Goal: Task Accomplishment & Management: Complete application form

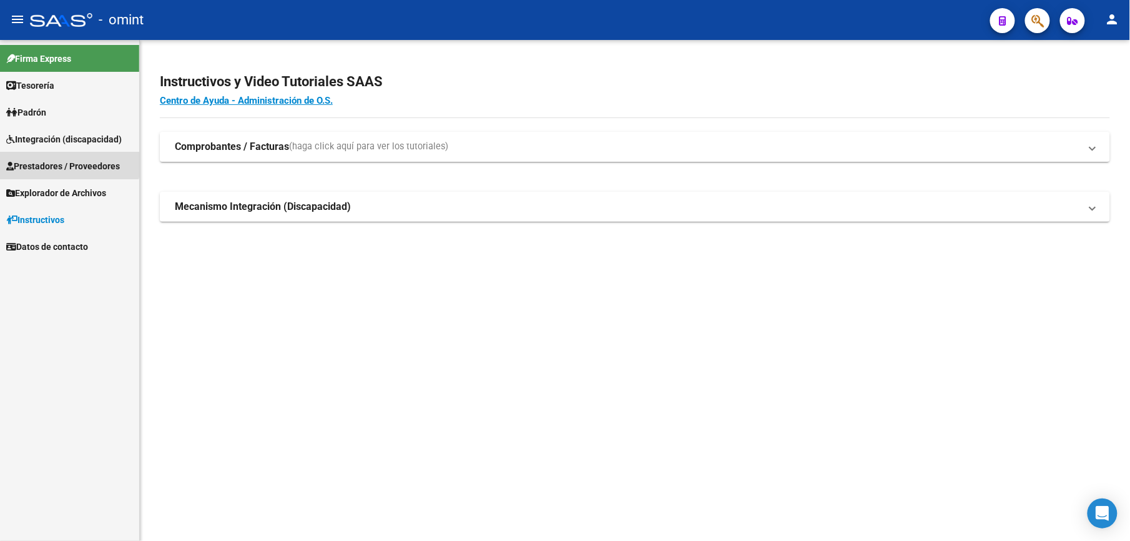
click at [66, 159] on span "Prestadores / Proveedores" at bounding box center [63, 166] width 114 height 14
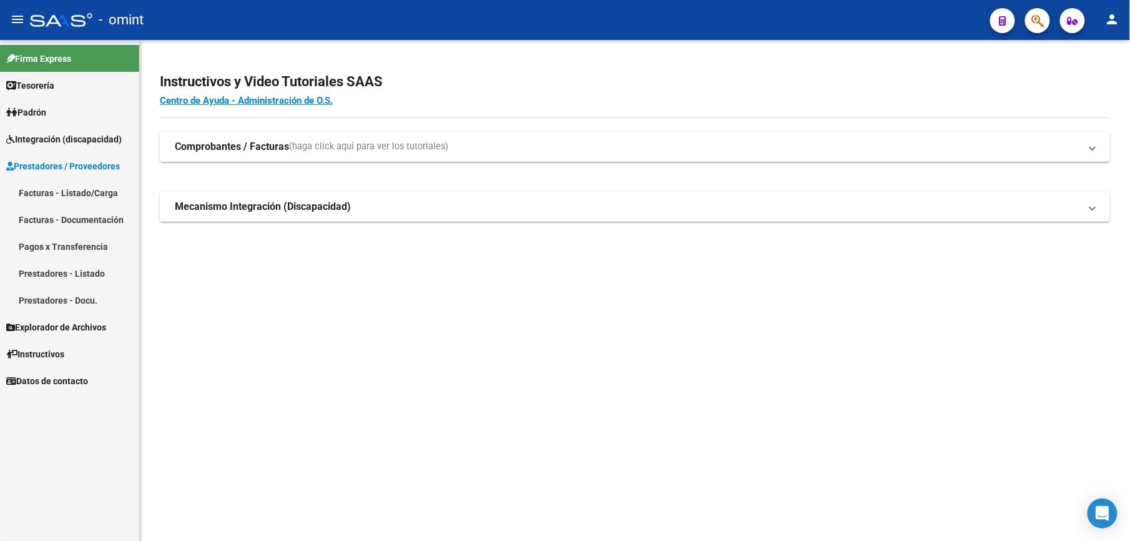
click at [89, 193] on link "Facturas - Listado/Carga" at bounding box center [69, 192] width 139 height 27
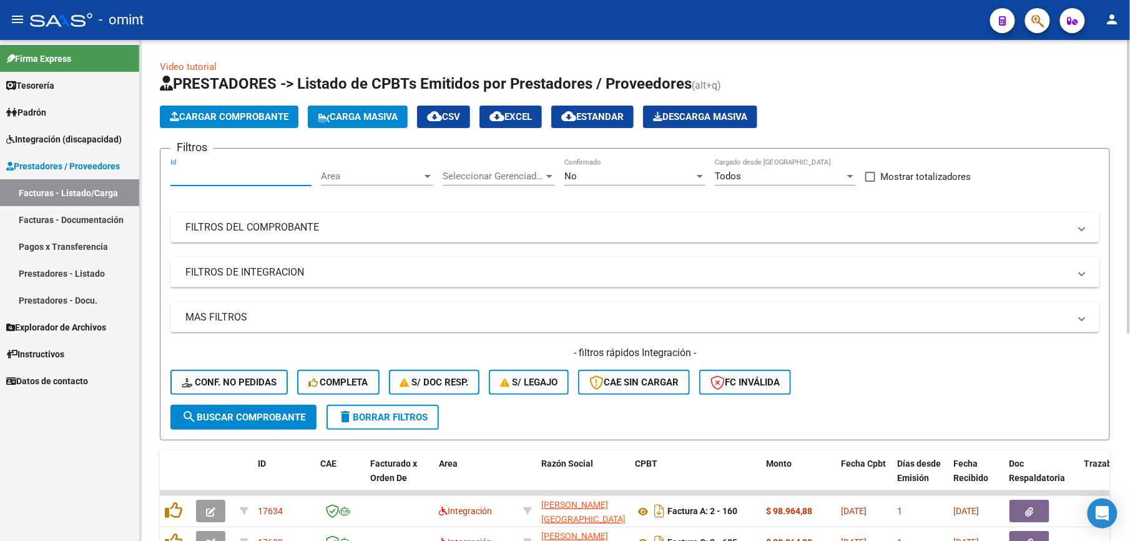
click at [213, 175] on input "Id" at bounding box center [240, 175] width 141 height 11
type input "15289"
click at [240, 425] on button "search Buscar Comprobante" at bounding box center [243, 417] width 146 height 25
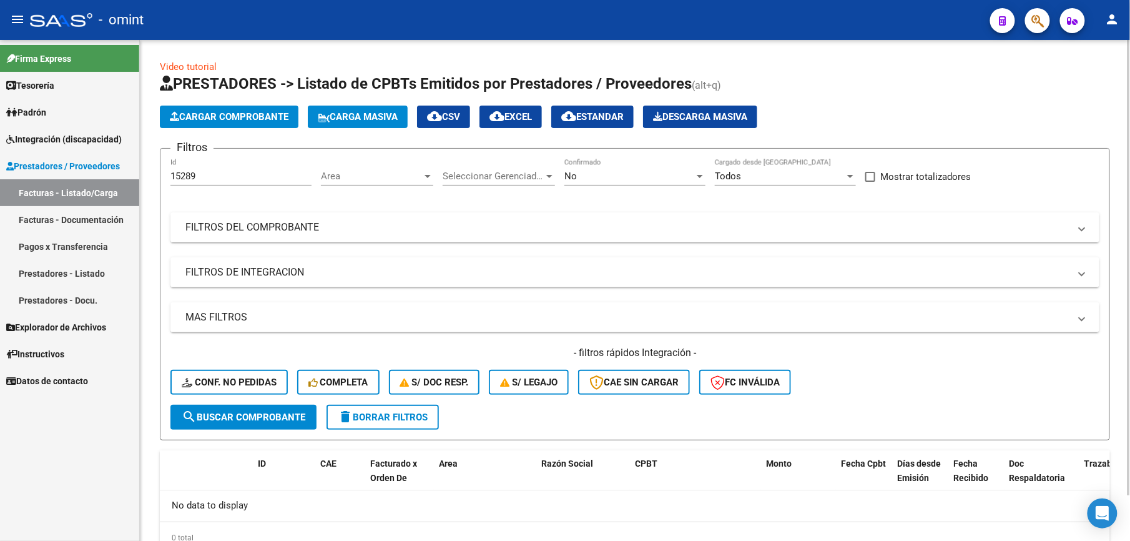
click at [373, 417] on span "delete Borrar Filtros" at bounding box center [383, 416] width 90 height 11
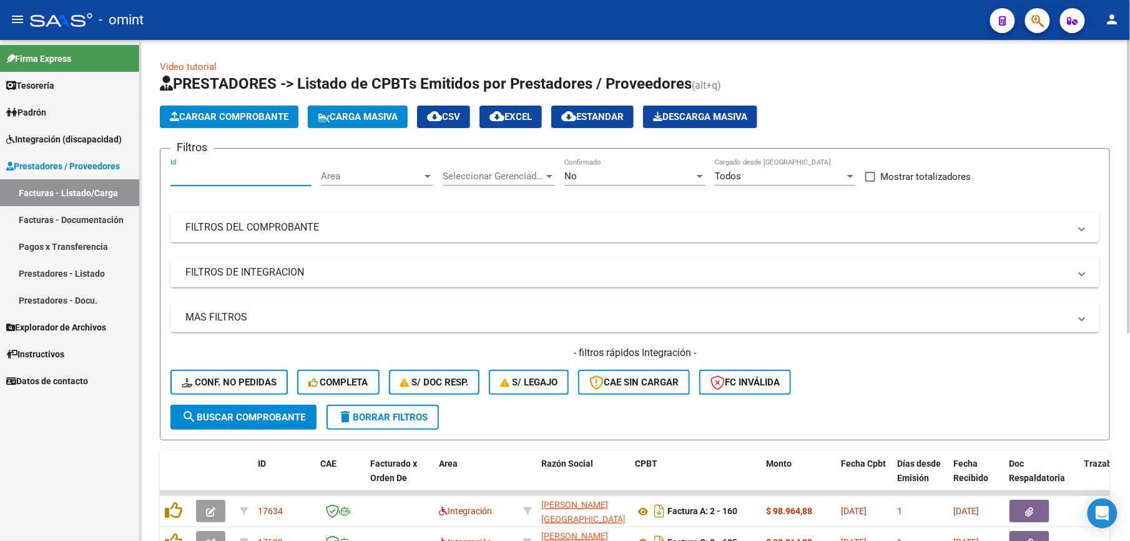
click at [187, 173] on input "Id" at bounding box center [240, 175] width 141 height 11
type input "15289"
click at [265, 421] on span "search Buscar Comprobante" at bounding box center [244, 416] width 124 height 11
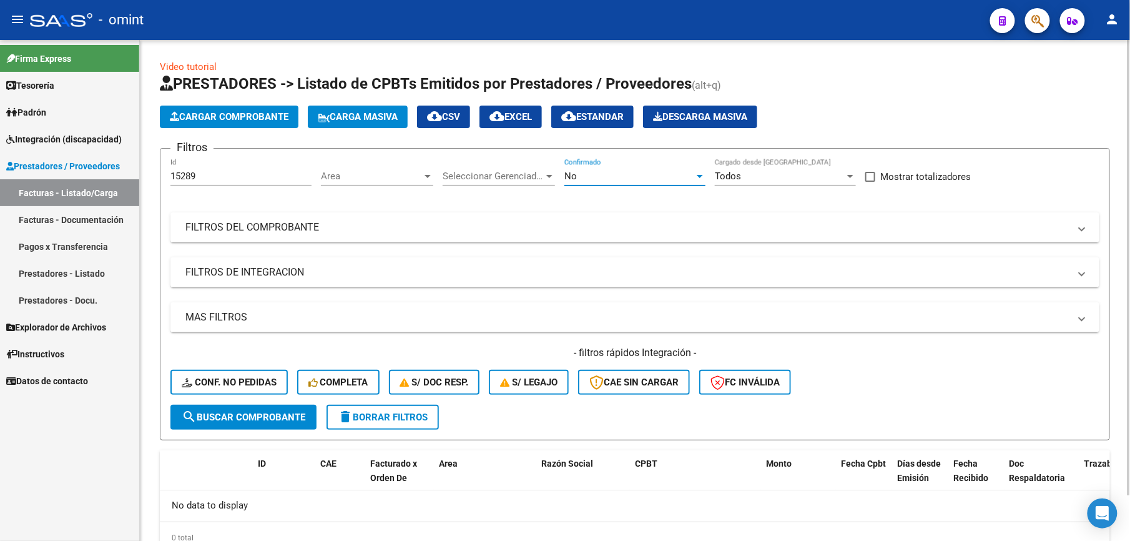
click at [699, 175] on div at bounding box center [700, 176] width 6 height 3
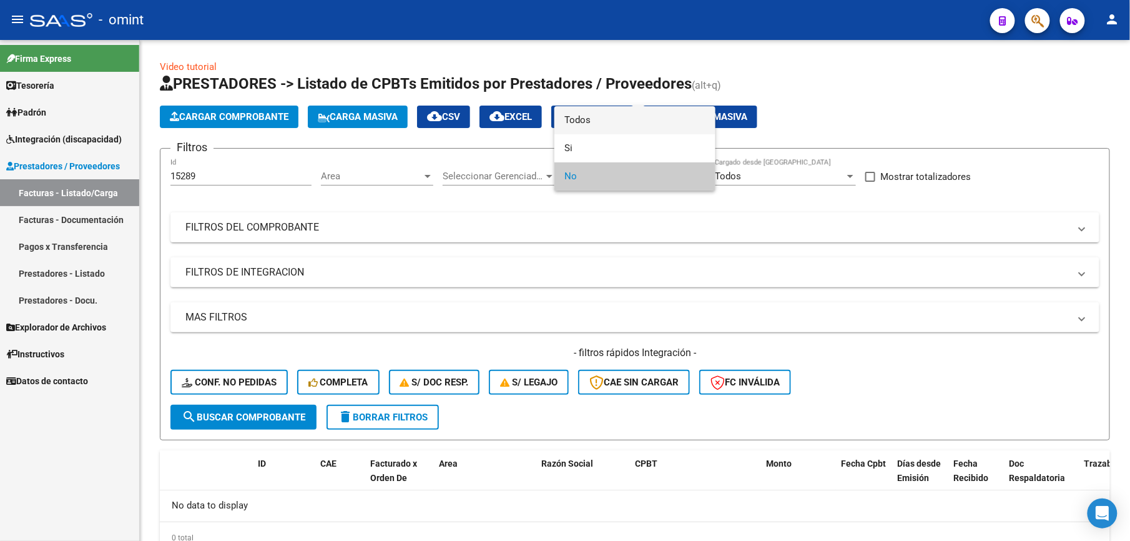
click at [587, 120] on span "Todos" at bounding box center [634, 120] width 141 height 28
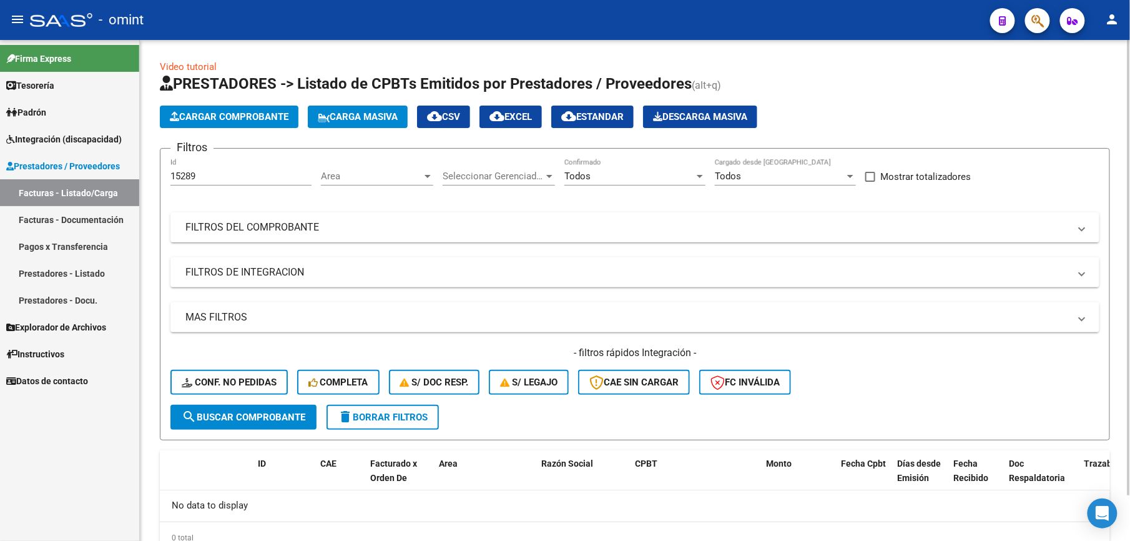
click at [231, 402] on div "- filtros rápidos Integración - Conf. no pedidas Completa S/ Doc Resp. S/ legaj…" at bounding box center [634, 375] width 929 height 59
click at [241, 426] on button "search Buscar Comprobante" at bounding box center [243, 417] width 146 height 25
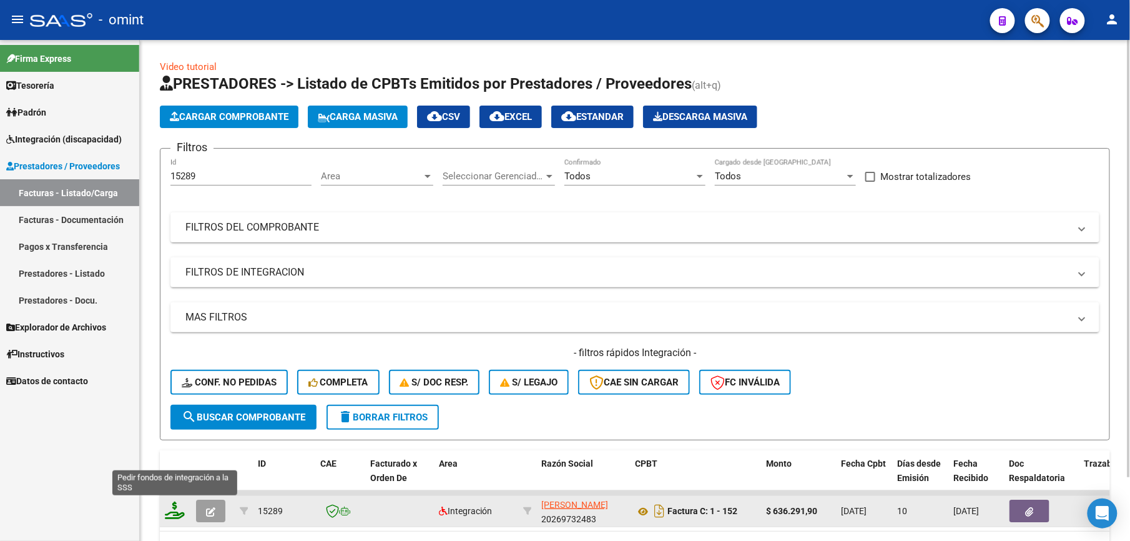
click at [181, 508] on icon at bounding box center [175, 509] width 20 height 17
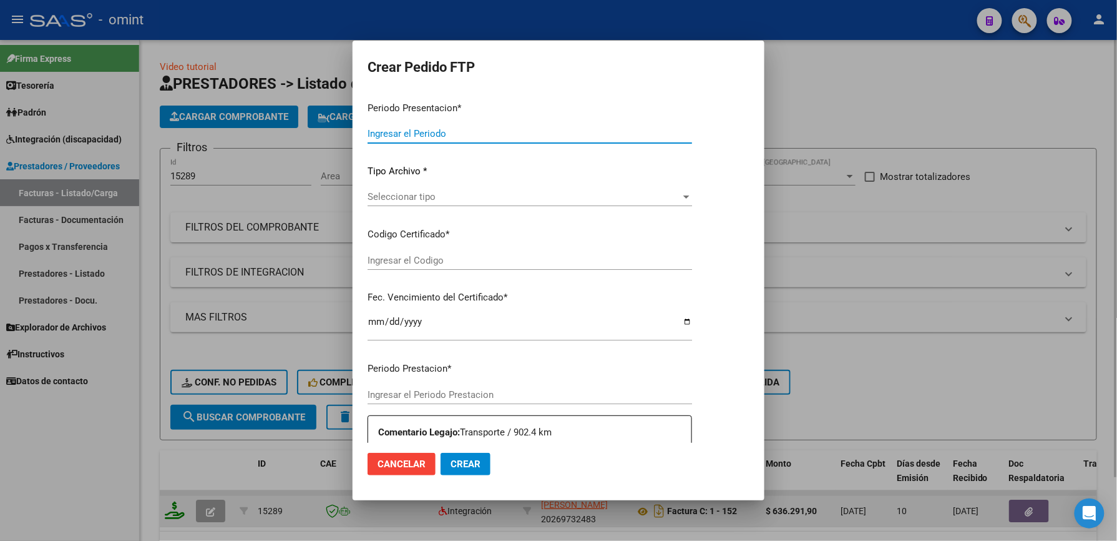
type input "202507"
type input "$ 636.291,90"
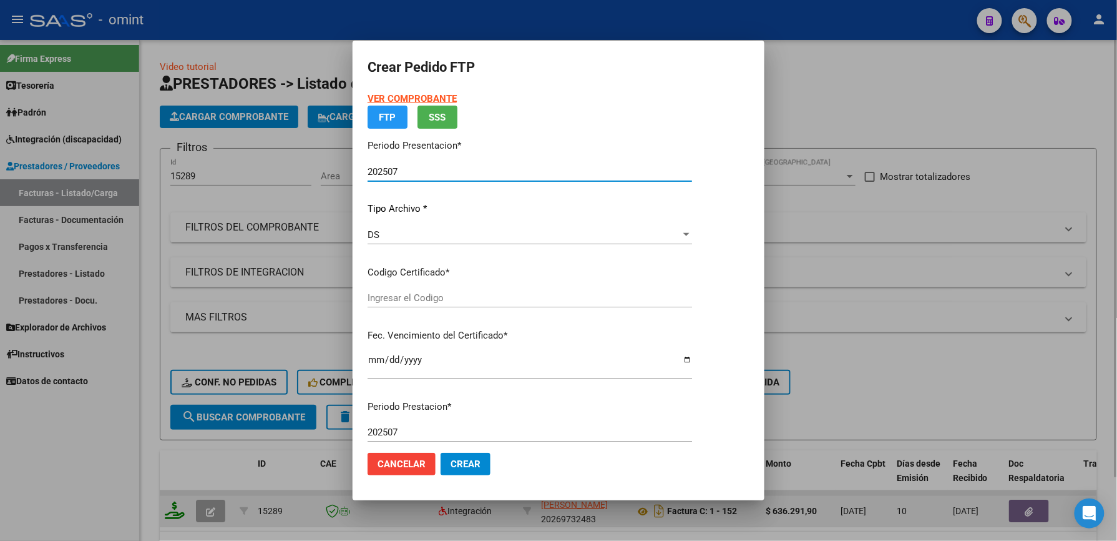
type input "6078390559"
type input "2029-08-09"
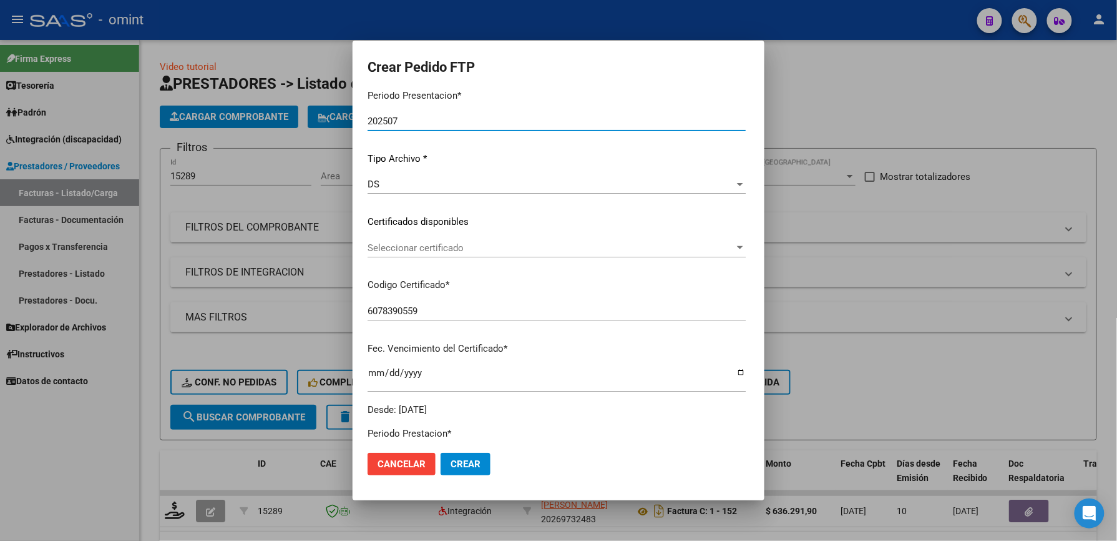
scroll to position [166, 0]
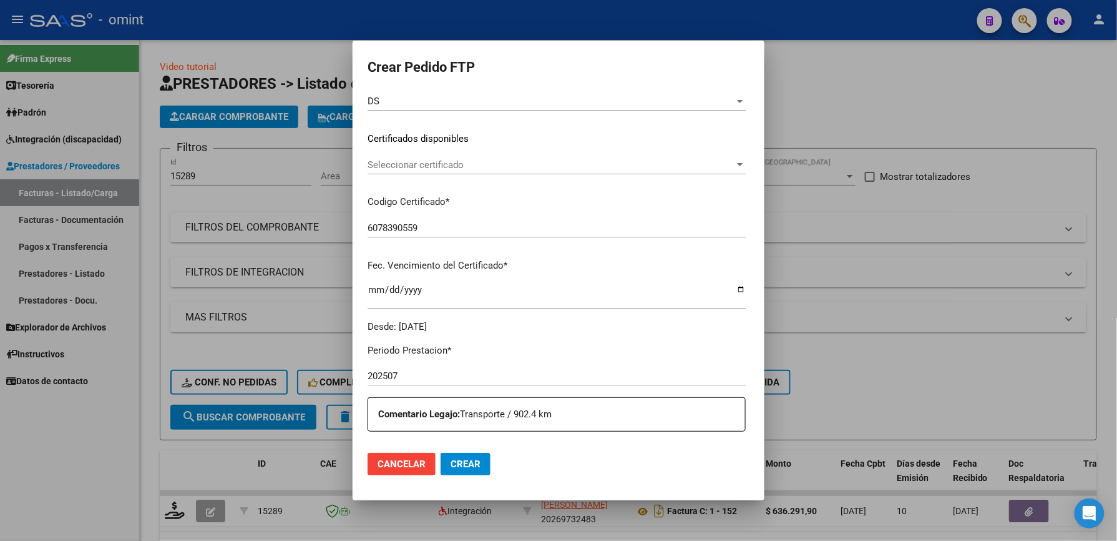
click at [403, 159] on span "Seleccionar certificado" at bounding box center [551, 164] width 367 height 11
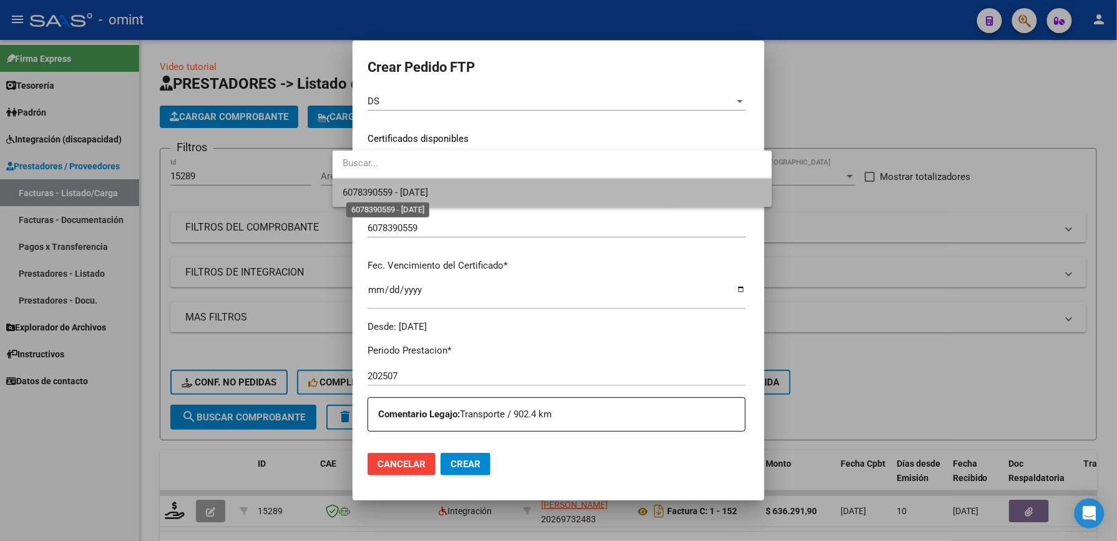
click at [405, 189] on span "6078390559 - 2029-08-09" at bounding box center [386, 192] width 86 height 11
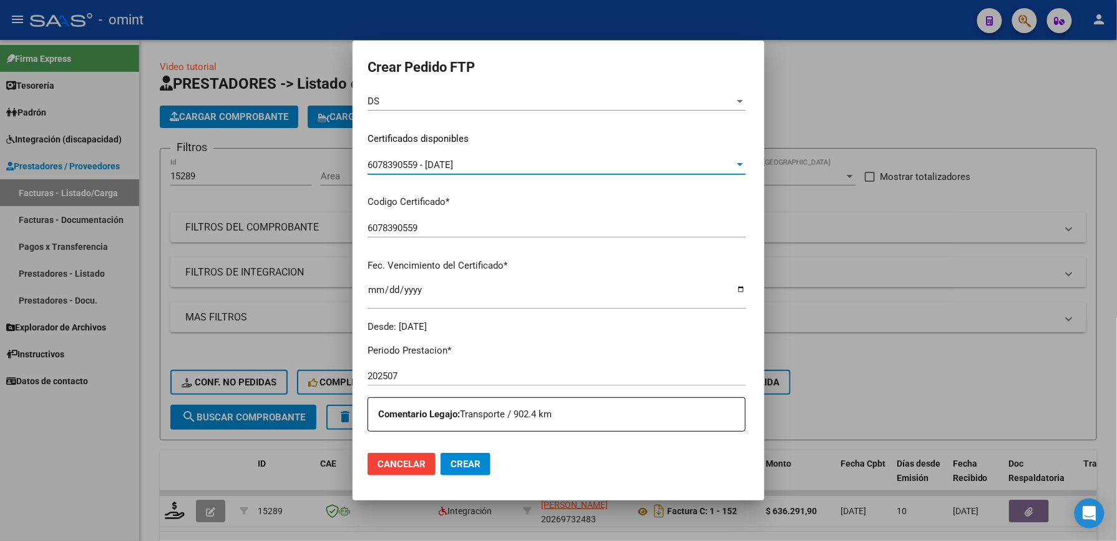
scroll to position [416, 0]
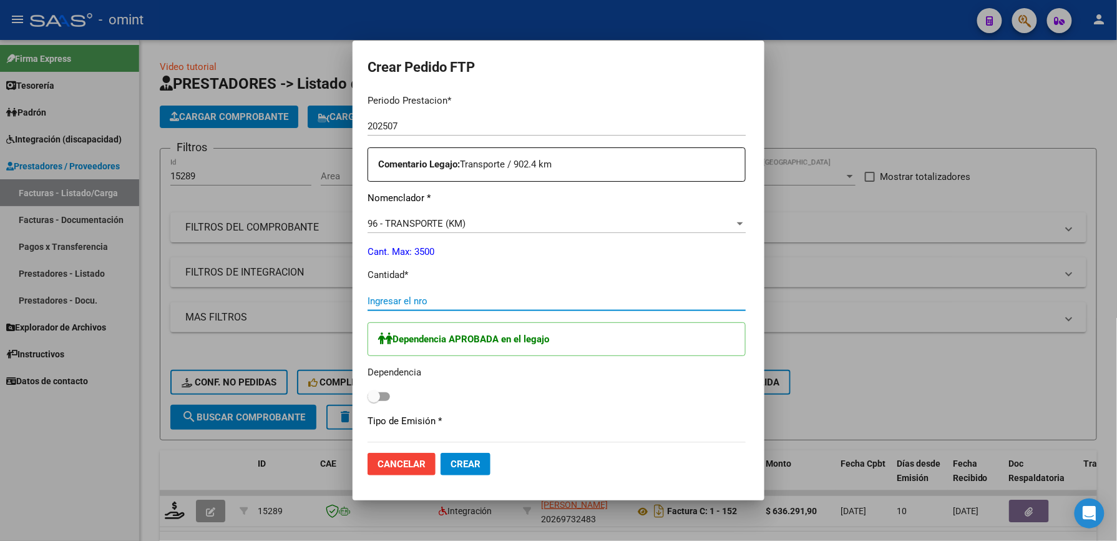
click at [368, 298] on input "Ingresar el nro" at bounding box center [557, 300] width 378 height 11
type input "870"
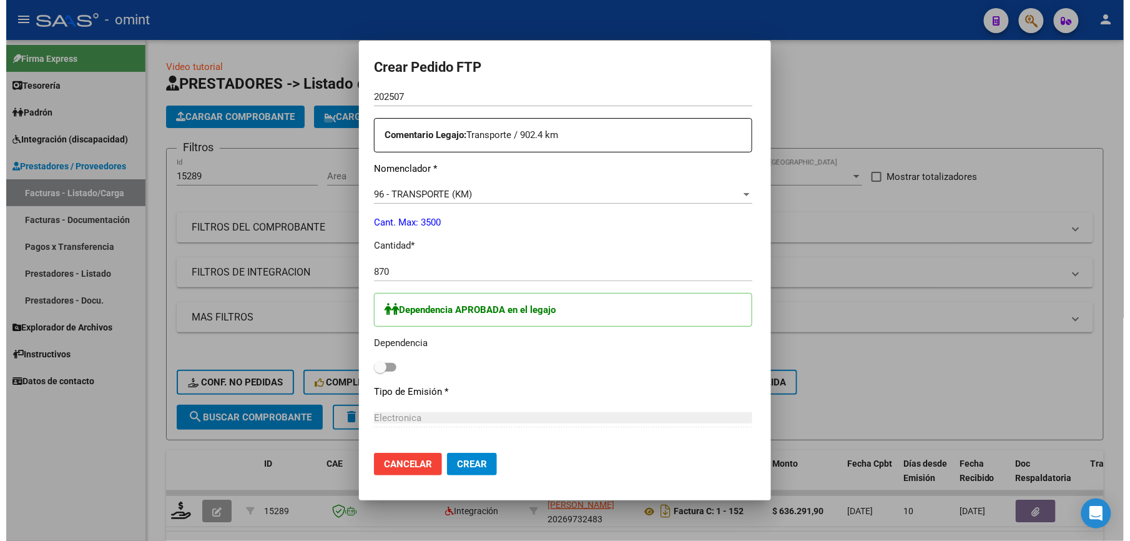
scroll to position [362, 0]
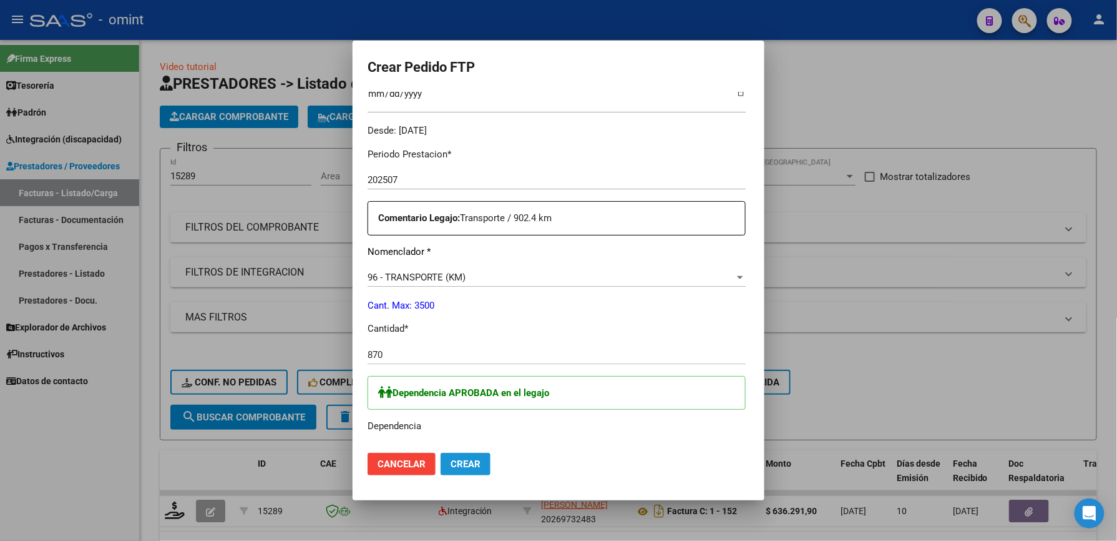
click at [451, 464] on span "Crear" at bounding box center [466, 463] width 30 height 11
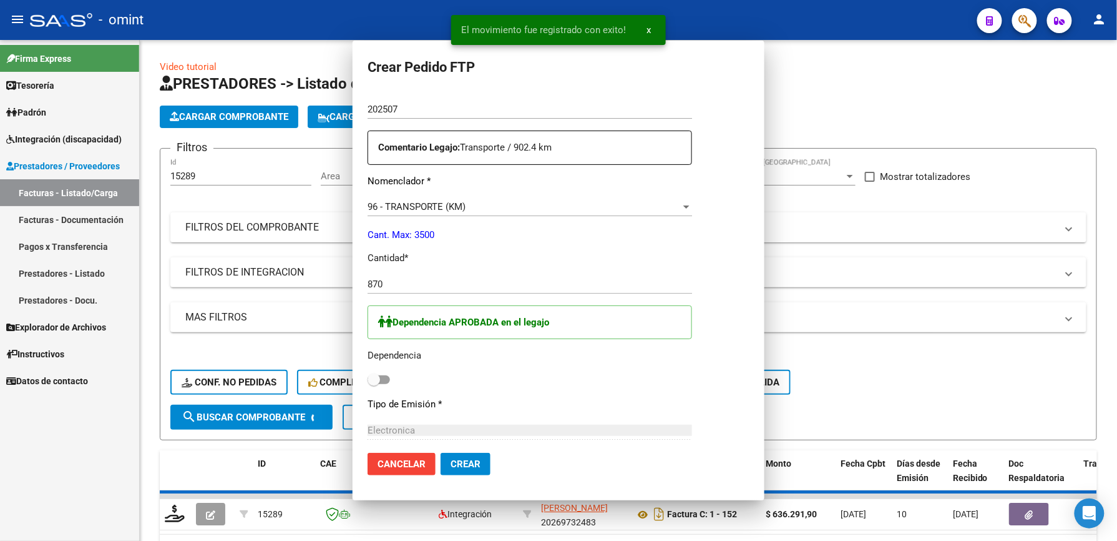
scroll to position [0, 0]
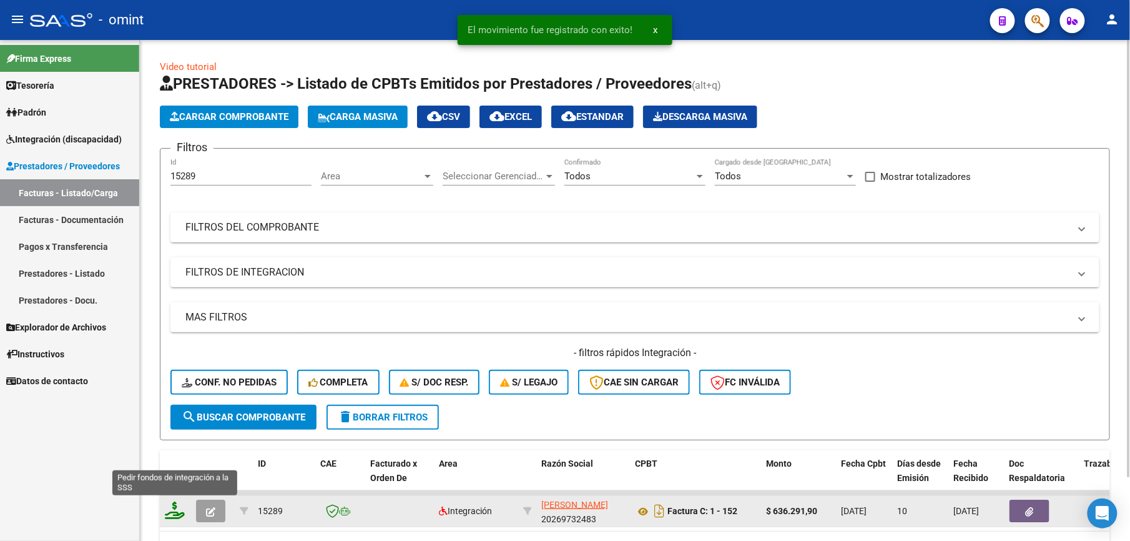
click at [177, 517] on icon at bounding box center [175, 509] width 20 height 17
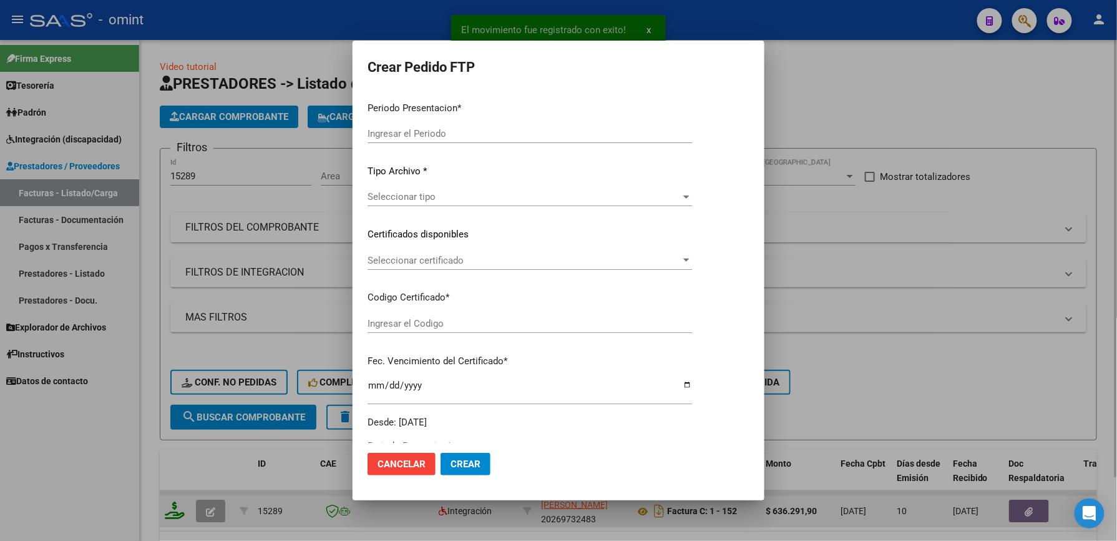
type input "202507"
type input "$ 636.291,90"
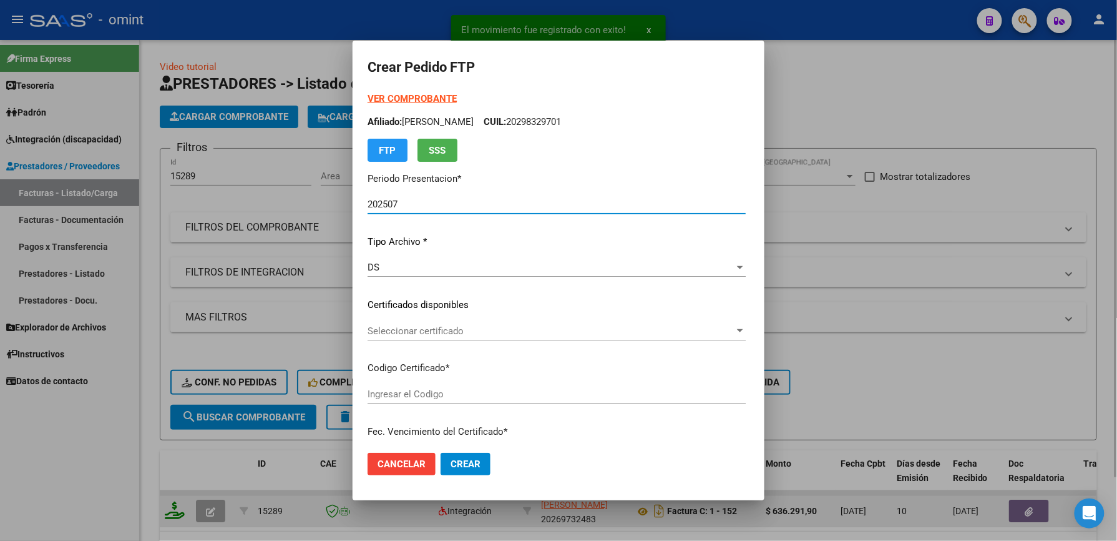
type input "6078390559"
type input "2029-08-09"
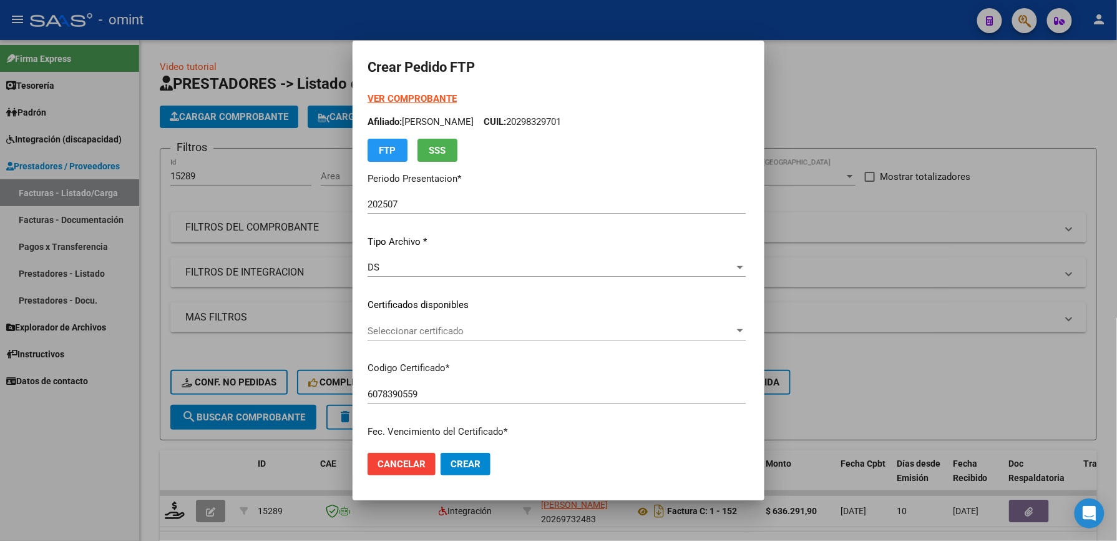
click at [380, 323] on div "Seleccionar certificado Seleccionar certificado" at bounding box center [557, 331] width 378 height 19
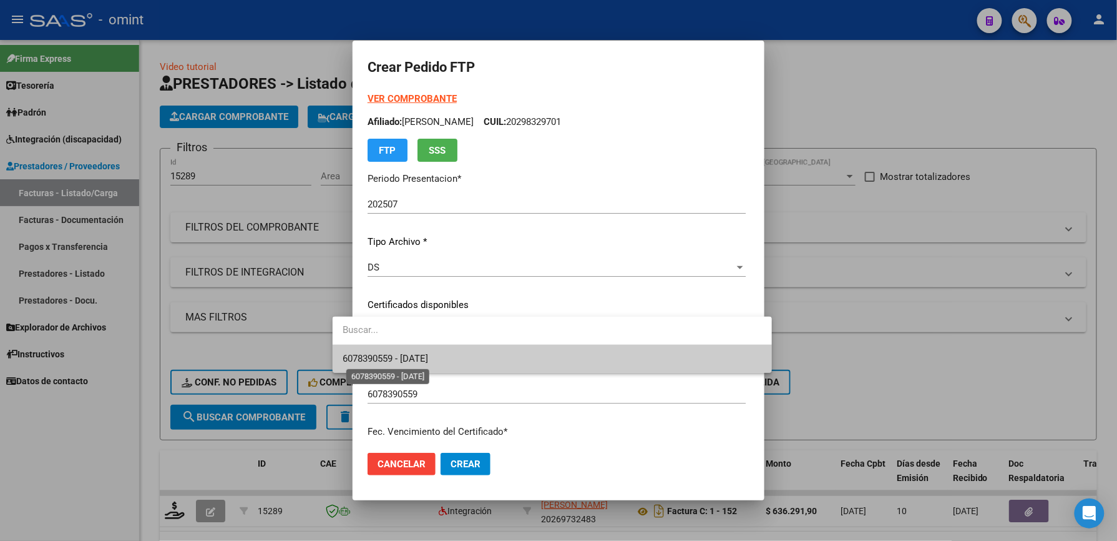
click at [400, 358] on span "6078390559 - 2029-08-09" at bounding box center [386, 358] width 86 height 11
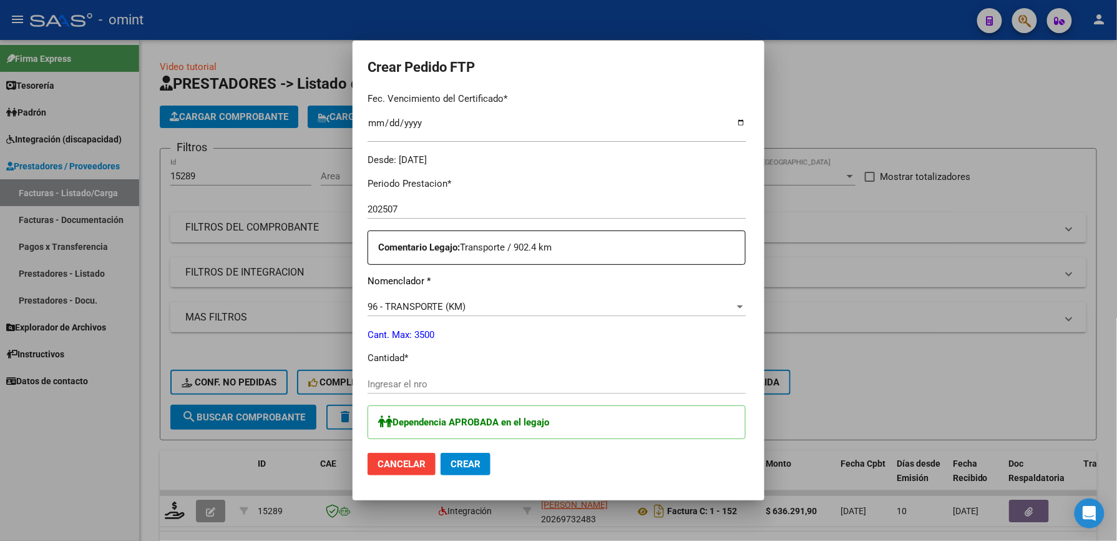
scroll to position [416, 0]
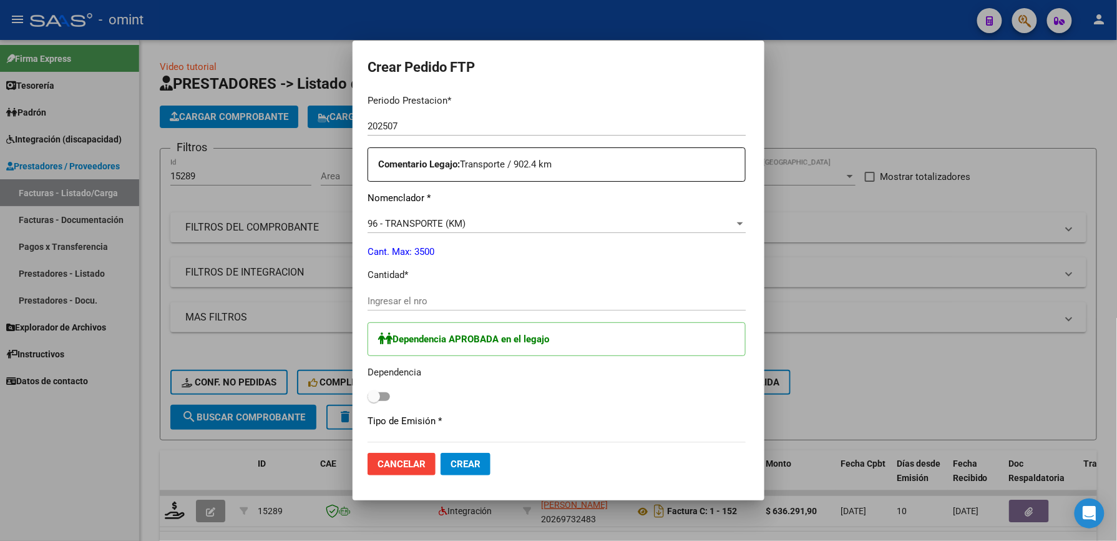
click at [377, 283] on div "Periodo Prestacion * 202507 Ingresar el Periodo Prestacion Comentario Legajo: T…" at bounding box center [557, 402] width 378 height 637
click at [370, 301] on input "Ingresar el nro" at bounding box center [557, 300] width 378 height 11
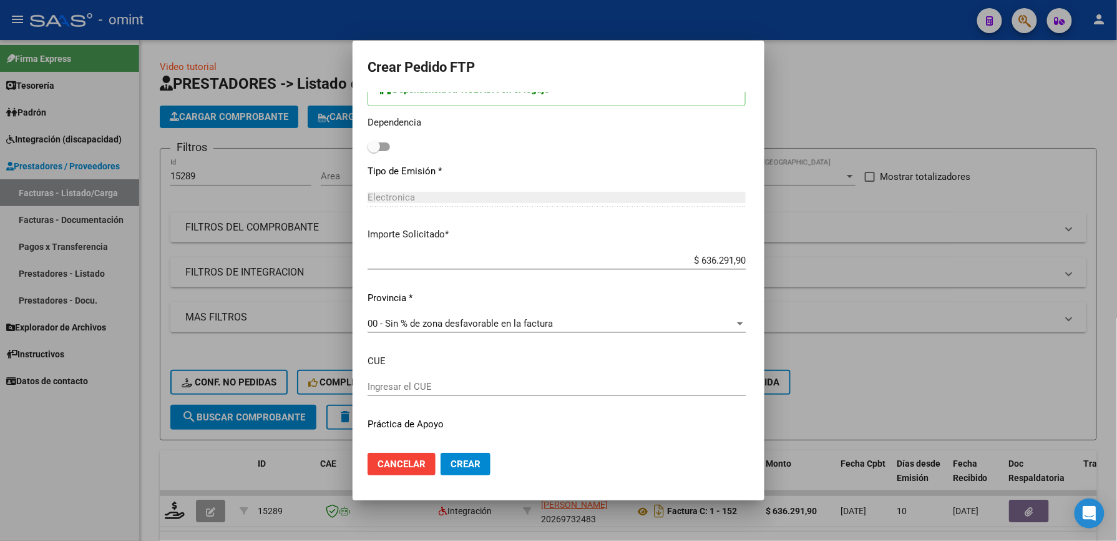
scroll to position [695, 0]
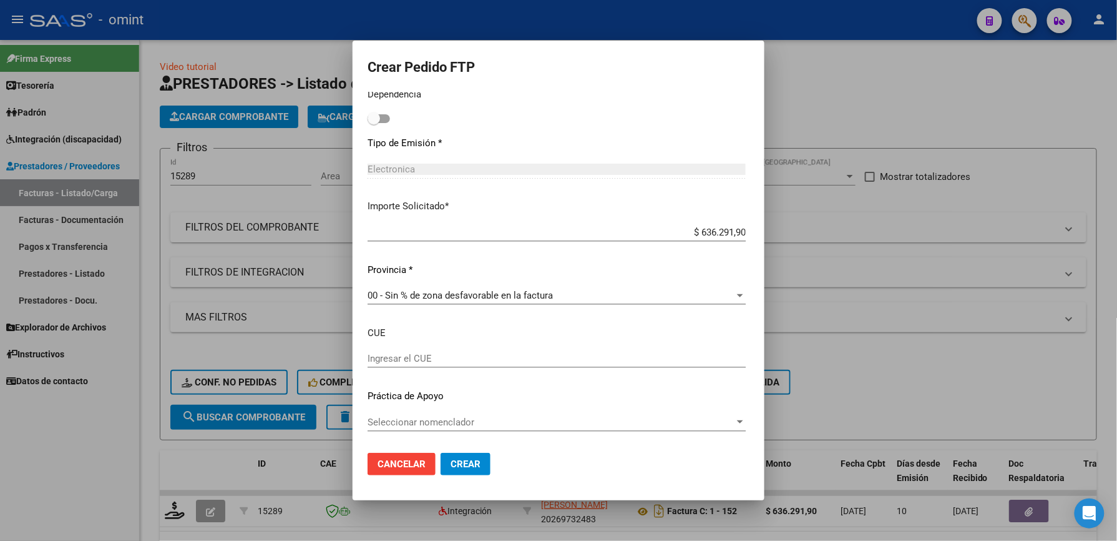
type input "870"
click at [746, 422] on div at bounding box center [740, 422] width 11 height 10
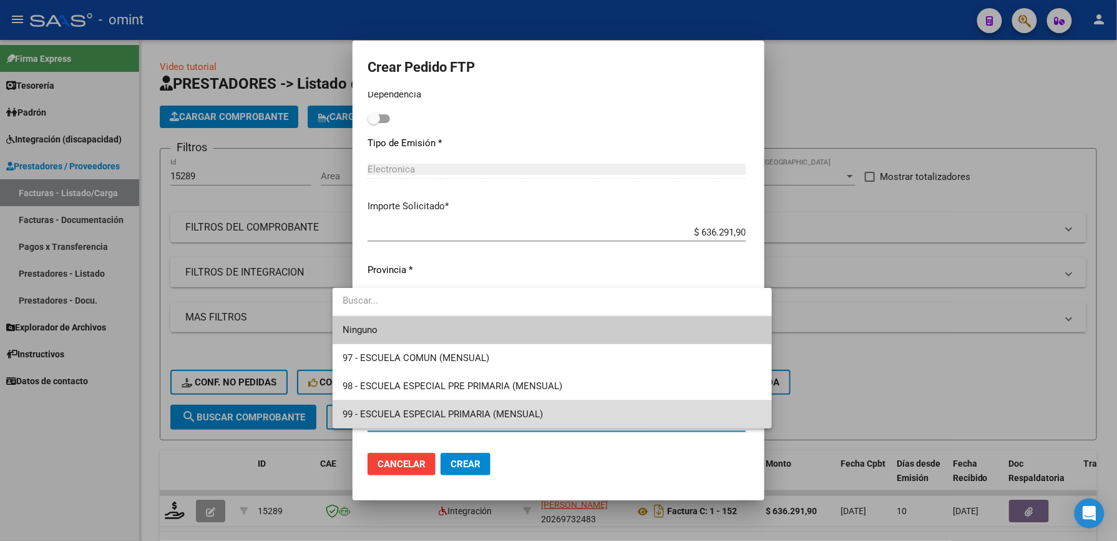
click at [754, 422] on span "99 - ESCUELA ESPECIAL PRIMARIA (MENSUAL)" at bounding box center [553, 414] width 420 height 28
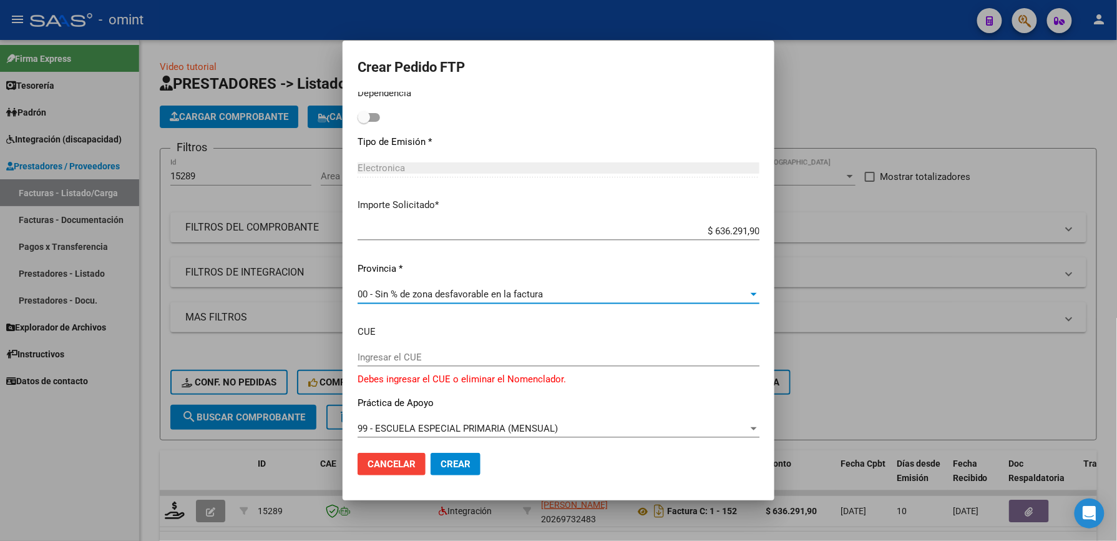
click at [760, 293] on div at bounding box center [754, 294] width 11 height 10
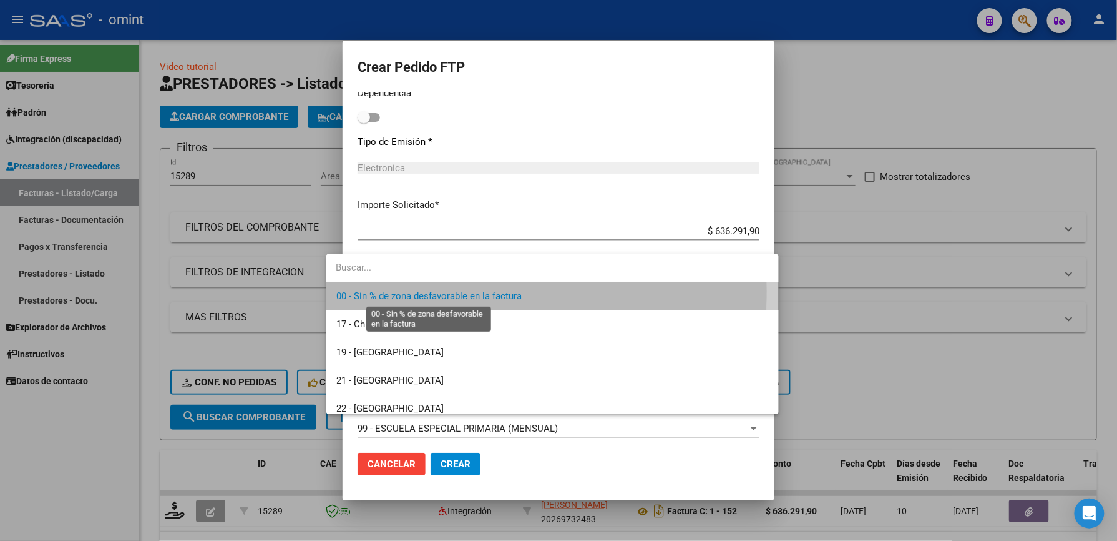
click at [465, 291] on span "00 - Sin % de zona desfavorable en la factura" at bounding box center [428, 295] width 185 height 11
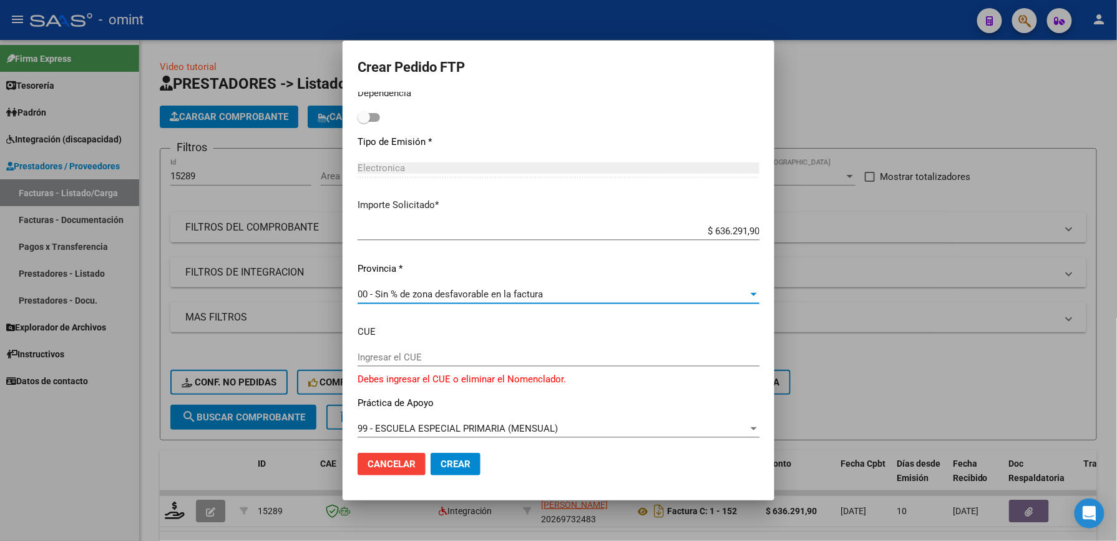
click at [368, 356] on input "Ingresar el CUE" at bounding box center [559, 356] width 402 height 11
click at [692, 65] on h2 "Crear Pedido FTP" at bounding box center [559, 68] width 402 height 24
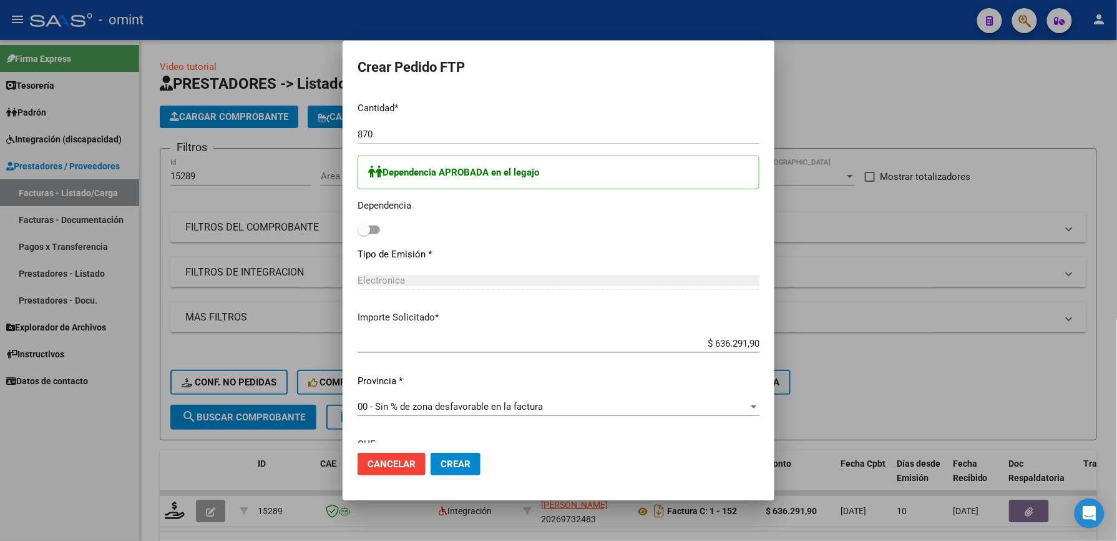
scroll to position [702, 0]
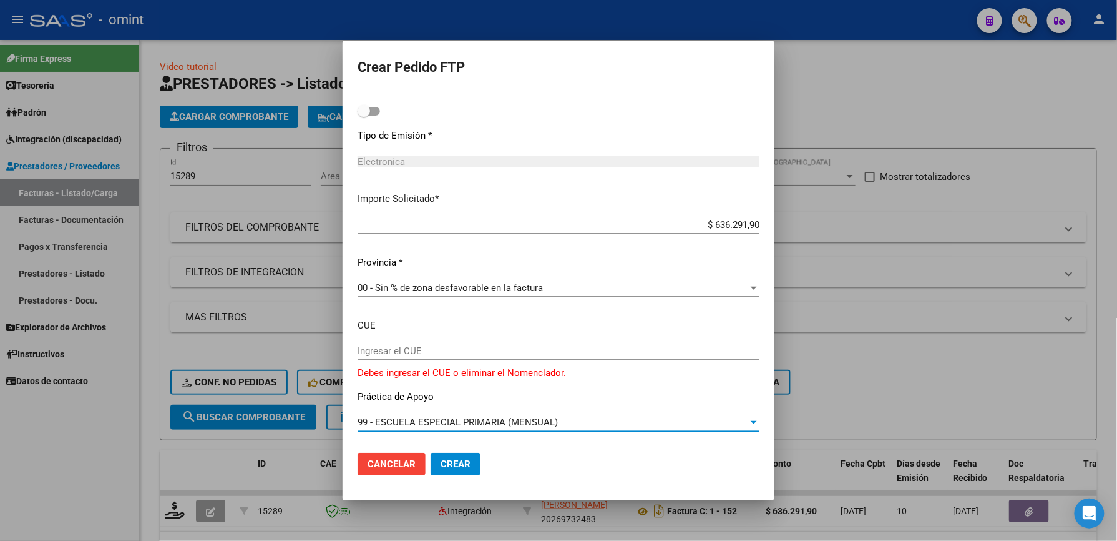
click at [757, 423] on div at bounding box center [754, 422] width 6 height 3
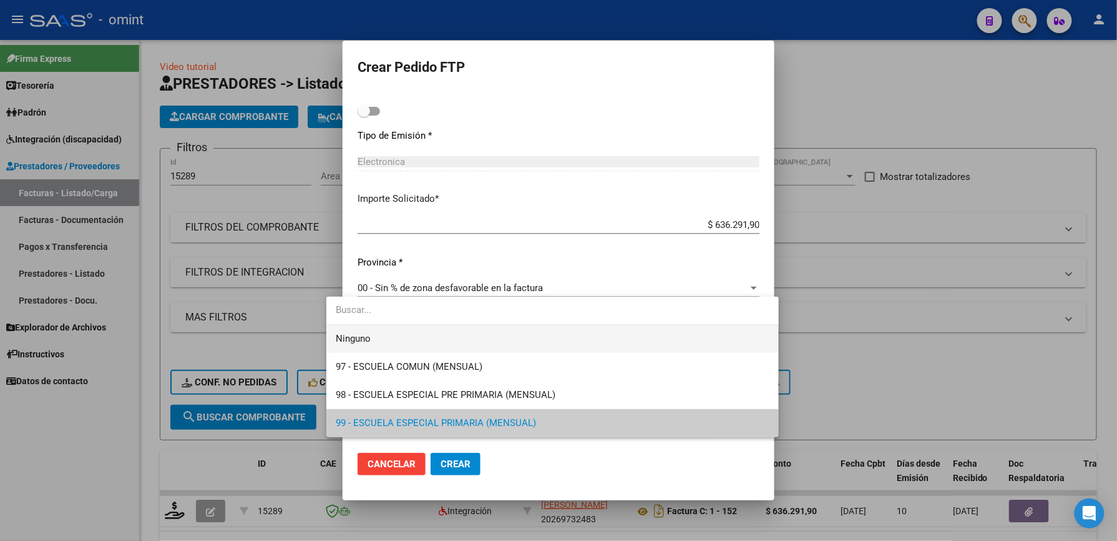
drag, startPoint x: 762, startPoint y: 423, endPoint x: 388, endPoint y: 333, distance: 384.6
click at [388, 333] on div "Ninguno 97 - ESCUELA COMUN (MENSUAL) 98 - ESCUELA ESPECIAL PRE PRIMARIA (MENSUA…" at bounding box center [553, 367] width 453 height 140
drag, startPoint x: 388, startPoint y: 333, endPoint x: 358, endPoint y: 340, distance: 30.6
click at [358, 340] on span "Ninguno" at bounding box center [353, 338] width 35 height 11
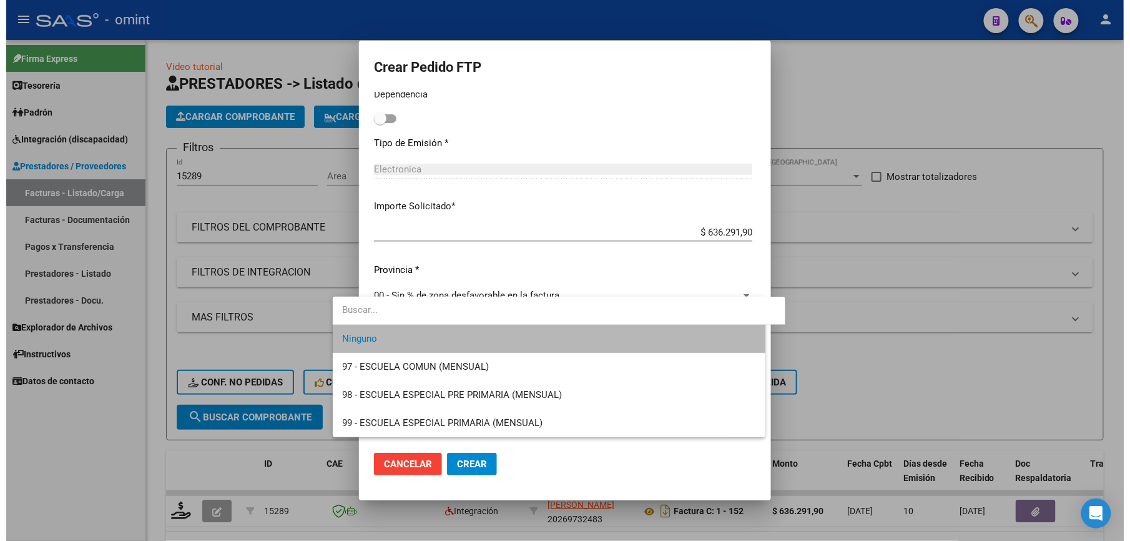
scroll to position [695, 0]
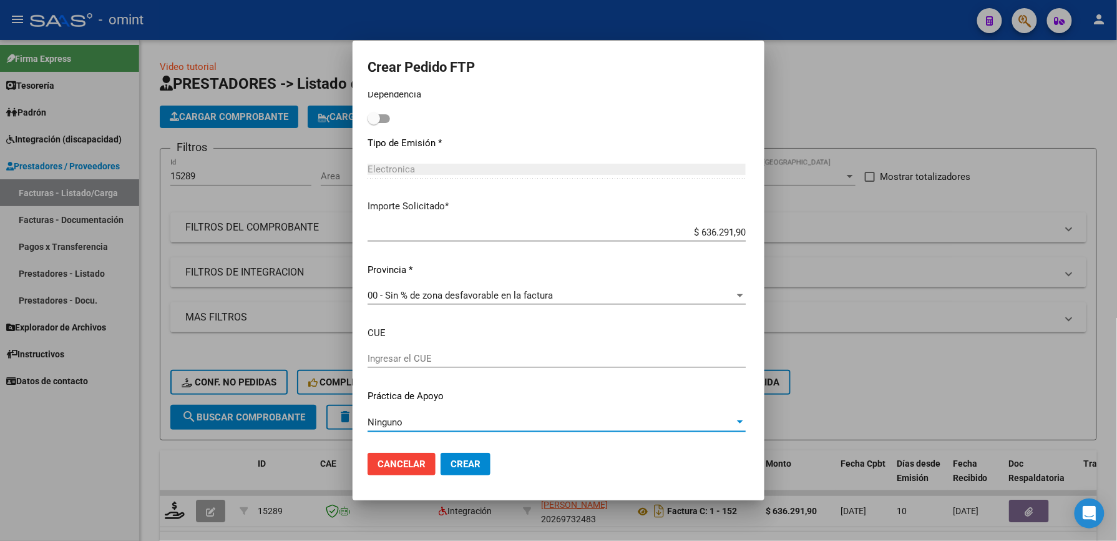
click at [744, 422] on div at bounding box center [740, 421] width 6 height 3
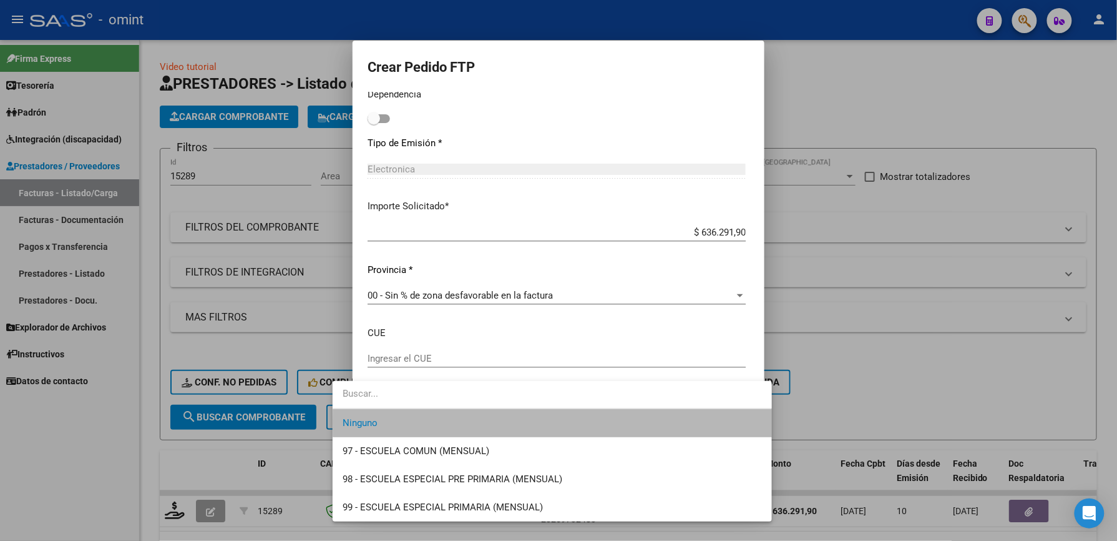
click at [757, 422] on span "Ninguno" at bounding box center [553, 423] width 420 height 28
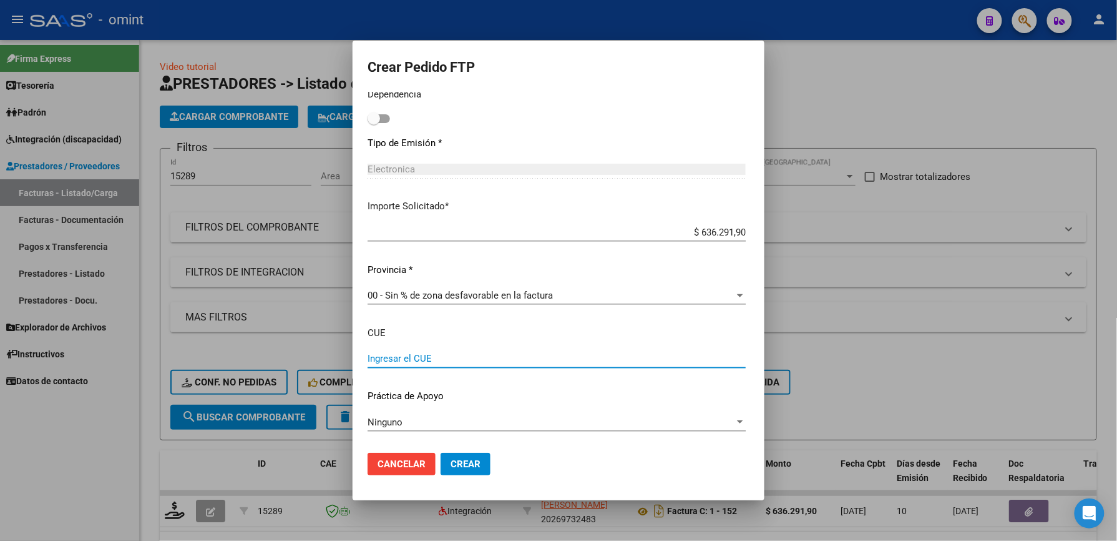
click at [375, 360] on input "Ingresar el CUE" at bounding box center [557, 358] width 378 height 11
click at [368, 358] on input "Ingresar el CUE" at bounding box center [557, 358] width 378 height 11
click at [451, 468] on span "Crear" at bounding box center [466, 463] width 30 height 11
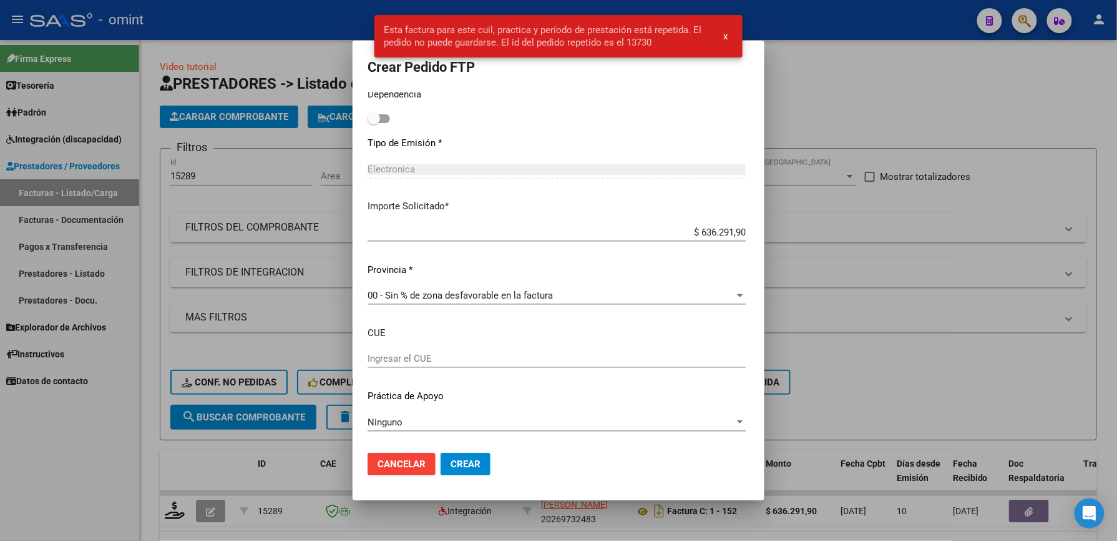
click at [955, 245] on div at bounding box center [558, 270] width 1117 height 541
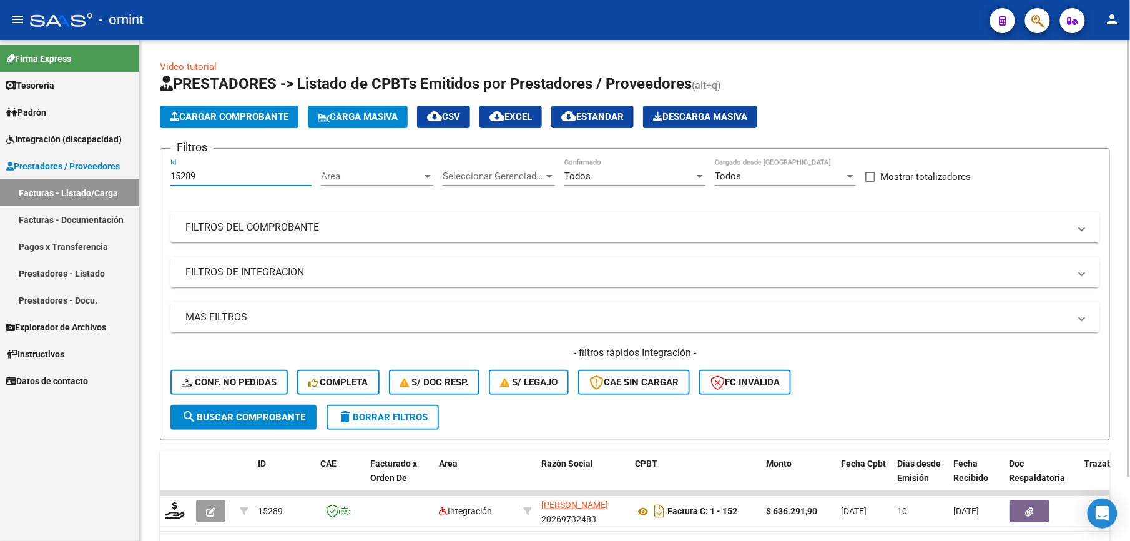
drag, startPoint x: 201, startPoint y: 177, endPoint x: 150, endPoint y: 177, distance: 50.6
click at [150, 177] on div "Video tutorial PRESTADORES -> Listado de CPBTs Emitidos por Prestadores / Prove…" at bounding box center [635, 321] width 990 height 562
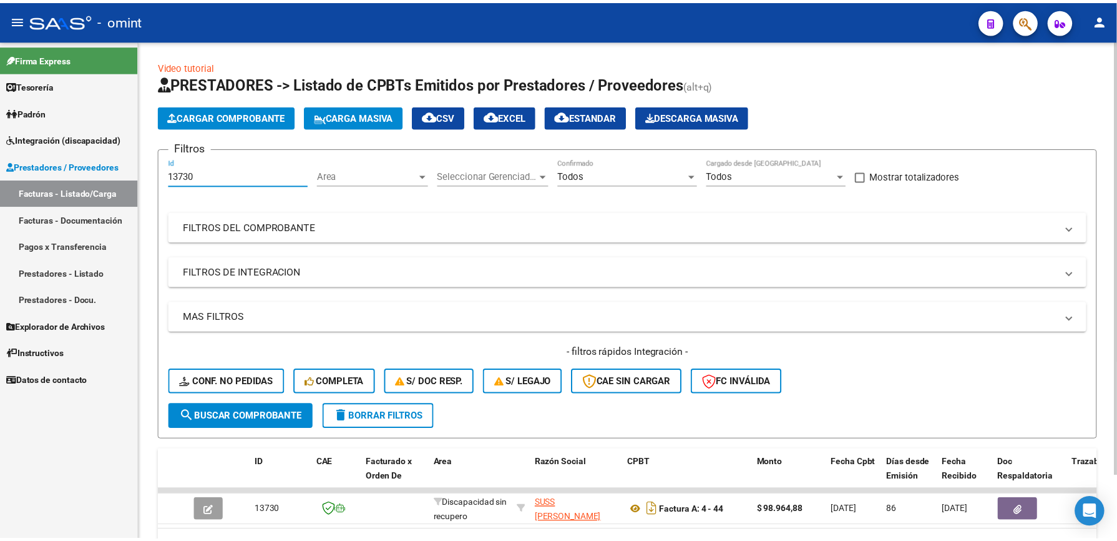
scroll to position [74, 0]
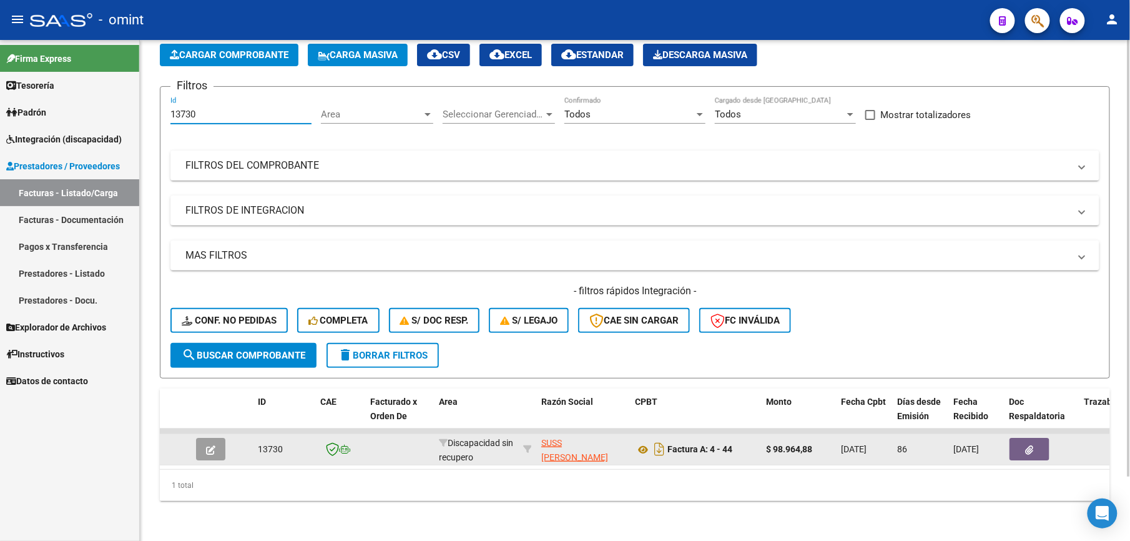
type input "13730"
click at [213, 438] on button "button" at bounding box center [210, 449] width 29 height 22
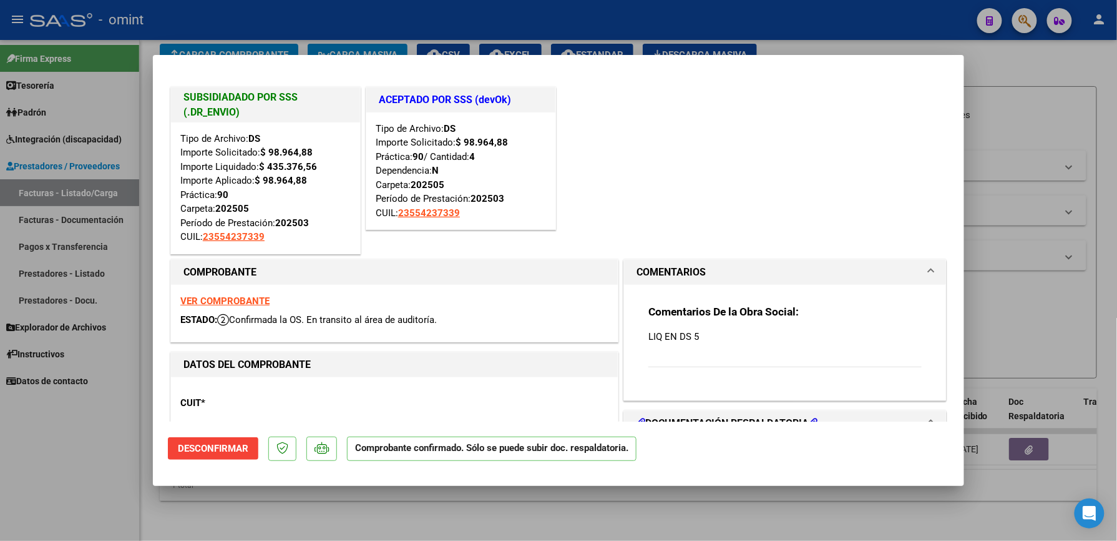
click at [242, 298] on strong "VER COMPROBANTE" at bounding box center [224, 300] width 89 height 11
click at [1060, 101] on div at bounding box center [558, 270] width 1117 height 541
type input "$ 0,00"
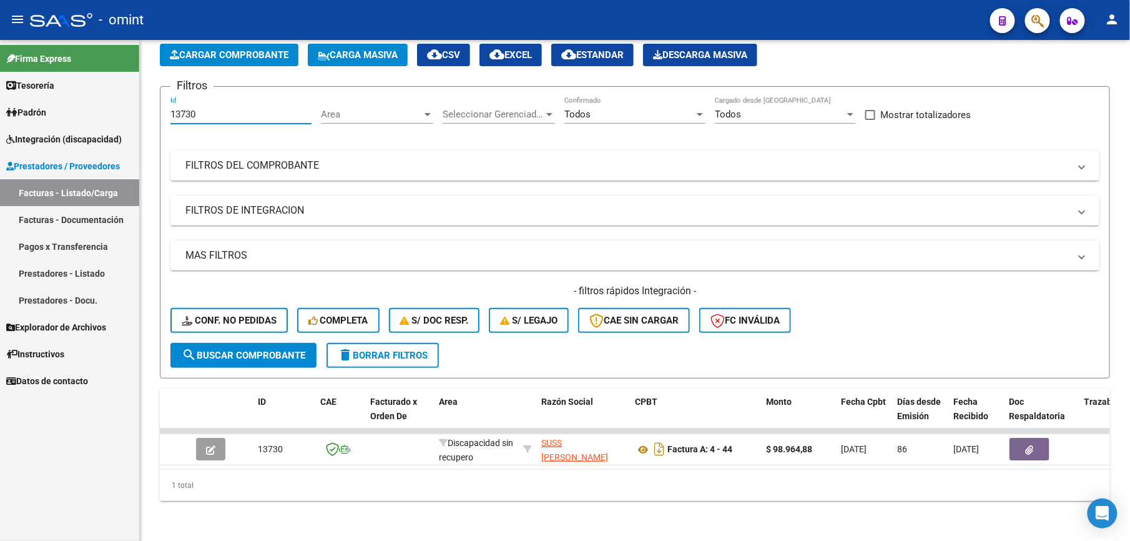
drag, startPoint x: 194, startPoint y: 98, endPoint x: 138, endPoint y: 105, distance: 56.0
click at [139, 104] on mat-sidenav-container "Firma Express Tesorería Extractos Procesados (csv) Extractos Originales (pdf) P…" at bounding box center [565, 290] width 1130 height 501
type input "15289"
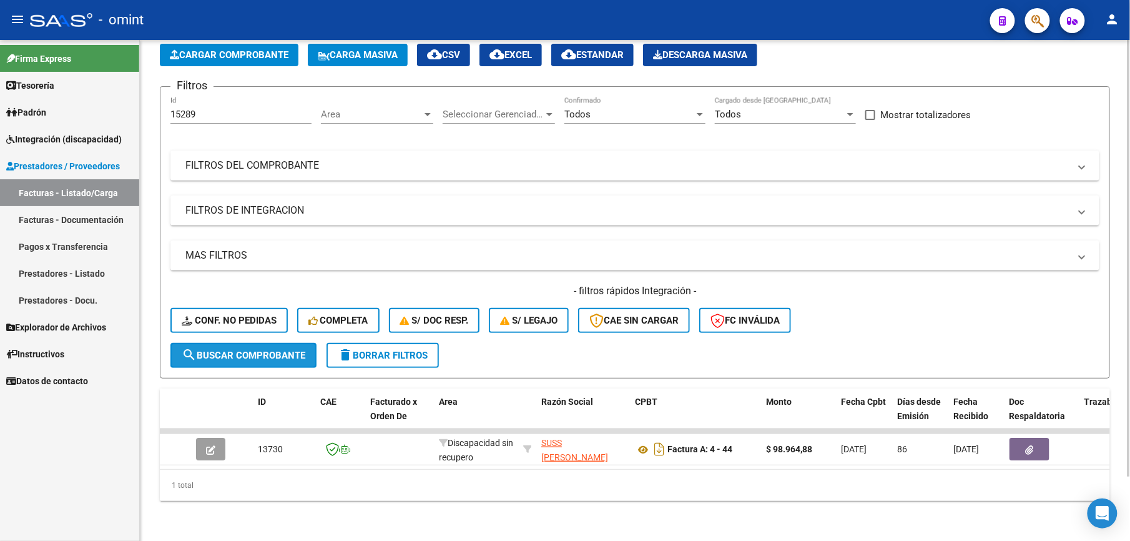
click at [267, 350] on span "search Buscar Comprobante" at bounding box center [244, 355] width 124 height 11
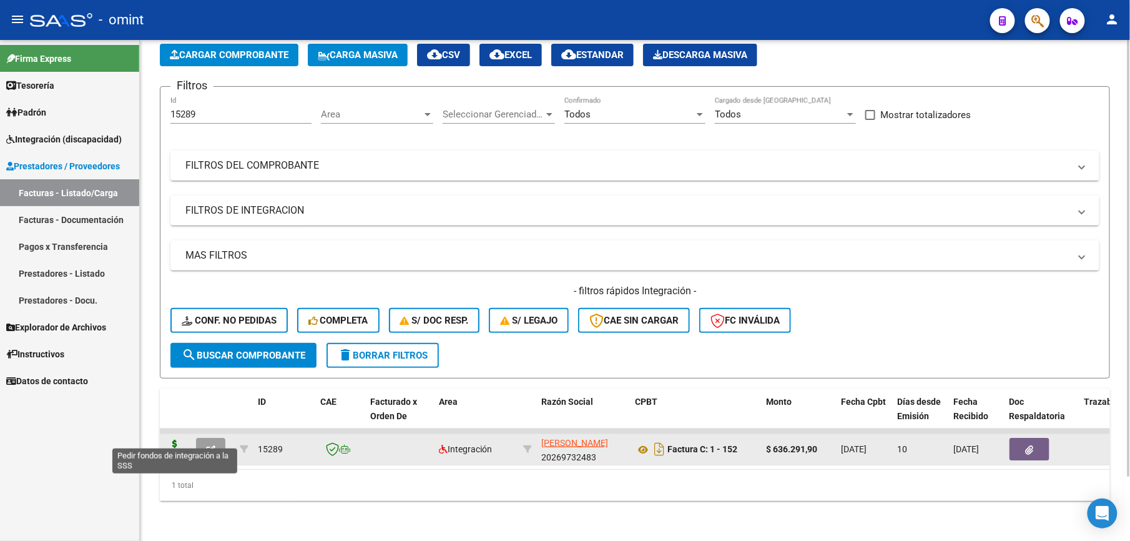
click at [175, 440] on icon at bounding box center [175, 448] width 20 height 17
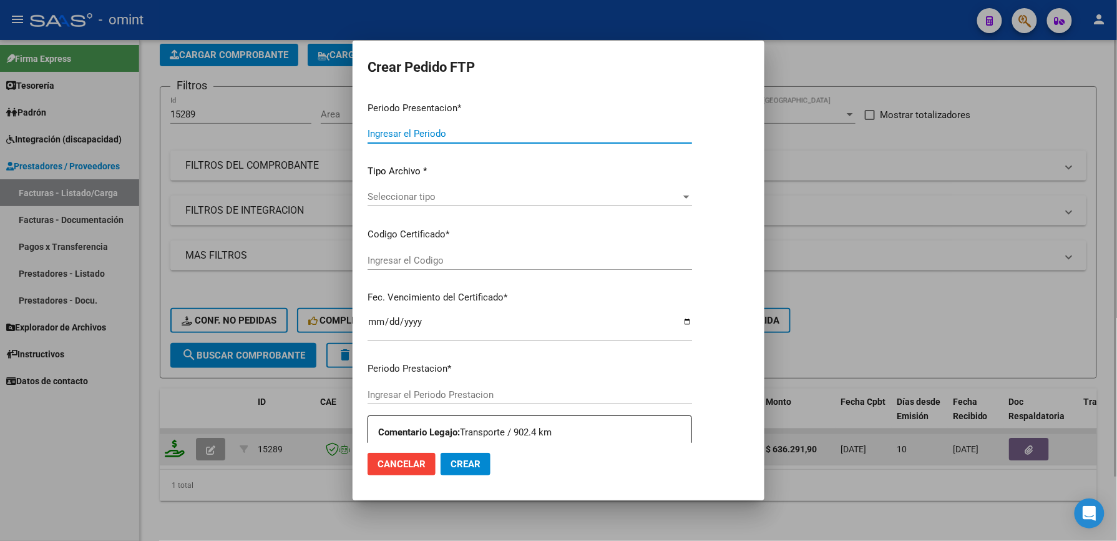
type input "202507"
type input "$ 636.291,90"
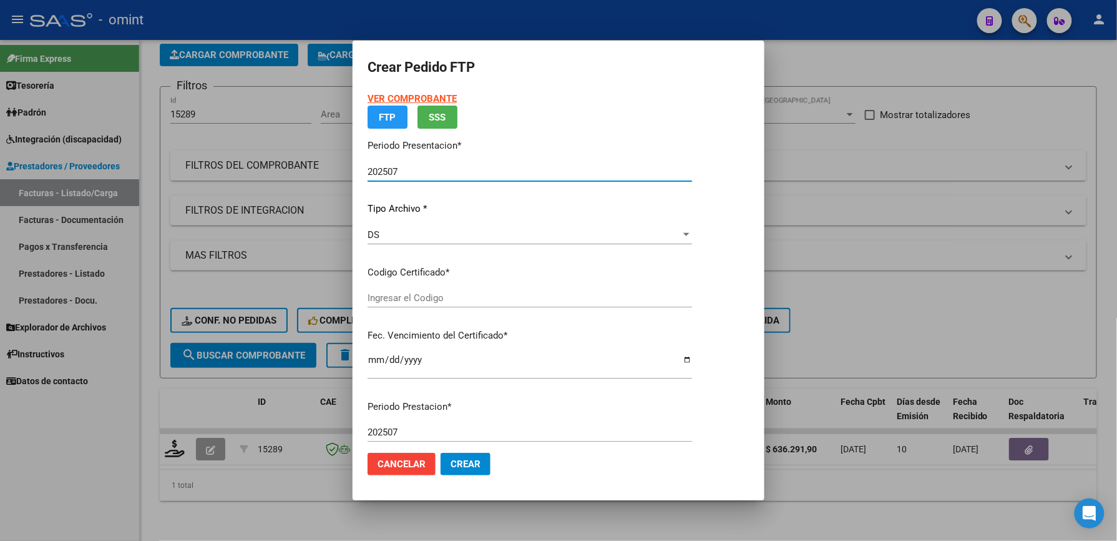
type input "6078390559"
type input "2029-08-09"
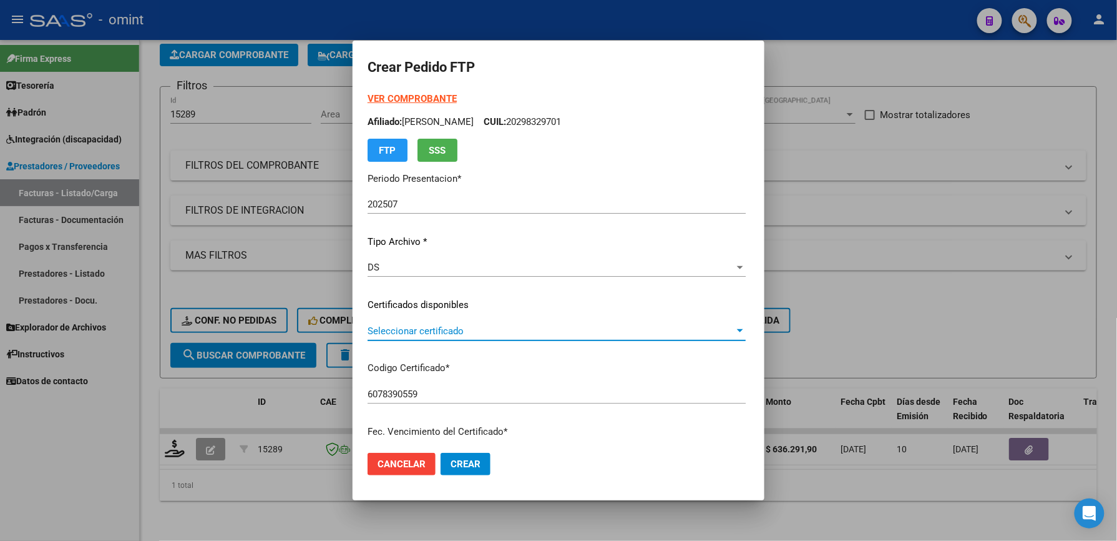
click at [417, 327] on span "Seleccionar certificado" at bounding box center [551, 330] width 367 height 11
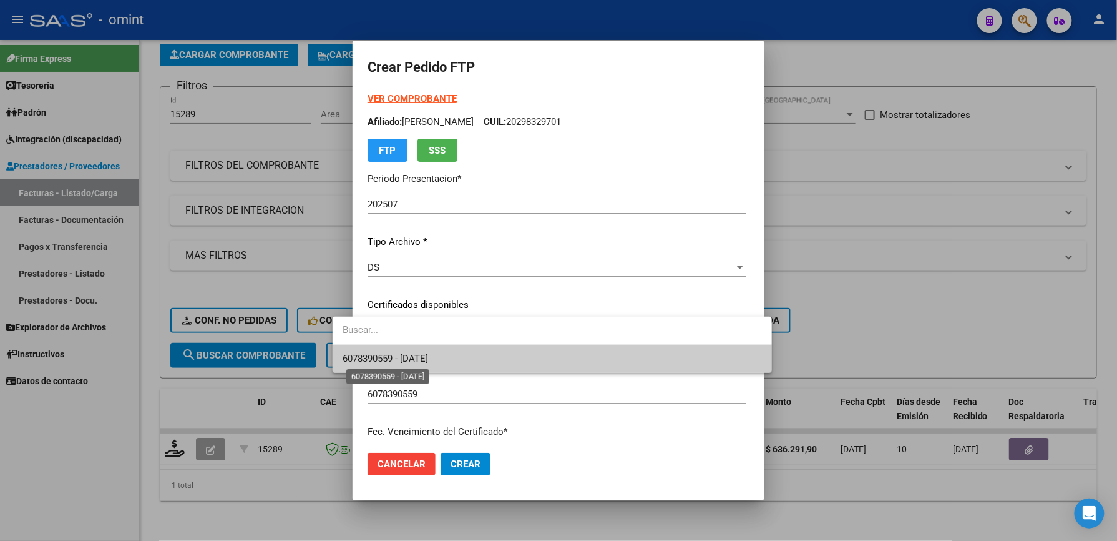
click at [398, 353] on span "6078390559 - 2029-08-09" at bounding box center [386, 358] width 86 height 11
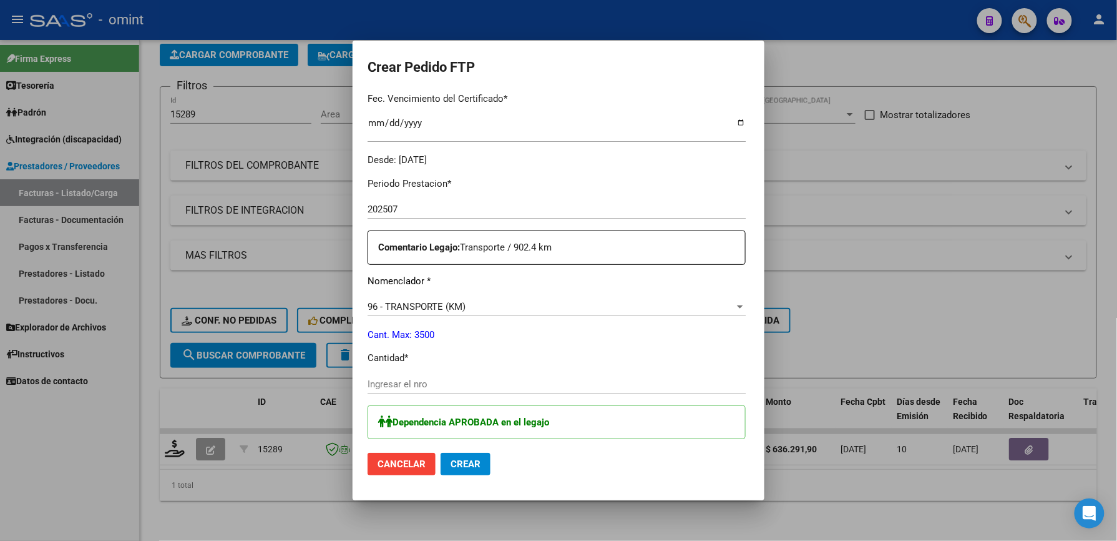
scroll to position [416, 0]
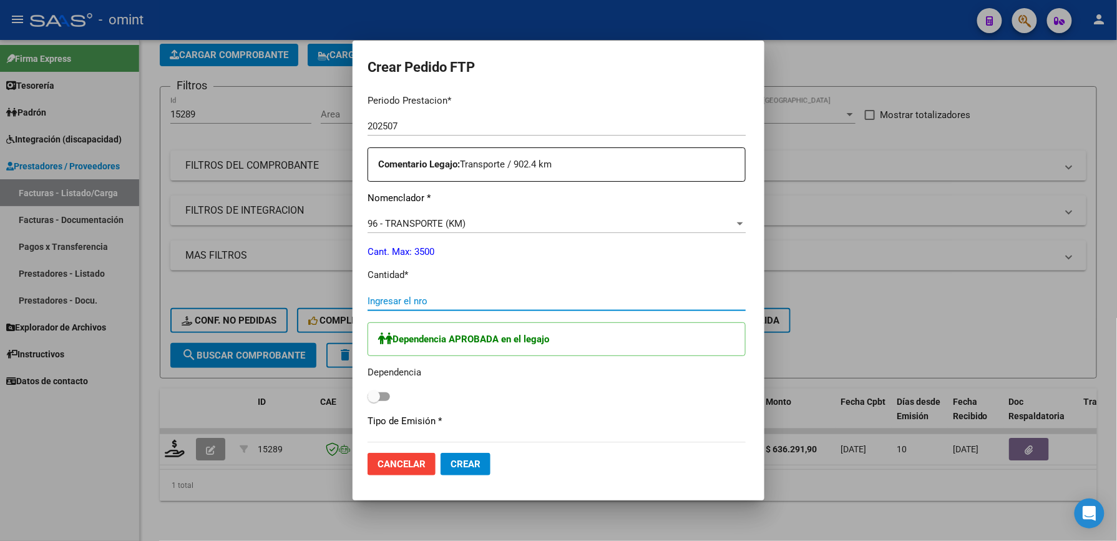
click at [377, 295] on input "Ingresar el nro" at bounding box center [557, 300] width 378 height 11
type input "870"
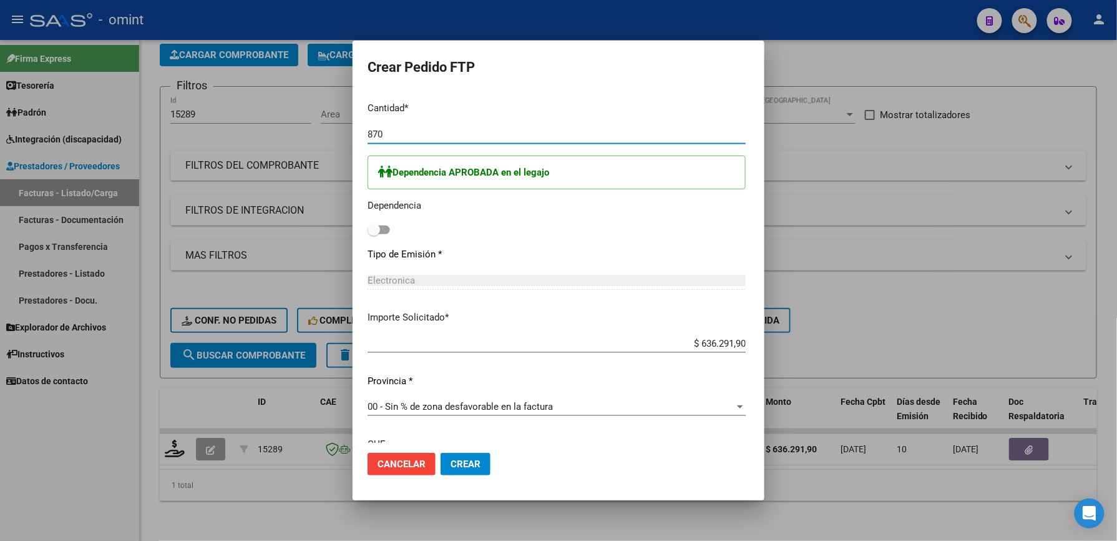
scroll to position [695, 0]
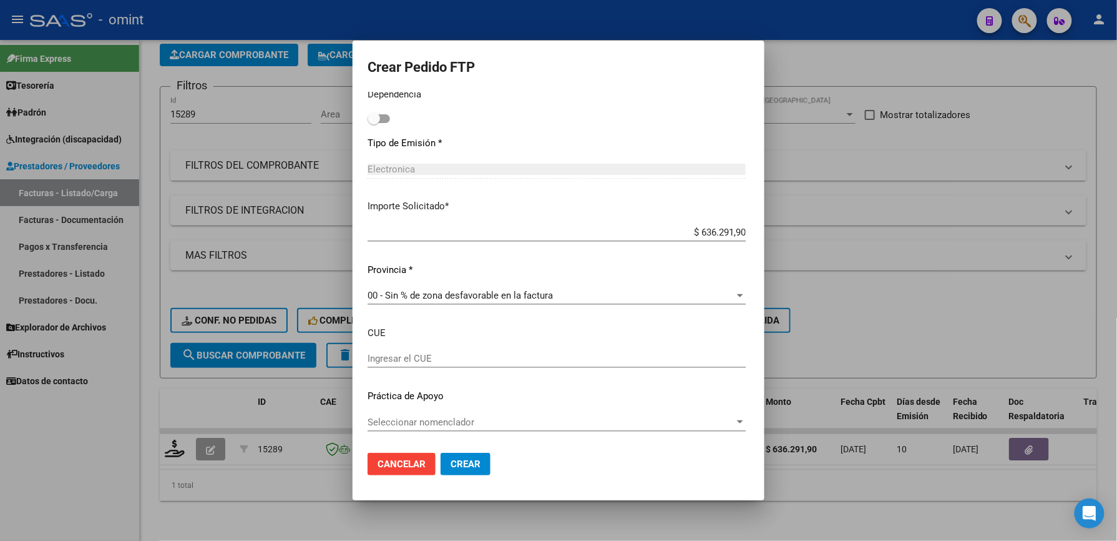
click at [368, 357] on input "Ingresar el CUE" at bounding box center [557, 358] width 378 height 11
click at [441, 368] on div "Ingresar el CUE" at bounding box center [557, 358] width 378 height 19
click at [441, 362] on input "Ingresar el CUE" at bounding box center [557, 358] width 378 height 11
click at [615, 373] on div "Ingresar el CUE" at bounding box center [557, 364] width 378 height 31
click at [640, 358] on input "Ingresar el CUE" at bounding box center [557, 358] width 378 height 11
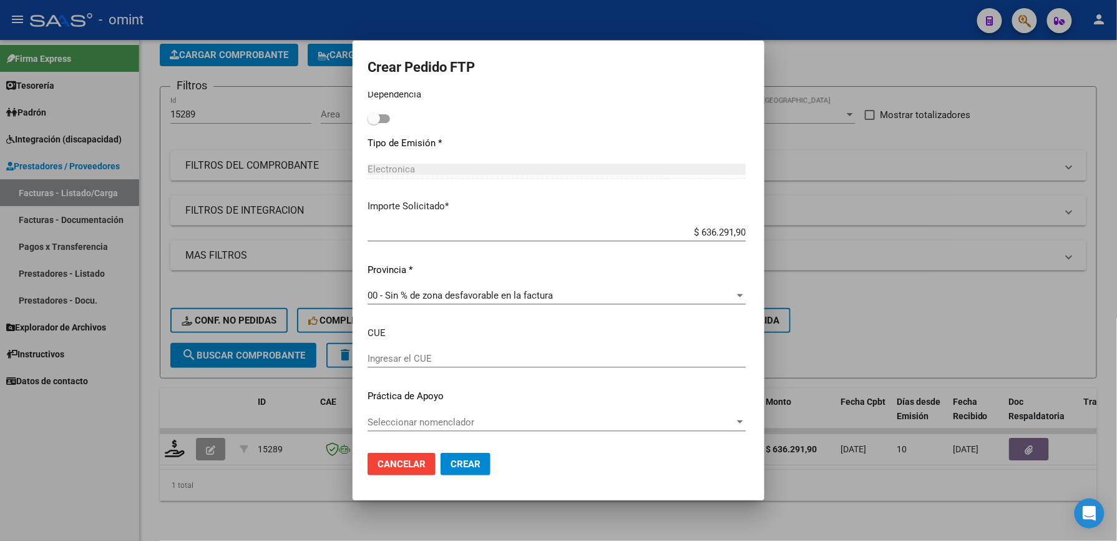
click at [462, 430] on div "Seleccionar nomenclador Seleccionar nomenclador" at bounding box center [557, 422] width 378 height 19
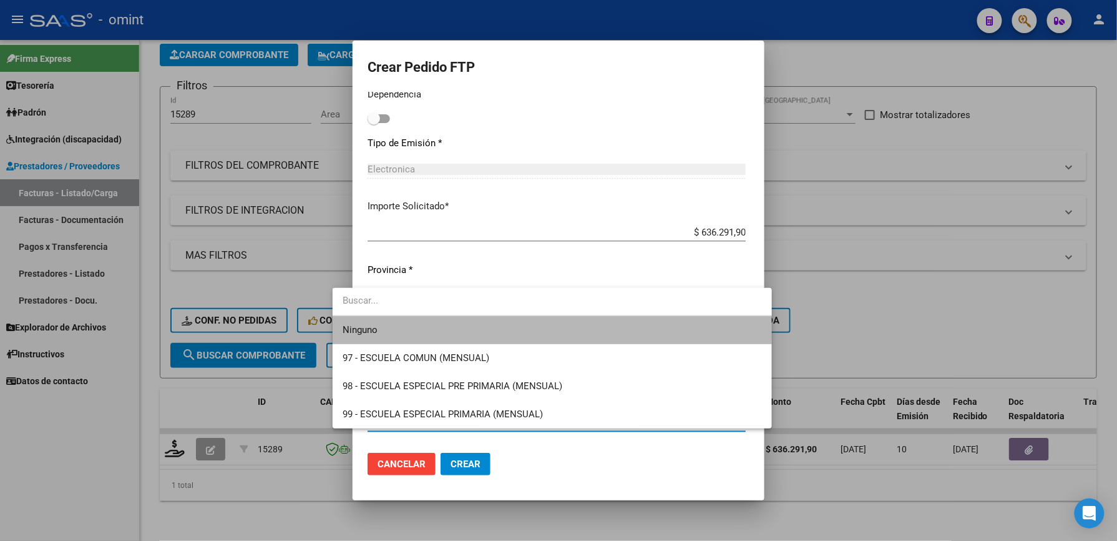
click at [401, 332] on span "Ninguno" at bounding box center [553, 330] width 420 height 28
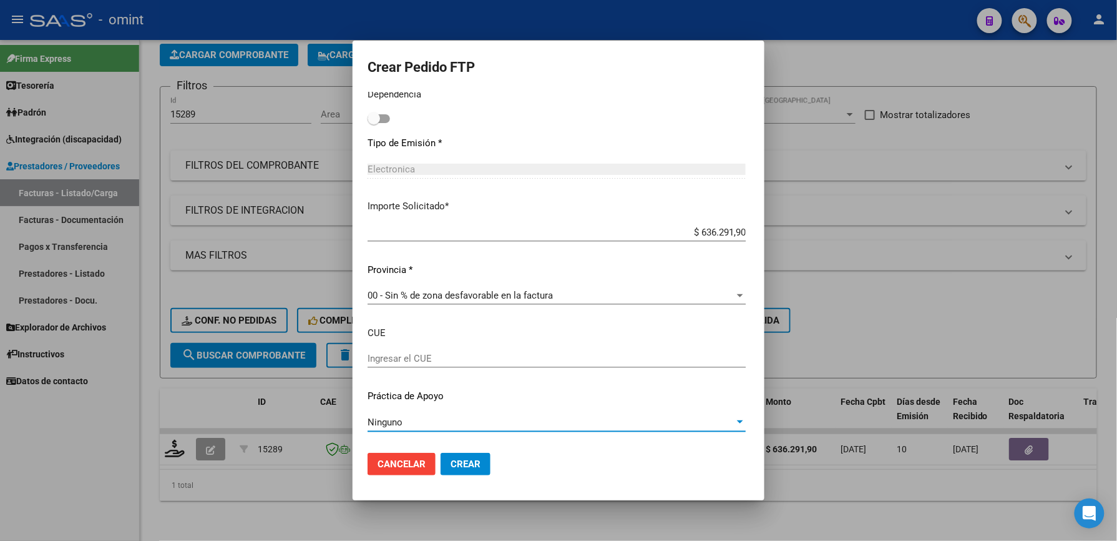
click at [395, 352] on div "Ingresar el CUE" at bounding box center [557, 358] width 378 height 19
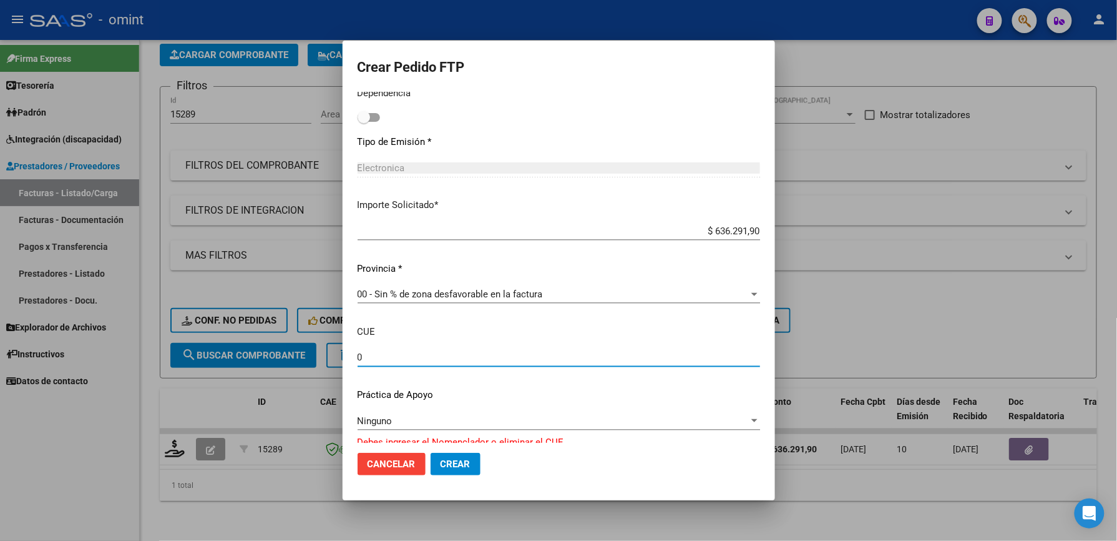
type input "0"
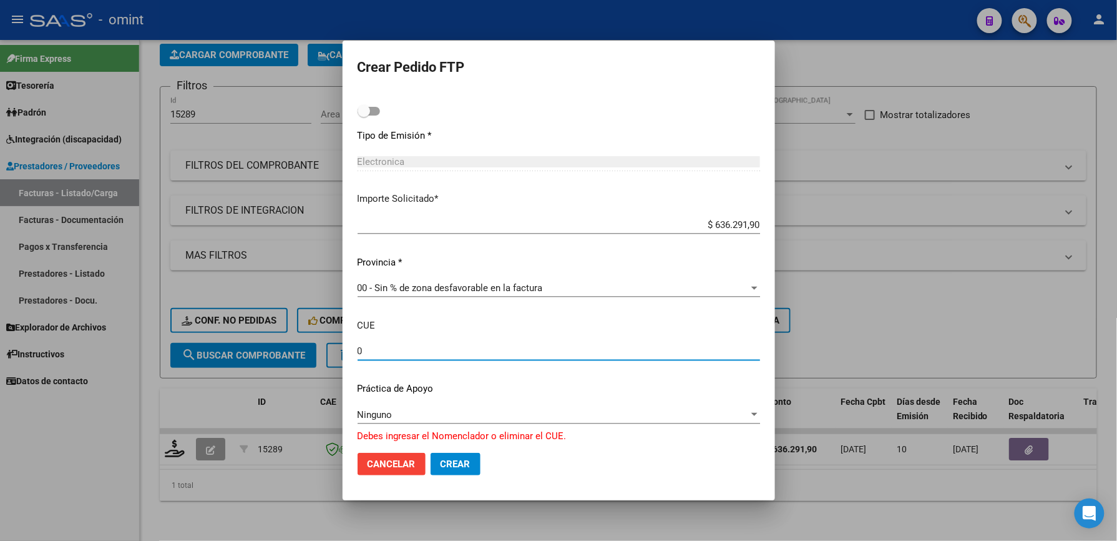
click at [367, 352] on input "0" at bounding box center [559, 350] width 403 height 11
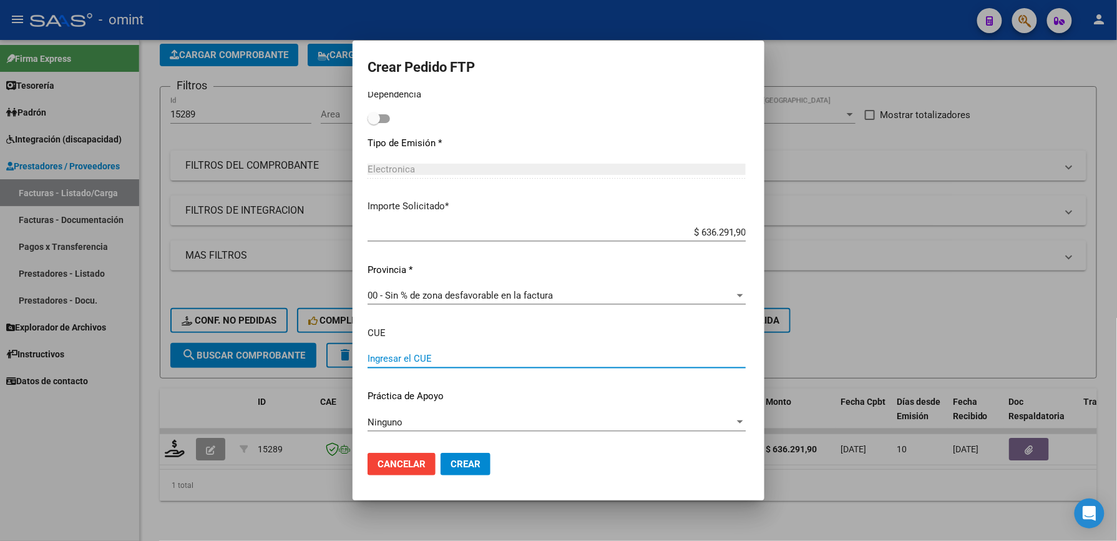
scroll to position [695, 0]
drag, startPoint x: 365, startPoint y: 353, endPoint x: 363, endPoint y: 366, distance: 12.7
click at [368, 366] on div "Ingresar el CUE" at bounding box center [557, 358] width 378 height 19
click at [368, 361] on input "Ingresar el CUE" at bounding box center [557, 358] width 378 height 11
click at [368, 360] on input "Ingresar el CUE" at bounding box center [557, 358] width 378 height 11
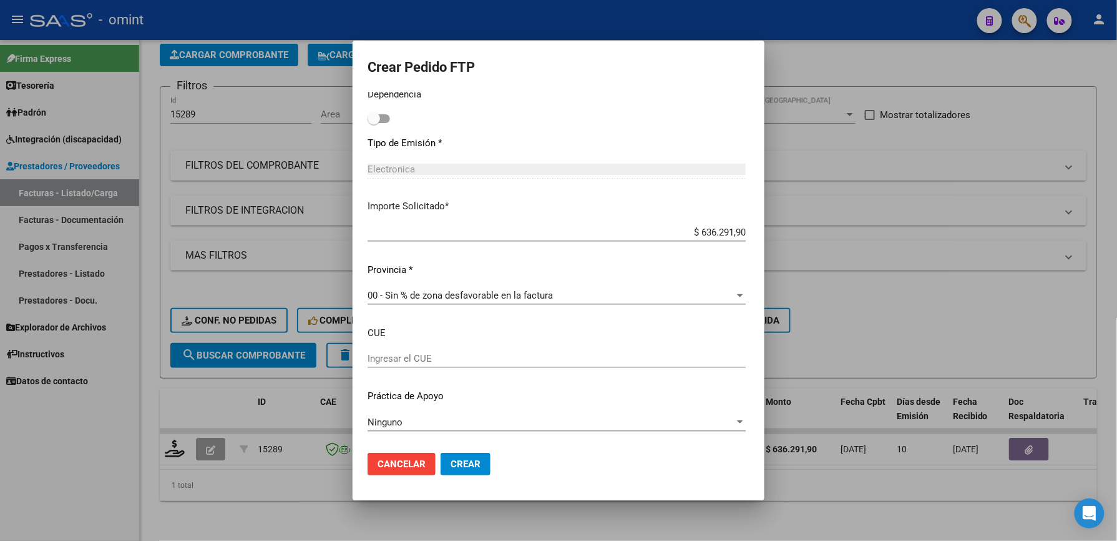
click at [647, 457] on mat-dialog-actions "Cancelar Crear" at bounding box center [559, 464] width 382 height 42
click at [746, 416] on div "Ninguno" at bounding box center [557, 421] width 378 height 11
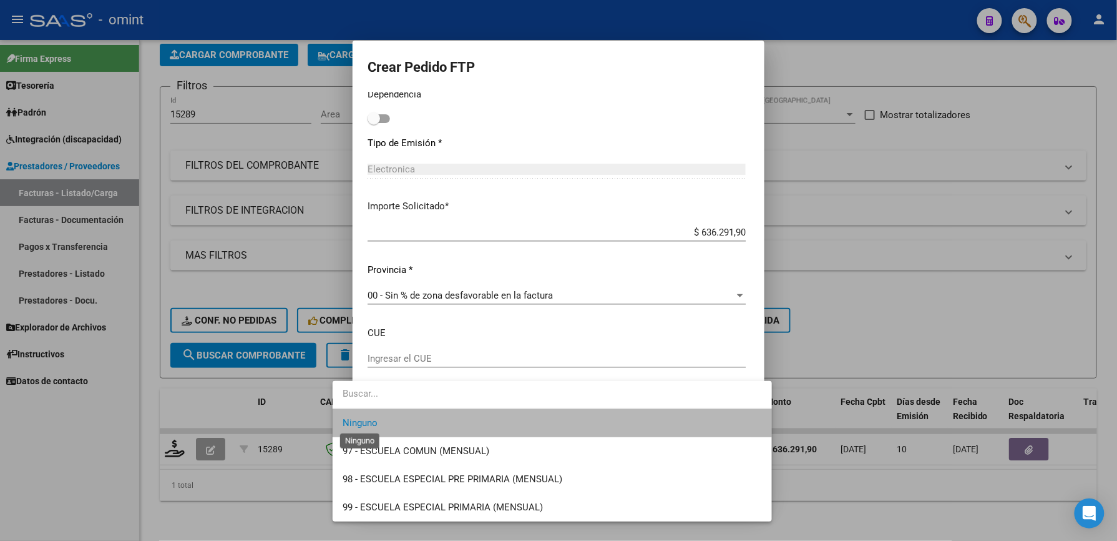
click at [365, 423] on span "Ninguno" at bounding box center [360, 422] width 35 height 11
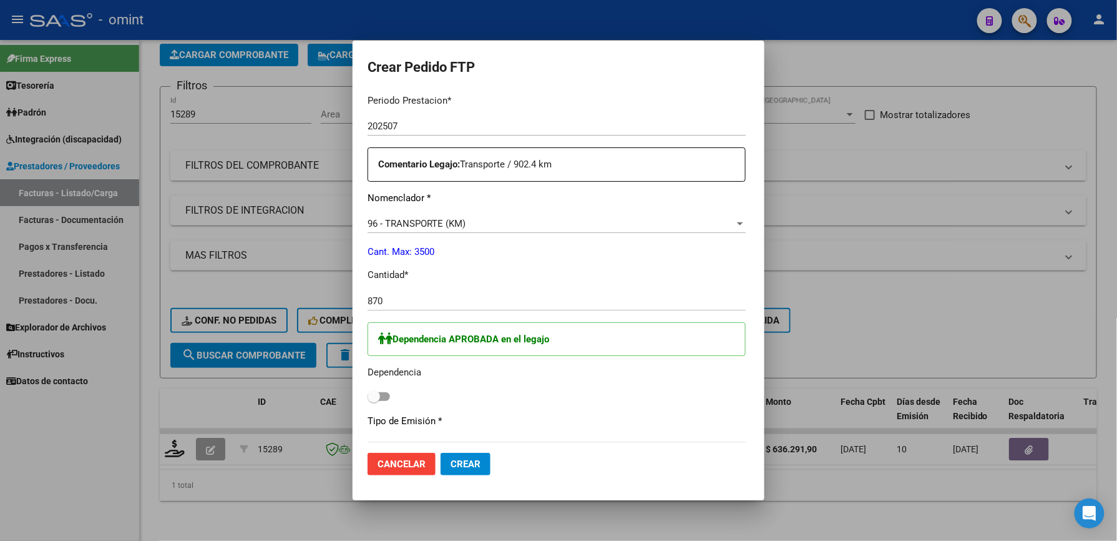
scroll to position [499, 0]
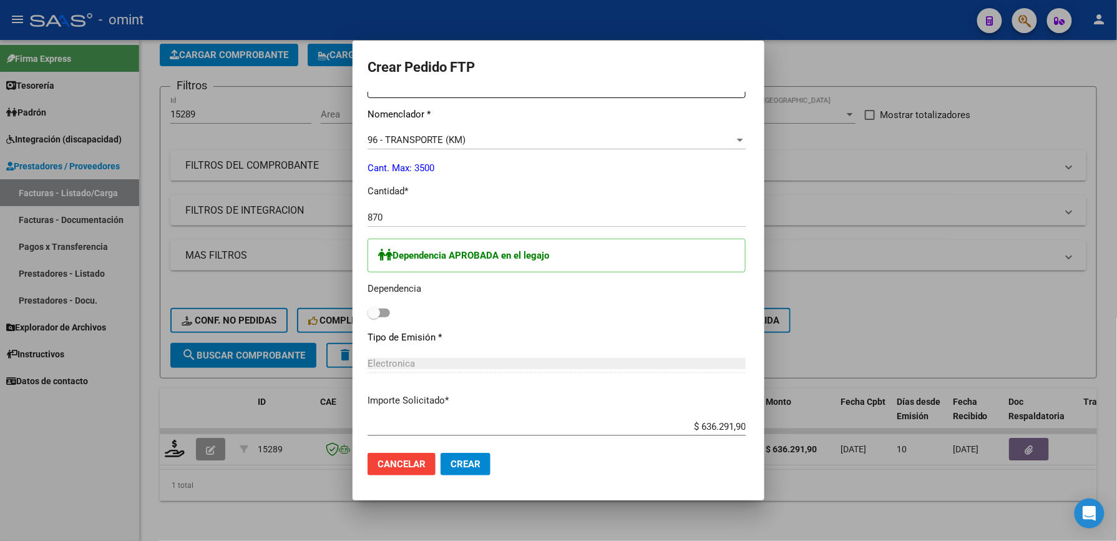
click at [377, 360] on span "Electronica" at bounding box center [391, 363] width 47 height 11
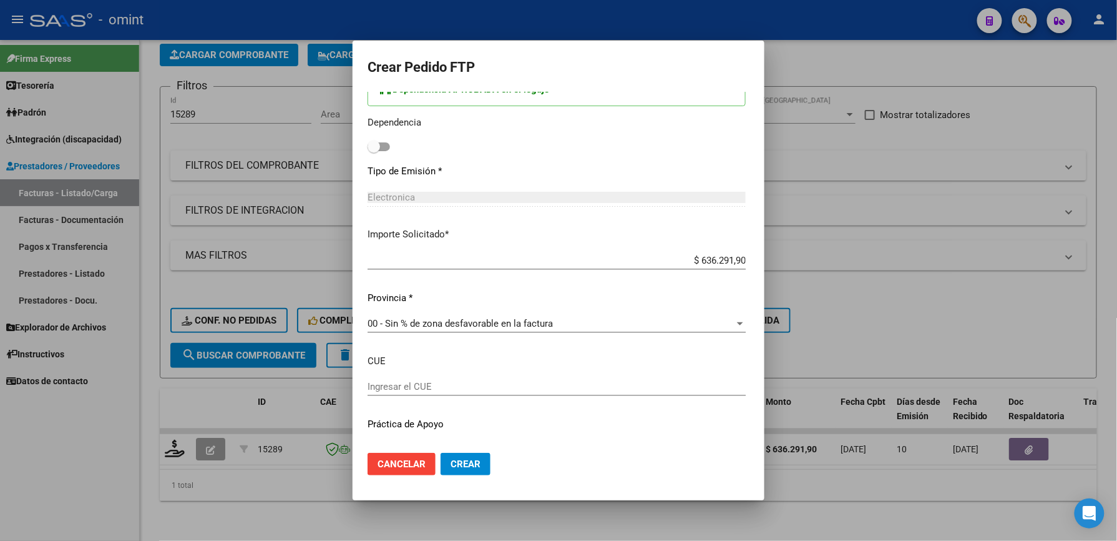
click at [485, 320] on span "00 - Sin % de zona desfavorable en la factura" at bounding box center [460, 323] width 185 height 11
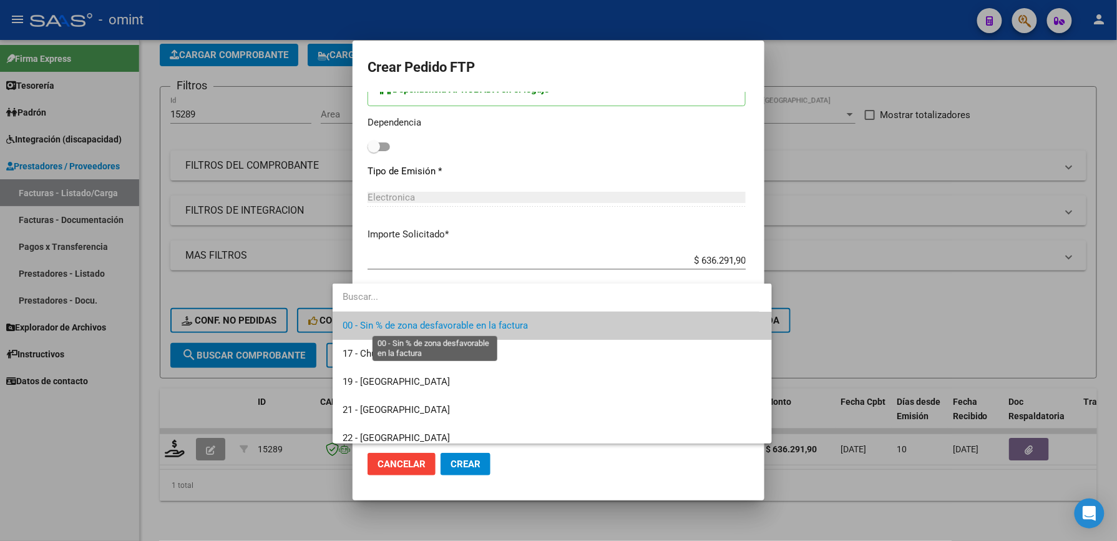
click at [485, 320] on span "00 - Sin % de zona desfavorable en la factura" at bounding box center [435, 325] width 185 height 11
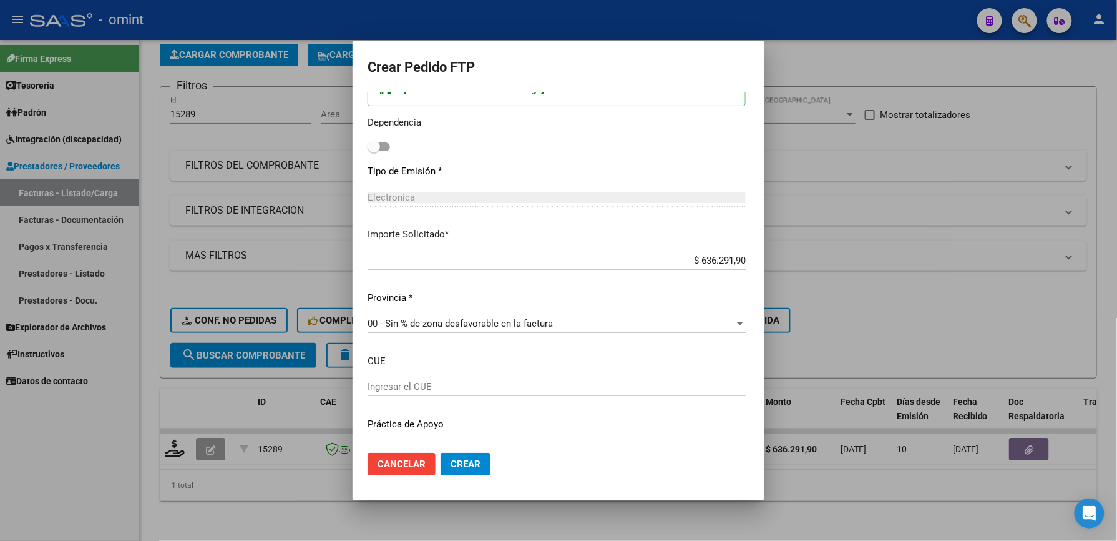
click at [420, 378] on div "Periodo Prestacion * 202507 Ingresar el Periodo Prestacion Comentario Legajo: T…" at bounding box center [557, 153] width 378 height 637
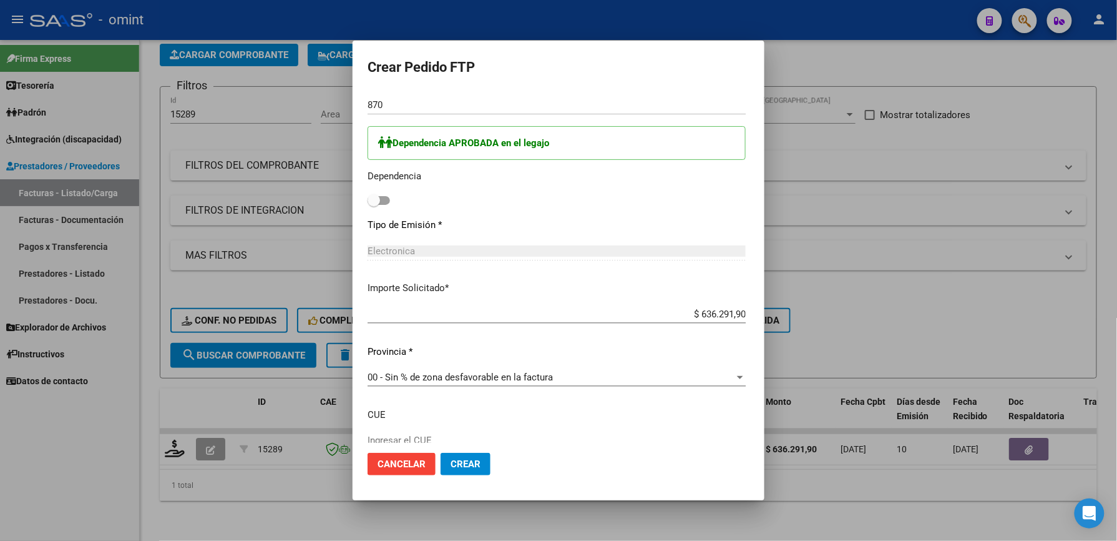
scroll to position [695, 0]
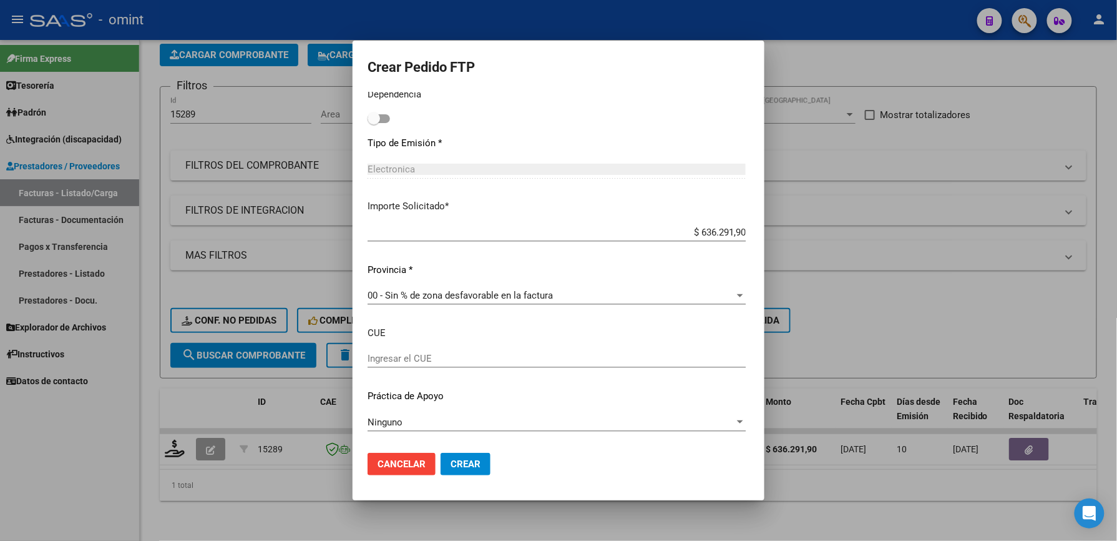
click at [368, 363] on input "Ingresar el CUE" at bounding box center [557, 358] width 378 height 11
click at [368, 355] on input "Ingresar el CUE" at bounding box center [557, 358] width 378 height 11
click at [386, 459] on span "Cancelar" at bounding box center [402, 463] width 48 height 11
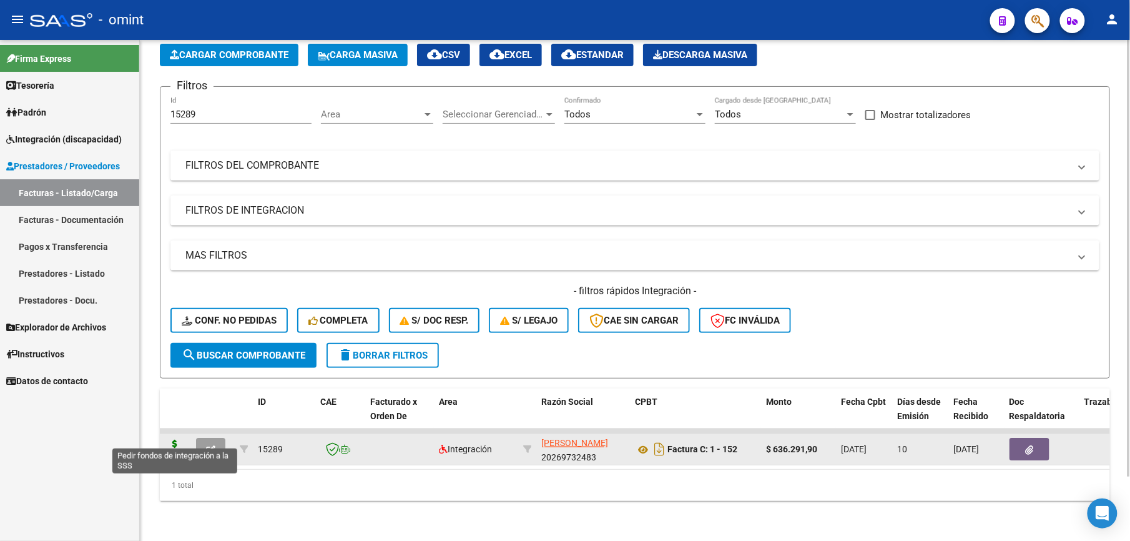
click at [180, 440] on icon at bounding box center [175, 448] width 20 height 17
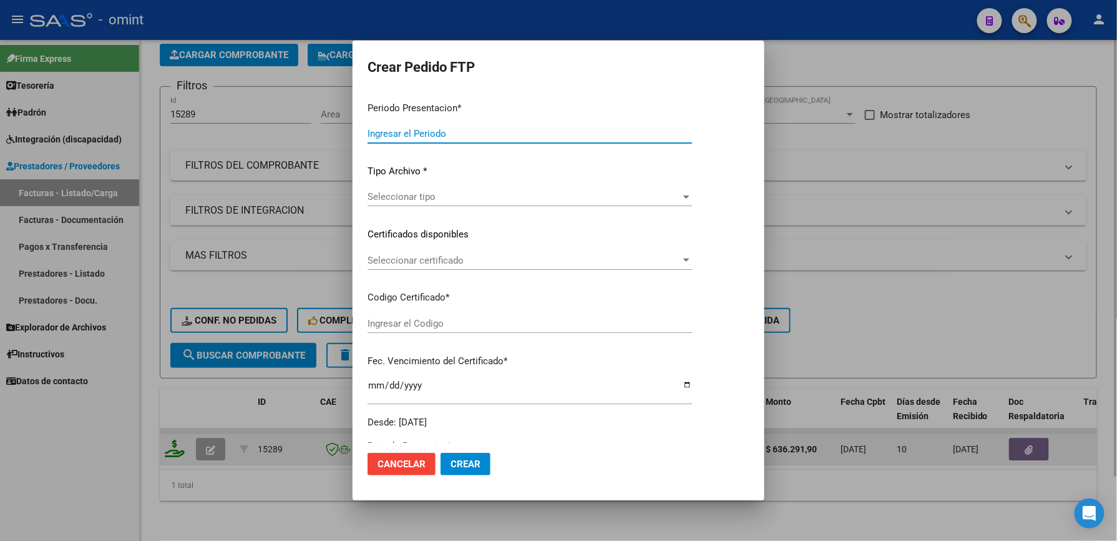
type input "202507"
type input "$ 636.291,90"
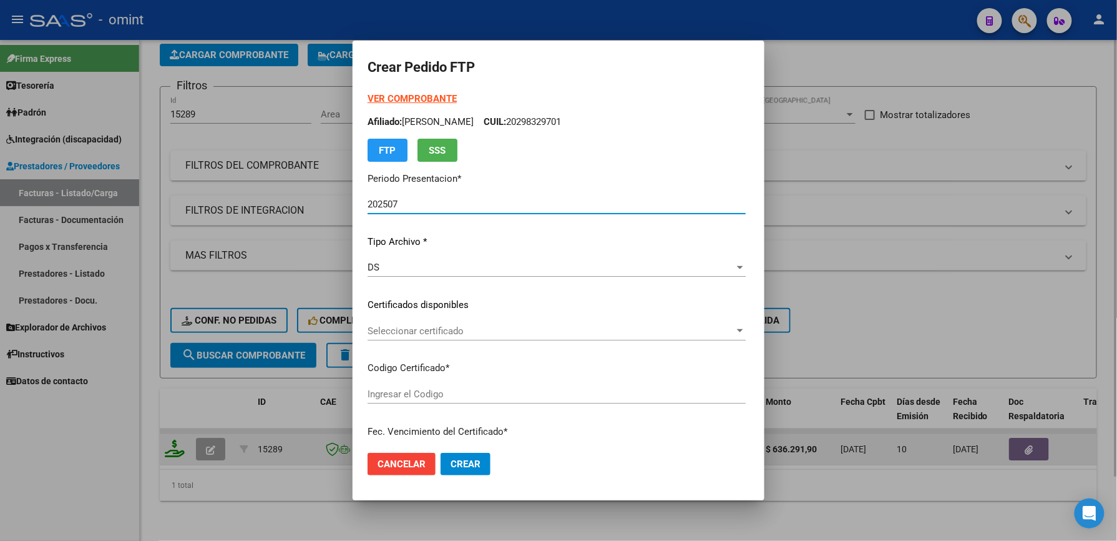
type input "6078390559"
type input "2029-08-09"
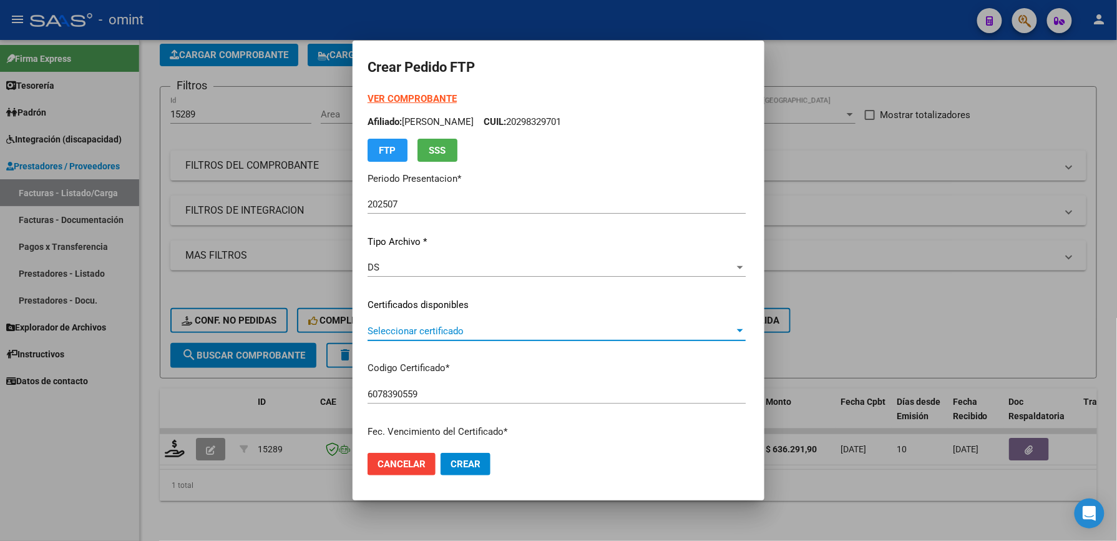
click at [415, 328] on span "Seleccionar certificado" at bounding box center [551, 330] width 367 height 11
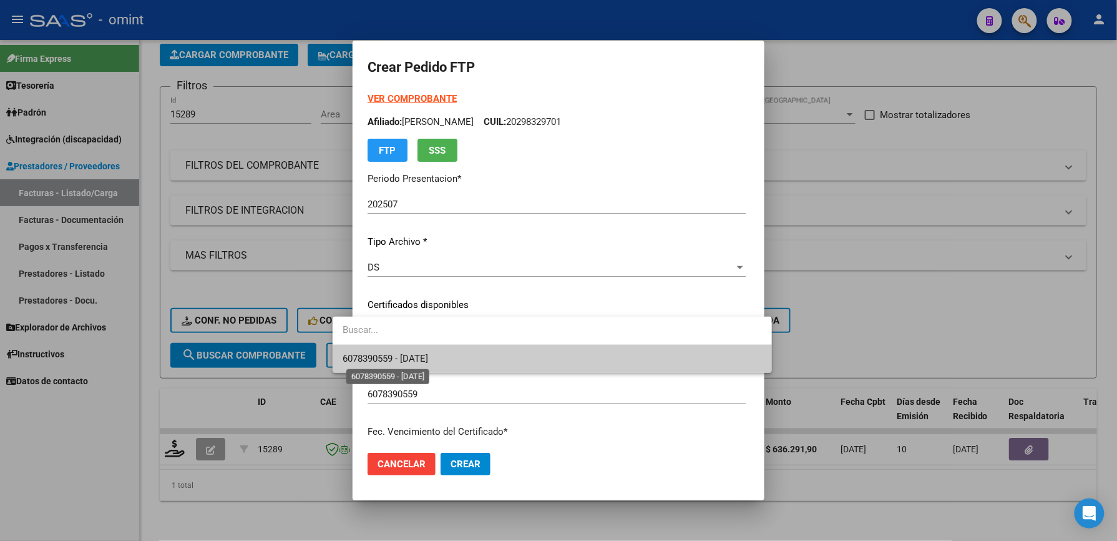
click at [390, 362] on span "6078390559 - 2029-08-09" at bounding box center [386, 358] width 86 height 11
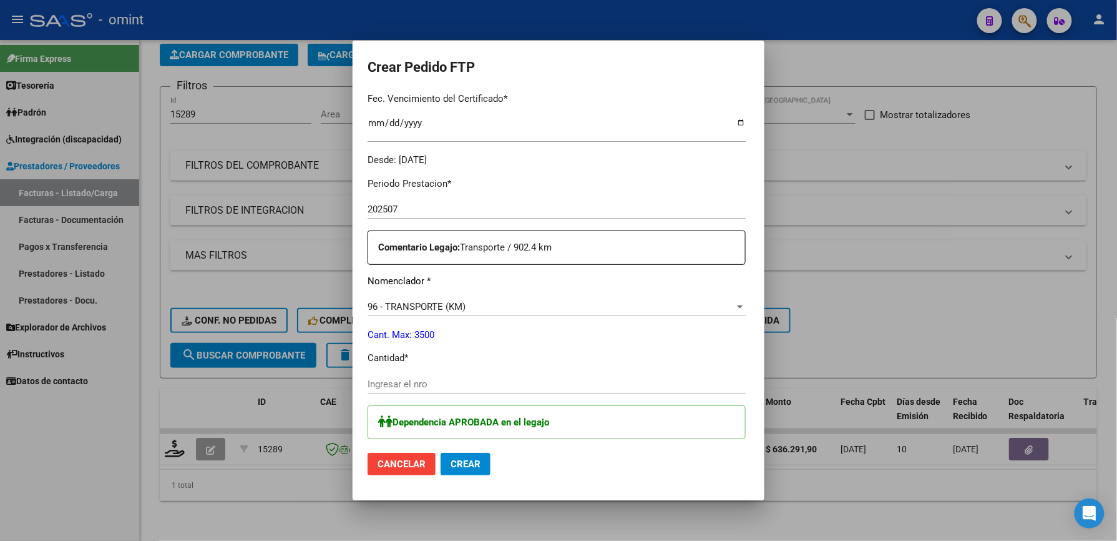
scroll to position [416, 0]
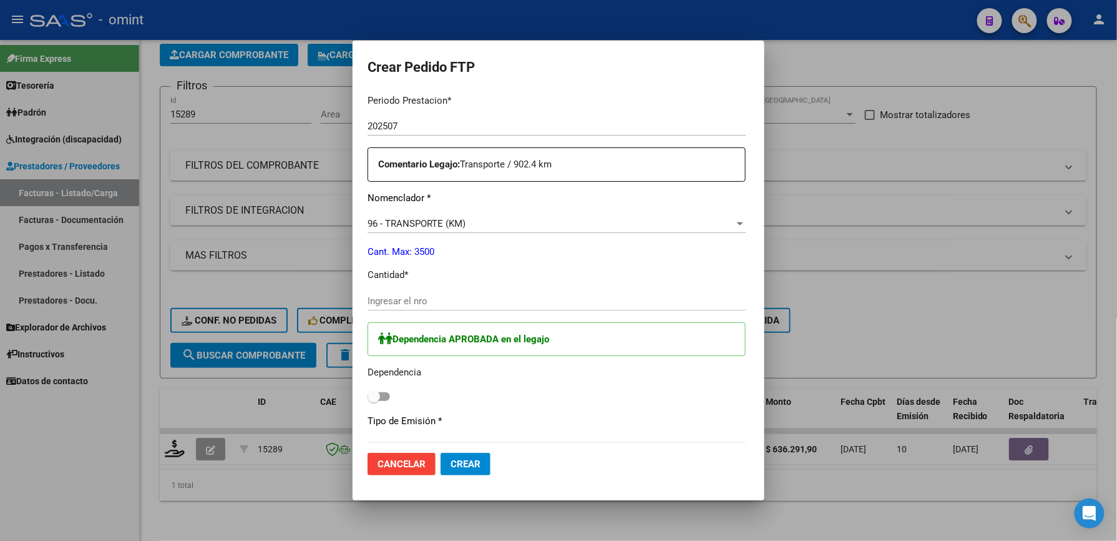
click at [392, 290] on div "Periodo Prestacion * 202507 Ingresar el Periodo Prestacion Comentario Legajo: T…" at bounding box center [557, 402] width 378 height 637
click at [392, 306] on div "Ingresar el nro" at bounding box center [557, 301] width 378 height 19
type input "870"
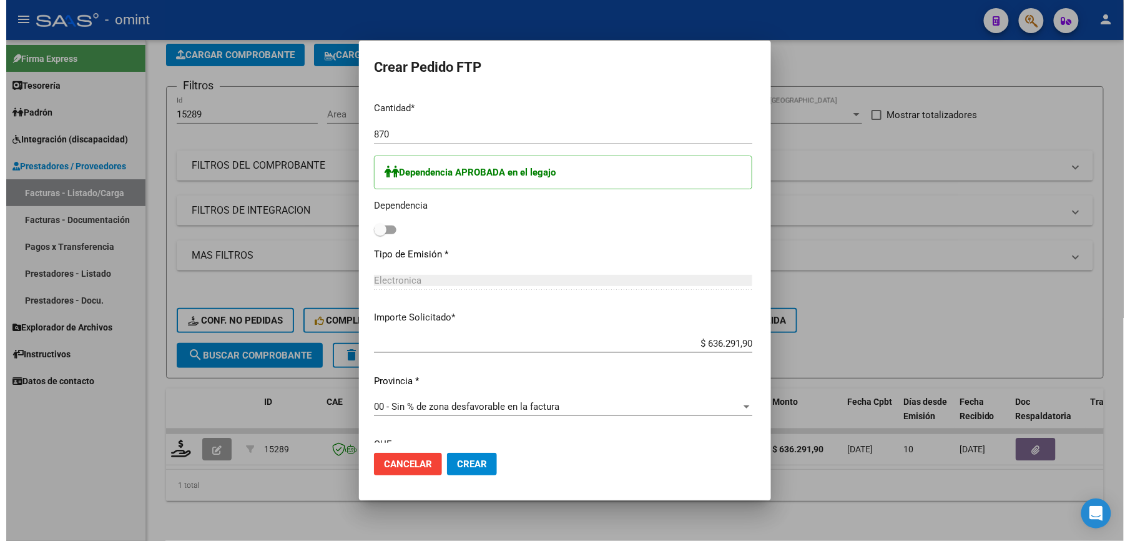
scroll to position [695, 0]
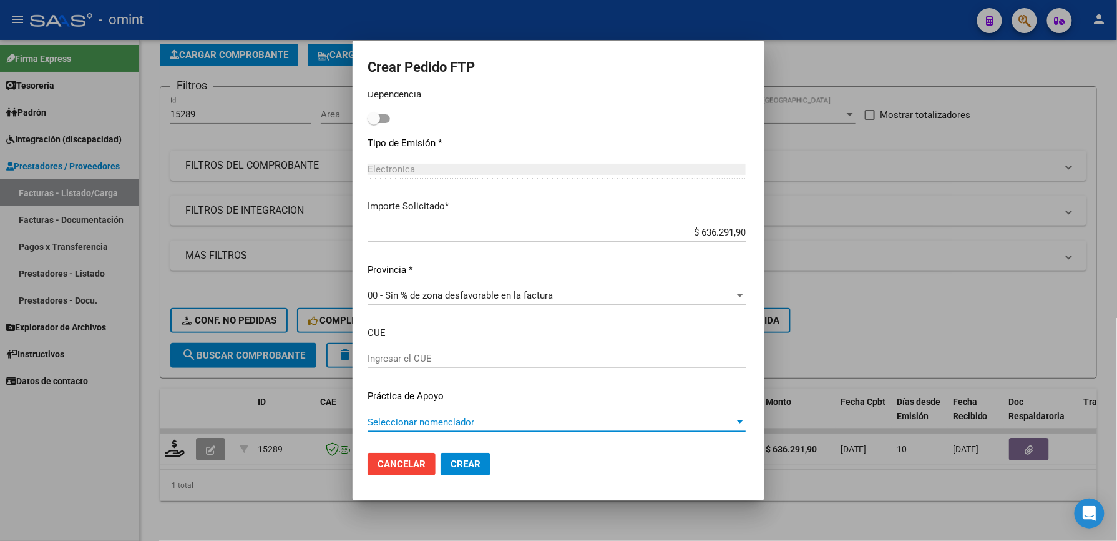
click at [397, 421] on span "Seleccionar nomenclador" at bounding box center [551, 421] width 367 height 11
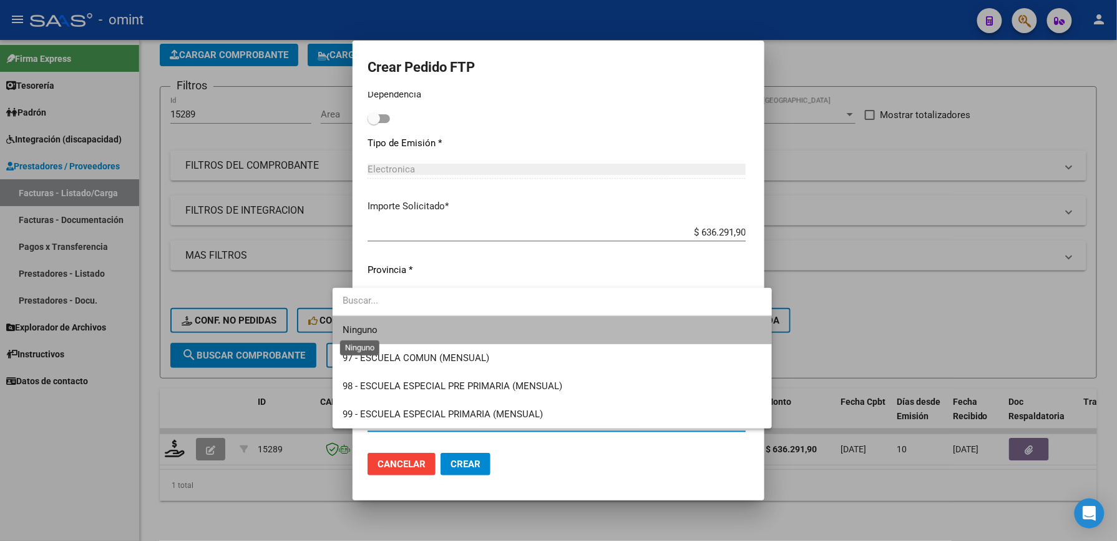
click at [375, 327] on span "Ninguno" at bounding box center [360, 329] width 35 height 11
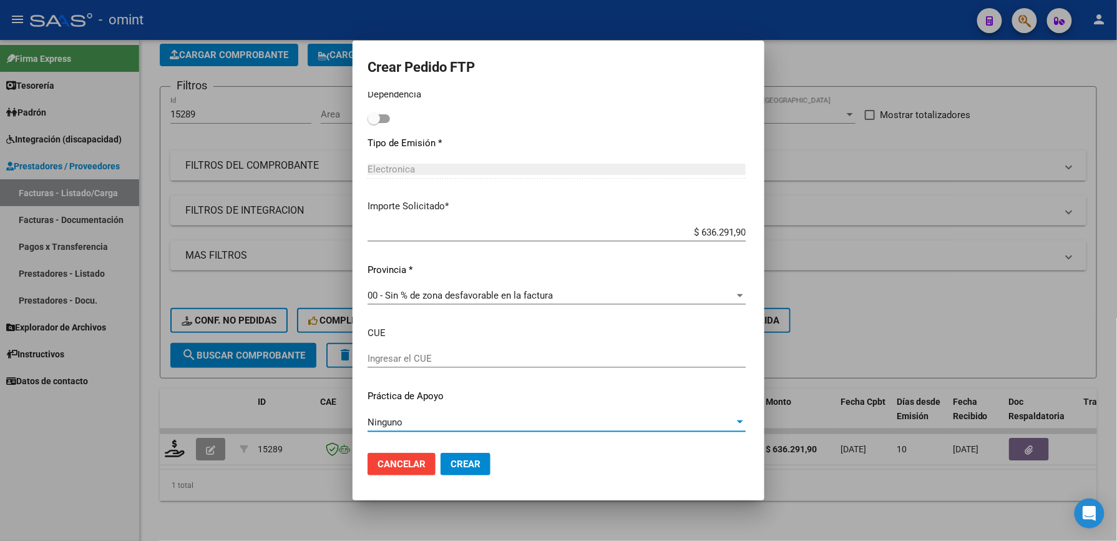
click at [746, 427] on div at bounding box center [740, 422] width 11 height 10
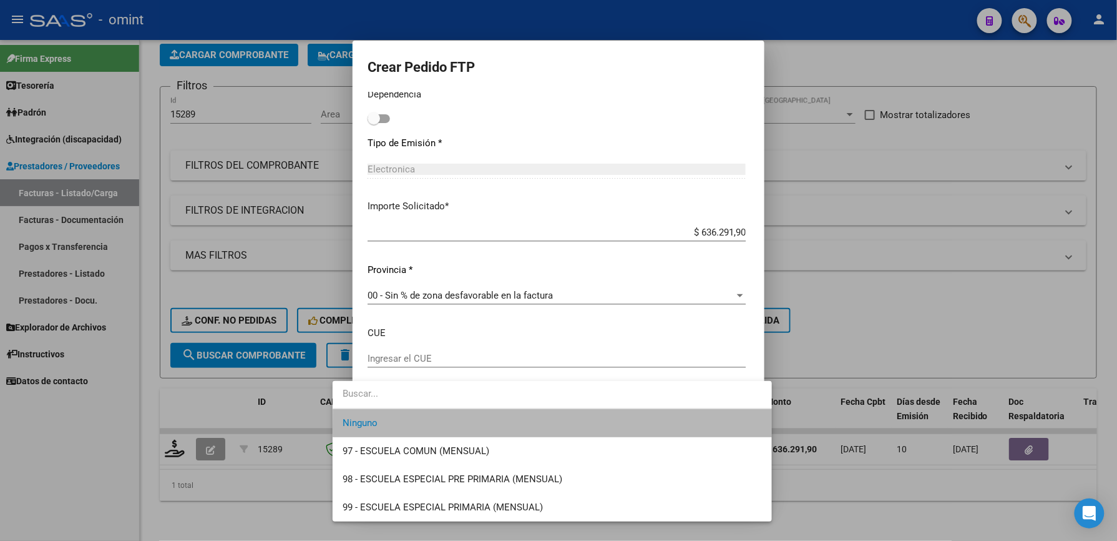
click at [758, 427] on span "Ninguno" at bounding box center [553, 423] width 420 height 28
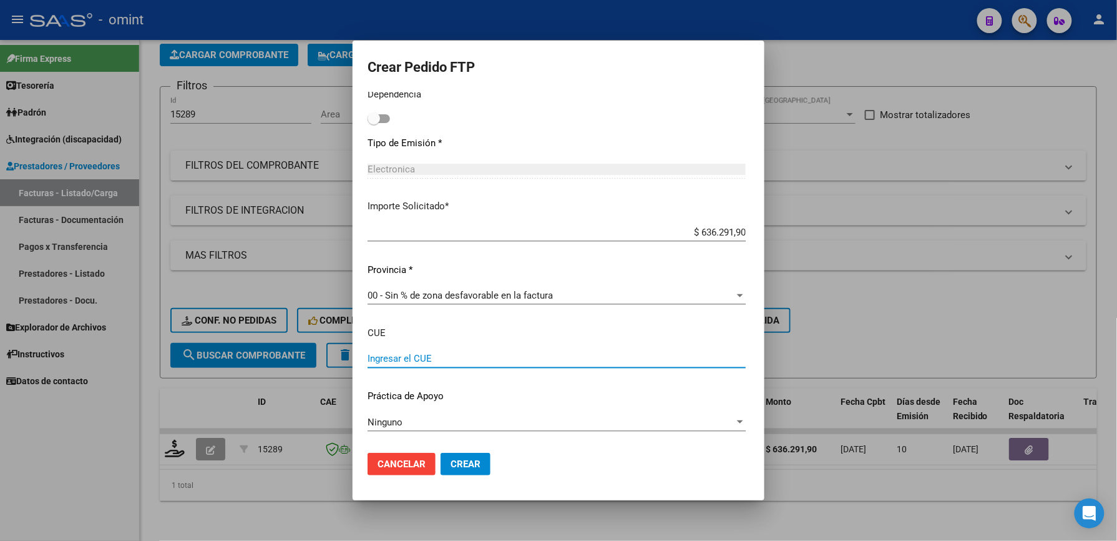
click at [376, 357] on input "Ingresar el CUE" at bounding box center [557, 358] width 378 height 11
click at [368, 362] on input "Ingresar el CUE" at bounding box center [557, 358] width 378 height 11
click at [864, 315] on div at bounding box center [558, 270] width 1117 height 541
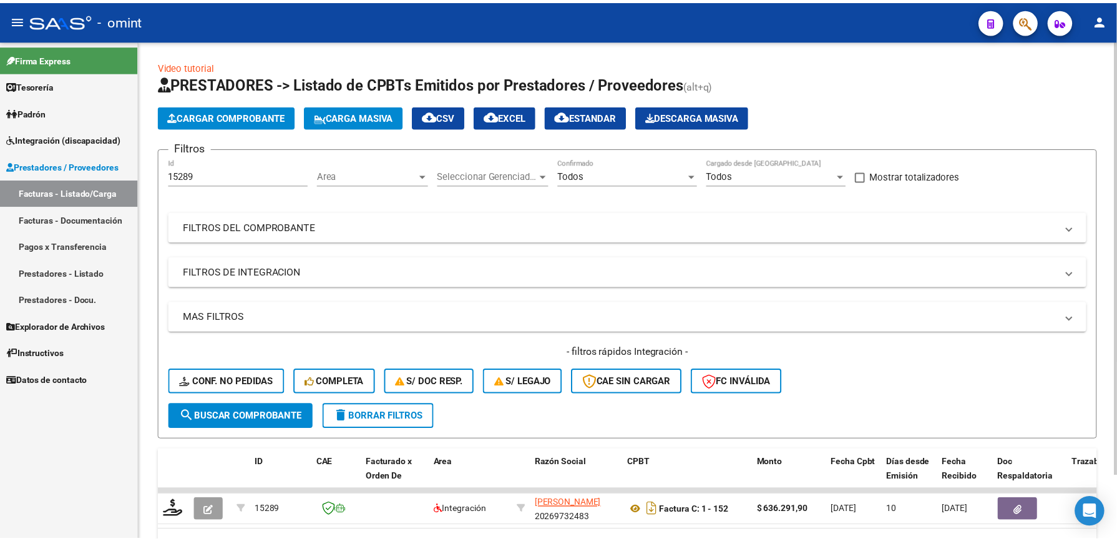
scroll to position [74, 0]
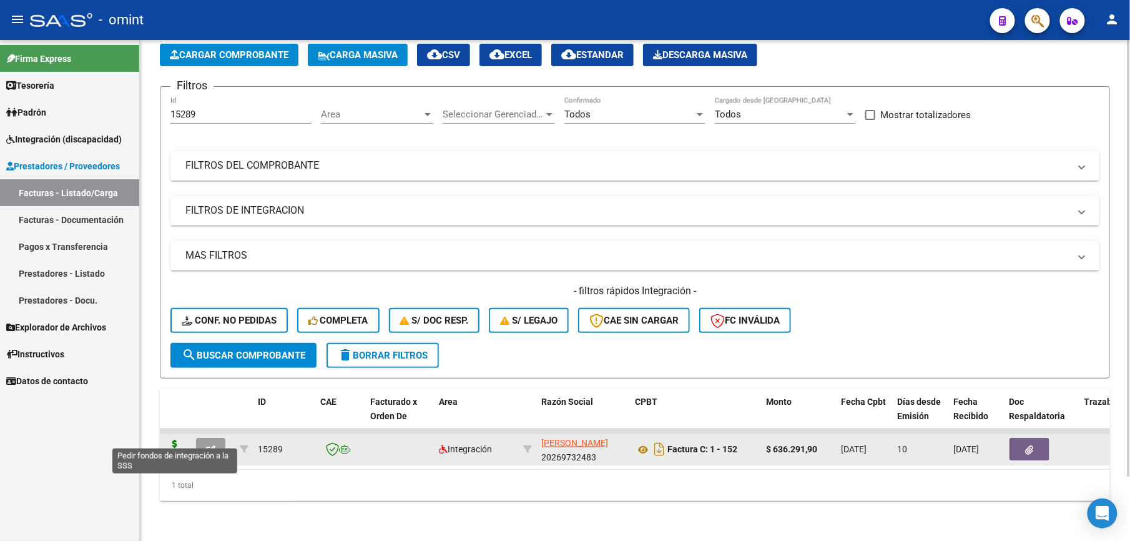
click at [175, 440] on icon at bounding box center [175, 448] width 20 height 17
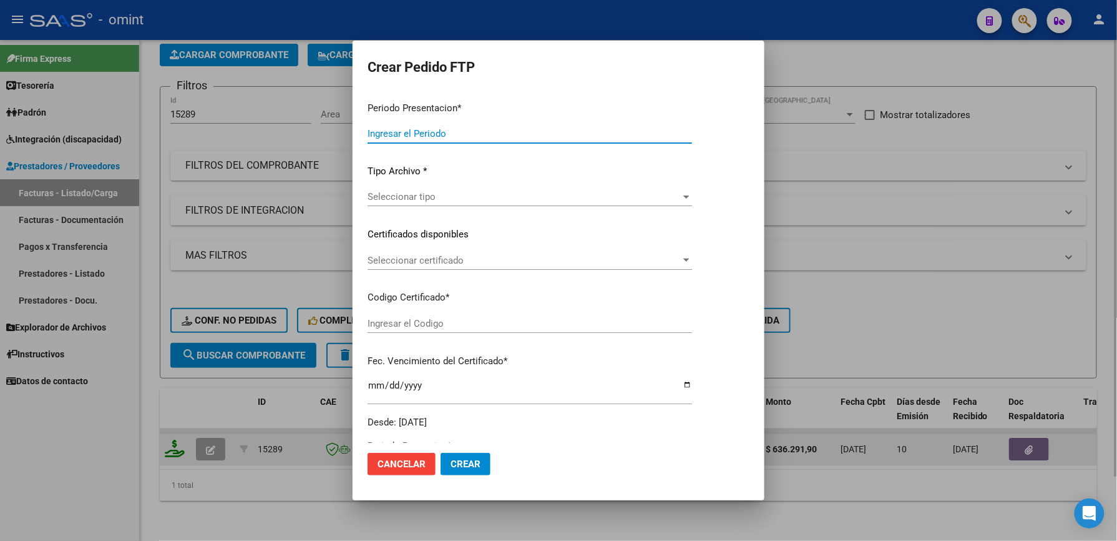
type input "202507"
type input "$ 636.291,90"
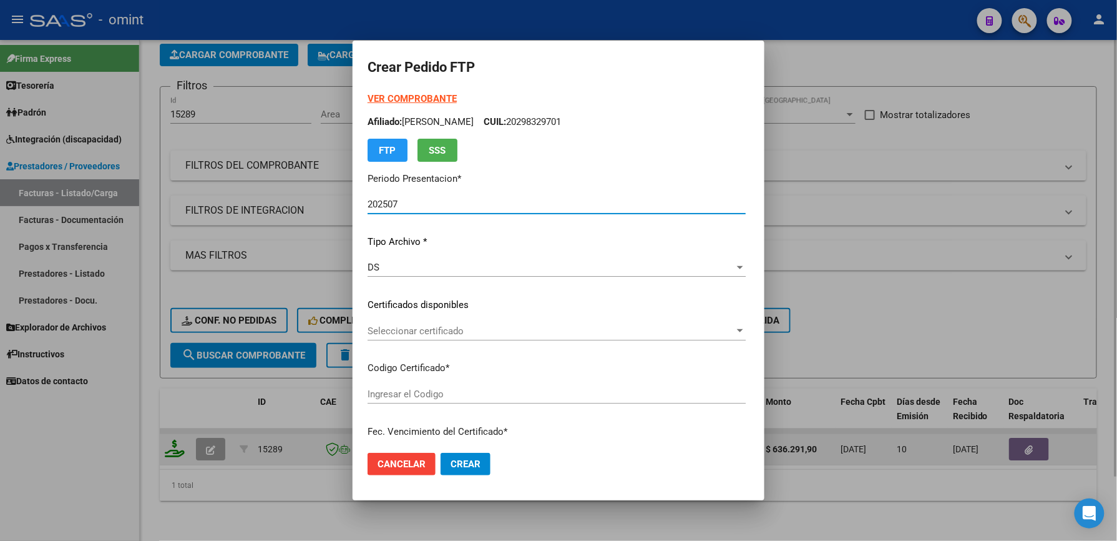
type input "6078390559"
type input "2029-08-09"
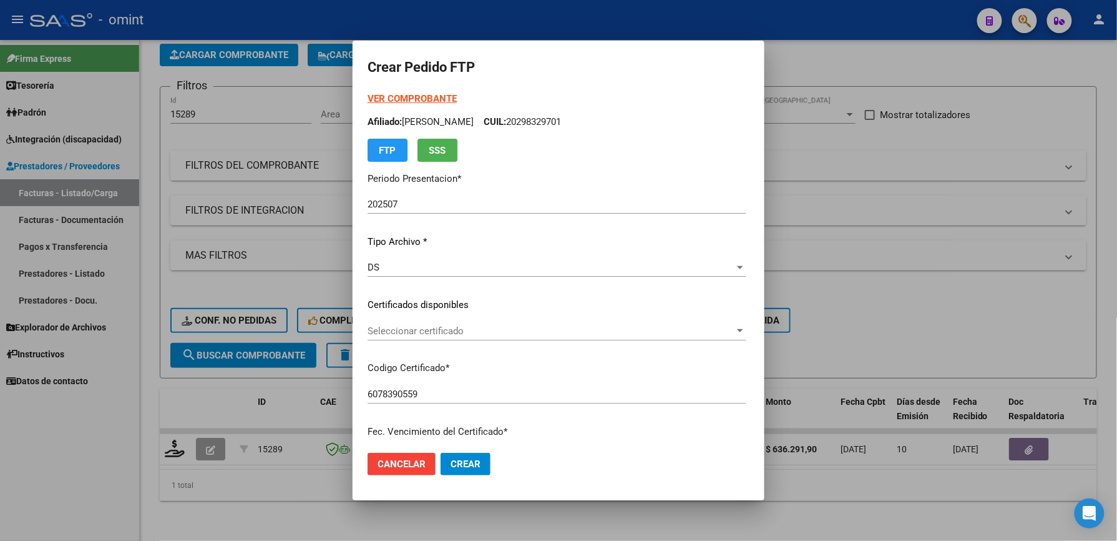
click at [430, 322] on div "Seleccionar certificado Seleccionar certificado" at bounding box center [557, 331] width 378 height 19
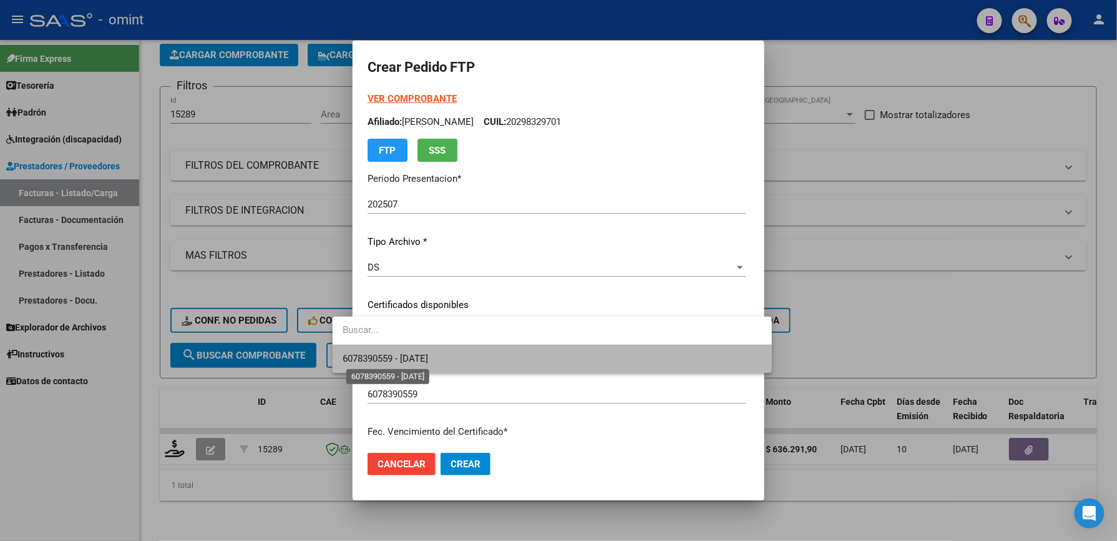
click at [423, 355] on span "6078390559 - 2029-08-09" at bounding box center [386, 358] width 86 height 11
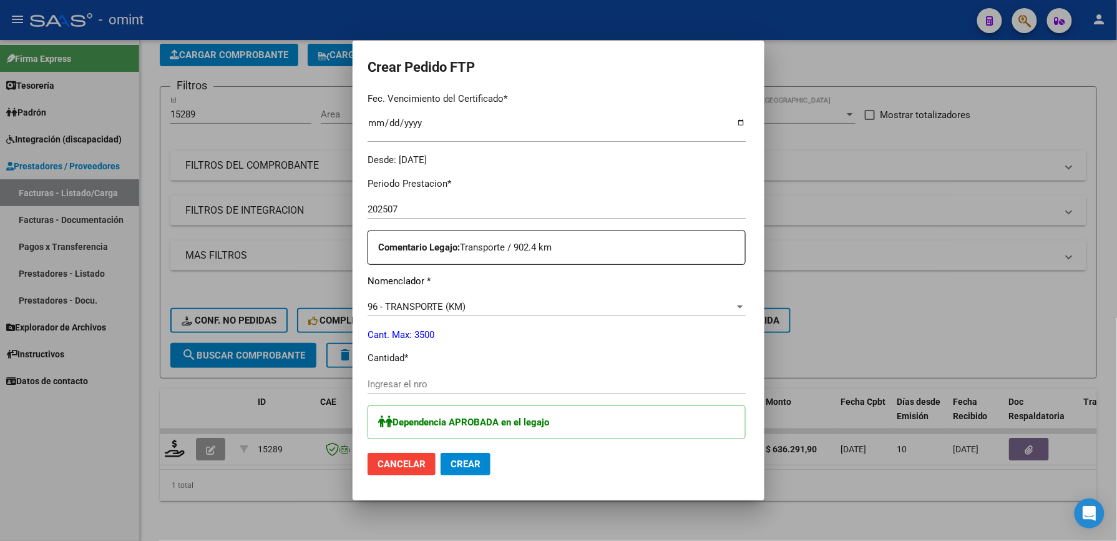
scroll to position [499, 0]
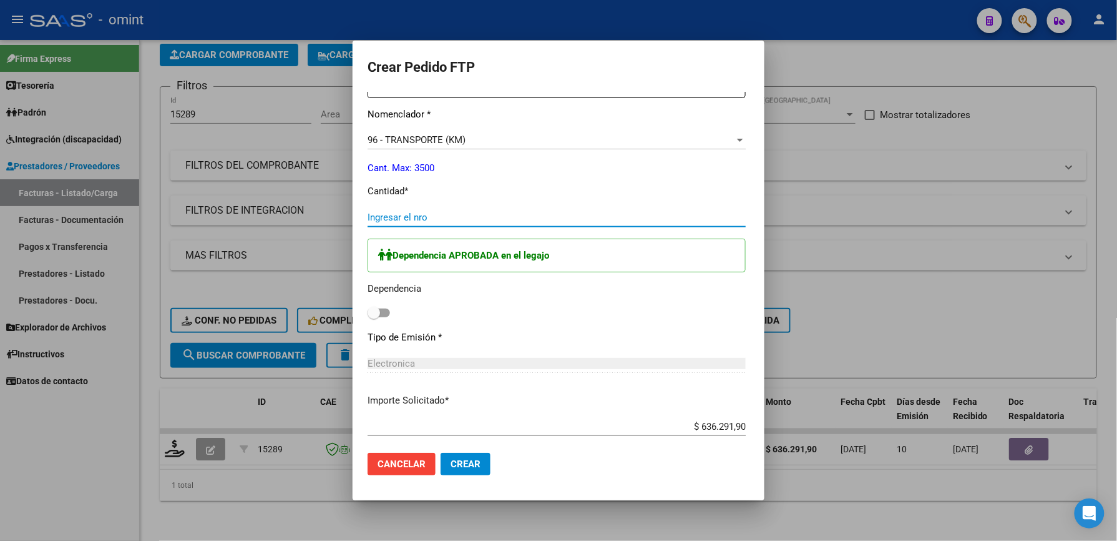
click at [381, 214] on input "Ingresar el nro" at bounding box center [557, 217] width 378 height 11
type input "870"
click at [511, 343] on p "Tipo de Emisión *" at bounding box center [557, 337] width 378 height 14
drag, startPoint x: 370, startPoint y: 217, endPoint x: 310, endPoint y: 226, distance: 60.6
click at [310, 226] on div "Crear Pedido FTP VER COMPROBANTE ARCA Padrón Afiliado: AITTA PABLO ALBERTO CUIL…" at bounding box center [558, 270] width 1117 height 541
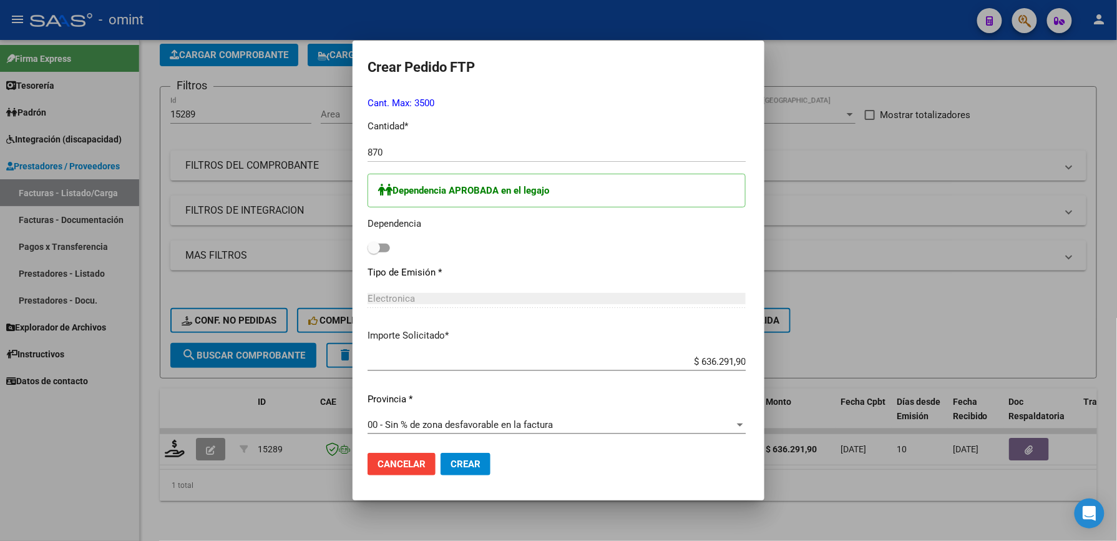
scroll to position [624, 0]
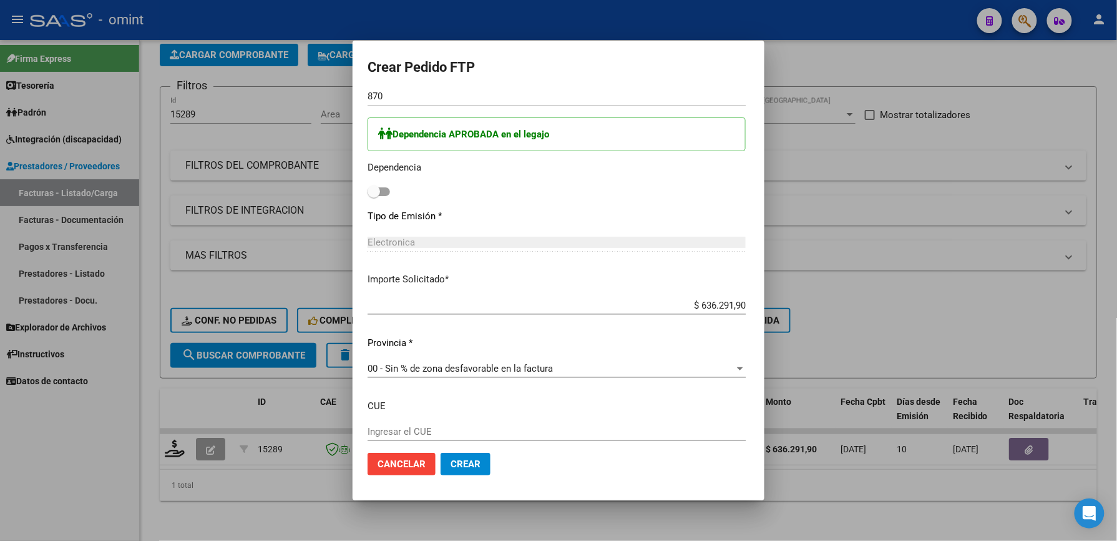
drag, startPoint x: 770, startPoint y: 426, endPoint x: 710, endPoint y: 432, distance: 60.3
click at [710, 432] on div "Periodo Prestacion * 202507 Ingresar el Periodo Prestacion Comentario Legajo: T…" at bounding box center [557, 198] width 378 height 637
click at [592, 270] on div "Periodo Prestacion * 202507 Ingresar el Periodo Prestacion Comentario Legajo: T…" at bounding box center [557, 194] width 378 height 637
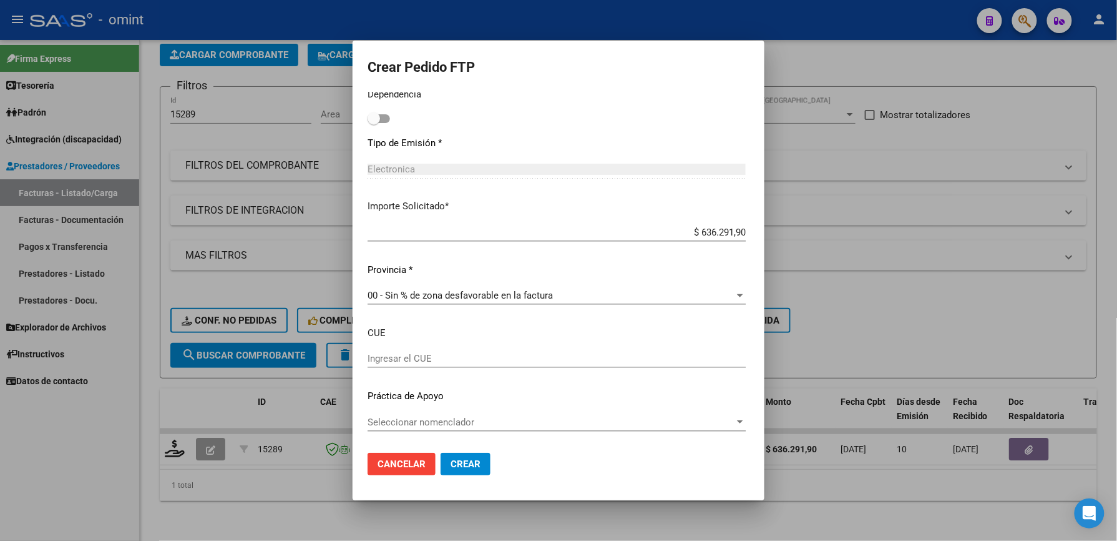
click at [368, 407] on div "Periodo Prestacion * 202507 Ingresar el Periodo Prestacion Comentario Legajo: T…" at bounding box center [557, 124] width 378 height 637
click at [368, 425] on span "Seleccionar nomenclador" at bounding box center [551, 421] width 367 height 11
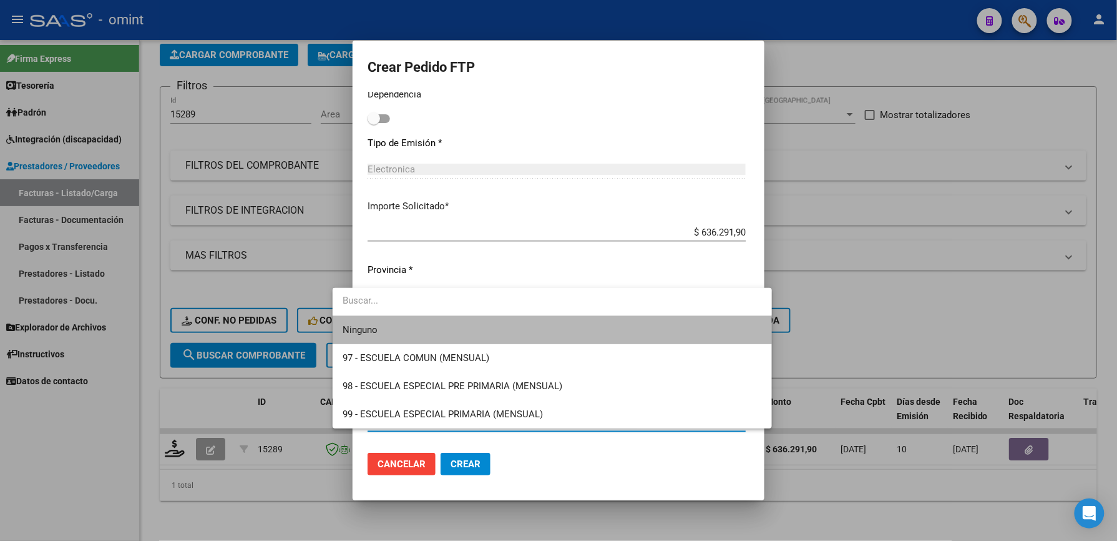
click at [398, 328] on span "Ninguno" at bounding box center [553, 330] width 420 height 28
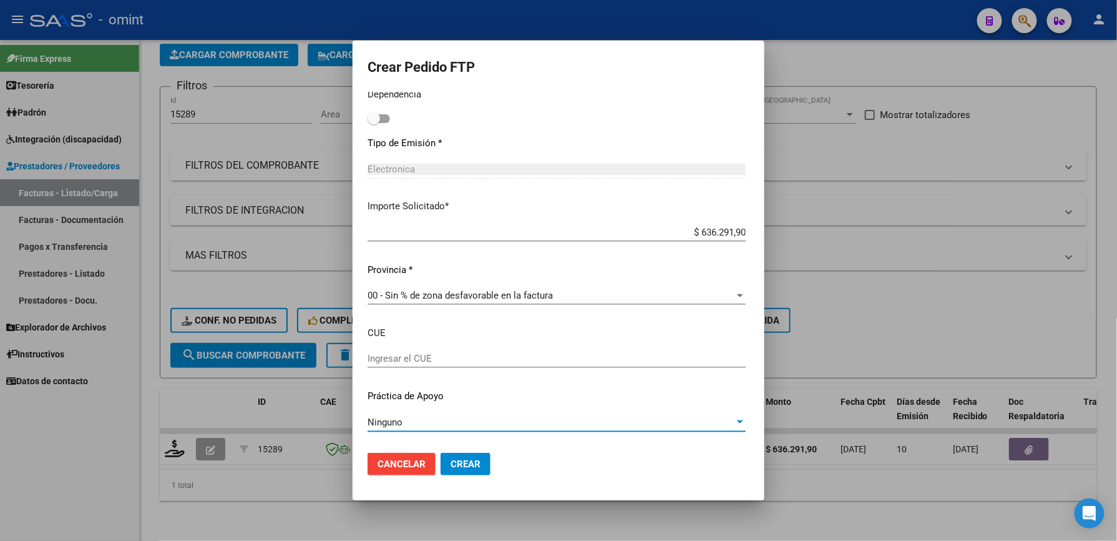
click at [548, 358] on input "Ingresar el CUE" at bounding box center [557, 358] width 378 height 11
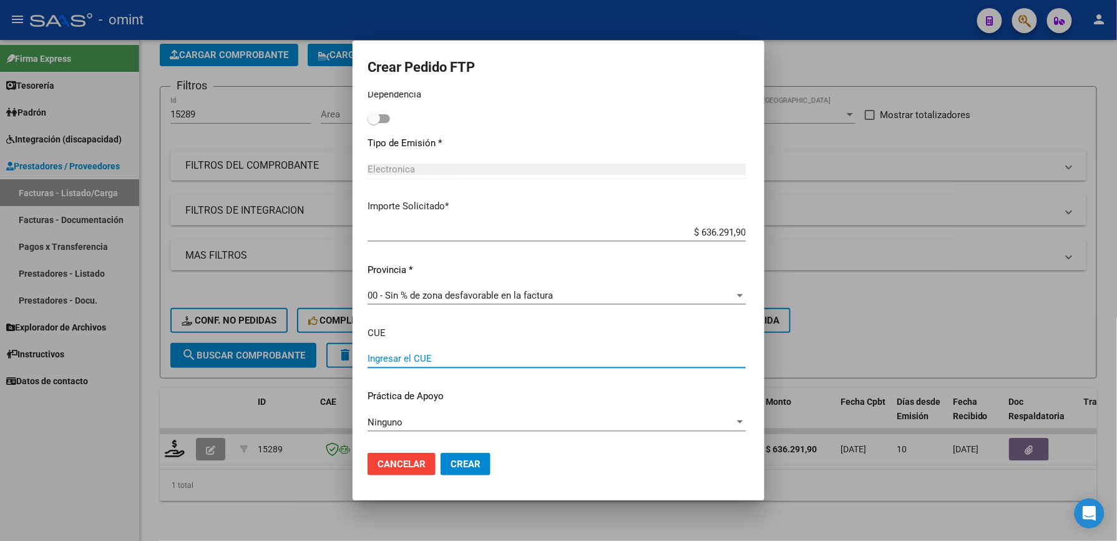
click at [712, 352] on div "Ingresar el CUE" at bounding box center [557, 358] width 378 height 19
click at [441, 460] on button "Crear" at bounding box center [466, 464] width 50 height 22
click at [563, 356] on input "Ingresar el CUE" at bounding box center [557, 358] width 378 height 11
click at [383, 466] on span "Cancelar" at bounding box center [402, 463] width 48 height 11
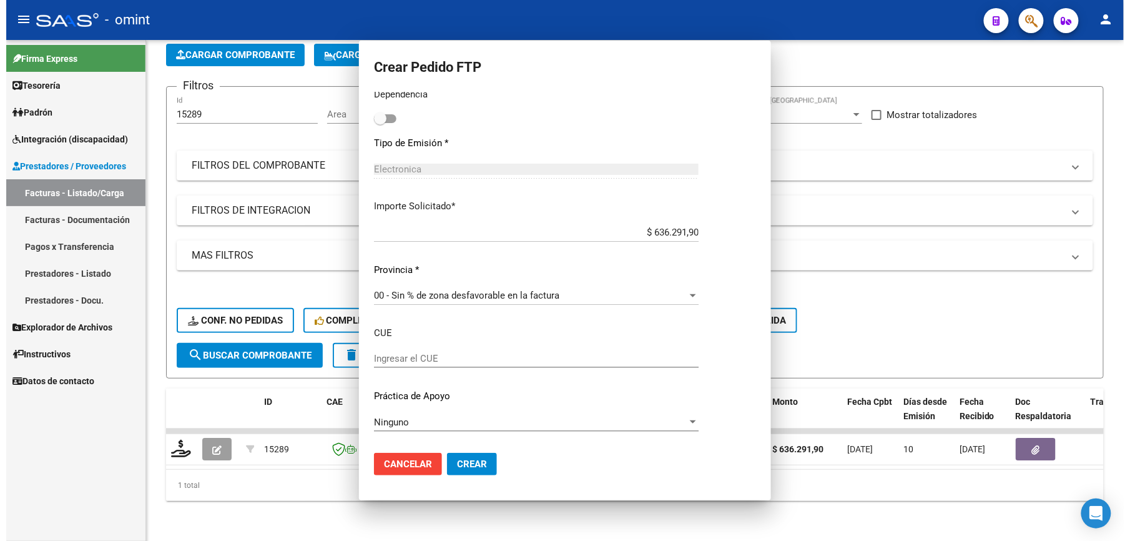
scroll to position [0, 0]
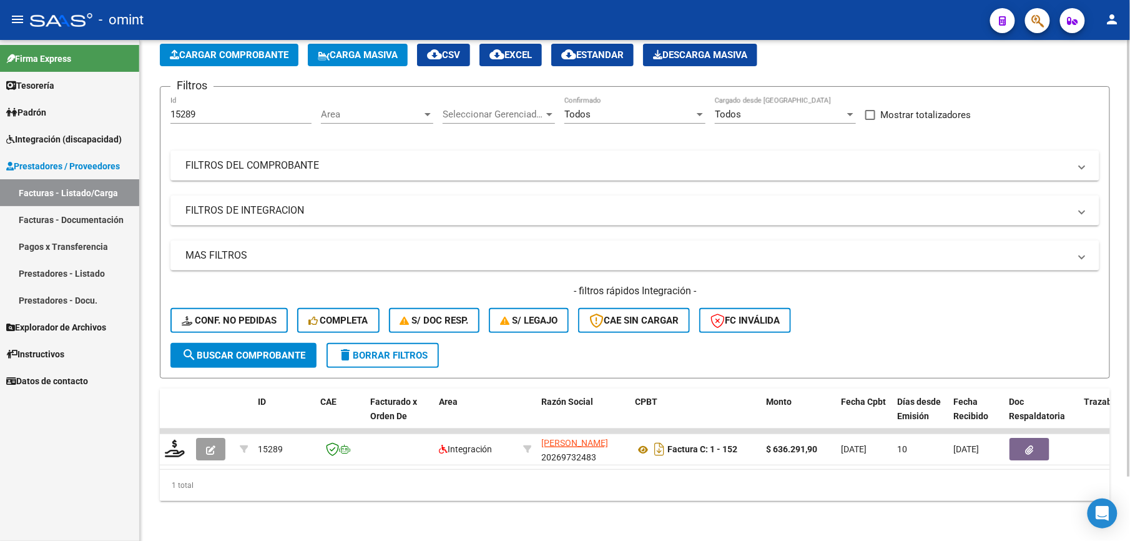
click at [382, 343] on button "delete Borrar Filtros" at bounding box center [383, 355] width 112 height 25
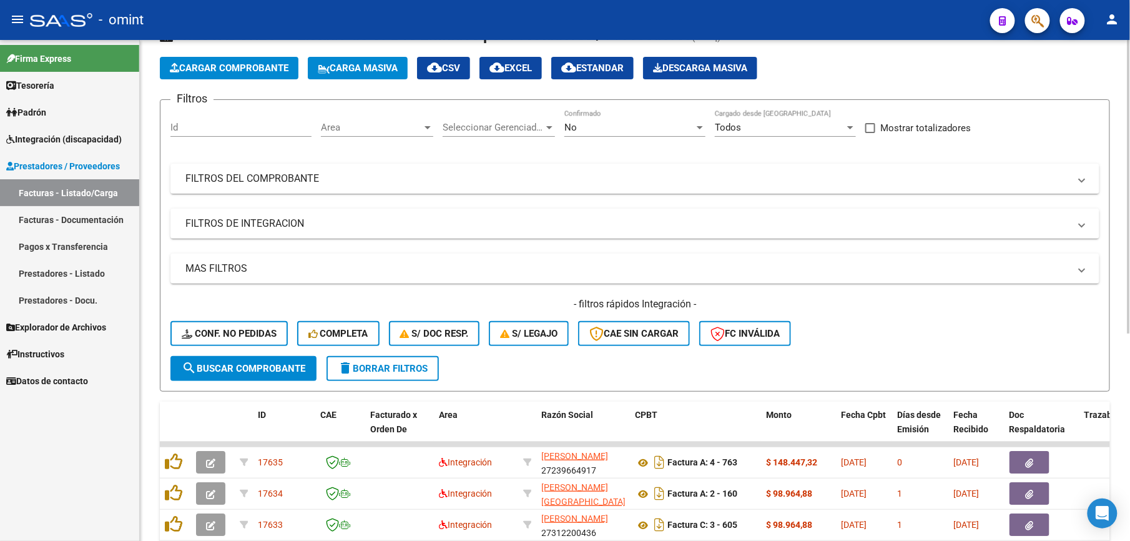
scroll to position [74, 0]
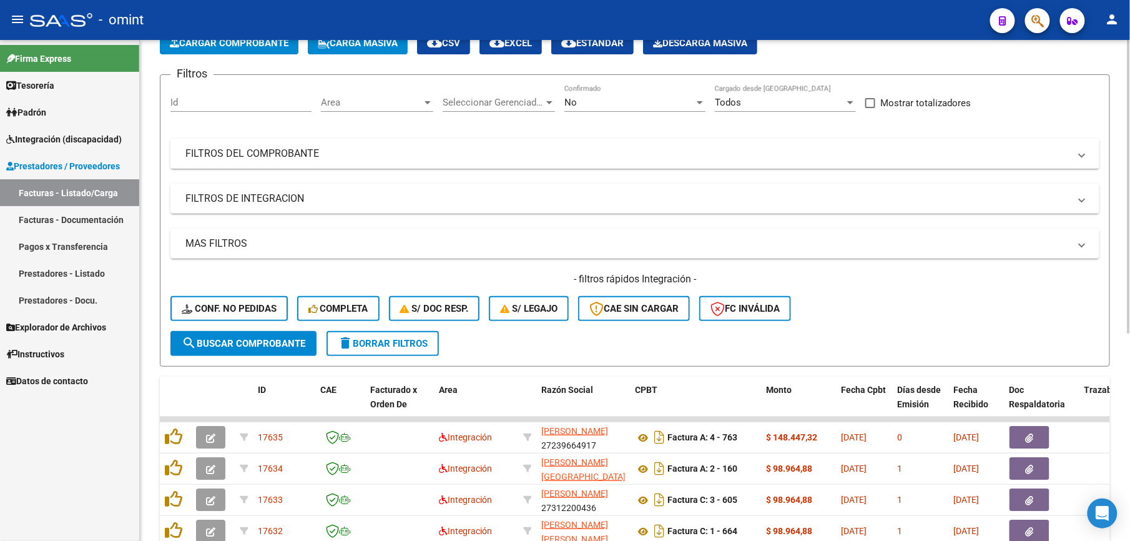
click at [190, 116] on div "Id" at bounding box center [240, 104] width 141 height 39
click at [191, 103] on input "Id" at bounding box center [240, 102] width 141 height 11
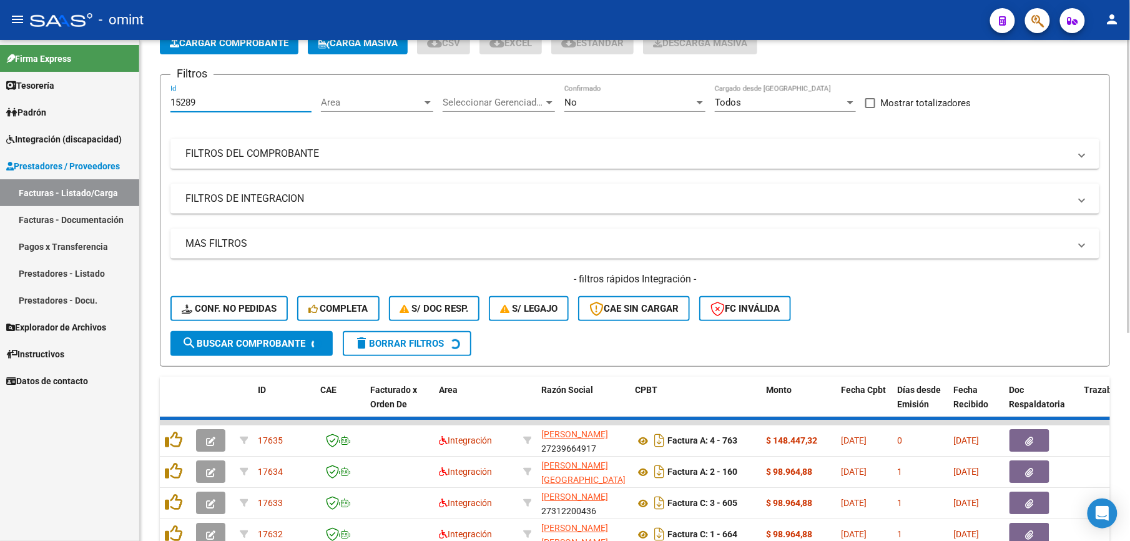
scroll to position [51, 0]
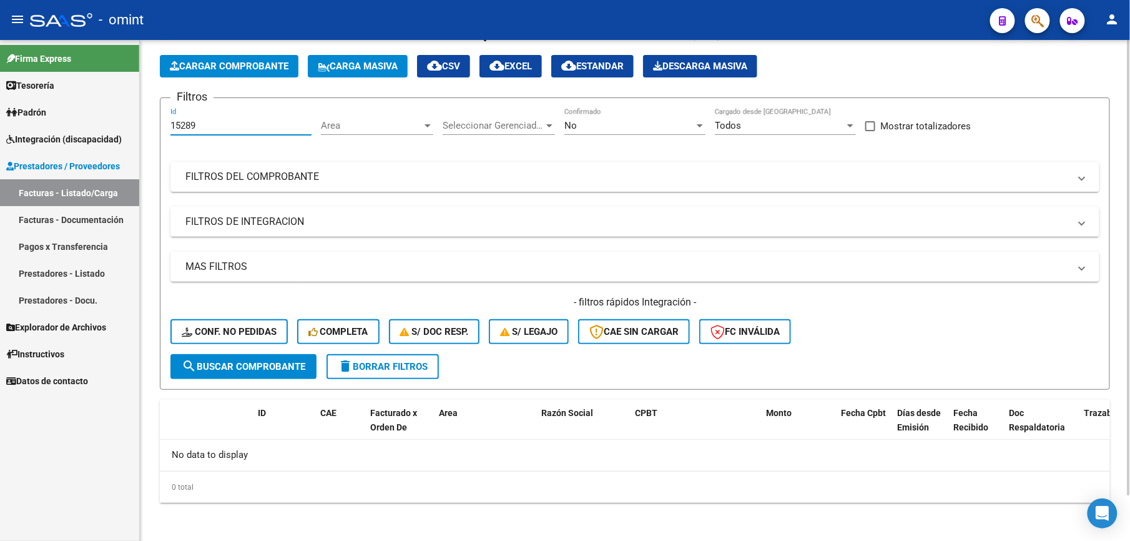
type input "15289"
click at [697, 123] on div at bounding box center [699, 125] width 11 height 10
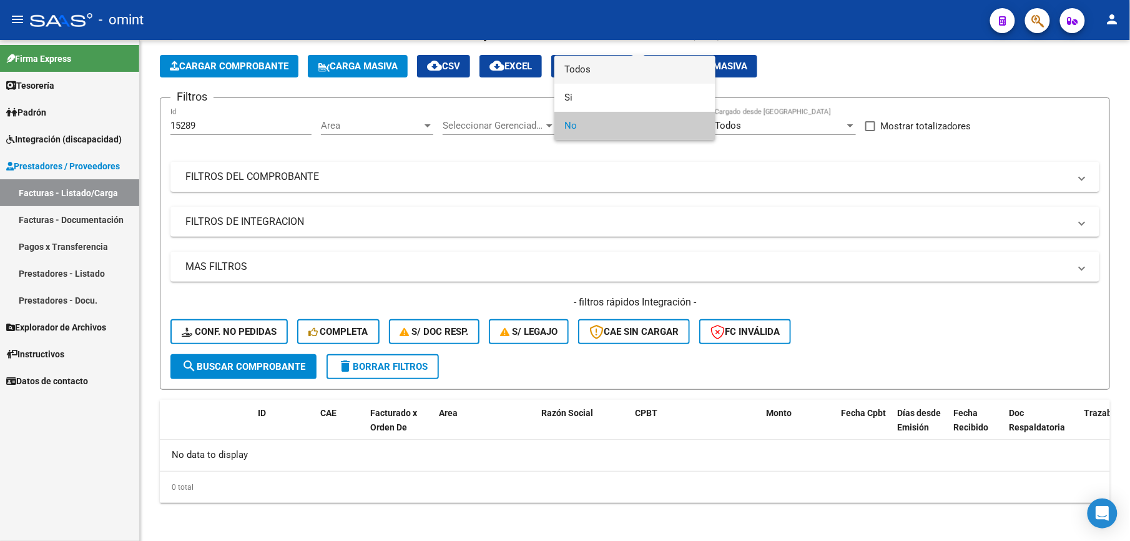
click at [605, 67] on span "Todos" at bounding box center [634, 70] width 141 height 28
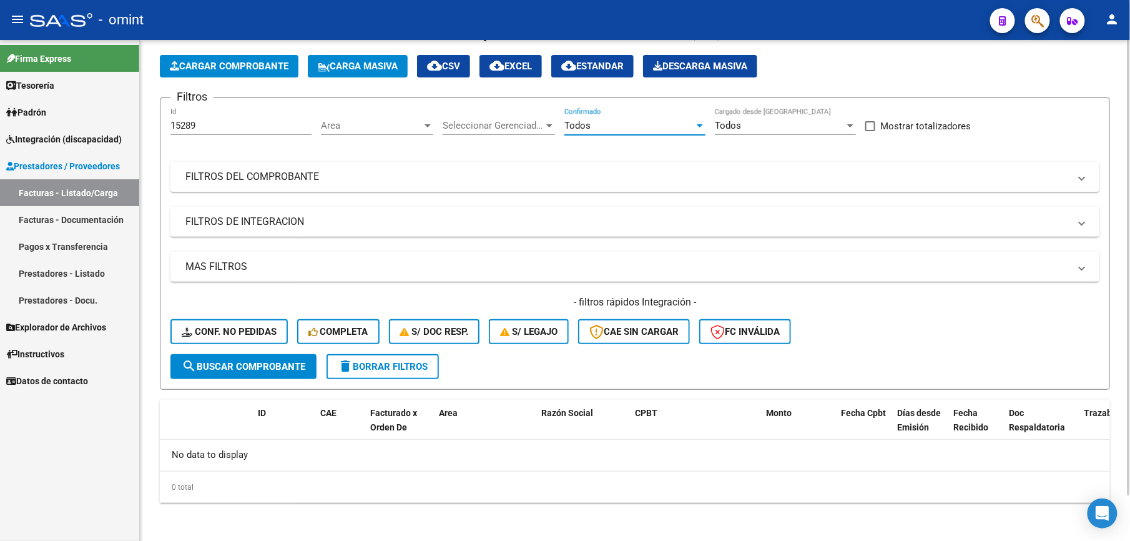
click at [248, 363] on span "search Buscar Comprobante" at bounding box center [244, 366] width 124 height 11
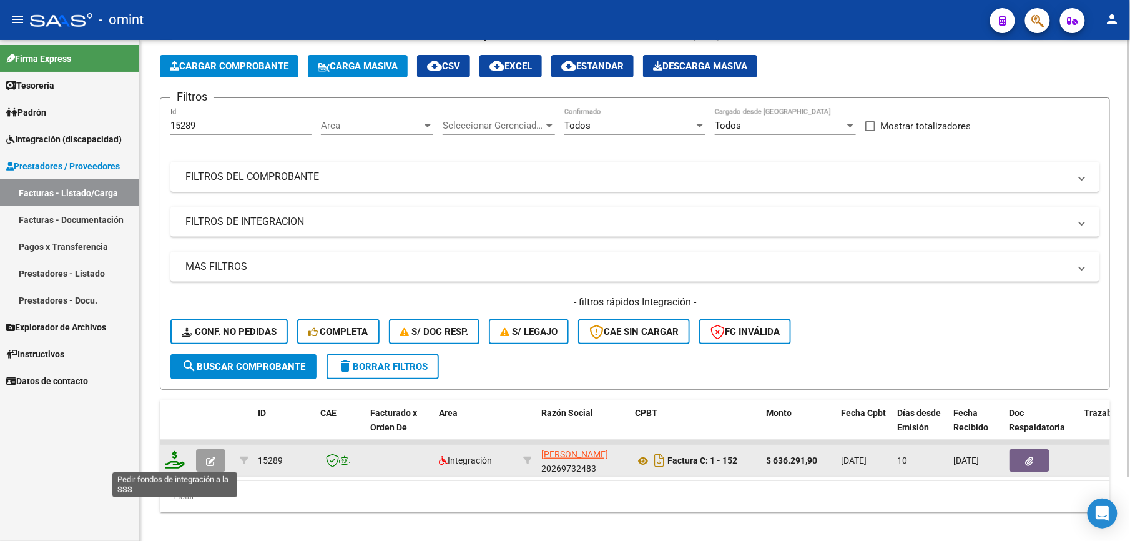
click at [175, 453] on icon at bounding box center [175, 459] width 20 height 17
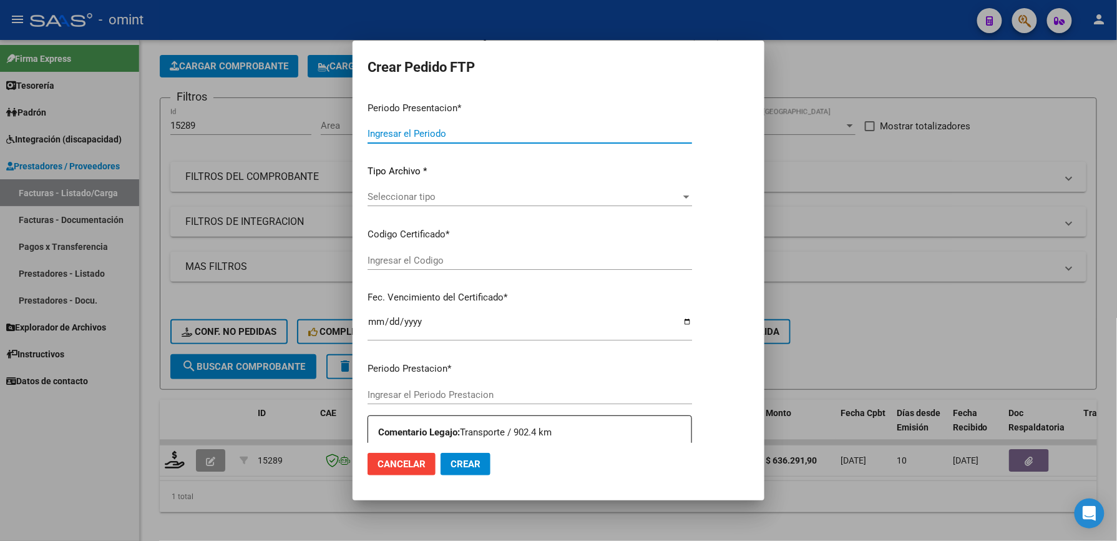
type input "202507"
type input "$ 636.291,90"
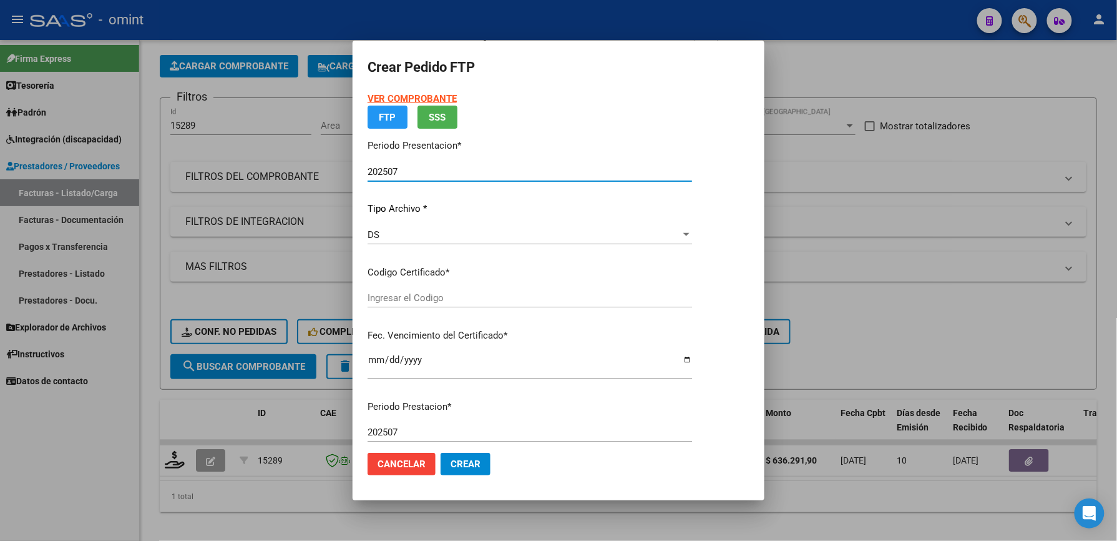
type input "6078390559"
type input "2029-08-09"
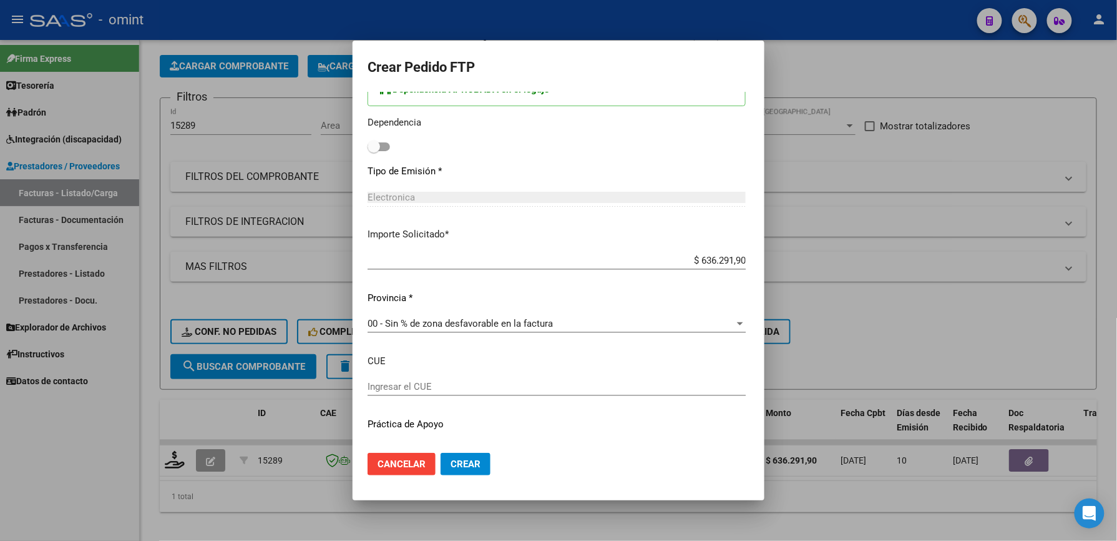
scroll to position [695, 0]
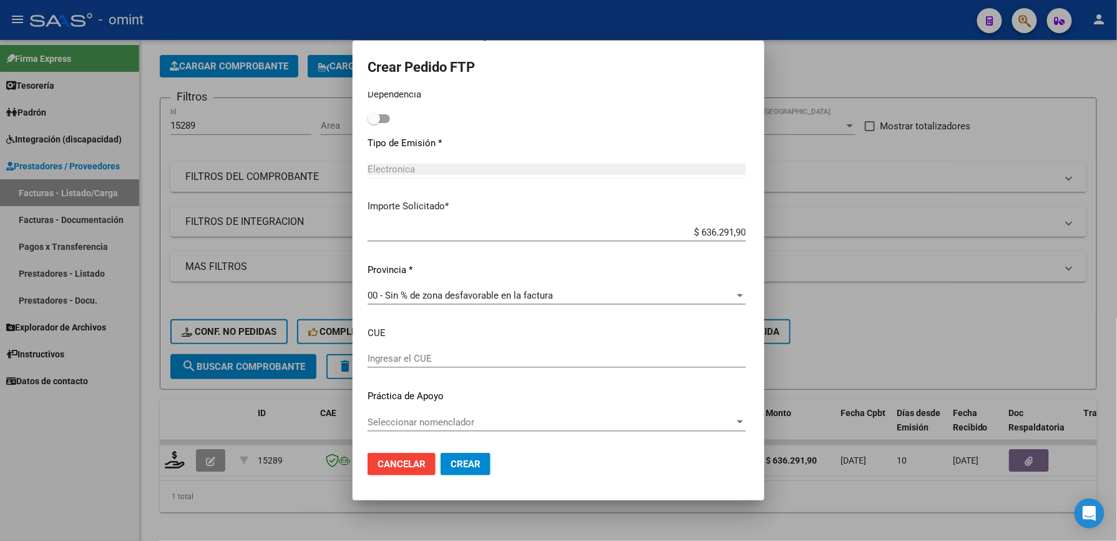
click at [378, 460] on span "Cancelar" at bounding box center [402, 463] width 48 height 11
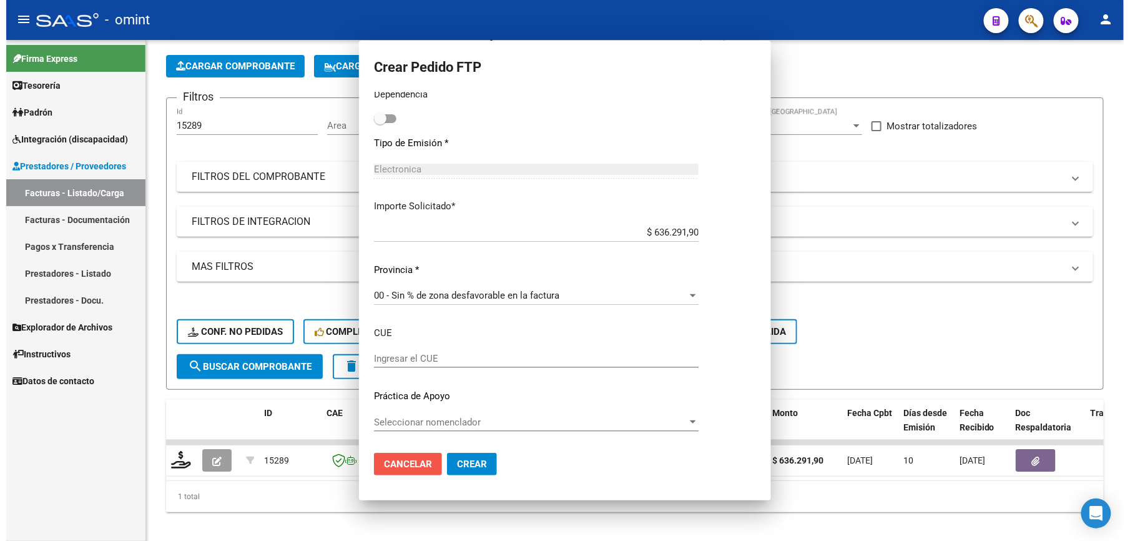
scroll to position [0, 0]
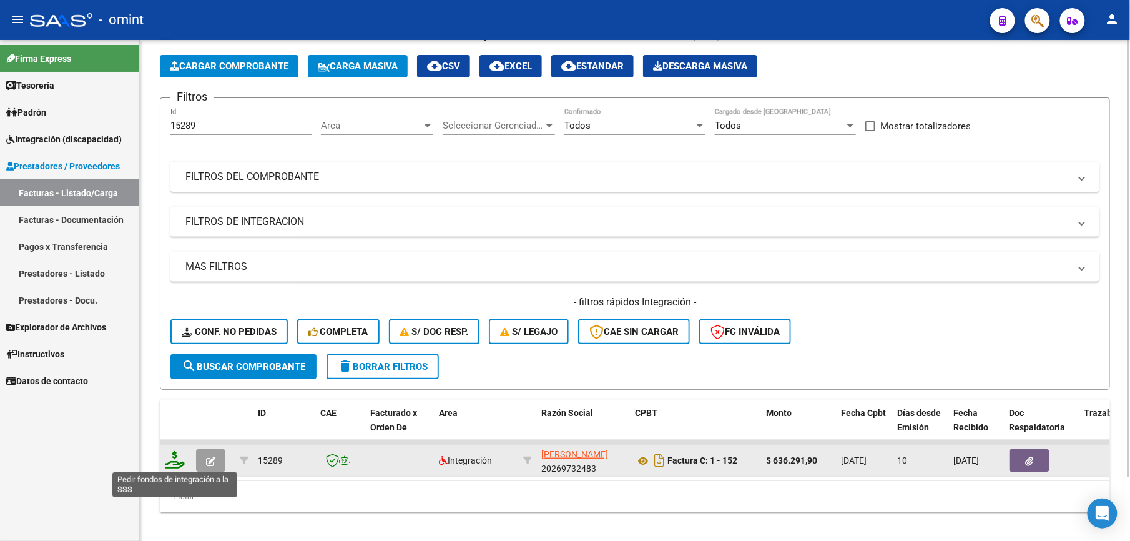
click at [175, 465] on icon at bounding box center [175, 459] width 20 height 17
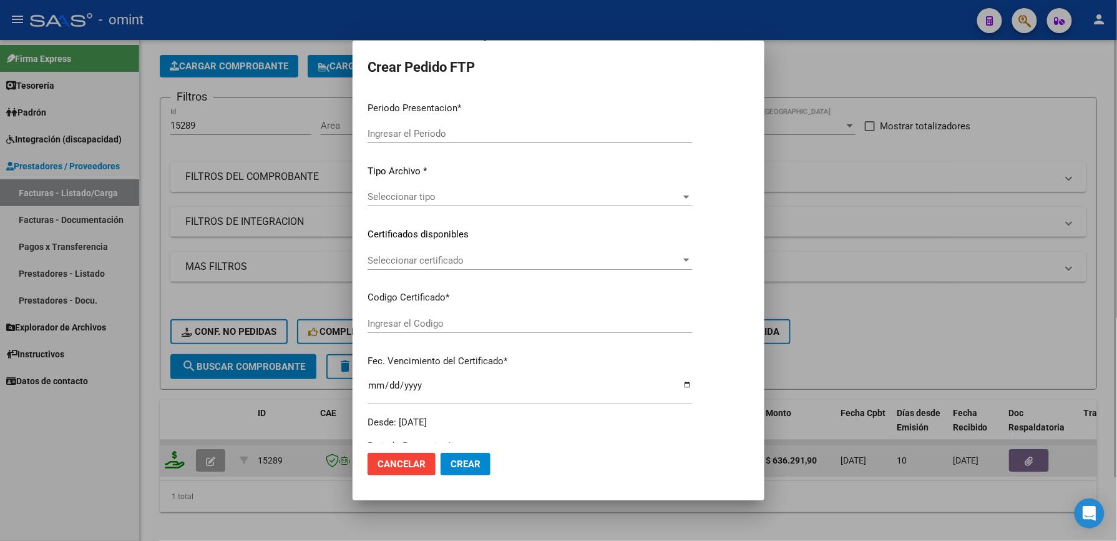
type input "202507"
type input "$ 636.291,90"
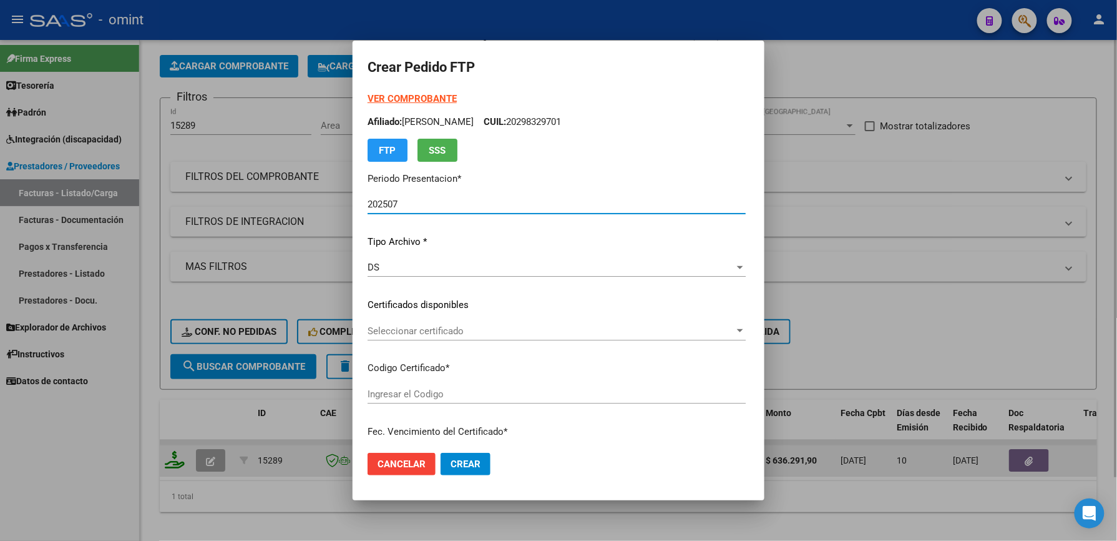
type input "6078390559"
type input "2029-08-09"
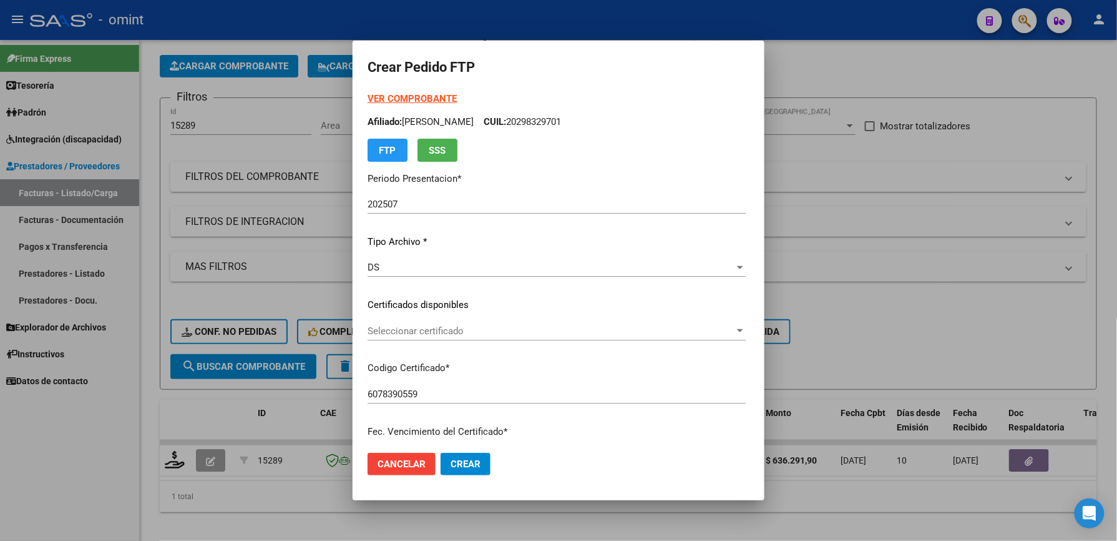
click at [408, 101] on strong "VER COMPROBANTE" at bounding box center [412, 98] width 89 height 11
click at [382, 458] on button "Cancelar" at bounding box center [402, 464] width 68 height 22
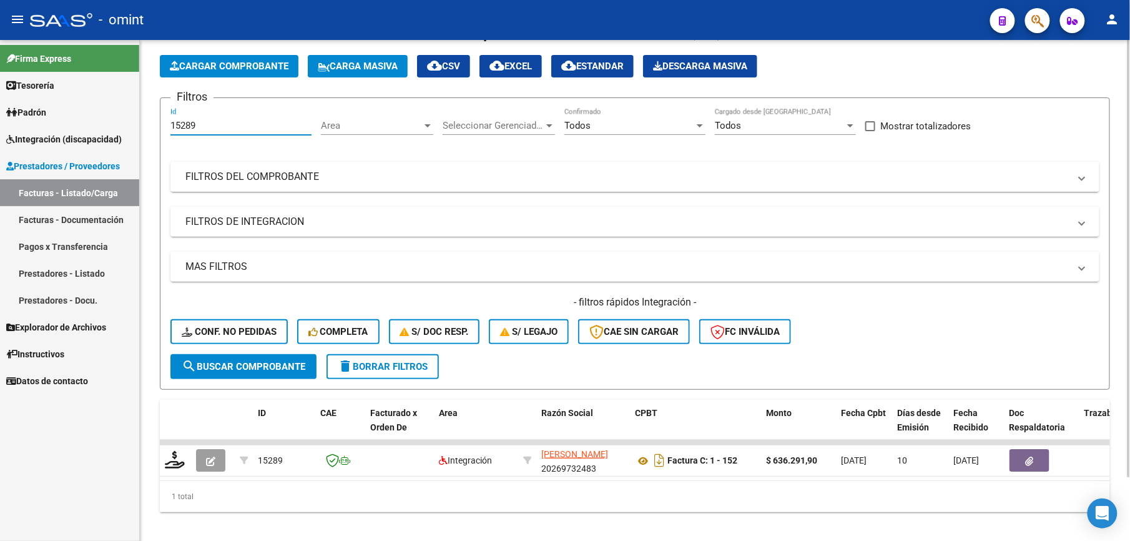
click at [203, 125] on input "15289" at bounding box center [240, 125] width 141 height 11
click at [194, 130] on input "15289" at bounding box center [240, 125] width 141 height 11
type input "13730"
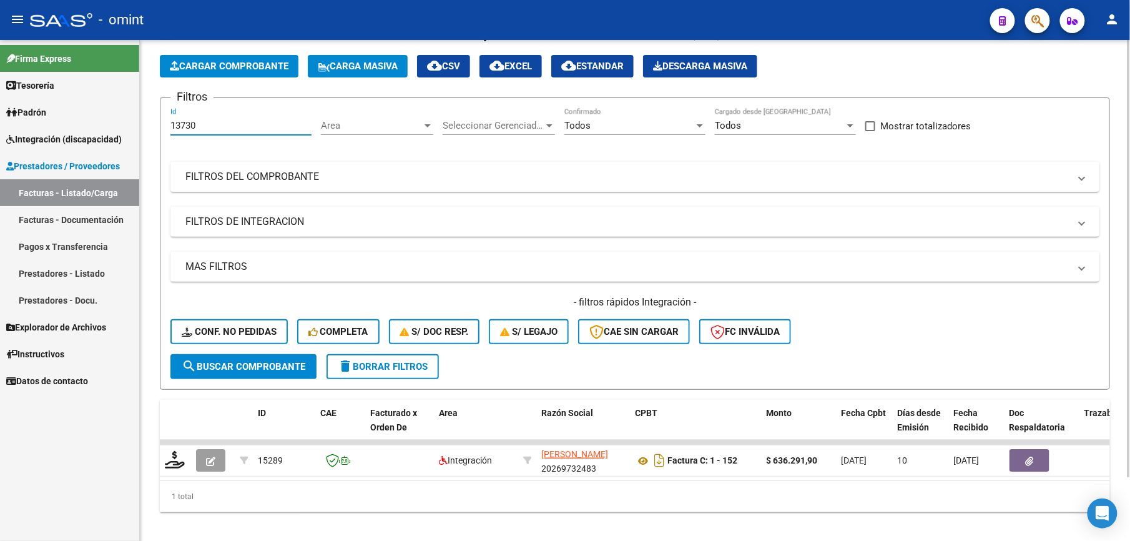
click at [241, 355] on button "search Buscar Comprobante" at bounding box center [243, 366] width 146 height 25
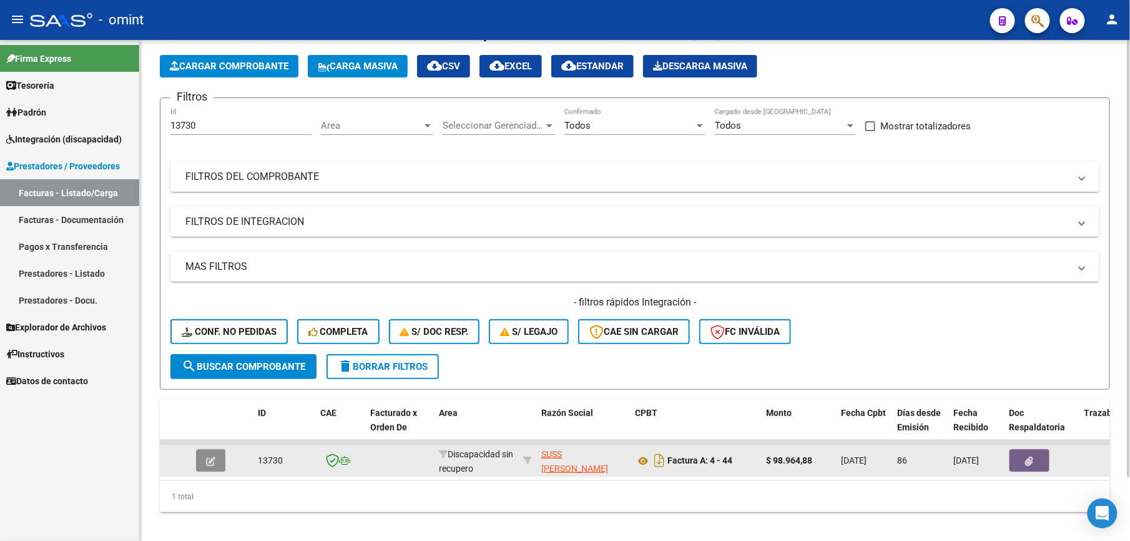
click at [210, 460] on icon "button" at bounding box center [210, 460] width 9 height 9
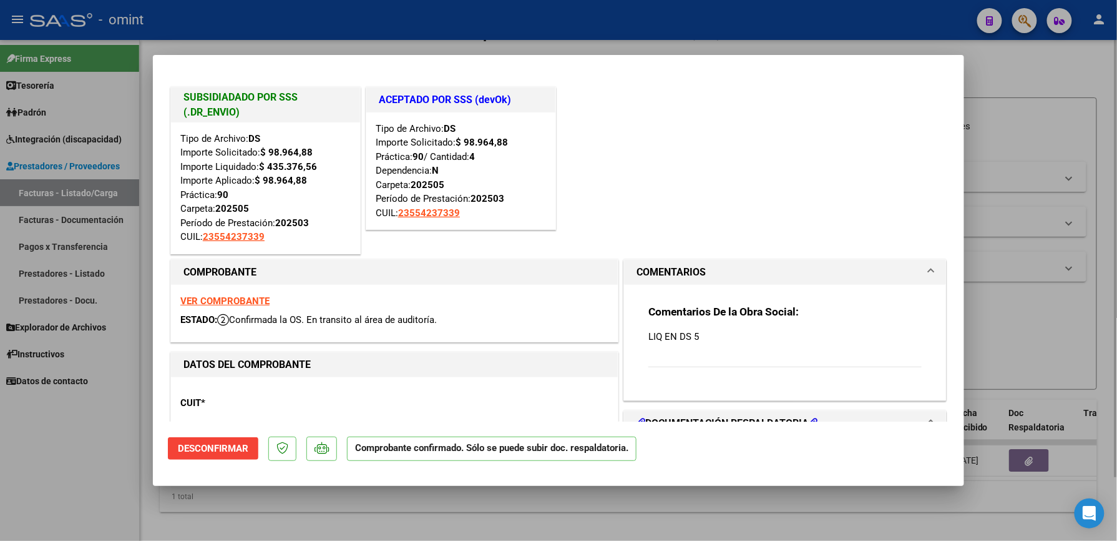
click at [1012, 76] on div at bounding box center [558, 270] width 1117 height 541
type input "$ 0,00"
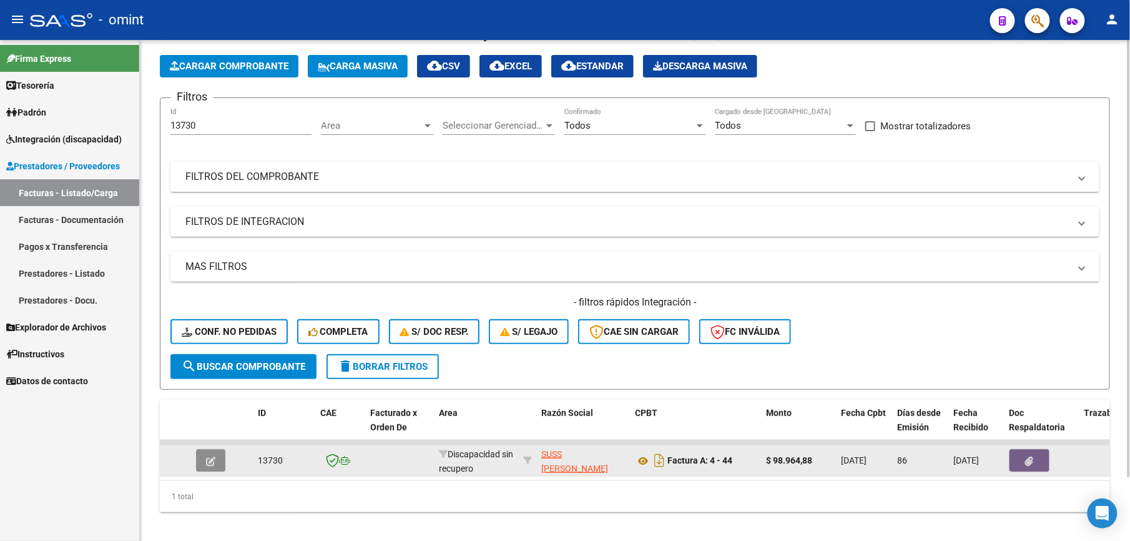
click at [215, 457] on icon "button" at bounding box center [210, 460] width 9 height 9
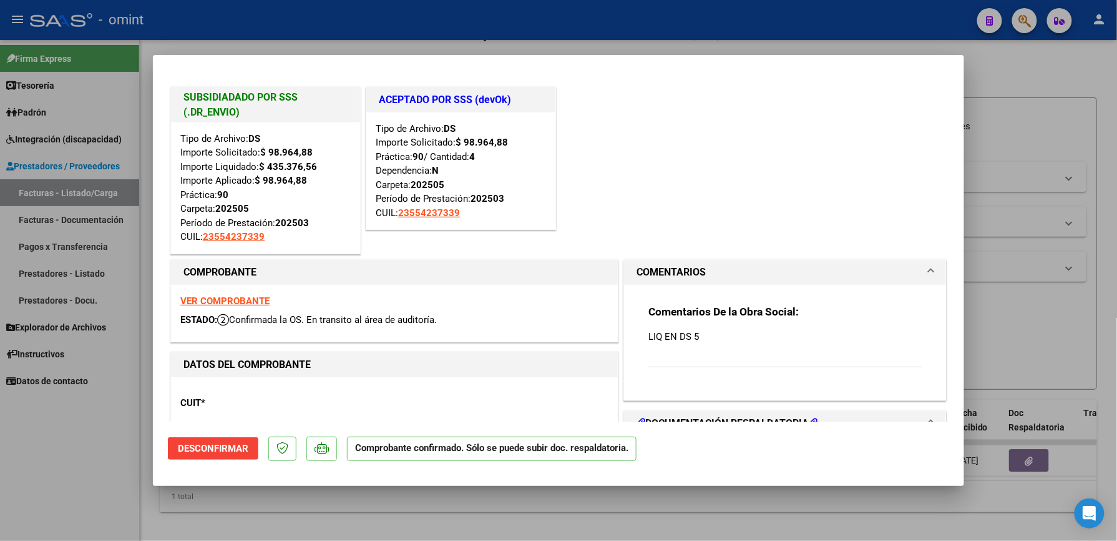
click at [242, 298] on strong "VER COMPROBANTE" at bounding box center [224, 300] width 89 height 11
click at [1023, 94] on div at bounding box center [558, 270] width 1117 height 541
type input "$ 0,00"
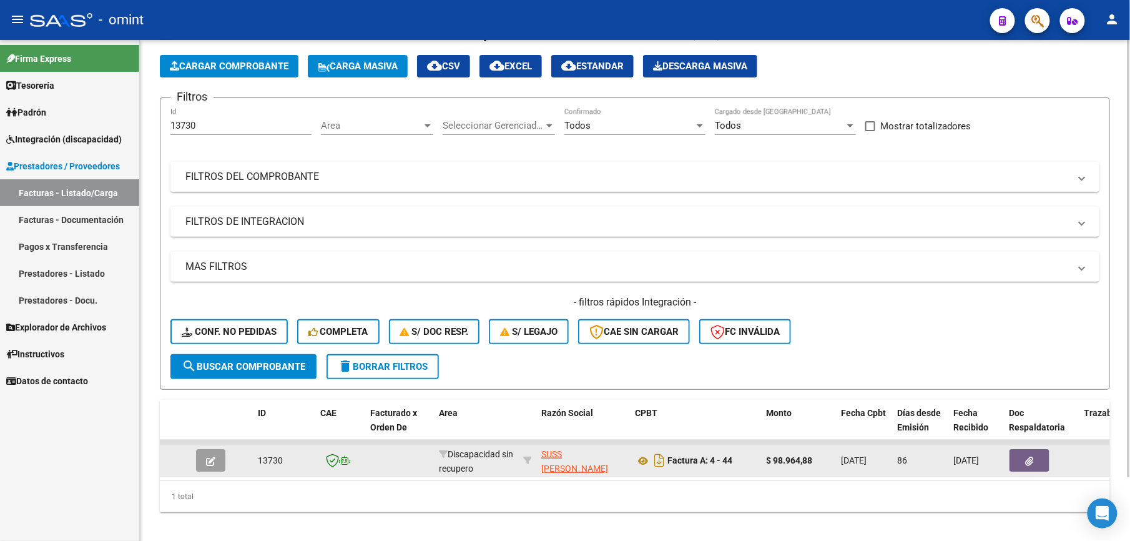
click at [215, 457] on icon "button" at bounding box center [210, 460] width 9 height 9
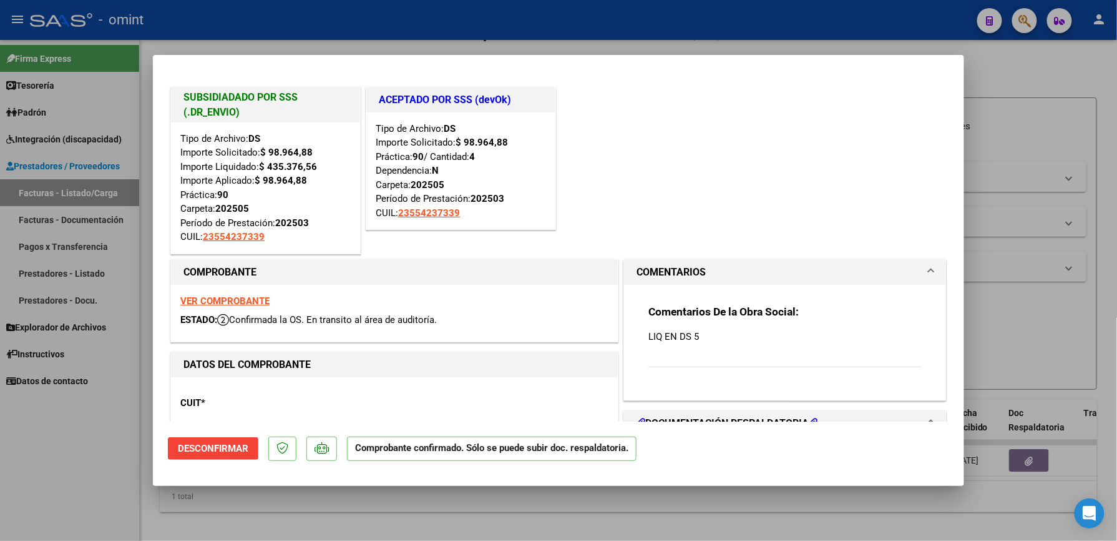
click at [225, 296] on strong "VER COMPROBANTE" at bounding box center [224, 300] width 89 height 11
click at [1027, 238] on div at bounding box center [558, 270] width 1117 height 541
type input "$ 0,00"
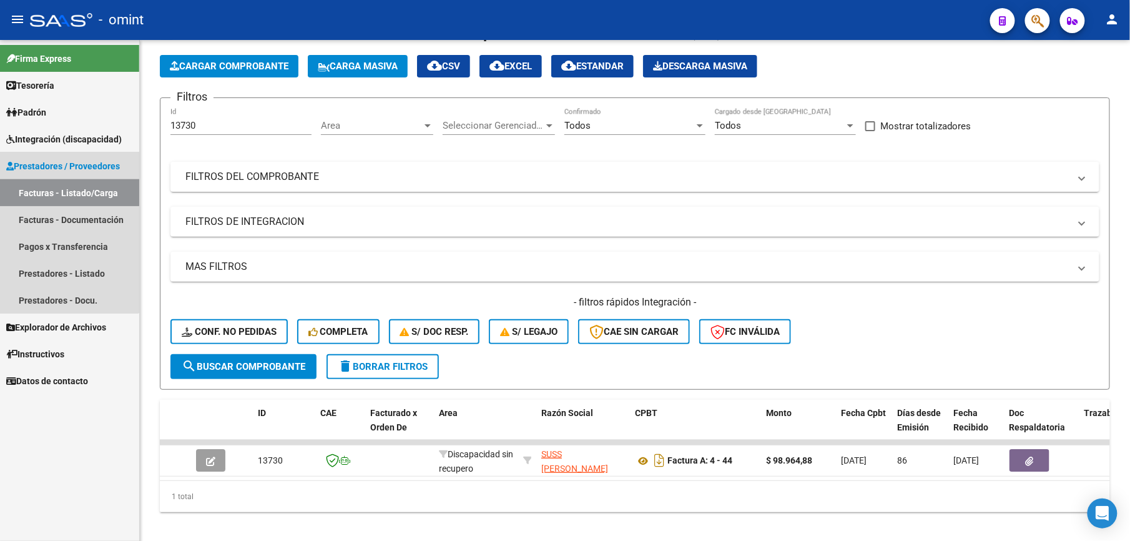
click at [66, 185] on link "Facturas - Listado/Carga" at bounding box center [69, 192] width 139 height 27
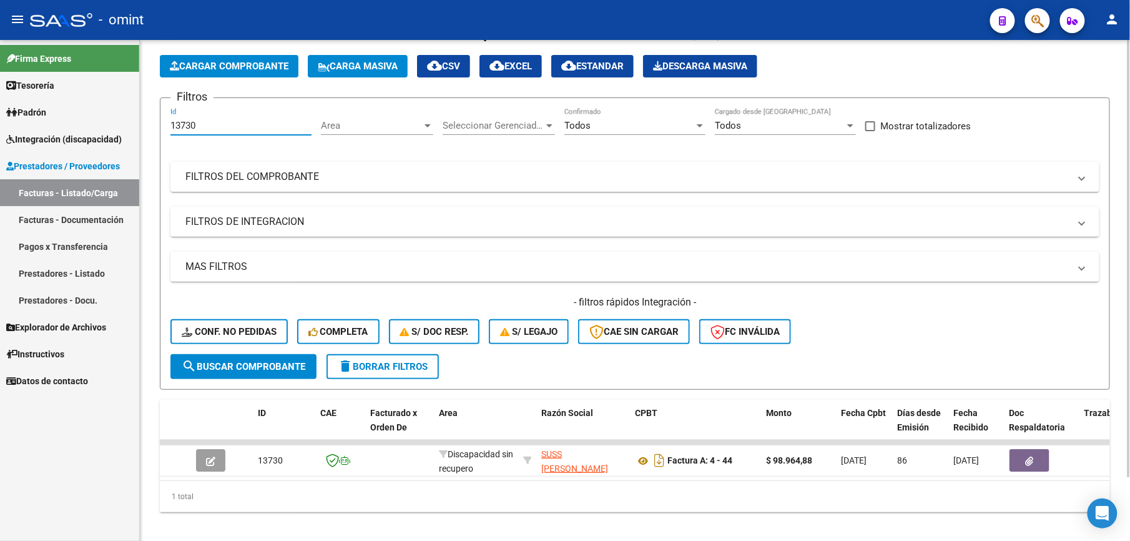
click at [204, 123] on input "13730" at bounding box center [240, 125] width 141 height 11
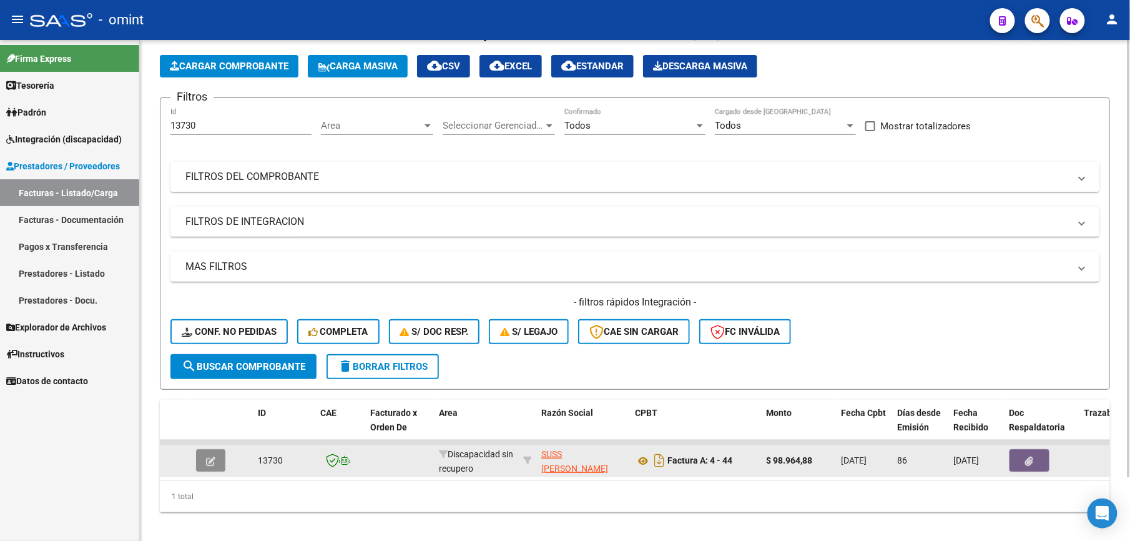
click at [204, 459] on button "button" at bounding box center [210, 460] width 29 height 22
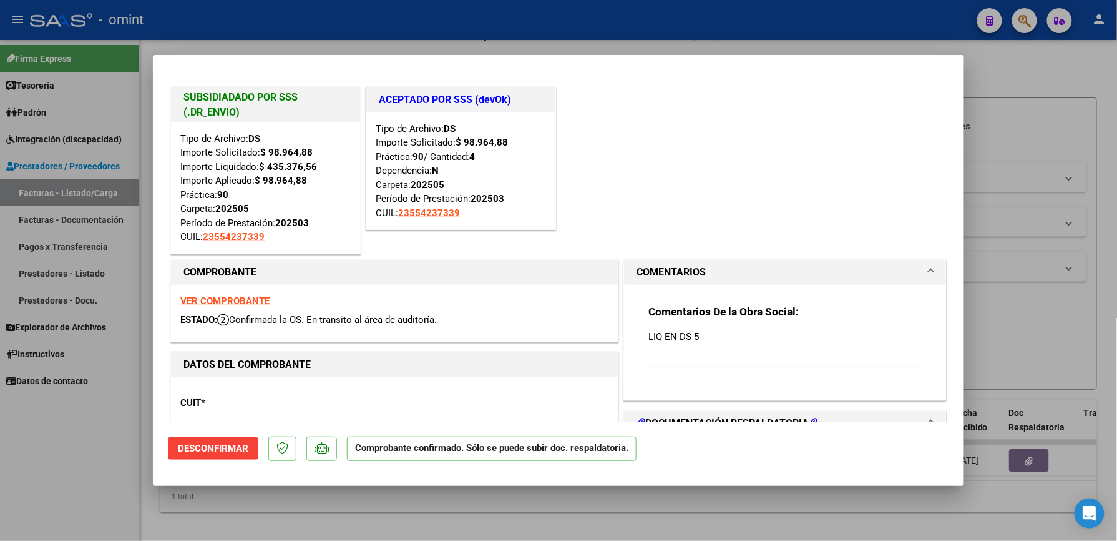
click at [1109, 53] on div at bounding box center [558, 270] width 1117 height 541
type input "$ 0,00"
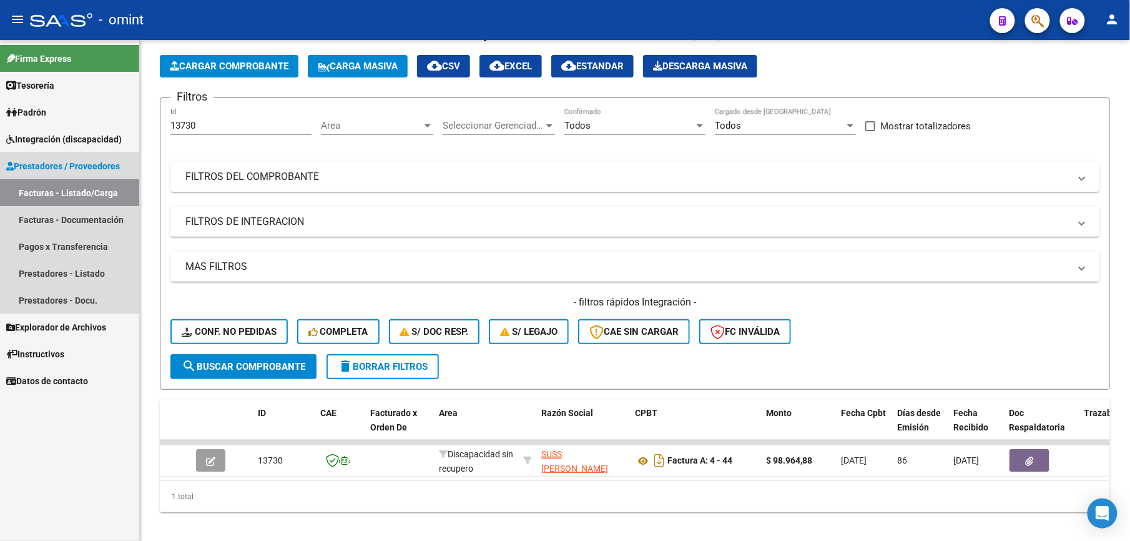
click at [77, 200] on link "Facturas - Listado/Carga" at bounding box center [69, 192] width 139 height 27
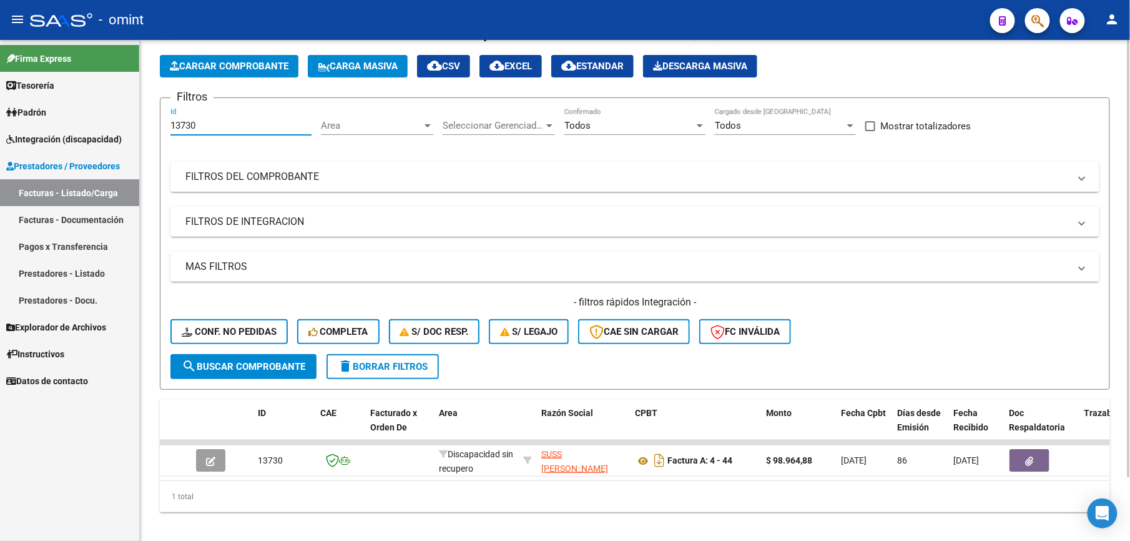
drag, startPoint x: 200, startPoint y: 124, endPoint x: 158, endPoint y: 129, distance: 42.7
click at [158, 129] on div "Video tutorial PRESTADORES -> Listado de CPBTs Emitidos por Prestadores / Prove…" at bounding box center [635, 270] width 990 height 562
type input "15289"
click at [255, 367] on span "search Buscar Comprobante" at bounding box center [244, 366] width 124 height 11
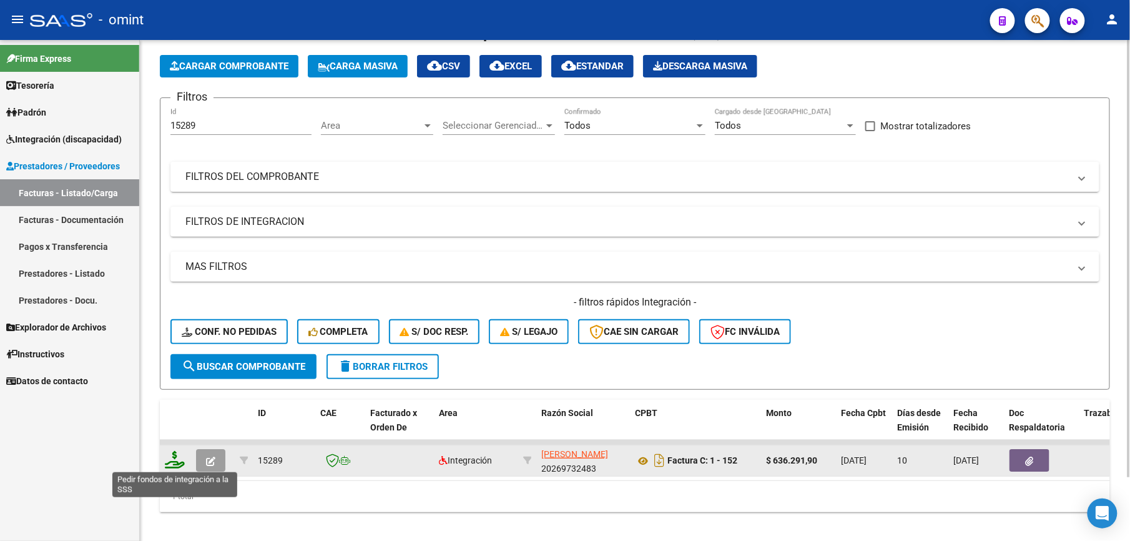
click at [170, 458] on icon at bounding box center [175, 459] width 20 height 17
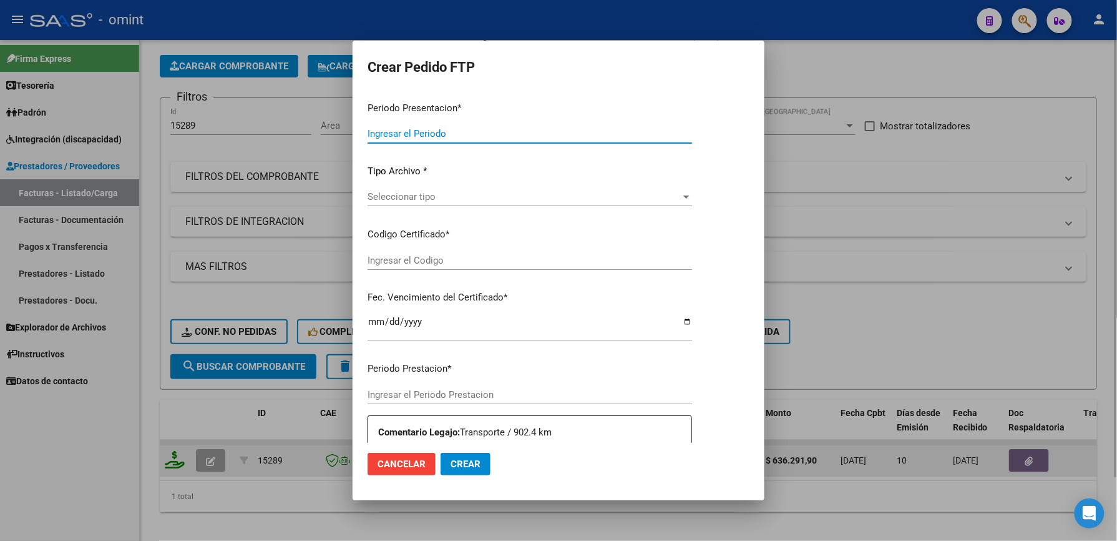
type input "202507"
type input "$ 636.291,90"
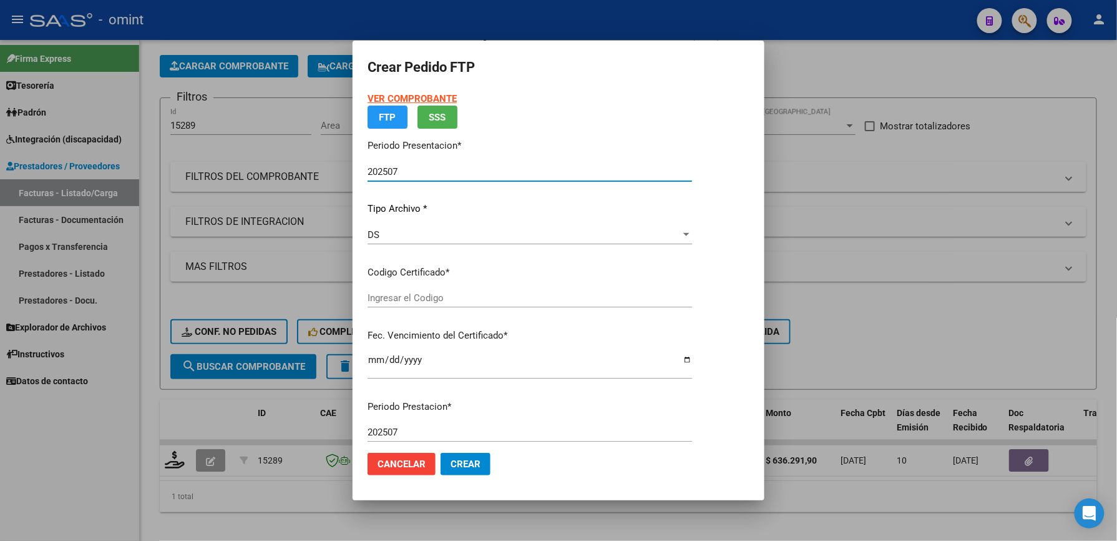
type input "6078390559"
type input "2029-08-09"
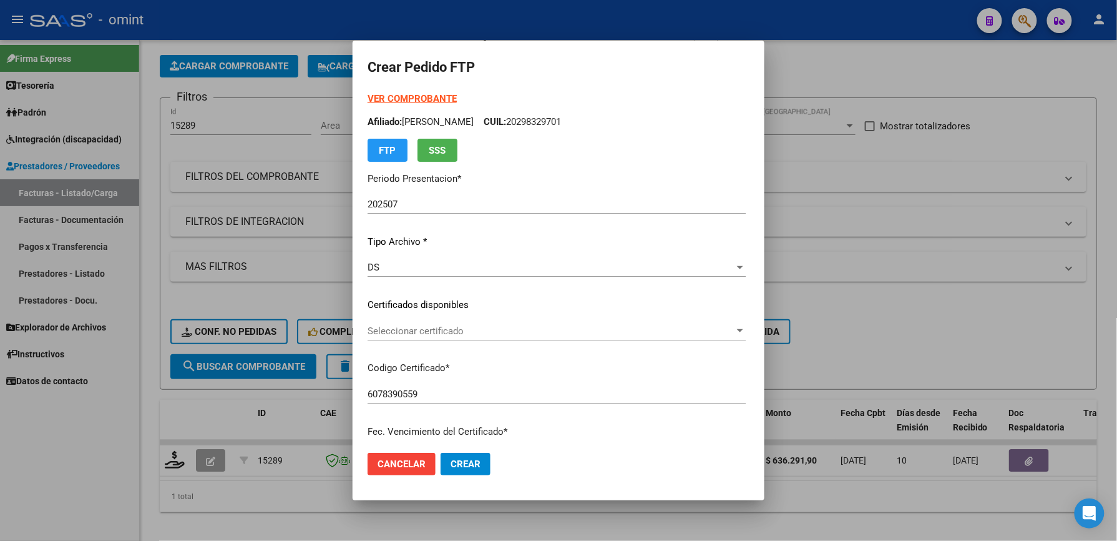
click at [972, 58] on div at bounding box center [558, 270] width 1117 height 541
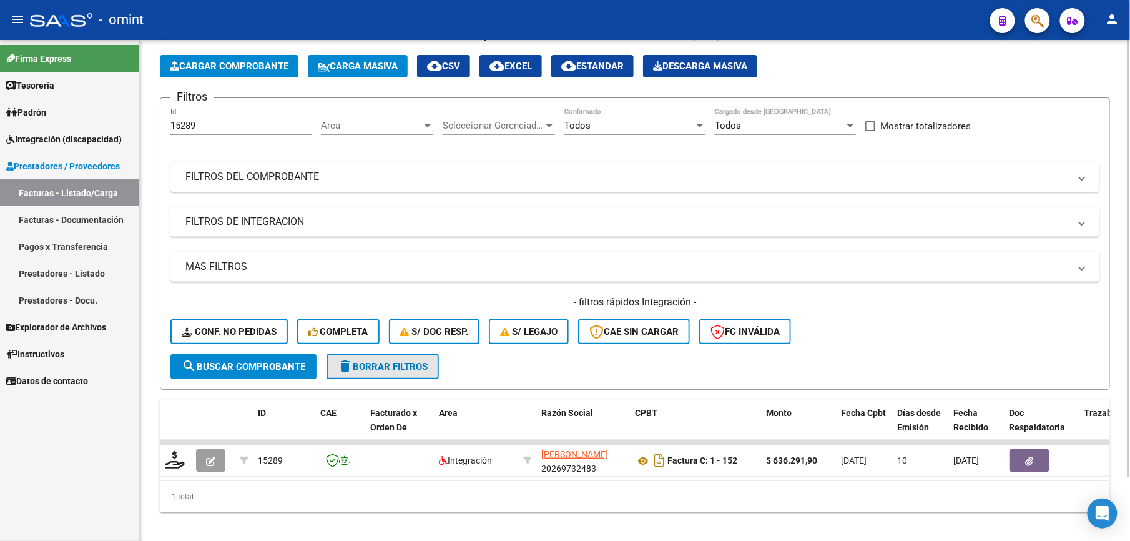
click at [375, 365] on span "delete Borrar Filtros" at bounding box center [383, 366] width 90 height 11
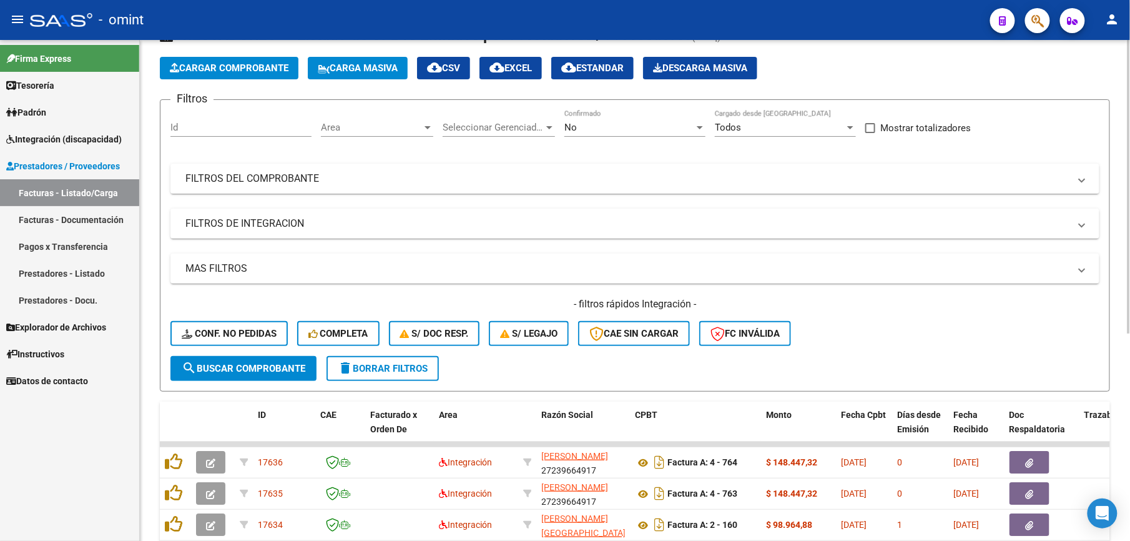
scroll to position [51, 0]
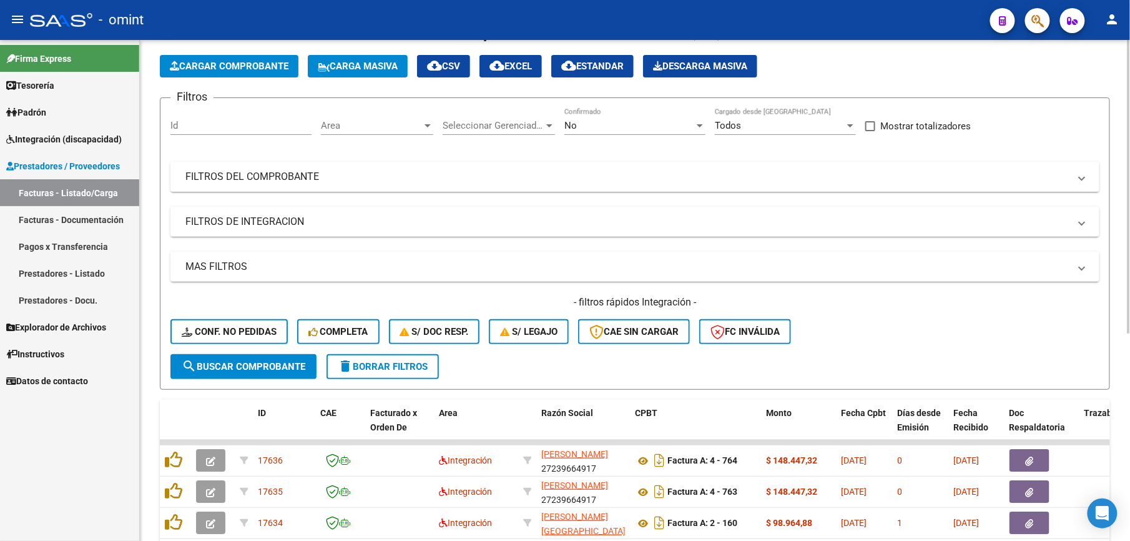
click at [194, 123] on input "Id" at bounding box center [240, 125] width 141 height 11
type input "15289"
click at [258, 357] on button "search Buscar Comprobante" at bounding box center [243, 366] width 146 height 25
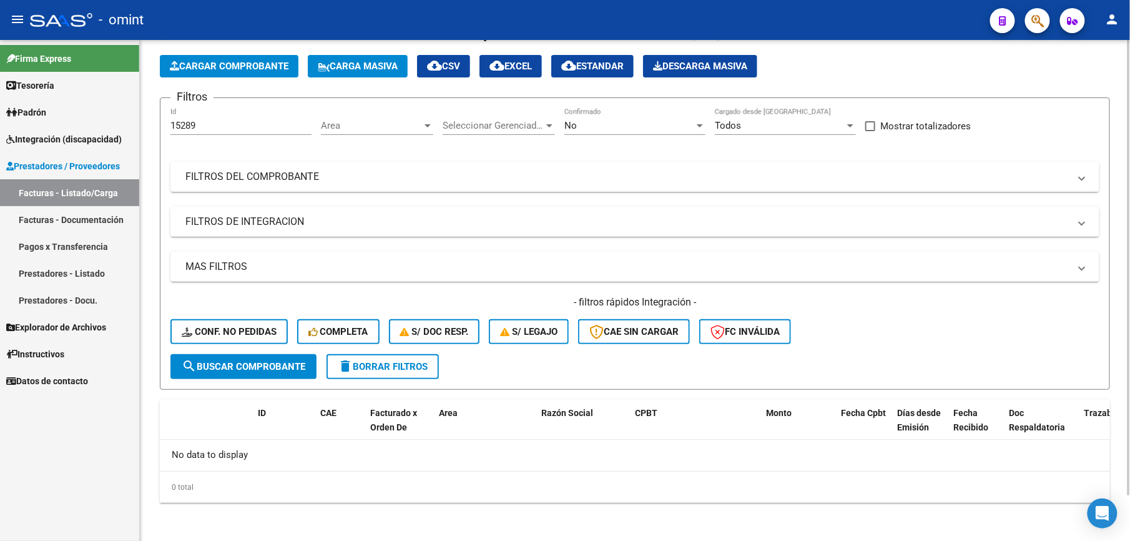
click at [401, 361] on span "delete Borrar Filtros" at bounding box center [383, 366] width 90 height 11
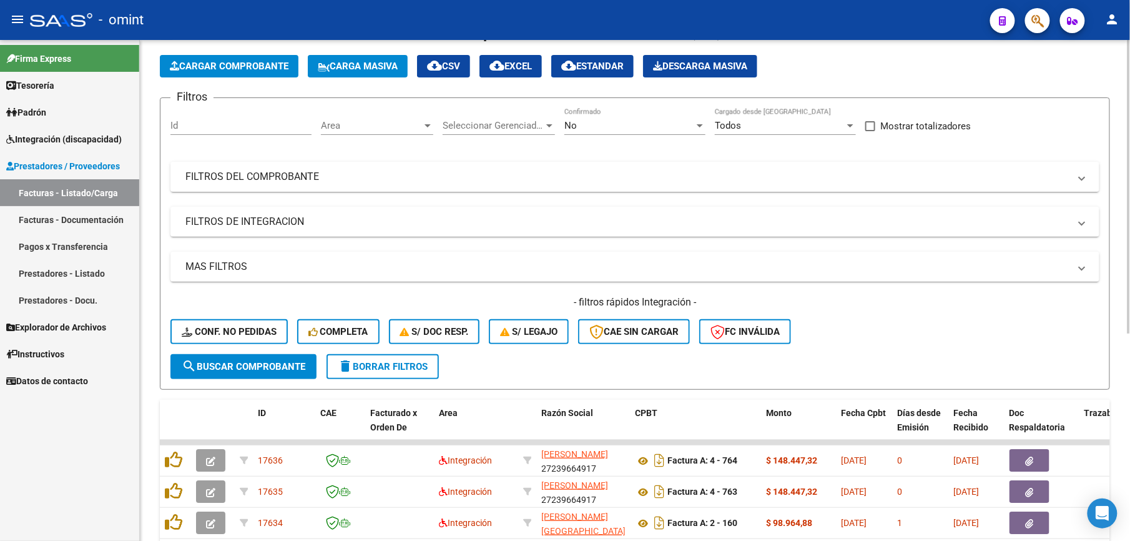
click at [700, 125] on div at bounding box center [700, 125] width 6 height 3
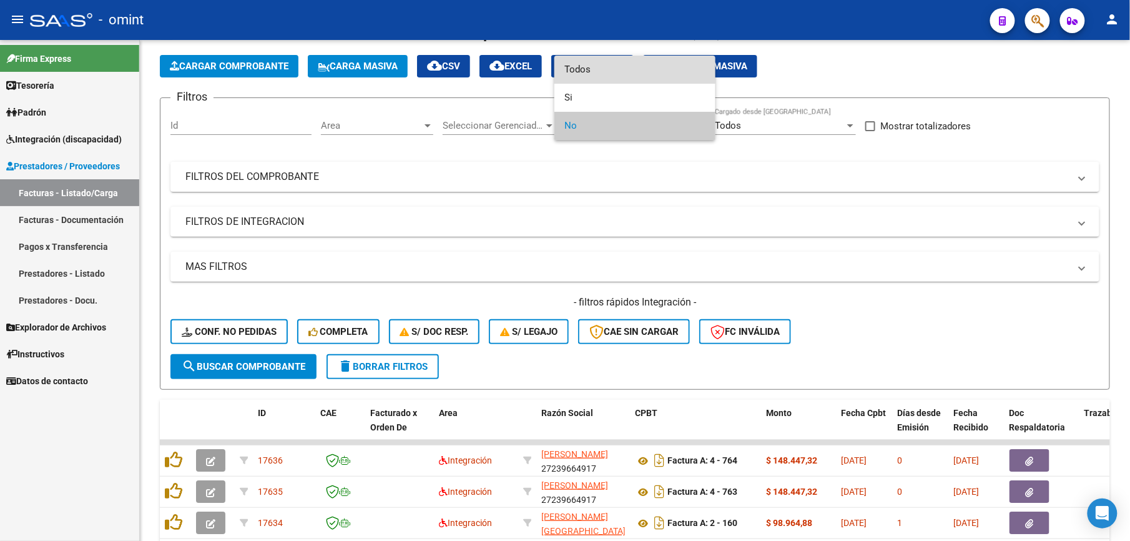
click at [586, 71] on span "Todos" at bounding box center [634, 70] width 141 height 28
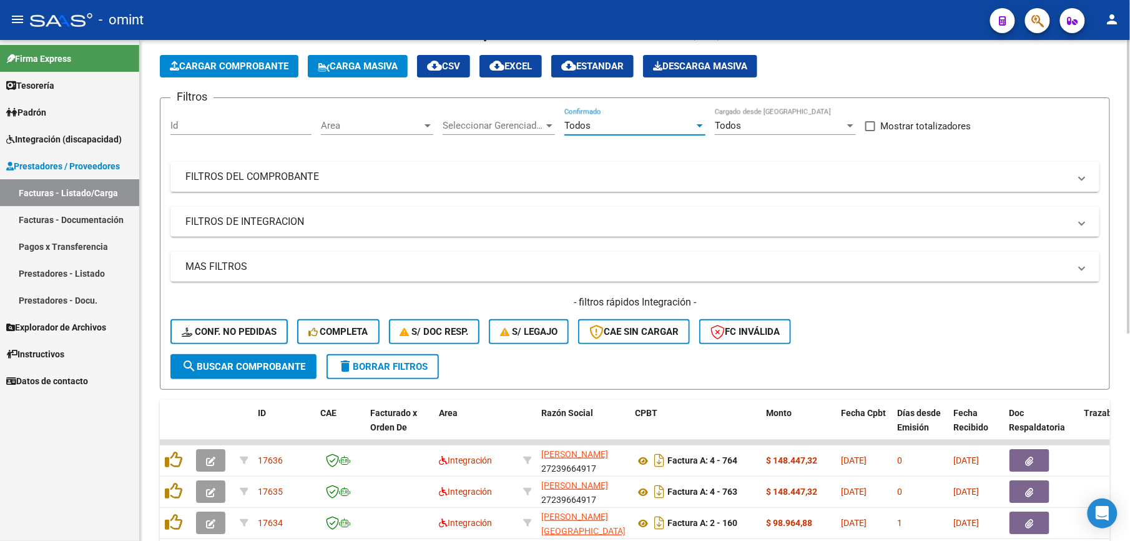
click at [236, 361] on span "search Buscar Comprobante" at bounding box center [244, 366] width 124 height 11
click at [408, 371] on button "delete Borrar Filtros" at bounding box center [383, 366] width 112 height 25
click at [194, 130] on input "Id" at bounding box center [240, 125] width 141 height 11
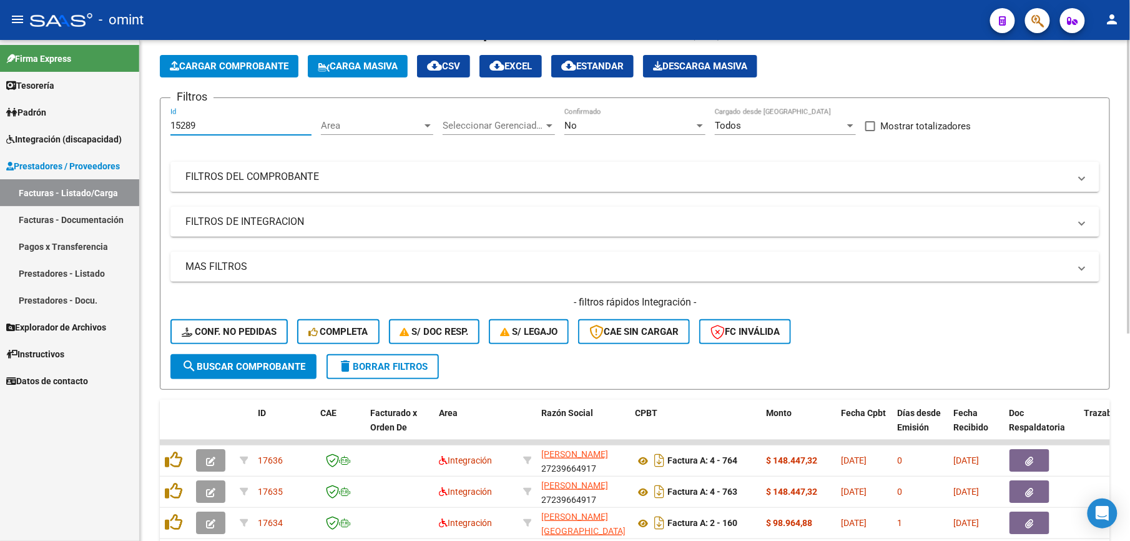
type input "15289"
click at [250, 371] on button "search Buscar Comprobante" at bounding box center [243, 366] width 146 height 25
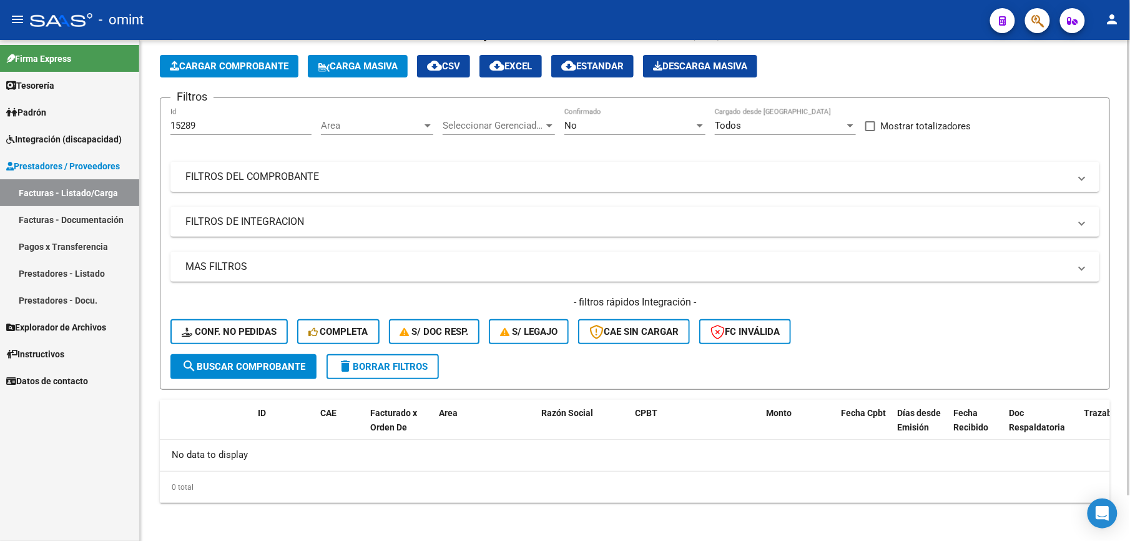
click at [629, 115] on div "No Confirmado" at bounding box center [634, 121] width 141 height 27
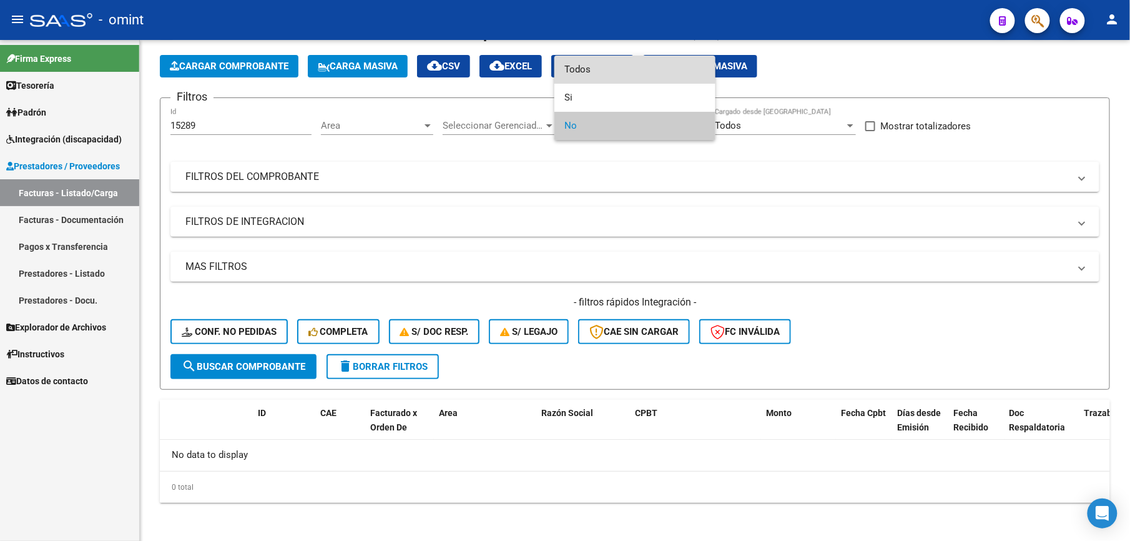
click at [580, 67] on span "Todos" at bounding box center [634, 70] width 141 height 28
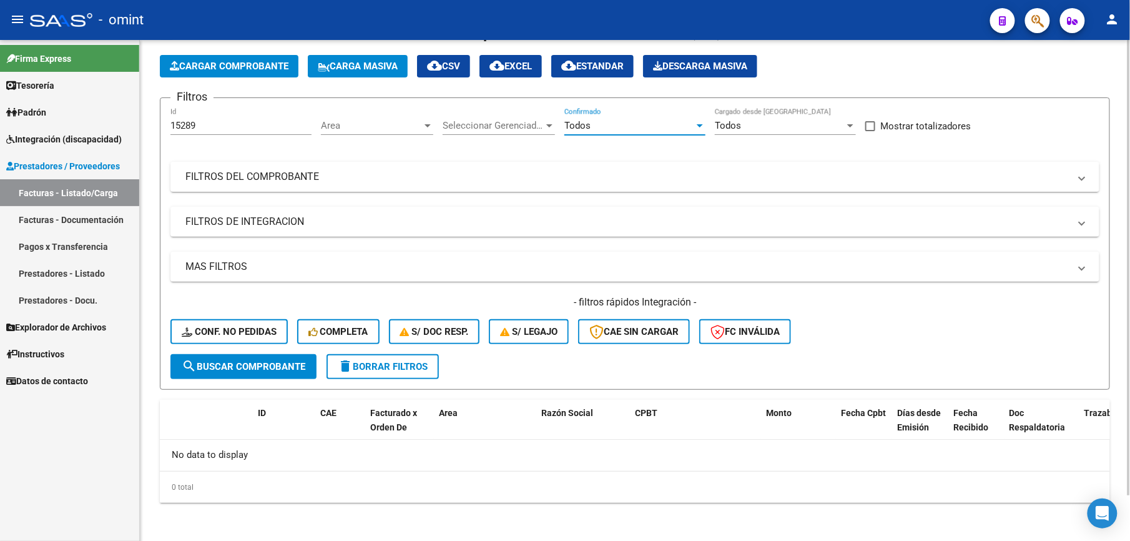
click at [255, 368] on span "search Buscar Comprobante" at bounding box center [244, 366] width 124 height 11
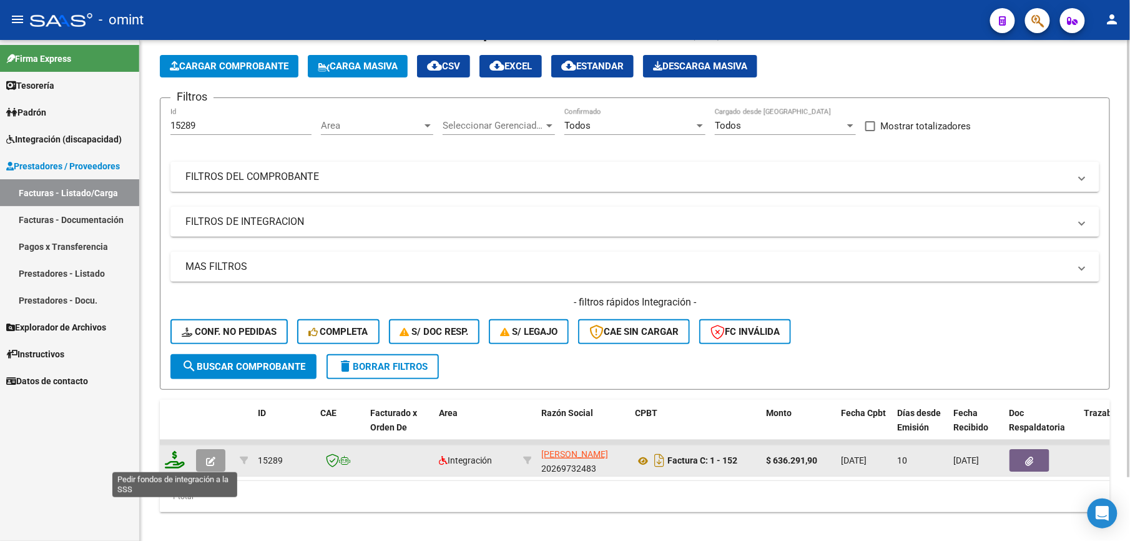
click at [172, 458] on icon at bounding box center [175, 459] width 20 height 17
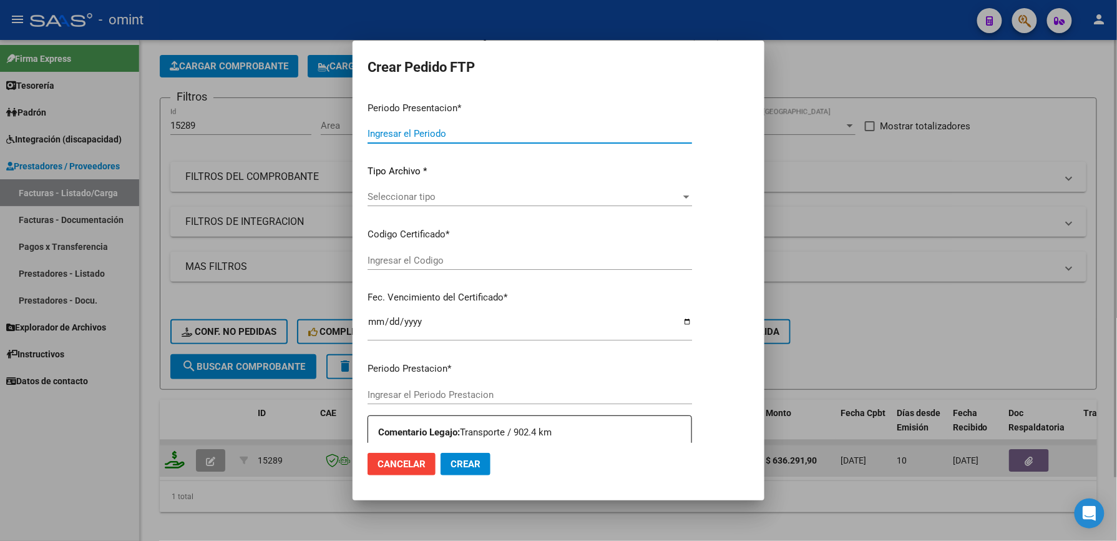
type input "202507"
type input "$ 636.291,90"
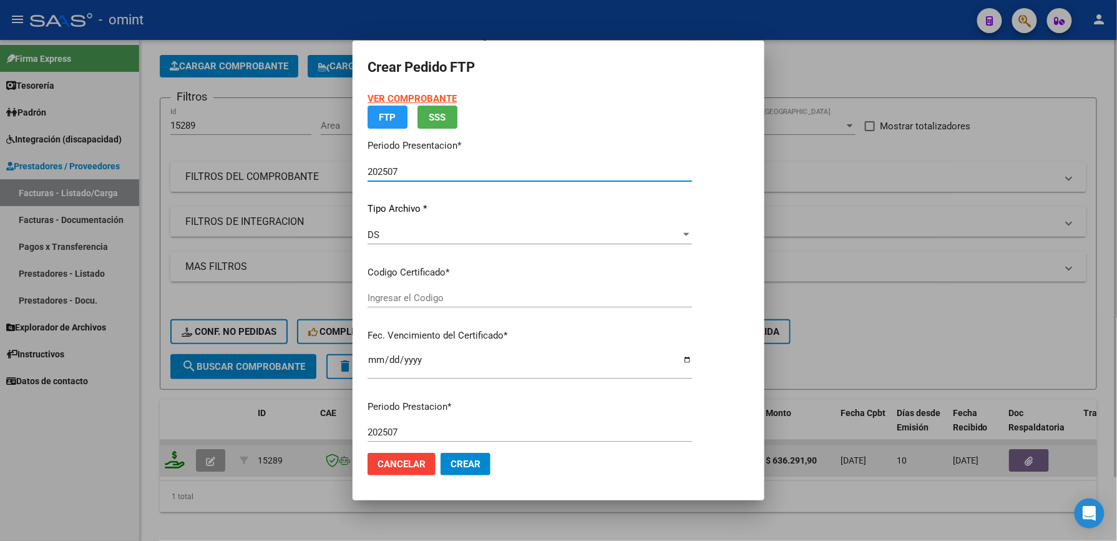
type input "6078390559"
type input "2029-08-09"
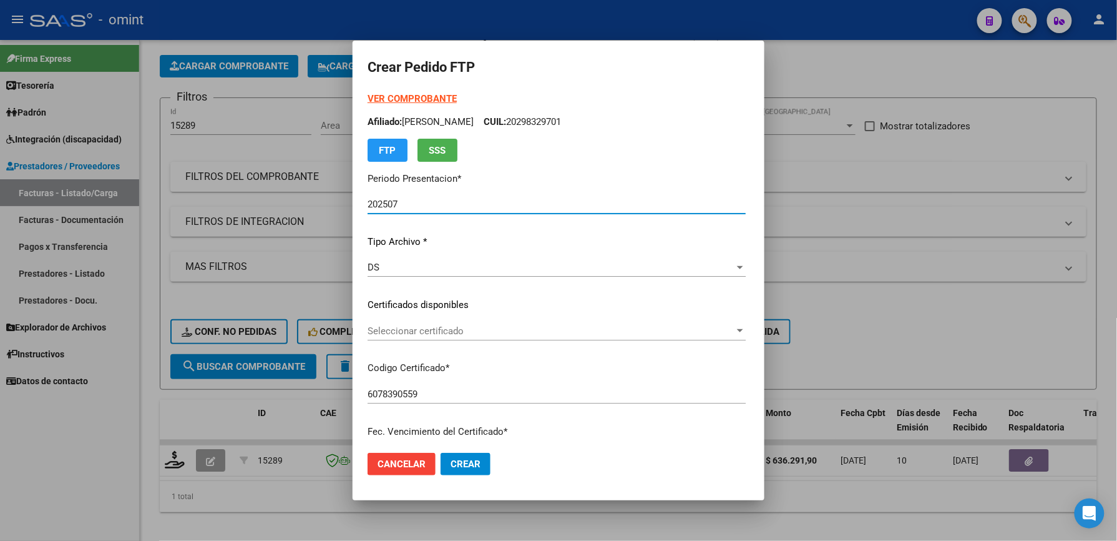
click at [400, 96] on strong "VER COMPROBANTE" at bounding box center [412, 98] width 89 height 11
click at [875, 53] on div at bounding box center [558, 270] width 1117 height 541
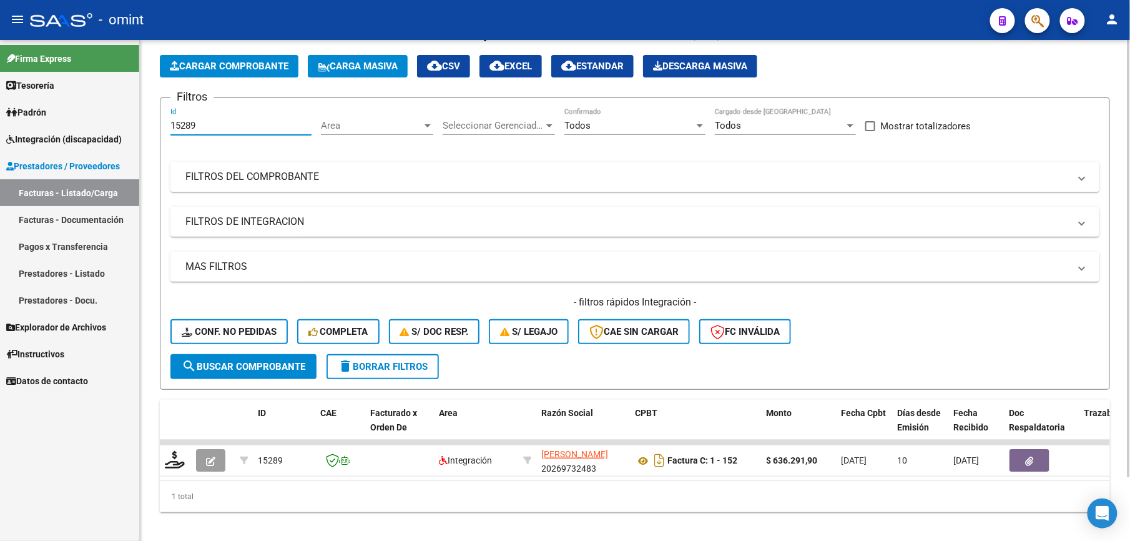
drag, startPoint x: 211, startPoint y: 125, endPoint x: 145, endPoint y: 125, distance: 65.6
click at [145, 125] on div "Video tutorial PRESTADORES -> Listado de CPBTs Emitidos por Prestadores / Prove…" at bounding box center [635, 270] width 990 height 562
type input "13730"
click at [283, 365] on span "search Buscar Comprobante" at bounding box center [244, 366] width 124 height 11
click at [243, 361] on span "search Buscar Comprobante" at bounding box center [244, 366] width 124 height 11
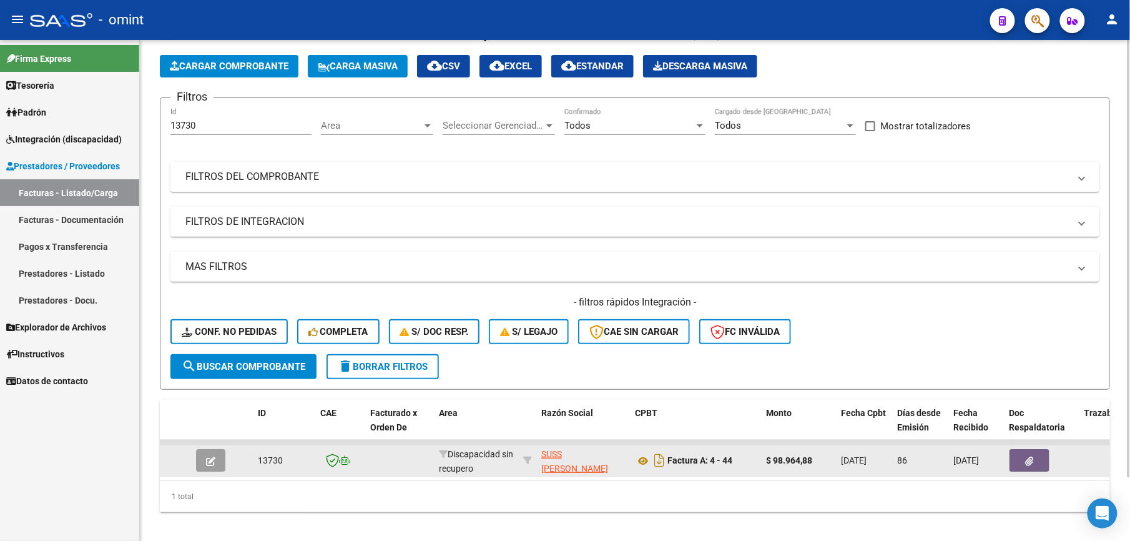
click at [201, 464] on button "button" at bounding box center [210, 460] width 29 height 22
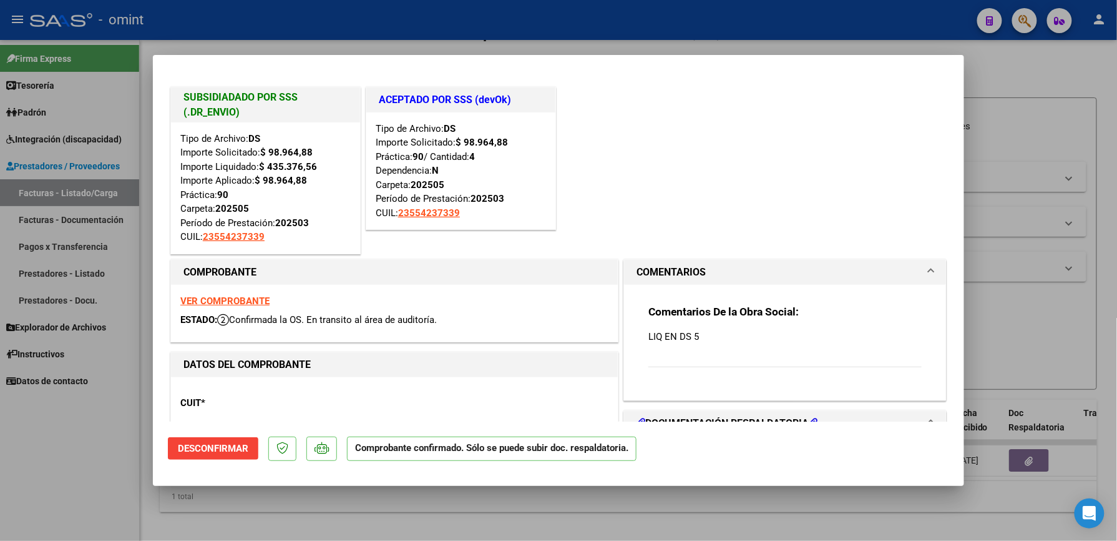
click at [215, 296] on strong "VER COMPROBANTE" at bounding box center [224, 300] width 89 height 11
click at [1063, 107] on div at bounding box center [558, 270] width 1117 height 541
type input "$ 0,00"
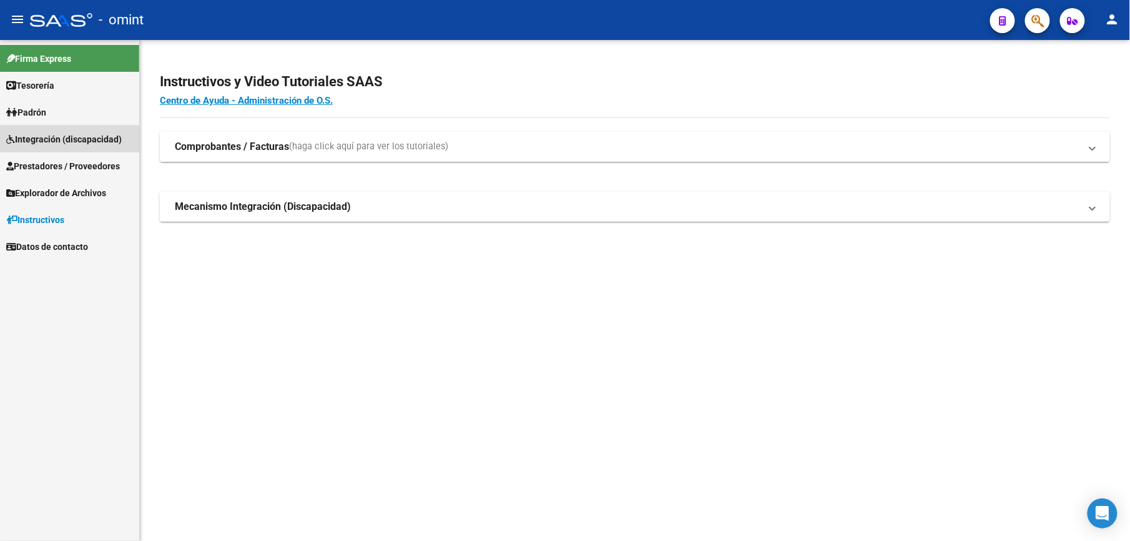
click at [61, 144] on span "Integración (discapacidad)" at bounding box center [63, 139] width 115 height 14
click at [76, 130] on link "Integración (discapacidad)" at bounding box center [69, 138] width 139 height 27
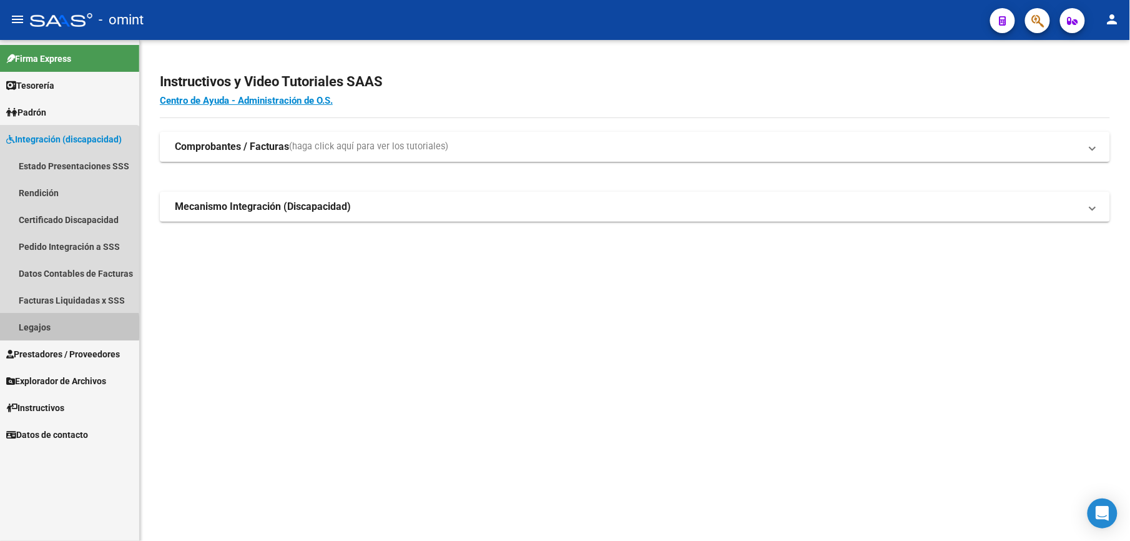
click at [34, 327] on link "Legajos" at bounding box center [69, 326] width 139 height 27
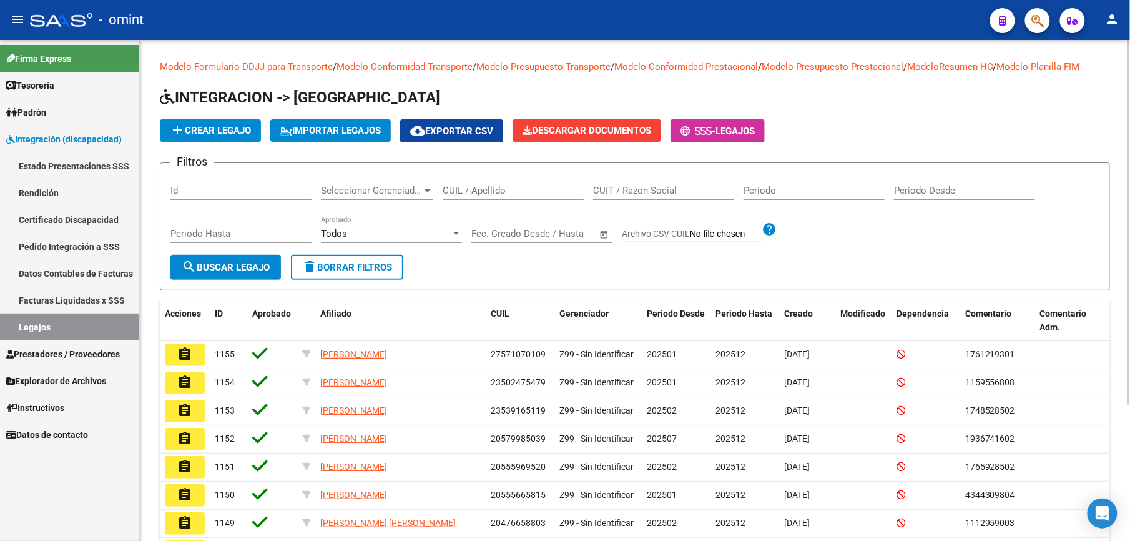
click at [478, 184] on div "CUIL / Apellido" at bounding box center [513, 186] width 141 height 27
click at [473, 191] on input "CUIL / Apellido" at bounding box center [513, 190] width 141 height 11
paste input "20298329701"
type input "20298329701"
click at [243, 271] on span "search Buscar Legajo" at bounding box center [226, 267] width 88 height 11
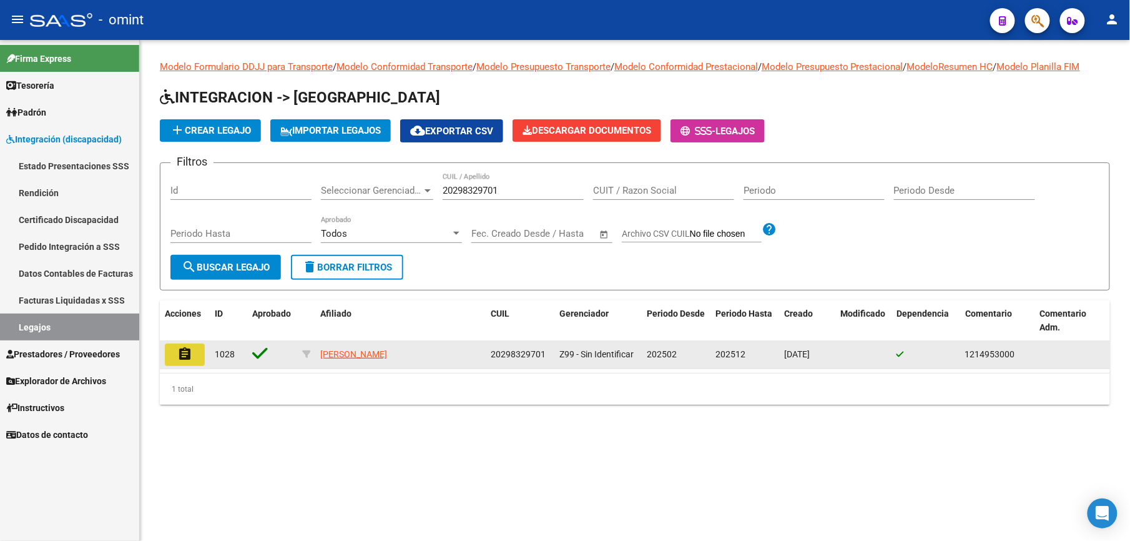
click at [186, 353] on mat-icon "assignment" at bounding box center [184, 353] width 15 height 15
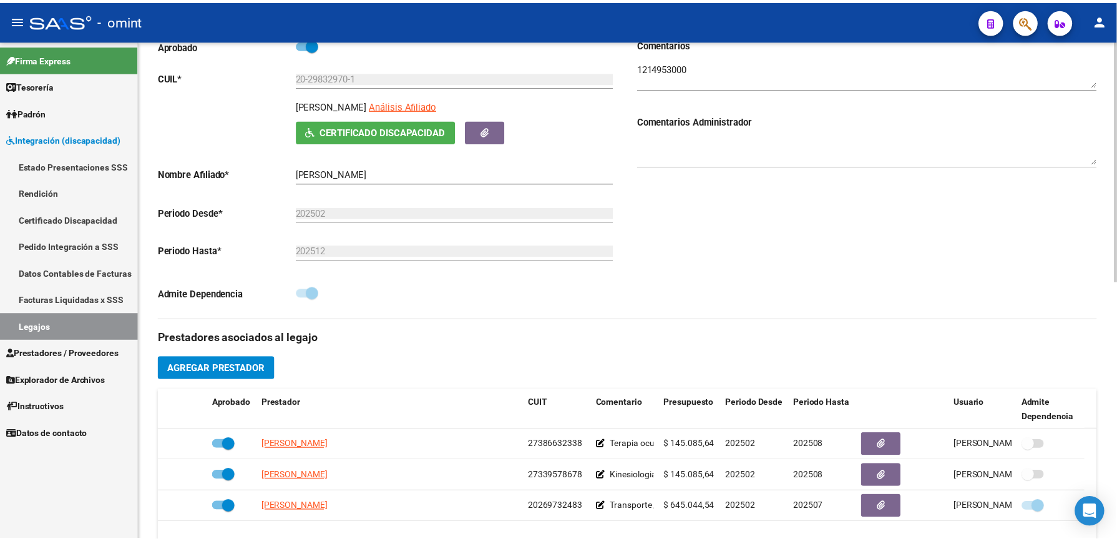
scroll to position [416, 0]
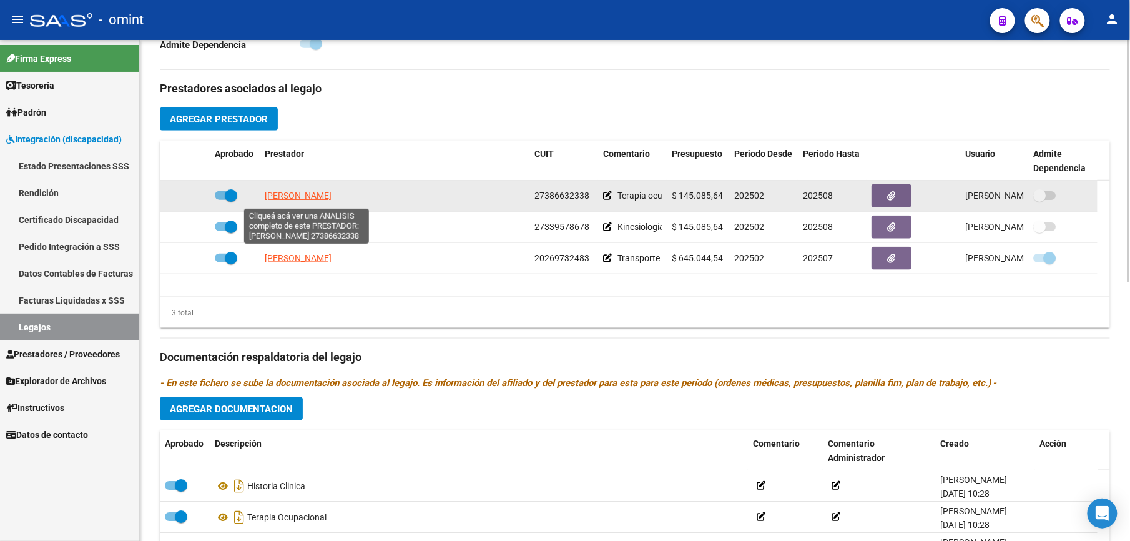
click at [285, 197] on span "TRUJILLO CAROLINA" at bounding box center [298, 195] width 67 height 10
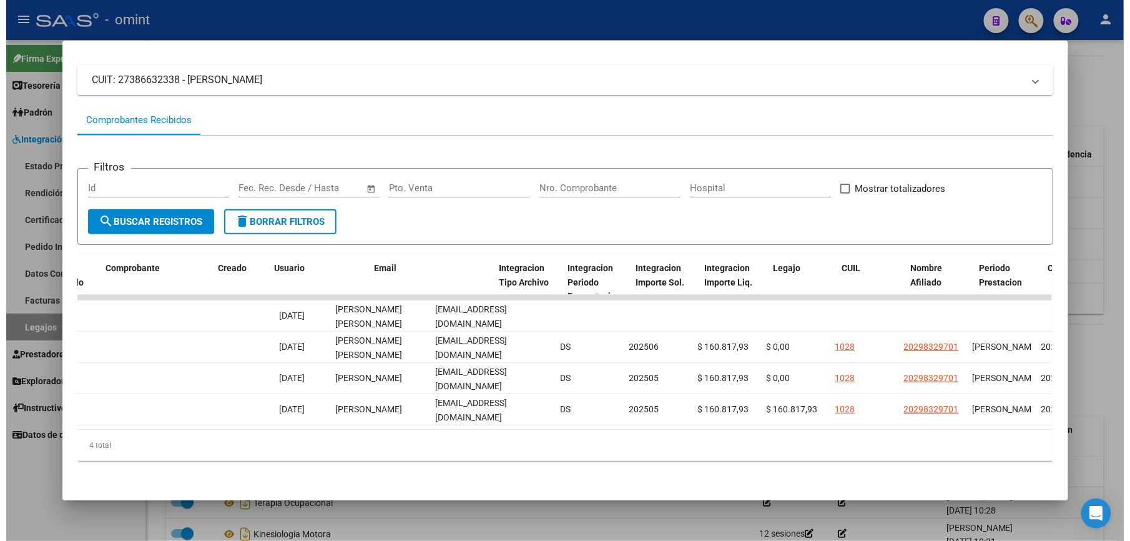
scroll to position [0, 0]
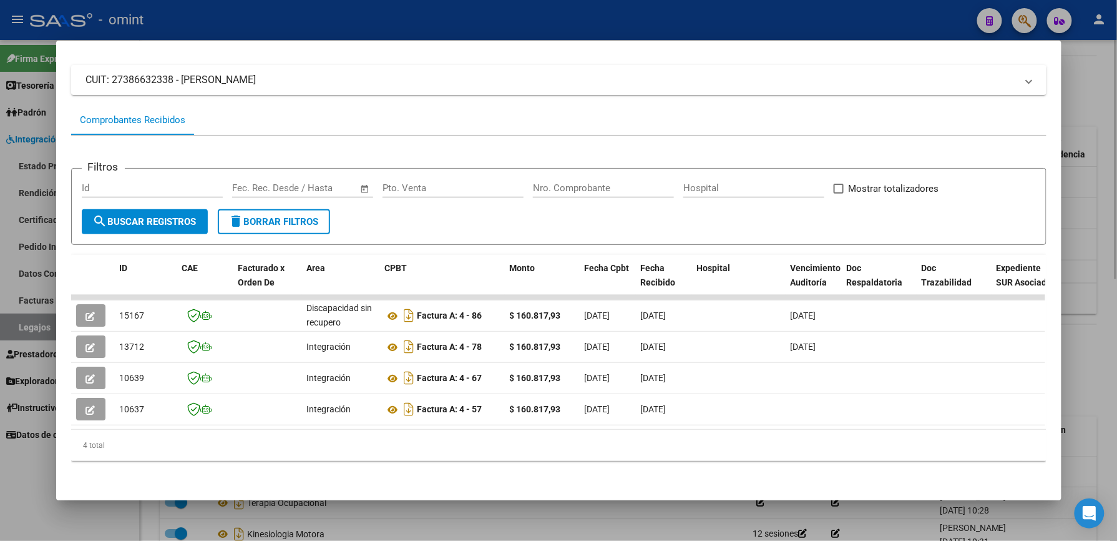
drag, startPoint x: 1102, startPoint y: 94, endPoint x: 1094, endPoint y: 88, distance: 9.4
click at [1102, 94] on div at bounding box center [558, 270] width 1117 height 541
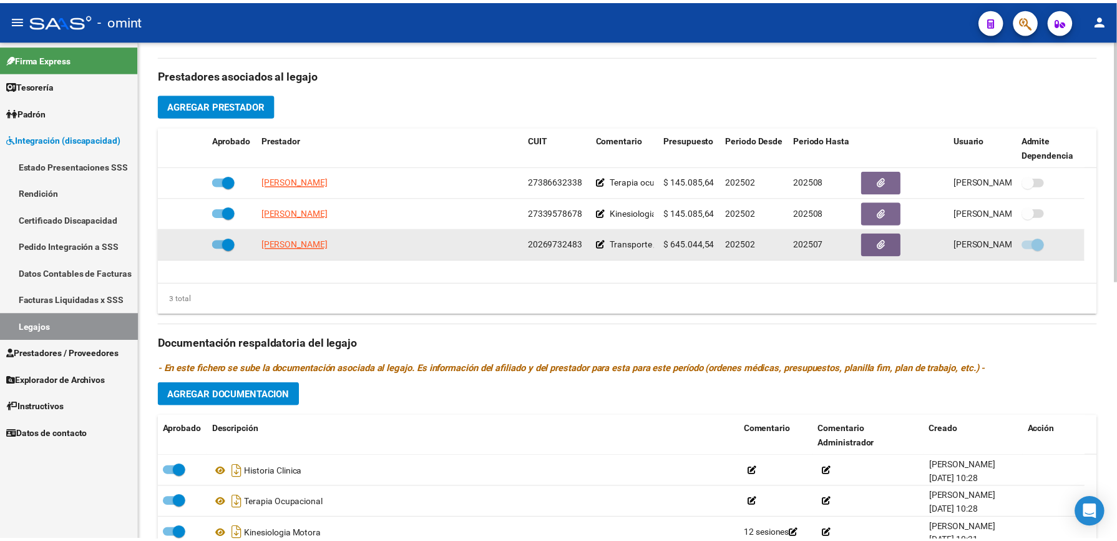
scroll to position [416, 0]
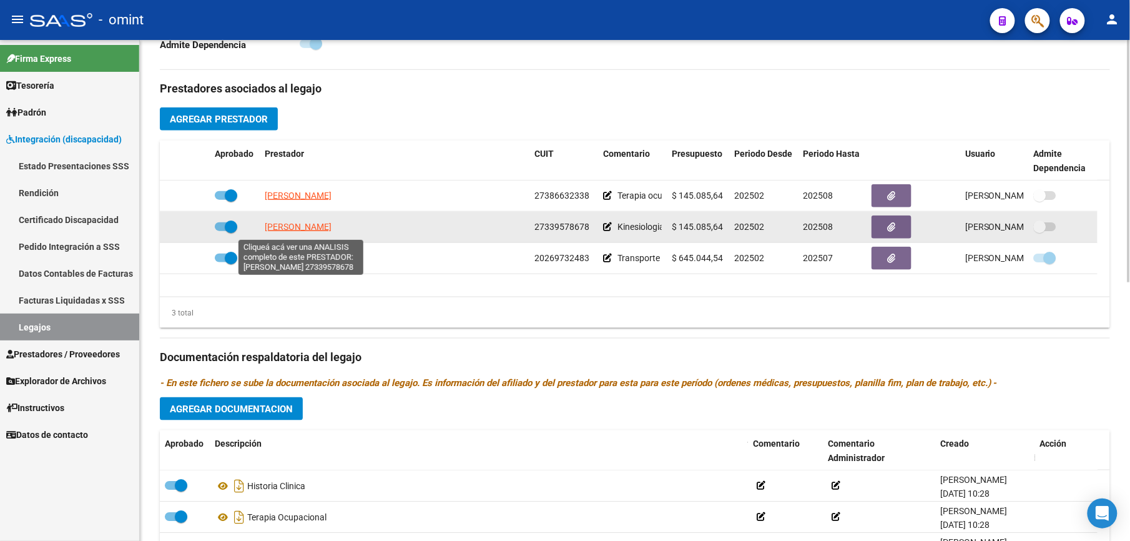
click at [313, 230] on span "RASCHETTI SOFIA" at bounding box center [298, 227] width 67 height 10
type textarea "27339578678"
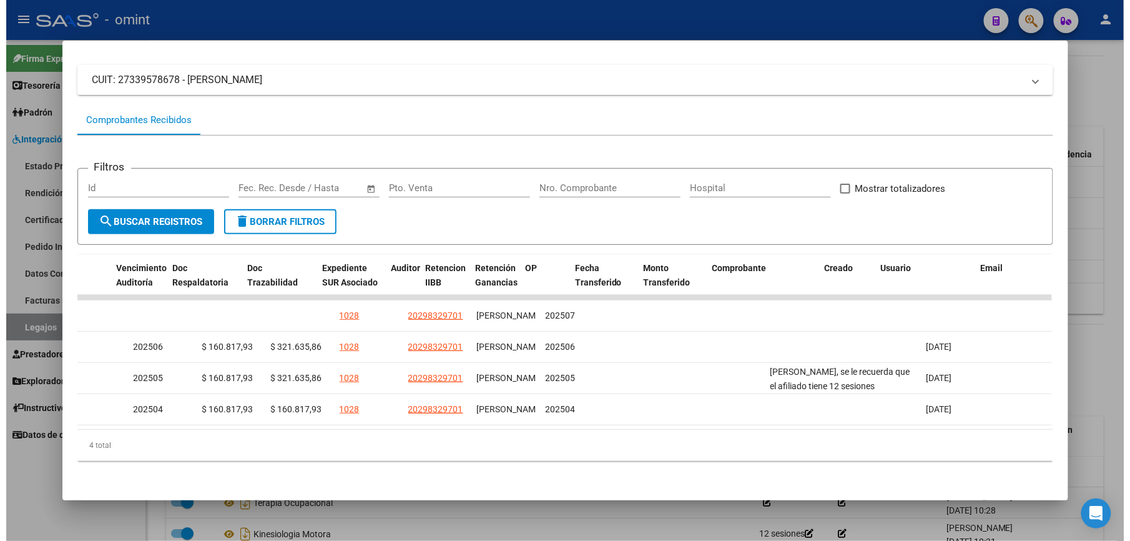
scroll to position [0, 0]
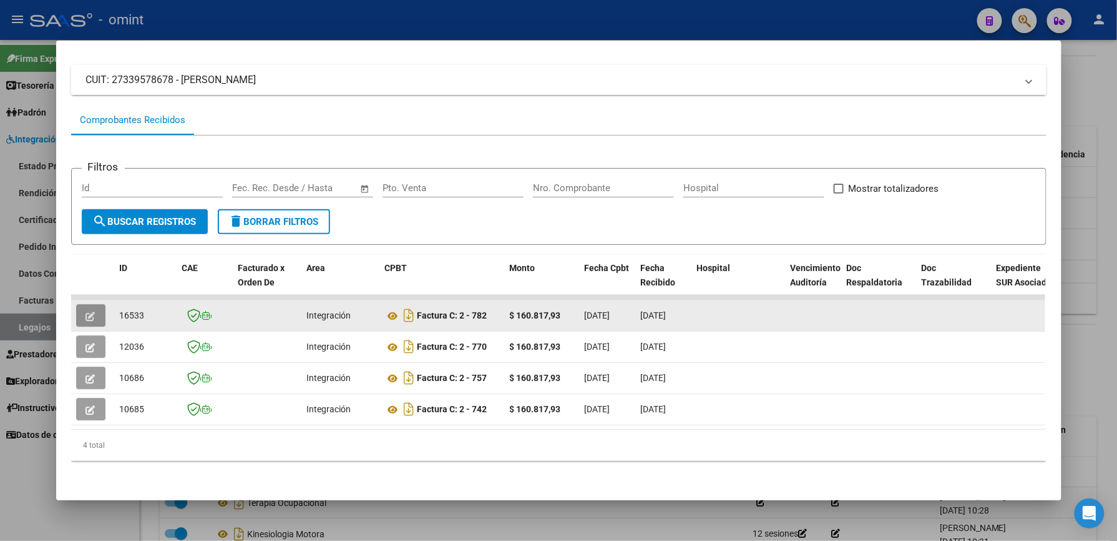
click at [93, 304] on button "button" at bounding box center [90, 315] width 29 height 22
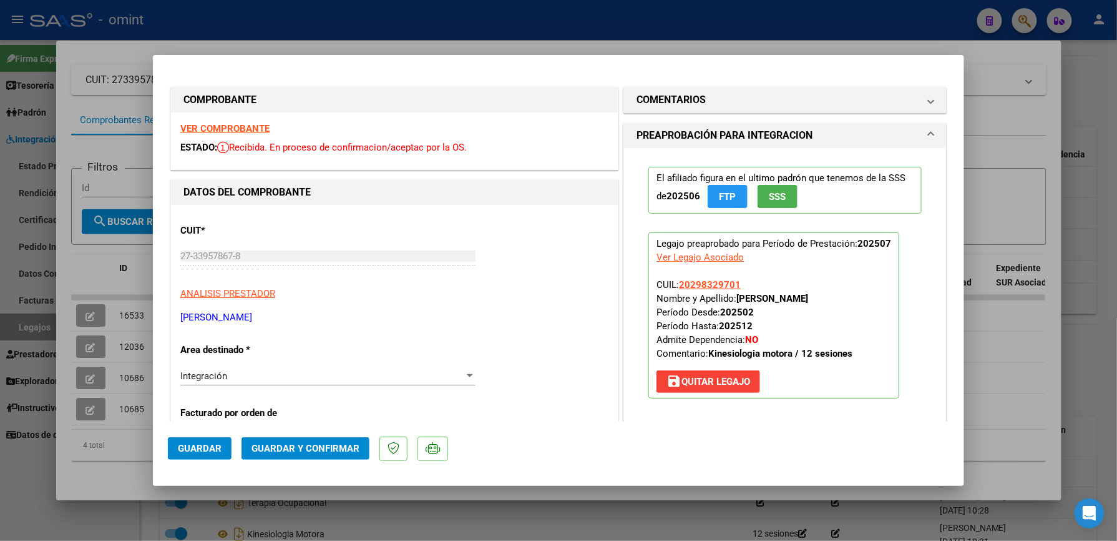
click at [1026, 322] on div at bounding box center [558, 270] width 1117 height 541
type input "$ 0,00"
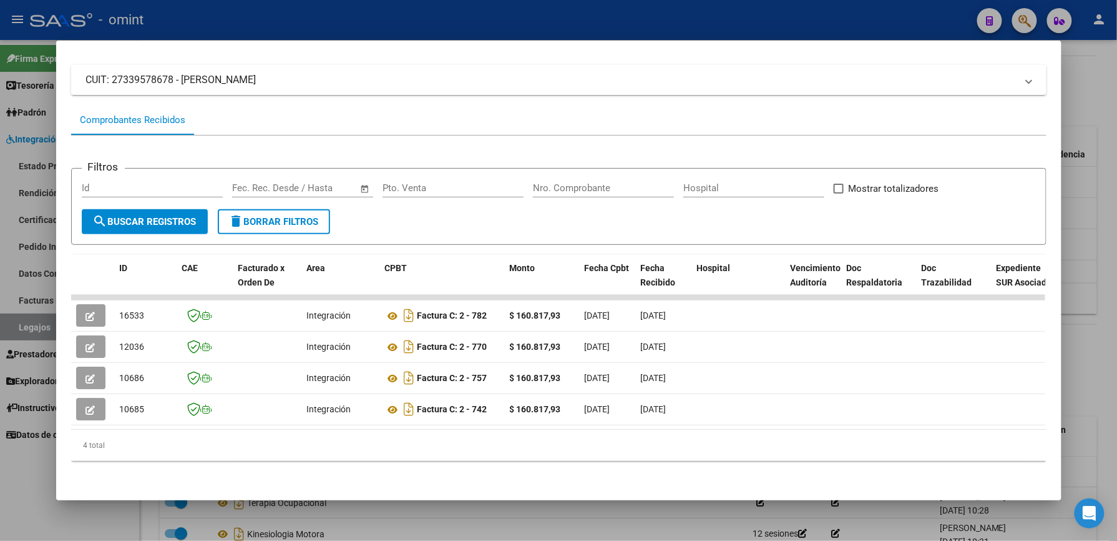
click at [1091, 219] on div at bounding box center [558, 270] width 1117 height 541
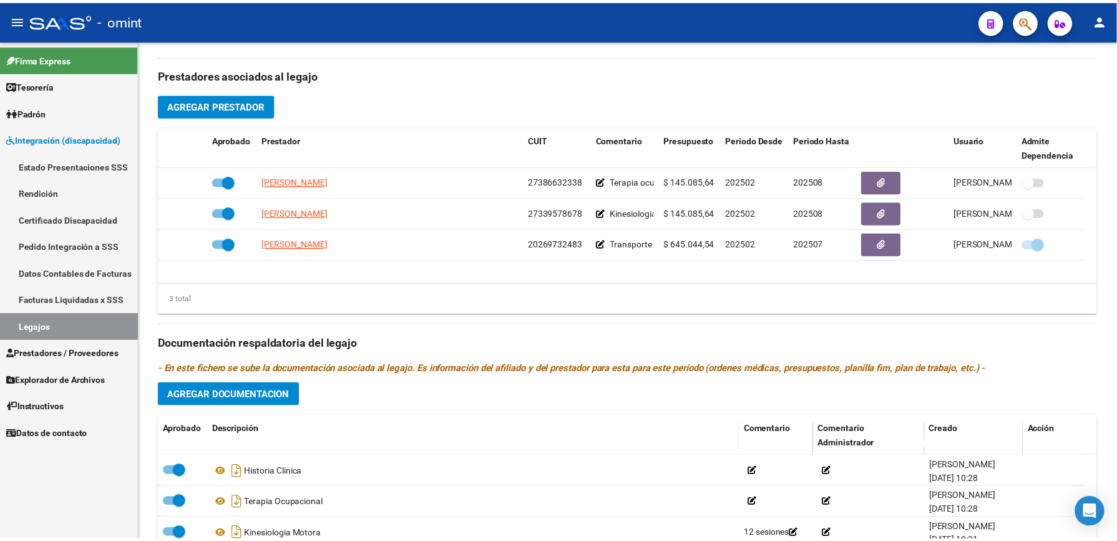
scroll to position [416, 0]
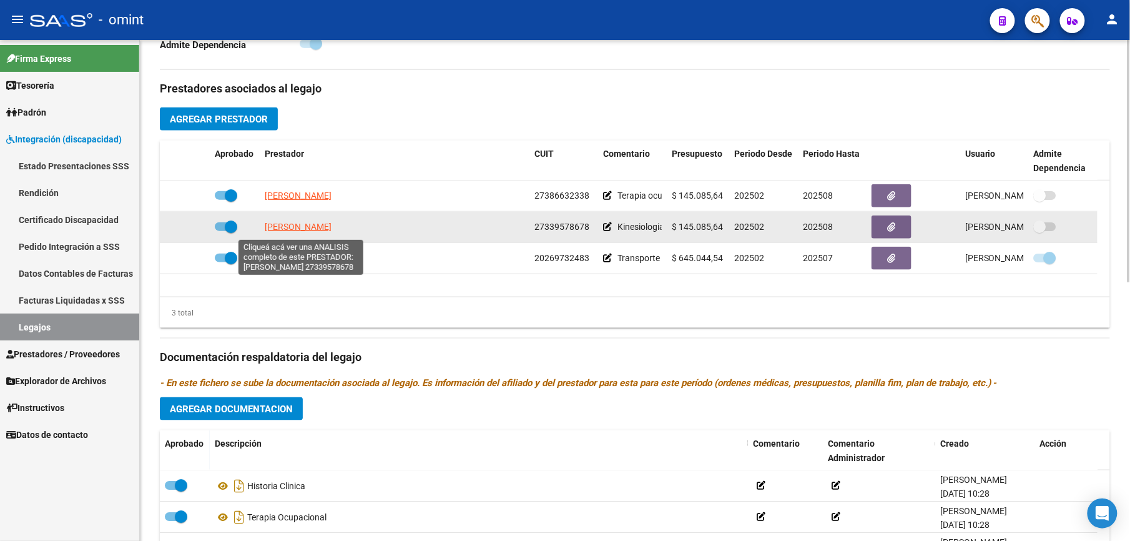
click at [313, 232] on span "RASCHETTI SOFIA" at bounding box center [298, 227] width 67 height 10
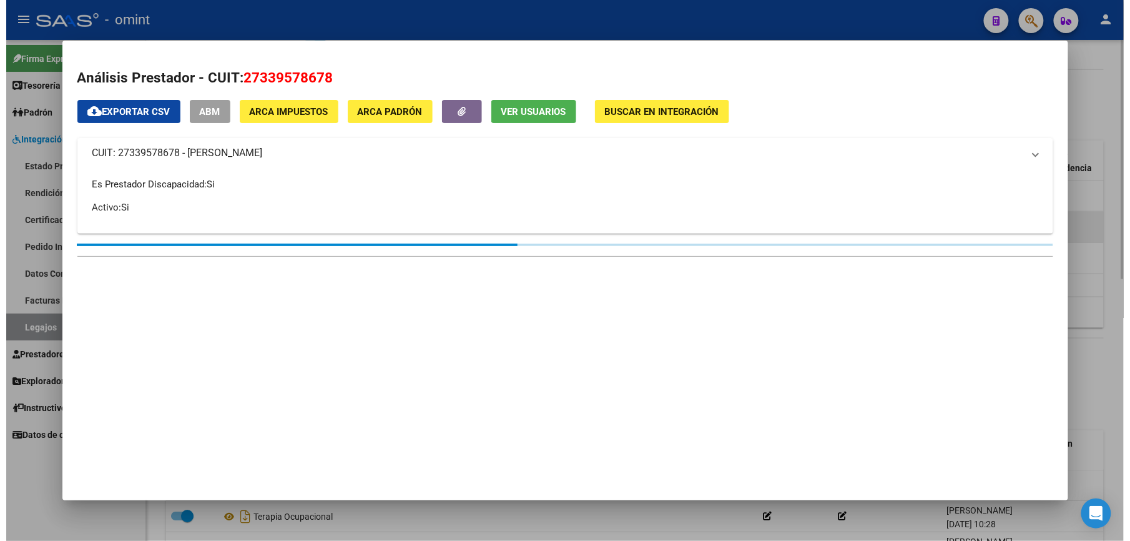
scroll to position [430, 0]
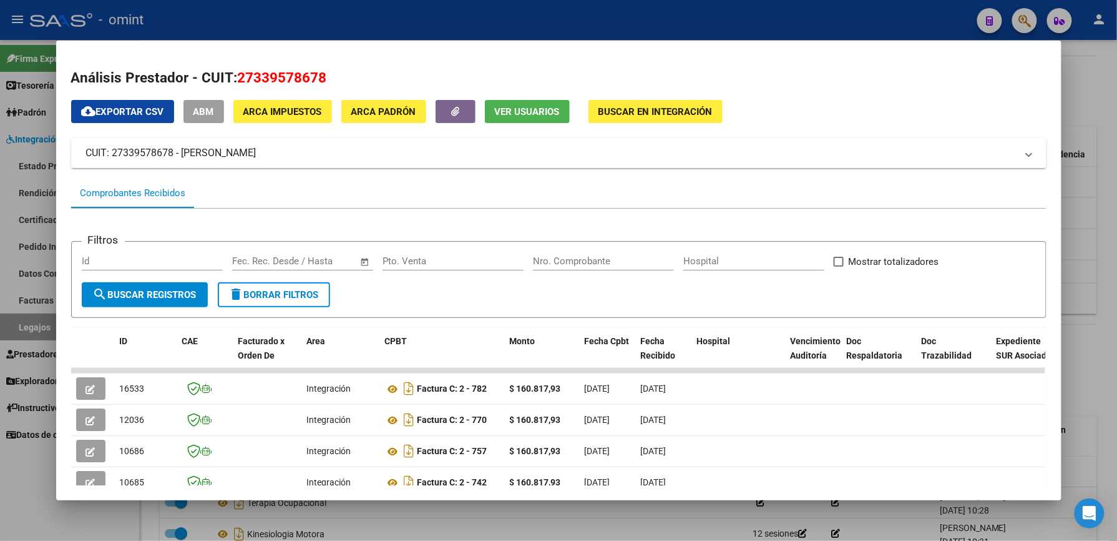
click at [1108, 122] on div at bounding box center [558, 270] width 1117 height 541
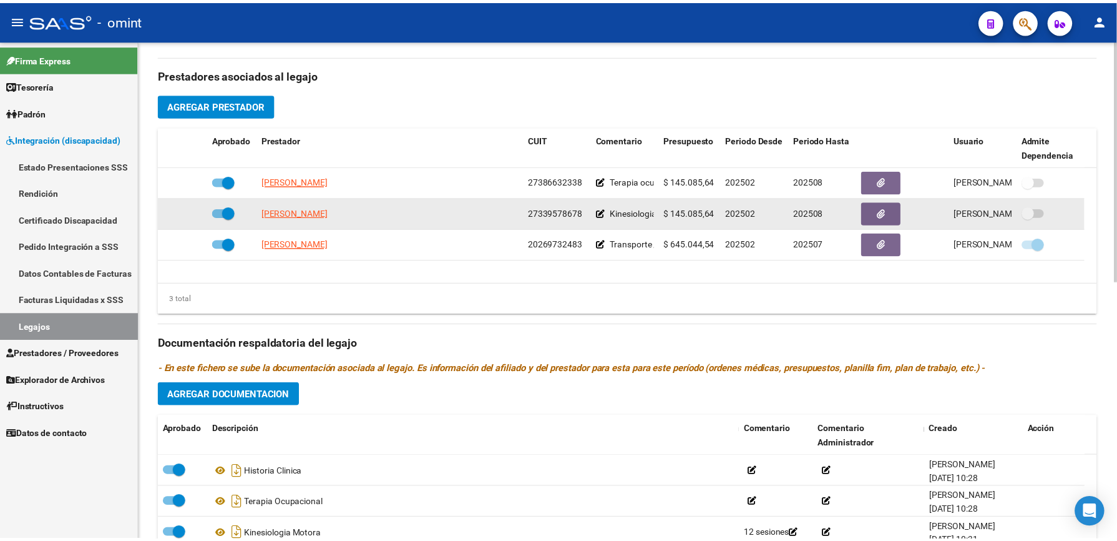
scroll to position [416, 0]
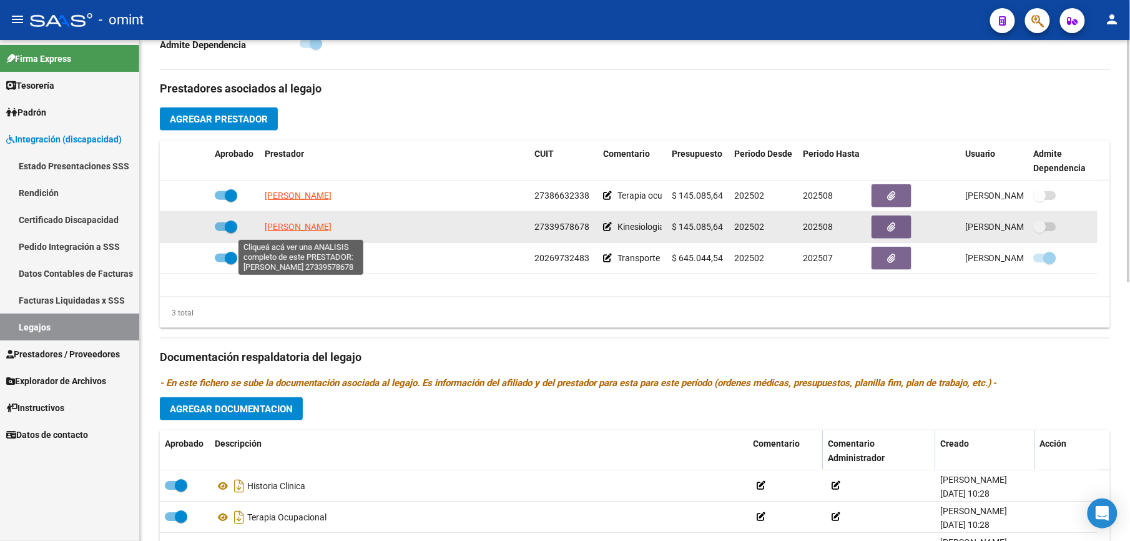
click at [288, 232] on span "RASCHETTI SOFIA" at bounding box center [298, 227] width 67 height 10
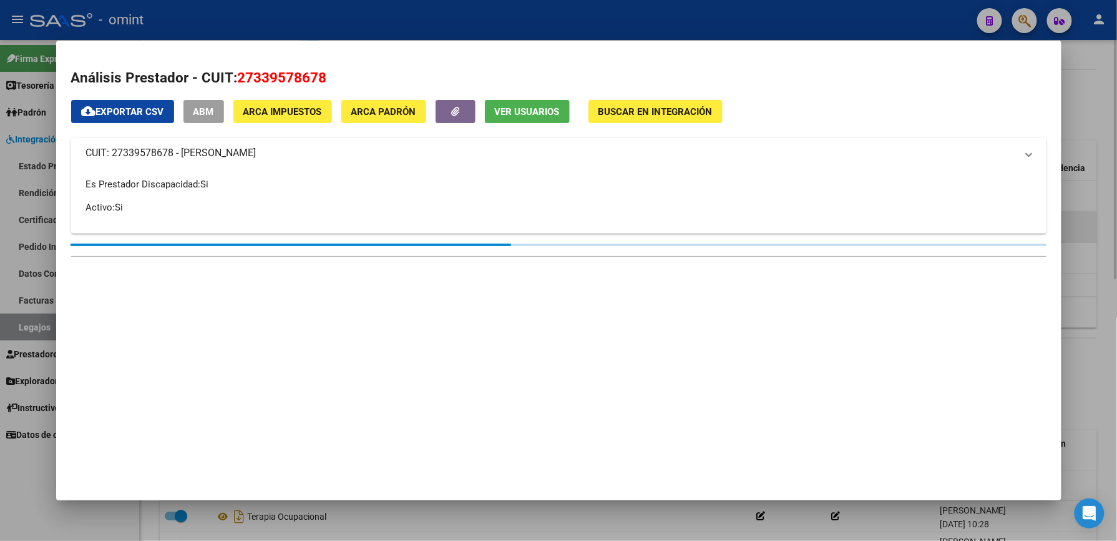
scroll to position [430, 0]
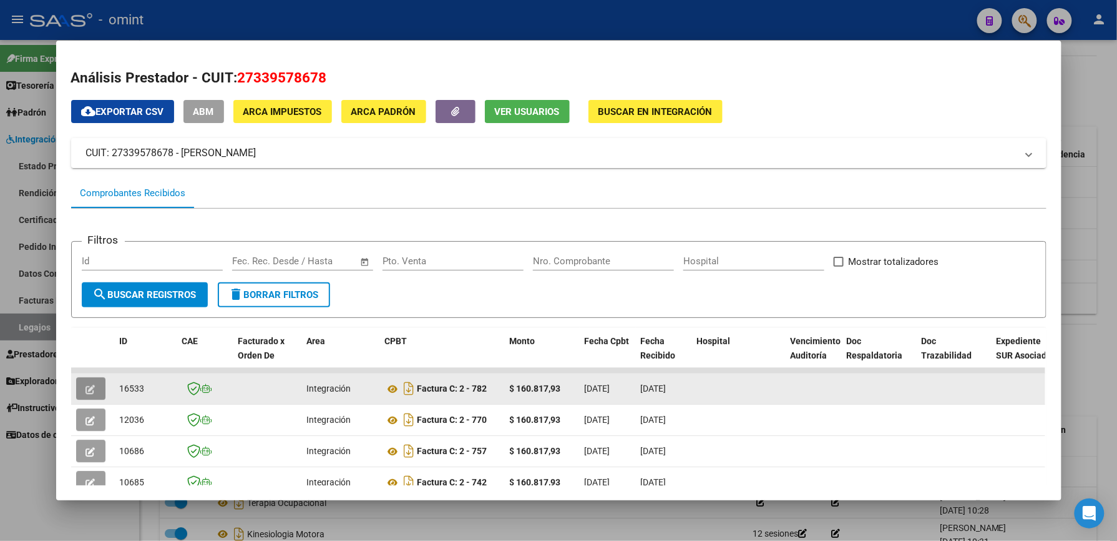
click at [86, 383] on span "button" at bounding box center [90, 388] width 9 height 11
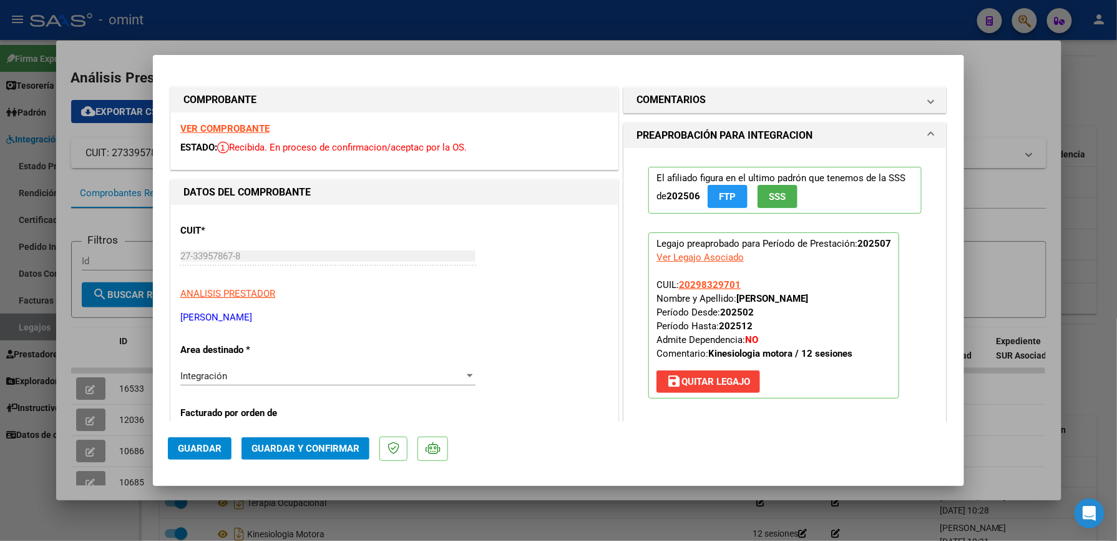
click at [256, 125] on strong "VER COMPROBANTE" at bounding box center [224, 128] width 89 height 11
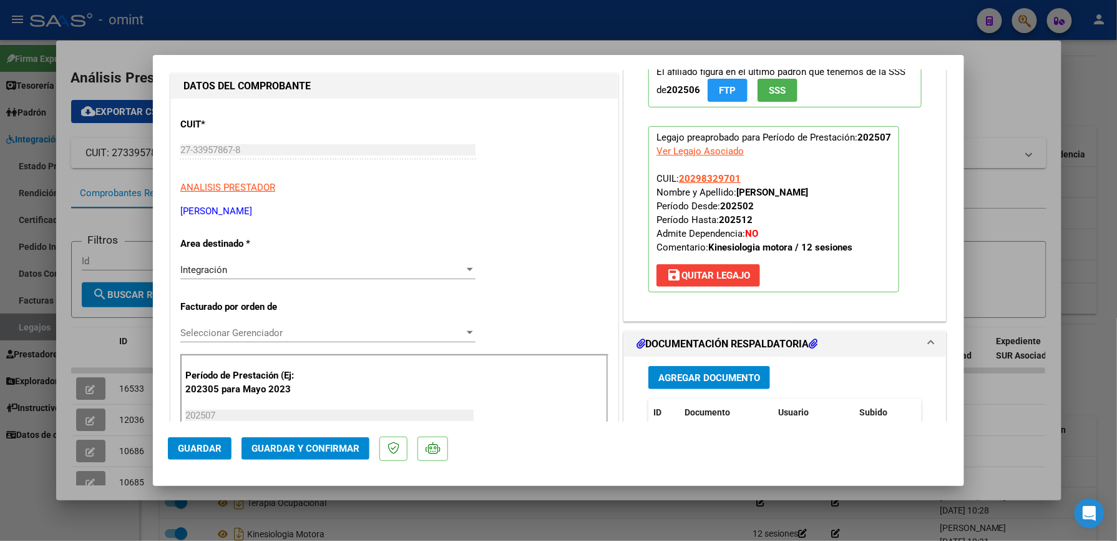
scroll to position [0, 0]
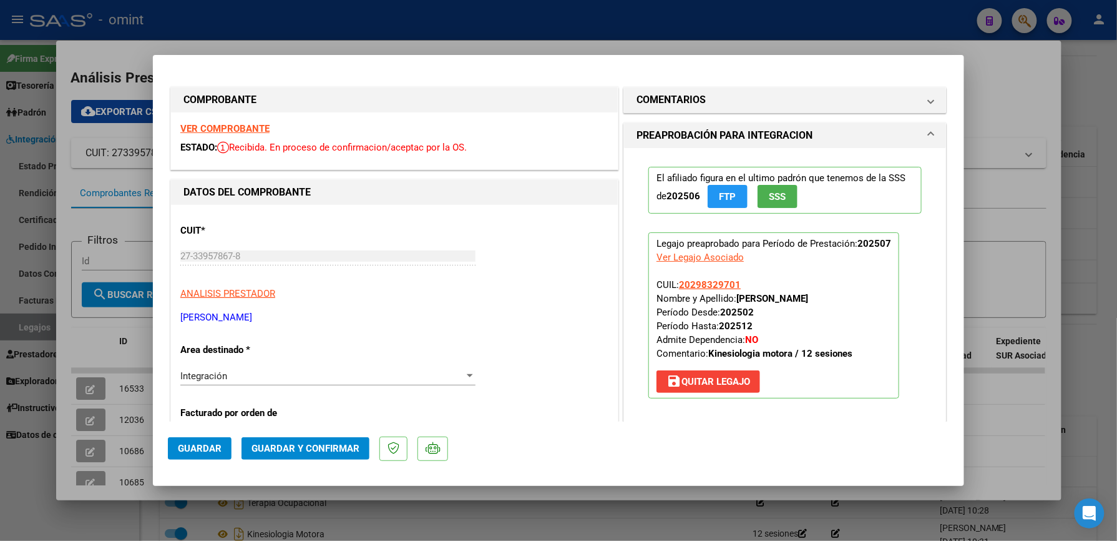
click at [253, 126] on strong "VER COMPROBANTE" at bounding box center [224, 128] width 89 height 11
click at [687, 96] on h1 "COMENTARIOS" at bounding box center [671, 99] width 69 height 15
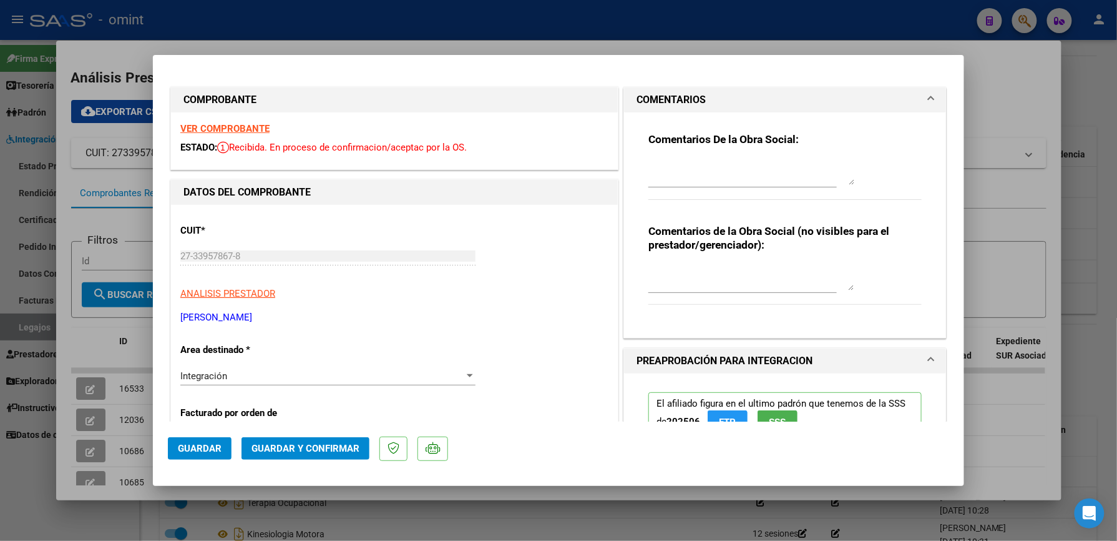
click at [685, 170] on textarea at bounding box center [752, 172] width 206 height 25
type textarea "Estimado, las sesiones mensuales habilitadas es de 12. Favor de rehacer factura…"
click at [255, 387] on div "Integración Seleccionar Area" at bounding box center [327, 381] width 295 height 31
click at [252, 378] on div "Integración" at bounding box center [322, 375] width 284 height 11
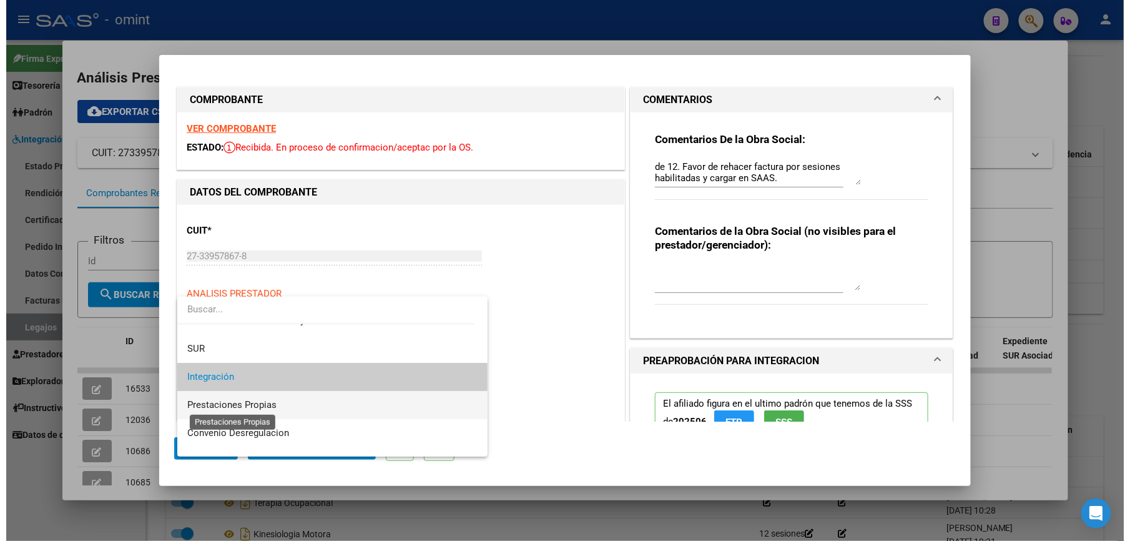
scroll to position [121, 0]
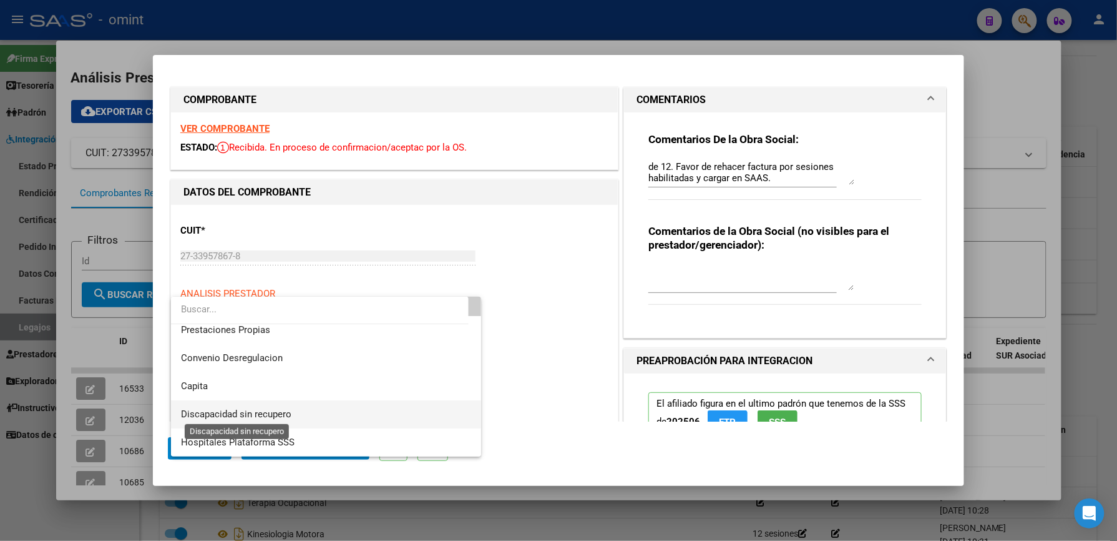
click at [232, 415] on span "Discapacidad sin recupero" at bounding box center [236, 413] width 111 height 11
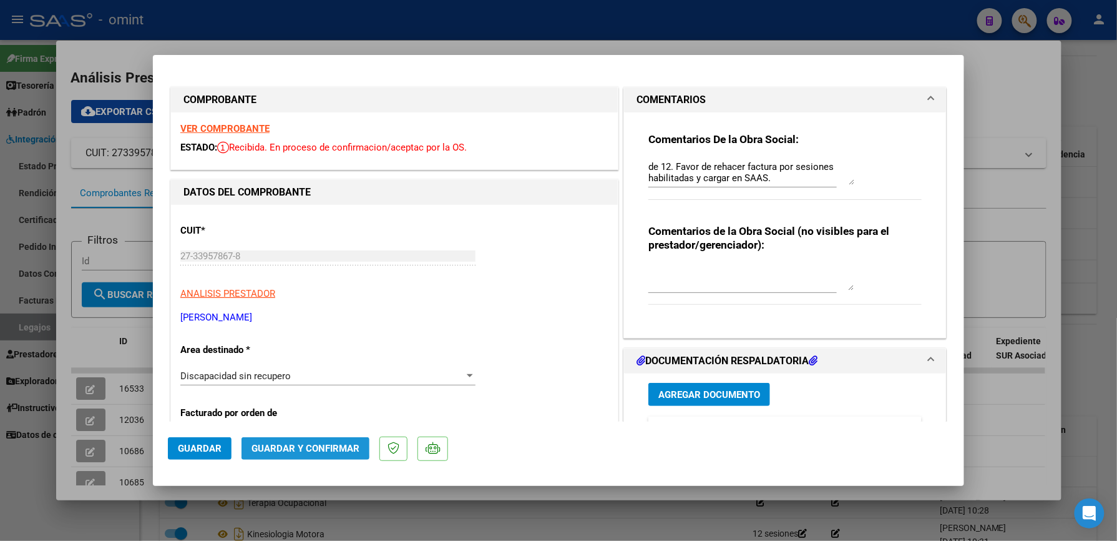
click at [301, 446] on span "Guardar y Confirmar" at bounding box center [306, 448] width 108 height 11
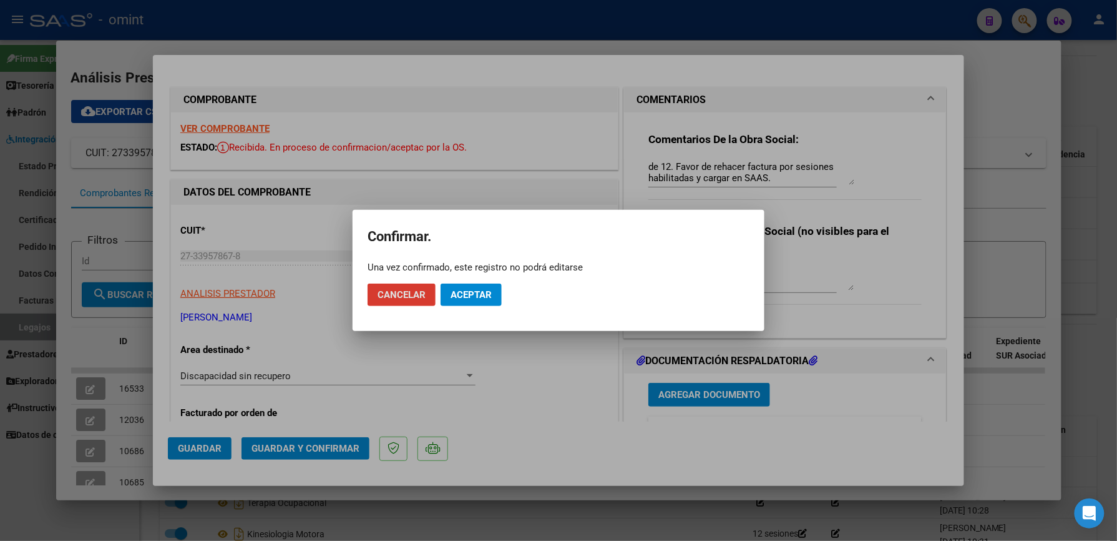
click at [466, 290] on span "Aceptar" at bounding box center [471, 294] width 41 height 11
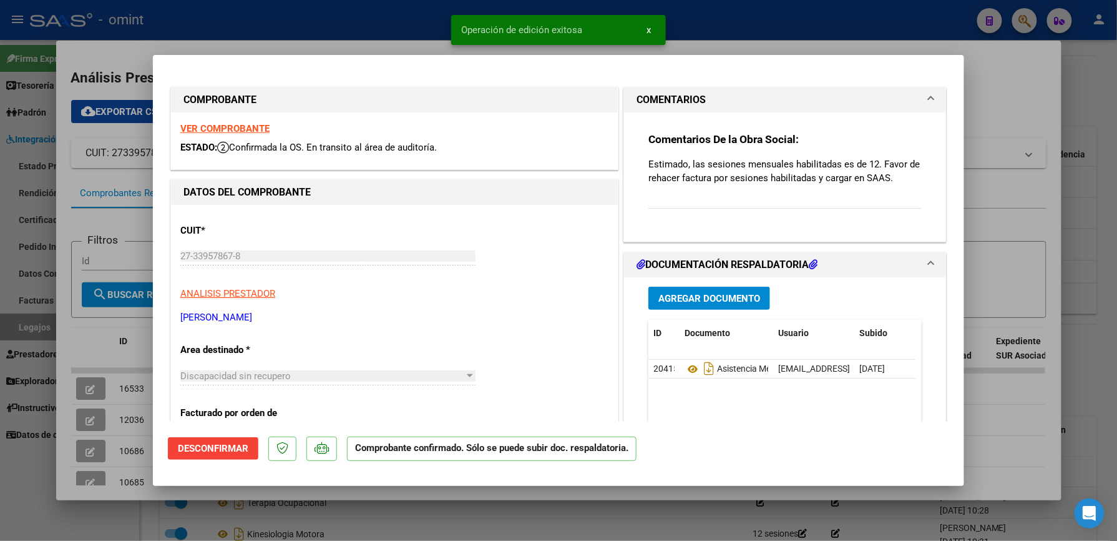
click at [1013, 77] on div at bounding box center [558, 270] width 1117 height 541
type input "$ 0,00"
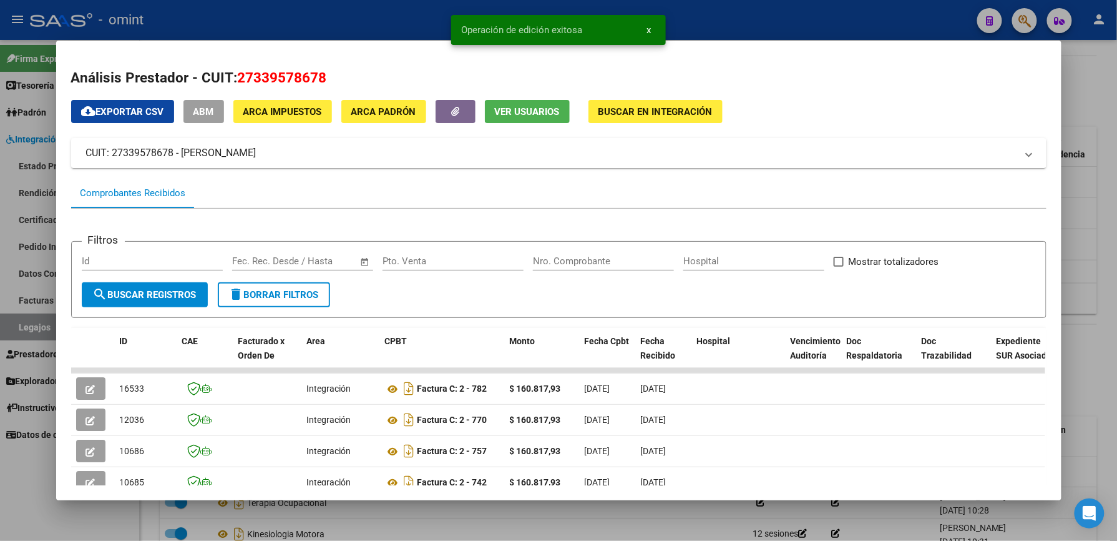
click at [1091, 107] on div at bounding box center [558, 270] width 1117 height 541
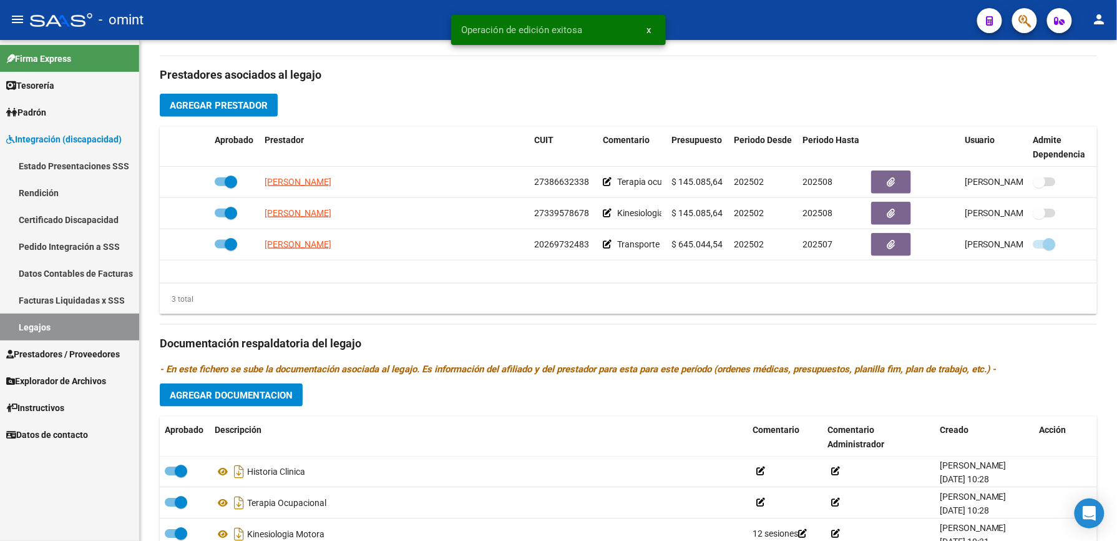
scroll to position [416, 0]
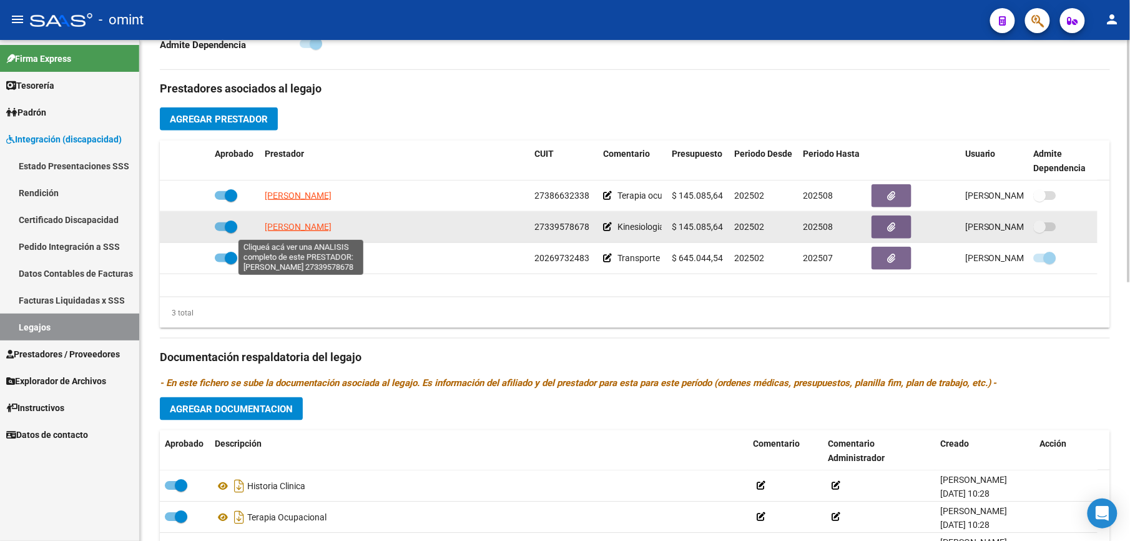
click at [303, 230] on span "RASCHETTI SOFIA" at bounding box center [298, 227] width 67 height 10
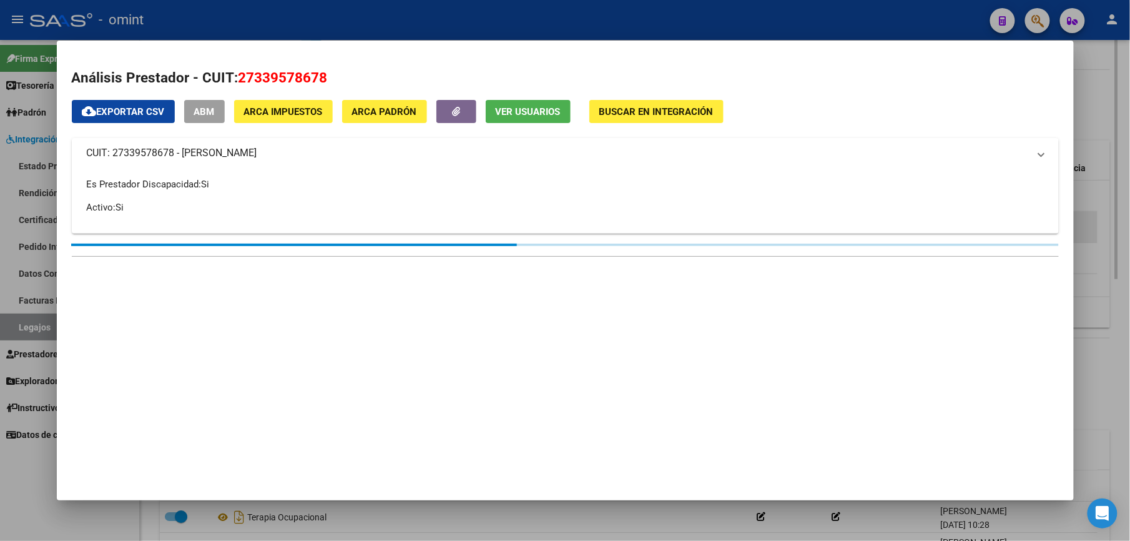
scroll to position [430, 0]
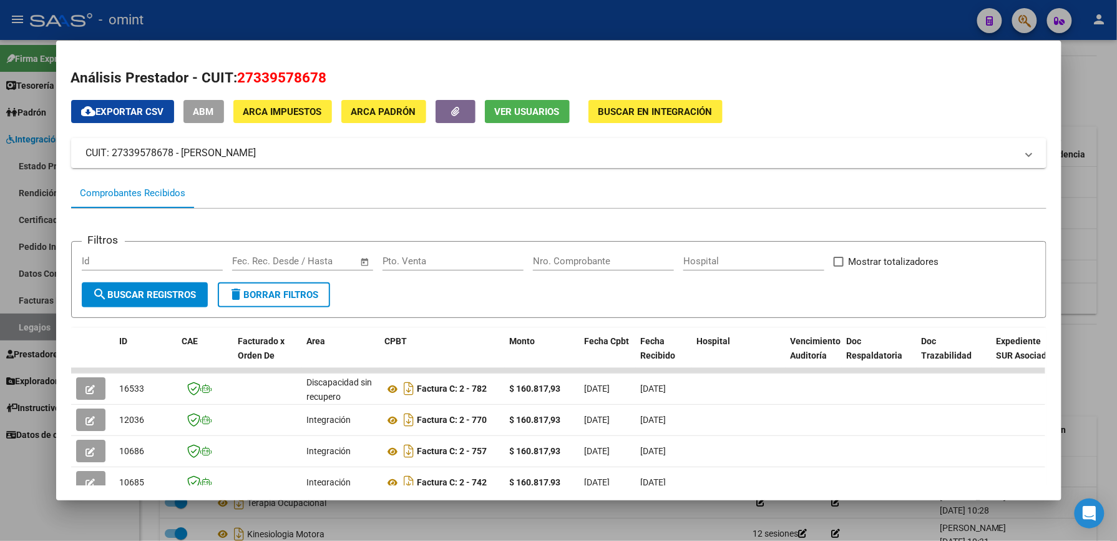
click at [1092, 81] on div at bounding box center [558, 270] width 1117 height 541
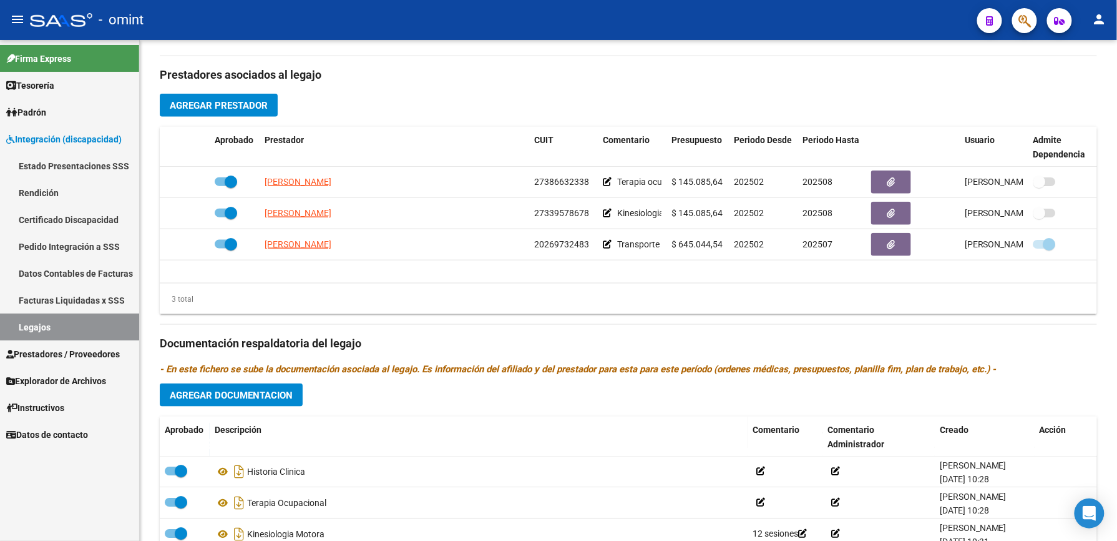
scroll to position [416, 0]
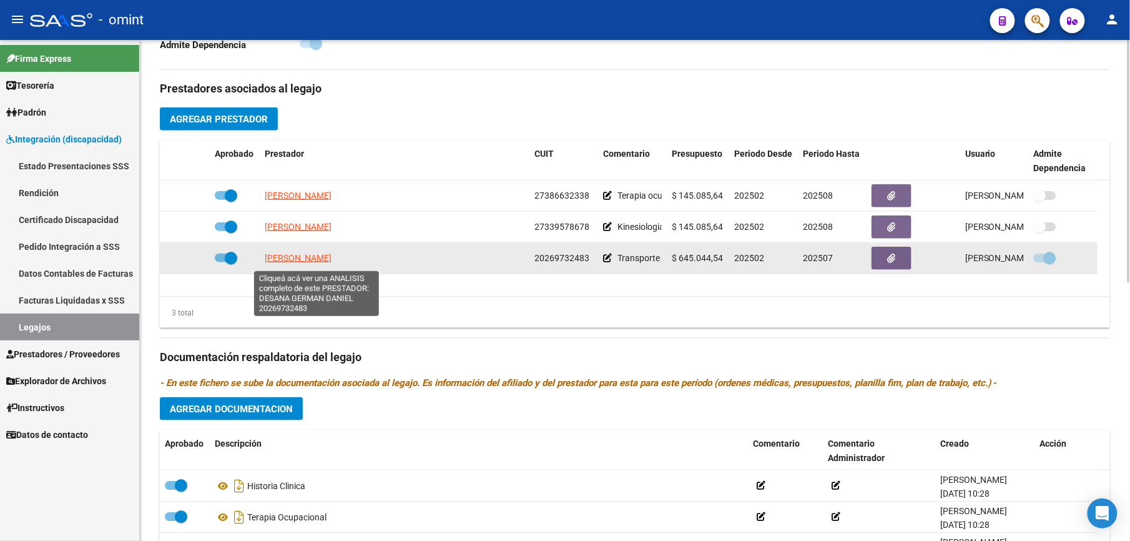
click at [288, 262] on span "DESANA GERMAN DANIEL" at bounding box center [298, 258] width 67 height 10
type textarea "20269732483"
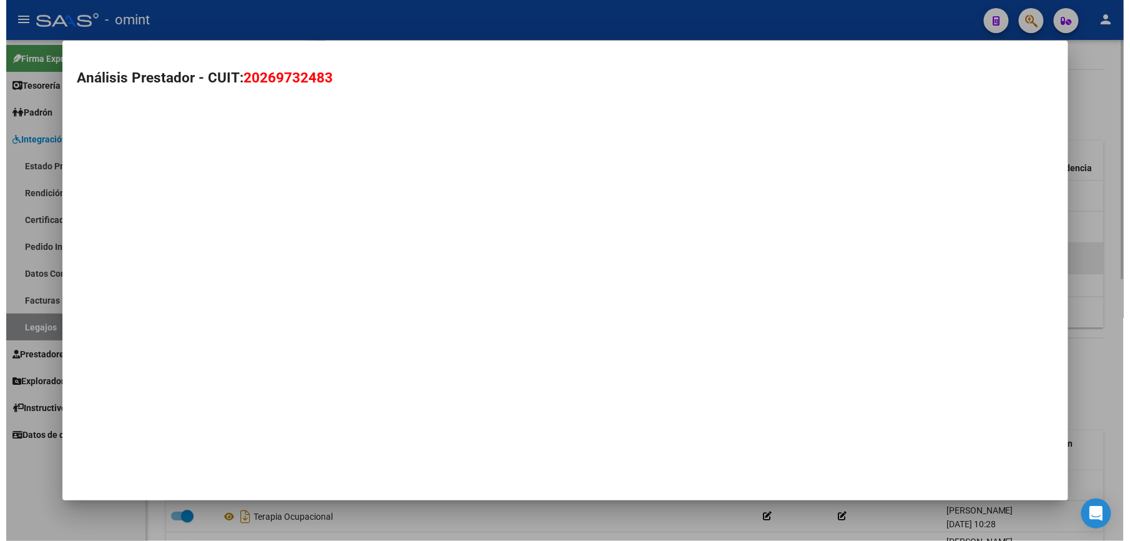
scroll to position [430, 0]
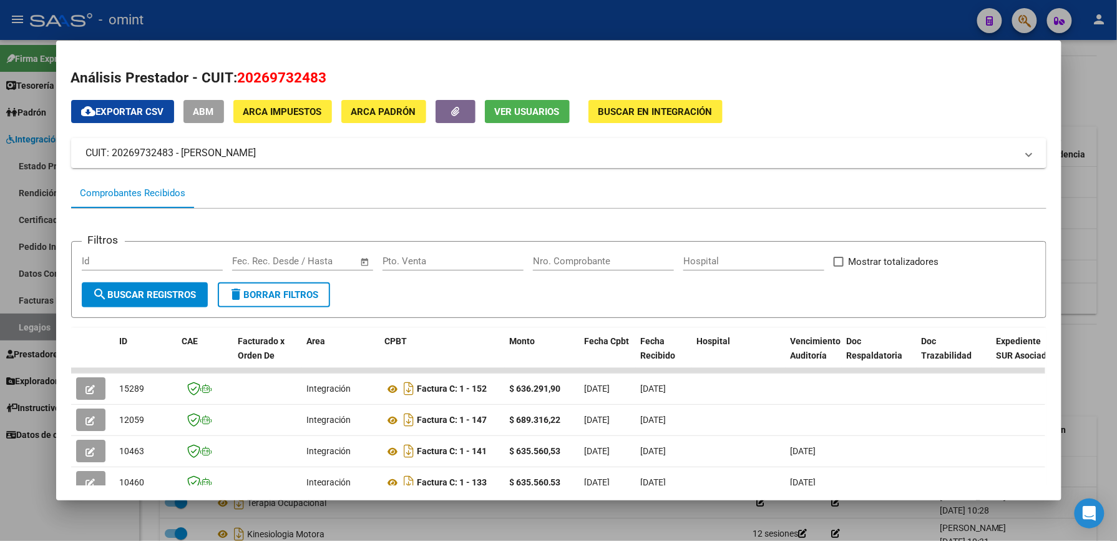
click at [1089, 112] on div at bounding box center [558, 270] width 1117 height 541
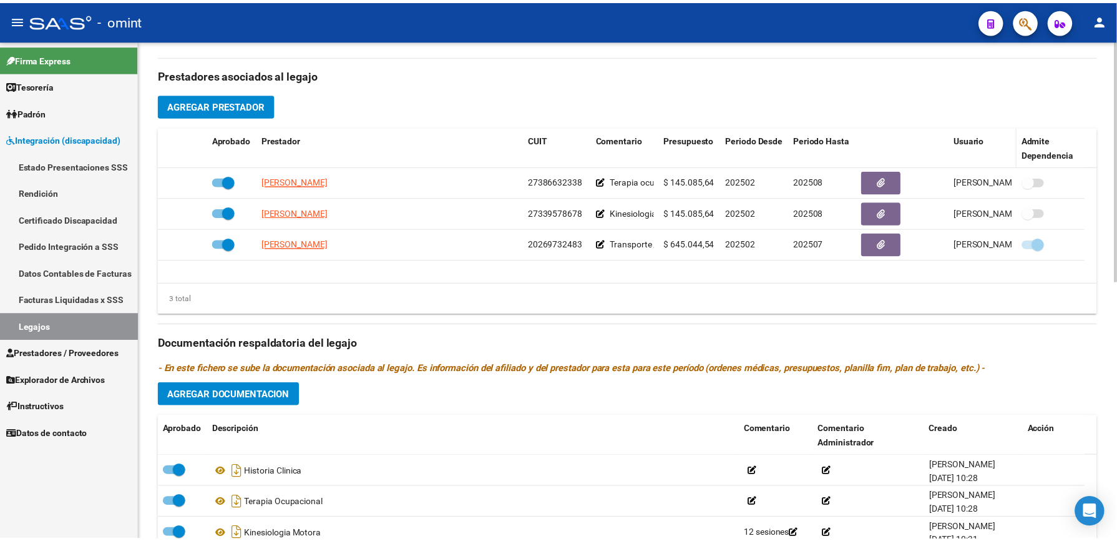
scroll to position [416, 0]
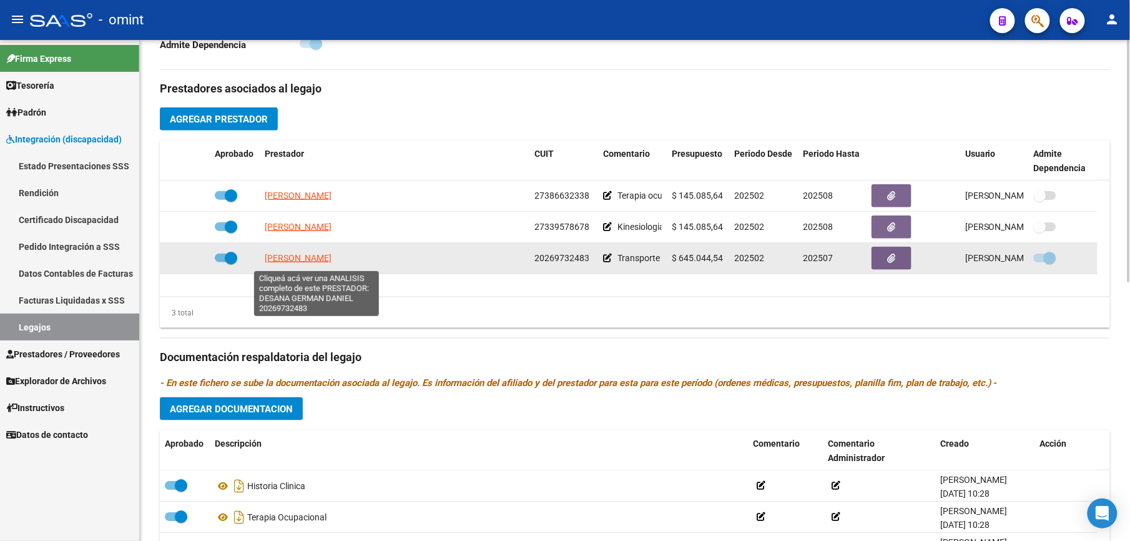
click at [332, 263] on span "DESANA GERMAN DANIEL" at bounding box center [298, 258] width 67 height 10
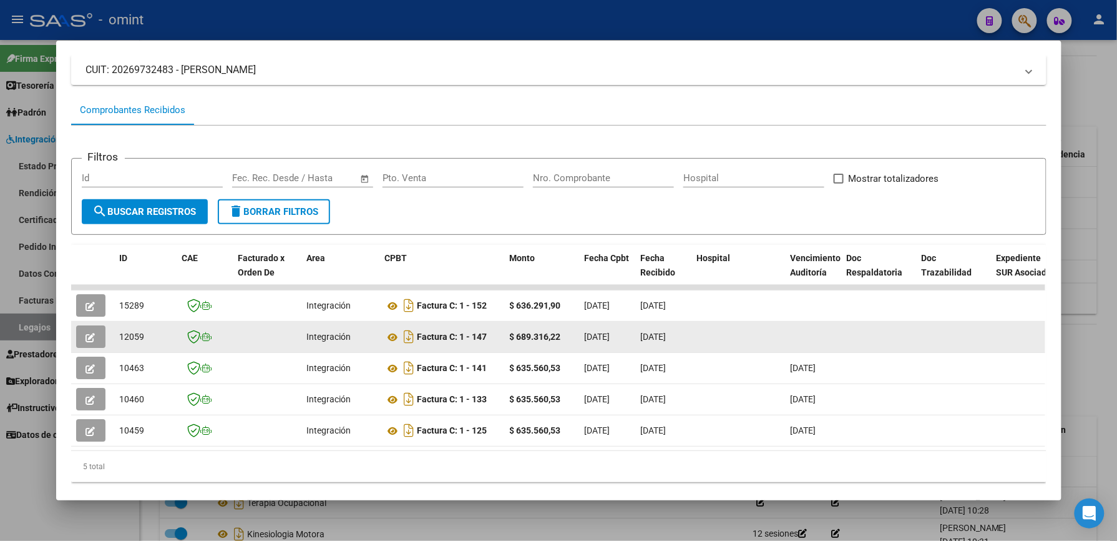
scroll to position [116, 0]
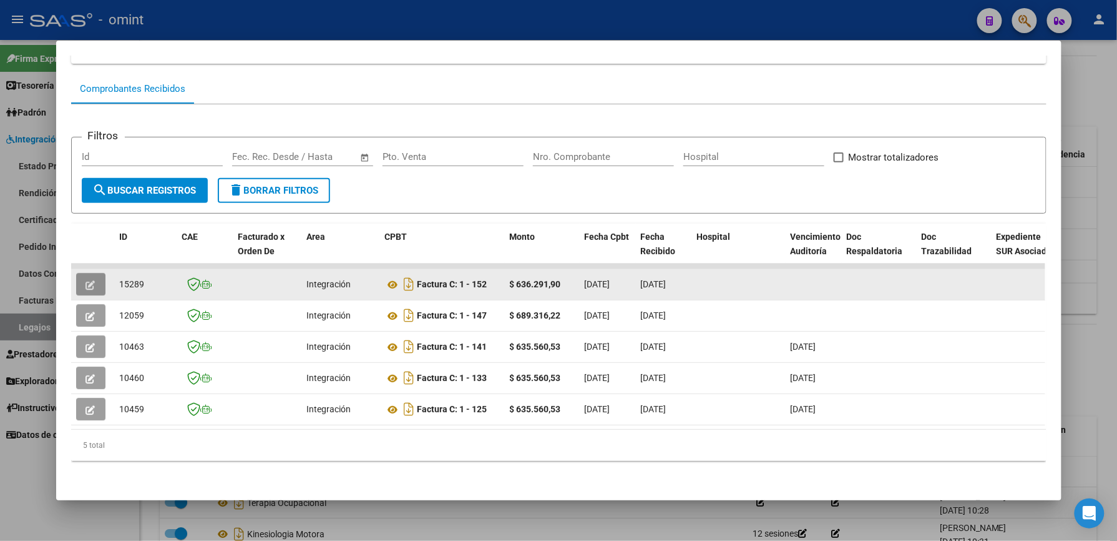
click at [87, 280] on icon "button" at bounding box center [90, 284] width 9 height 9
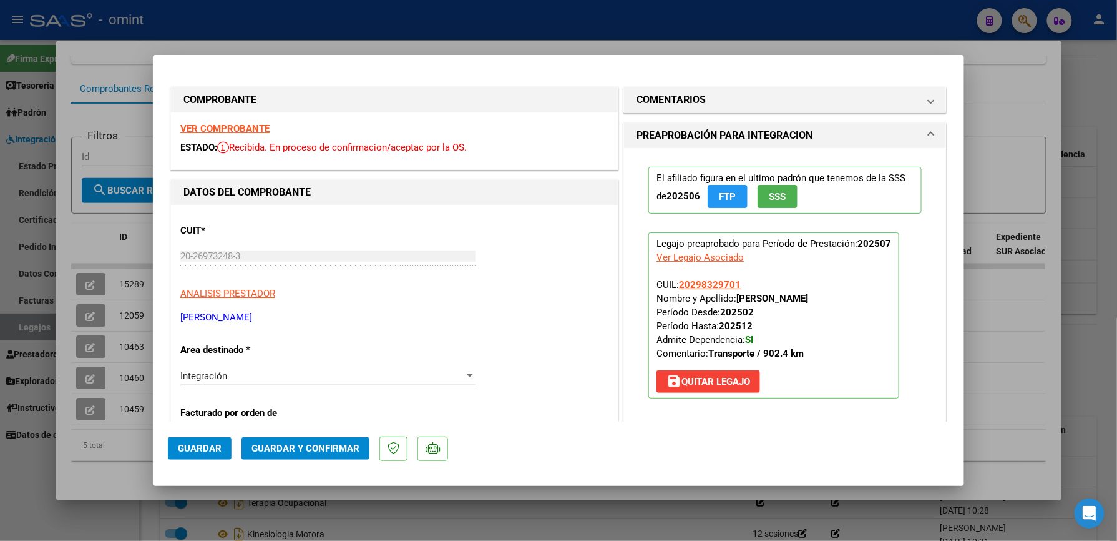
click at [231, 124] on strong "VER COMPROBANTE" at bounding box center [224, 128] width 89 height 11
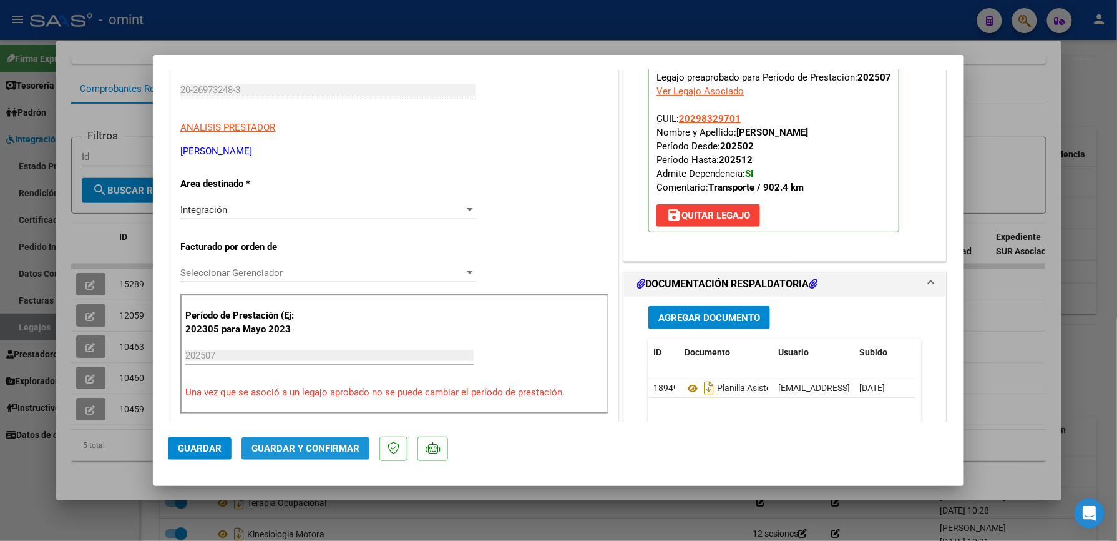
click at [307, 441] on button "Guardar y Confirmar" at bounding box center [306, 448] width 128 height 22
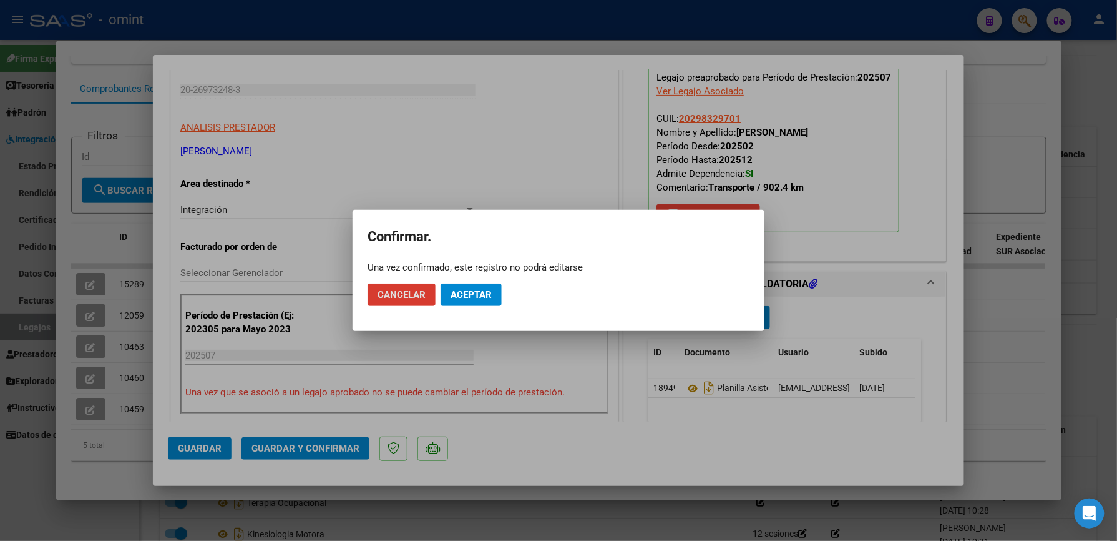
click at [461, 292] on span "Aceptar" at bounding box center [471, 294] width 41 height 11
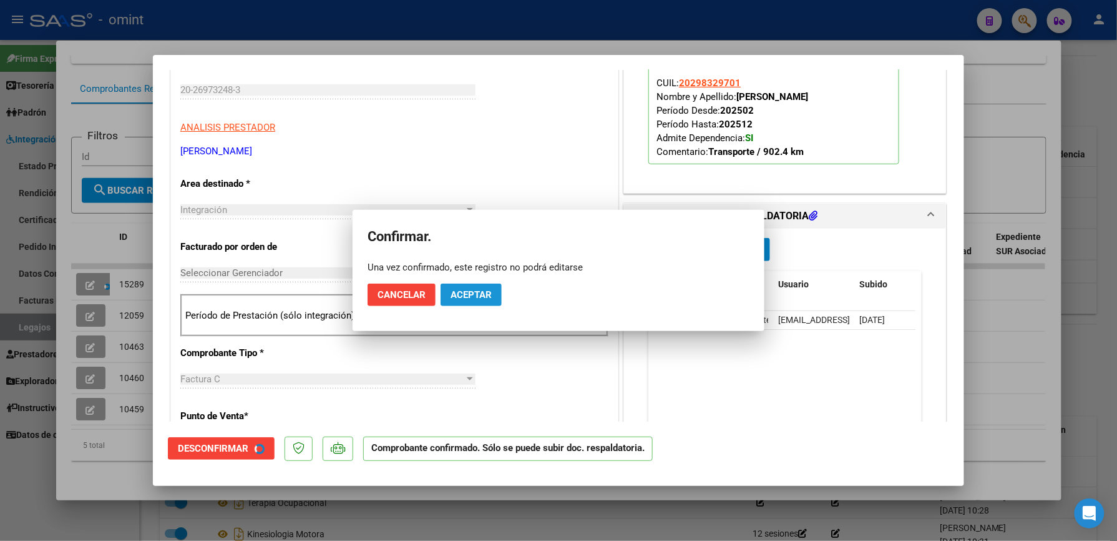
scroll to position [165, 0]
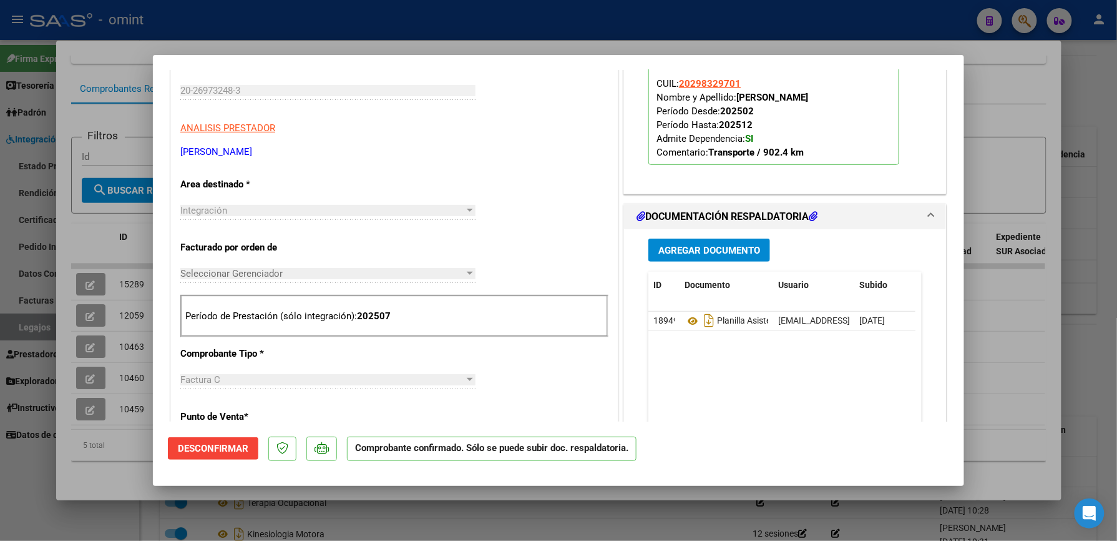
click at [1032, 115] on div at bounding box center [558, 270] width 1117 height 541
type input "$ 0,00"
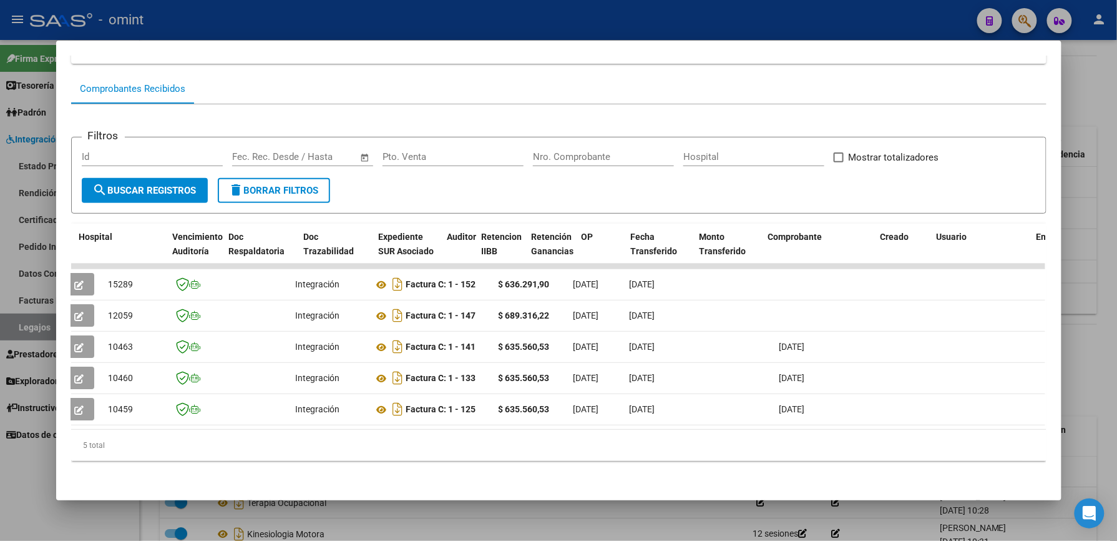
scroll to position [0, 0]
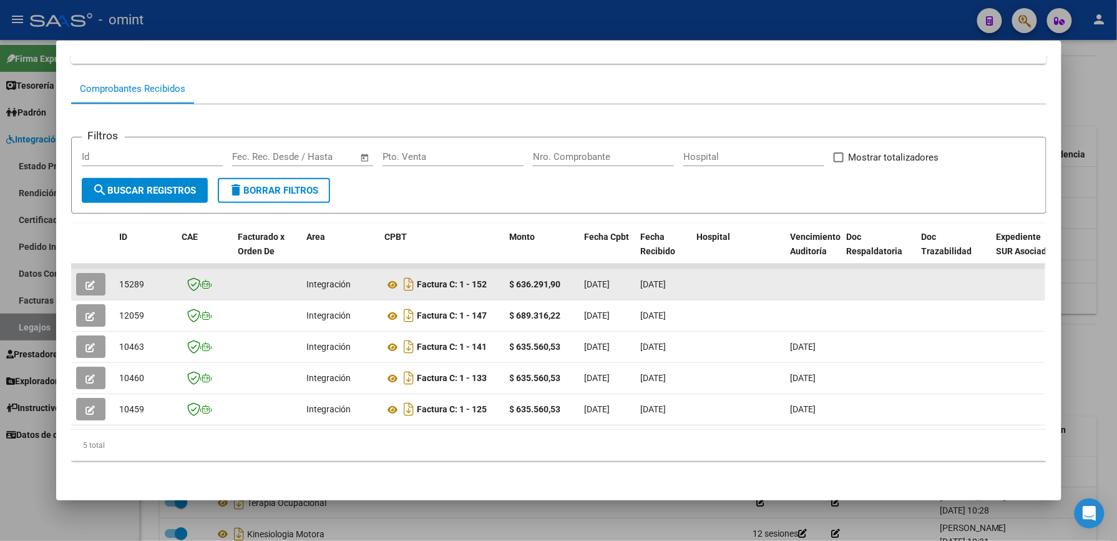
click at [86, 280] on icon "button" at bounding box center [90, 284] width 9 height 9
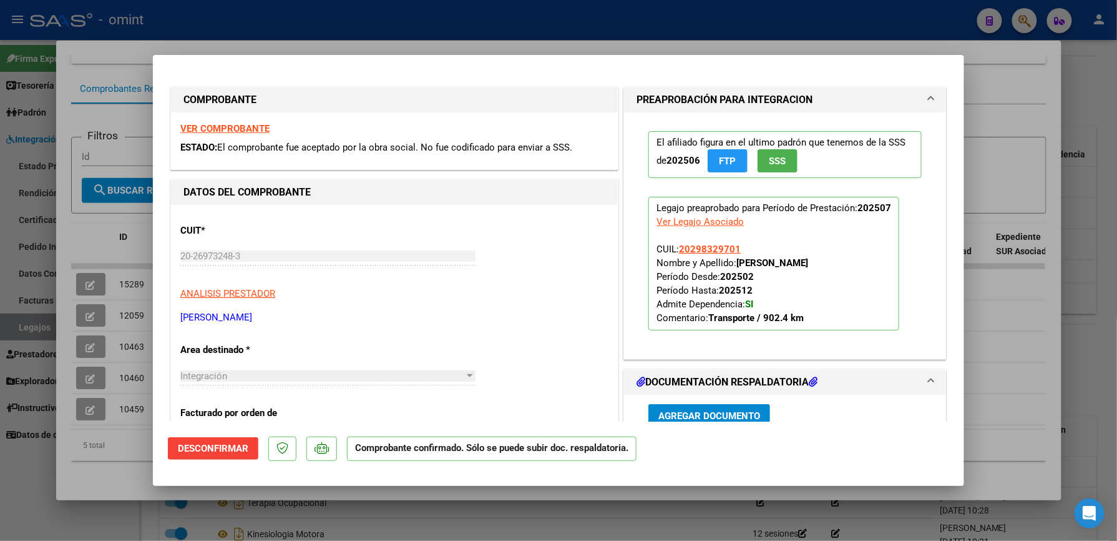
click at [1089, 128] on div at bounding box center [558, 270] width 1117 height 541
type input "$ 0,00"
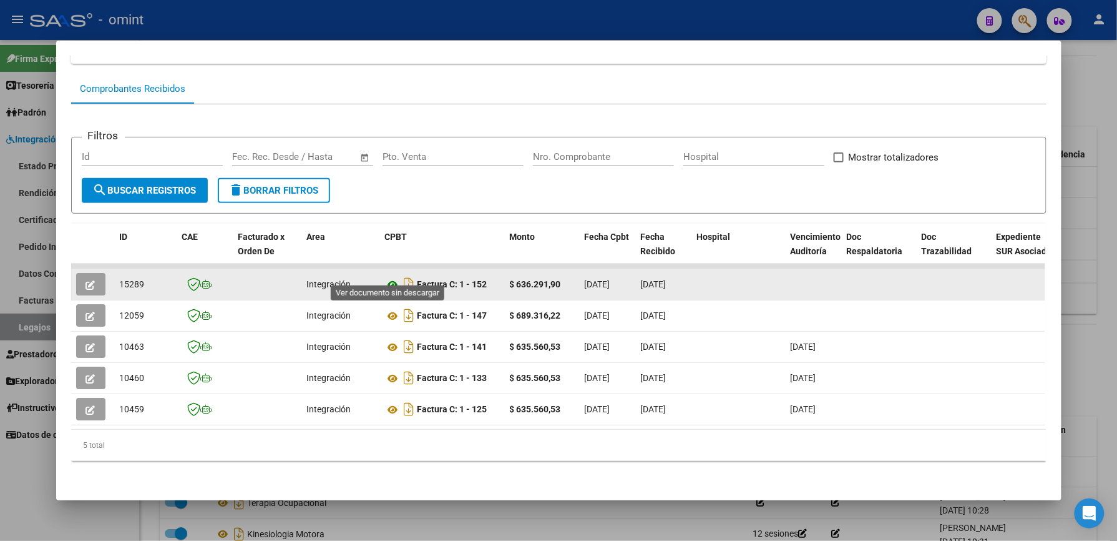
click at [385, 277] on icon at bounding box center [393, 284] width 16 height 15
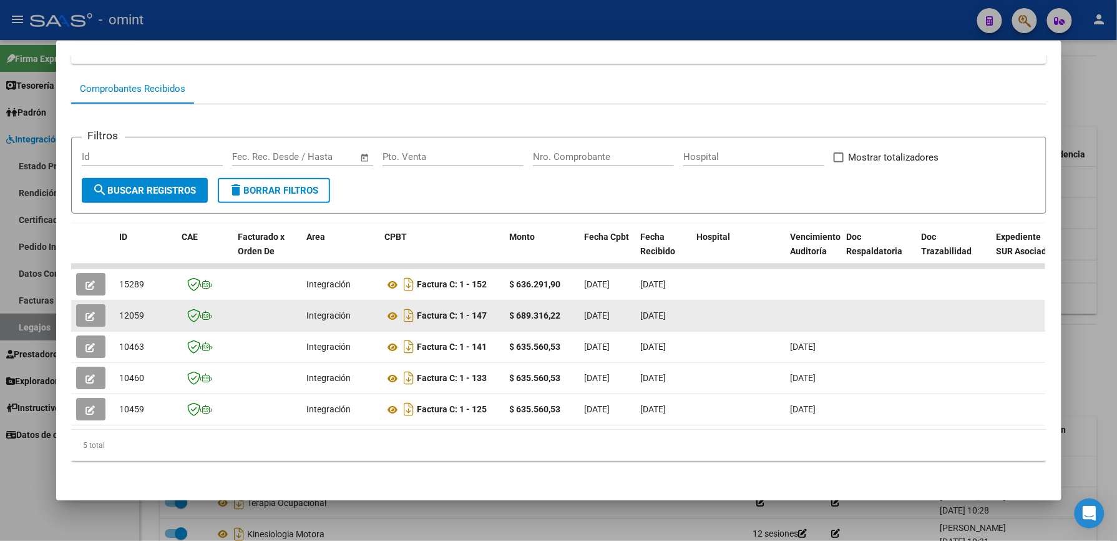
click at [86, 312] on icon "button" at bounding box center [90, 316] width 9 height 9
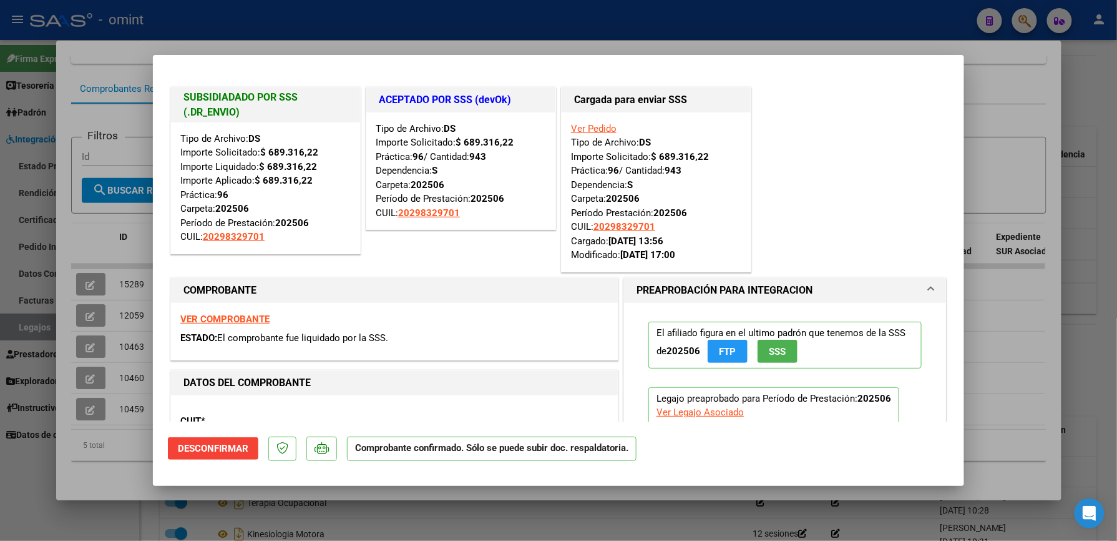
click at [1104, 77] on div at bounding box center [558, 270] width 1117 height 541
type input "$ 0,00"
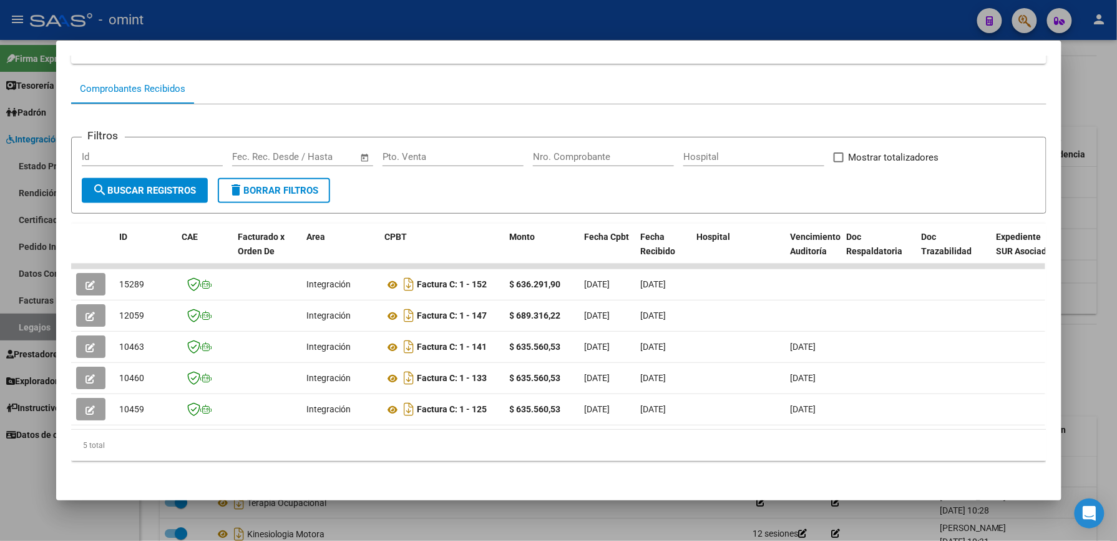
click at [1082, 104] on div at bounding box center [558, 270] width 1117 height 541
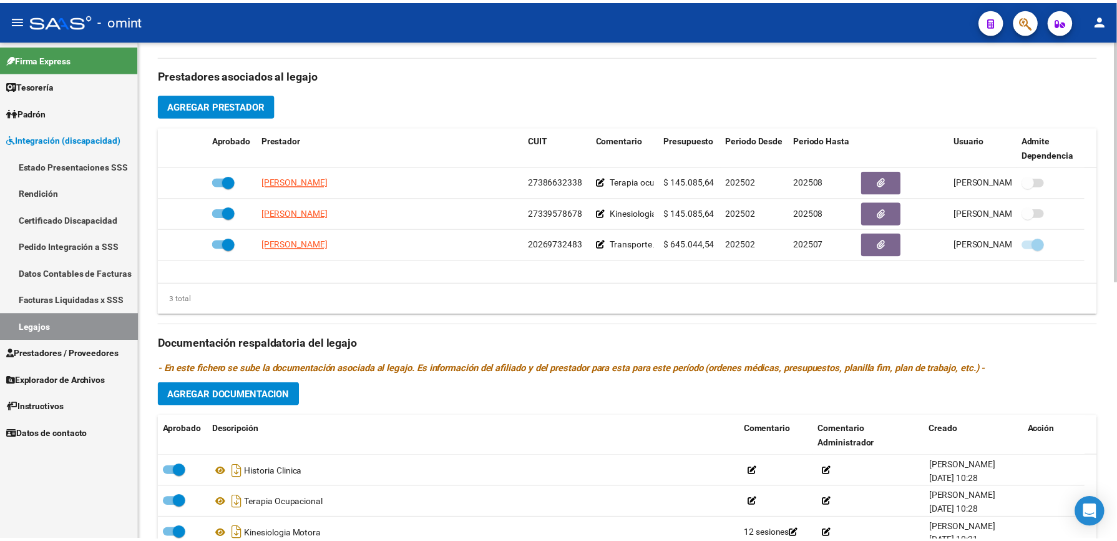
scroll to position [416, 0]
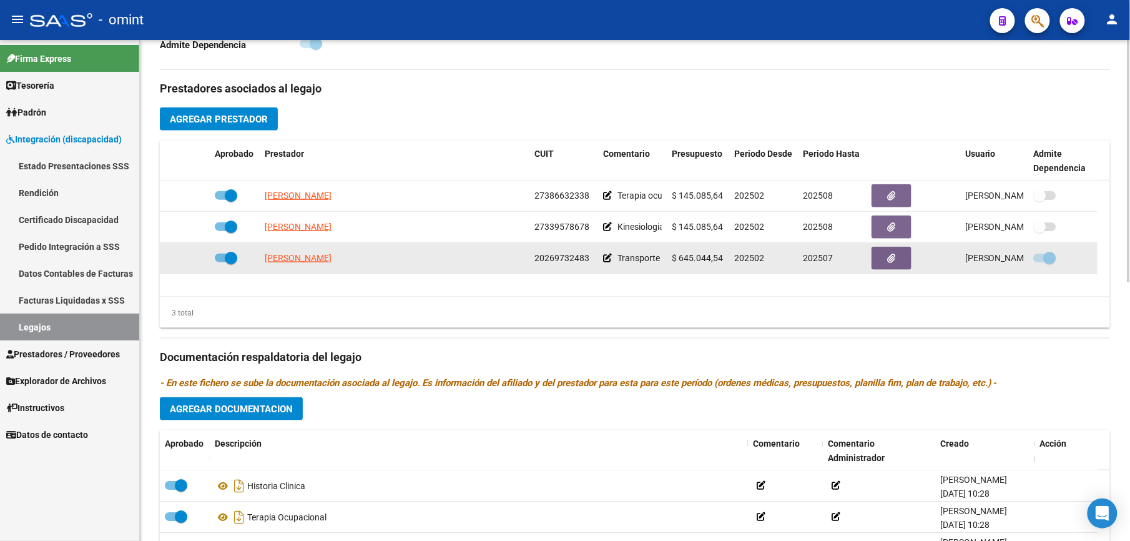
click at [606, 260] on icon at bounding box center [607, 257] width 9 height 9
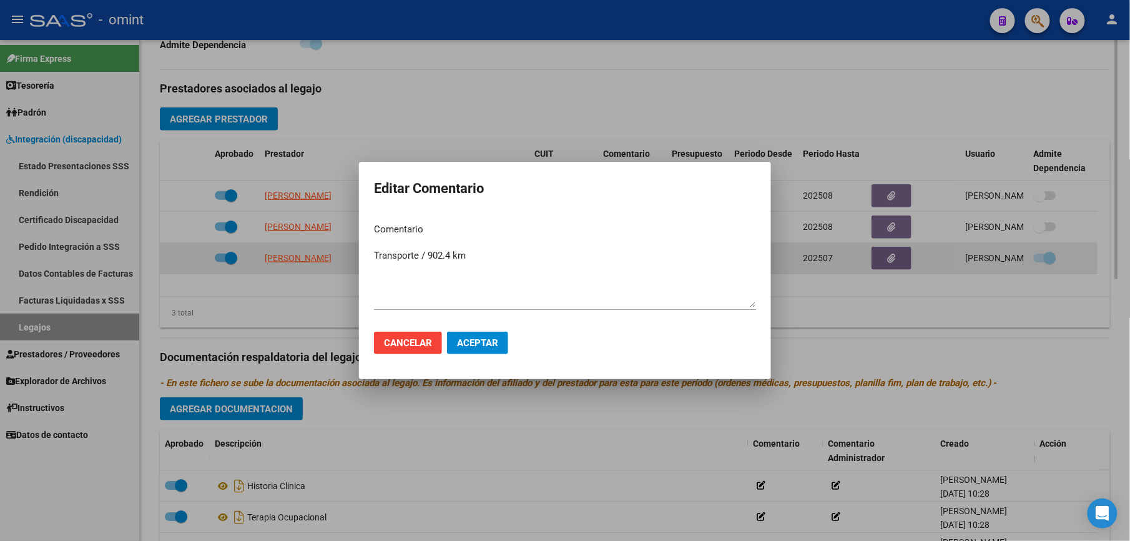
scroll to position [430, 0]
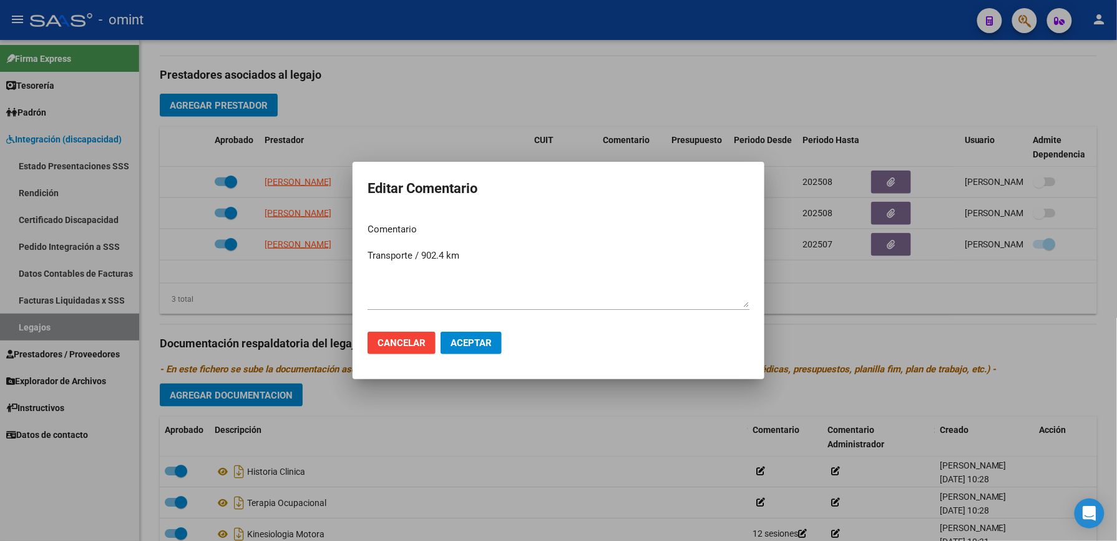
click at [857, 70] on div at bounding box center [558, 270] width 1117 height 541
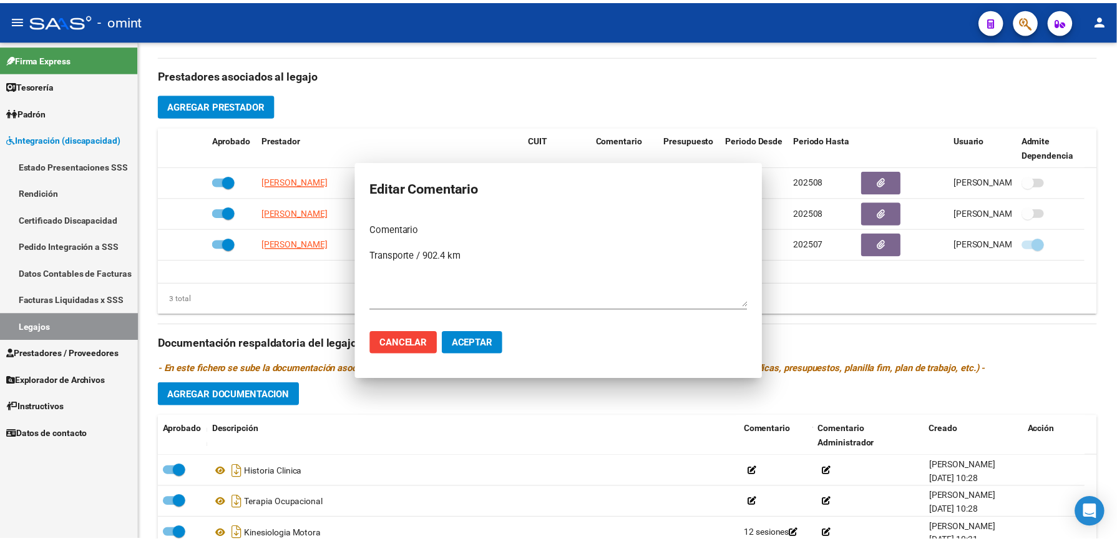
scroll to position [416, 0]
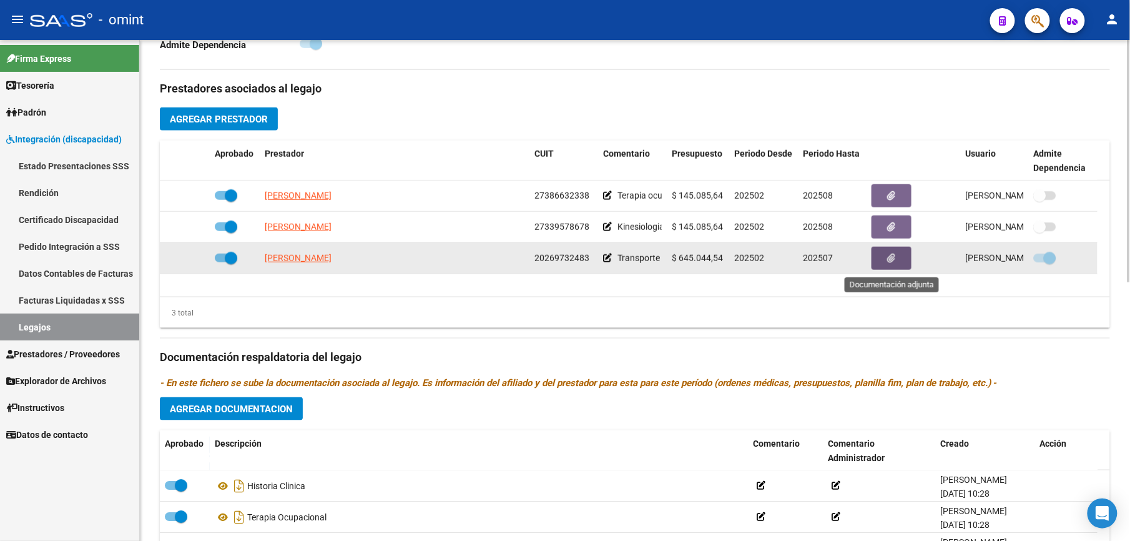
click at [894, 257] on icon "button" at bounding box center [892, 257] width 8 height 9
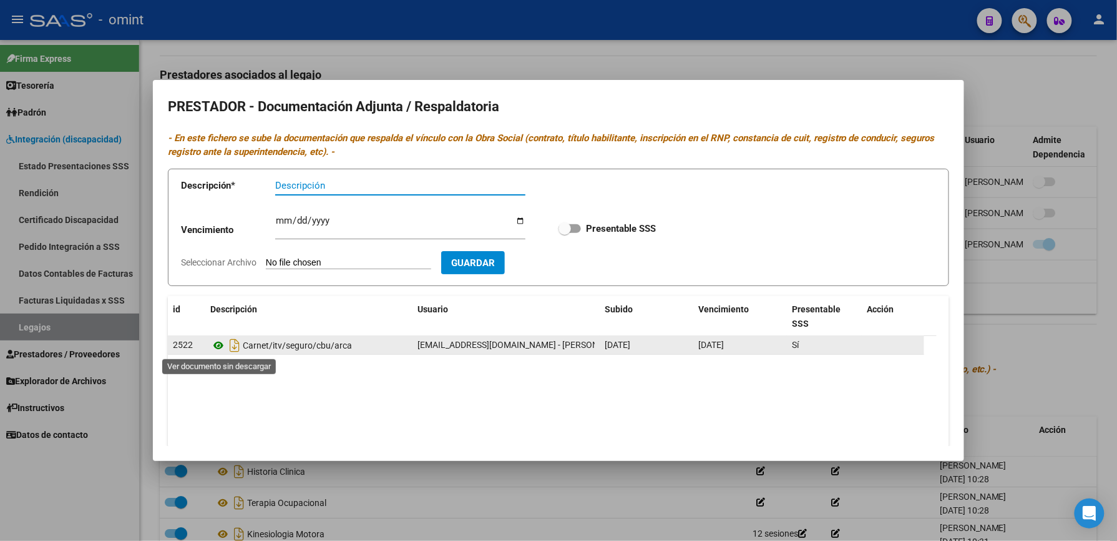
click at [217, 346] on icon at bounding box center [218, 345] width 16 height 15
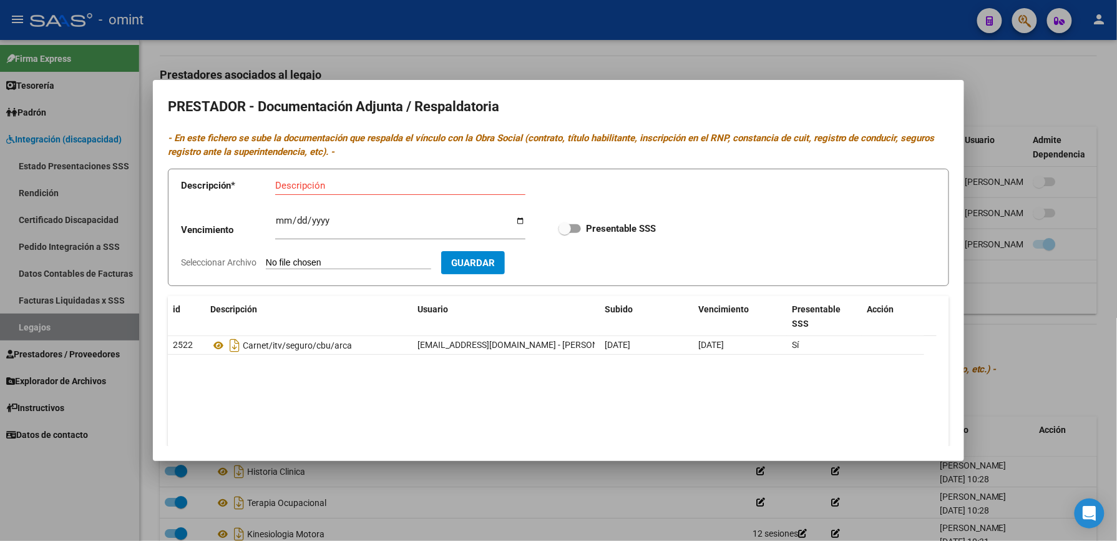
click at [1041, 115] on div at bounding box center [558, 270] width 1117 height 541
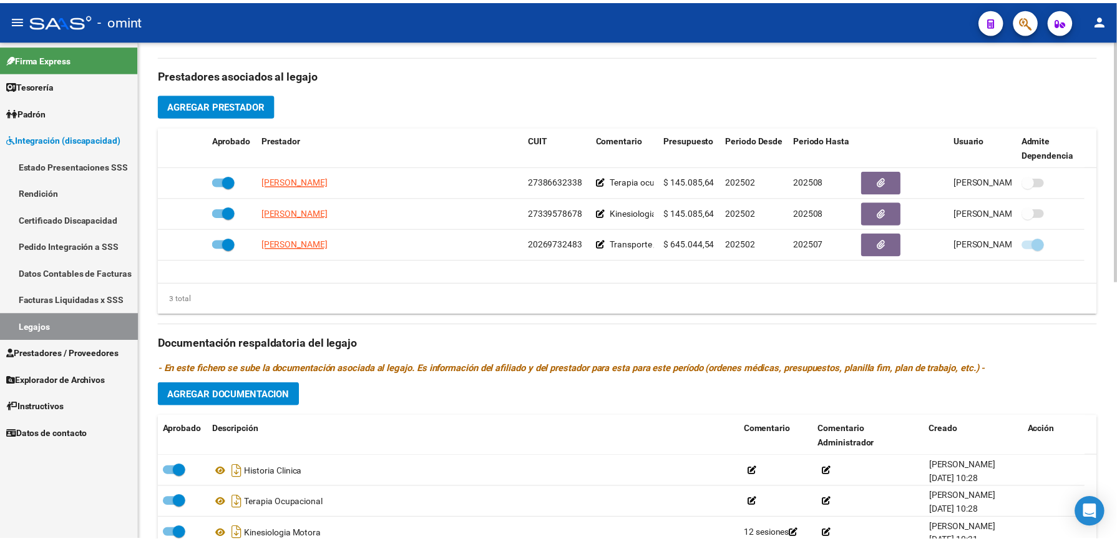
scroll to position [416, 0]
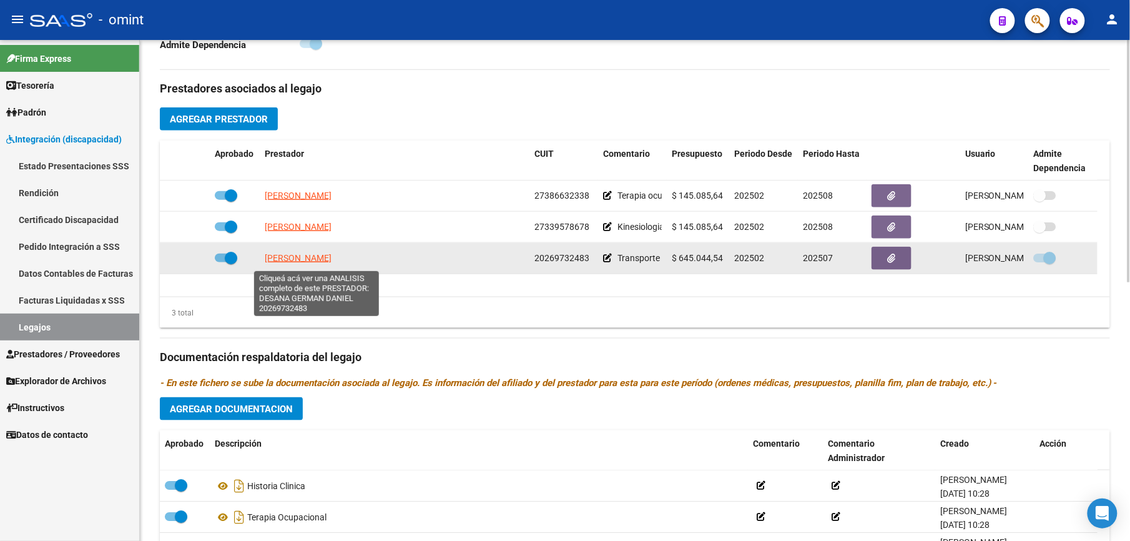
click at [325, 263] on span "DESANA GERMAN DANIEL" at bounding box center [298, 258] width 67 height 10
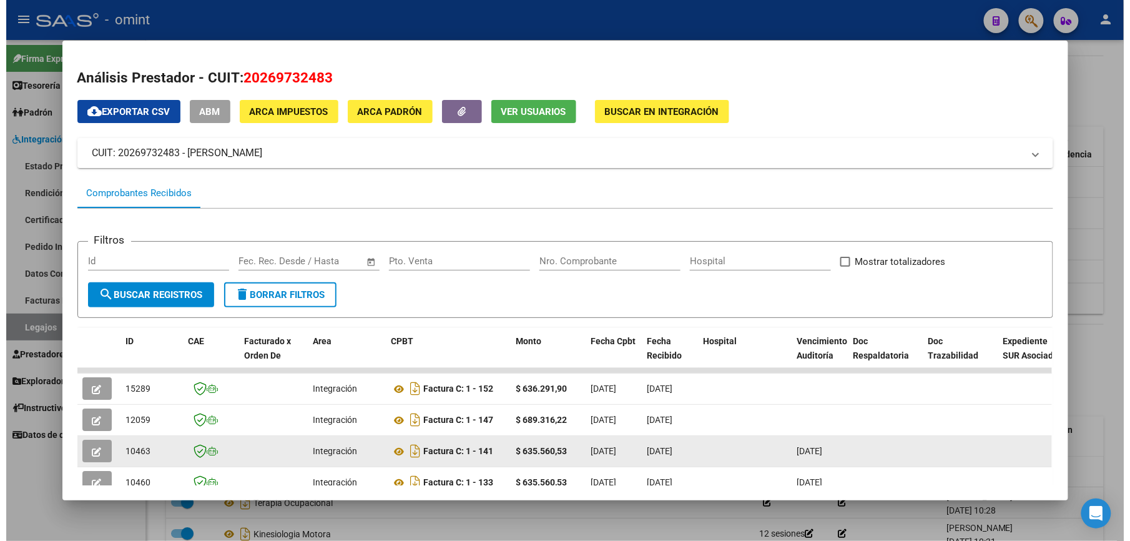
scroll to position [116, 0]
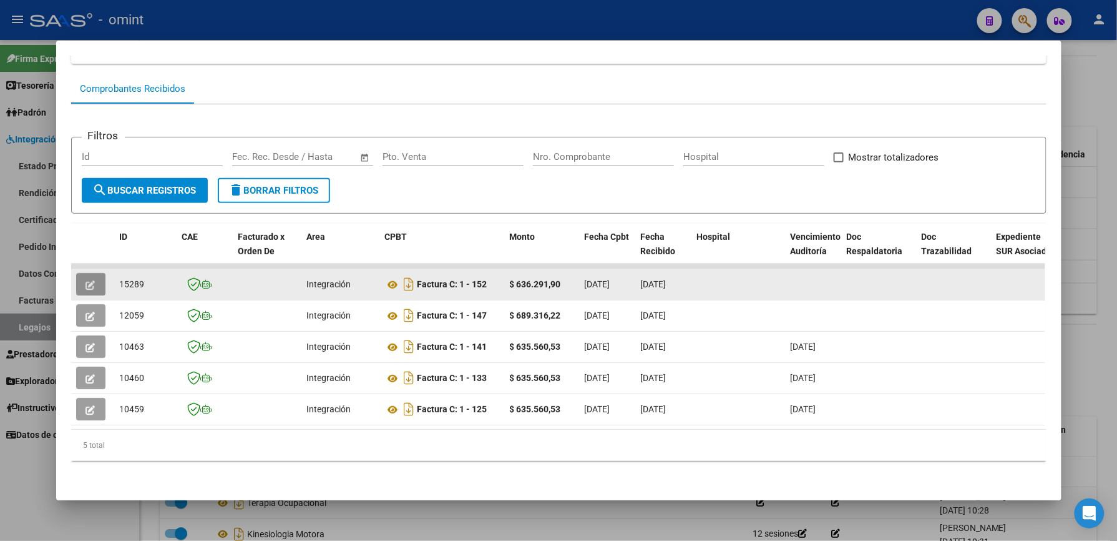
click at [91, 273] on button "button" at bounding box center [90, 284] width 29 height 22
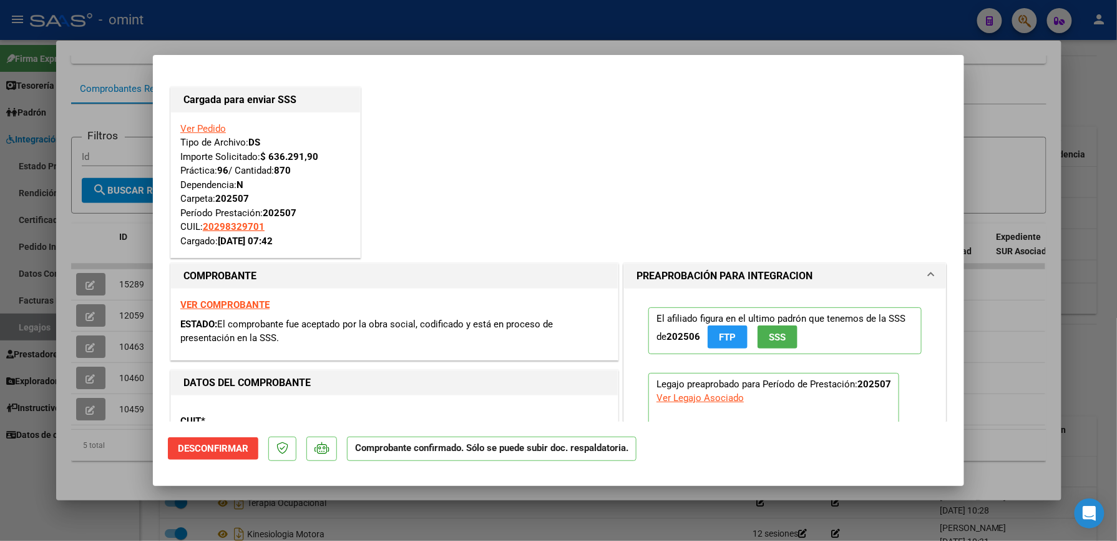
click at [1002, 62] on div at bounding box center [558, 270] width 1117 height 541
type input "$ 0,00"
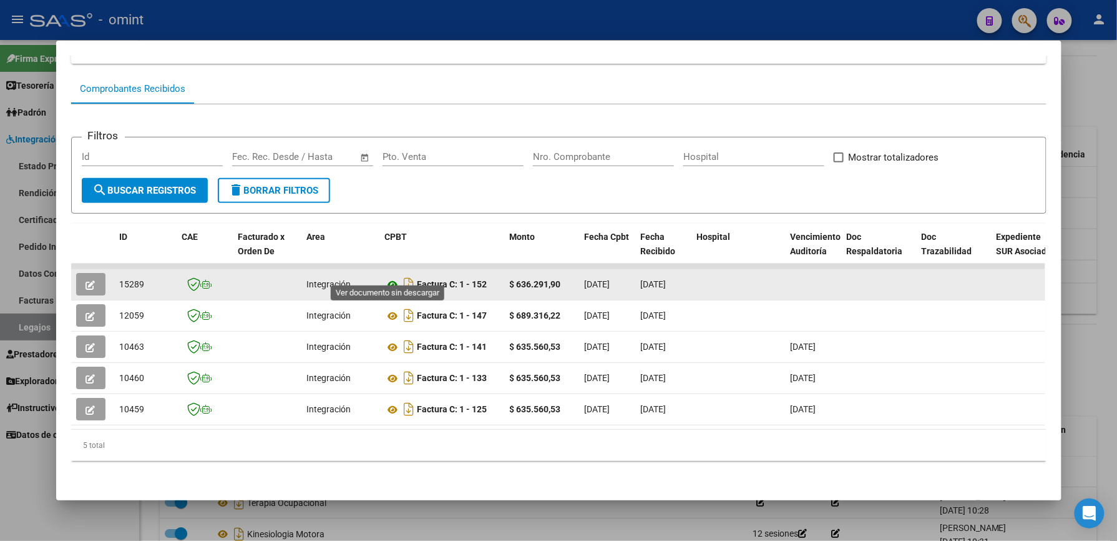
click at [387, 277] on icon at bounding box center [393, 284] width 16 height 15
click at [88, 280] on icon "button" at bounding box center [90, 284] width 9 height 9
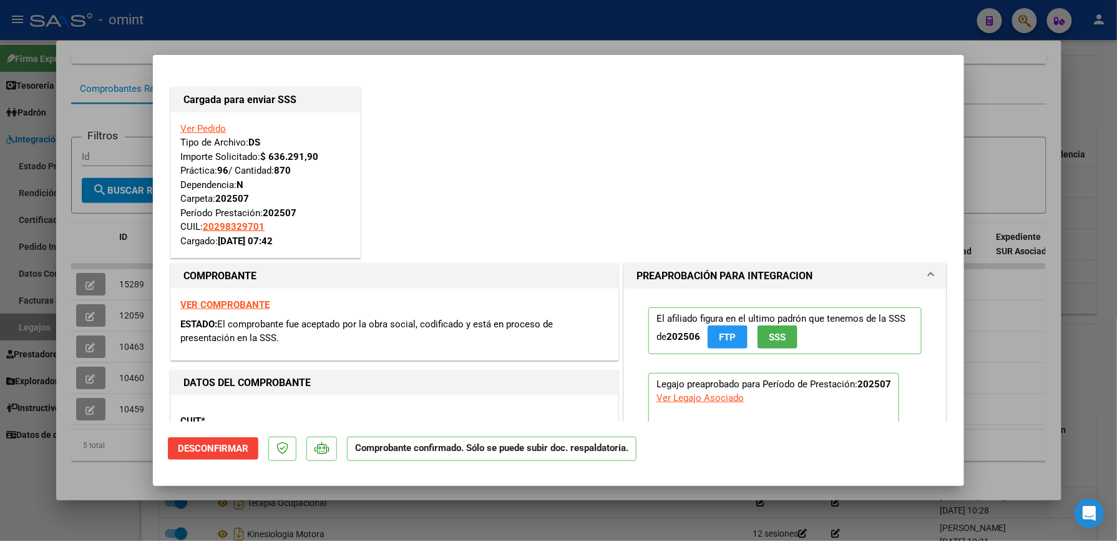
click at [993, 61] on div at bounding box center [558, 270] width 1117 height 541
type input "$ 0,00"
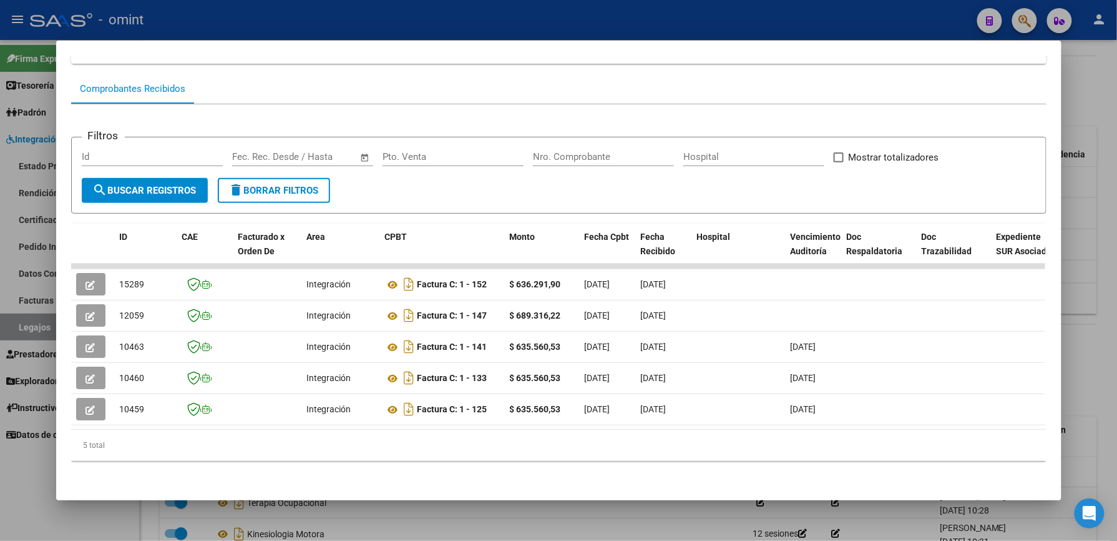
click at [1077, 283] on div at bounding box center [558, 270] width 1117 height 541
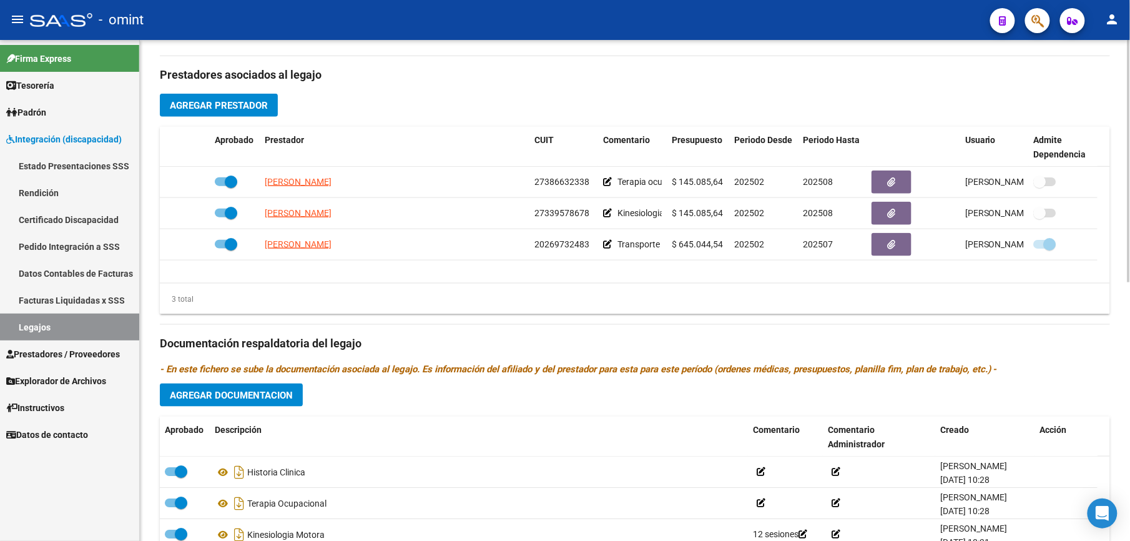
scroll to position [416, 0]
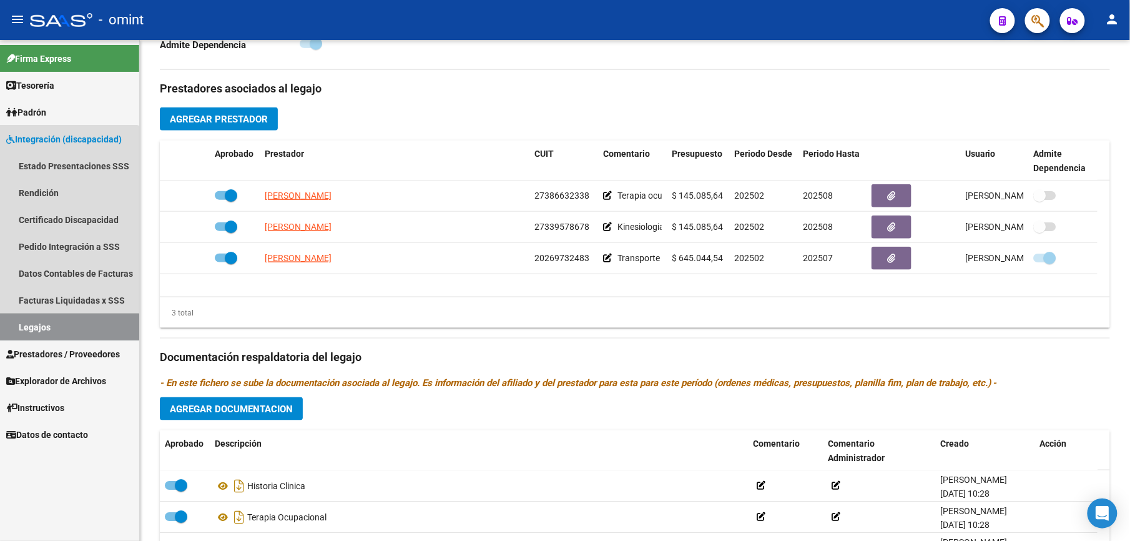
click at [46, 330] on link "Legajos" at bounding box center [69, 326] width 139 height 27
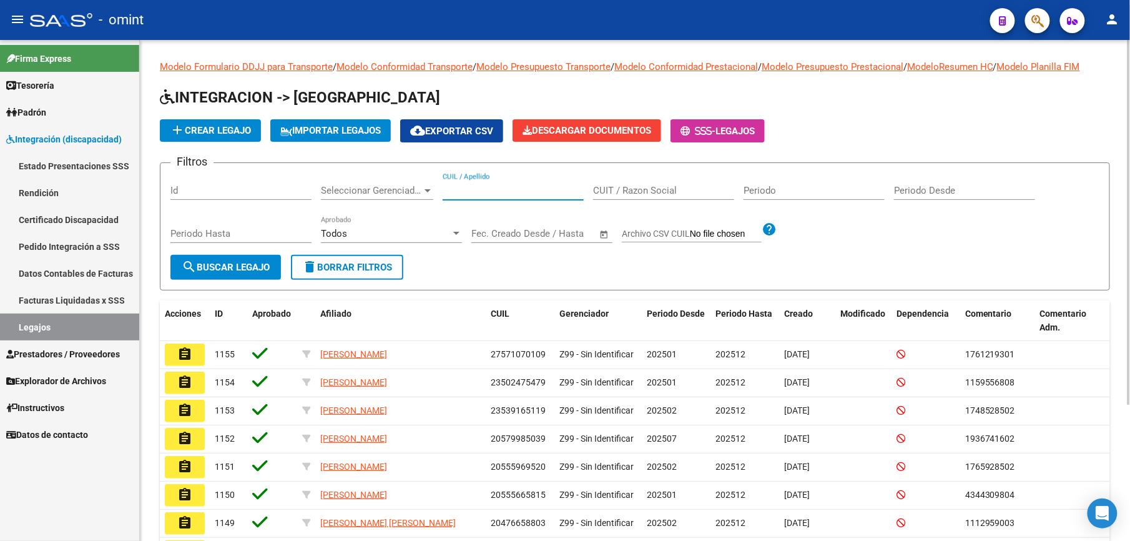
click at [490, 194] on input "CUIL / Apellido" at bounding box center [513, 190] width 141 height 11
paste input "20495879500"
type input "20495879500"
click at [228, 260] on button "search Buscar Legajo" at bounding box center [225, 267] width 111 height 25
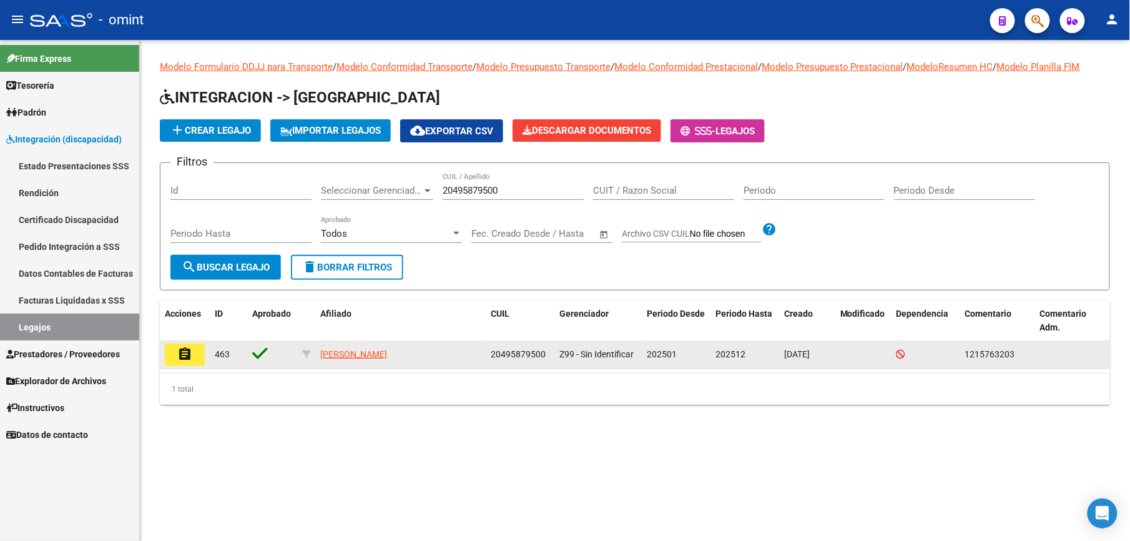
click at [191, 352] on mat-icon "assignment" at bounding box center [184, 353] width 15 height 15
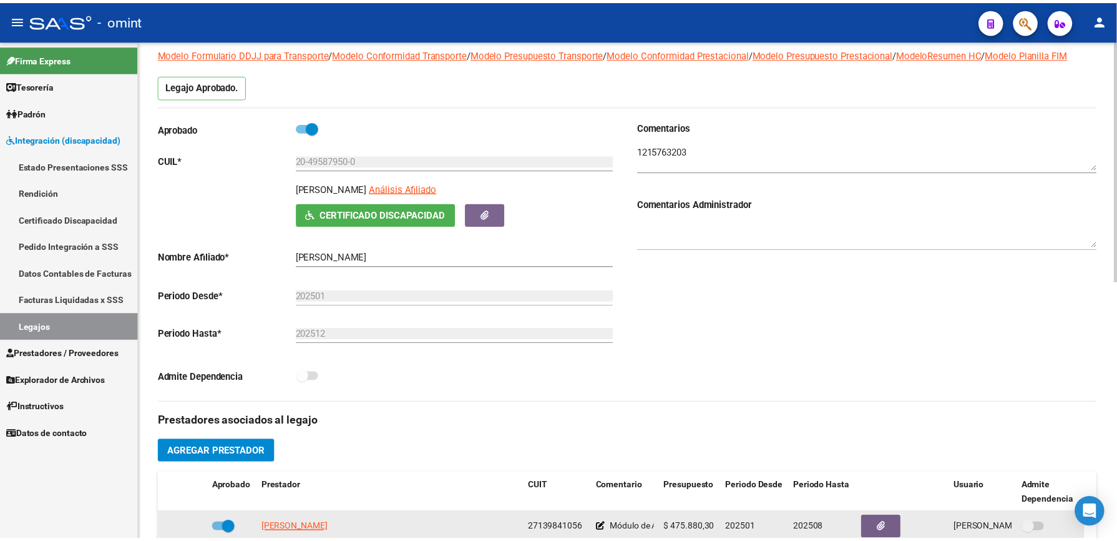
scroll to position [250, 0]
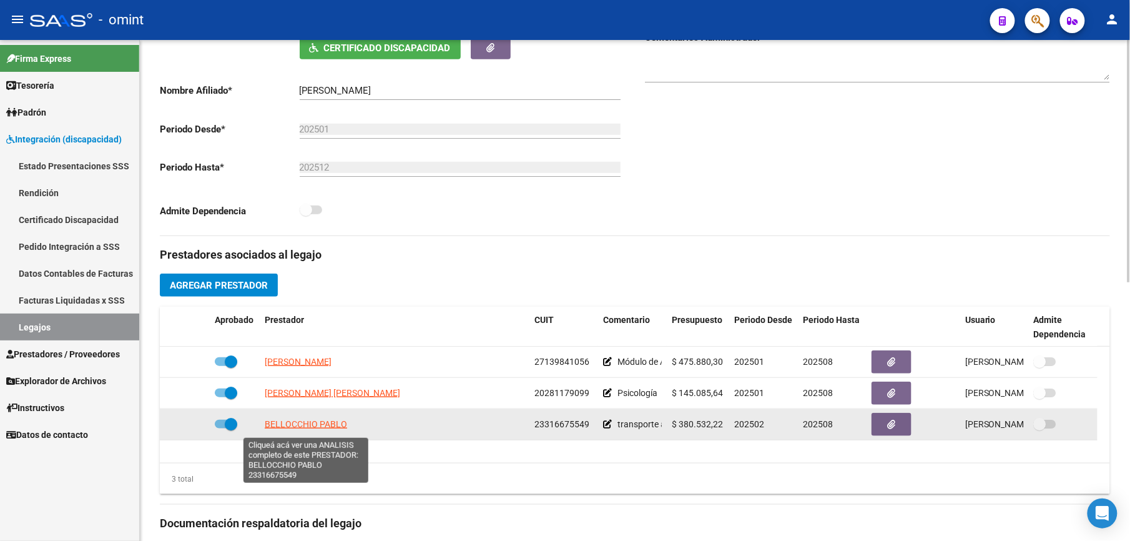
click at [328, 429] on span "BELLOCCHIO PABLO" at bounding box center [306, 424] width 82 height 10
type textarea "23316675549"
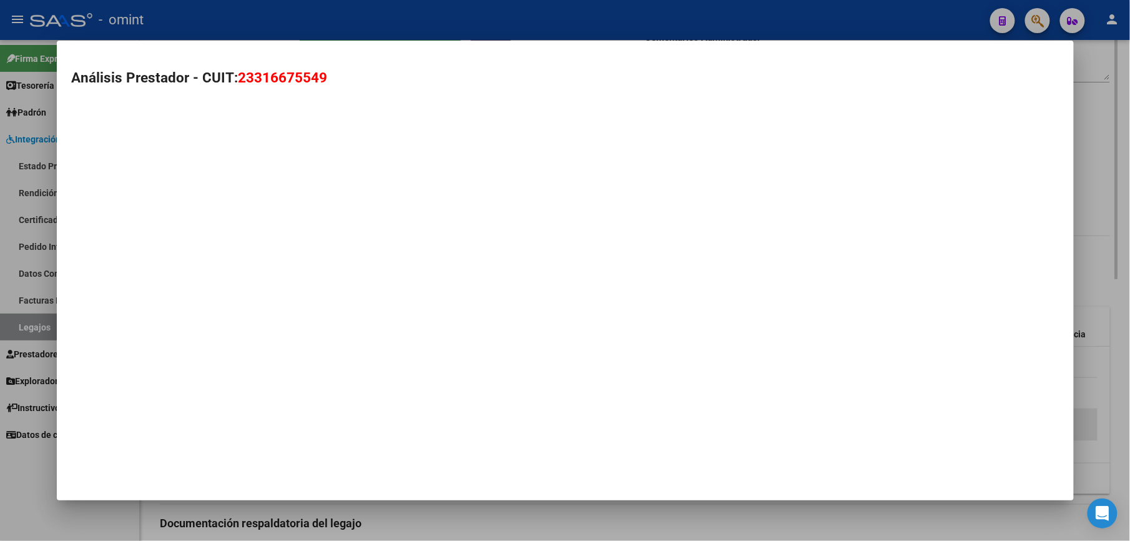
scroll to position [263, 0]
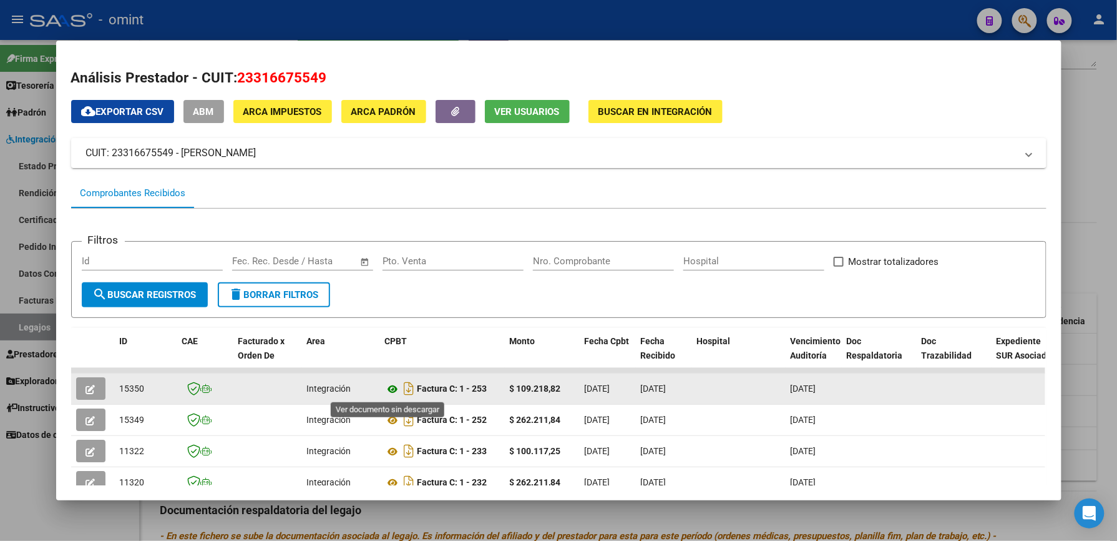
click at [388, 390] on icon at bounding box center [393, 388] width 16 height 15
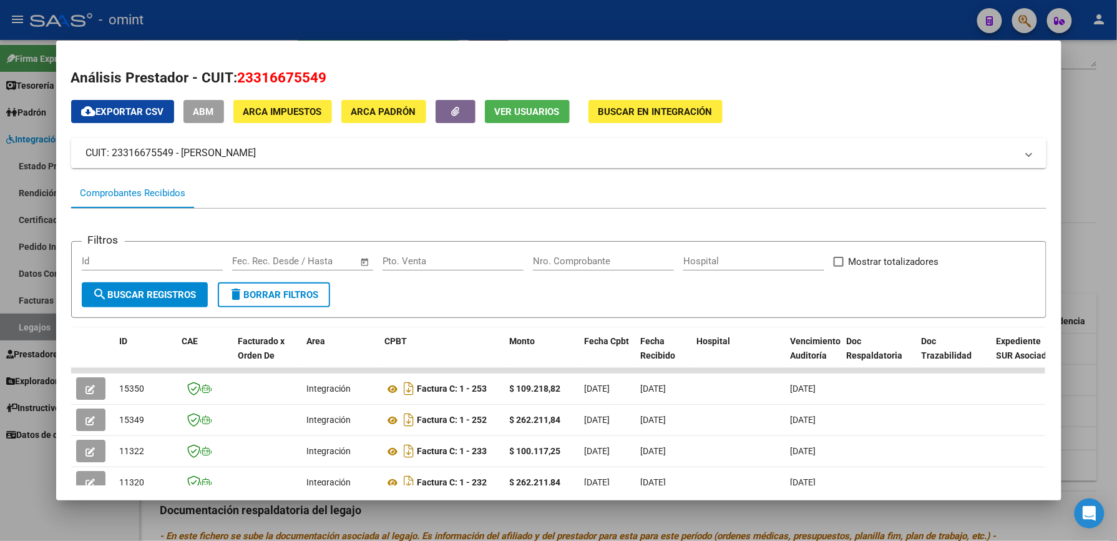
click at [1098, 141] on div at bounding box center [558, 270] width 1117 height 541
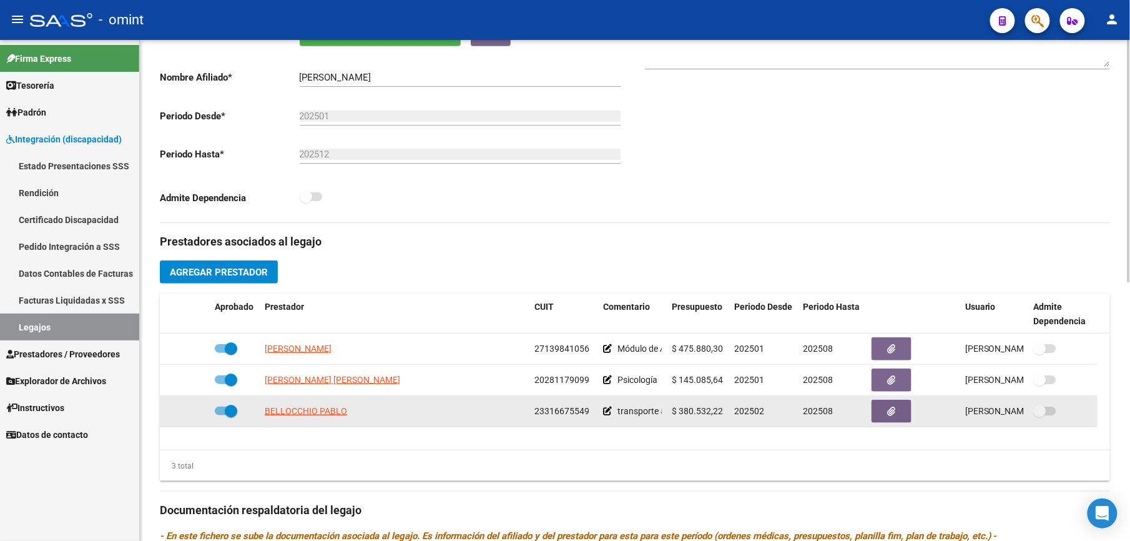
scroll to position [250, 0]
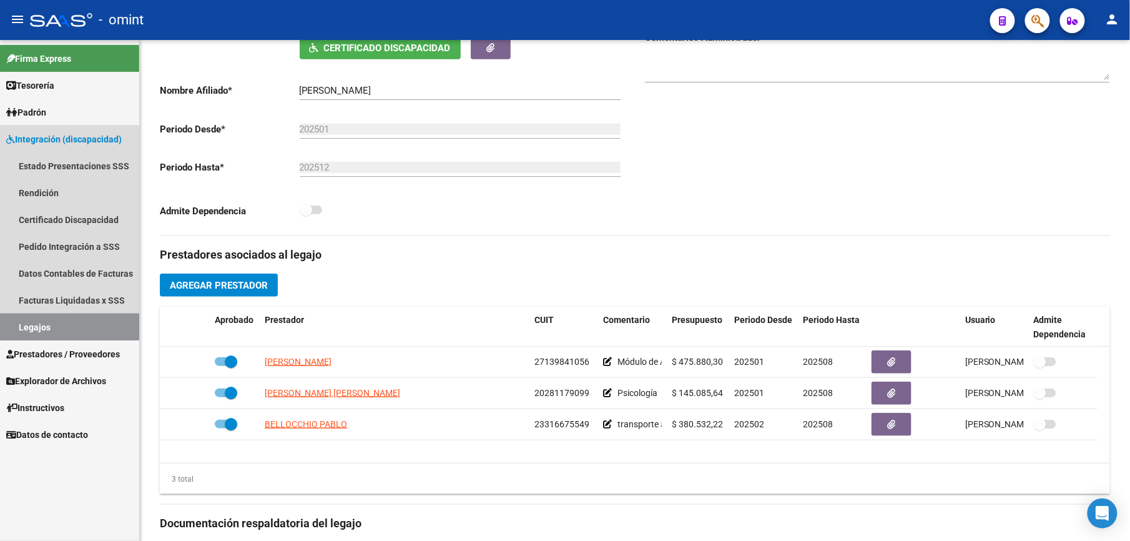
click at [37, 313] on link "Legajos" at bounding box center [69, 326] width 139 height 27
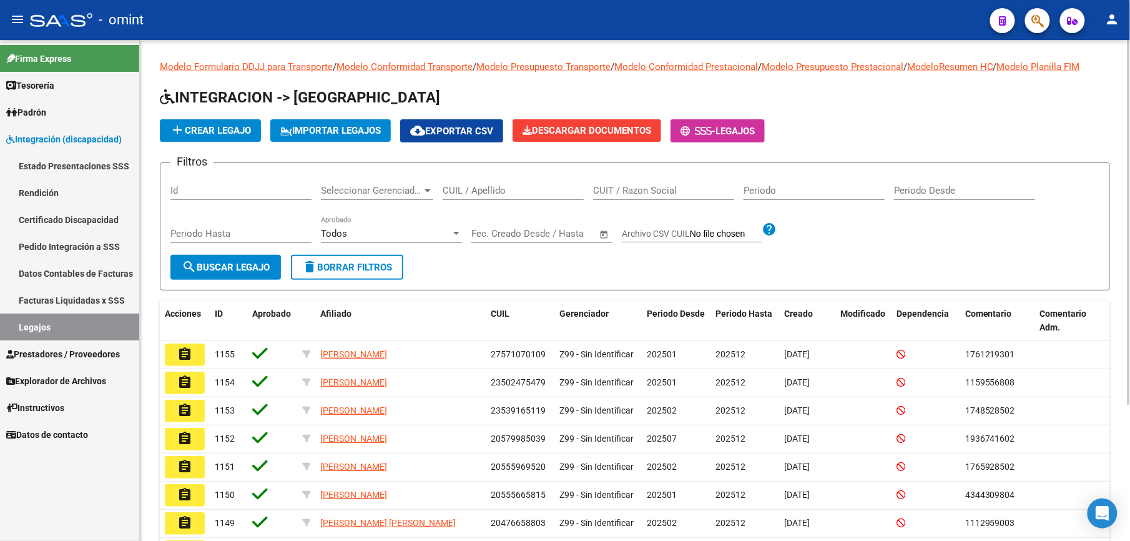
click at [518, 194] on input "CUIL / Apellido" at bounding box center [513, 190] width 141 height 11
paste input "20298329701"
type input "20298329701"
click at [247, 266] on span "search Buscar Legajo" at bounding box center [226, 267] width 88 height 11
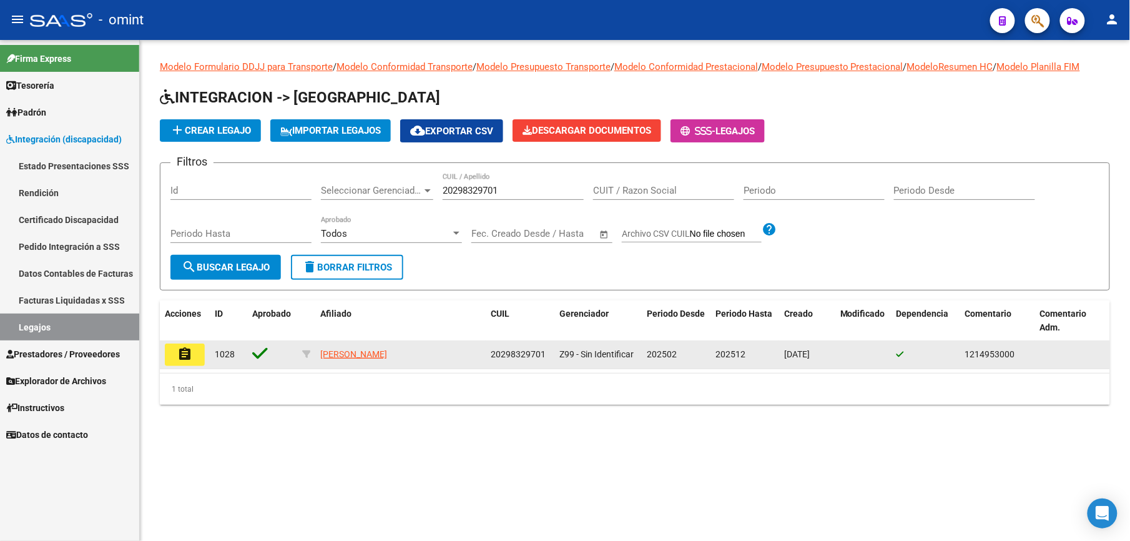
click at [190, 353] on mat-icon "assignment" at bounding box center [184, 353] width 15 height 15
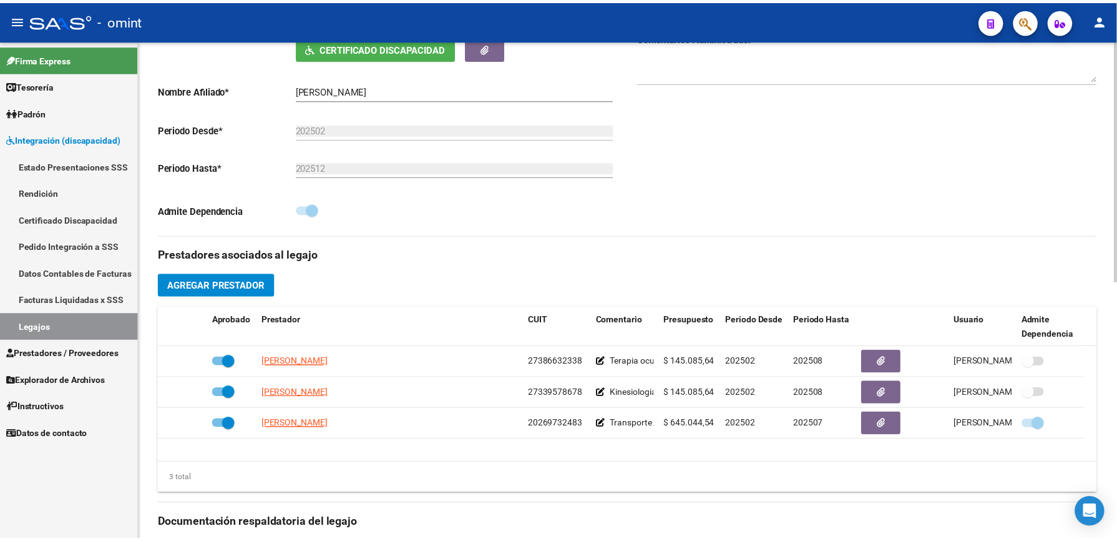
scroll to position [333, 0]
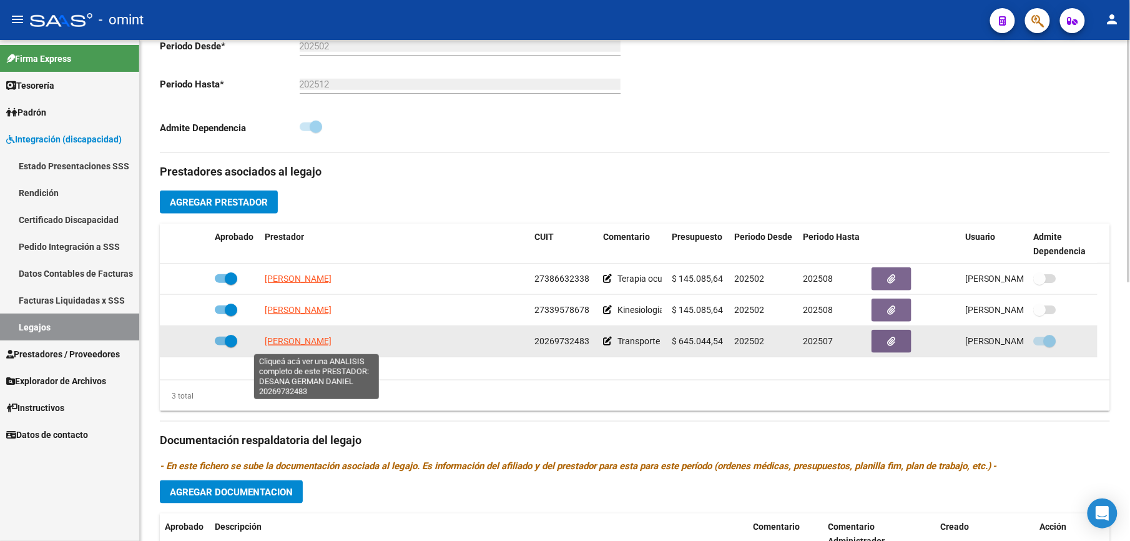
click at [310, 346] on span "DESANA GERMAN DANIEL" at bounding box center [298, 341] width 67 height 10
type textarea "20269732483"
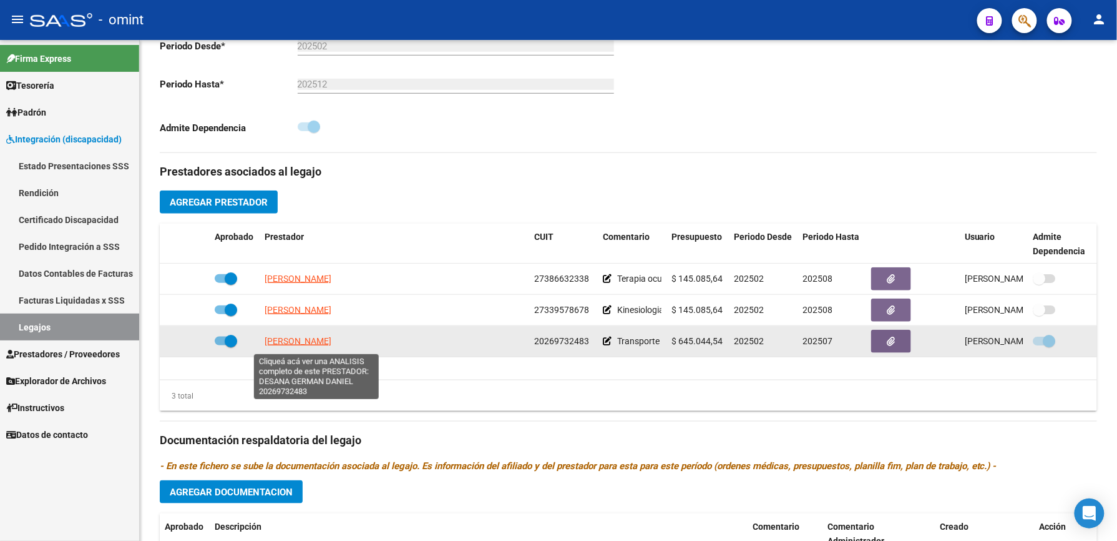
scroll to position [347, 0]
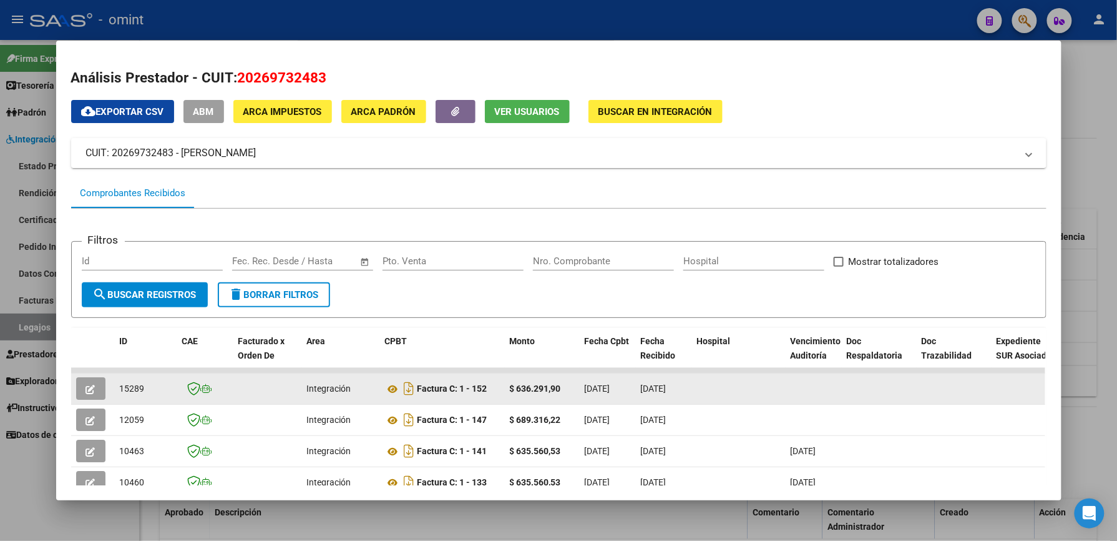
click at [76, 385] on button "button" at bounding box center [90, 388] width 29 height 22
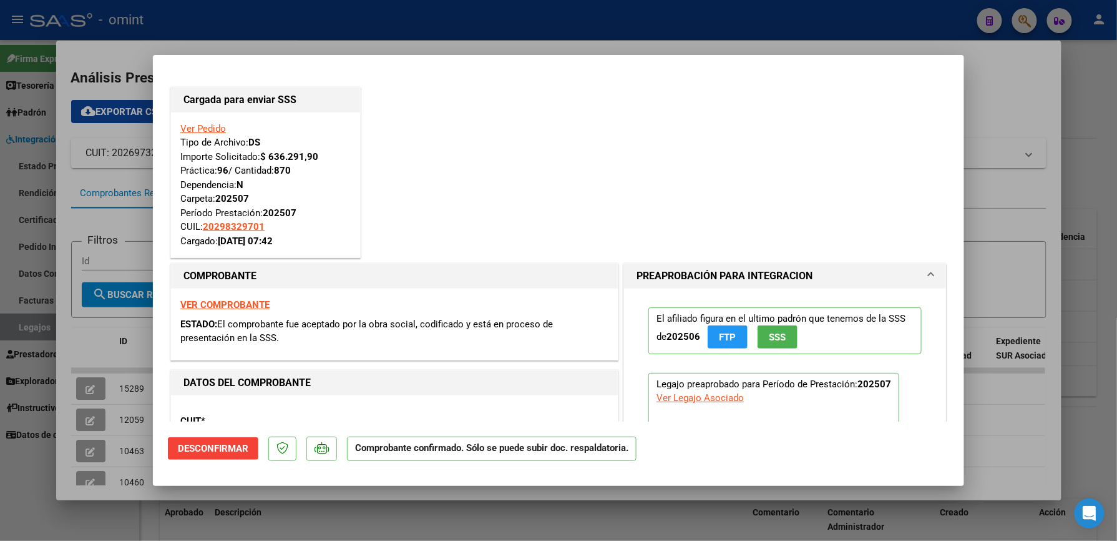
click at [203, 128] on link "Ver Pedido" at bounding box center [203, 128] width 46 height 11
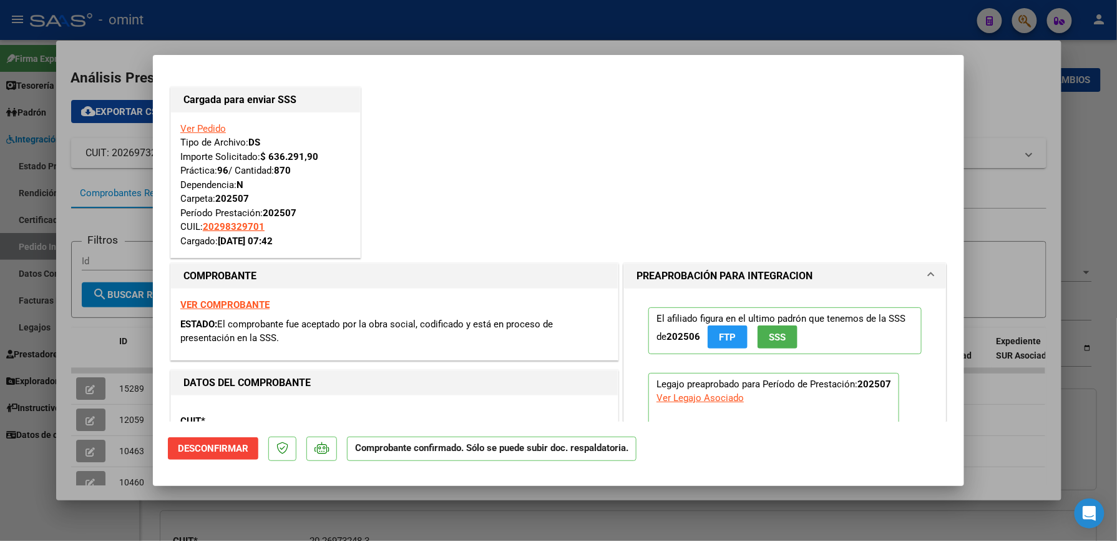
type input "20298329701"
click at [203, 128] on link "Ver Pedido" at bounding box center [203, 128] width 46 height 11
click at [238, 303] on strong "VER COMPROBANTE" at bounding box center [224, 304] width 89 height 11
click at [1005, 98] on div at bounding box center [558, 270] width 1117 height 541
type input "$ 0,00"
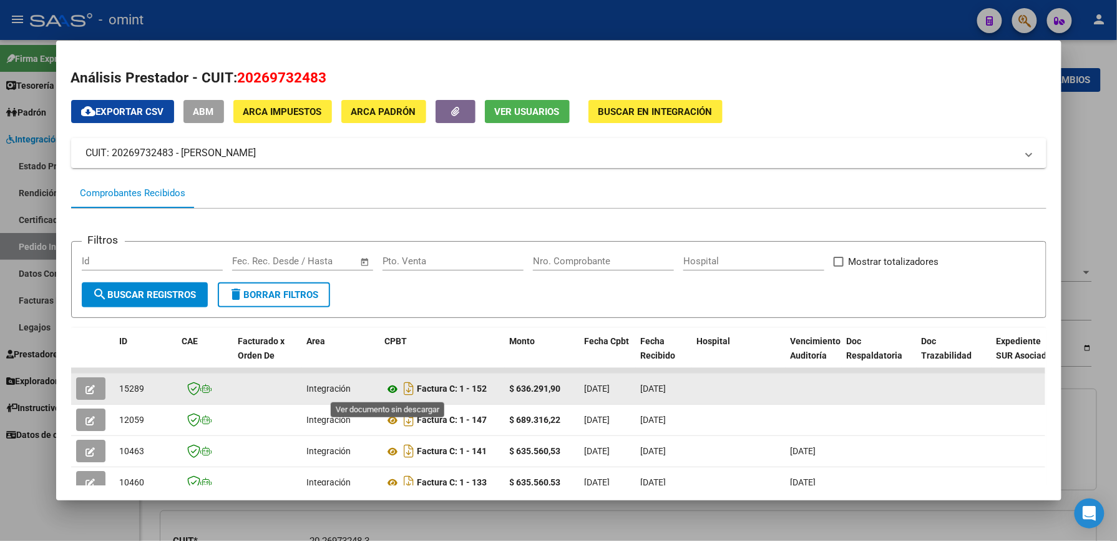
click at [385, 387] on icon at bounding box center [393, 388] width 16 height 15
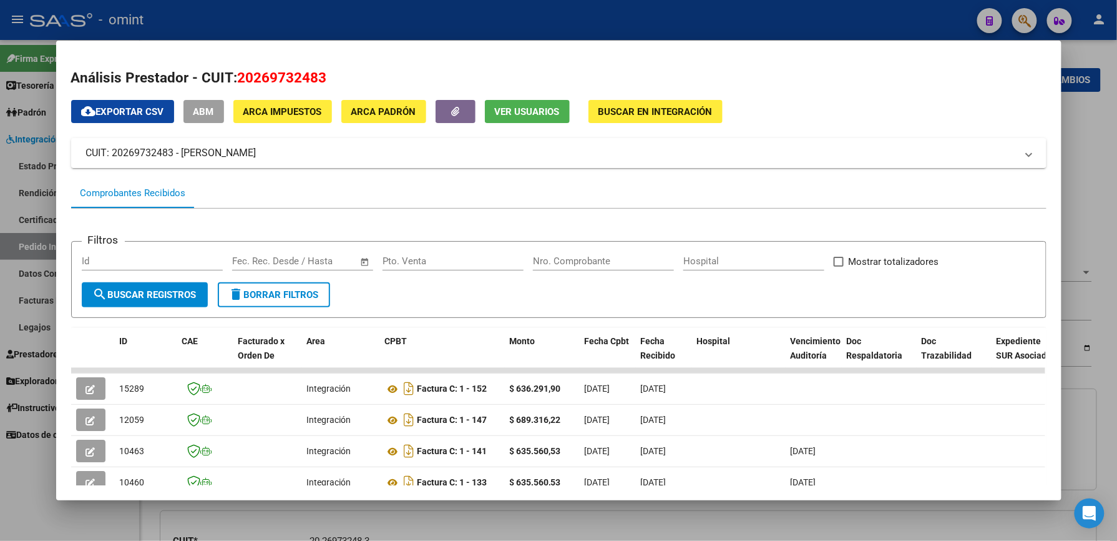
click at [1087, 155] on div at bounding box center [558, 270] width 1117 height 541
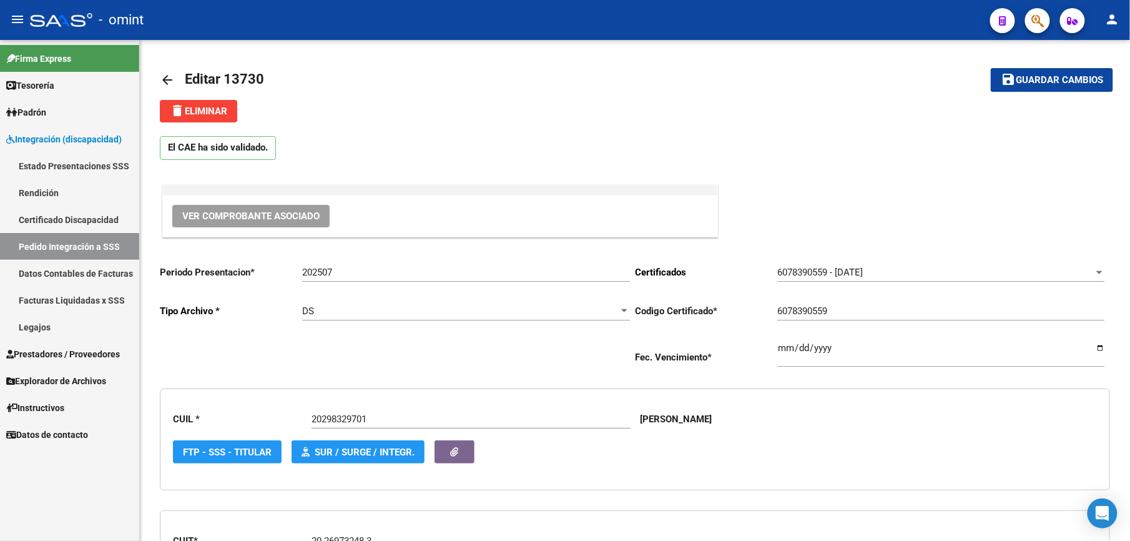
click at [28, 332] on link "Legajos" at bounding box center [69, 326] width 139 height 27
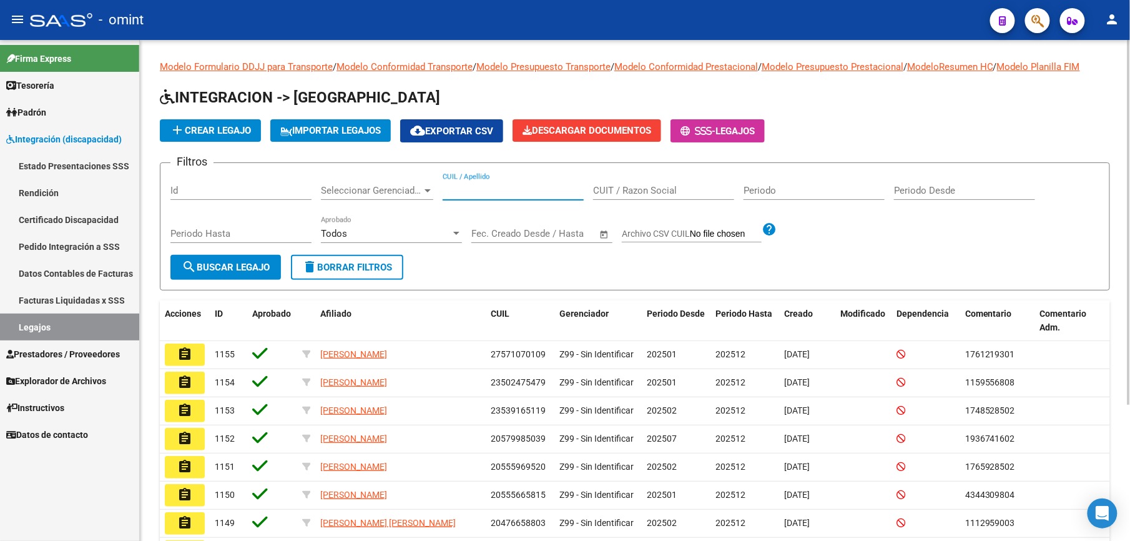
click at [473, 189] on input "CUIL / Apellido" at bounding box center [513, 190] width 141 height 11
paste input "20269732483"
type input "20269732483"
click at [237, 263] on span "search Buscar Legajo" at bounding box center [226, 267] width 88 height 11
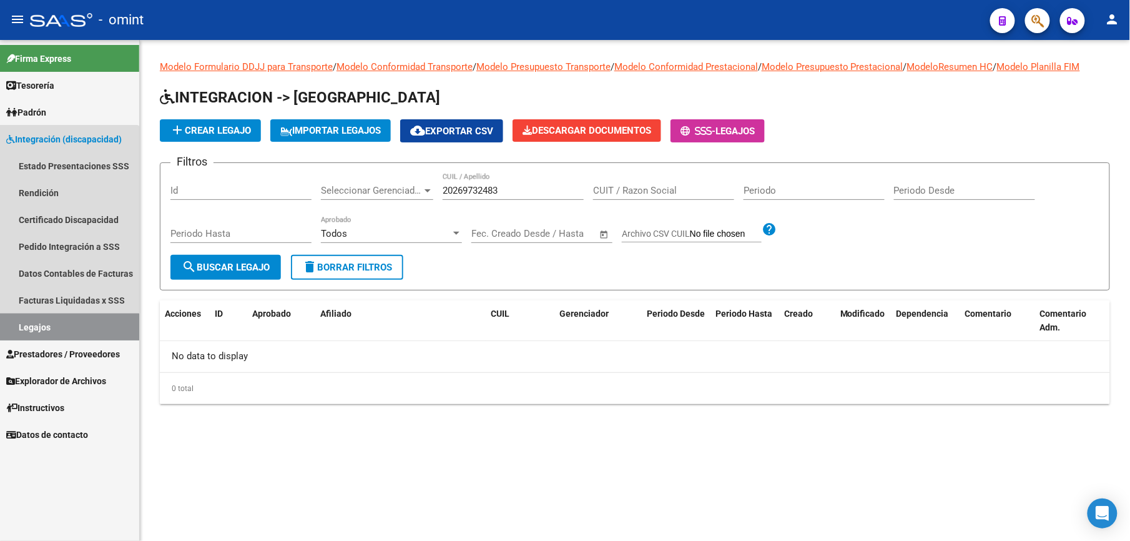
click at [39, 330] on link "Legajos" at bounding box center [69, 326] width 139 height 27
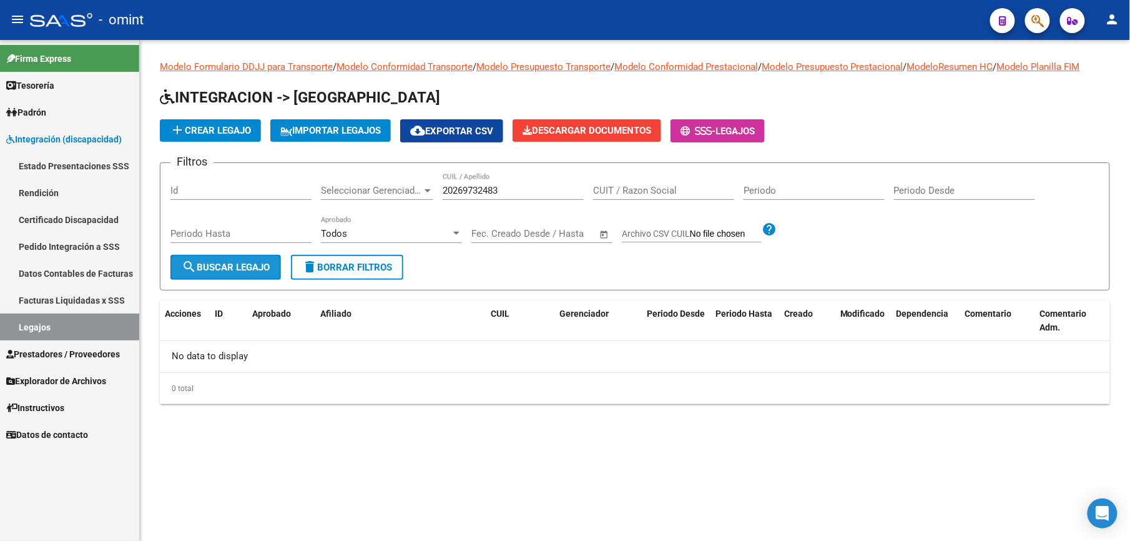
click at [203, 256] on button "search Buscar Legajo" at bounding box center [225, 267] width 111 height 25
click at [465, 190] on input "20269732483" at bounding box center [513, 190] width 141 height 11
drag, startPoint x: 506, startPoint y: 185, endPoint x: 436, endPoint y: 190, distance: 70.1
click at [437, 190] on div "Filtros Id Seleccionar Gerenciador Seleccionar Gerenciador 20269732483 CUIL / A…" at bounding box center [634, 214] width 929 height 82
paste input "20298329701"
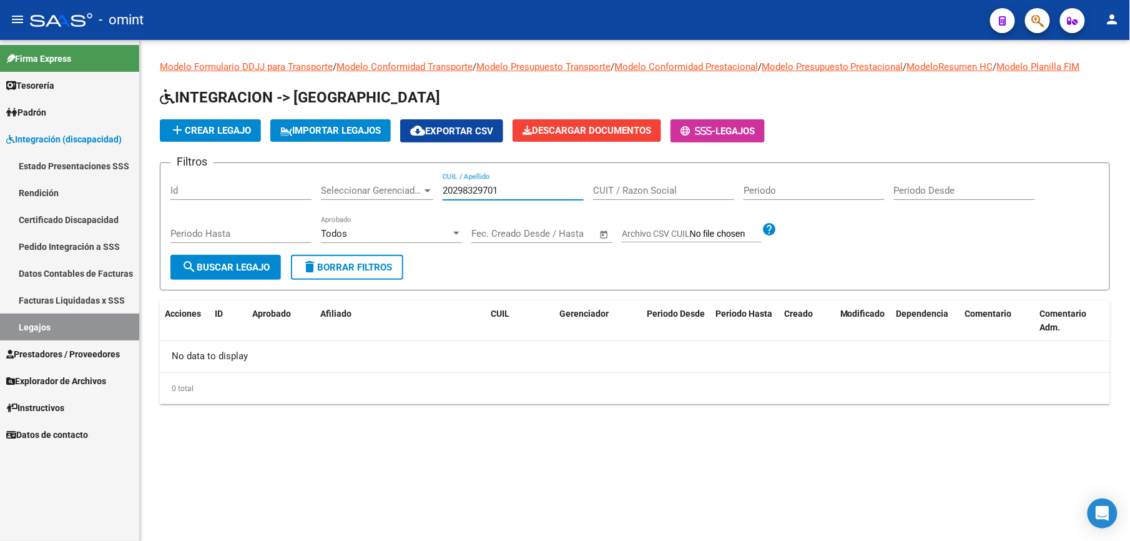
type input "20298329701"
click at [240, 265] on span "search Buscar Legajo" at bounding box center [226, 267] width 88 height 11
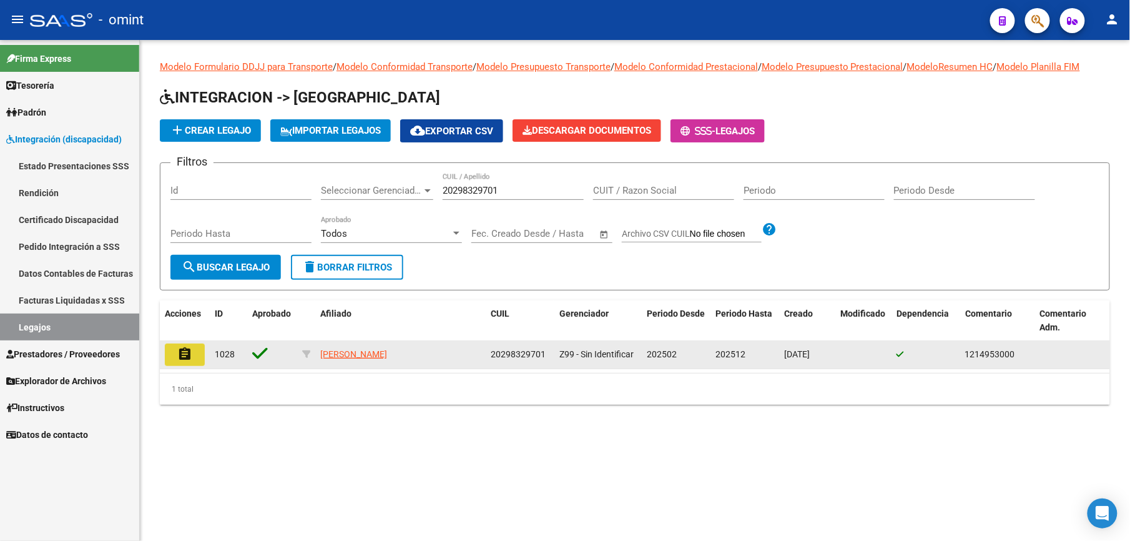
click at [186, 355] on mat-icon "assignment" at bounding box center [184, 353] width 15 height 15
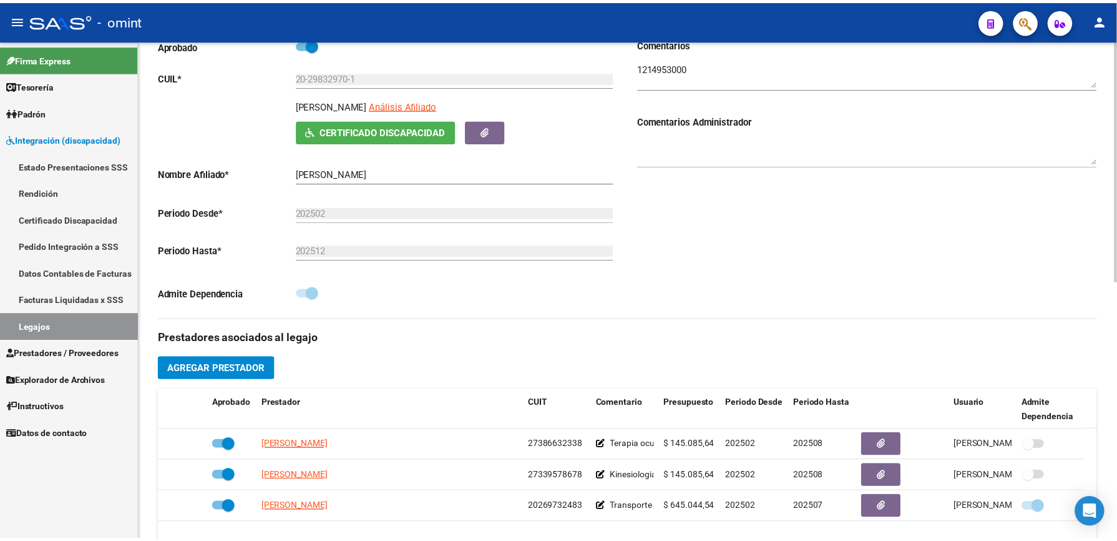
scroll to position [250, 0]
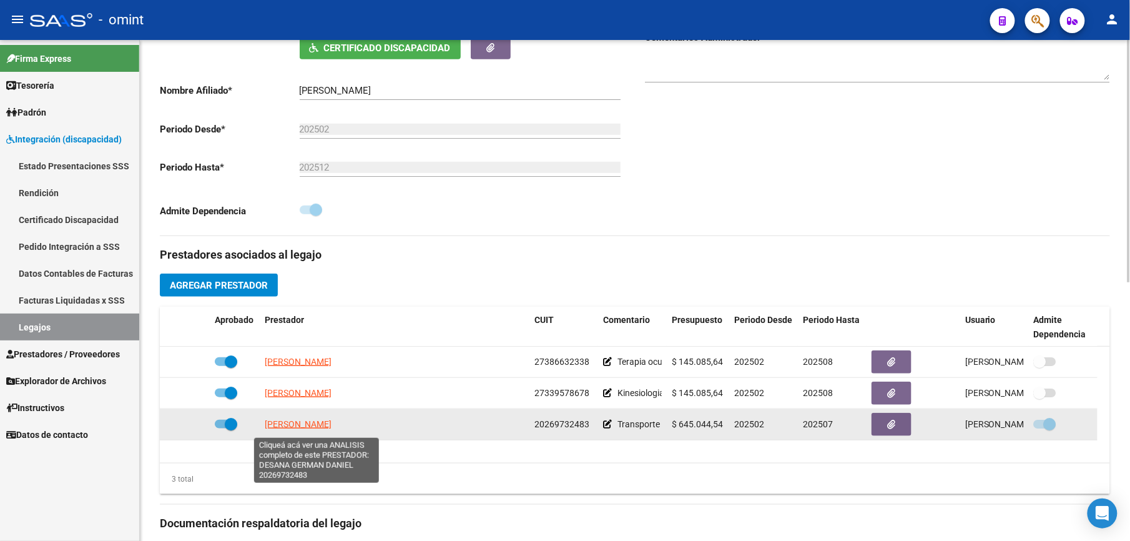
click at [308, 428] on span "DESANA GERMAN DANIEL" at bounding box center [298, 424] width 67 height 10
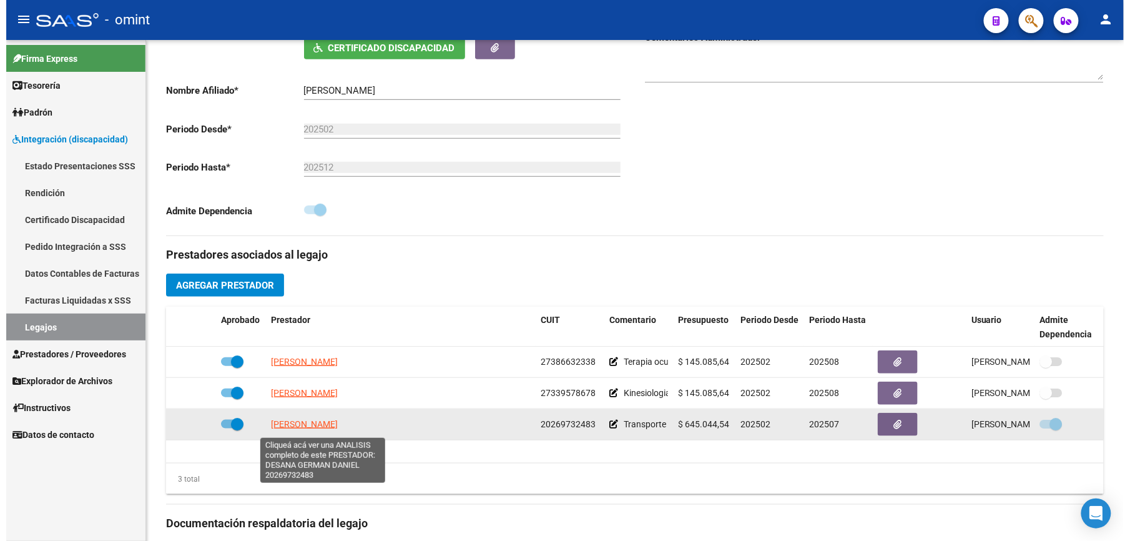
scroll to position [263, 0]
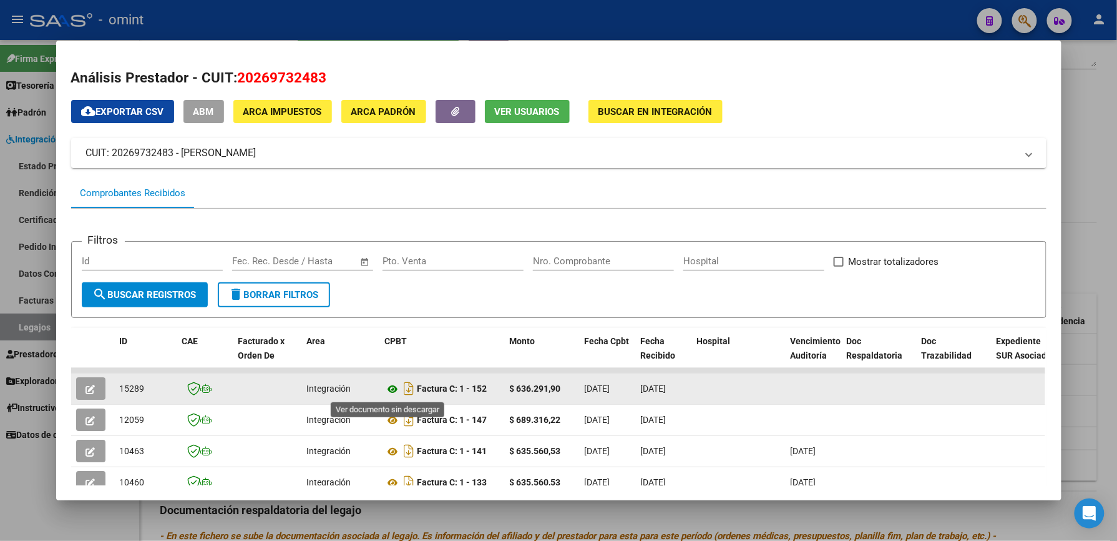
click at [387, 386] on icon at bounding box center [393, 388] width 16 height 15
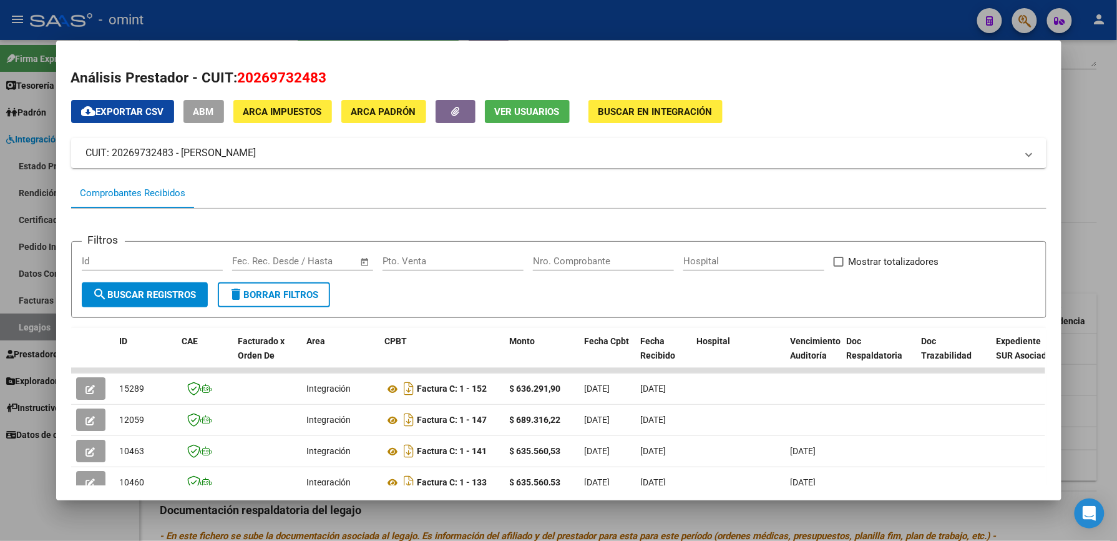
click at [1082, 121] on div at bounding box center [558, 270] width 1117 height 541
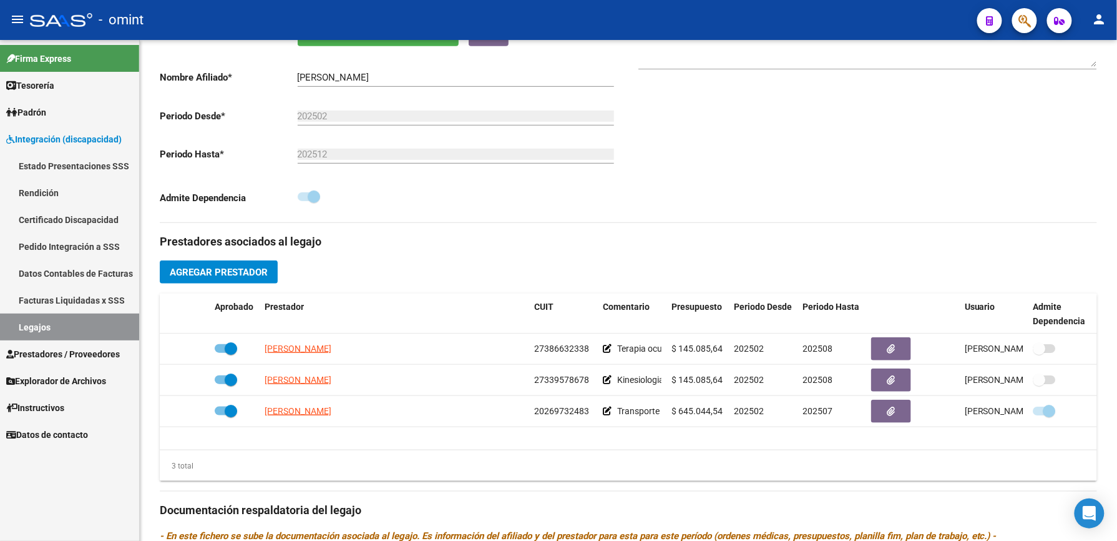
scroll to position [250, 0]
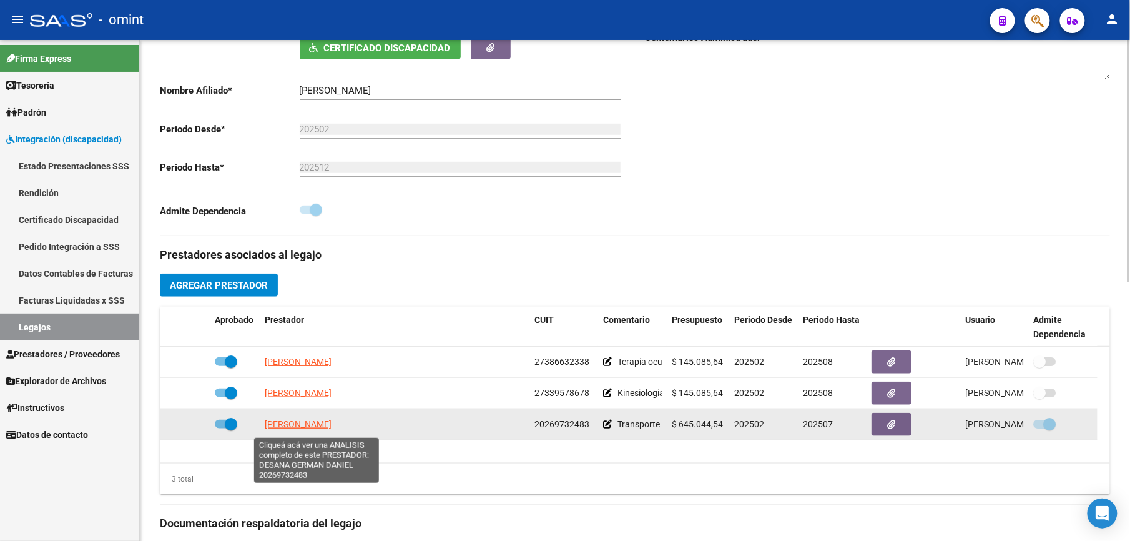
click at [332, 427] on span "DESANA GERMAN DANIEL" at bounding box center [298, 424] width 67 height 10
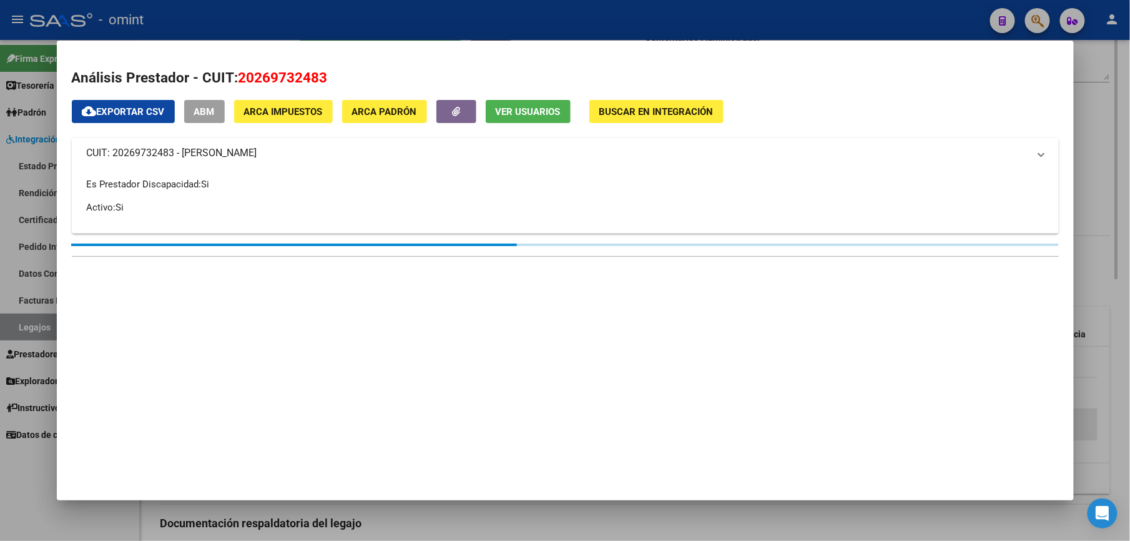
scroll to position [263, 0]
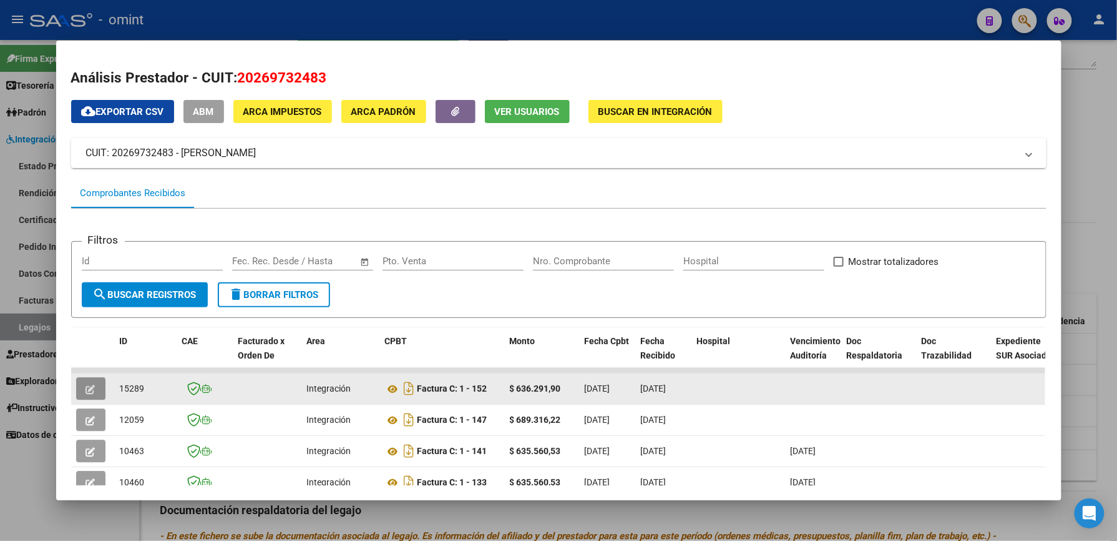
click at [86, 388] on icon "button" at bounding box center [90, 389] width 9 height 9
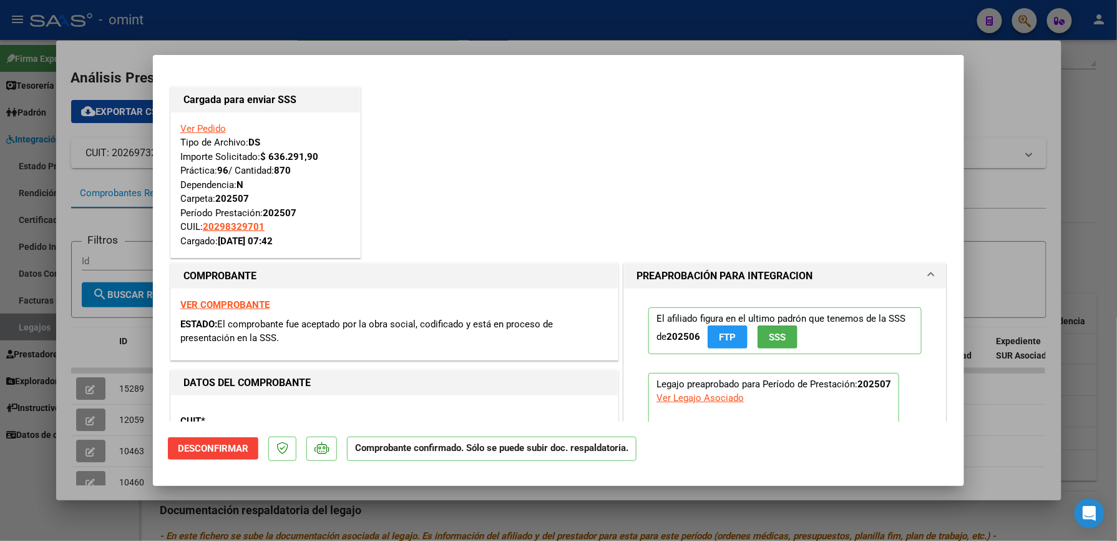
click at [1045, 81] on div at bounding box center [558, 270] width 1117 height 541
type input "$ 0,00"
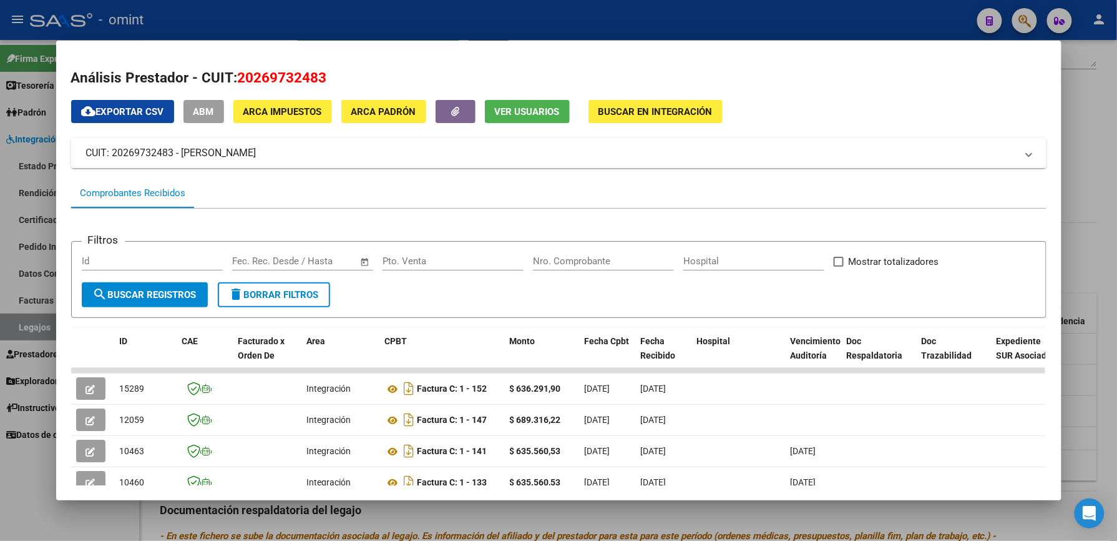
click at [1109, 152] on div at bounding box center [558, 270] width 1117 height 541
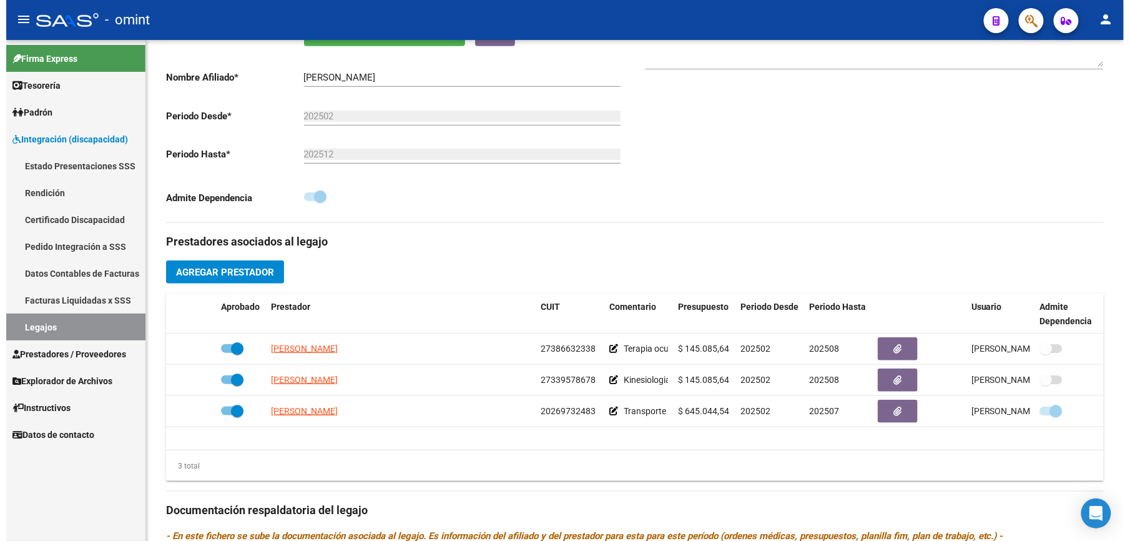
scroll to position [250, 0]
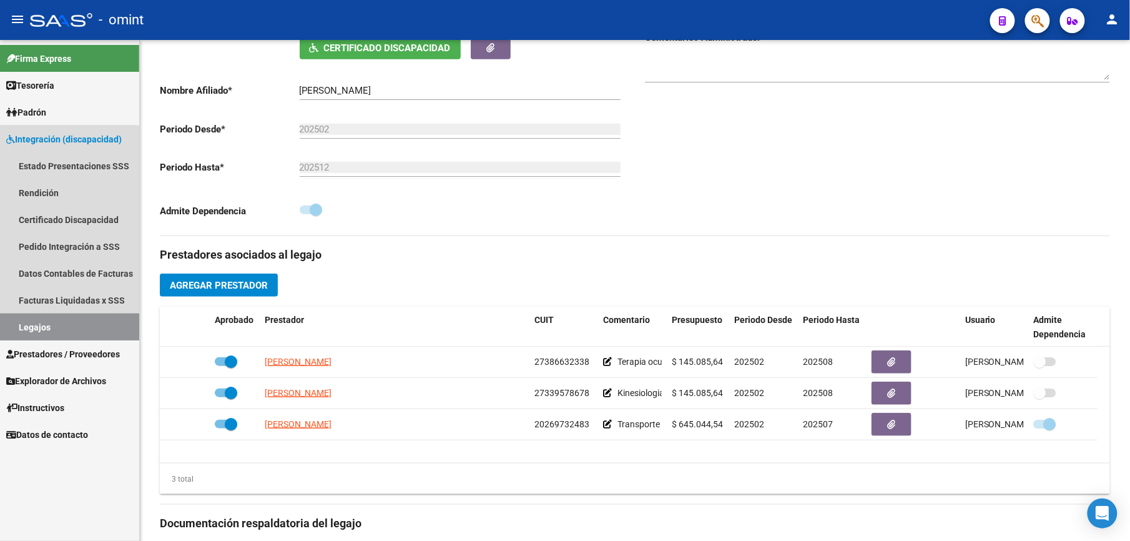
click at [35, 328] on link "Legajos" at bounding box center [69, 326] width 139 height 27
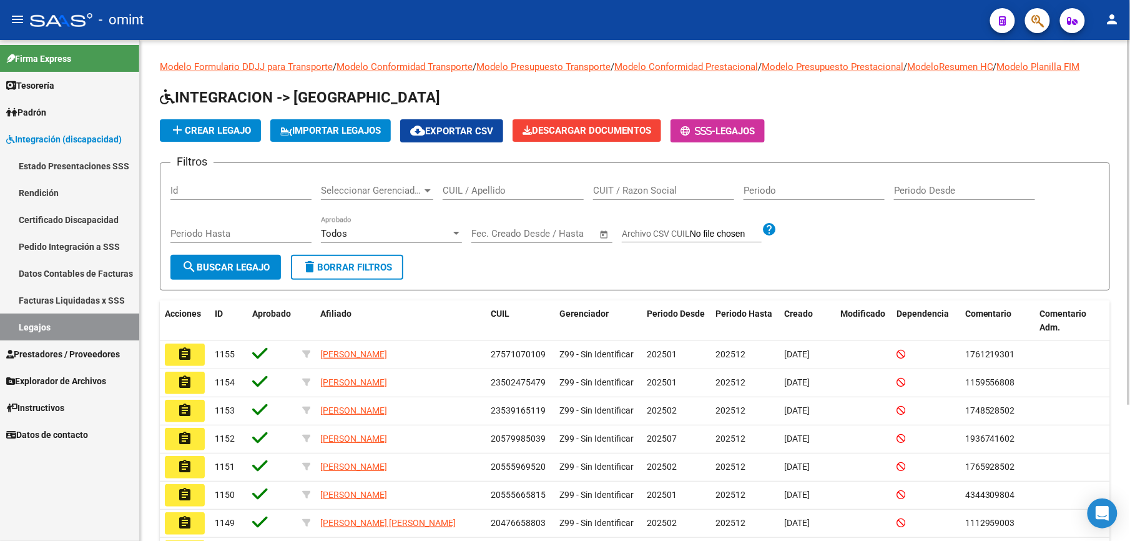
click at [495, 185] on input "CUIL / Apellido" at bounding box center [513, 190] width 141 height 11
paste input "20269732483"
type input "20269732483"
click at [32, 328] on link "Legajos" at bounding box center [69, 326] width 139 height 27
drag, startPoint x: 514, startPoint y: 195, endPoint x: 428, endPoint y: 190, distance: 86.3
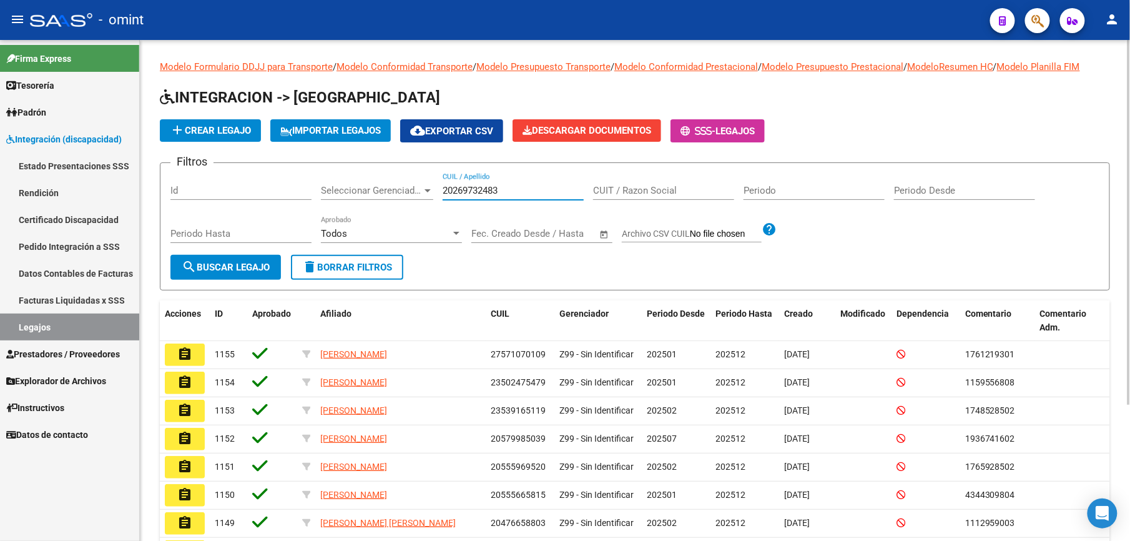
click at [428, 190] on div "Filtros Id Seleccionar Gerenciador Seleccionar Gerenciador 20269732483 CUIL / A…" at bounding box center [634, 214] width 929 height 82
type input "V"
paste input "20269732483"
type input "20269732483"
click at [247, 260] on button "search Buscar Legajo" at bounding box center [225, 267] width 111 height 25
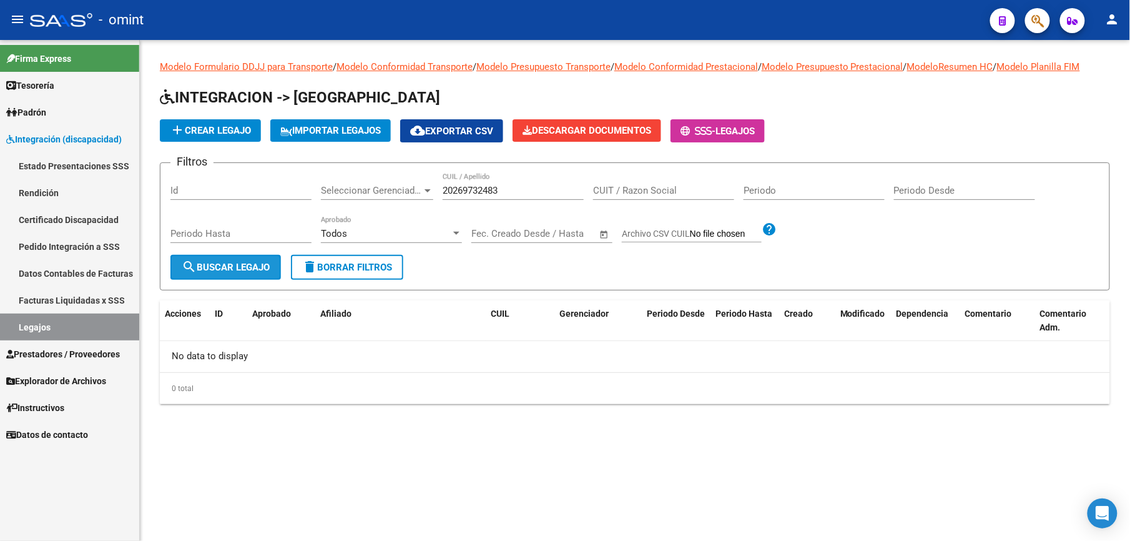
click at [250, 275] on button "search Buscar Legajo" at bounding box center [225, 267] width 111 height 25
drag, startPoint x: 498, startPoint y: 189, endPoint x: 380, endPoint y: 178, distance: 119.1
click at [380, 178] on div "Filtros Id Seleccionar Gerenciador Seleccionar Gerenciador 20269732483 CUIL / A…" at bounding box center [634, 214] width 929 height 82
click at [466, 185] on input "CUIL / Apellido" at bounding box center [513, 190] width 141 height 11
drag, startPoint x: 465, startPoint y: 184, endPoint x: 458, endPoint y: 188, distance: 8.1
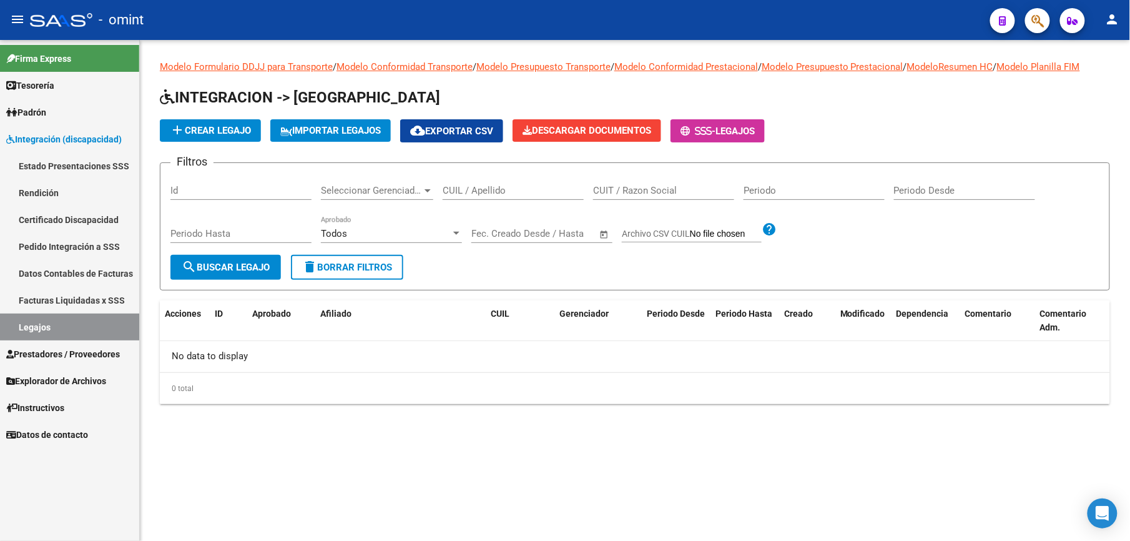
click at [458, 188] on input "CUIL / Apellido" at bounding box center [513, 190] width 141 height 11
paste input "20298329701"
type input "20298329701"
click at [253, 262] on span "search Buscar Legajo" at bounding box center [226, 267] width 88 height 11
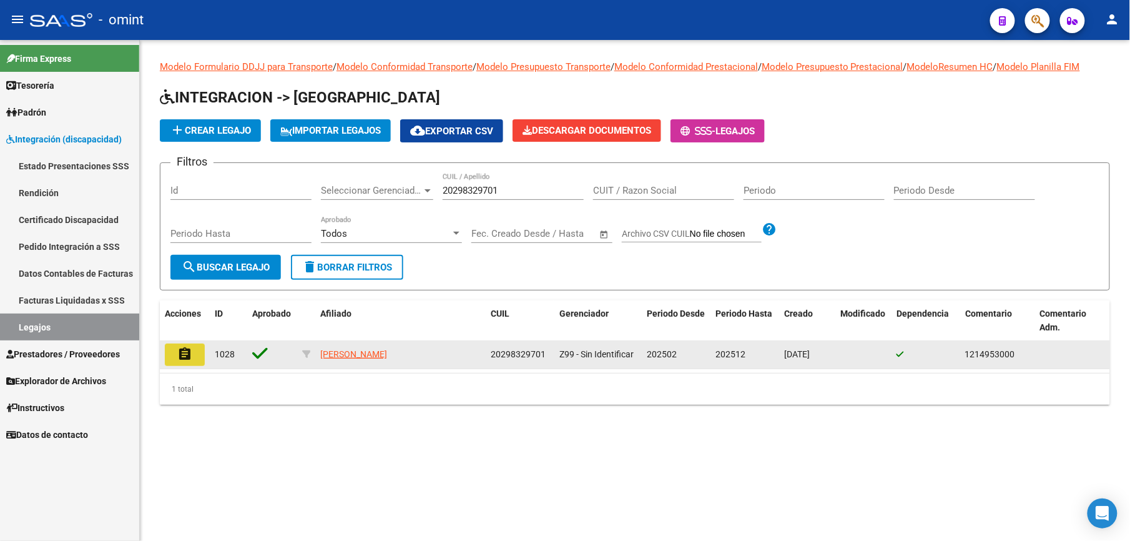
click at [181, 355] on mat-icon "assignment" at bounding box center [184, 353] width 15 height 15
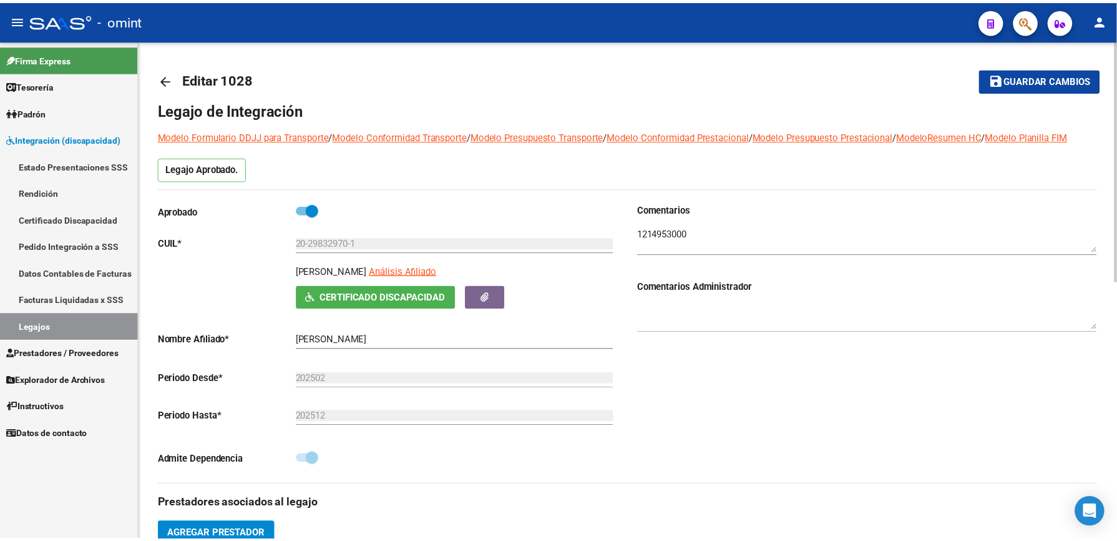
scroll to position [333, 0]
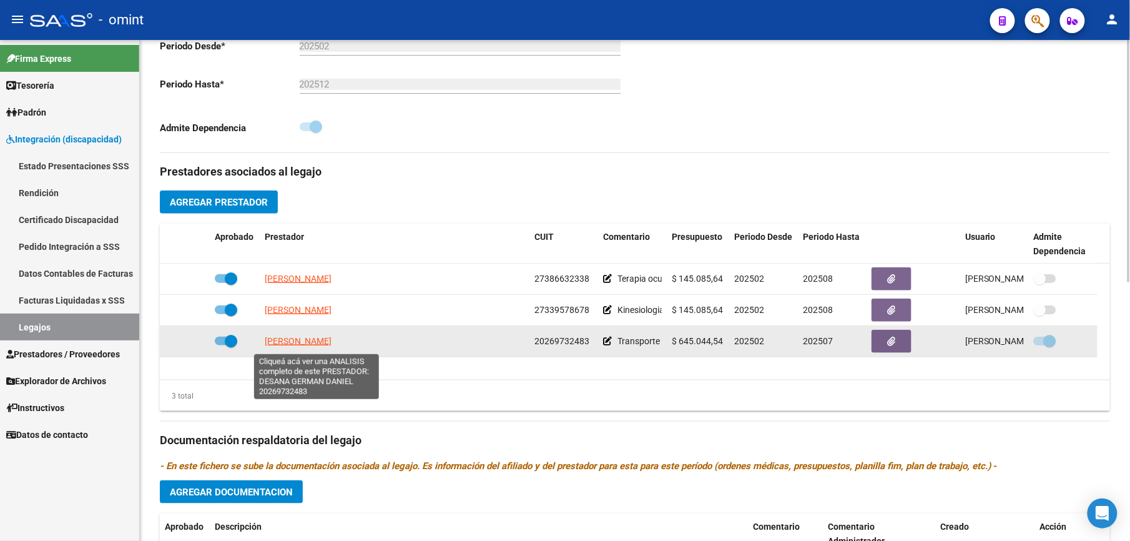
click at [302, 346] on span "DESANA GERMAN DANIEL" at bounding box center [298, 341] width 67 height 10
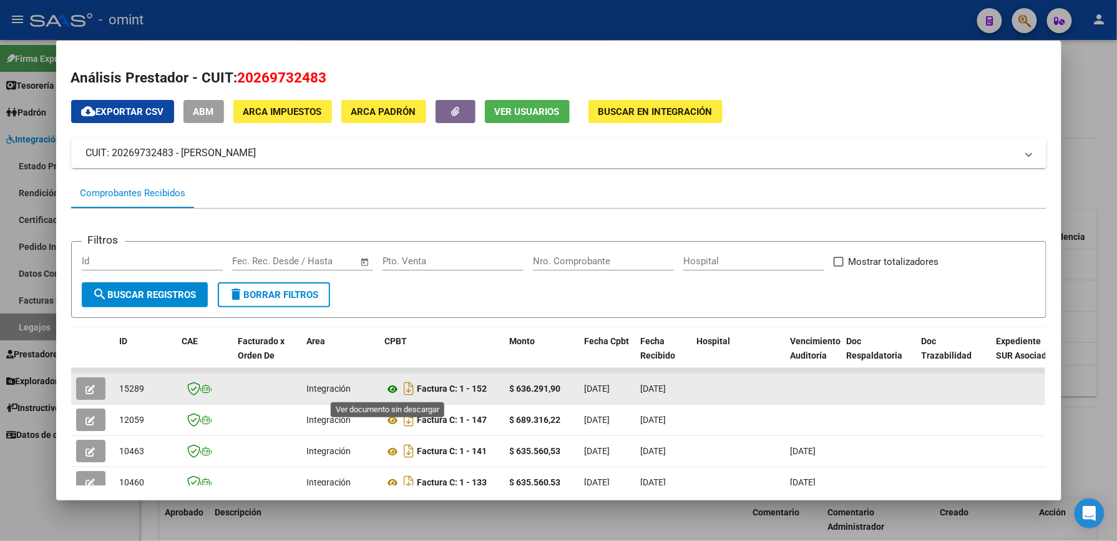
click at [388, 390] on icon at bounding box center [393, 388] width 16 height 15
click at [86, 391] on icon "button" at bounding box center [90, 389] width 9 height 9
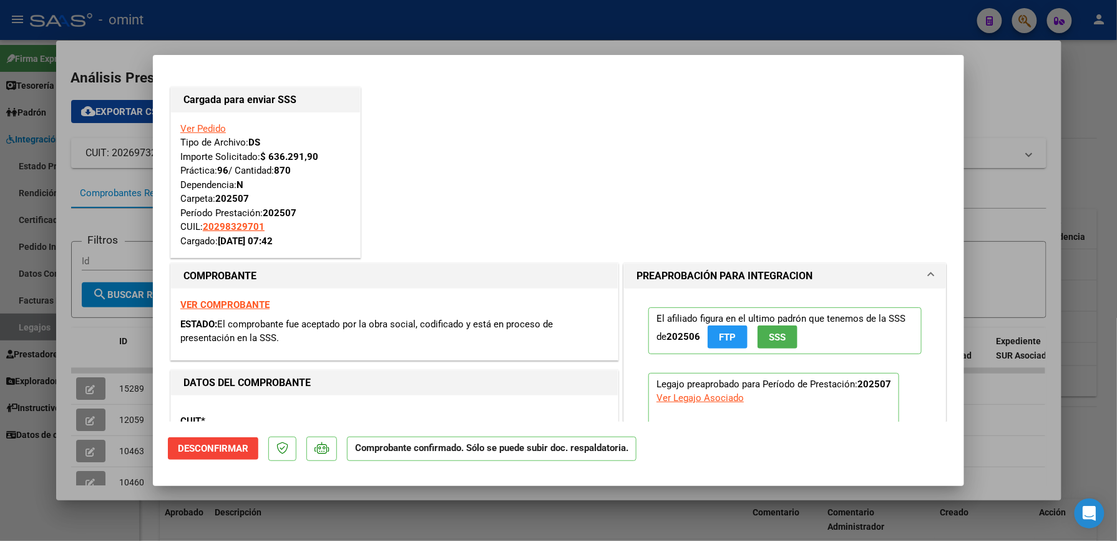
click at [1096, 70] on div at bounding box center [558, 270] width 1117 height 541
type input "$ 0,00"
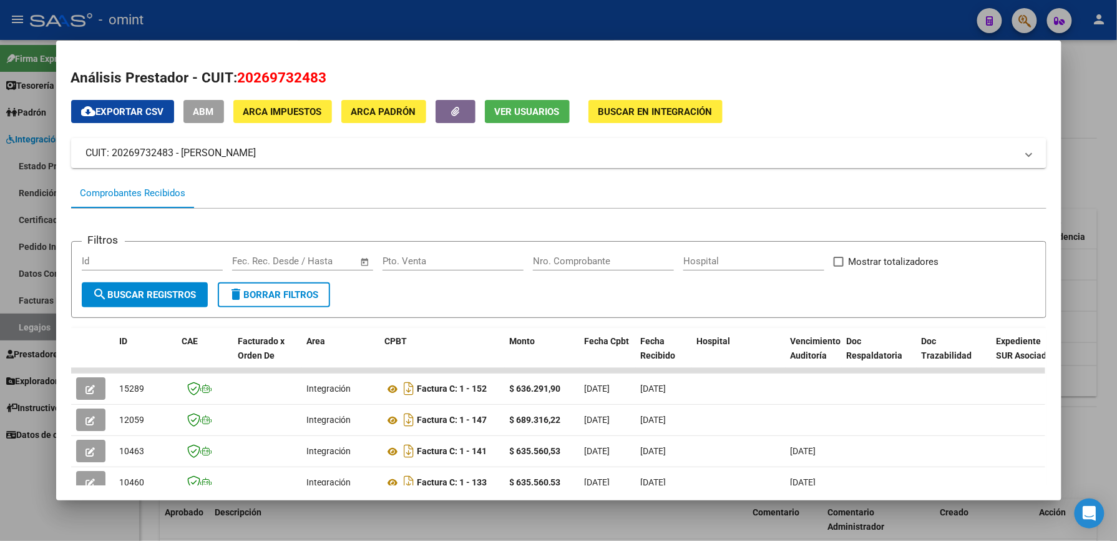
click at [1071, 135] on div at bounding box center [558, 270] width 1117 height 541
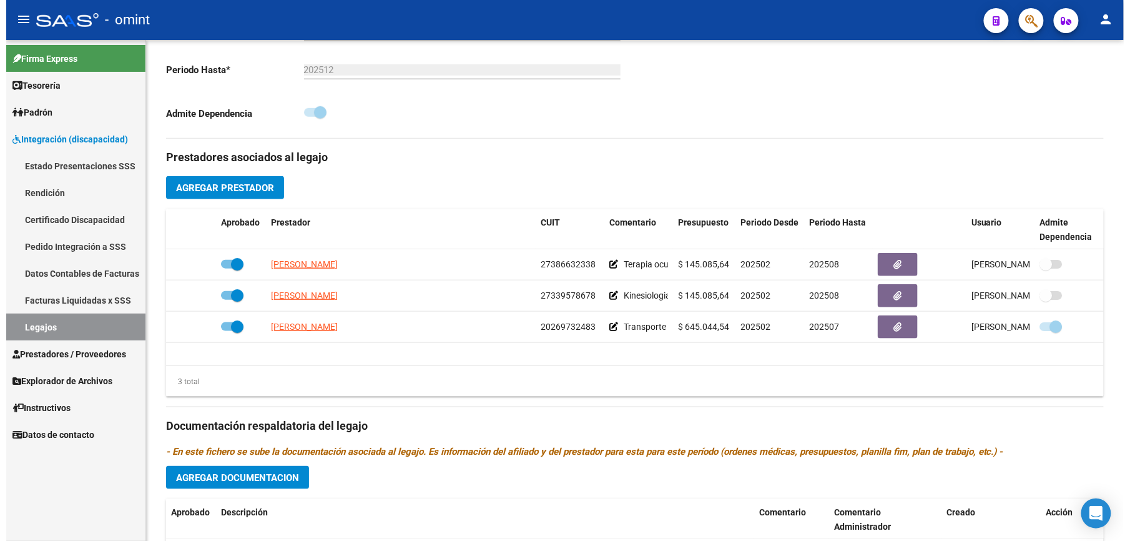
scroll to position [333, 0]
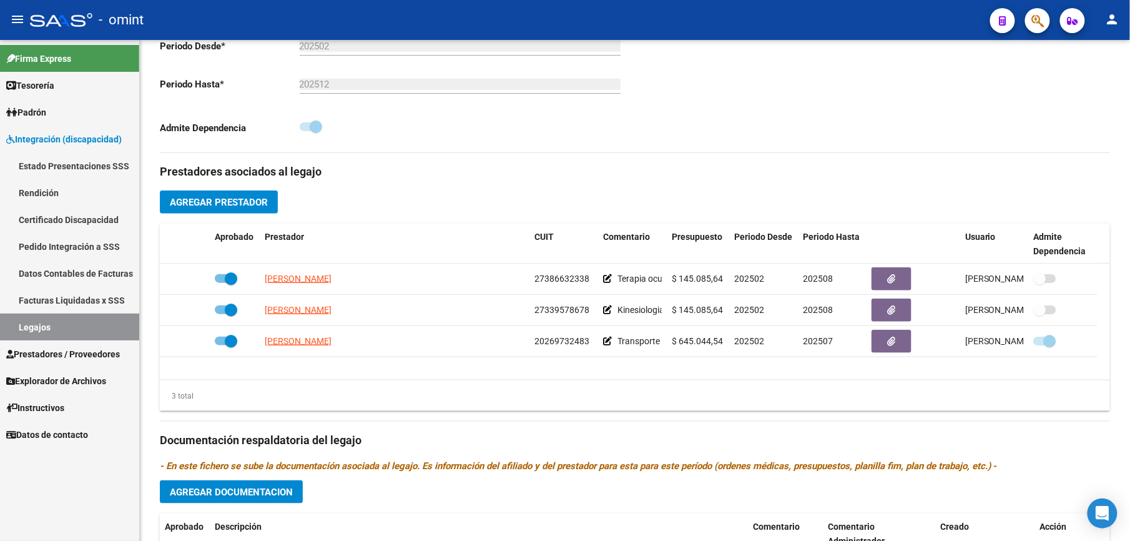
click at [33, 322] on link "Legajos" at bounding box center [69, 326] width 139 height 27
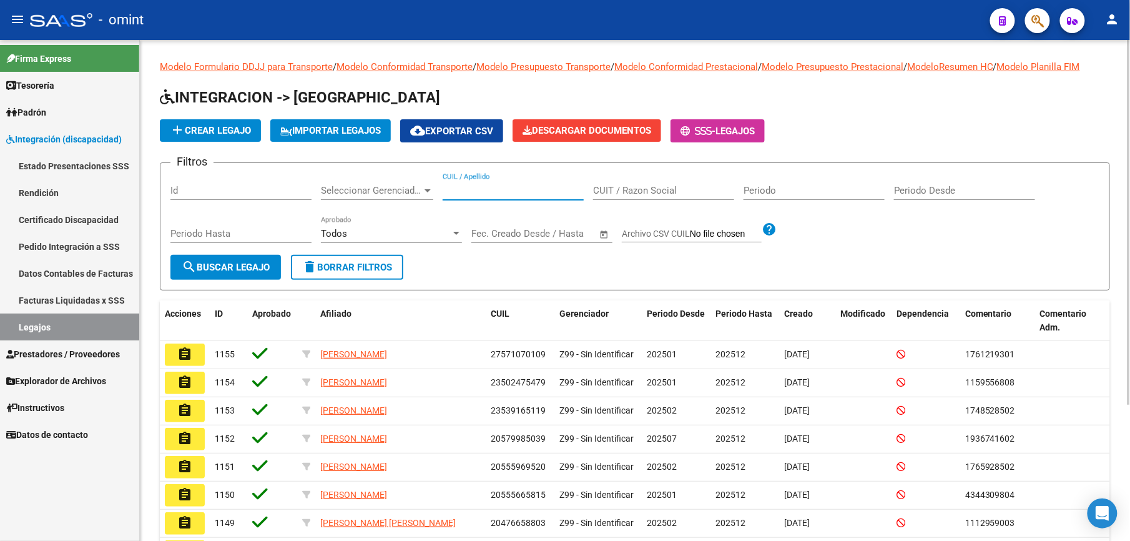
click at [488, 192] on input "CUIL / Apellido" at bounding box center [513, 190] width 141 height 11
paste input "20495879500"
click at [236, 262] on span "search Buscar Legajo" at bounding box center [226, 267] width 88 height 11
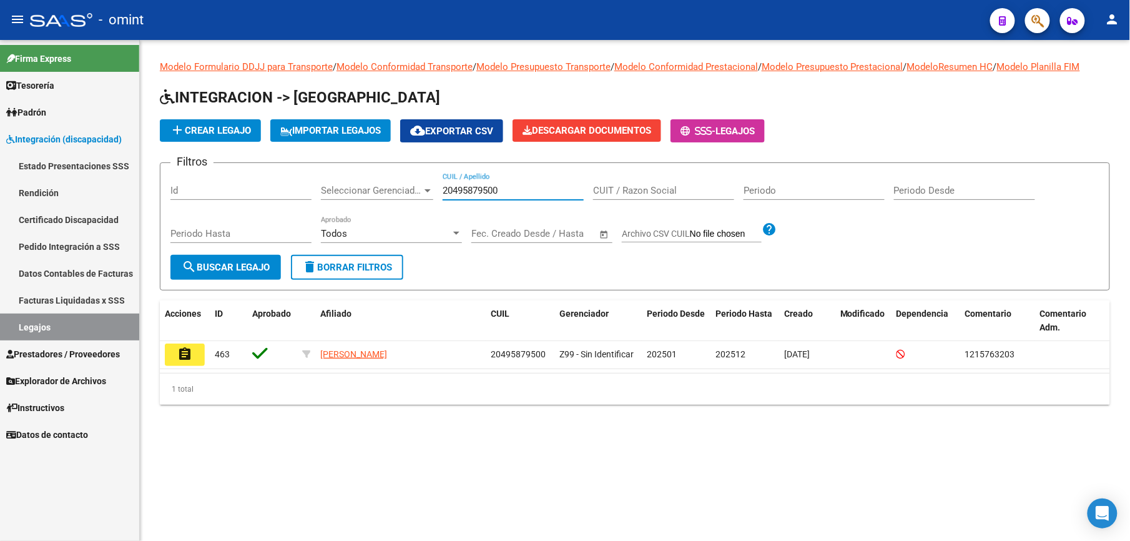
drag, startPoint x: 500, startPoint y: 192, endPoint x: 373, endPoint y: 191, distance: 127.4
click at [373, 191] on div "Filtros Id Seleccionar Gerenciador Seleccionar Gerenciador 20495879500 CUIL / A…" at bounding box center [634, 214] width 929 height 82
paste input "298329701"
type input "20298329701"
click at [226, 263] on span "search Buscar Legajo" at bounding box center [226, 267] width 88 height 11
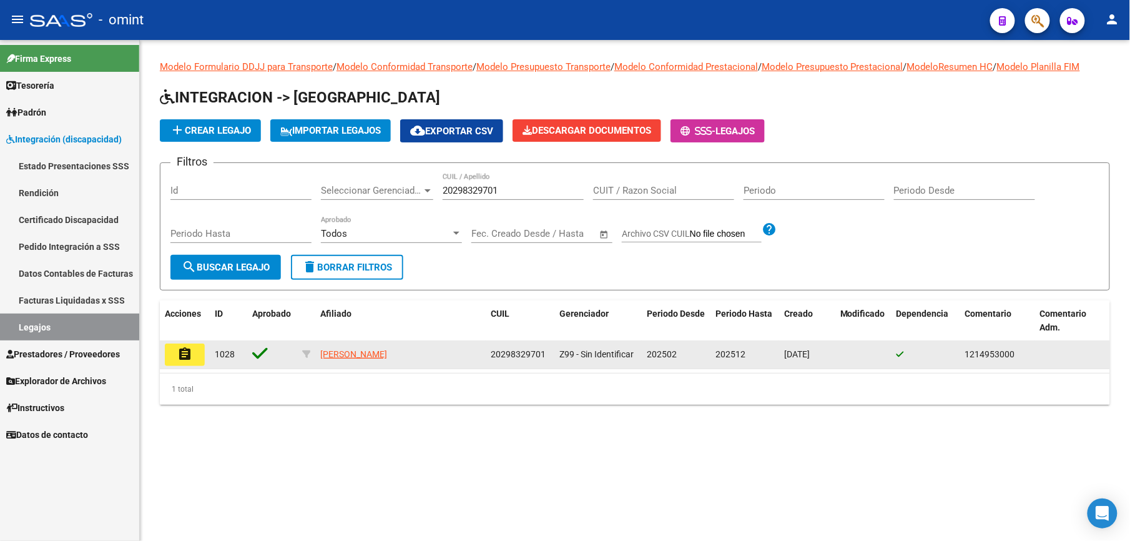
click at [191, 353] on mat-icon "assignment" at bounding box center [184, 353] width 15 height 15
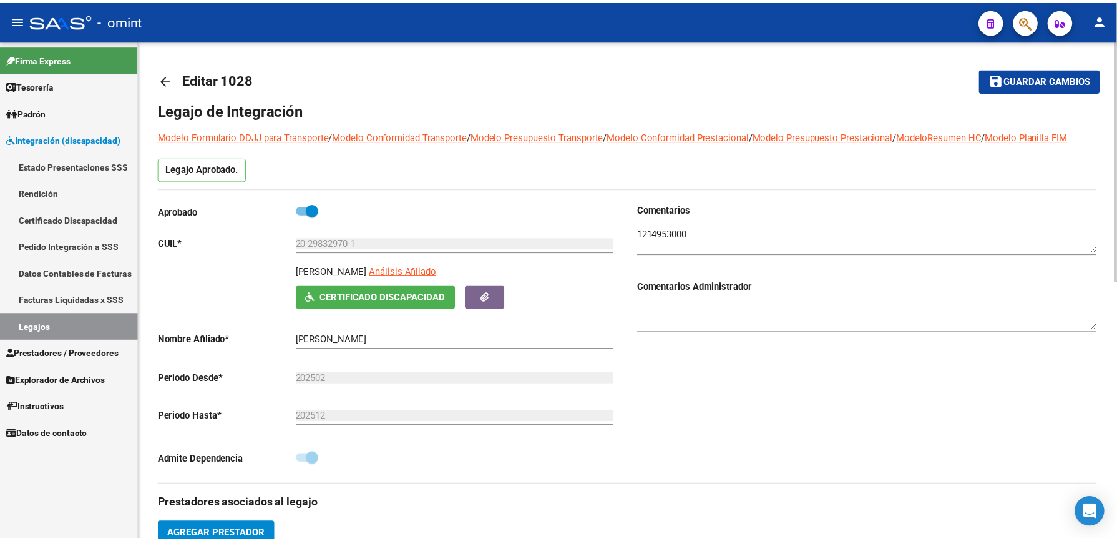
scroll to position [416, 0]
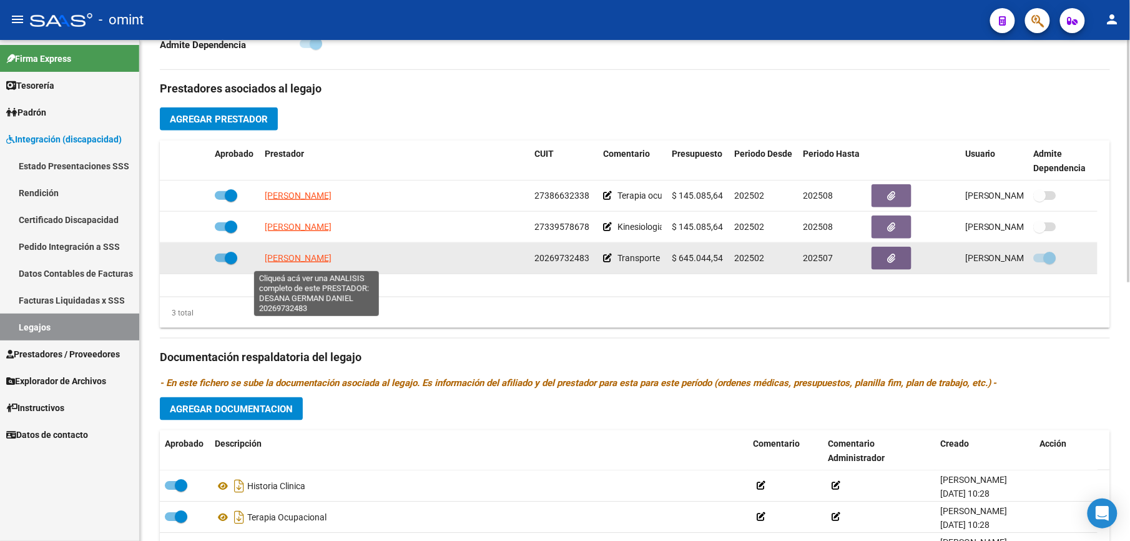
click at [332, 263] on span "DESANA GERMAN DANIEL" at bounding box center [298, 258] width 67 height 10
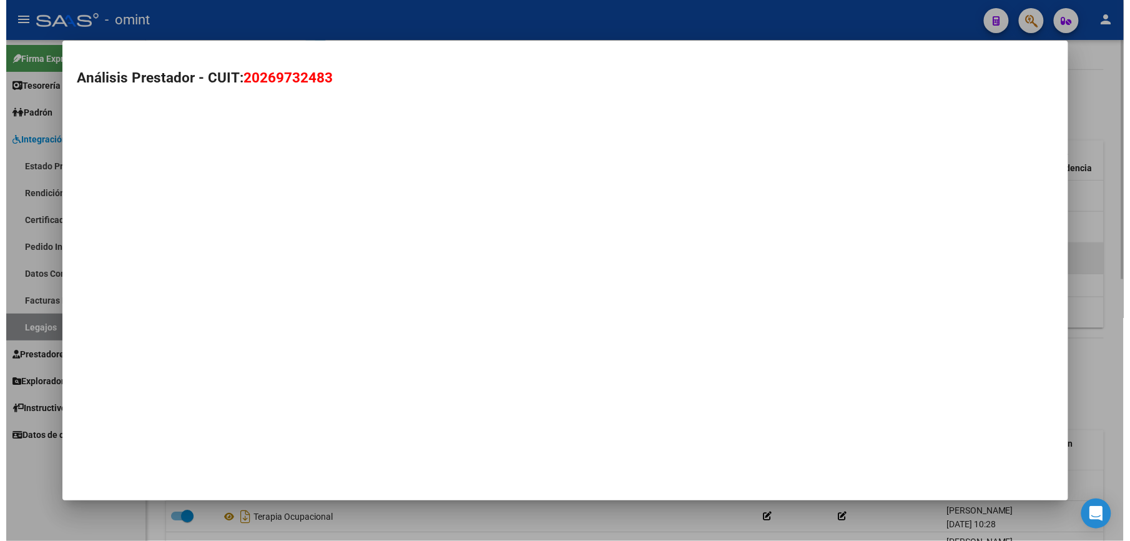
scroll to position [430, 0]
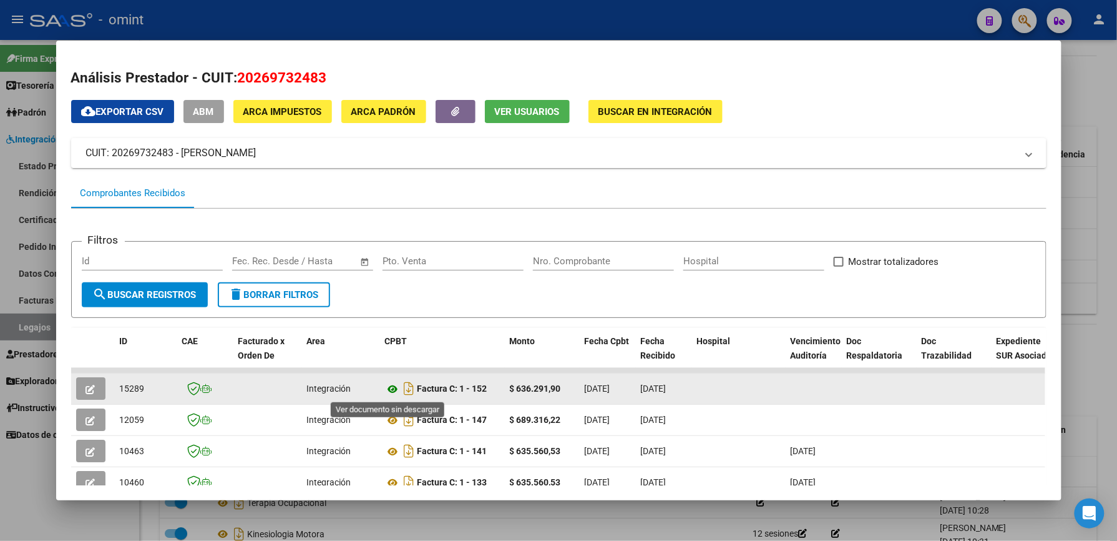
click at [390, 387] on icon at bounding box center [393, 388] width 16 height 15
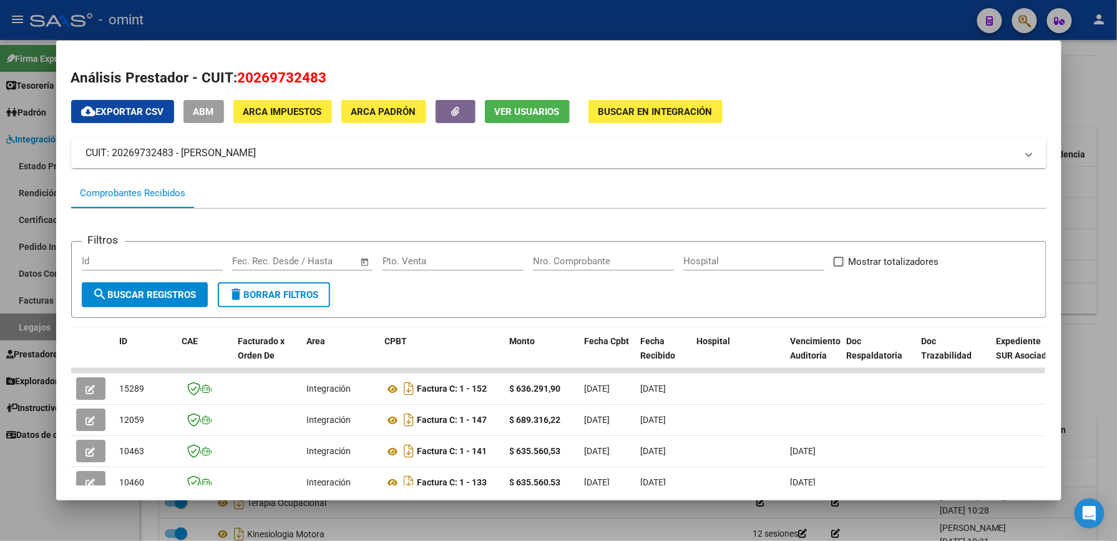
click at [1088, 105] on div at bounding box center [558, 270] width 1117 height 541
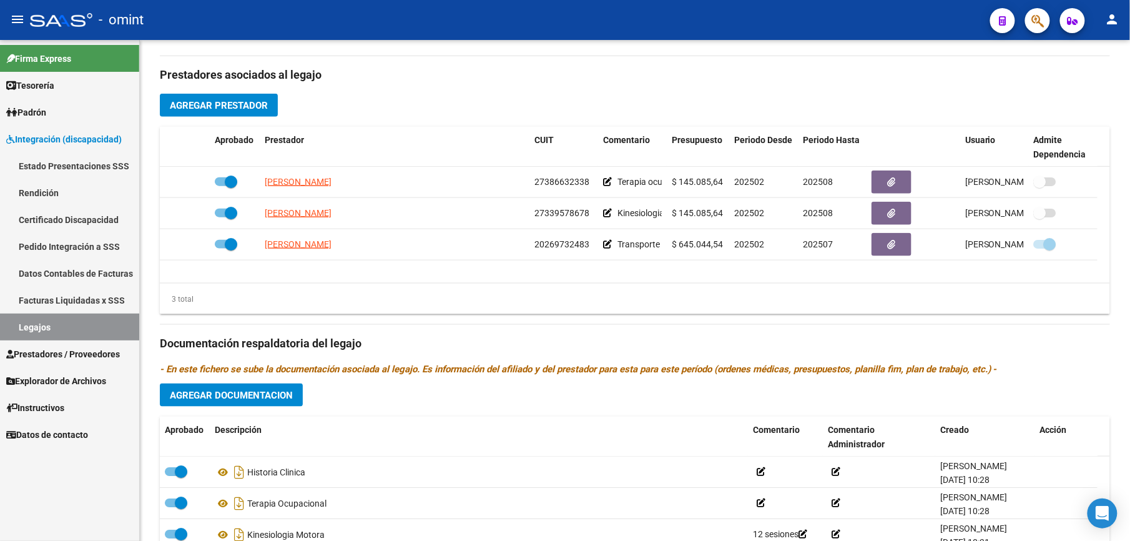
scroll to position [416, 0]
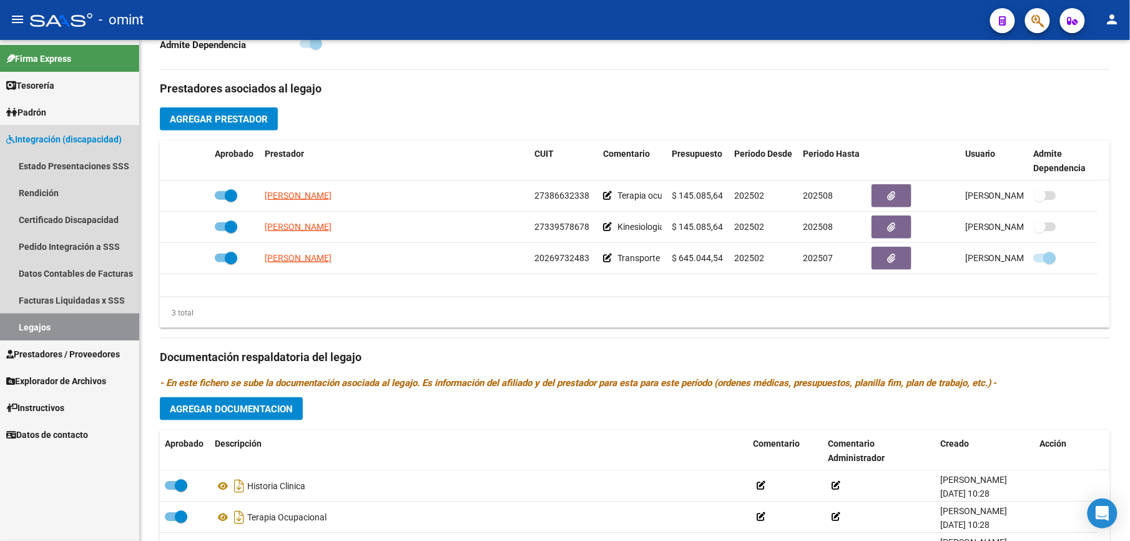
click at [30, 313] on link "Legajos" at bounding box center [69, 326] width 139 height 27
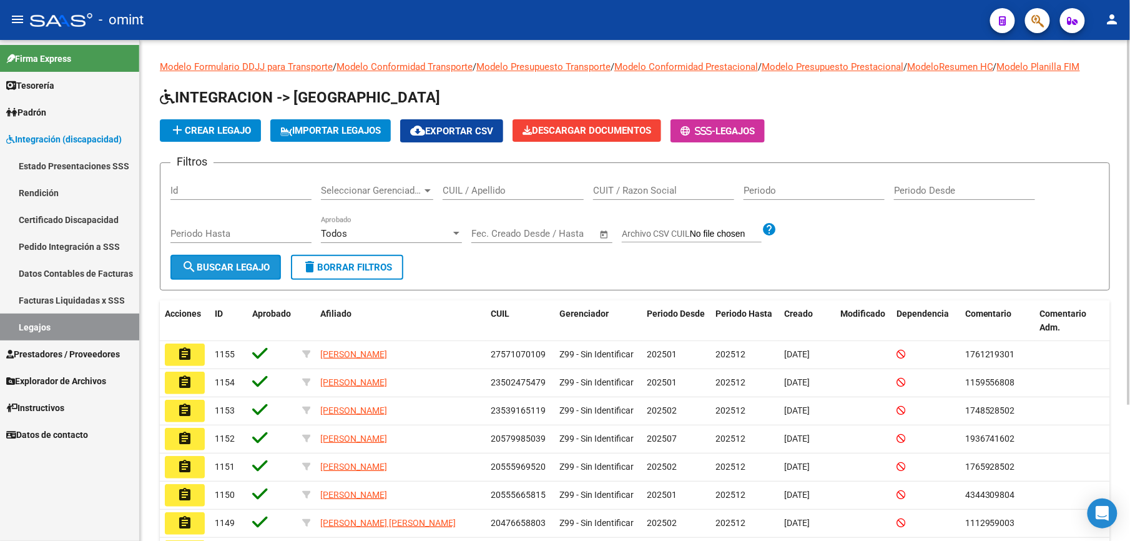
click at [235, 260] on button "search Buscar Legajo" at bounding box center [225, 267] width 111 height 25
click at [509, 190] on input "CUIL / Apellido" at bounding box center [513, 190] width 141 height 11
paste input "20495879500"
type input "20495879500"
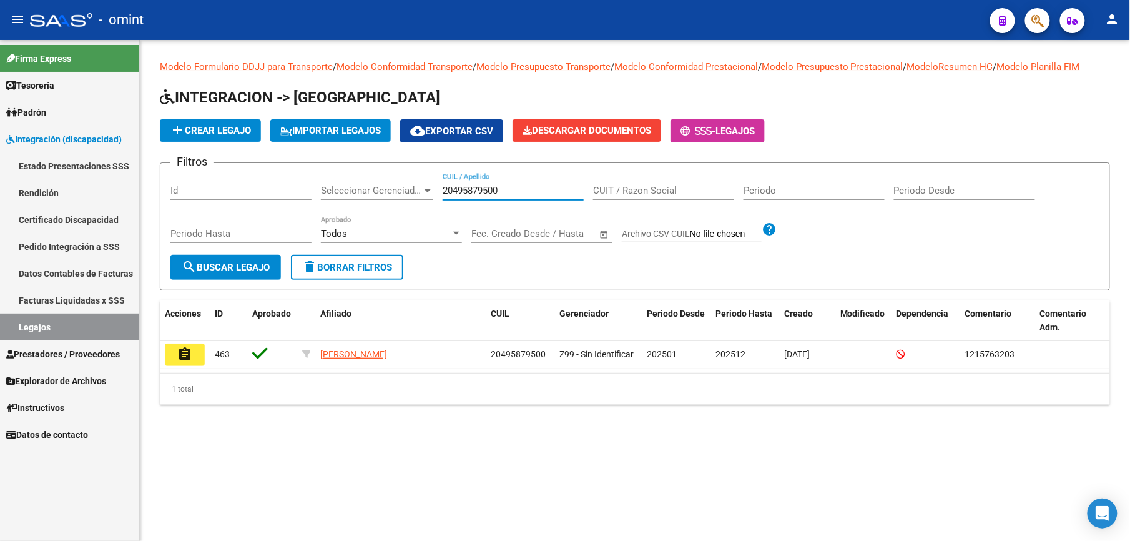
drag, startPoint x: 509, startPoint y: 190, endPoint x: 327, endPoint y: 202, distance: 182.7
click at [327, 202] on div "Filtros Id Seleccionar Gerenciador Seleccionar Gerenciador 20495879500 CUIL / A…" at bounding box center [634, 214] width 929 height 82
paste input "20495879500"
type input "20495879500"
click at [235, 262] on span "search Buscar Legajo" at bounding box center [226, 267] width 88 height 11
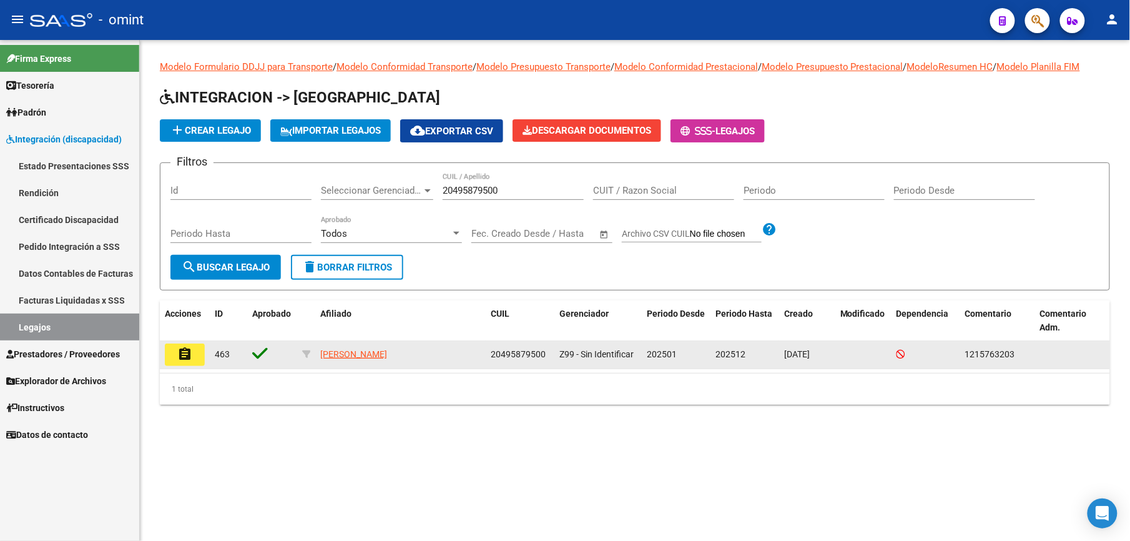
click at [180, 361] on mat-icon "assignment" at bounding box center [184, 353] width 15 height 15
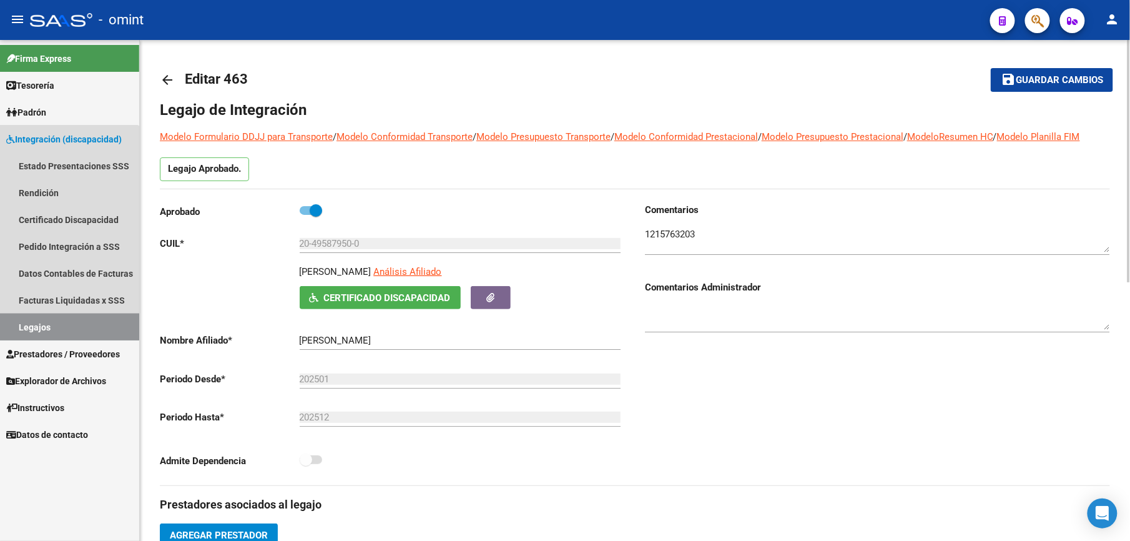
click at [30, 318] on link "Legajos" at bounding box center [69, 326] width 139 height 27
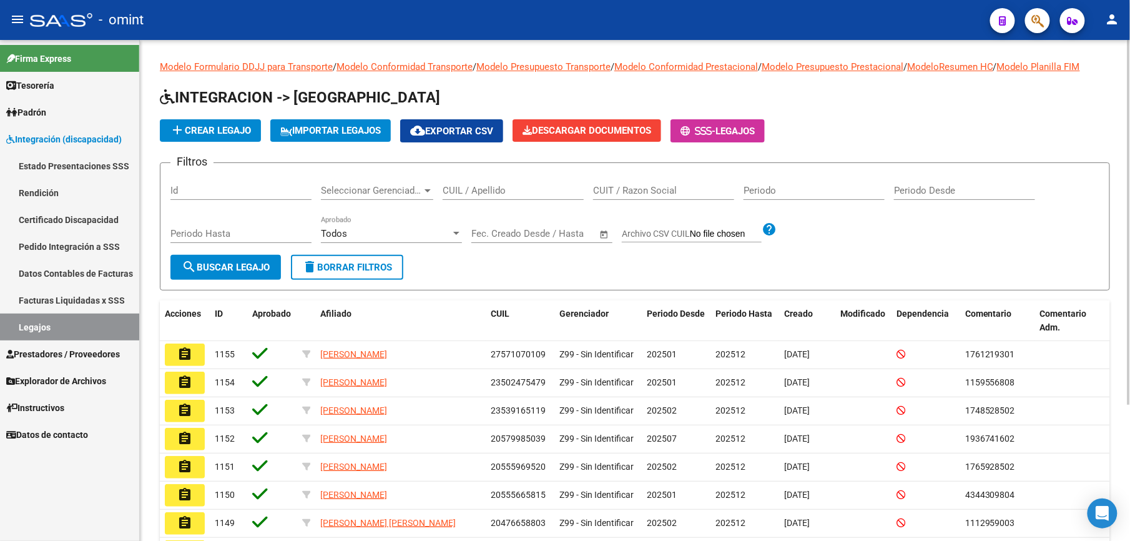
click at [489, 194] on input "CUIL / Apellido" at bounding box center [513, 190] width 141 height 11
paste input "20495879500"
type input "20495879500"
click at [255, 265] on span "search Buscar Legajo" at bounding box center [226, 267] width 88 height 11
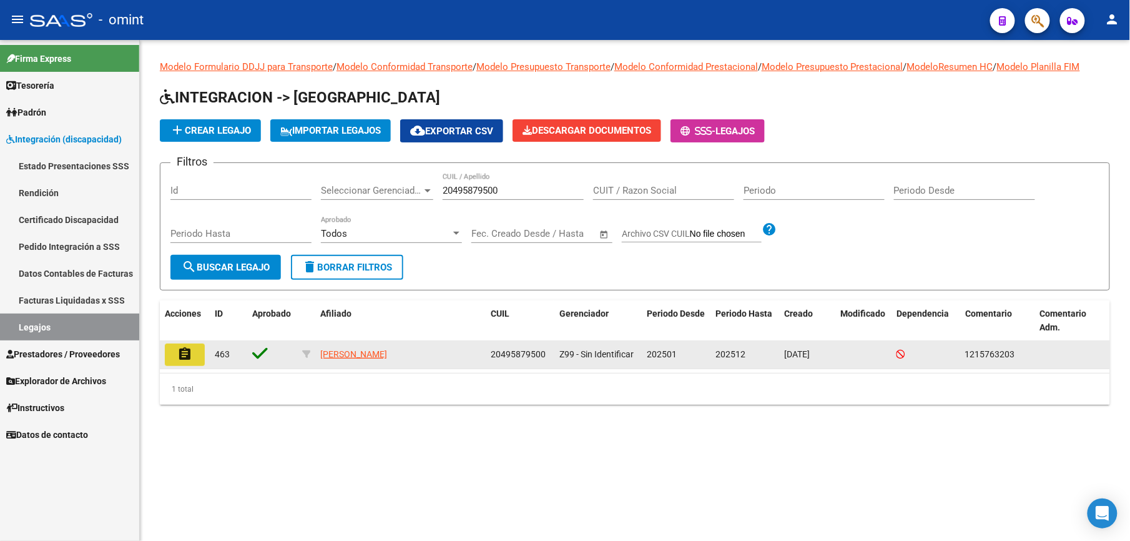
click at [175, 353] on button "assignment" at bounding box center [185, 354] width 40 height 22
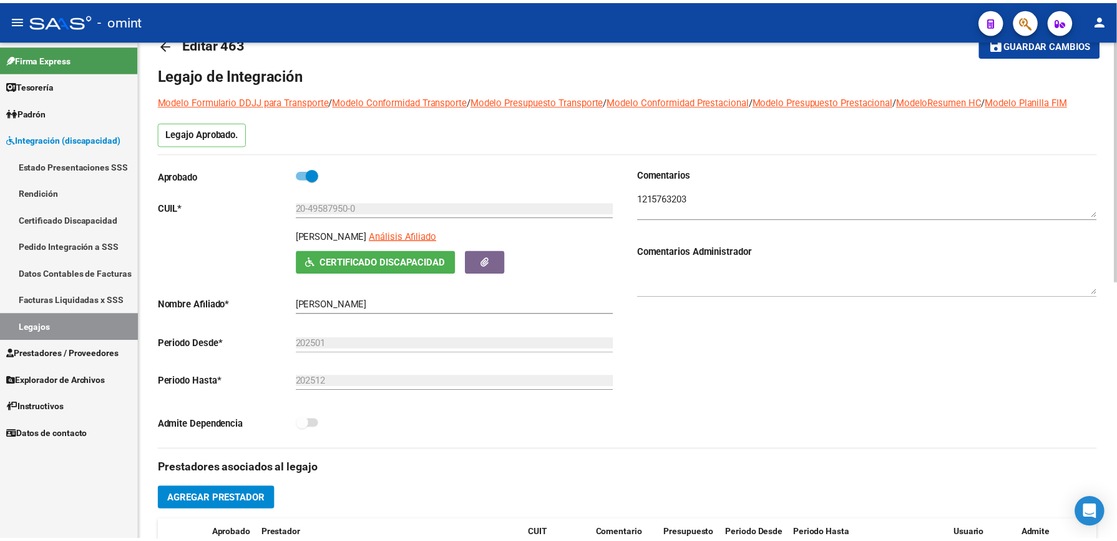
scroll to position [285, 0]
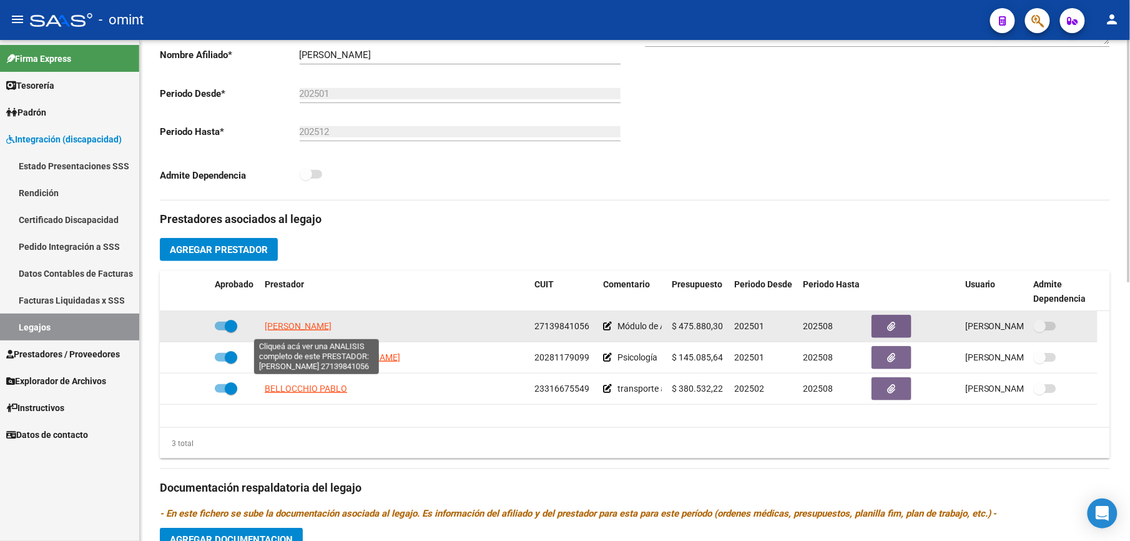
click at [312, 327] on span "GARCIA PATRICIA CELINA" at bounding box center [298, 326] width 67 height 10
type textarea "27139841056"
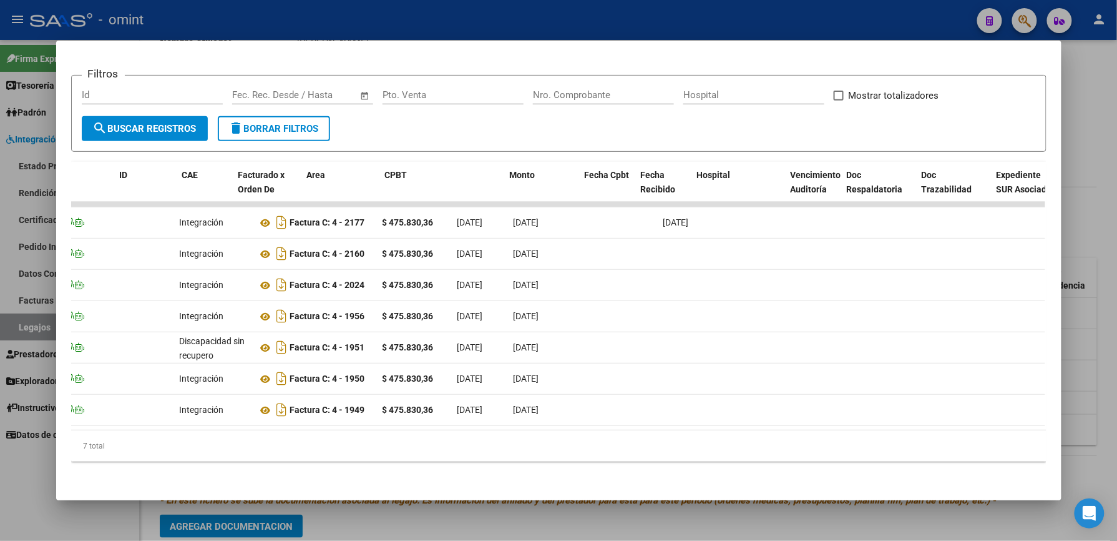
scroll to position [0, 0]
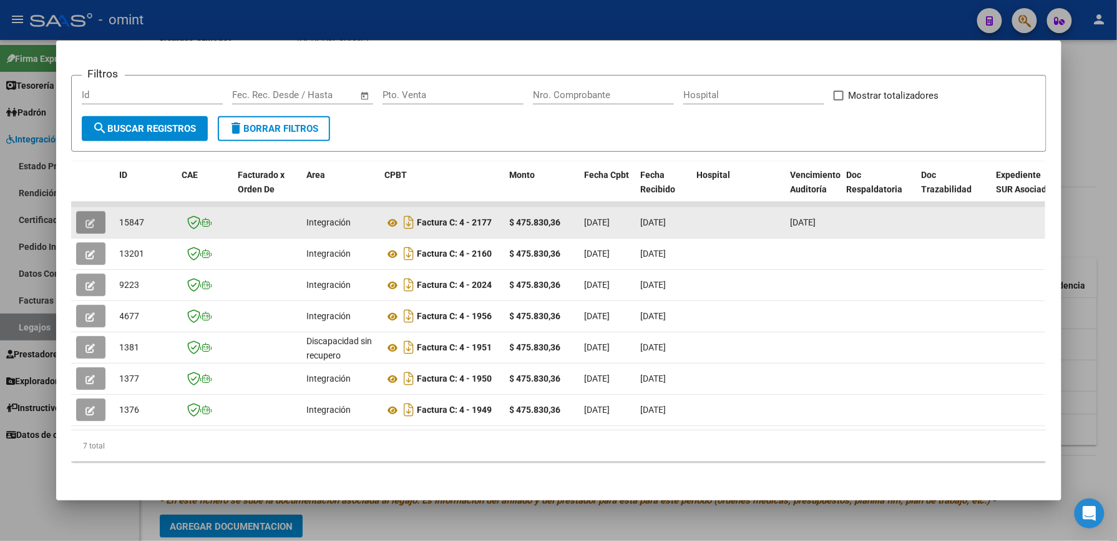
click at [86, 221] on icon "button" at bounding box center [90, 223] width 9 height 9
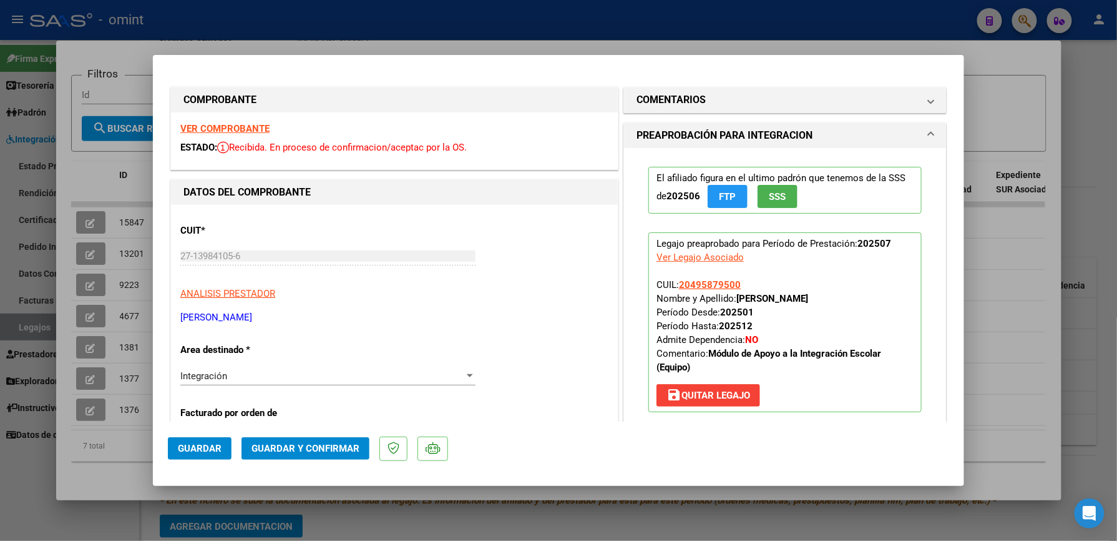
click at [236, 126] on strong "VER COMPROBANTE" at bounding box center [224, 128] width 89 height 11
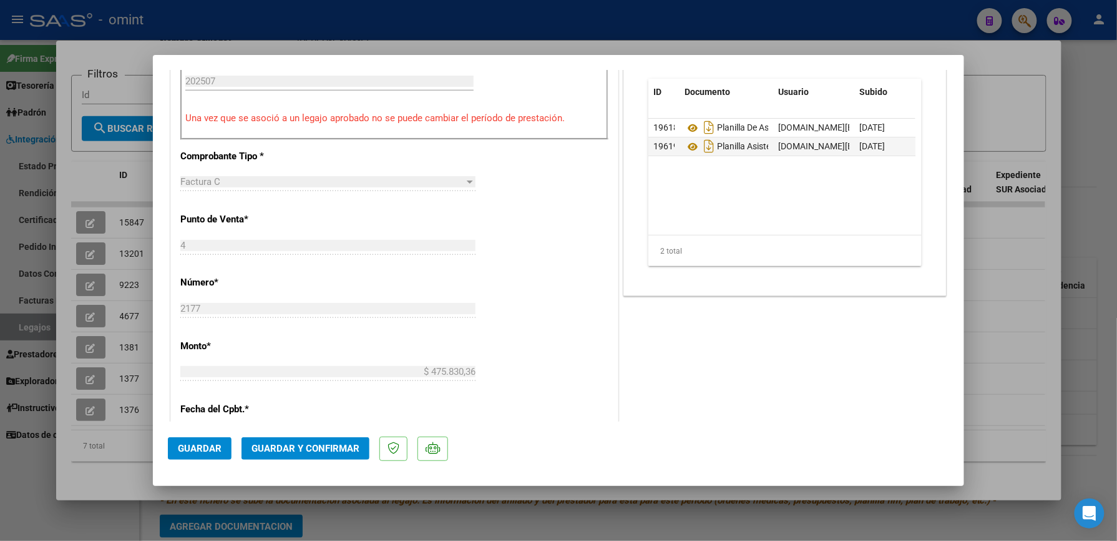
scroll to position [357, 0]
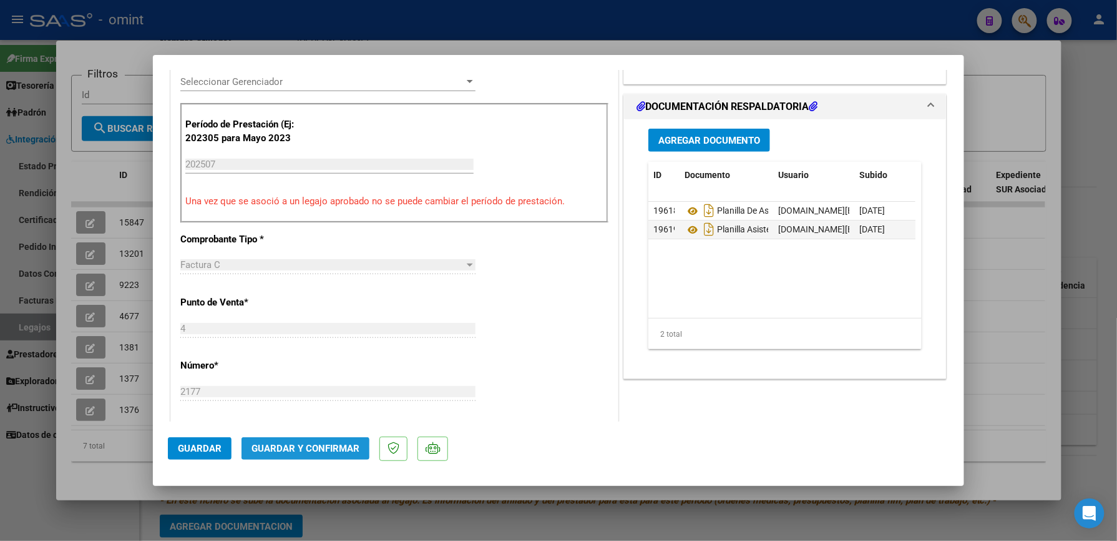
click at [280, 447] on span "Guardar y Confirmar" at bounding box center [306, 448] width 108 height 11
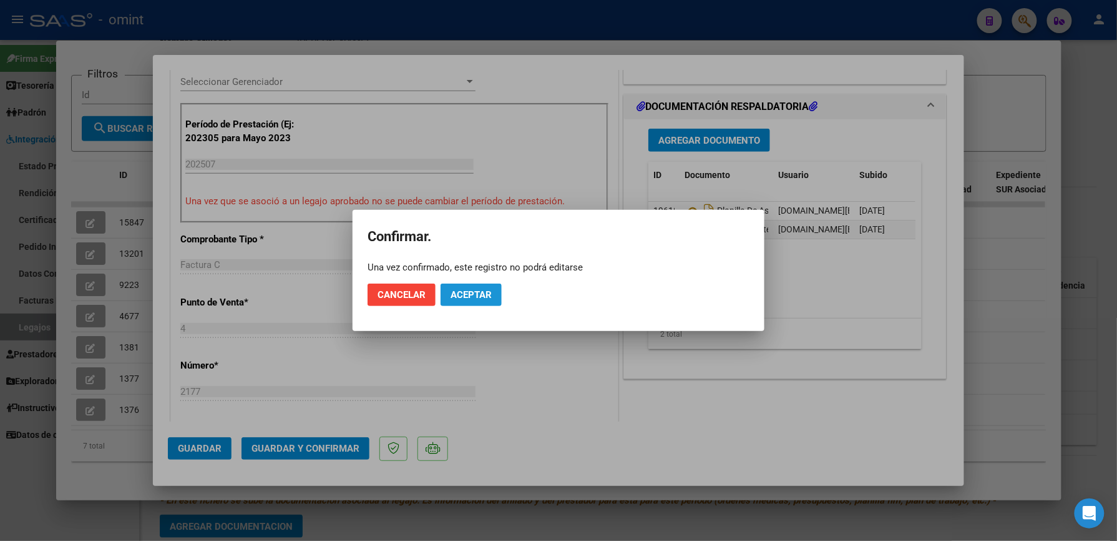
click at [484, 292] on span "Aceptar" at bounding box center [471, 294] width 41 height 11
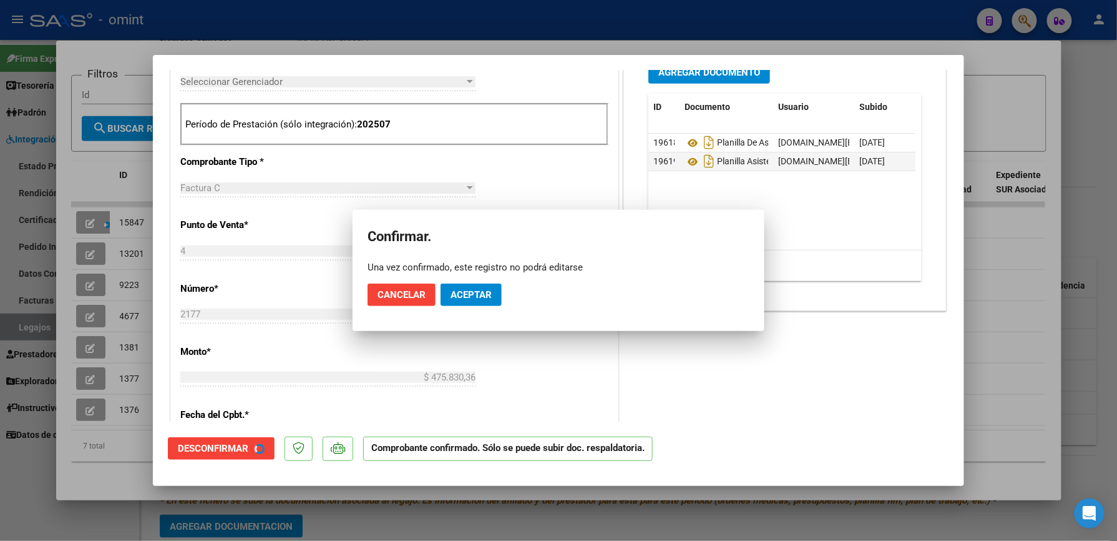
scroll to position [356, 0]
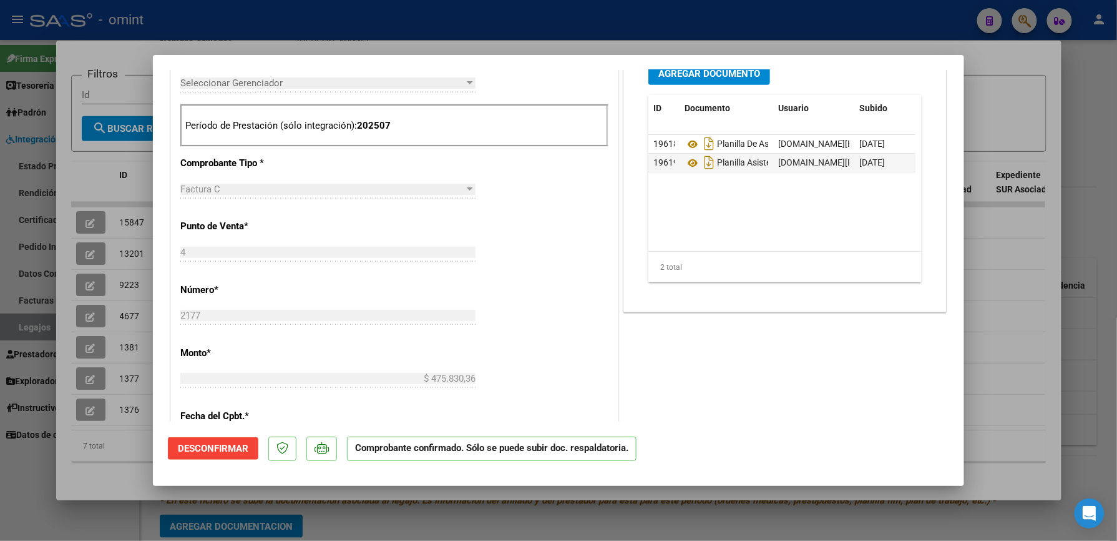
click at [1082, 116] on div at bounding box center [558, 270] width 1117 height 541
type input "$ 0,00"
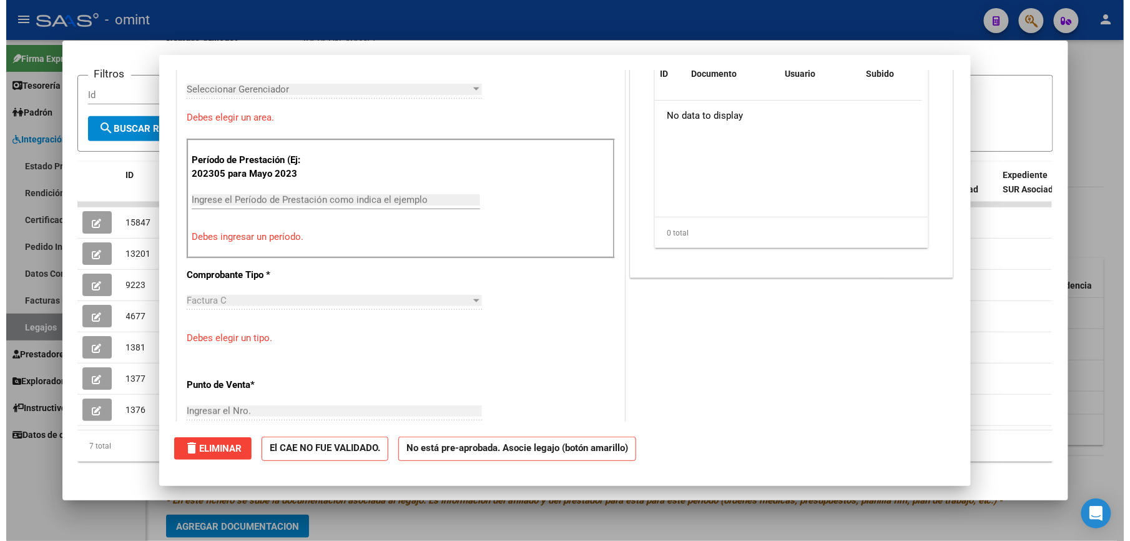
scroll to position [0, 0]
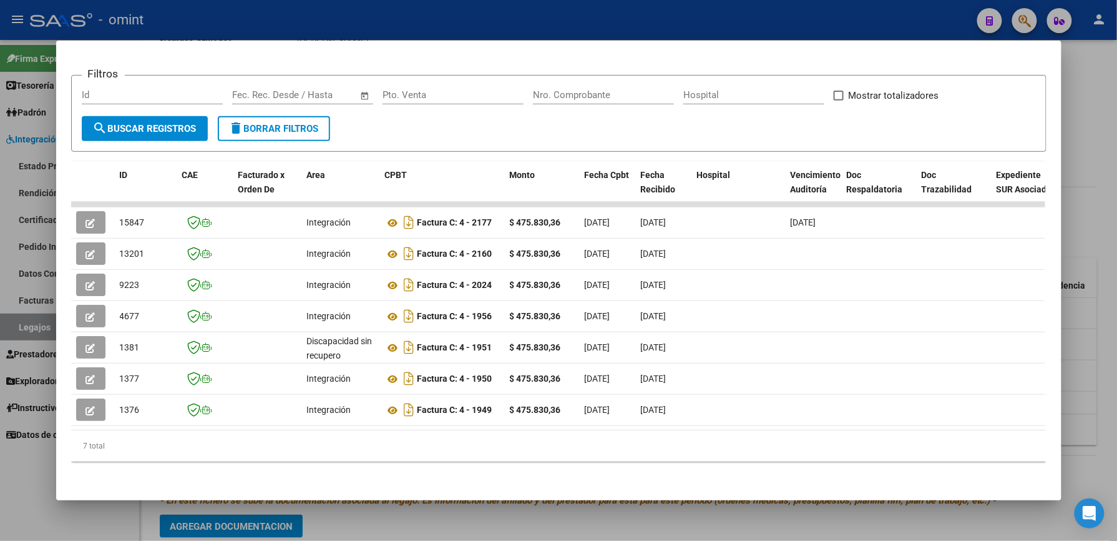
click at [1084, 200] on div at bounding box center [558, 270] width 1117 height 541
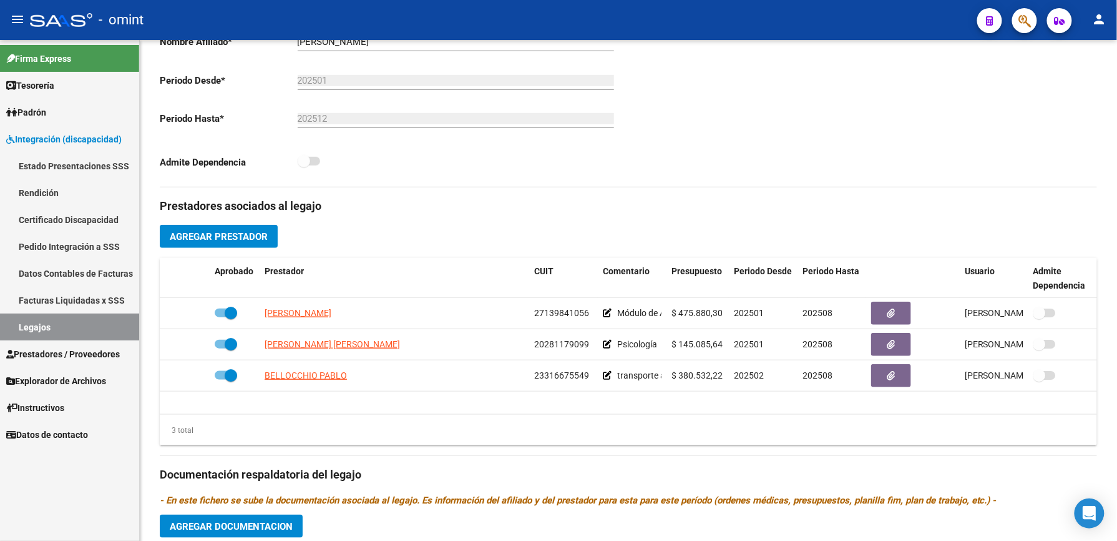
scroll to position [285, 0]
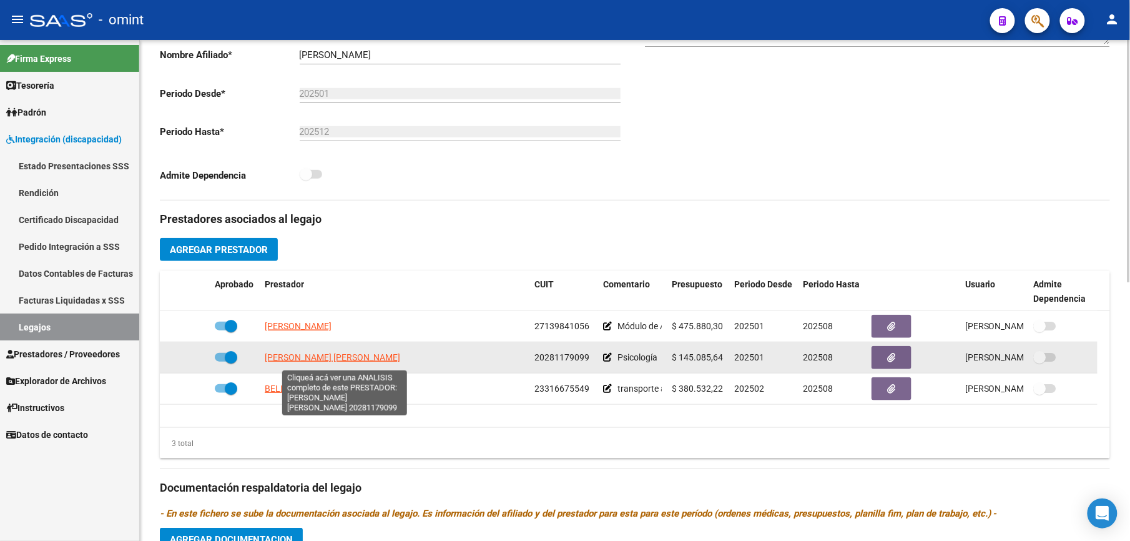
click at [313, 362] on span "LUCERO LATELLA GUILLERMO ALBERTO" at bounding box center [332, 357] width 135 height 10
type textarea "20281179099"
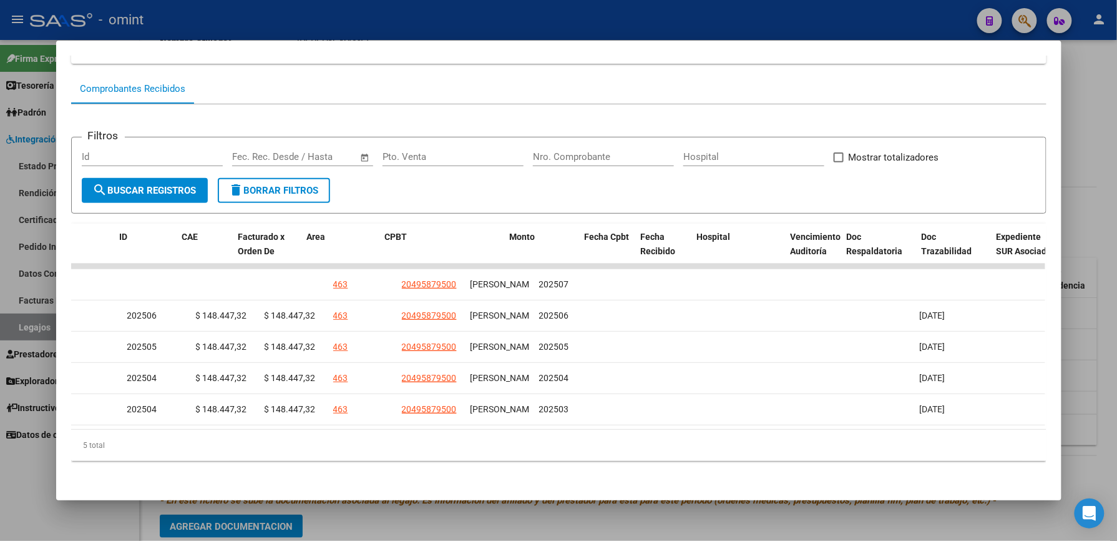
scroll to position [0, 0]
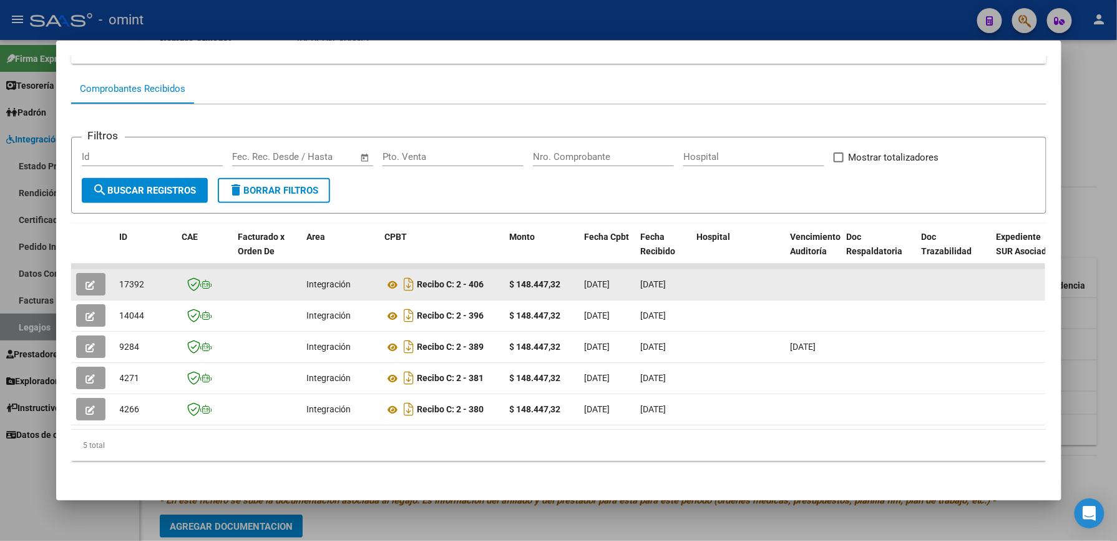
click at [86, 280] on icon "button" at bounding box center [90, 284] width 9 height 9
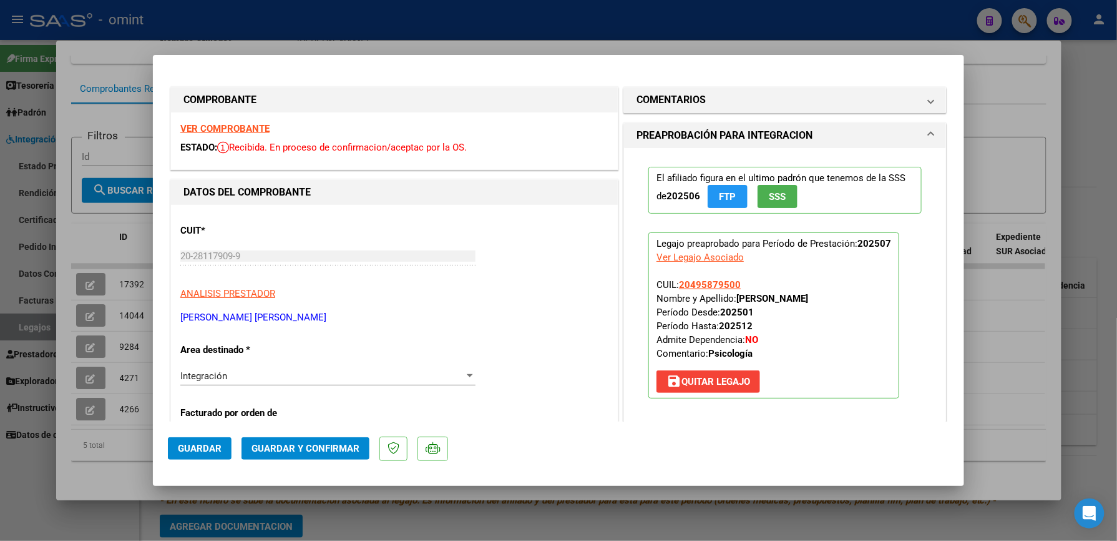
click at [230, 125] on strong "VER COMPROBANTE" at bounding box center [224, 128] width 89 height 11
click at [297, 450] on span "Guardar y Confirmar" at bounding box center [306, 448] width 108 height 11
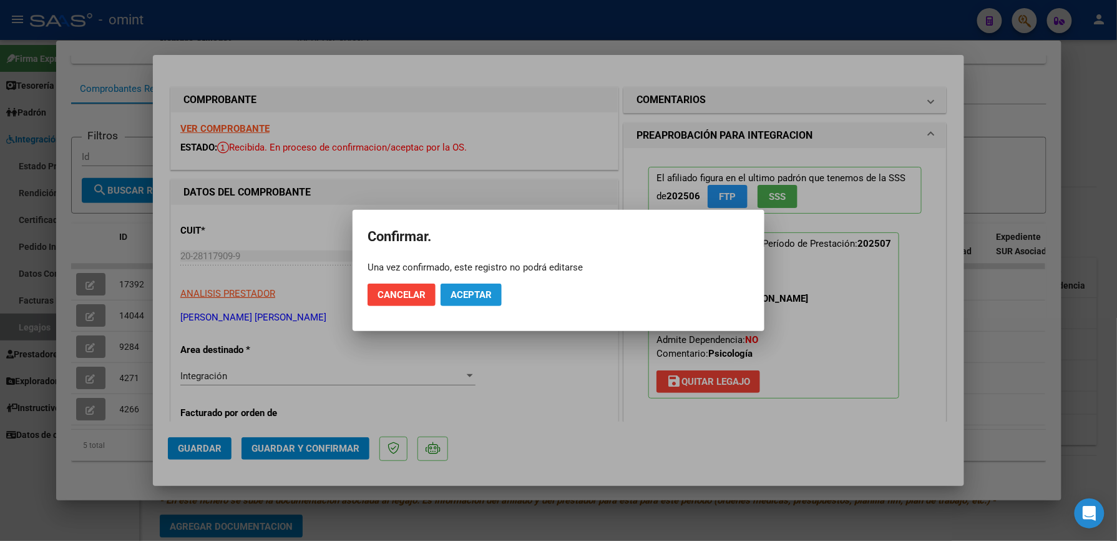
click at [475, 297] on span "Aceptar" at bounding box center [471, 294] width 41 height 11
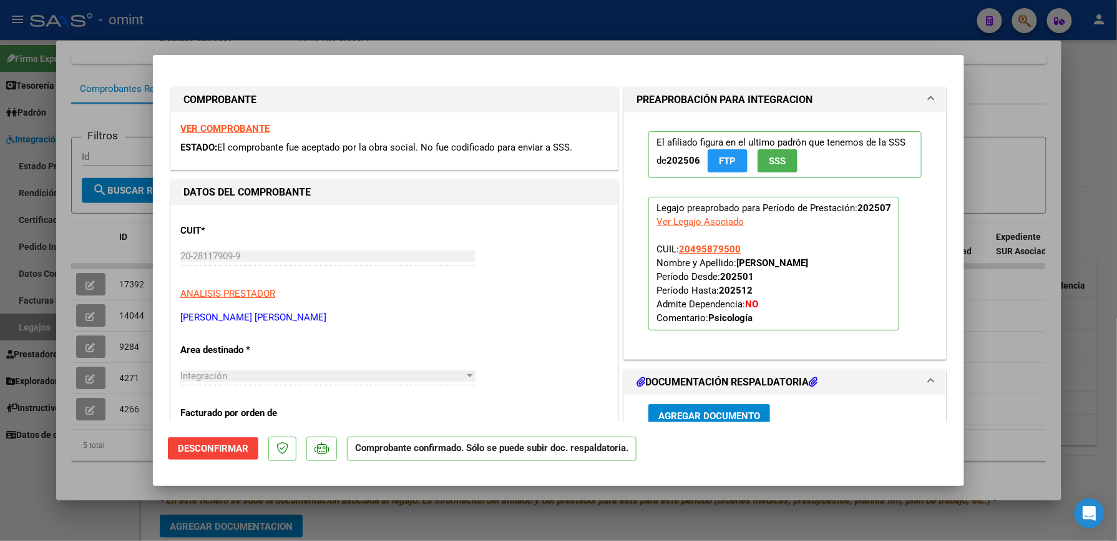
click at [1085, 108] on div at bounding box center [558, 270] width 1117 height 541
type input "$ 0,00"
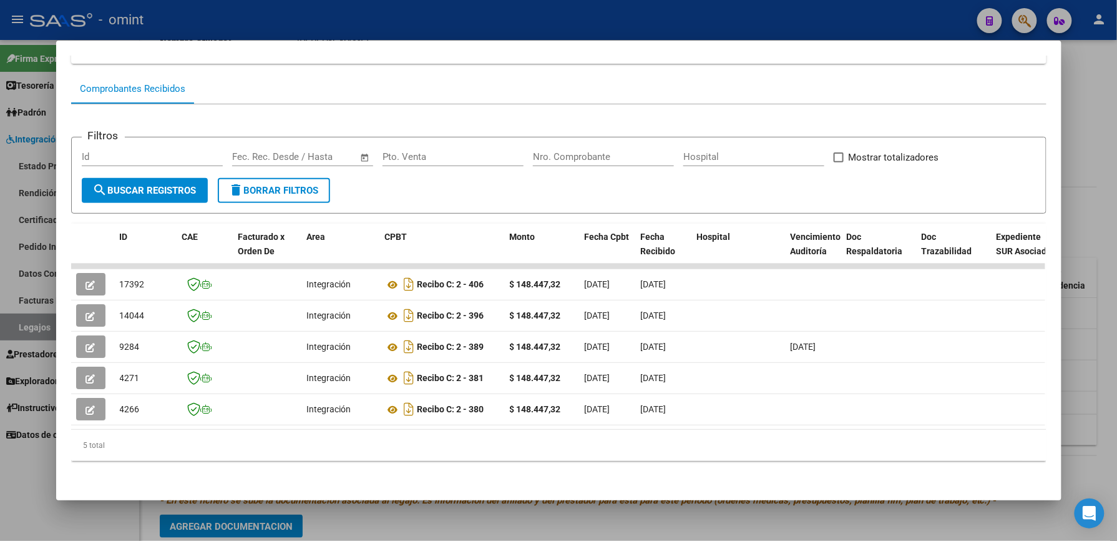
click at [1085, 108] on div at bounding box center [558, 270] width 1117 height 541
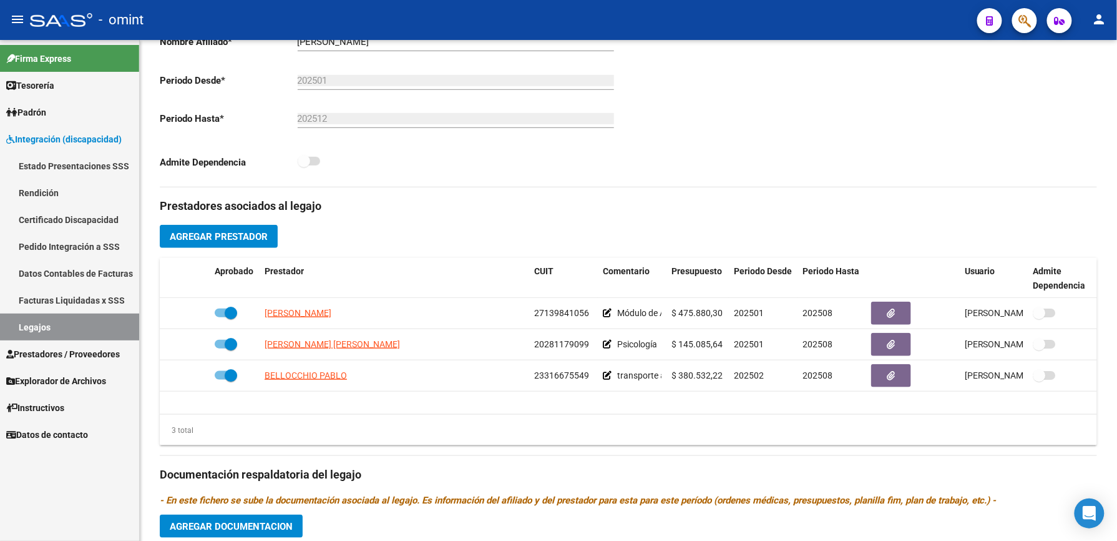
scroll to position [285, 0]
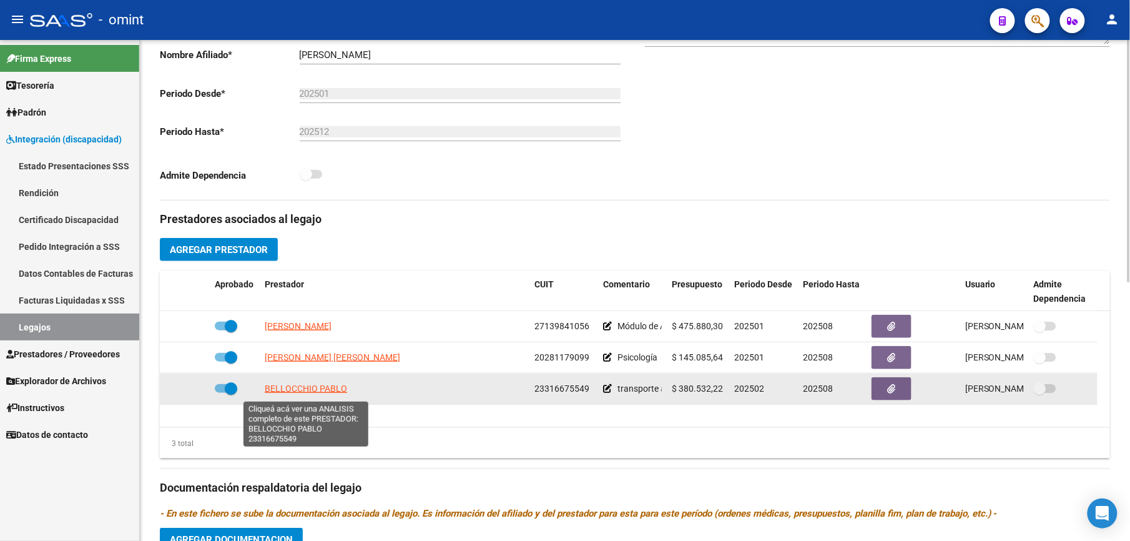
click at [297, 388] on span "BELLOCCHIO PABLO" at bounding box center [306, 388] width 82 height 10
type textarea "23316675549"
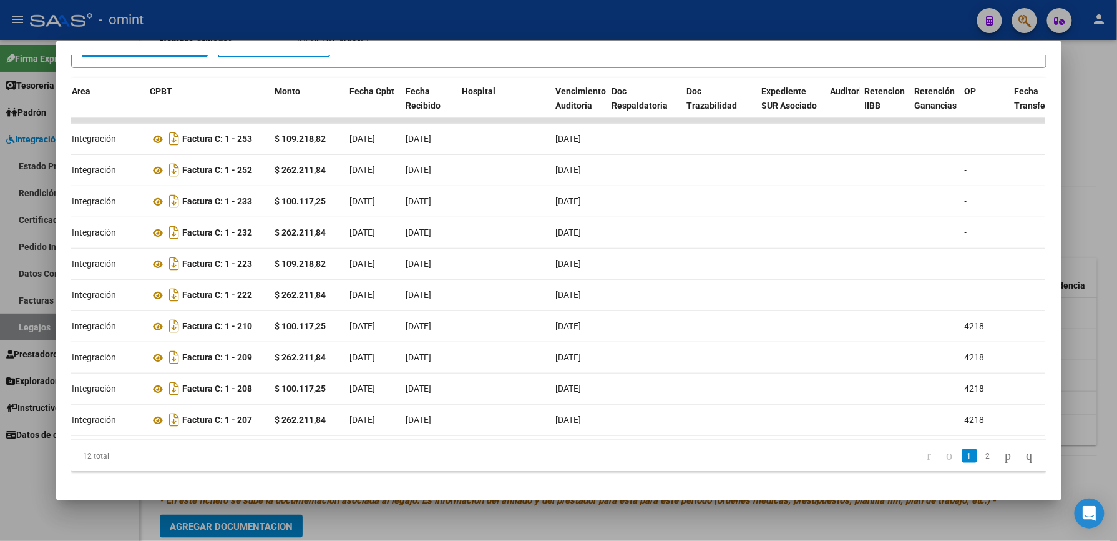
scroll to position [0, 91]
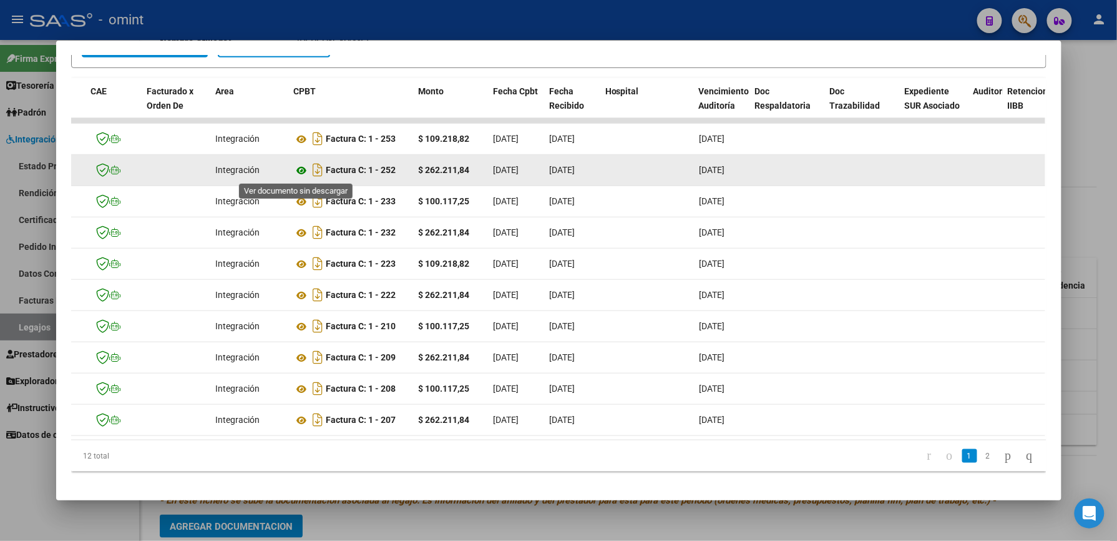
click at [297, 170] on icon at bounding box center [302, 170] width 16 height 15
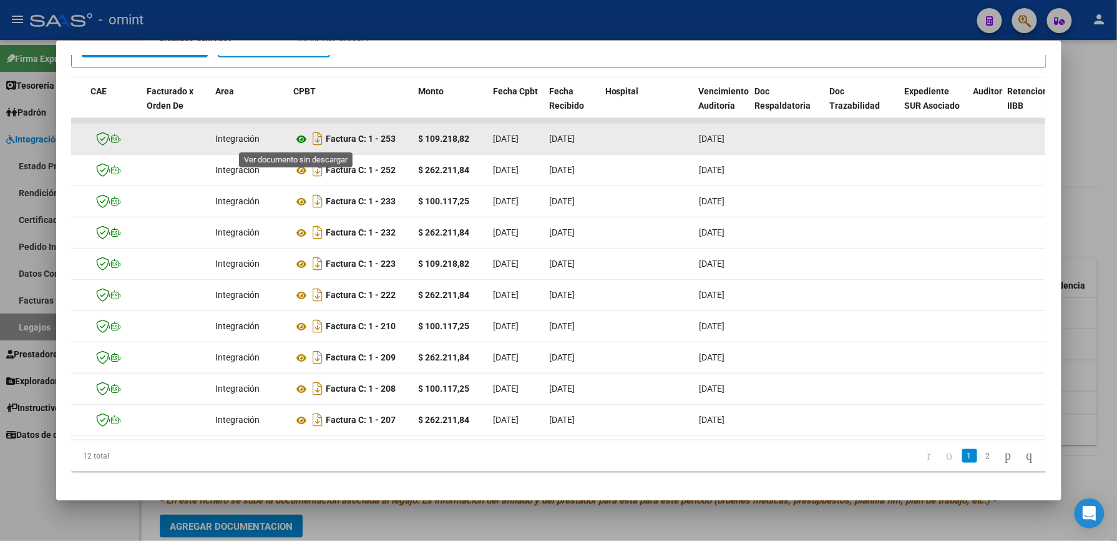
click at [295, 138] on icon at bounding box center [302, 139] width 16 height 15
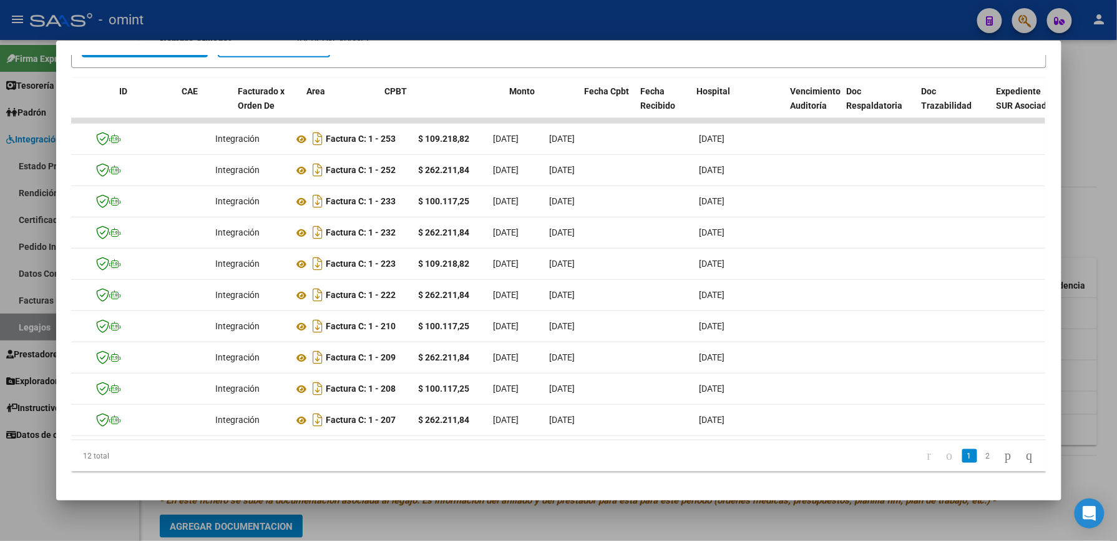
scroll to position [0, 0]
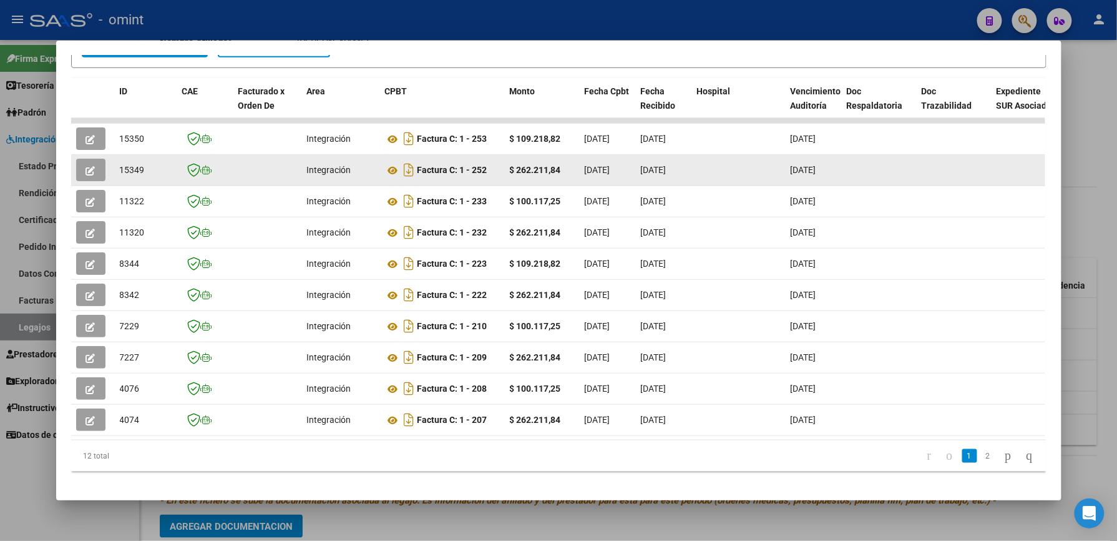
click at [88, 167] on icon "button" at bounding box center [90, 170] width 9 height 9
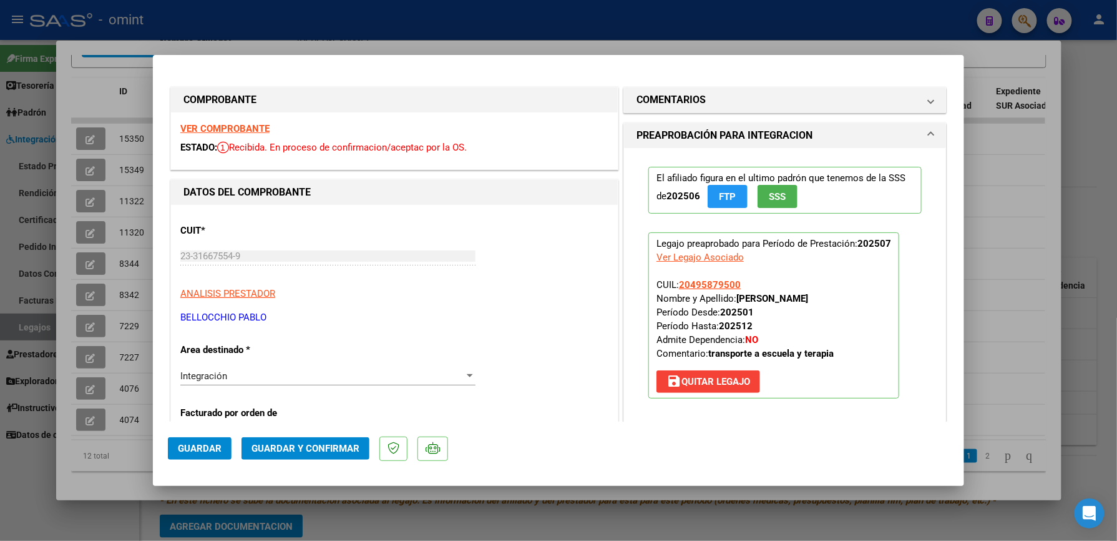
click at [1091, 193] on div at bounding box center [558, 270] width 1117 height 541
type input "$ 0,00"
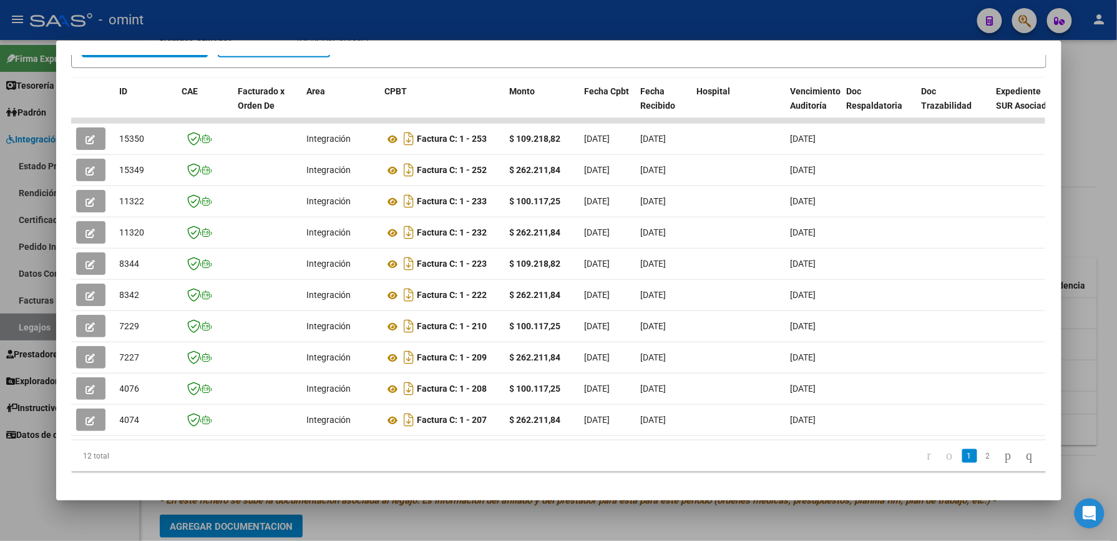
click at [1091, 193] on div at bounding box center [558, 270] width 1117 height 541
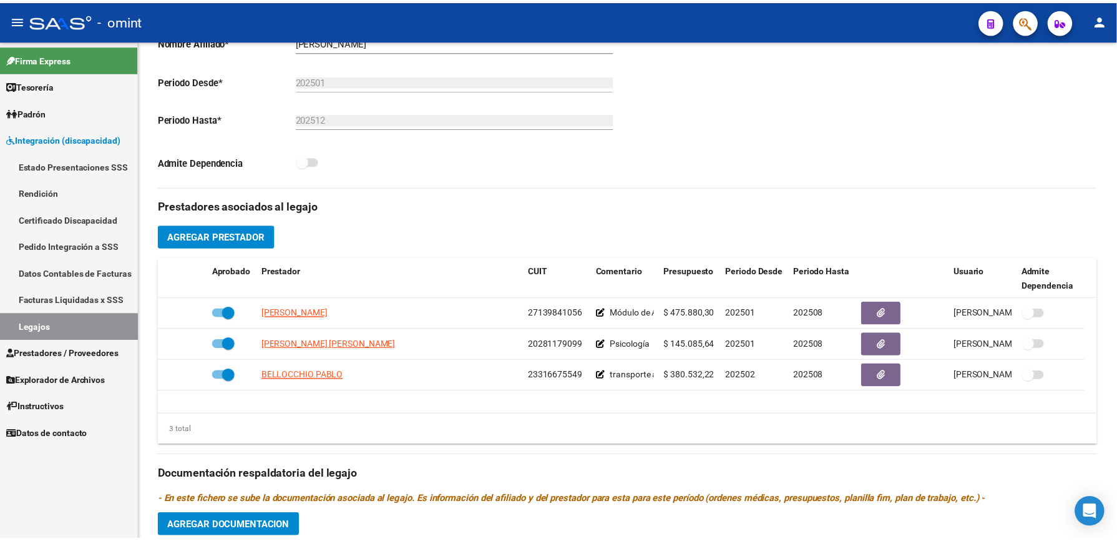
scroll to position [285, 0]
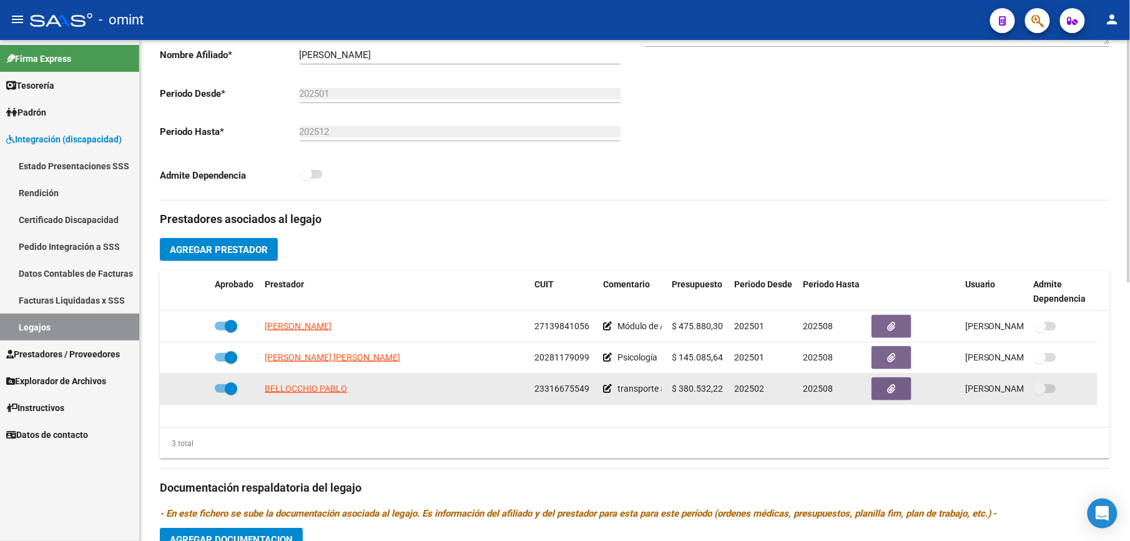
click at [606, 391] on icon at bounding box center [607, 388] width 9 height 9
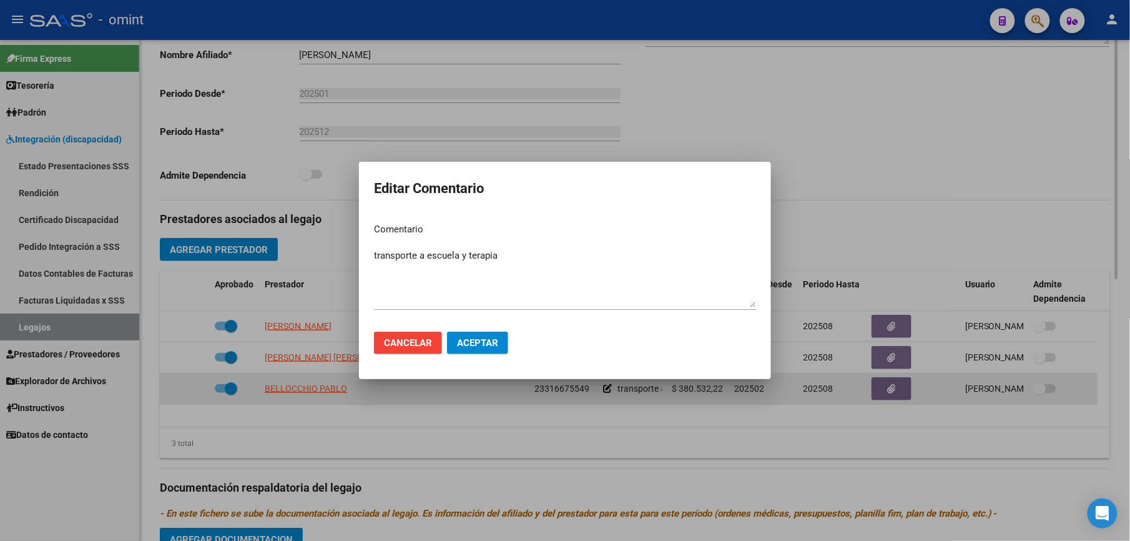
scroll to position [298, 0]
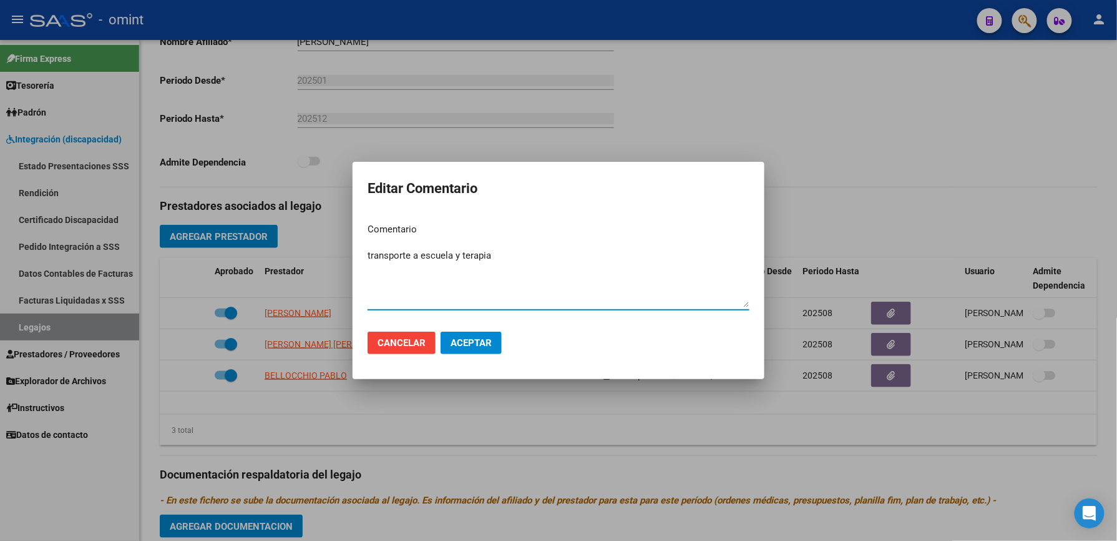
click at [385, 346] on span "Cancelar" at bounding box center [402, 342] width 48 height 11
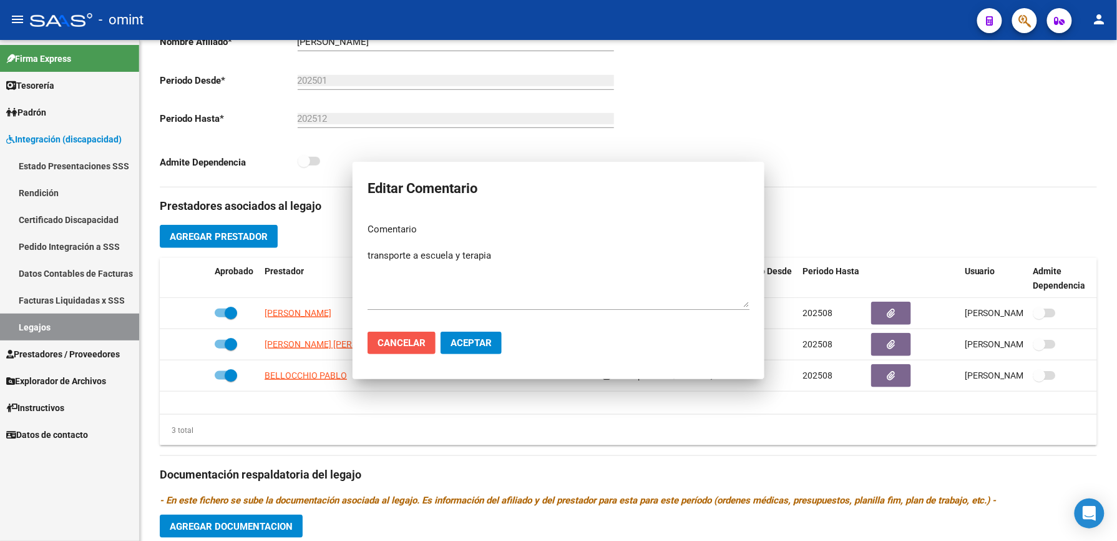
scroll to position [285, 0]
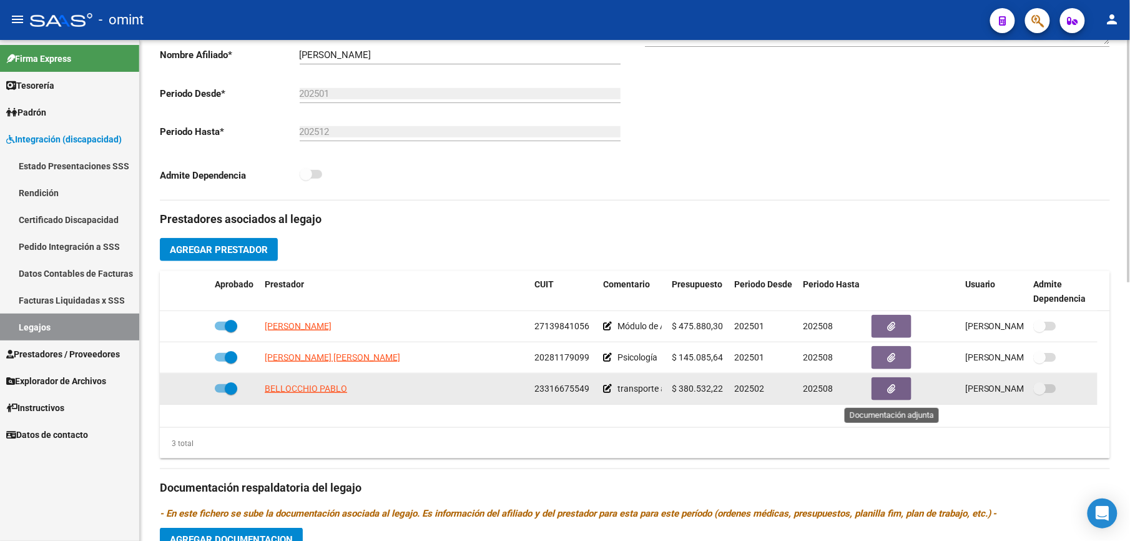
click at [892, 393] on icon "button" at bounding box center [892, 388] width 8 height 9
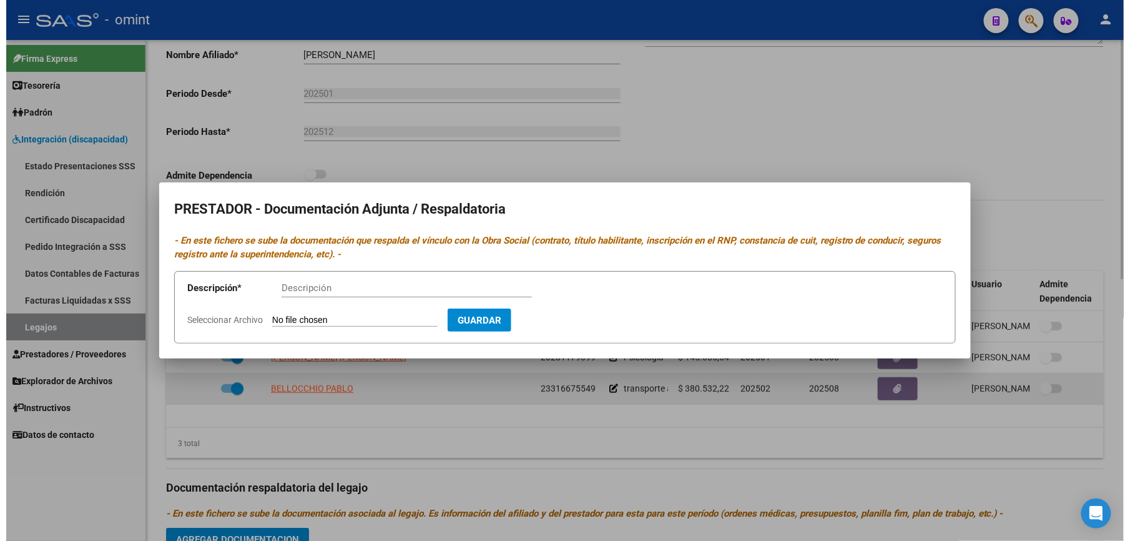
scroll to position [298, 0]
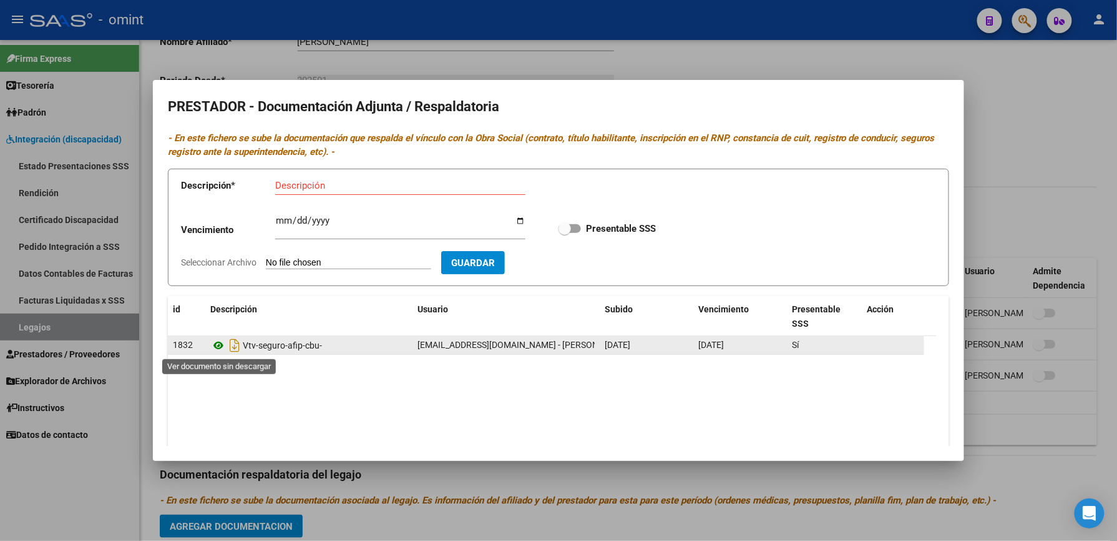
click at [218, 343] on icon at bounding box center [218, 345] width 16 height 15
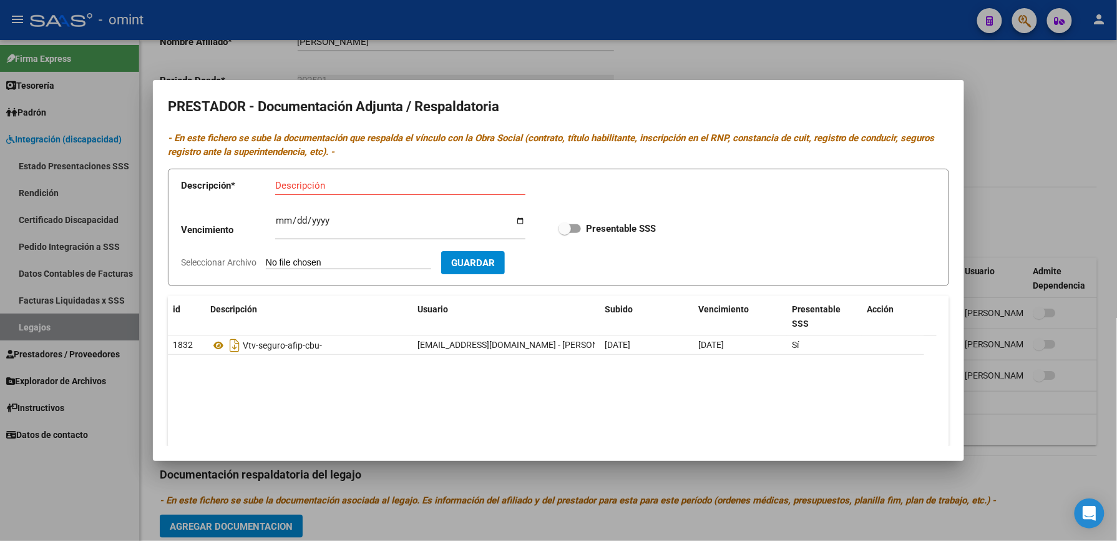
click at [1068, 136] on div at bounding box center [558, 270] width 1117 height 541
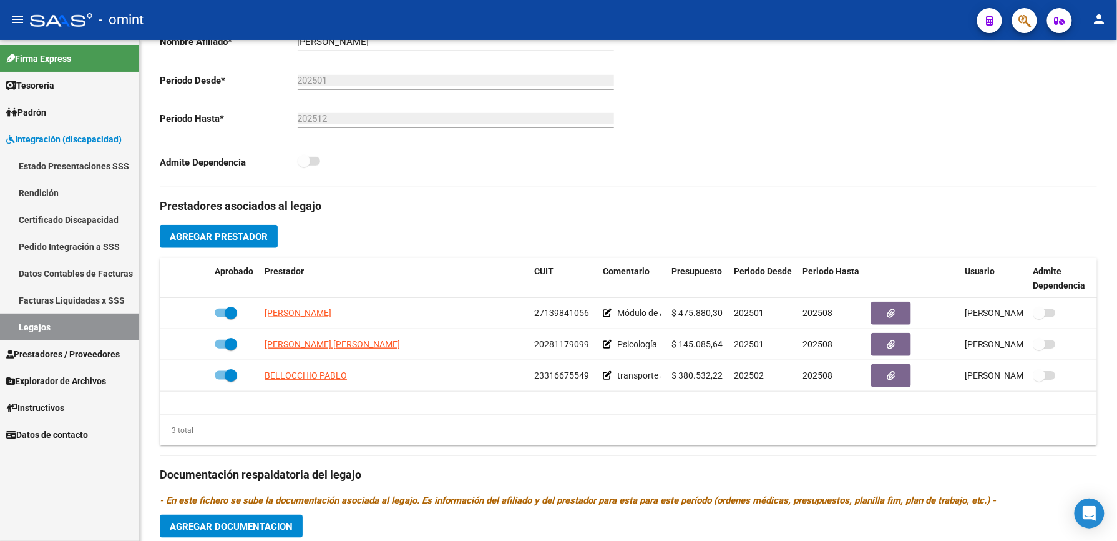
scroll to position [285, 0]
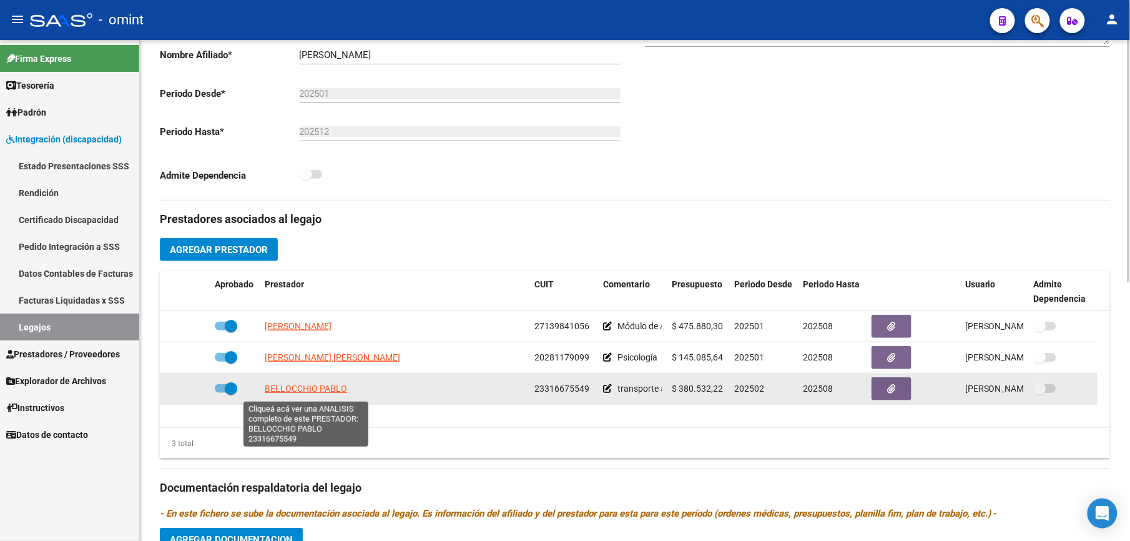
click at [293, 393] on span "BELLOCCHIO PABLO" at bounding box center [306, 388] width 82 height 10
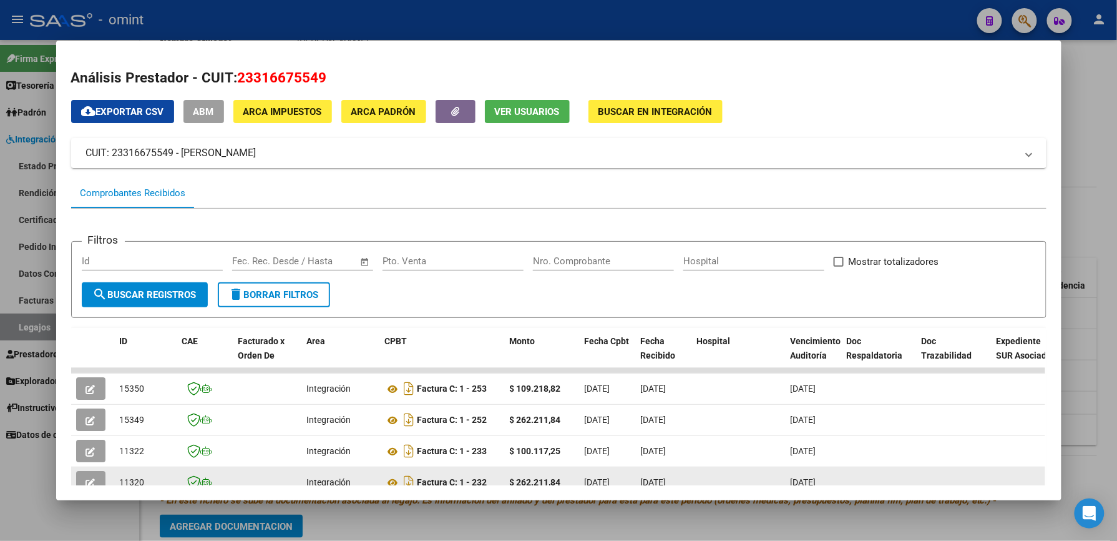
scroll to position [250, 0]
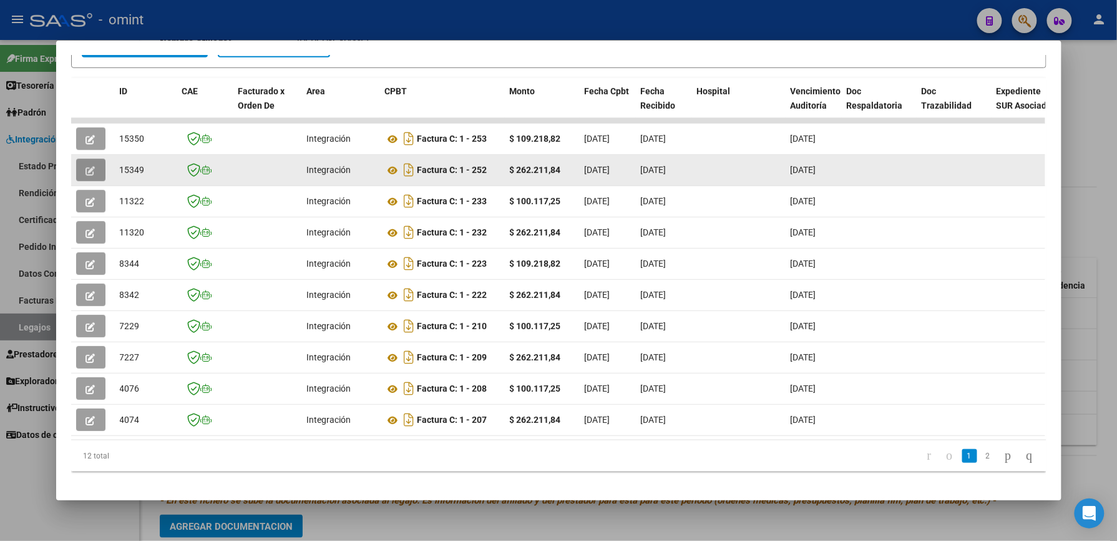
click at [78, 164] on button "button" at bounding box center [90, 170] width 29 height 22
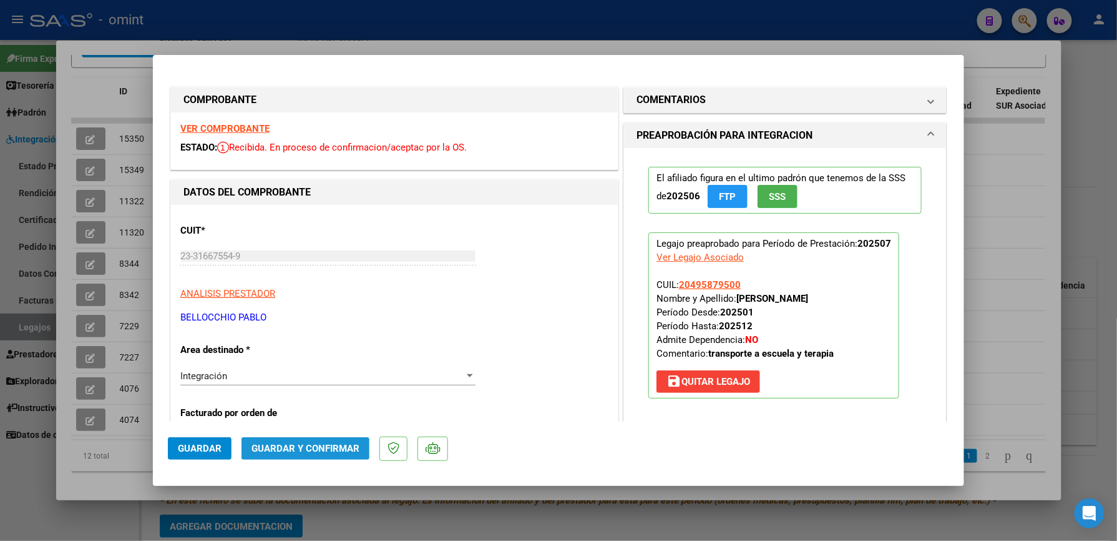
click at [305, 441] on button "Guardar y Confirmar" at bounding box center [306, 448] width 128 height 22
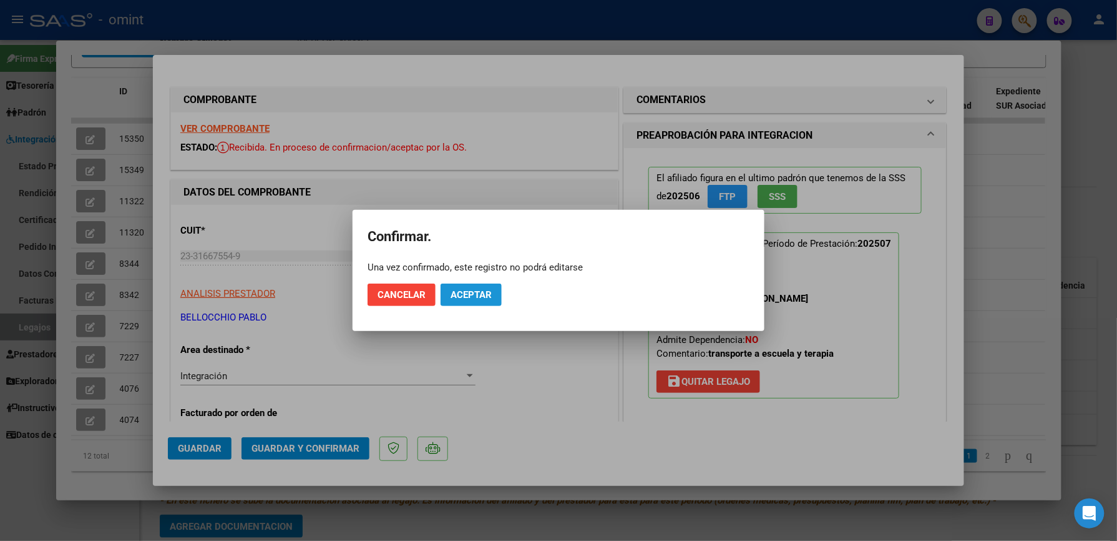
click at [492, 290] on button "Aceptar" at bounding box center [471, 294] width 61 height 22
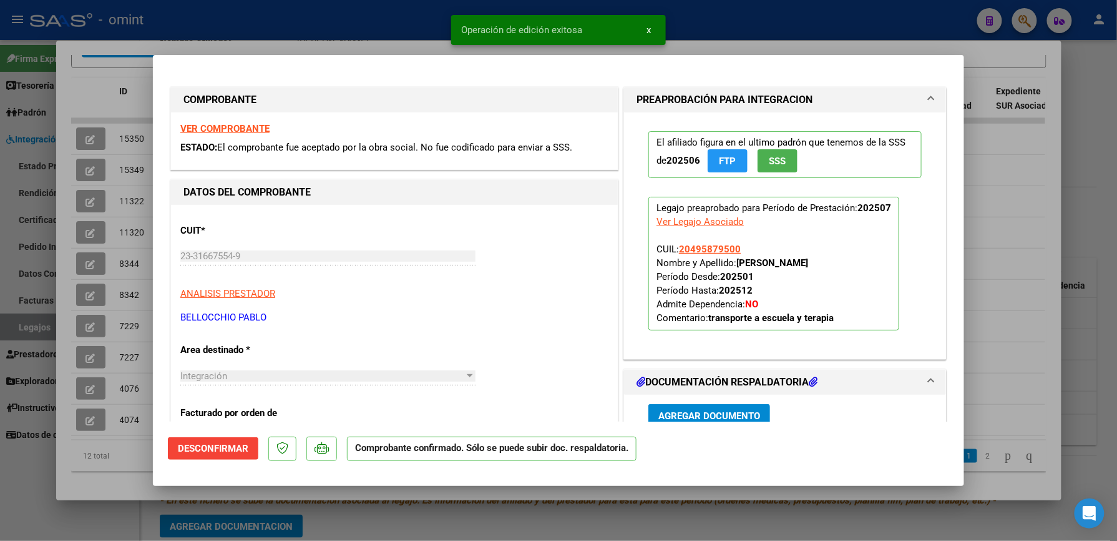
click at [1016, 185] on div at bounding box center [558, 270] width 1117 height 541
type input "$ 0,00"
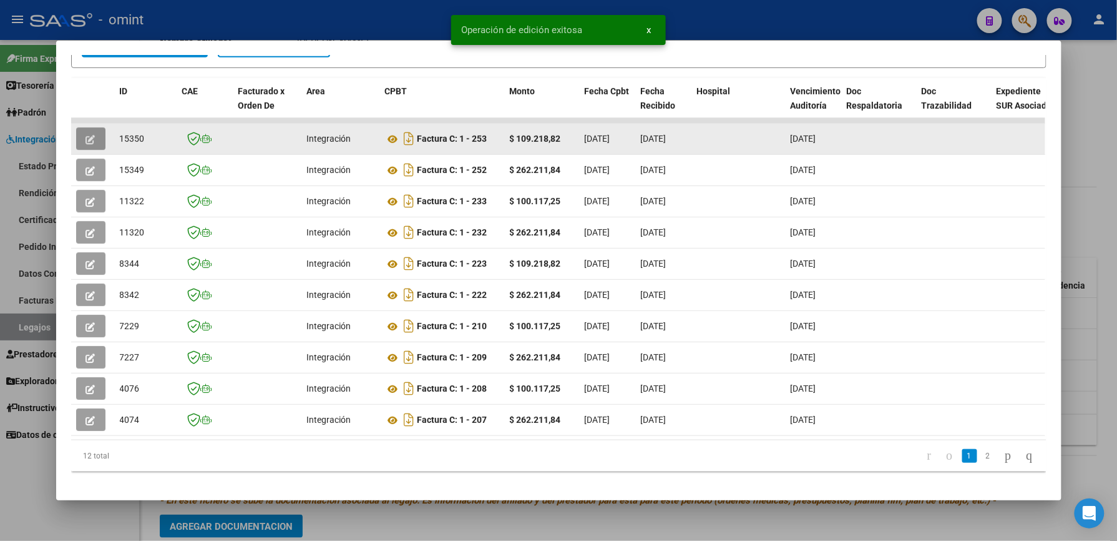
click at [86, 135] on icon "button" at bounding box center [90, 139] width 9 height 9
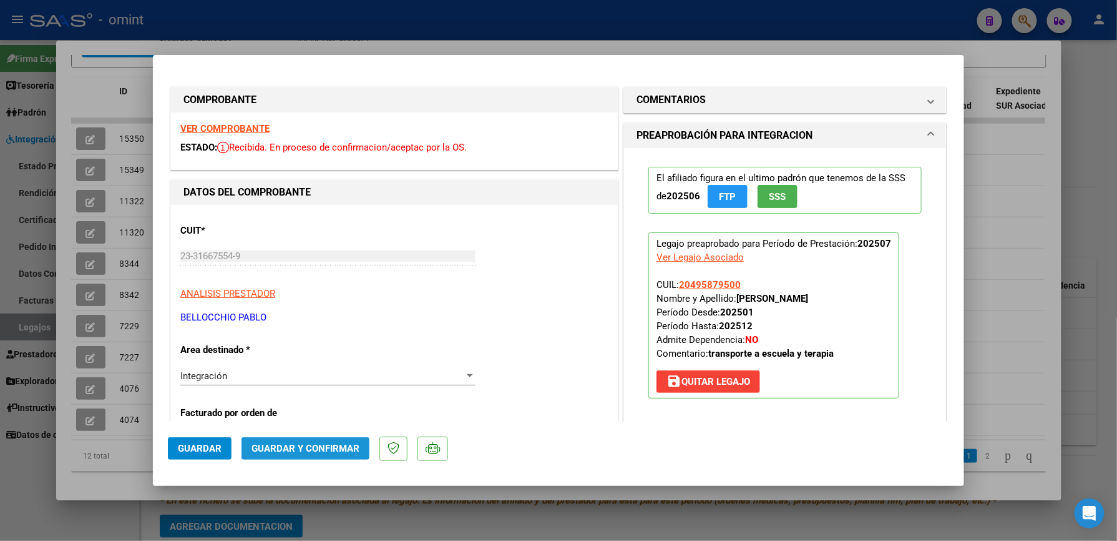
click at [323, 447] on span "Guardar y Confirmar" at bounding box center [306, 448] width 108 height 11
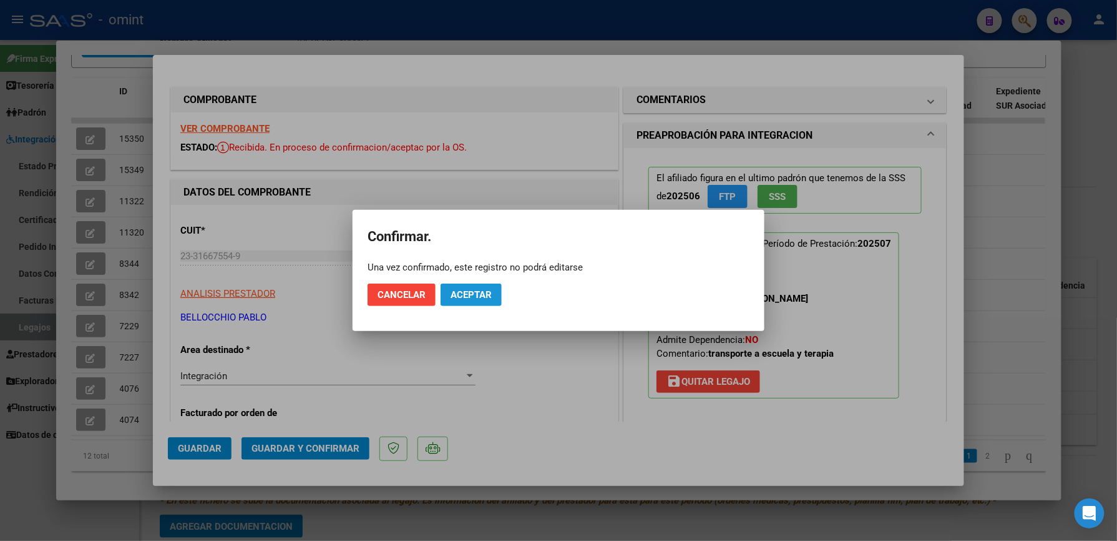
click at [487, 287] on button "Aceptar" at bounding box center [471, 294] width 61 height 22
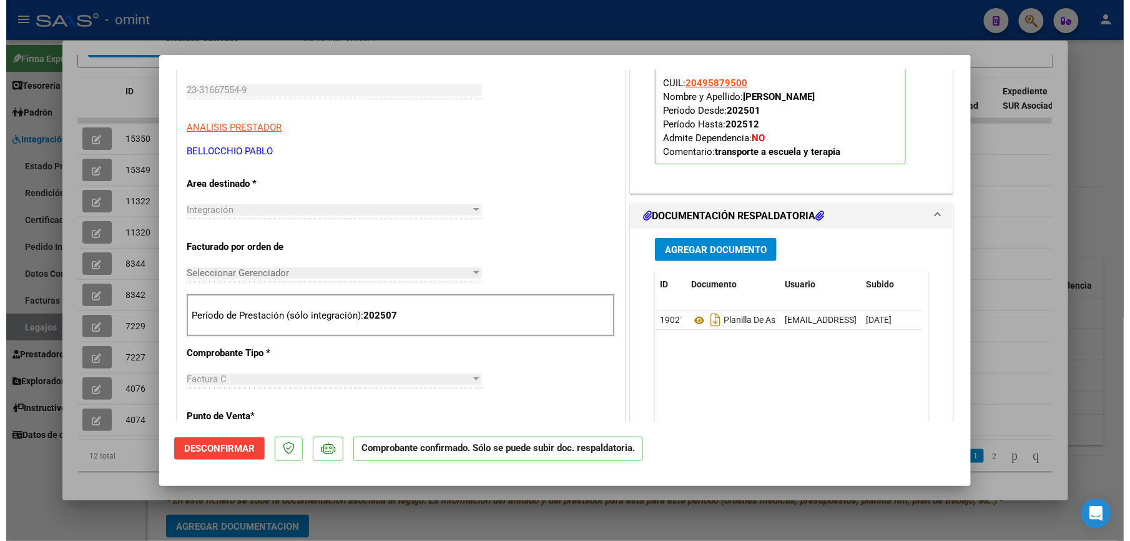
scroll to position [0, 0]
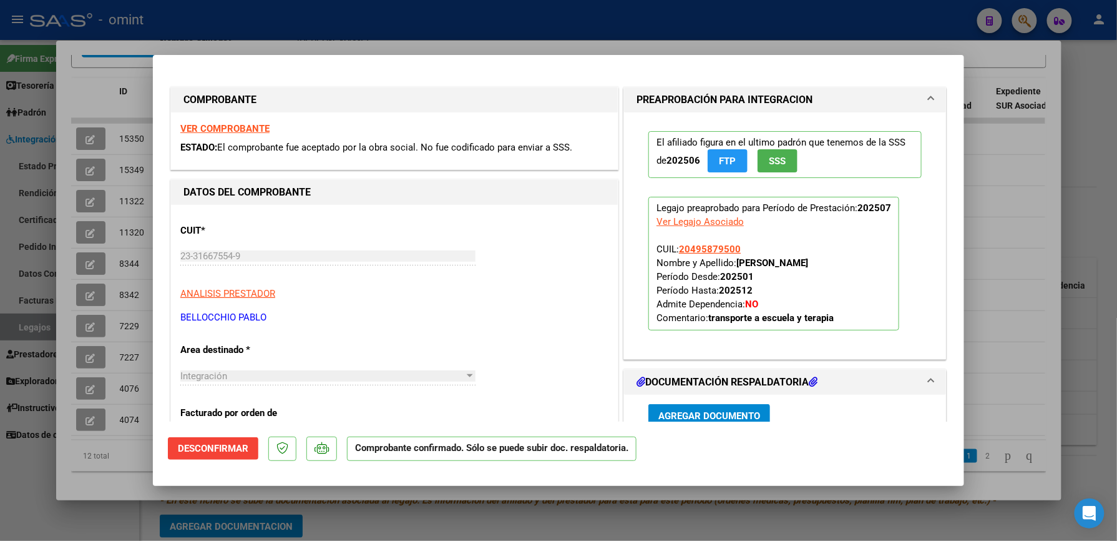
click at [1000, 206] on div at bounding box center [558, 270] width 1117 height 541
type input "$ 0,00"
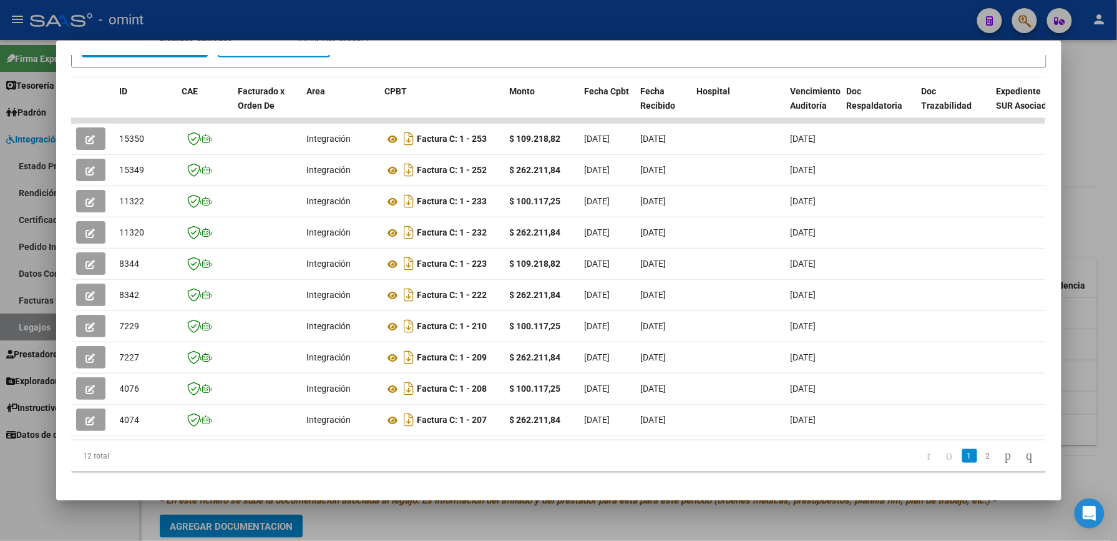
click at [1082, 180] on div at bounding box center [558, 270] width 1117 height 541
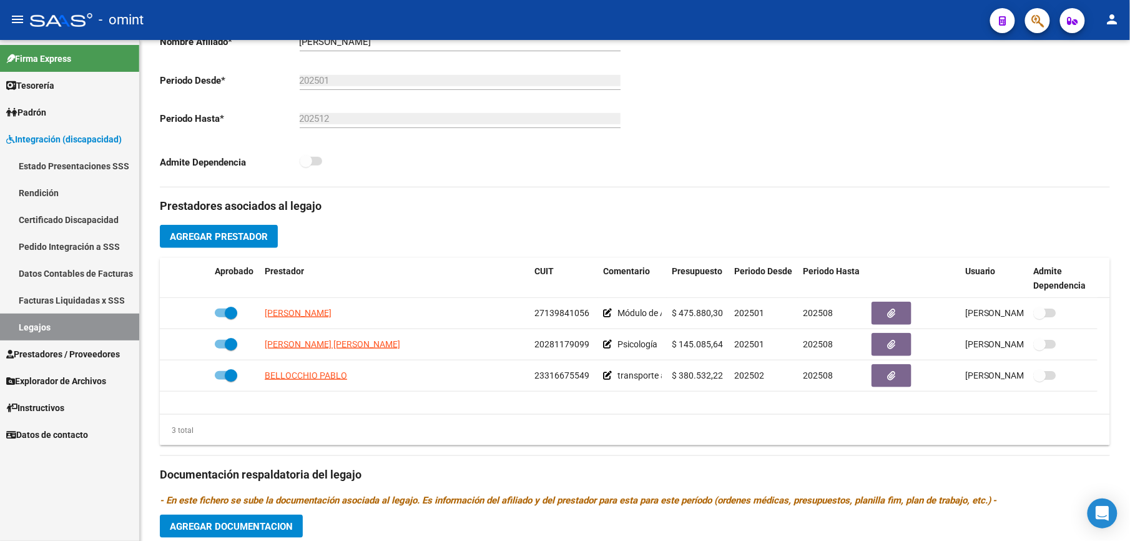
scroll to position [285, 0]
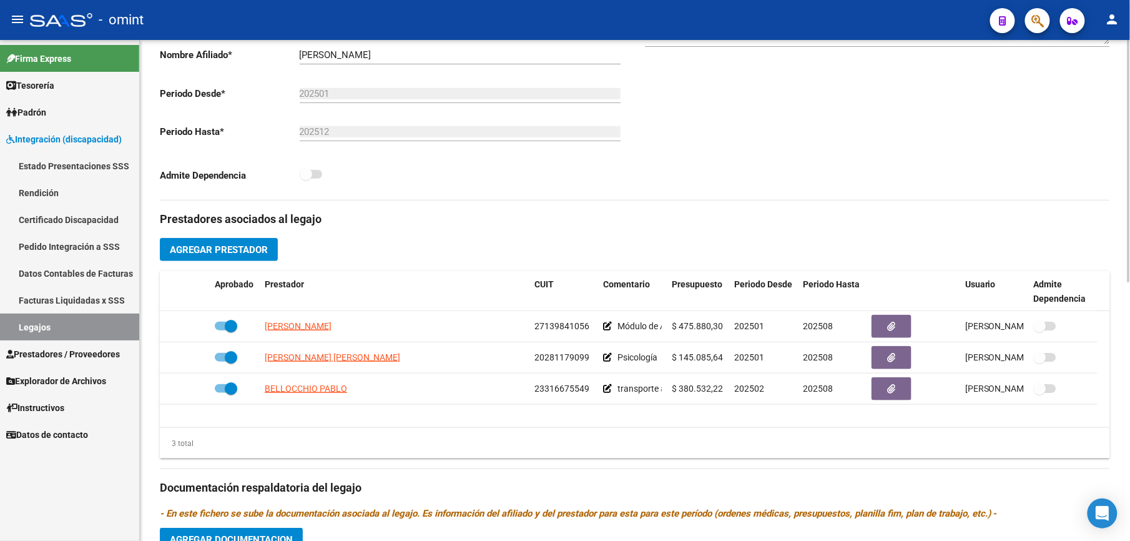
drag, startPoint x: 640, startPoint y: 516, endPoint x: 260, endPoint y: 66, distance: 588.7
click at [260, 66] on div "Aprobado CUIL * 20-49587950-0 Ingresar CUIL ALBRIEU LIVINGSTON AGUSTIN Análisis…" at bounding box center [392, 54] width 465 height 272
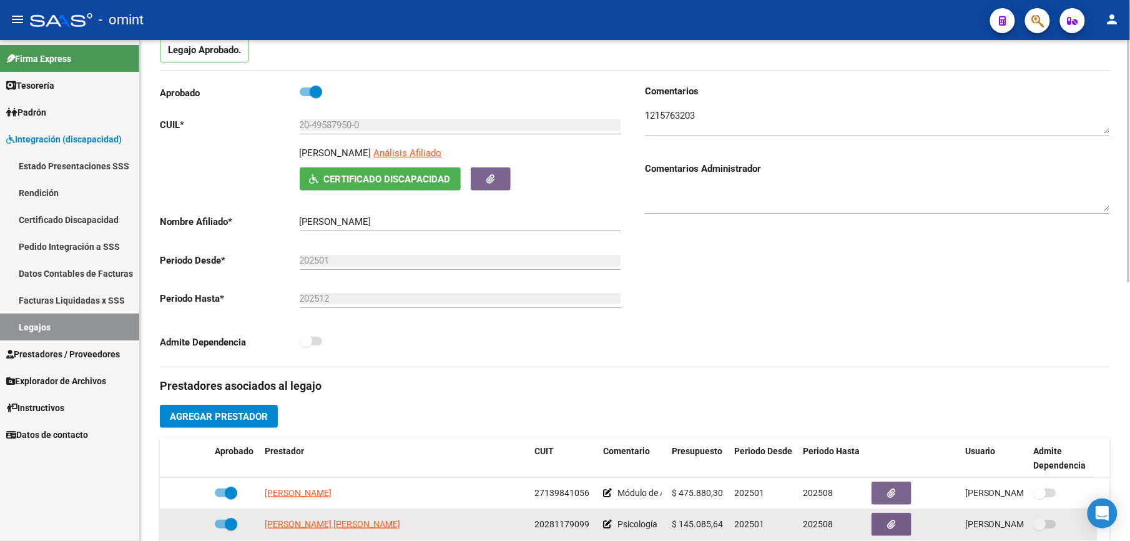
scroll to position [0, 0]
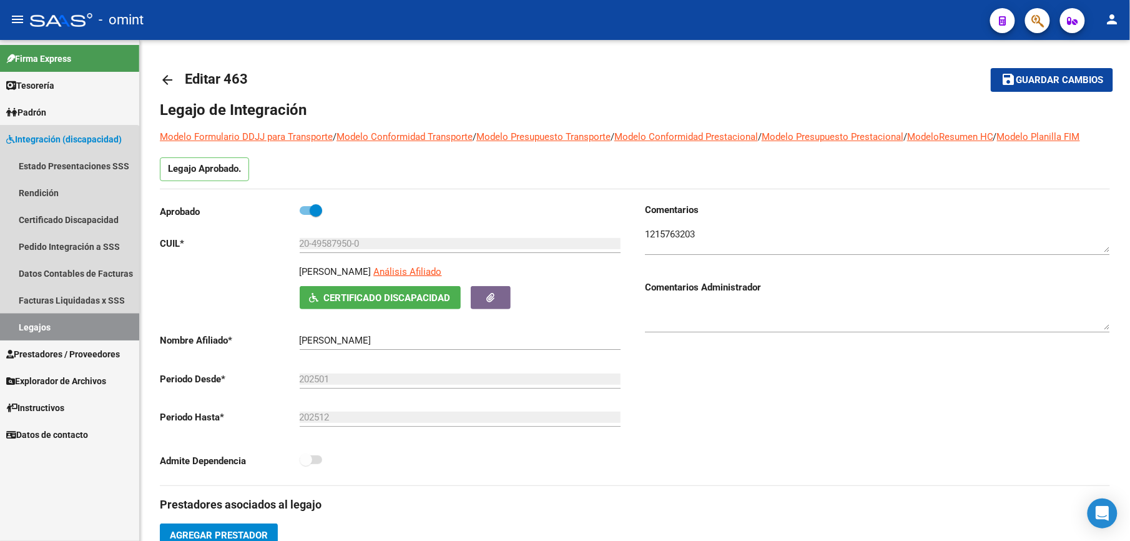
click at [44, 328] on link "Legajos" at bounding box center [69, 326] width 139 height 27
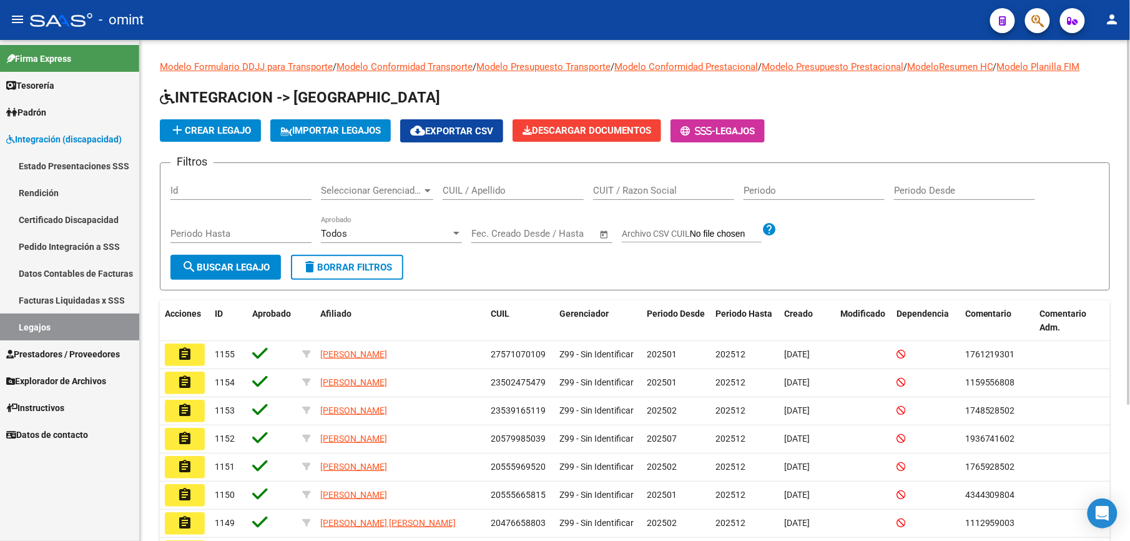
click at [508, 184] on div "CUIL / Apellido" at bounding box center [513, 186] width 141 height 27
paste input "20454884338"
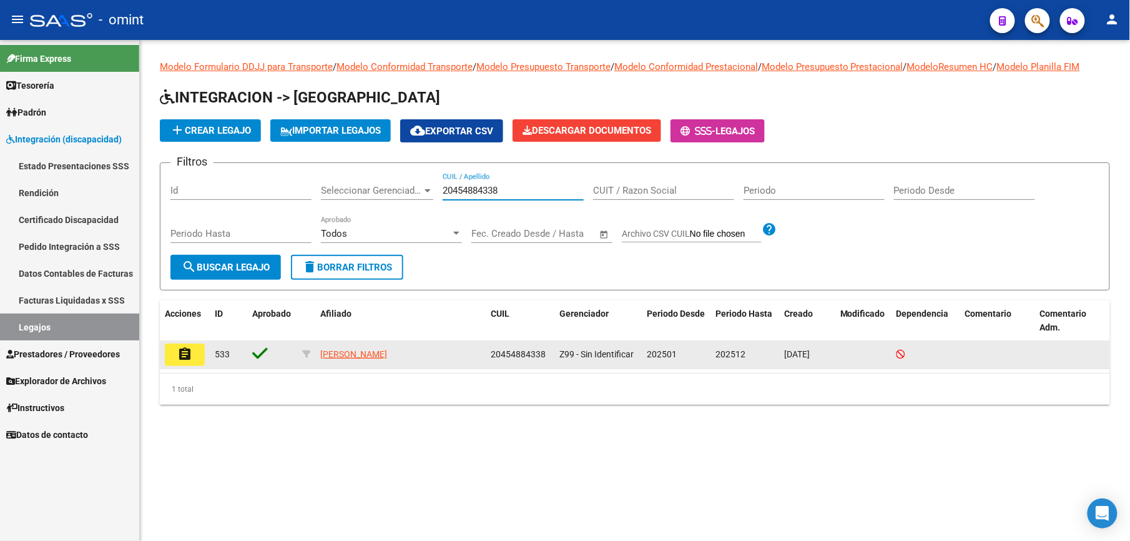
type input "20454884338"
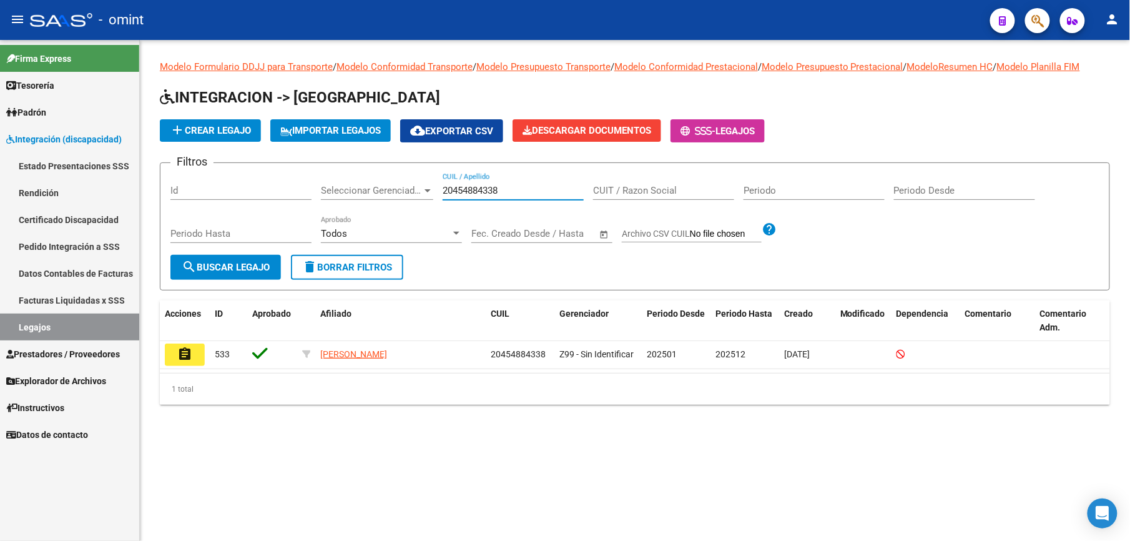
click at [181, 355] on mat-icon "assignment" at bounding box center [184, 353] width 15 height 15
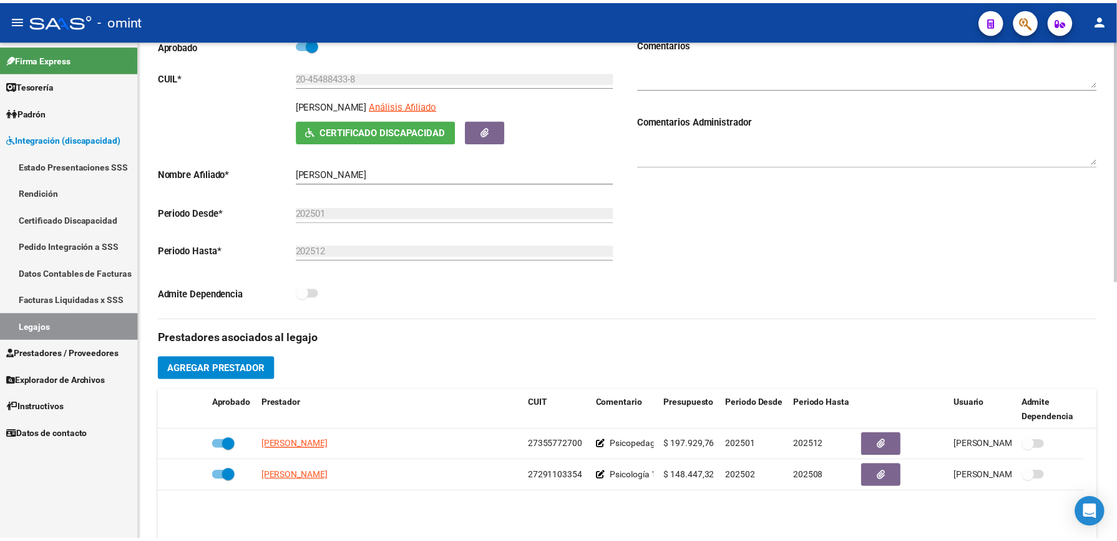
scroll to position [250, 0]
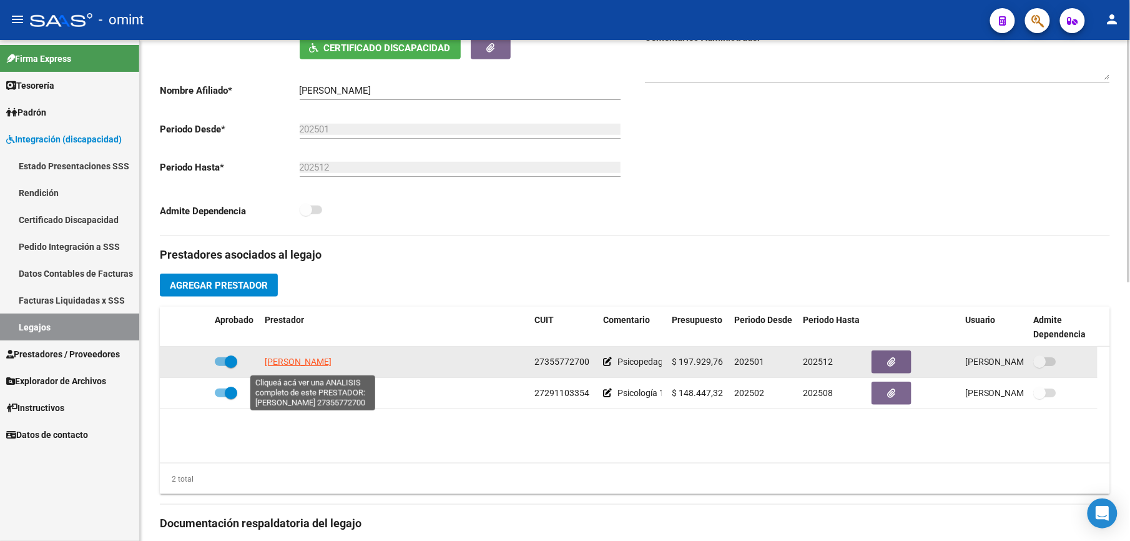
click at [321, 363] on span "CASTAGNO ANTONELLA" at bounding box center [298, 361] width 67 height 10
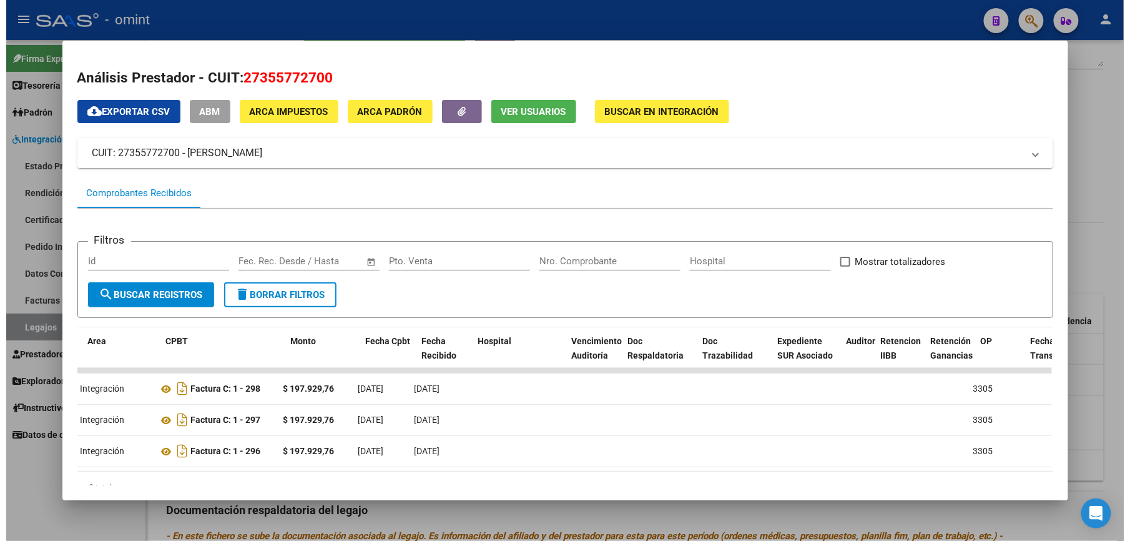
scroll to position [0, 225]
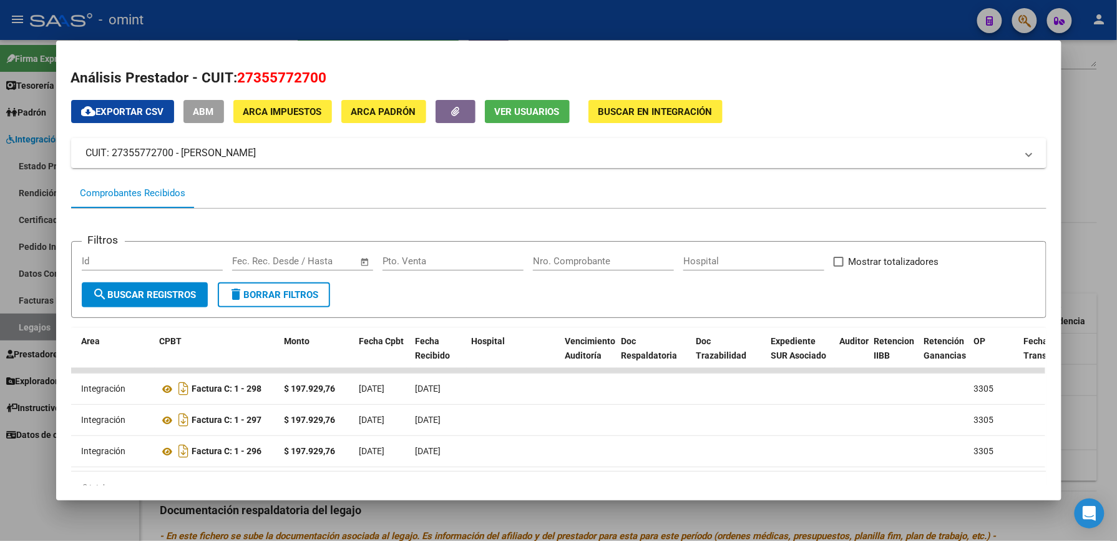
click at [1091, 147] on div at bounding box center [558, 270] width 1117 height 541
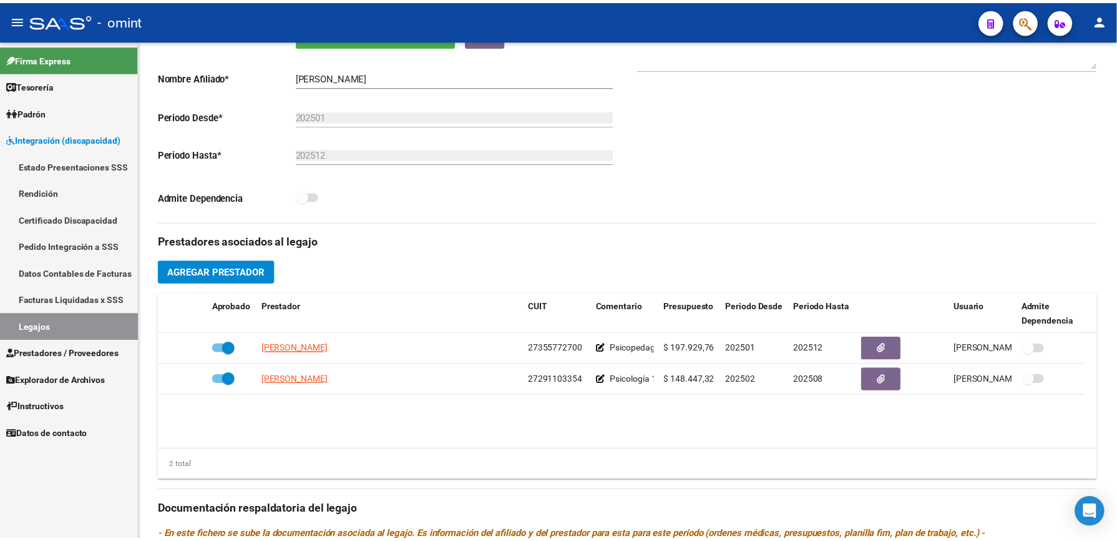
scroll to position [250, 0]
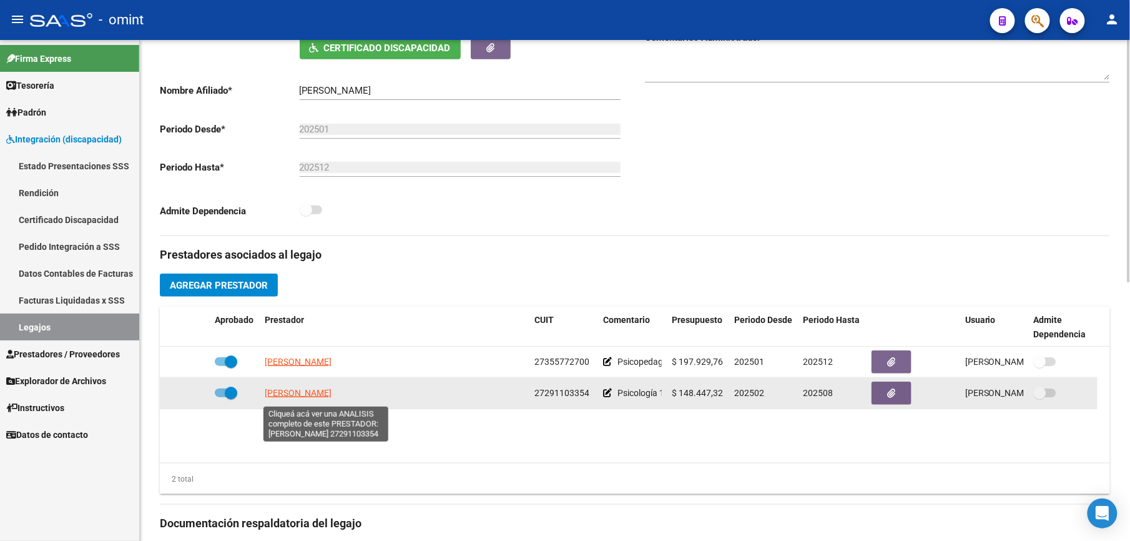
click at [328, 398] on span "AIMARETTO PAOLA VERONICA" at bounding box center [298, 393] width 67 height 10
type textarea "27291103354"
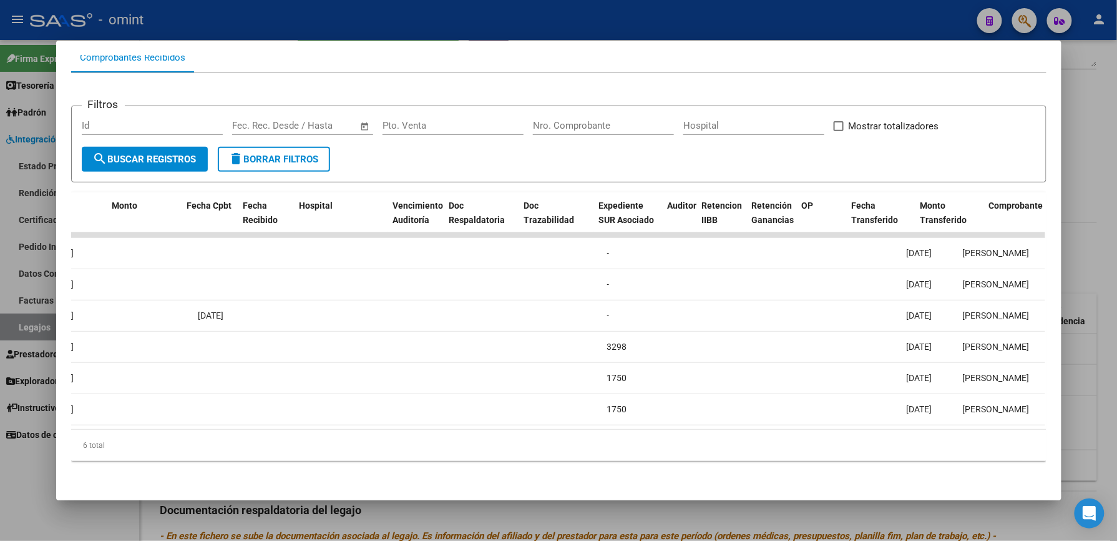
scroll to position [0, 0]
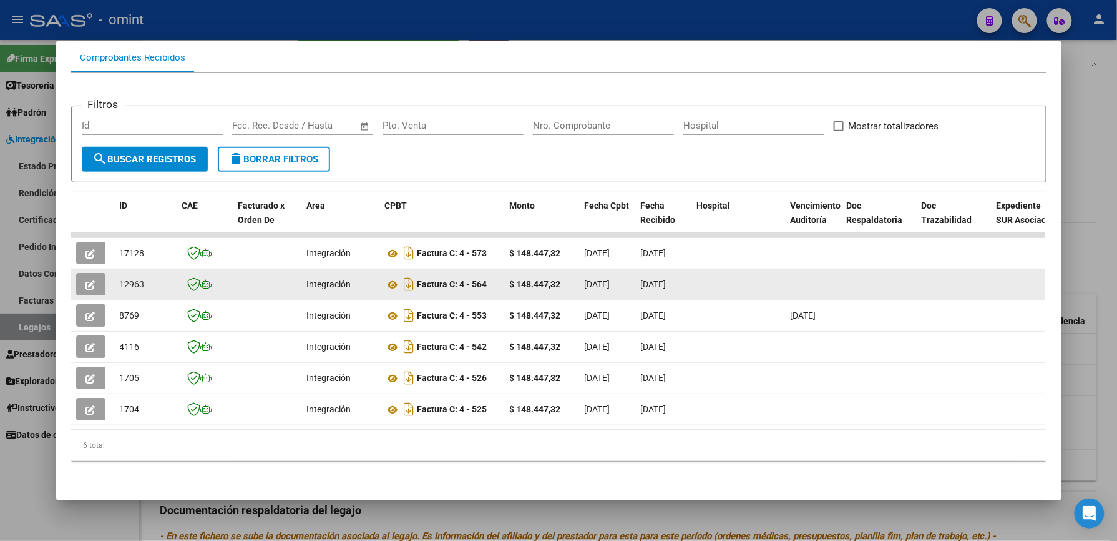
click at [76, 280] on button "button" at bounding box center [90, 284] width 29 height 22
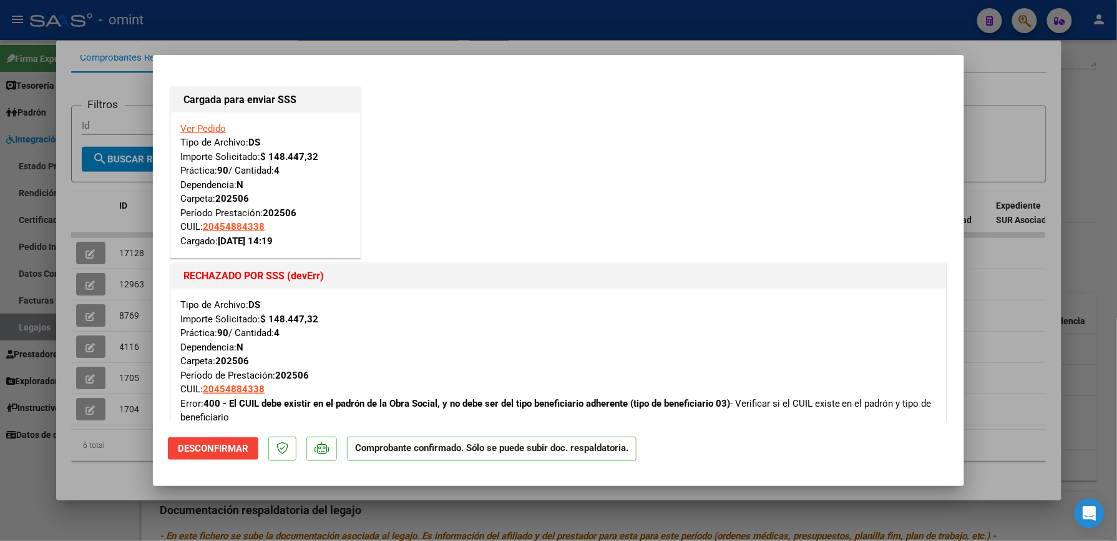
click at [991, 103] on div at bounding box center [558, 270] width 1117 height 541
type input "$ 0,00"
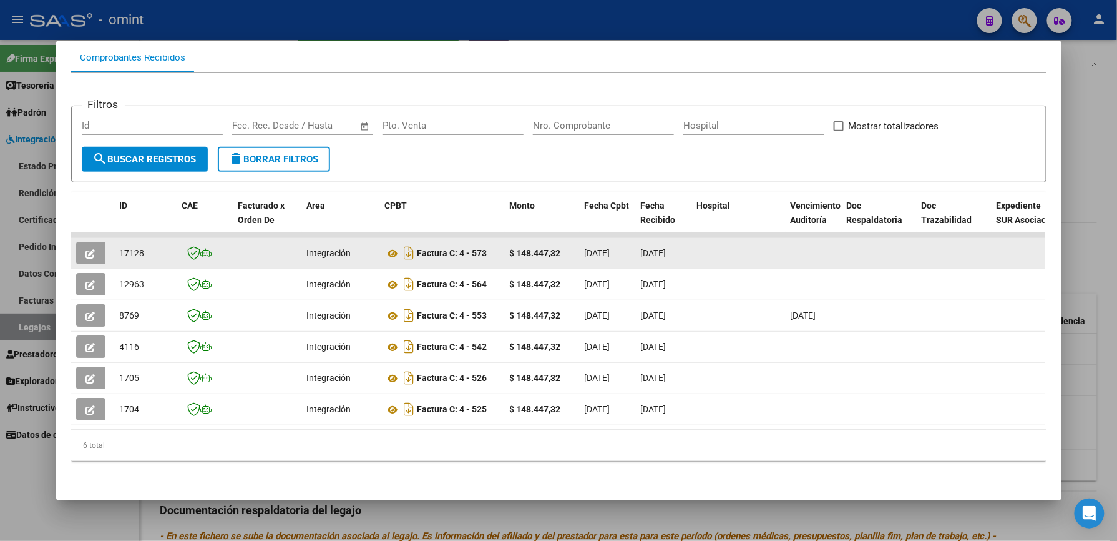
click at [97, 242] on button "button" at bounding box center [90, 253] width 29 height 22
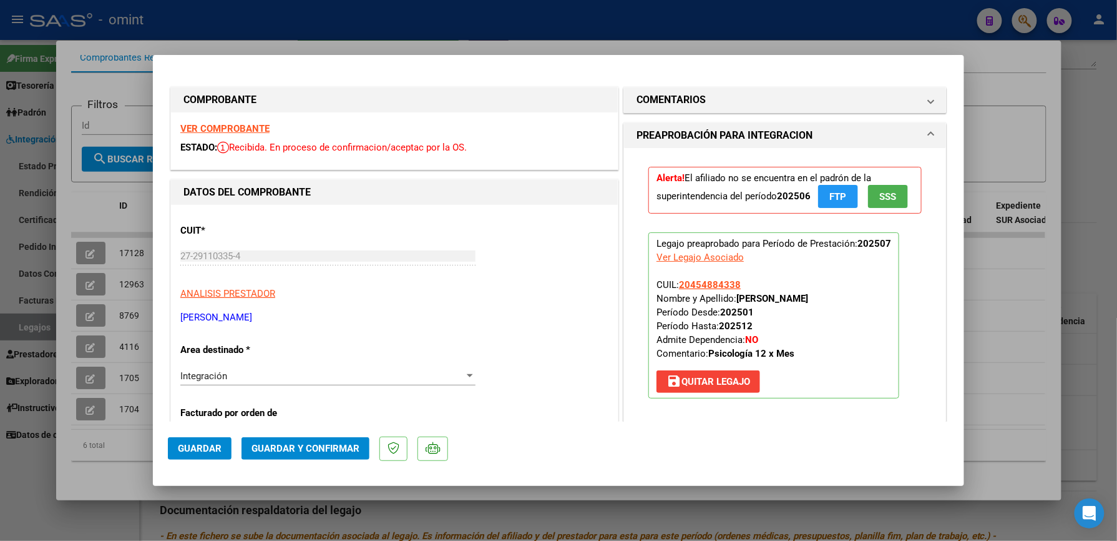
click at [215, 127] on strong "VER COMPROBANTE" at bounding box center [224, 128] width 89 height 11
click at [300, 447] on span "Guardar y Confirmar" at bounding box center [306, 448] width 108 height 11
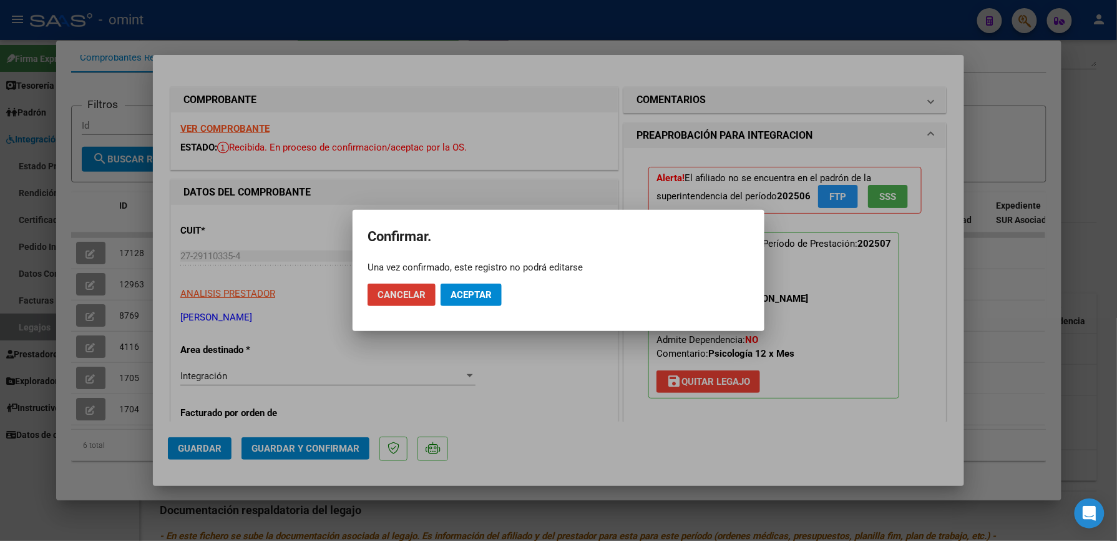
click at [469, 292] on span "Aceptar" at bounding box center [471, 294] width 41 height 11
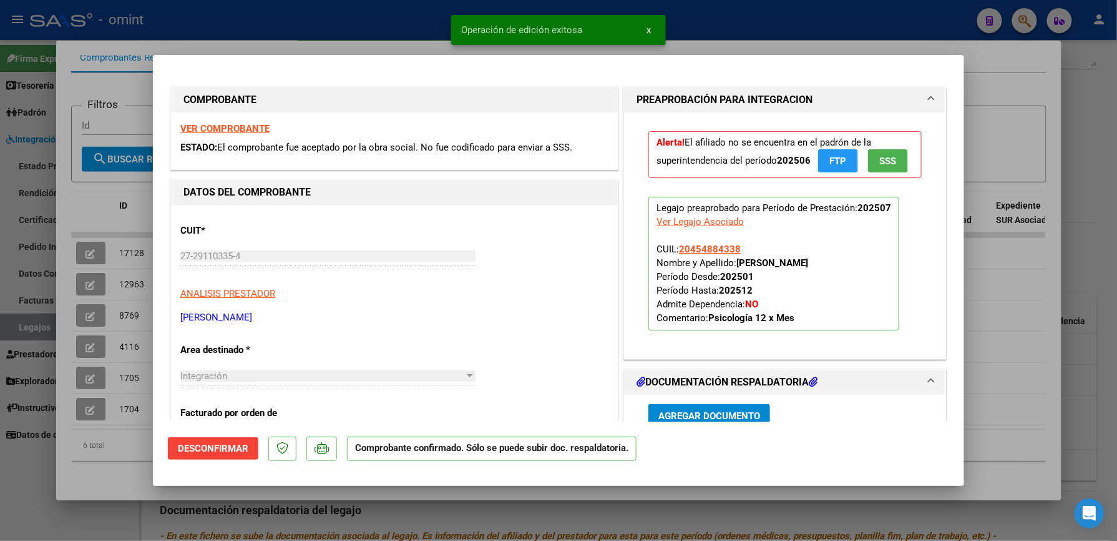
click at [1083, 113] on div at bounding box center [558, 270] width 1117 height 541
type input "$ 0,00"
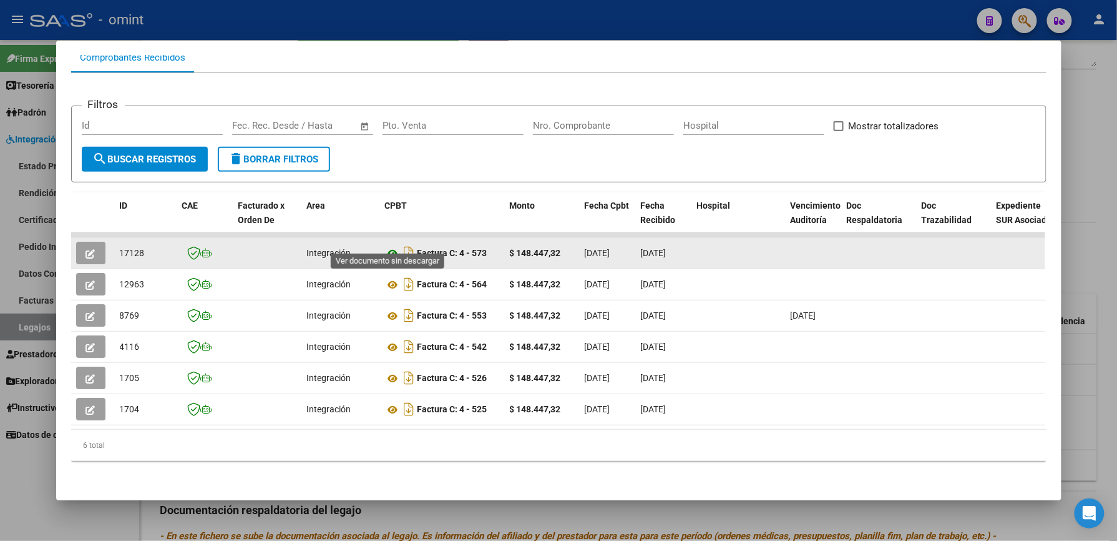
click at [388, 246] on icon at bounding box center [393, 253] width 16 height 15
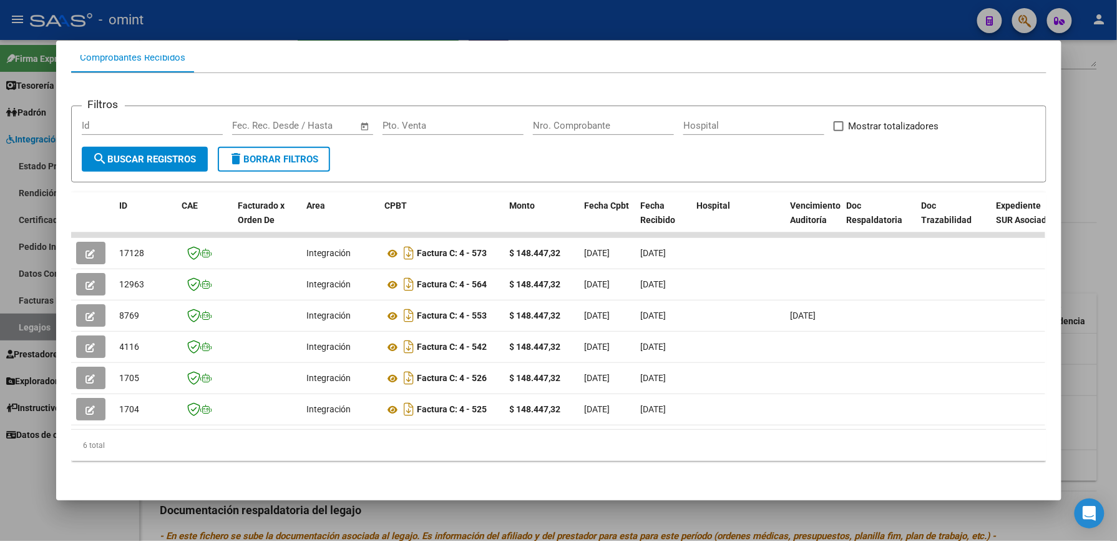
click at [1084, 115] on div at bounding box center [558, 270] width 1117 height 541
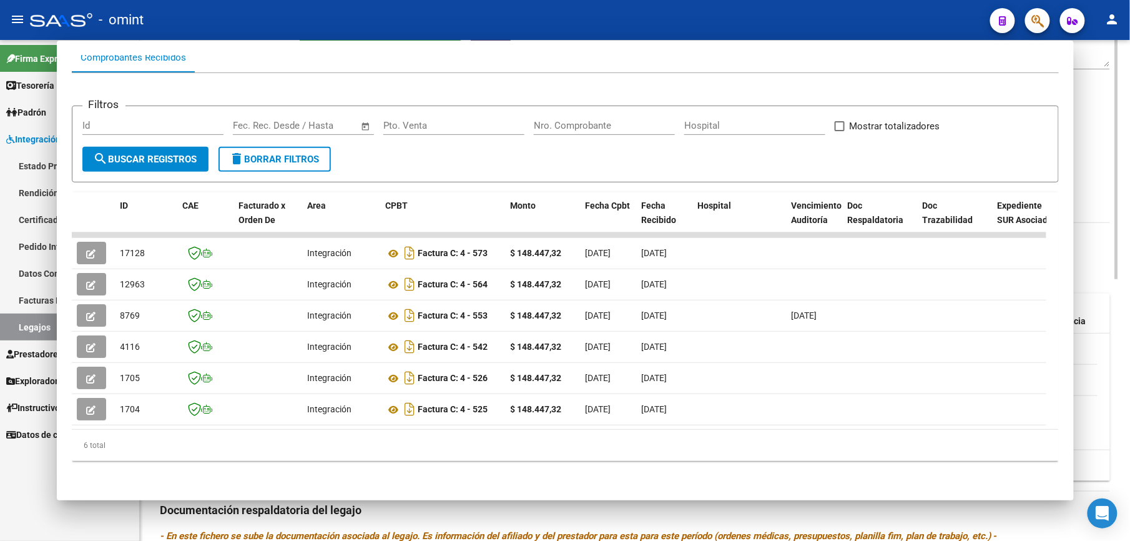
scroll to position [250, 0]
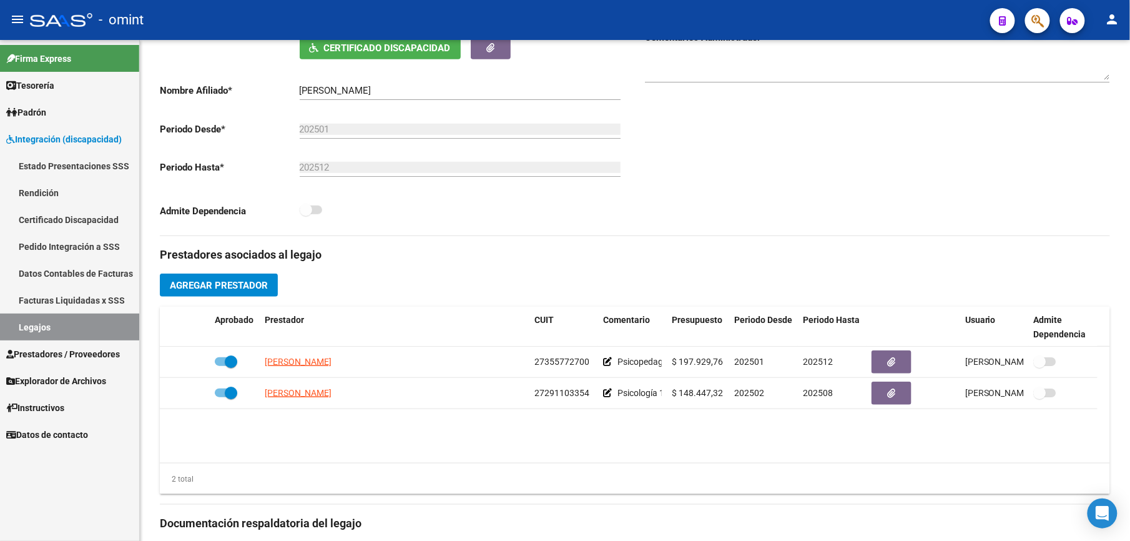
click at [13, 331] on link "Legajos" at bounding box center [69, 326] width 139 height 27
click at [16, 328] on link "Legajos" at bounding box center [69, 326] width 139 height 27
click at [13, 331] on link "Legajos" at bounding box center [69, 326] width 139 height 27
click at [16, 328] on link "Legajos" at bounding box center [69, 326] width 139 height 27
click at [31, 328] on link "Legajos" at bounding box center [69, 326] width 139 height 27
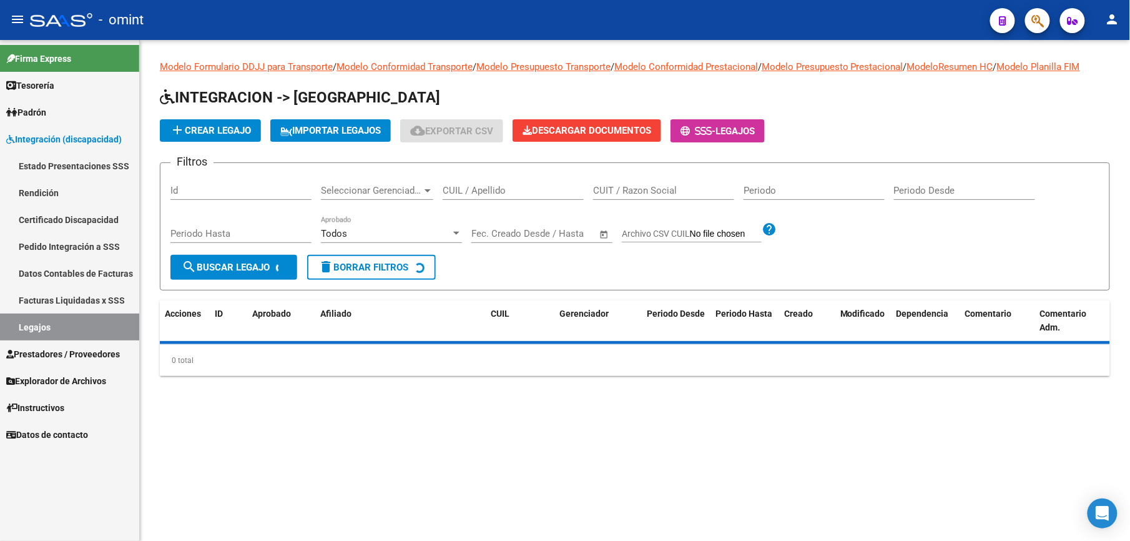
click at [32, 328] on link "Legajos" at bounding box center [69, 326] width 139 height 27
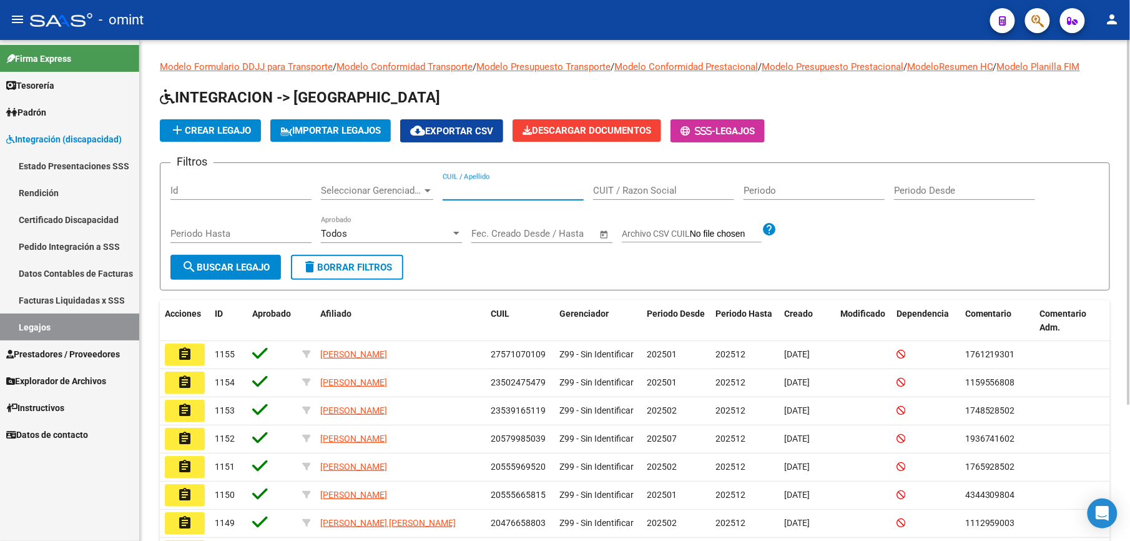
click at [466, 187] on input "CUIL / Apellido" at bounding box center [513, 190] width 141 height 11
paste input "23579433639"
type input "23579433639"
click at [238, 265] on span "search Buscar Legajo" at bounding box center [226, 267] width 88 height 11
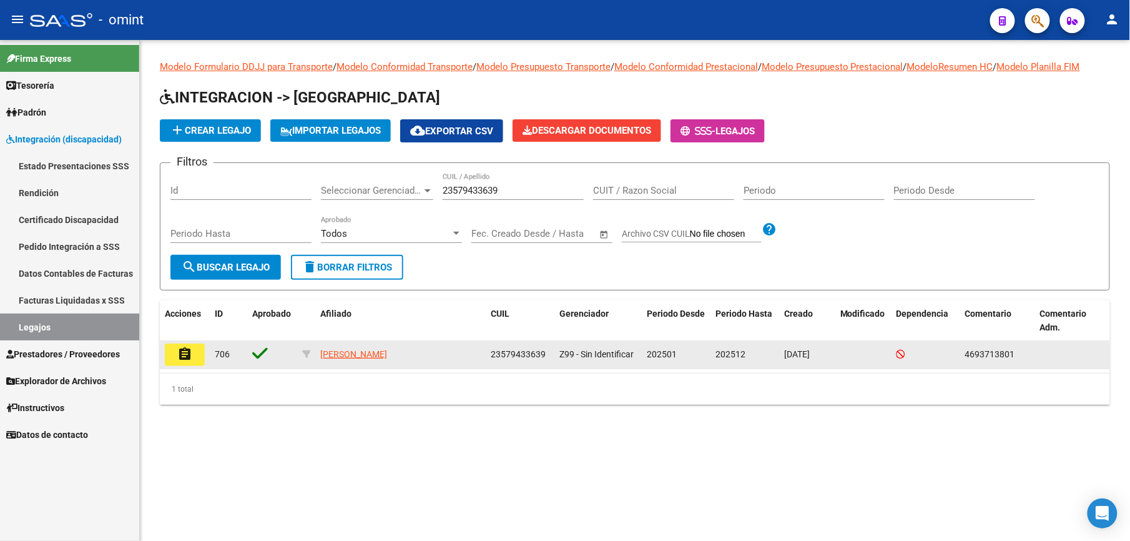
click at [175, 355] on button "assignment" at bounding box center [185, 354] width 40 height 22
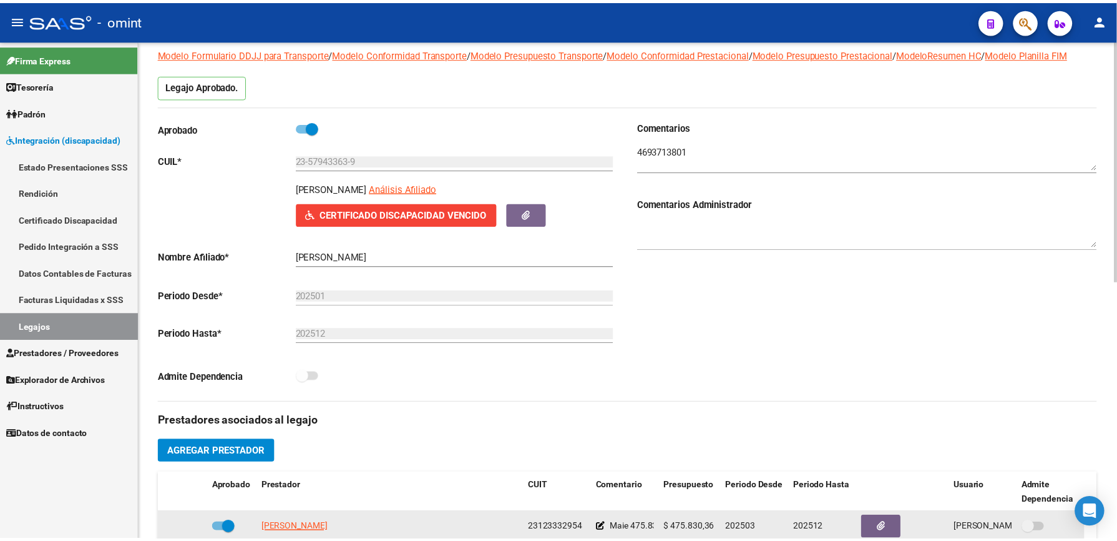
scroll to position [166, 0]
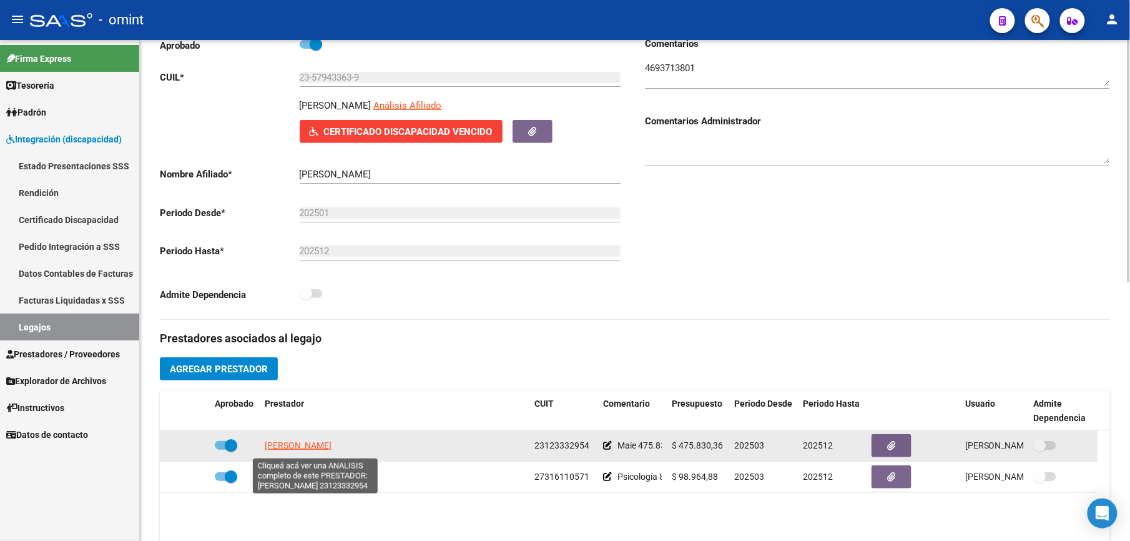
click at [326, 445] on span "MIGLIORINO MARIA ROSA" at bounding box center [298, 445] width 67 height 10
type textarea "23123332954"
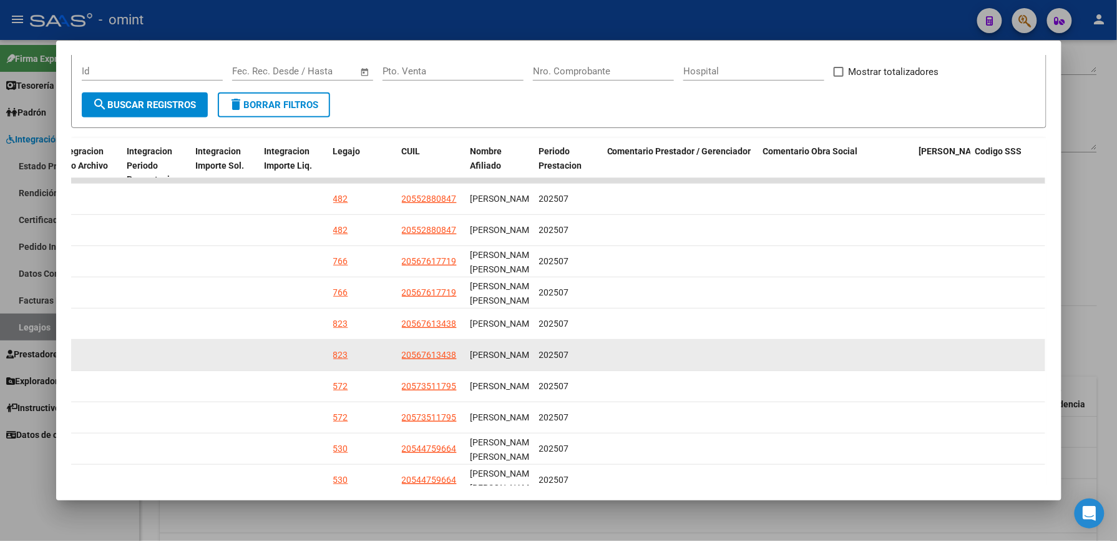
scroll to position [273, 0]
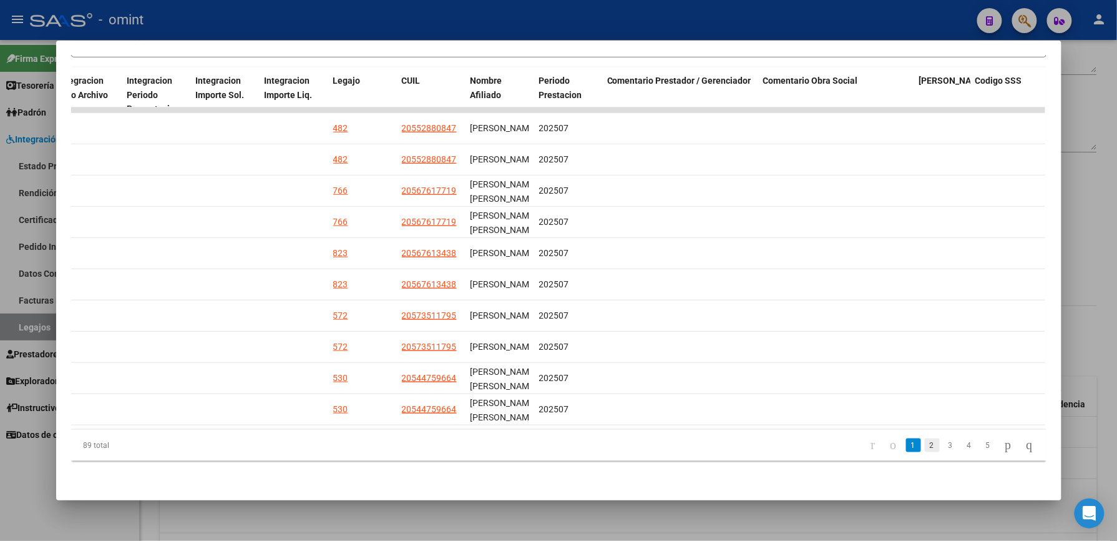
click at [925, 445] on link "2" at bounding box center [932, 445] width 15 height 14
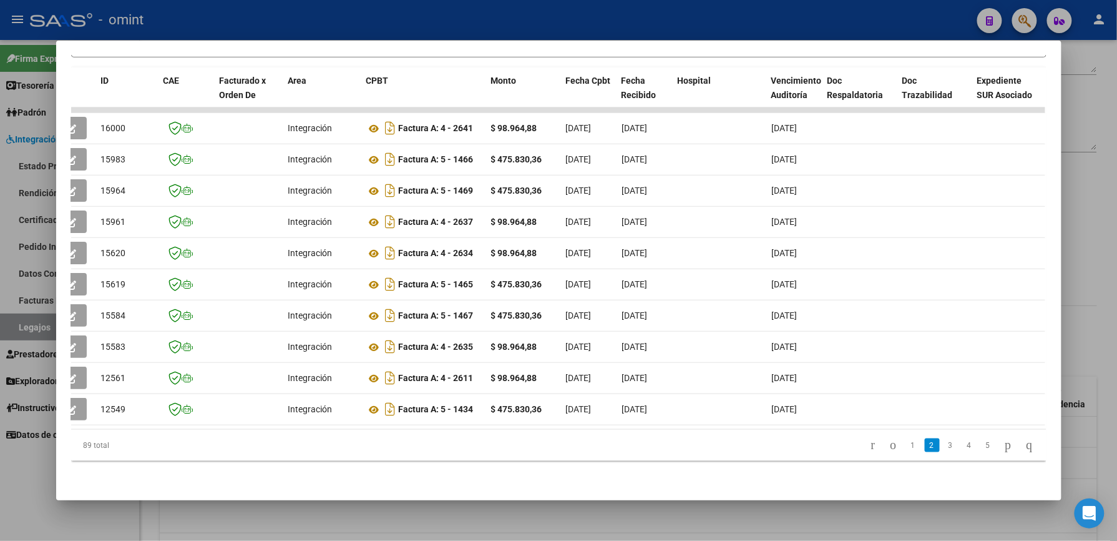
scroll to position [0, 0]
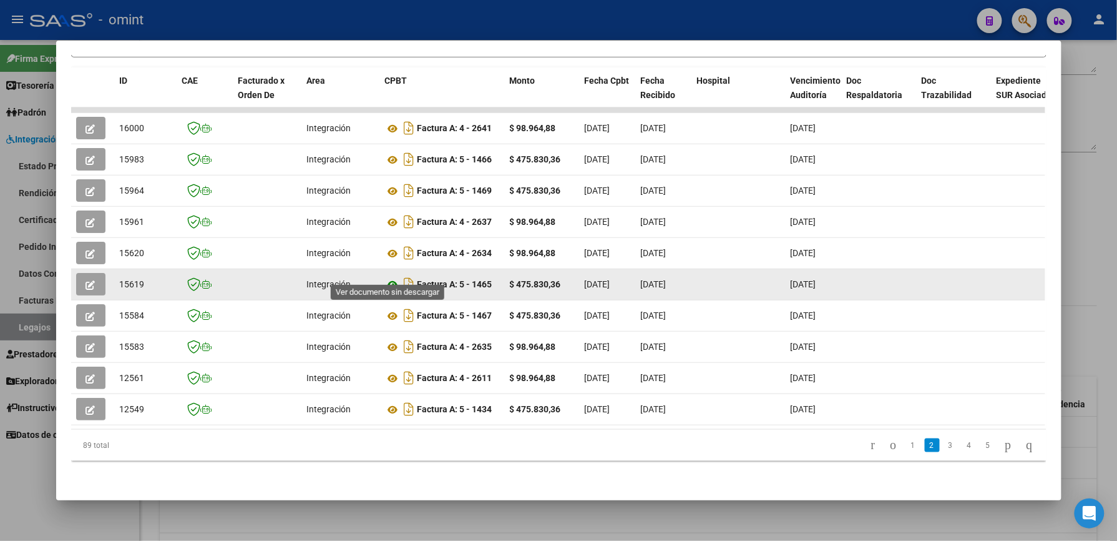
click at [385, 277] on icon at bounding box center [393, 284] width 16 height 15
click at [92, 273] on button "button" at bounding box center [90, 284] width 29 height 22
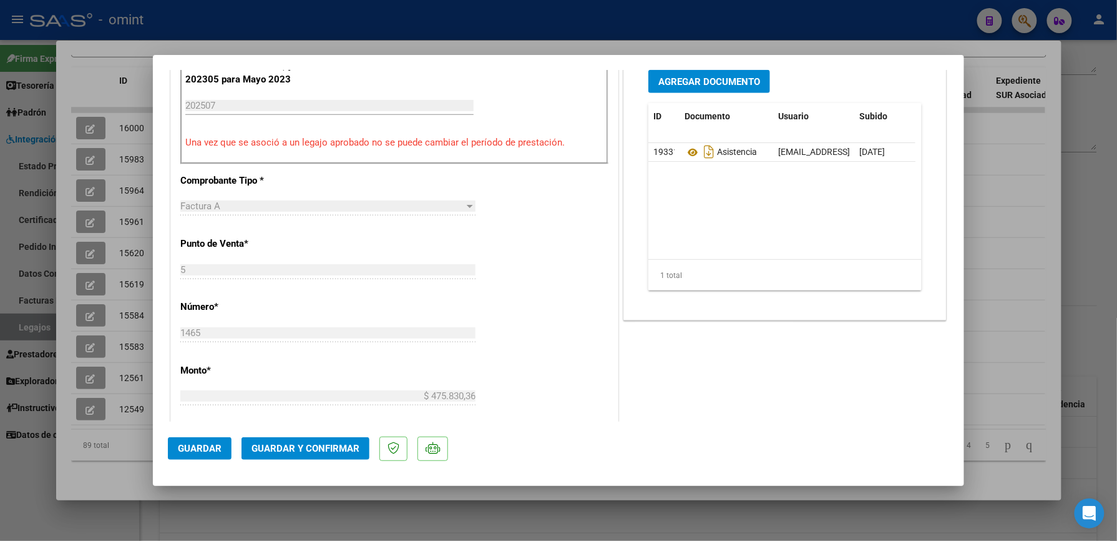
scroll to position [582, 0]
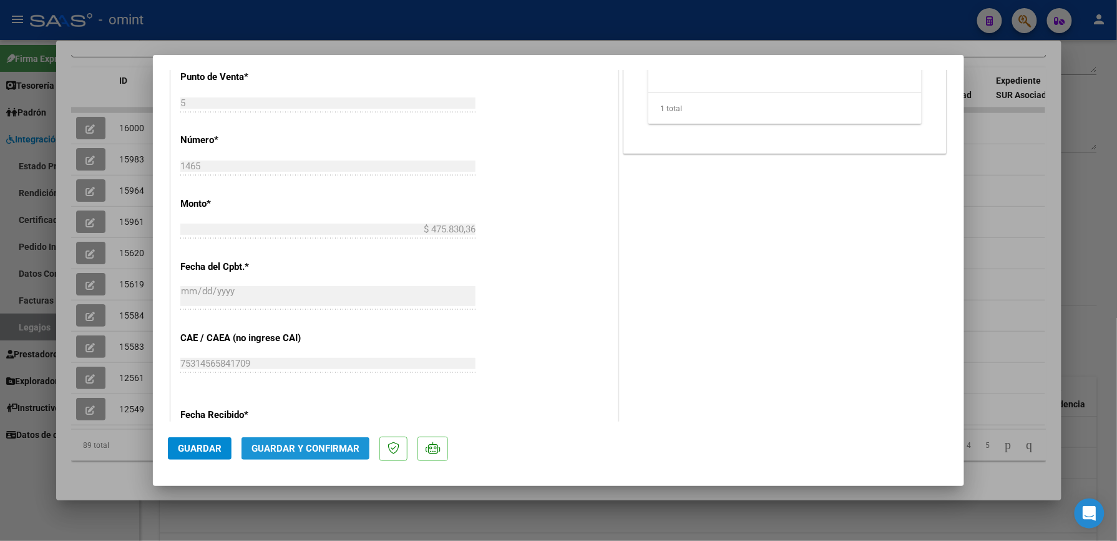
click at [298, 453] on span "Guardar y Confirmar" at bounding box center [306, 448] width 108 height 11
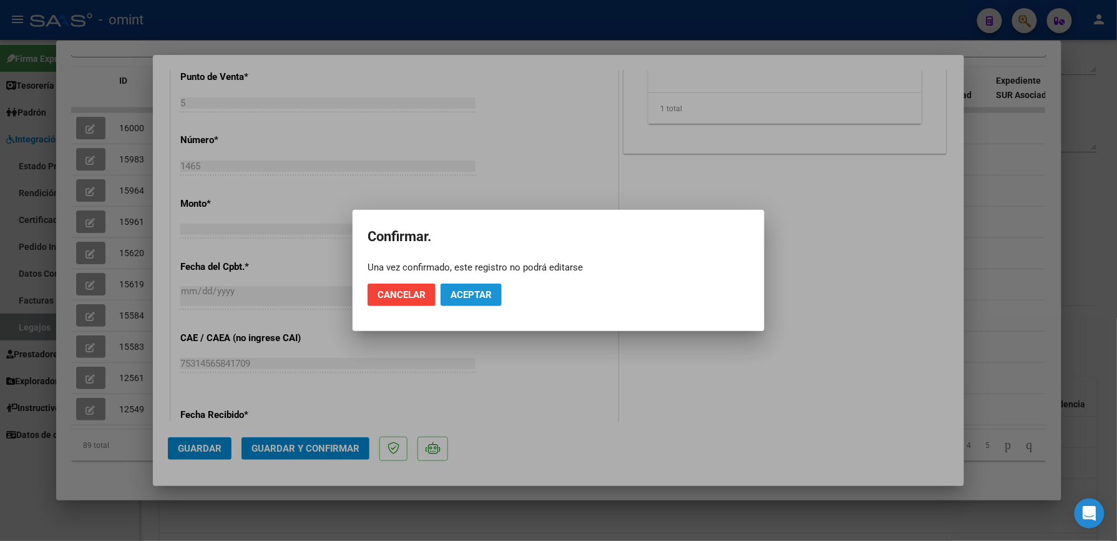
click at [478, 290] on span "Aceptar" at bounding box center [471, 294] width 41 height 11
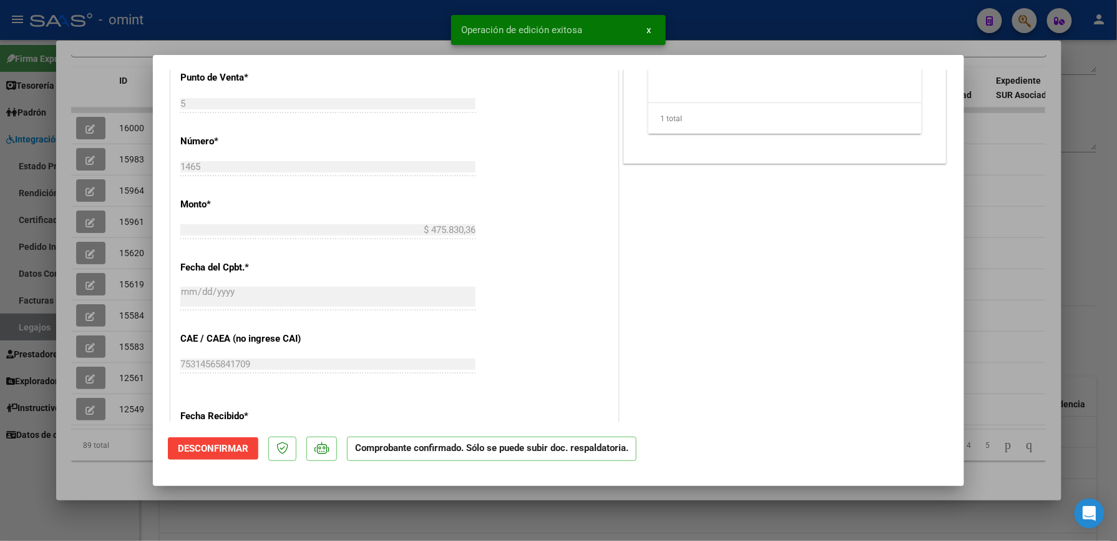
click at [1099, 161] on div at bounding box center [558, 270] width 1117 height 541
type input "$ 0,00"
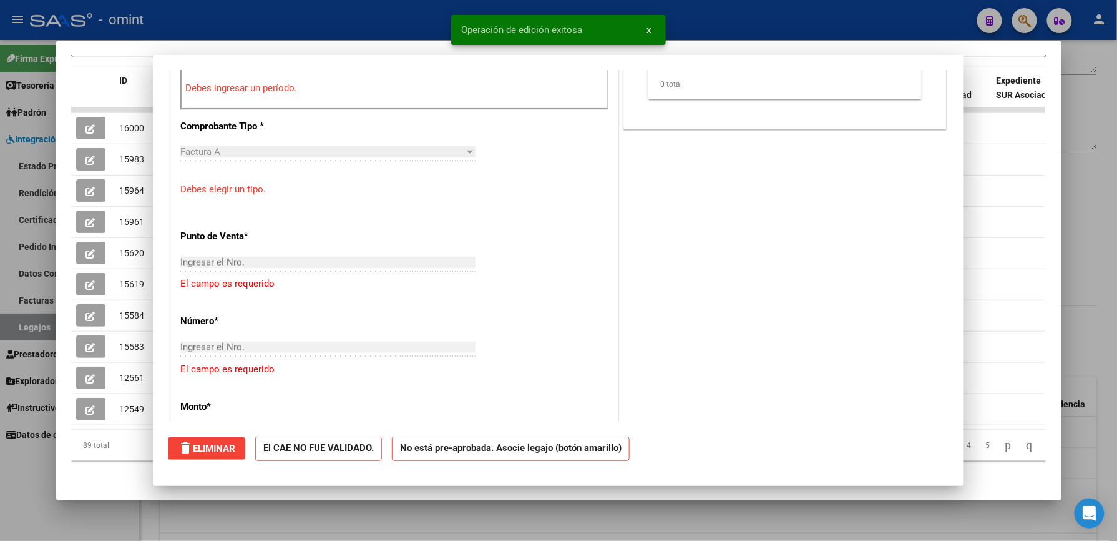
scroll to position [0, 0]
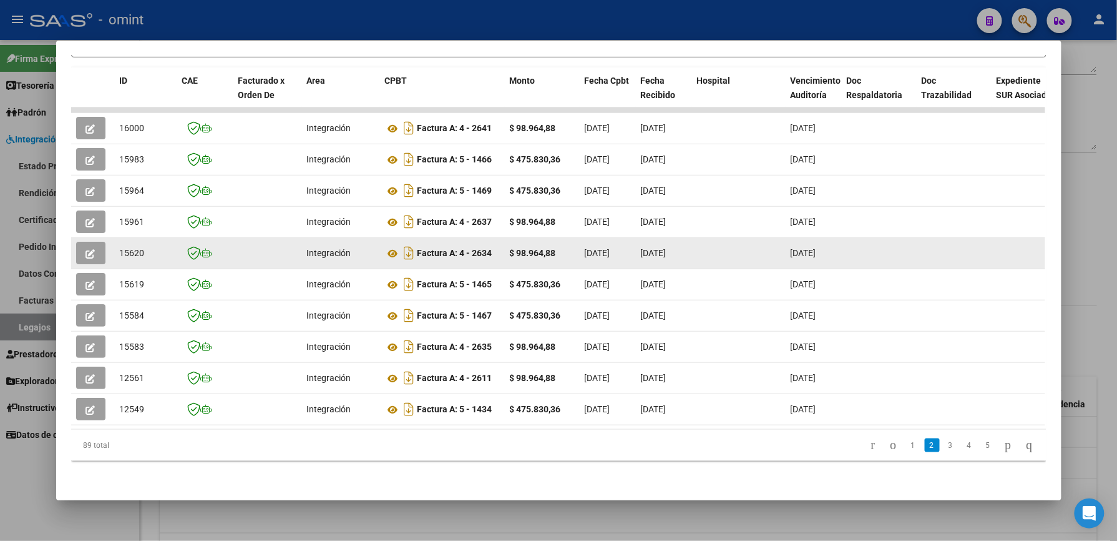
click at [88, 249] on icon "button" at bounding box center [90, 253] width 9 height 9
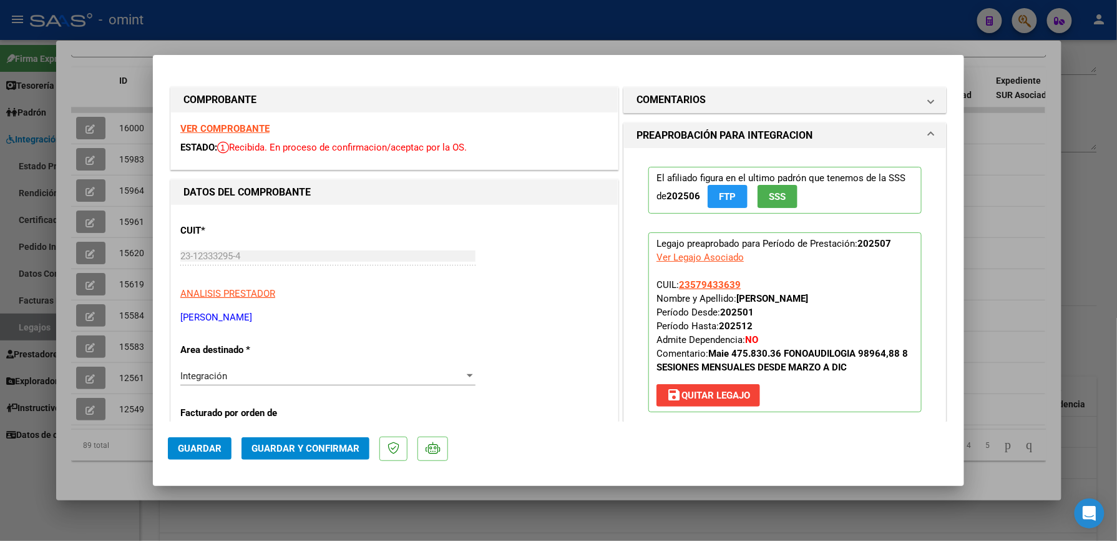
click at [235, 124] on strong "VER COMPROBANTE" at bounding box center [224, 128] width 89 height 11
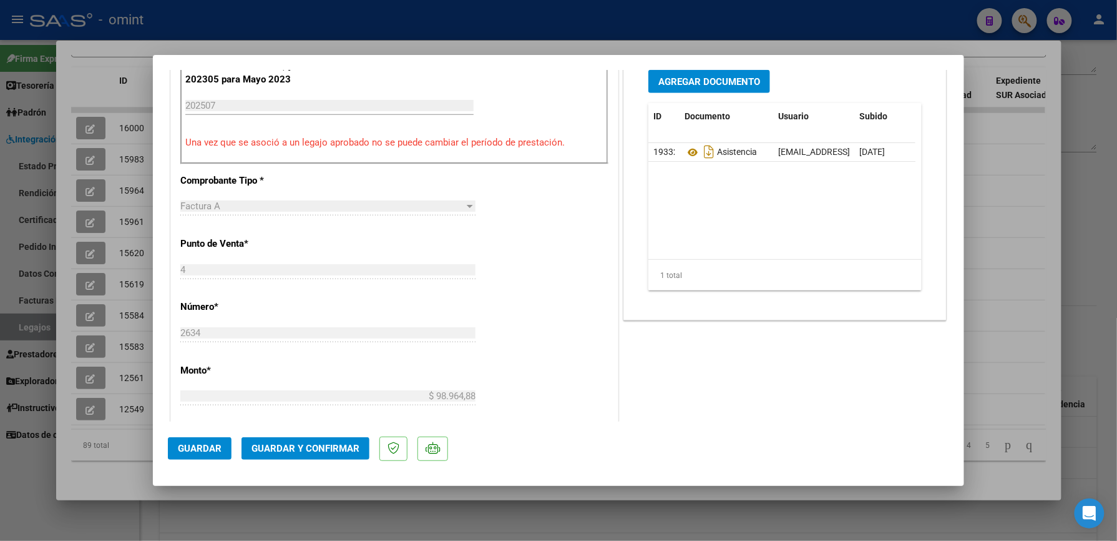
scroll to position [499, 0]
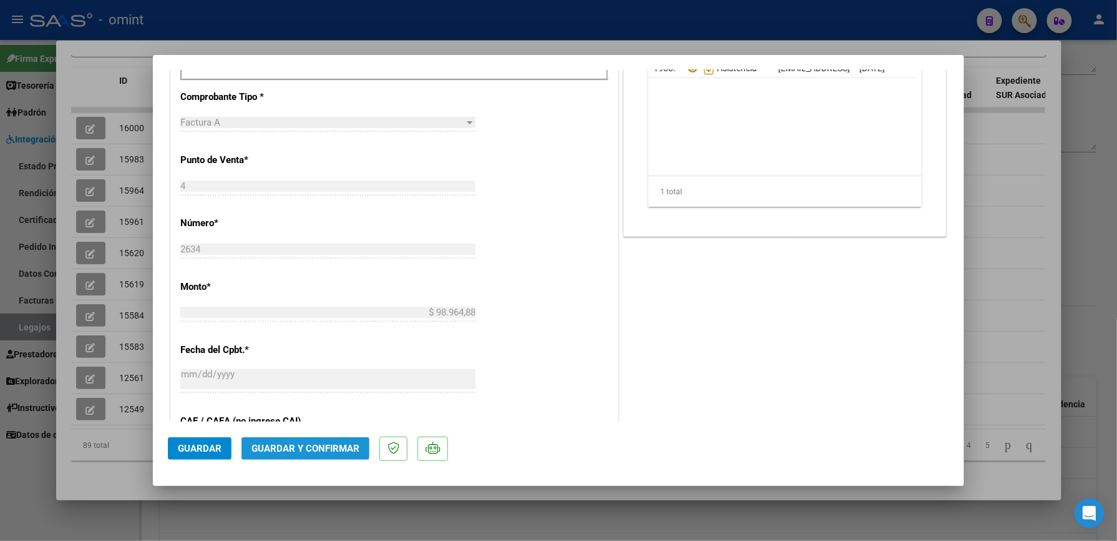
click at [326, 448] on span "Guardar y Confirmar" at bounding box center [306, 448] width 108 height 11
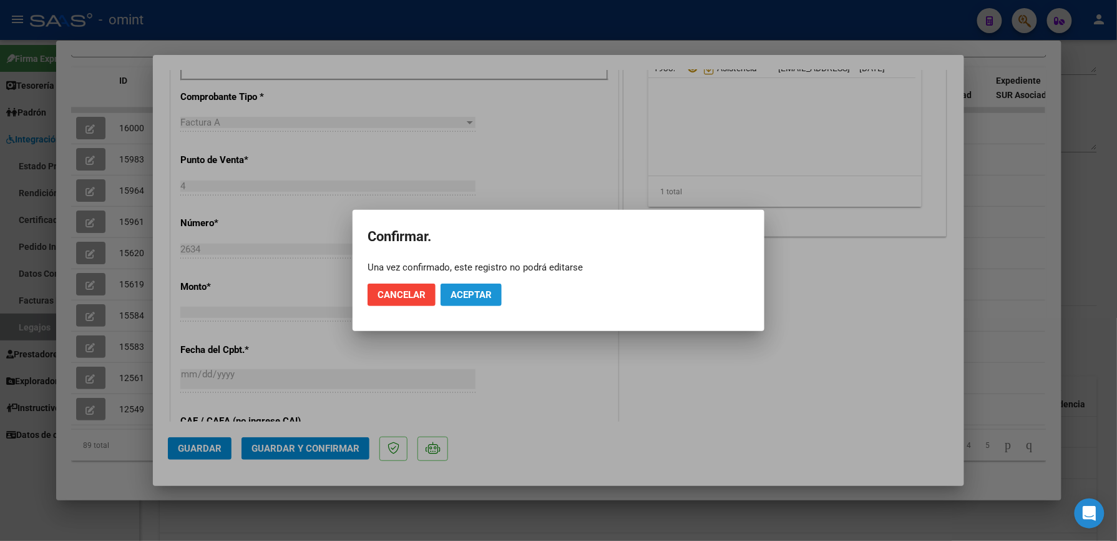
click at [483, 298] on span "Aceptar" at bounding box center [471, 294] width 41 height 11
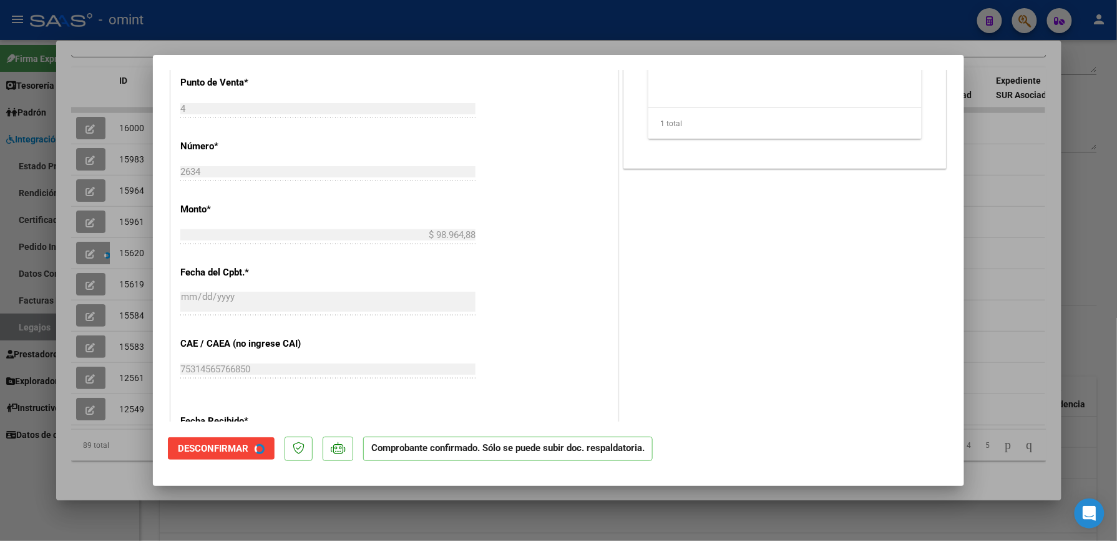
scroll to position [498, 0]
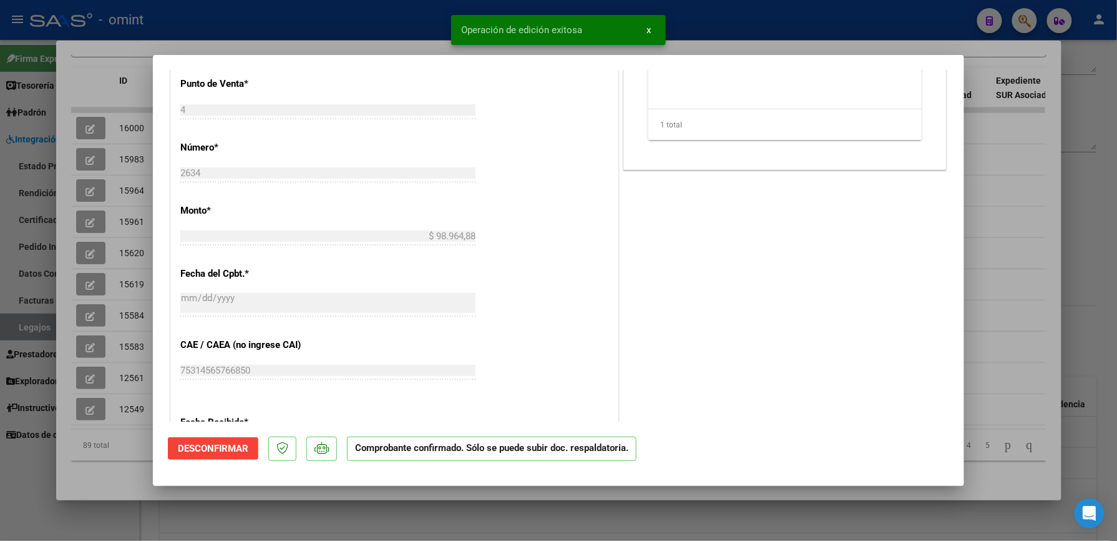
click at [1091, 126] on div at bounding box center [558, 270] width 1117 height 541
type input "$ 0,00"
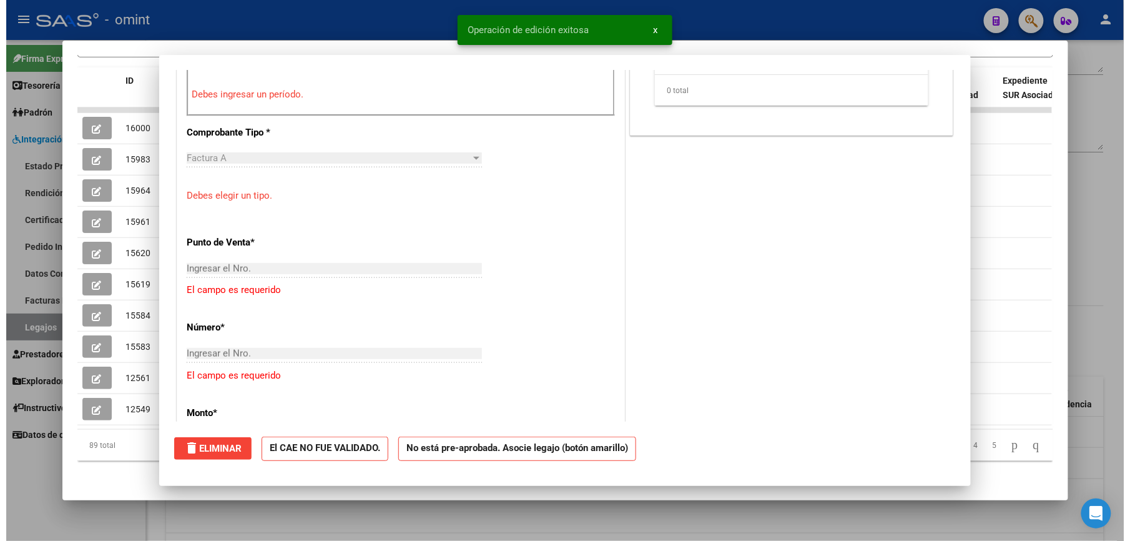
scroll to position [0, 0]
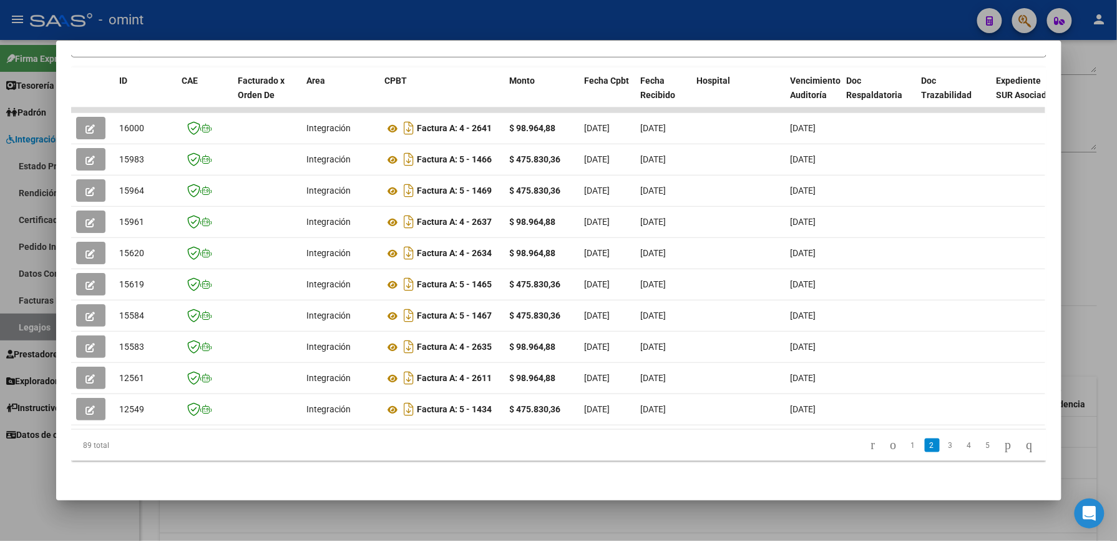
click at [1094, 191] on div at bounding box center [558, 270] width 1117 height 541
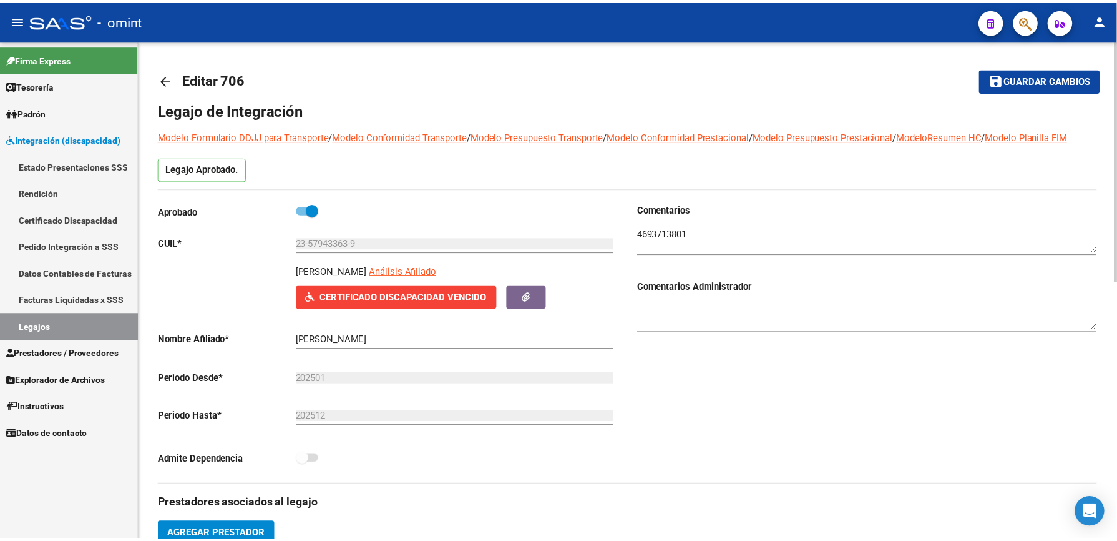
scroll to position [250, 0]
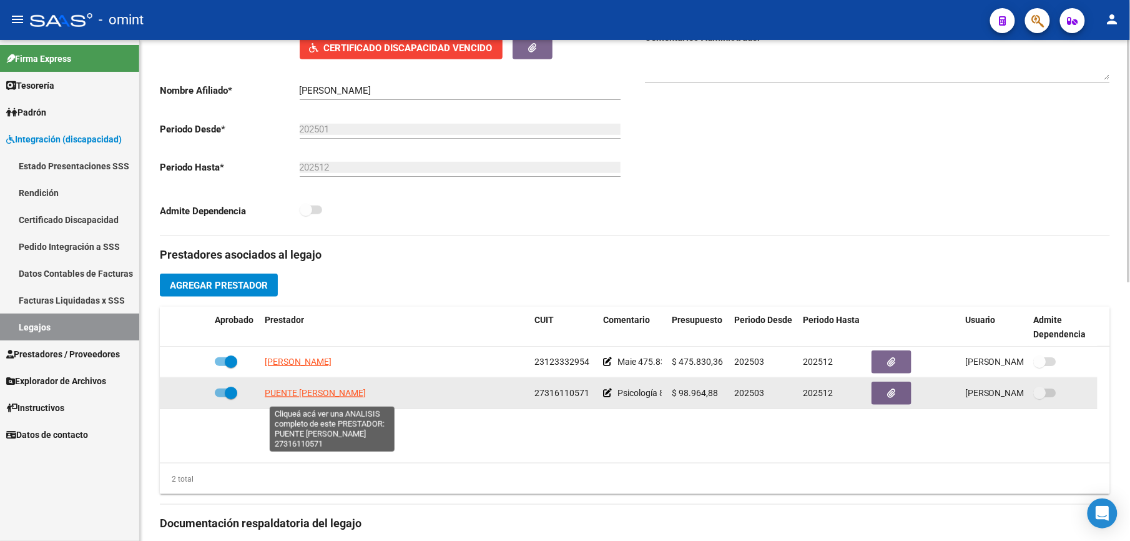
click at [320, 393] on span "PUENTE [PERSON_NAME]" at bounding box center [315, 393] width 101 height 10
type textarea "27316110571"
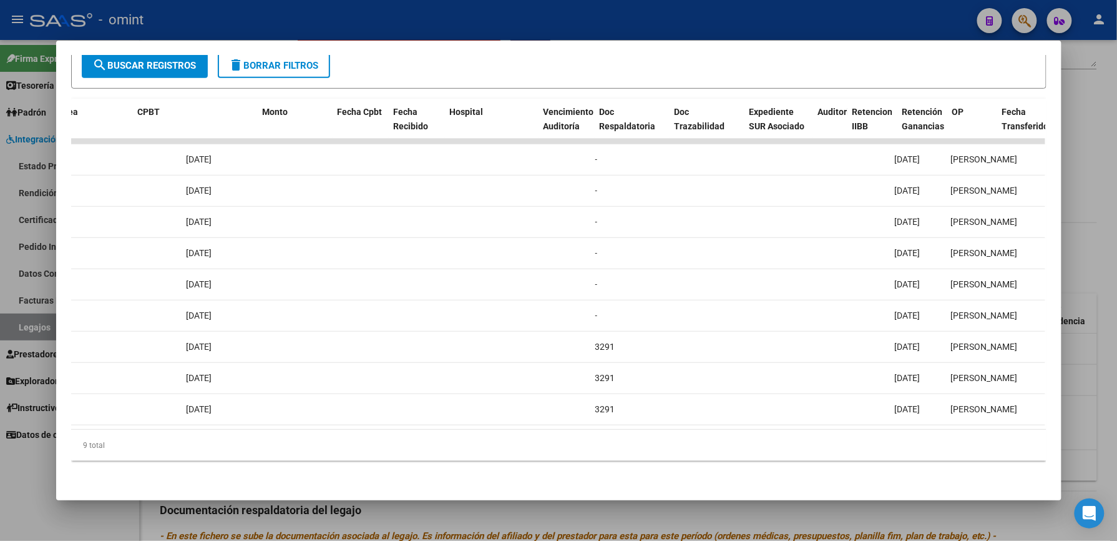
scroll to position [0, 0]
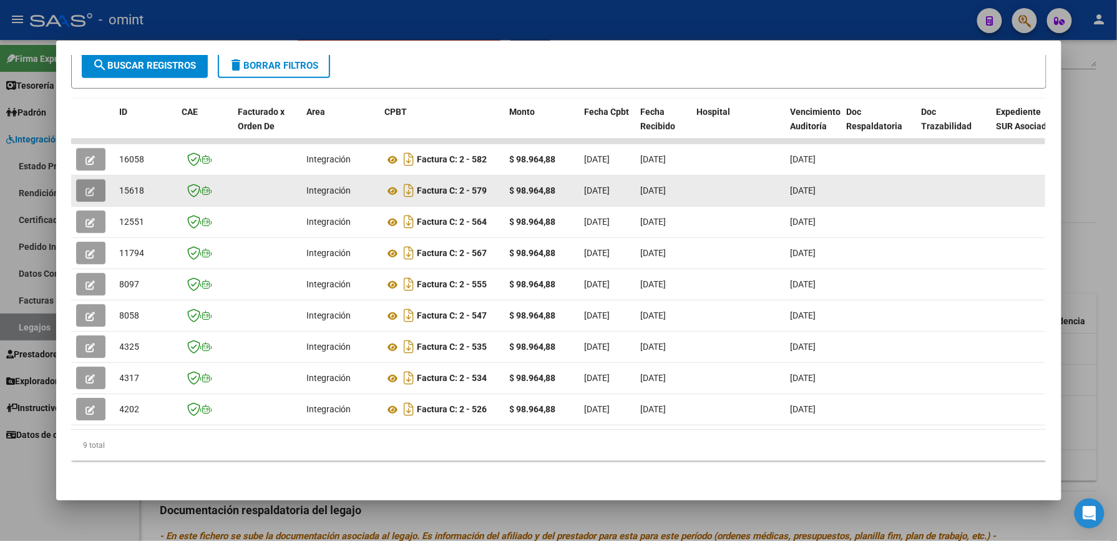
click at [86, 187] on icon "button" at bounding box center [90, 191] width 9 height 9
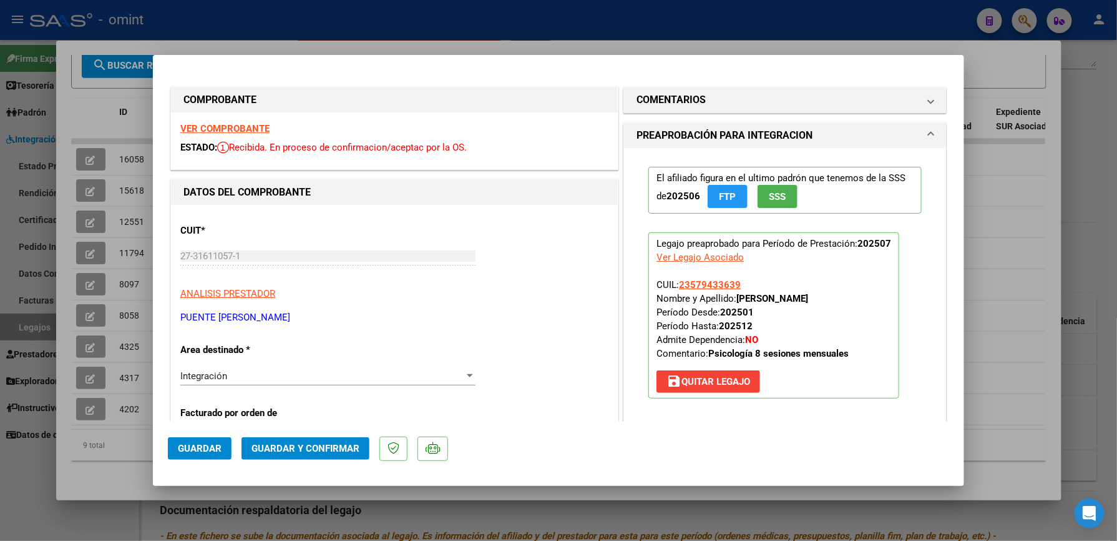
click at [223, 123] on strong "VER COMPROBANTE" at bounding box center [224, 128] width 89 height 11
click at [316, 445] on span "Guardar y Confirmar" at bounding box center [306, 448] width 108 height 11
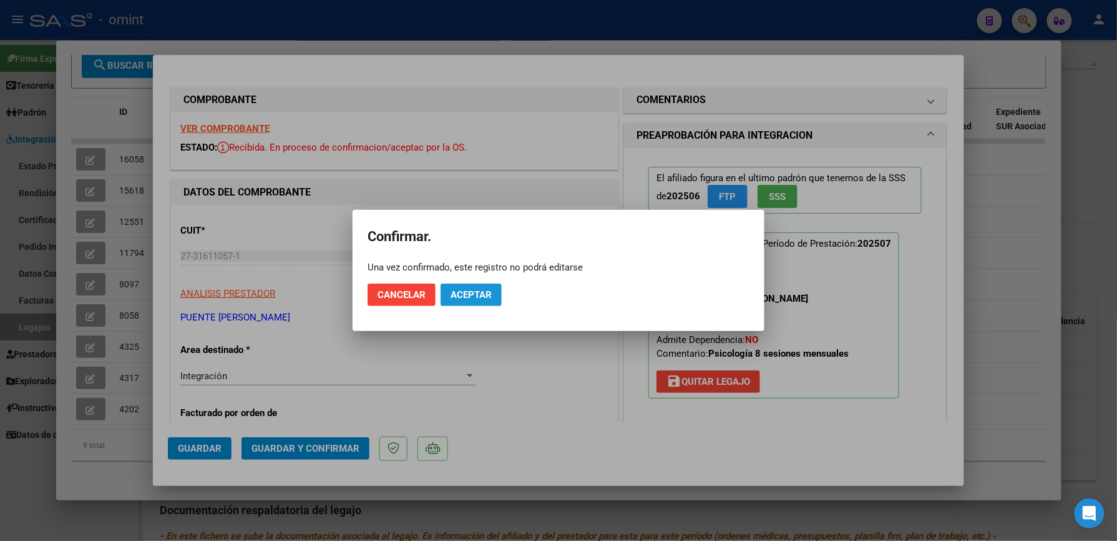
click at [469, 300] on span "Aceptar" at bounding box center [471, 294] width 41 height 11
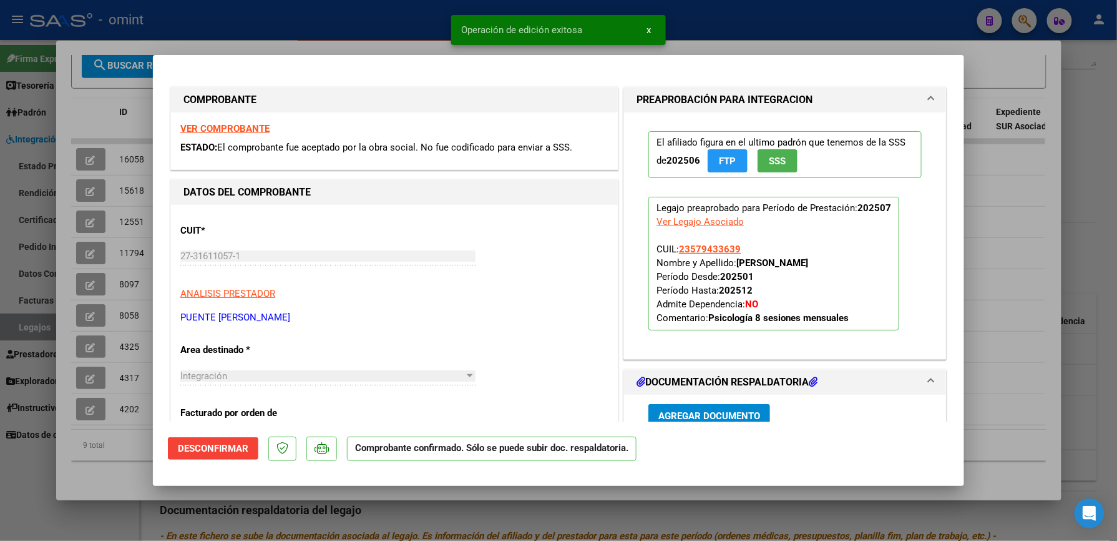
click at [1105, 161] on div at bounding box center [558, 270] width 1117 height 541
type input "$ 0,00"
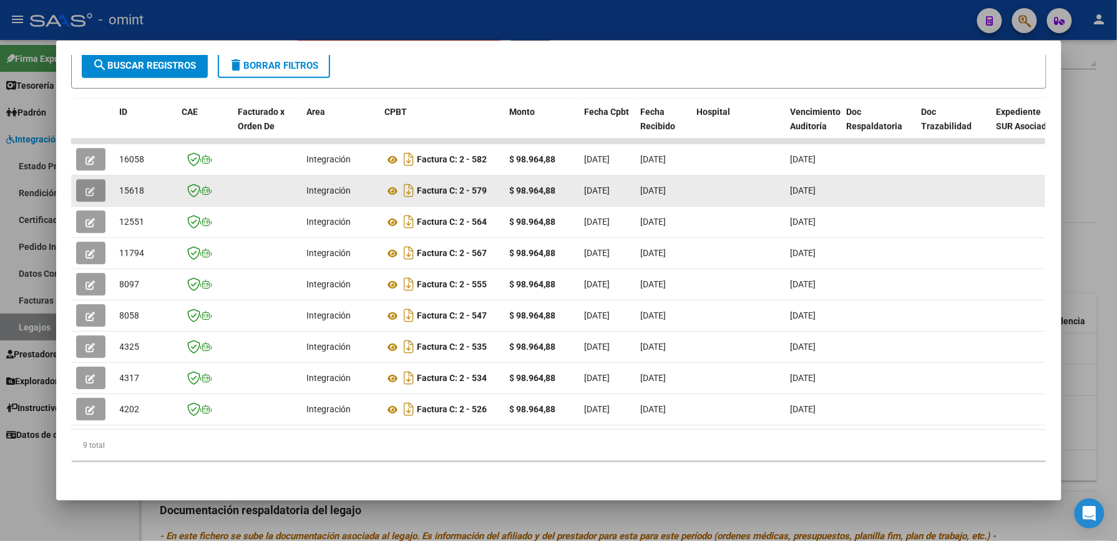
click at [87, 187] on icon "button" at bounding box center [90, 191] width 9 height 9
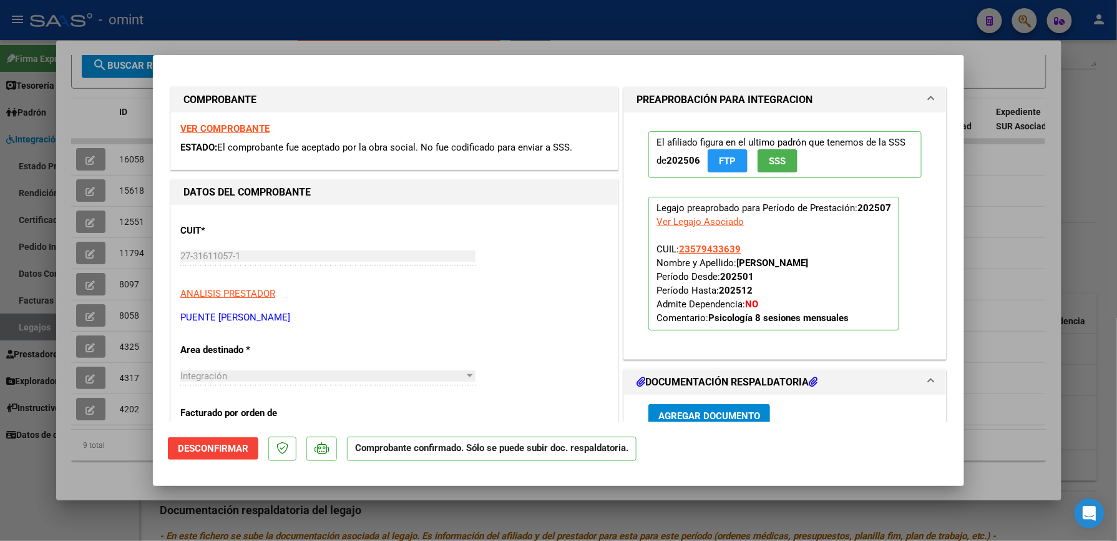
click at [1095, 155] on div at bounding box center [558, 270] width 1117 height 541
type input "$ 0,00"
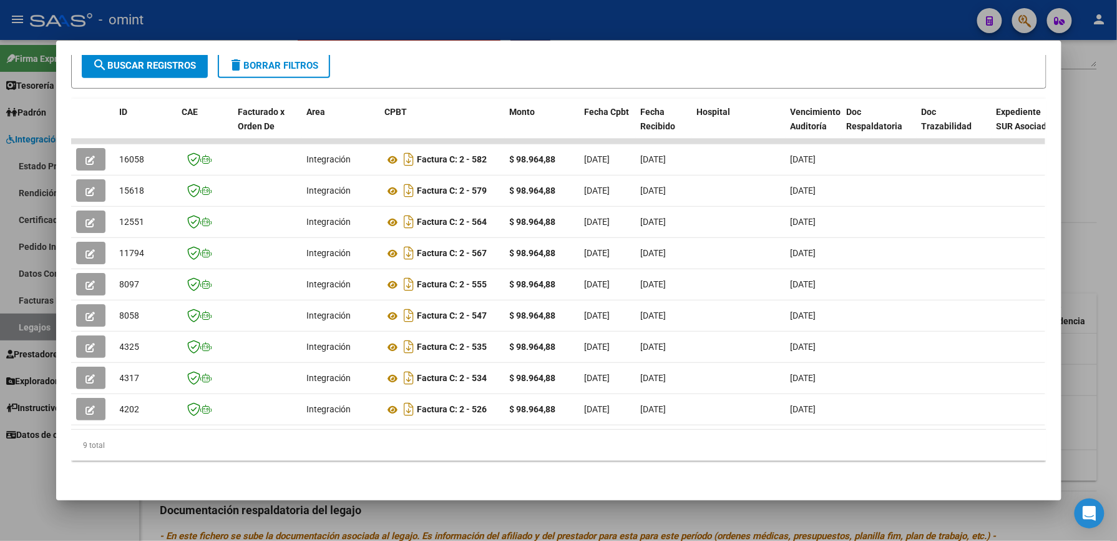
click at [1086, 175] on div at bounding box center [558, 270] width 1117 height 541
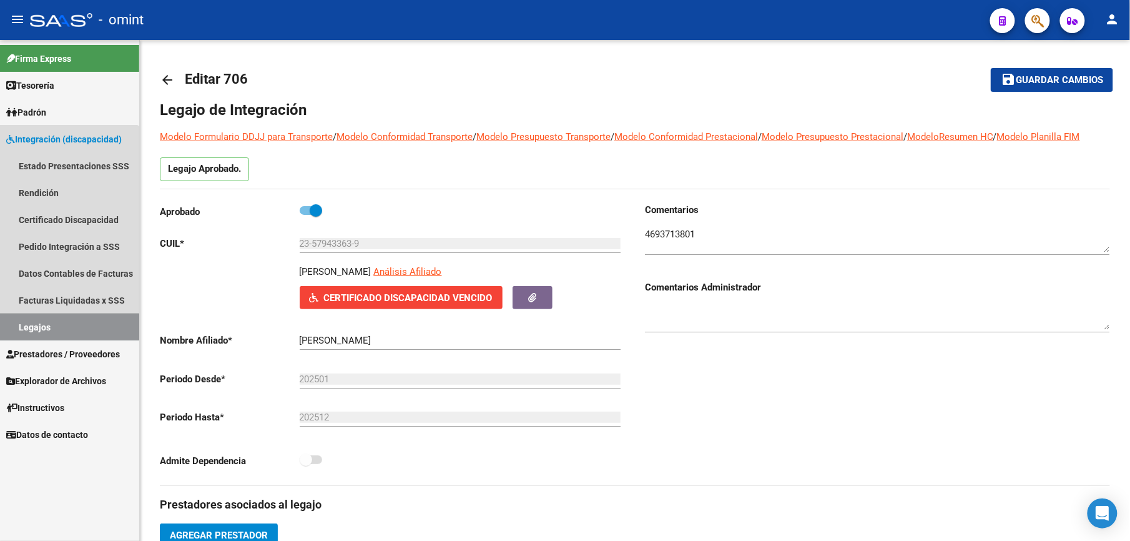
click at [30, 326] on link "Legajos" at bounding box center [69, 326] width 139 height 27
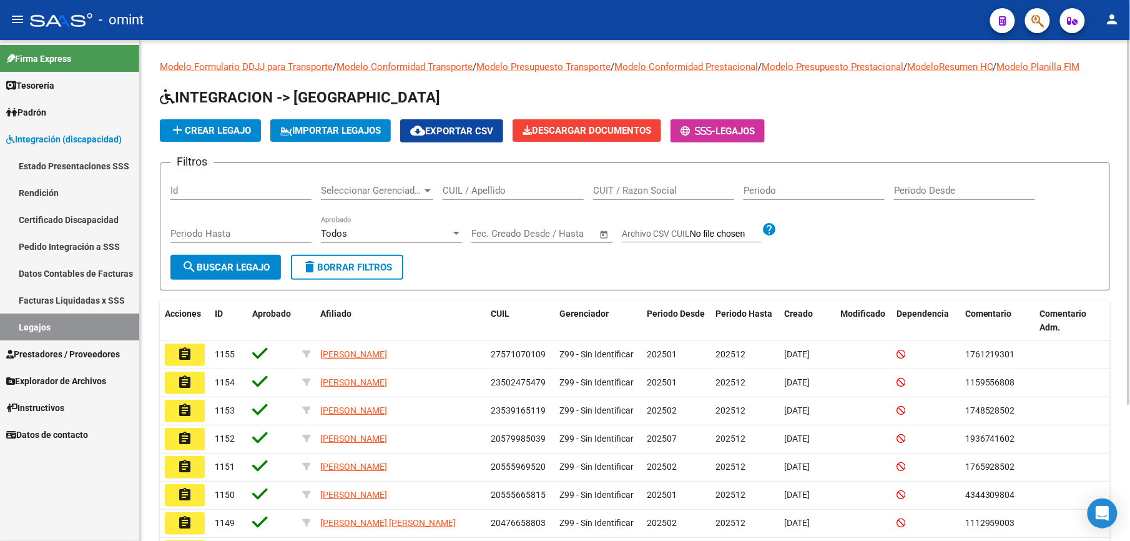
click at [473, 183] on div "CUIL / Apellido" at bounding box center [513, 186] width 141 height 27
paste input "20577405914"
type input "20577405914"
click at [258, 260] on button "search Buscar Legajo" at bounding box center [225, 267] width 111 height 25
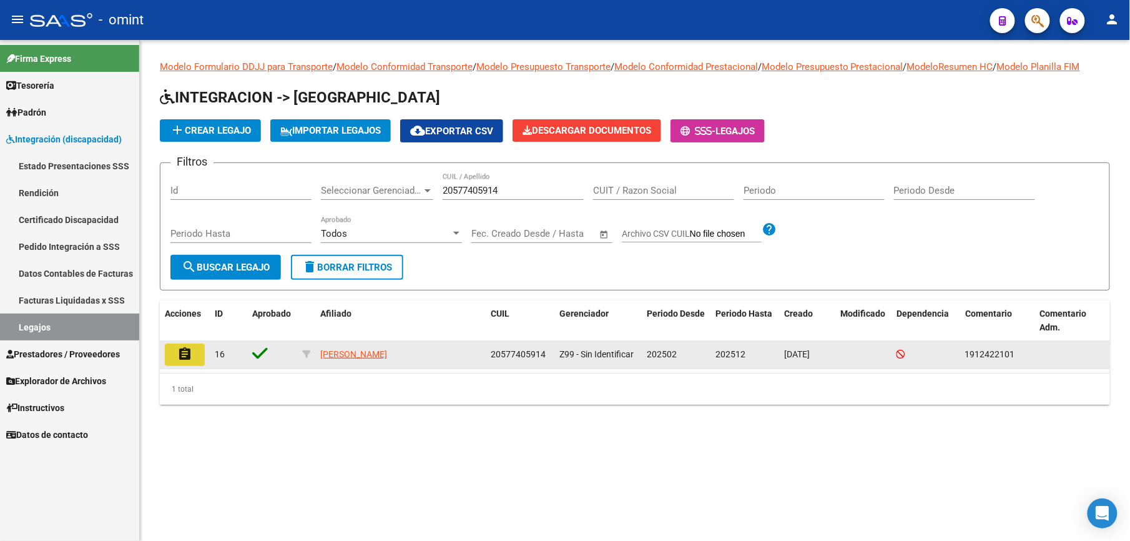
click at [189, 355] on mat-icon "assignment" at bounding box center [184, 353] width 15 height 15
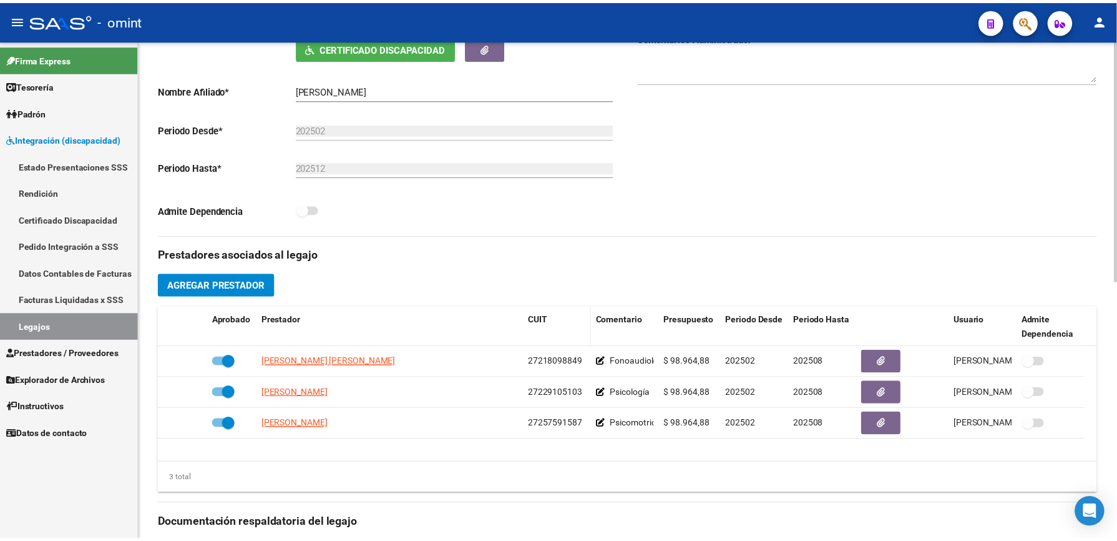
scroll to position [333, 0]
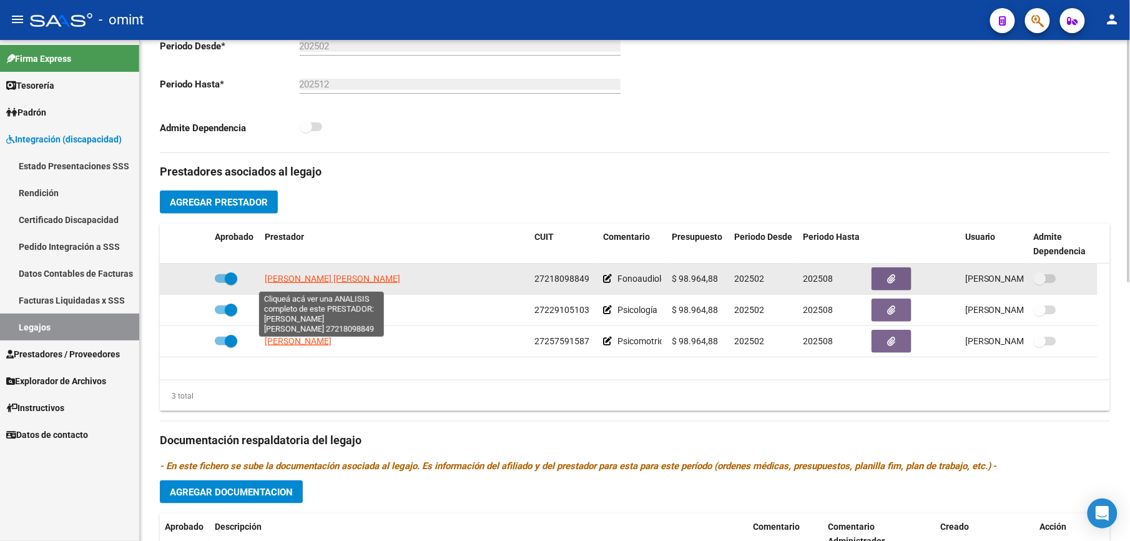
click at [303, 281] on span "[PERSON_NAME] [PERSON_NAME]" at bounding box center [332, 278] width 135 height 10
type textarea "27218098849"
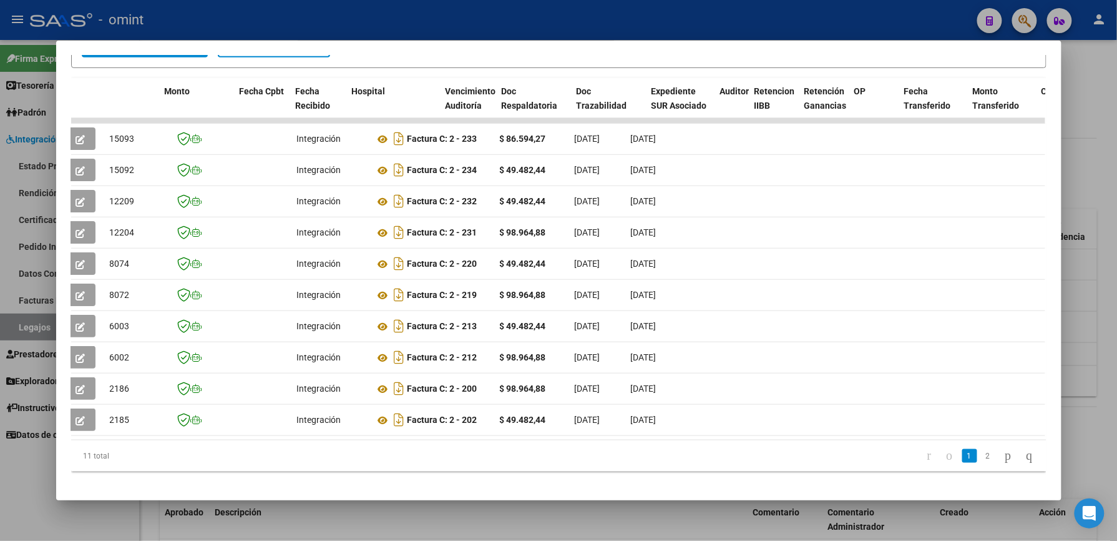
scroll to position [0, 0]
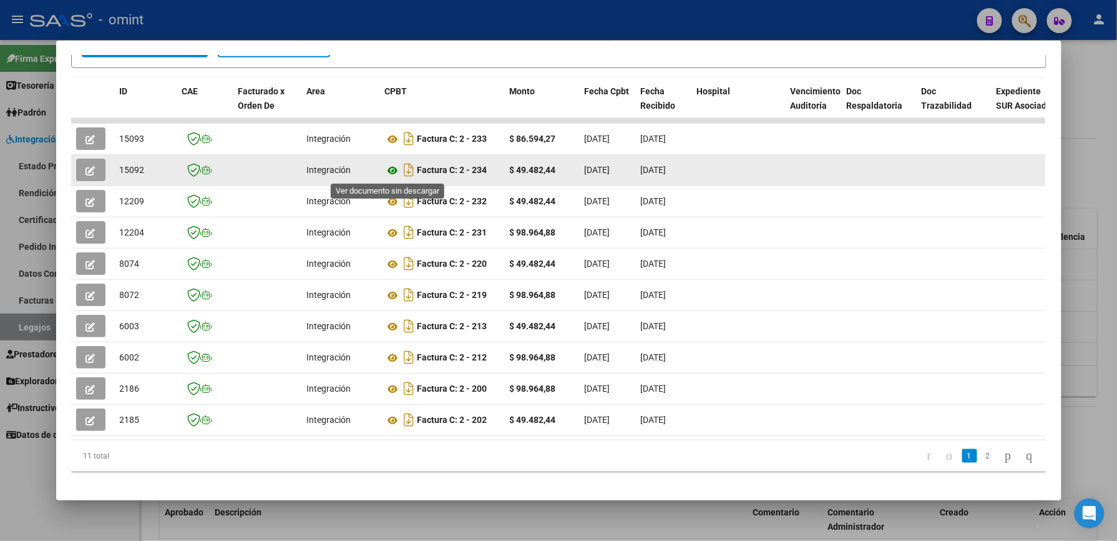
click at [385, 168] on icon at bounding box center [393, 170] width 16 height 15
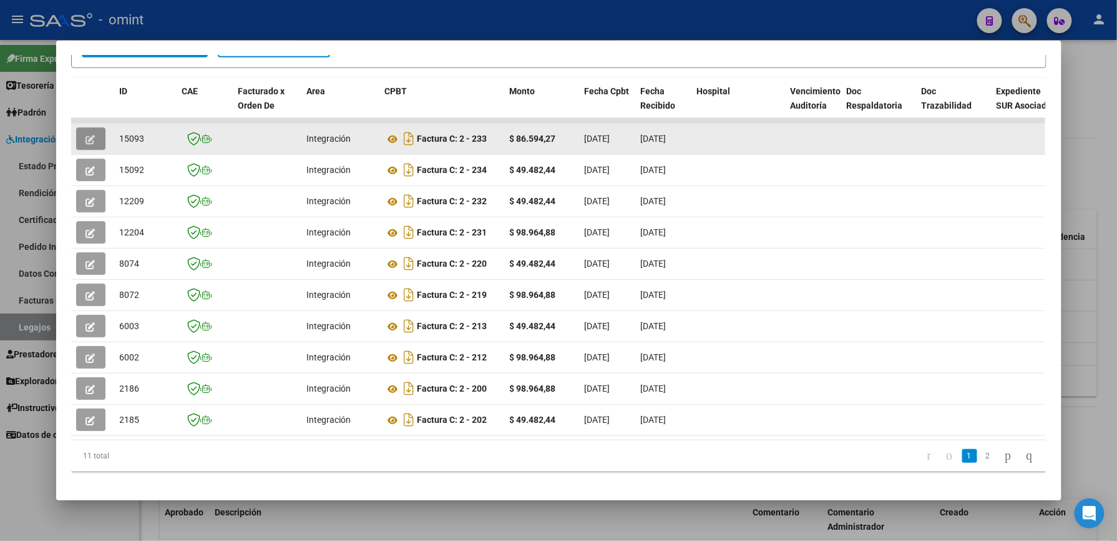
click at [90, 135] on button "button" at bounding box center [90, 138] width 29 height 22
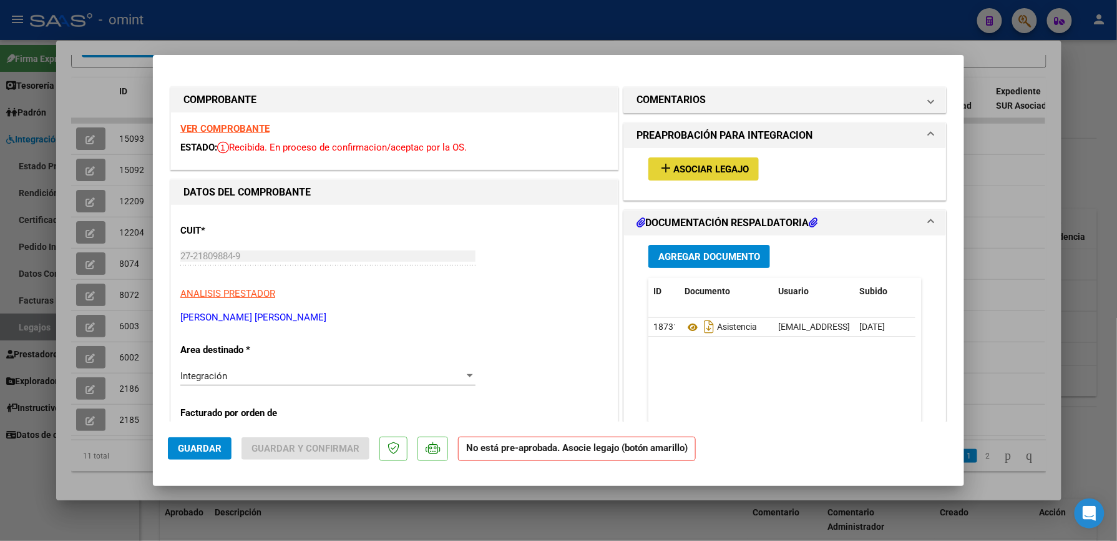
click at [692, 170] on span "Asociar Legajo" at bounding box center [712, 169] width 76 height 11
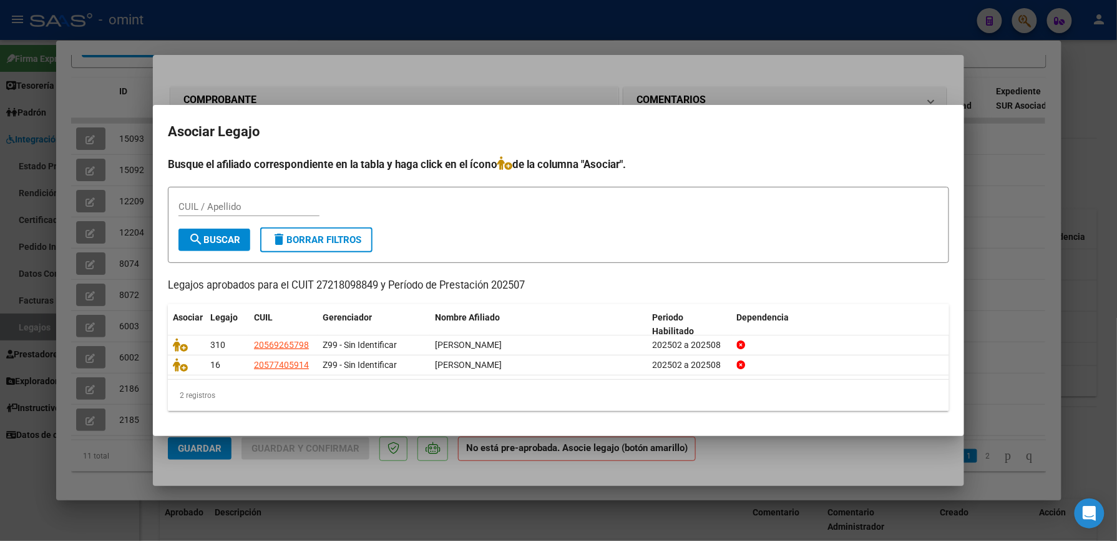
click at [1022, 150] on div at bounding box center [558, 270] width 1117 height 541
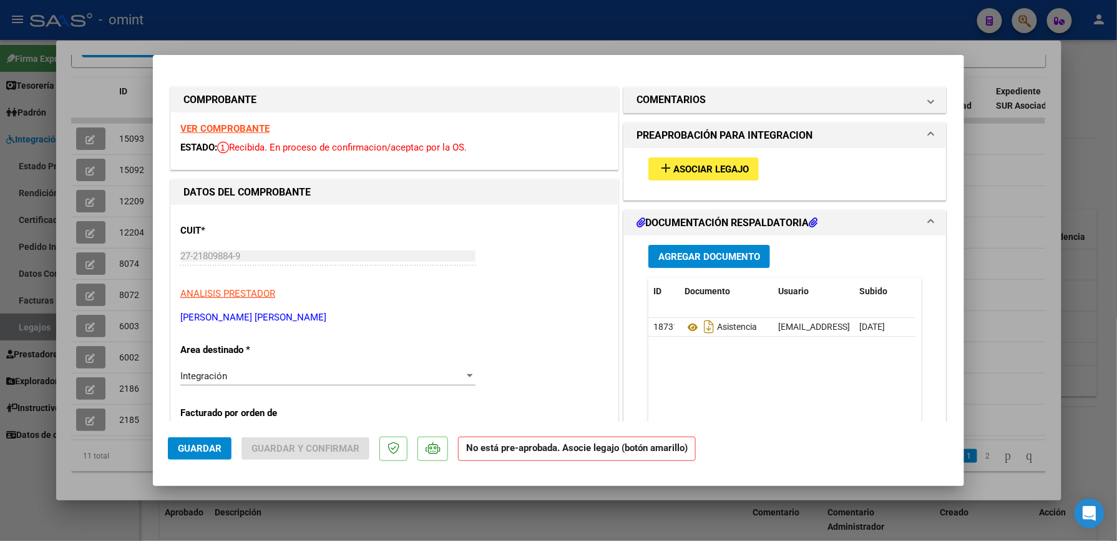
click at [220, 127] on strong "VER COMPROBANTE" at bounding box center [224, 128] width 89 height 11
click at [713, 172] on span "Asociar Legajo" at bounding box center [712, 169] width 76 height 11
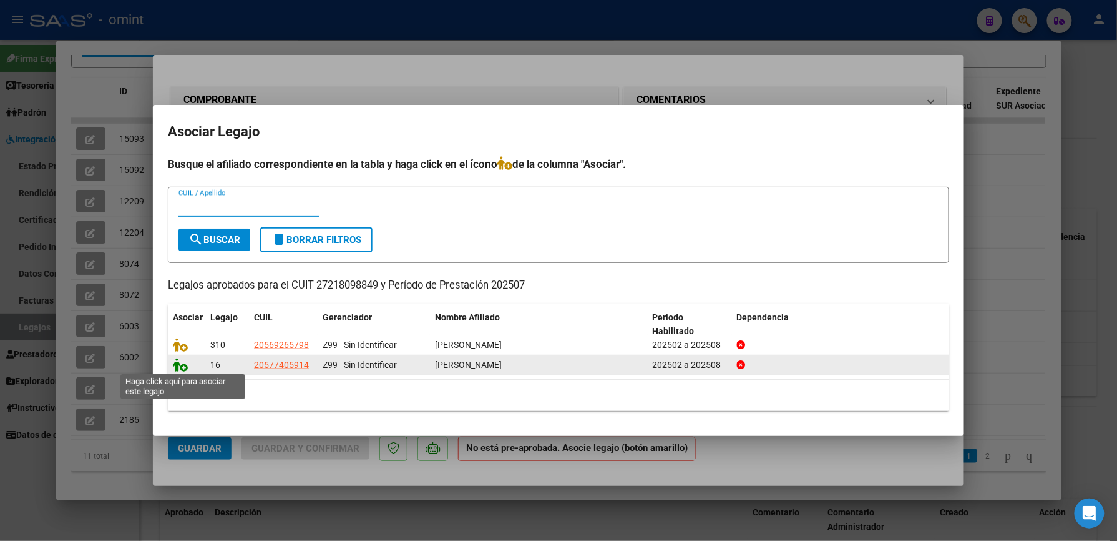
click at [183, 361] on icon at bounding box center [180, 365] width 15 height 14
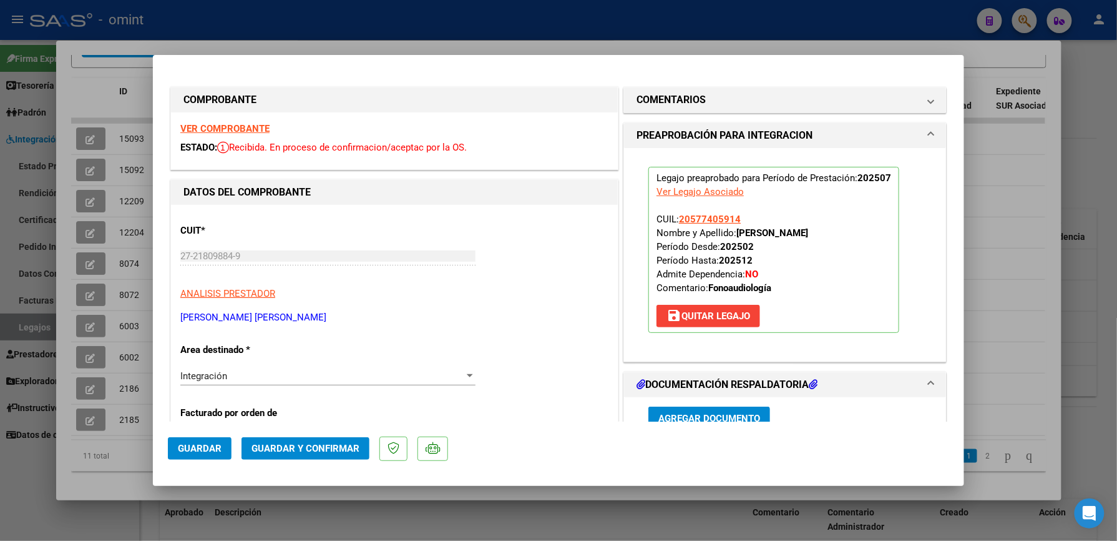
drag, startPoint x: 330, startPoint y: 443, endPoint x: 864, endPoint y: 323, distance: 547.7
click at [864, 323] on mat-dialog-container "COMPROBANTE VER COMPROBANTE ESTADO: Recibida. En proceso de confirmacion/acepta…" at bounding box center [559, 270] width 812 height 430
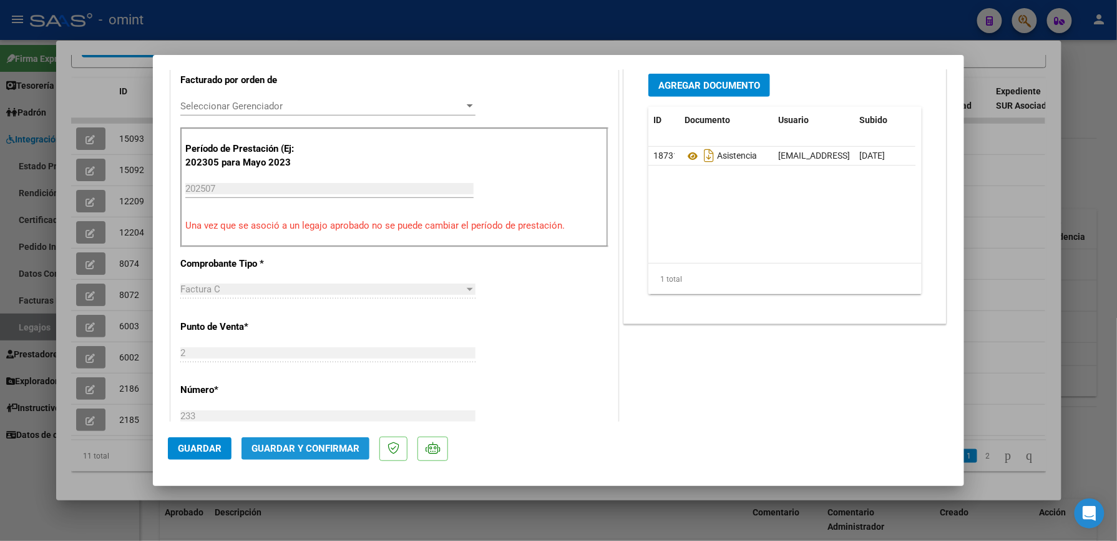
click at [333, 447] on span "Guardar y Confirmar" at bounding box center [306, 448] width 108 height 11
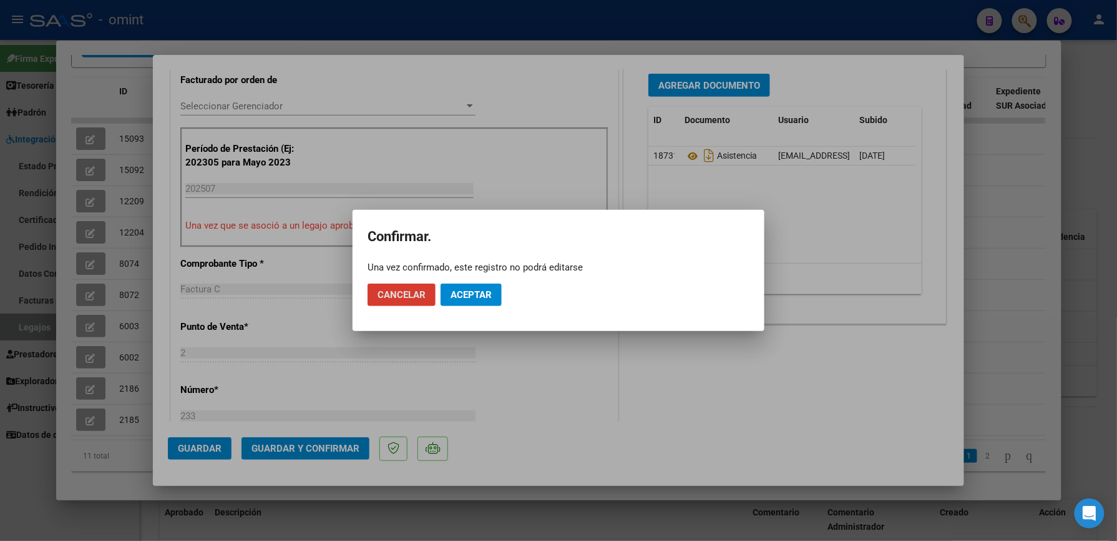
click at [464, 295] on span "Aceptar" at bounding box center [471, 294] width 41 height 11
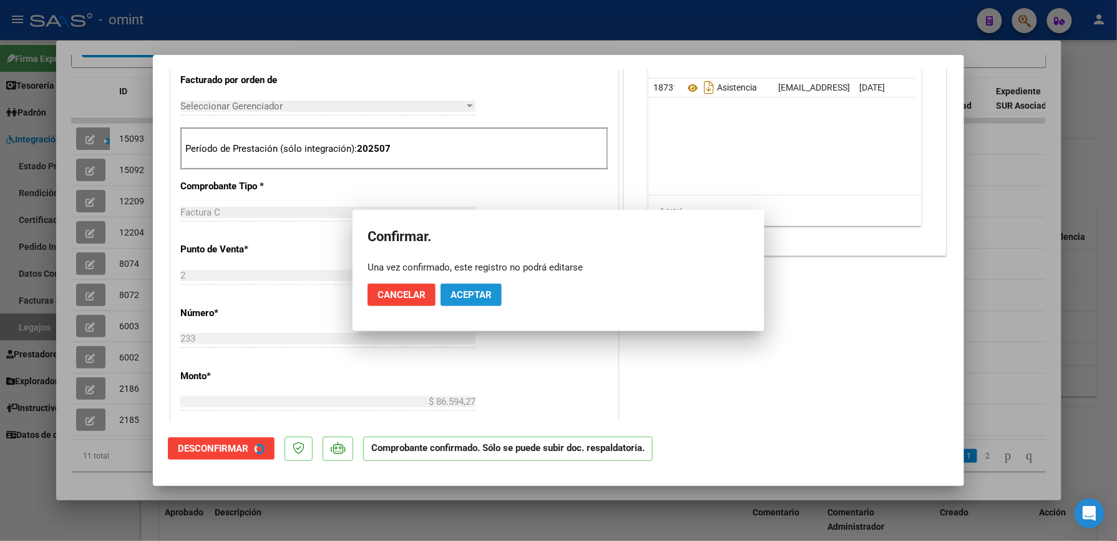
scroll to position [332, 0]
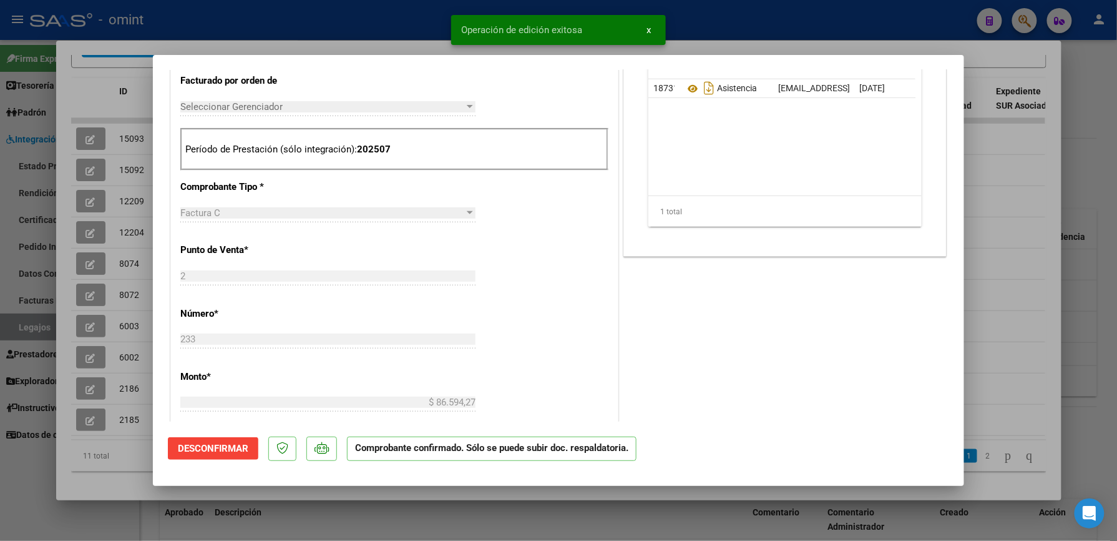
click at [1014, 154] on div at bounding box center [558, 270] width 1117 height 541
type input "$ 0,00"
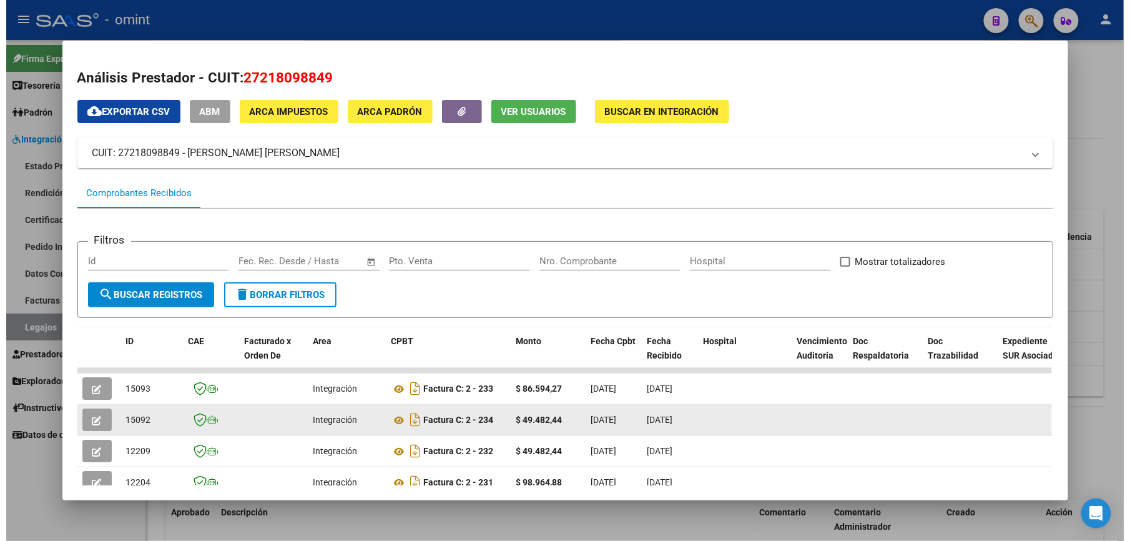
scroll to position [83, 0]
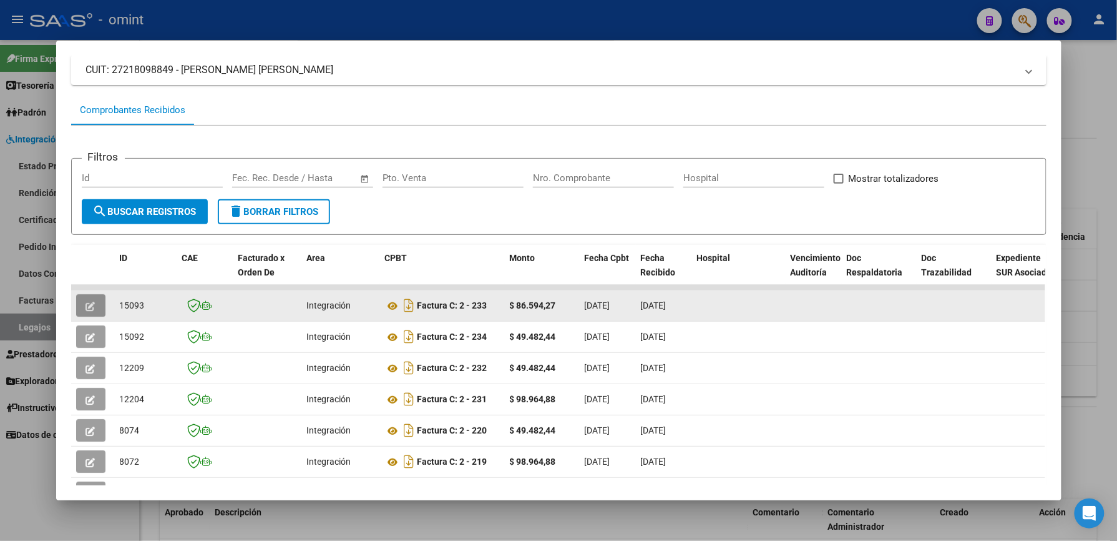
click at [86, 302] on icon "button" at bounding box center [90, 306] width 9 height 9
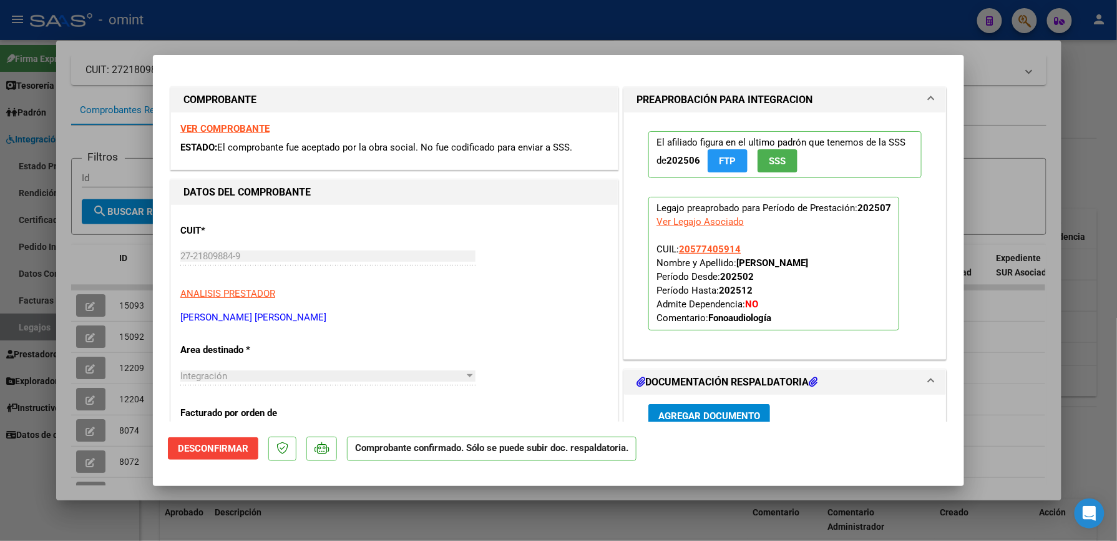
click at [1108, 86] on div at bounding box center [558, 270] width 1117 height 541
type input "$ 0,00"
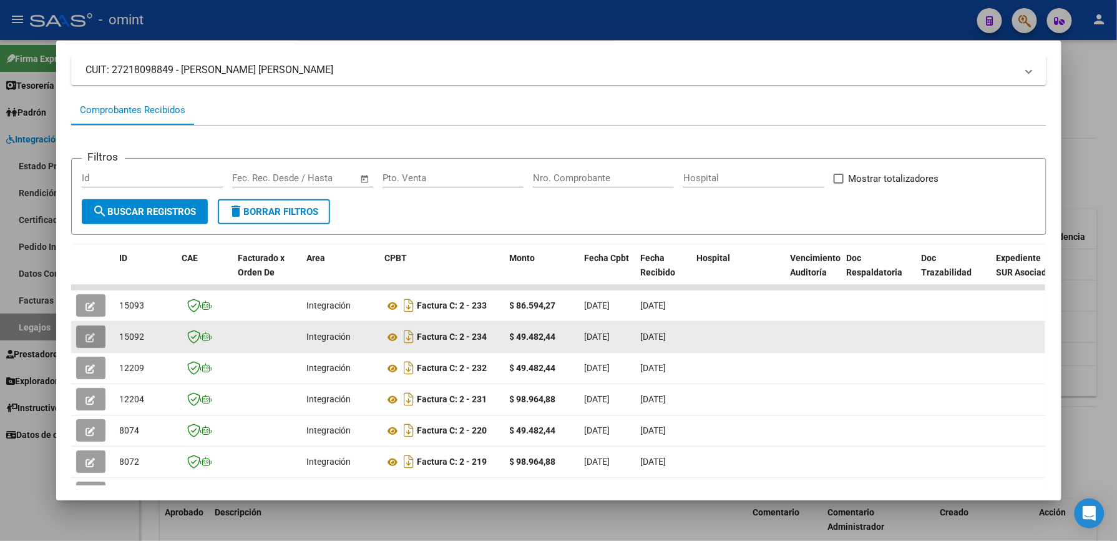
click at [76, 330] on button "button" at bounding box center [90, 336] width 29 height 22
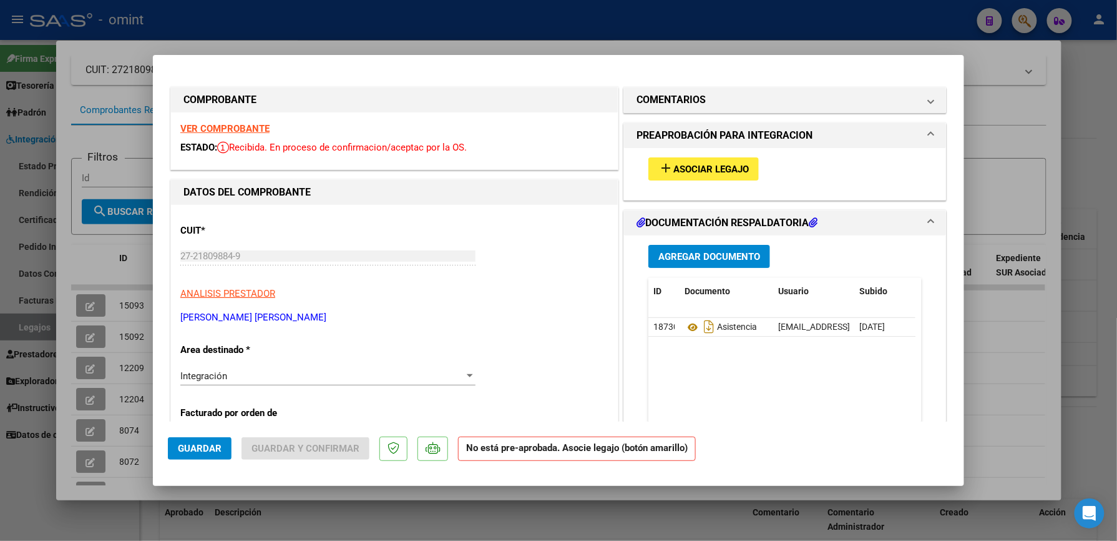
click at [243, 125] on strong "VER COMPROBANTE" at bounding box center [224, 128] width 89 height 11
click at [1021, 100] on div at bounding box center [558, 270] width 1117 height 541
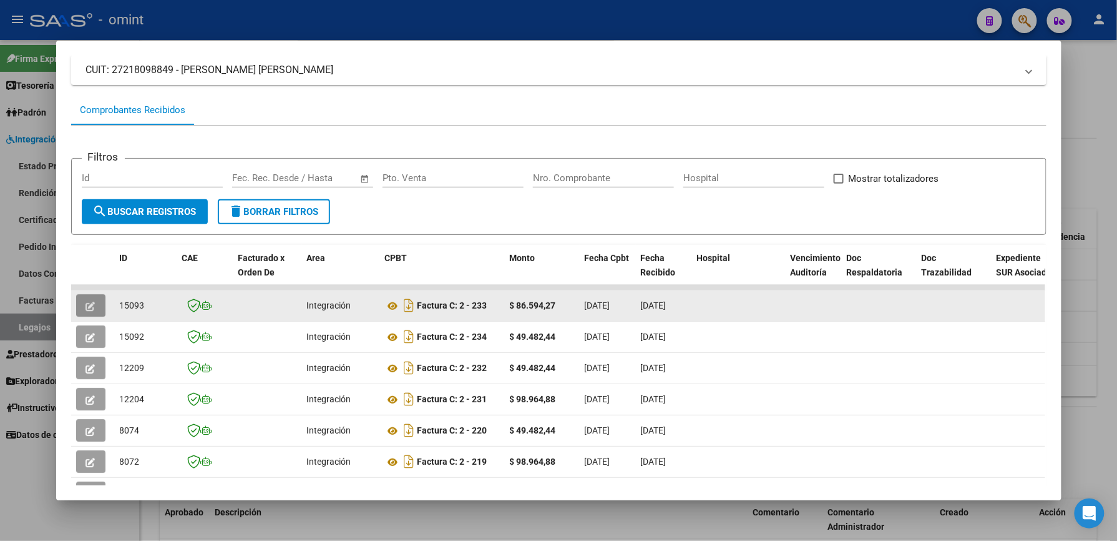
click at [87, 310] on button "button" at bounding box center [90, 305] width 29 height 22
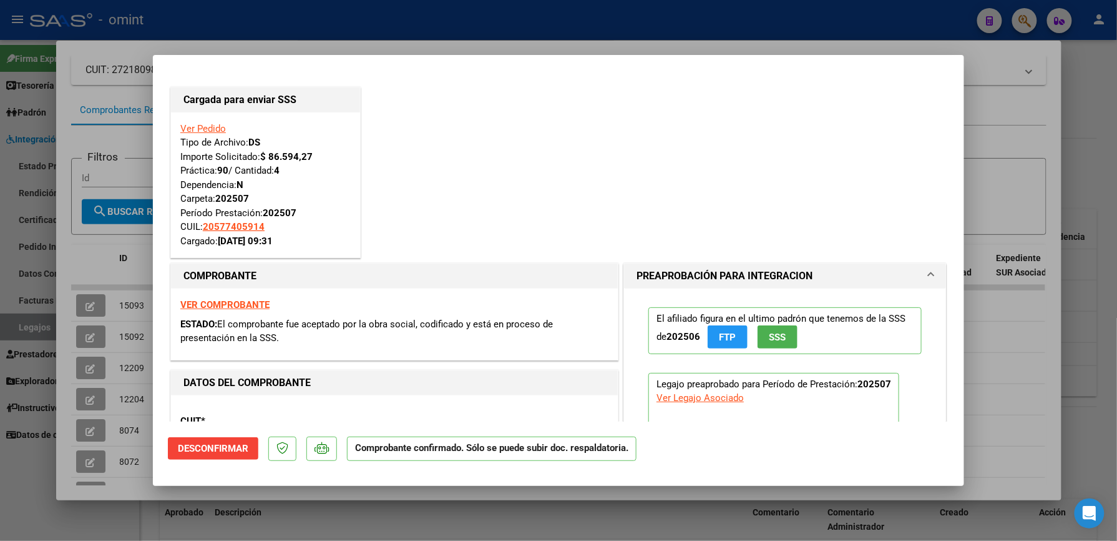
click at [1029, 130] on div at bounding box center [558, 270] width 1117 height 541
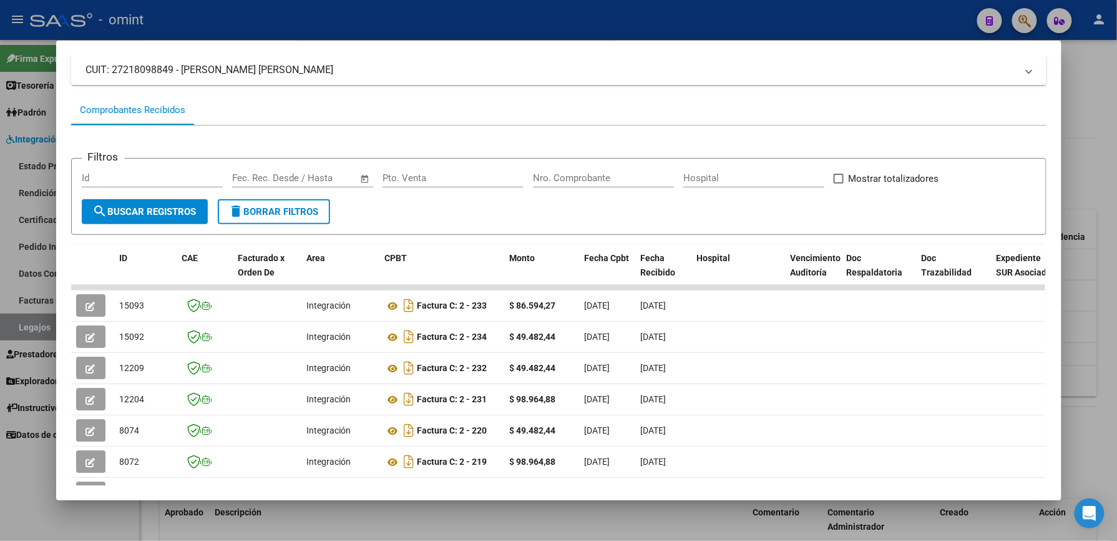
click at [1103, 79] on div at bounding box center [558, 270] width 1117 height 541
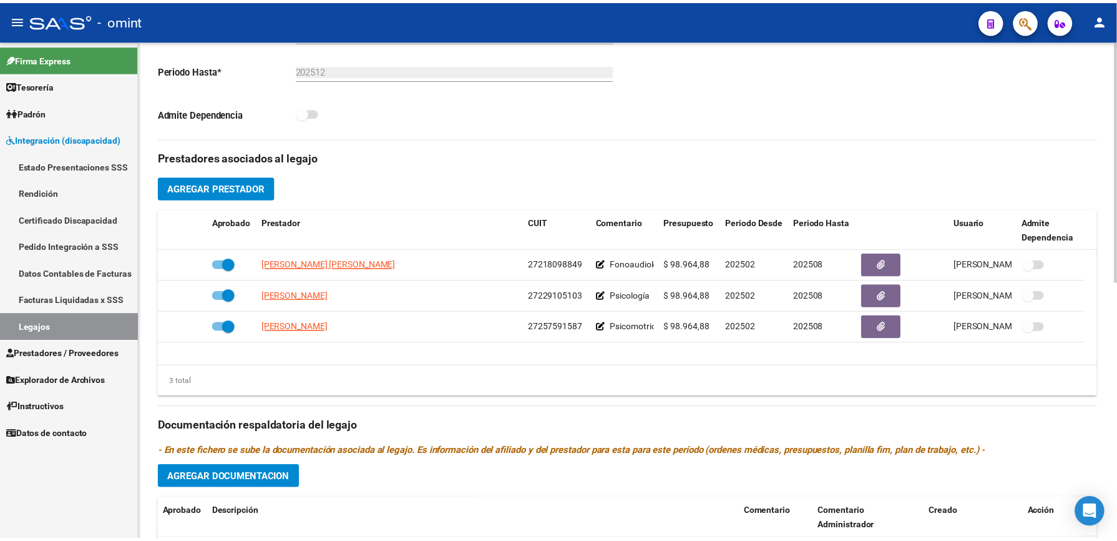
scroll to position [333, 0]
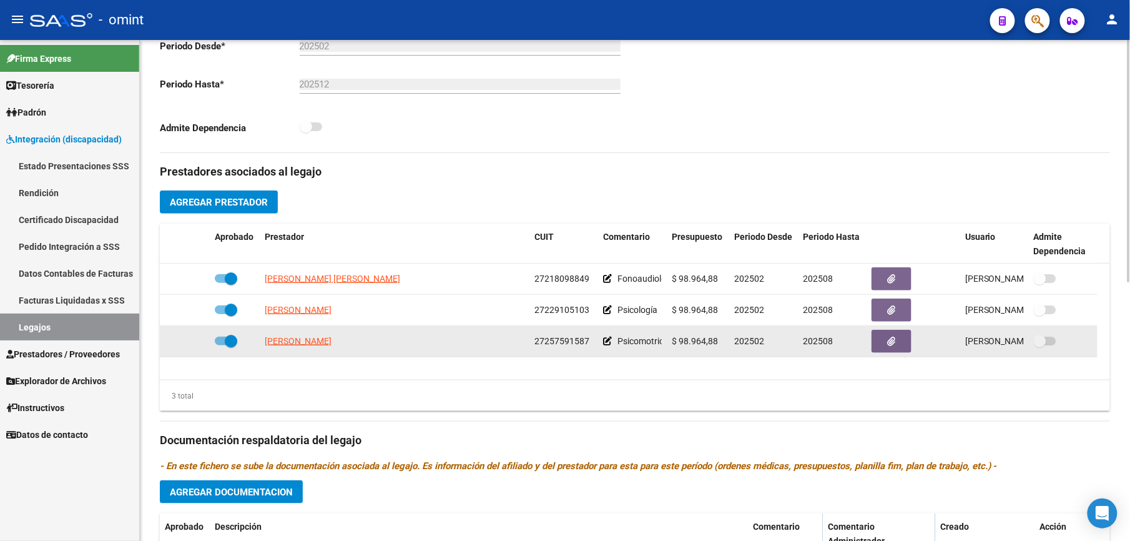
drag, startPoint x: 320, startPoint y: 313, endPoint x: 715, endPoint y: 333, distance: 395.7
click at [715, 333] on datatable-scroller "SORTINO MONICA GRACIELA 27218098849 Fonoaudiología $ 98.964,88 202502 202508 Je…" at bounding box center [635, 310] width 950 height 94
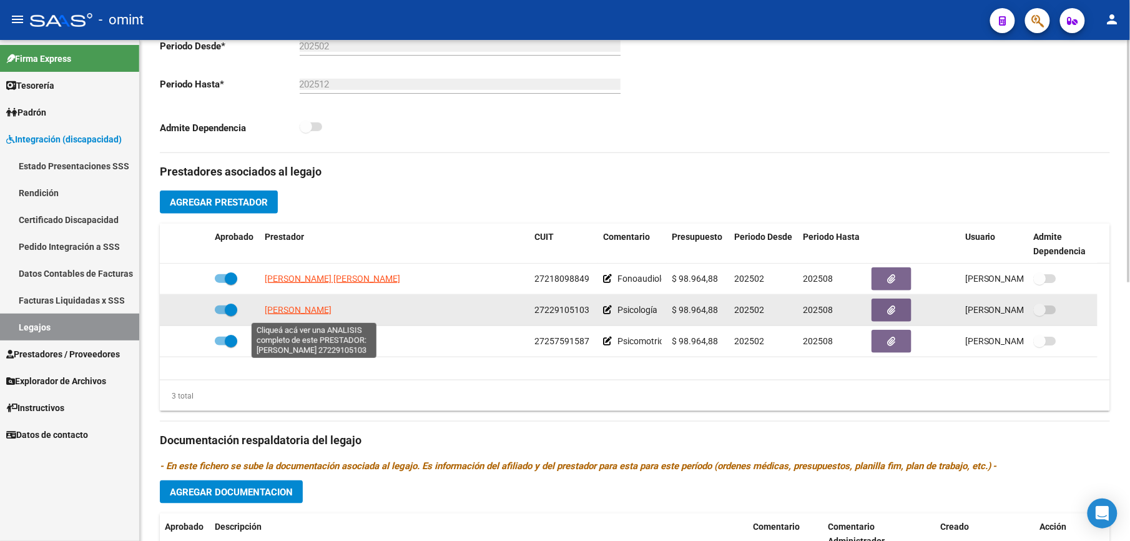
click at [316, 313] on span "[PERSON_NAME]" at bounding box center [298, 310] width 67 height 10
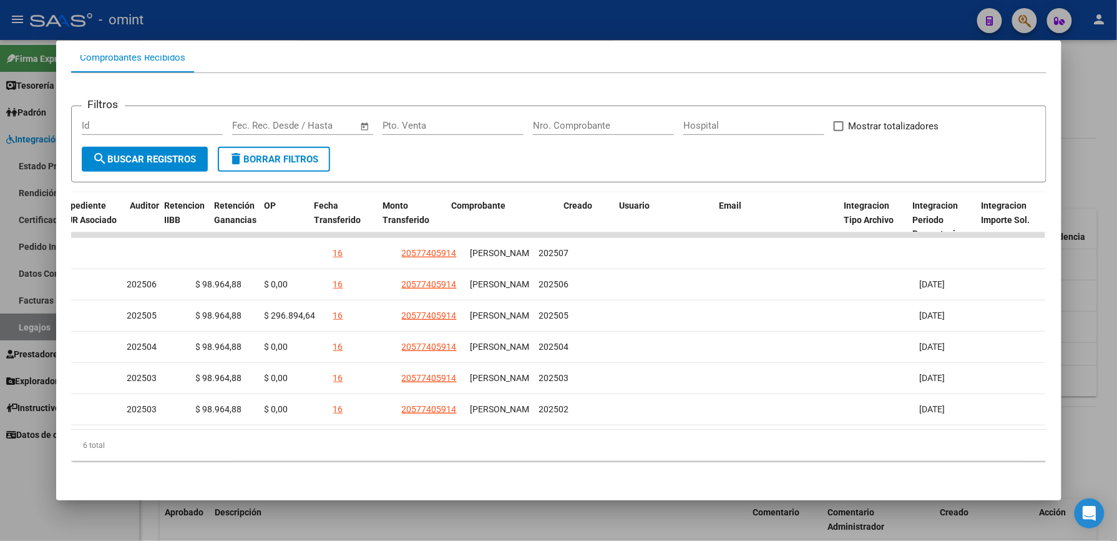
scroll to position [0, 0]
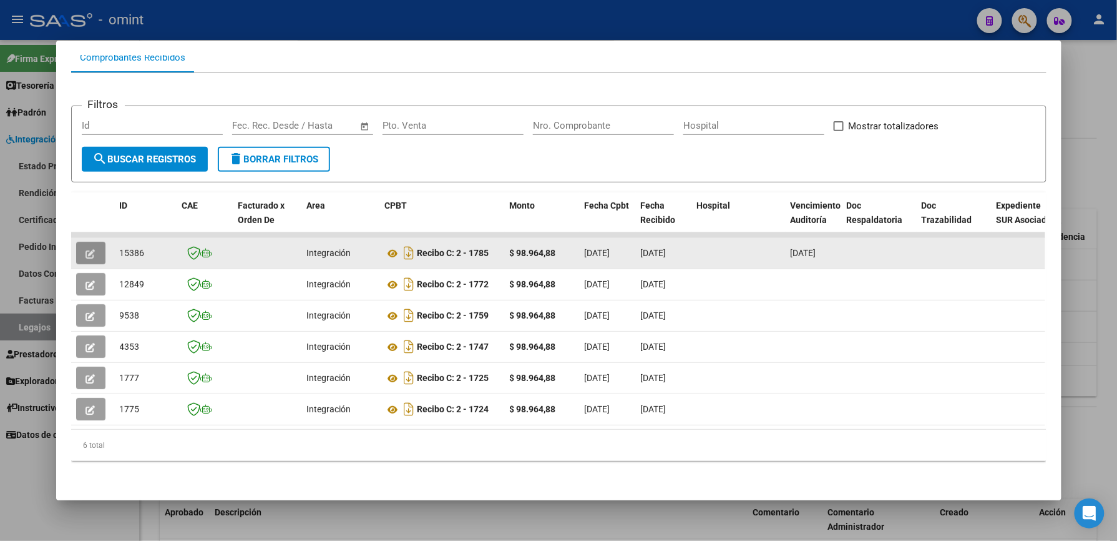
click at [86, 249] on icon "button" at bounding box center [90, 253] width 9 height 9
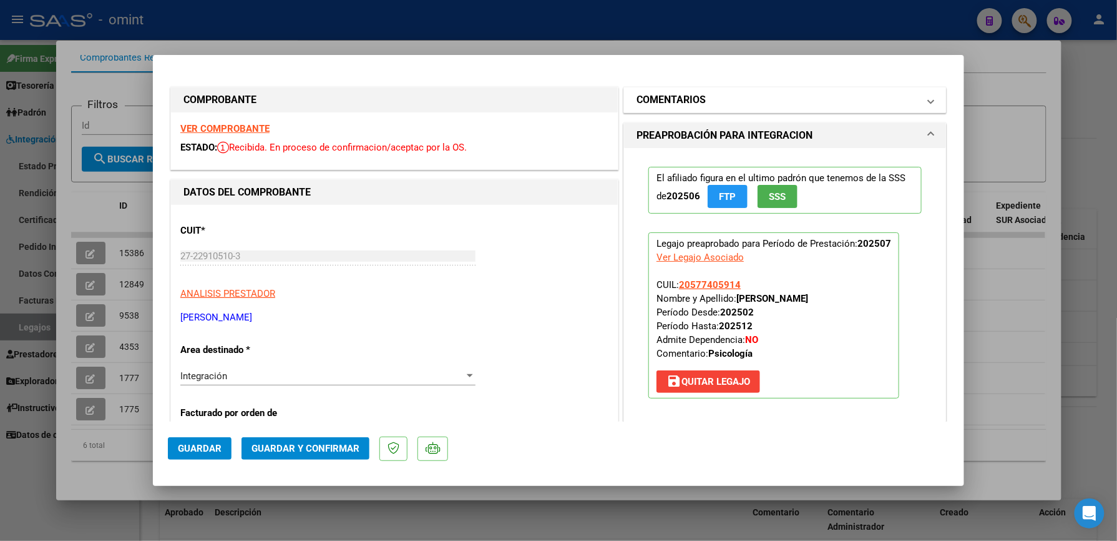
click at [715, 98] on mat-panel-title "COMENTARIOS" at bounding box center [778, 99] width 282 height 15
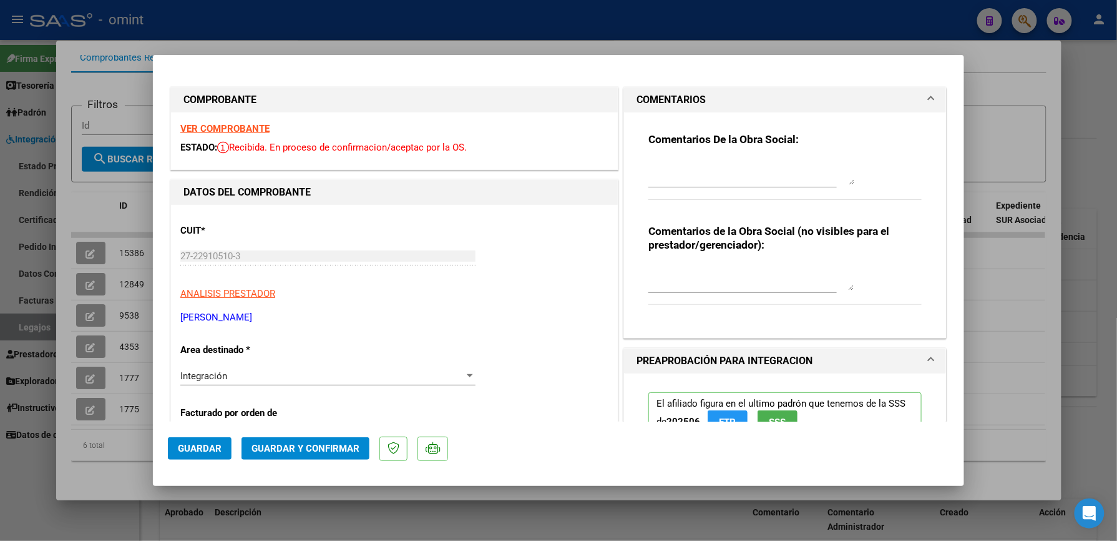
click at [670, 176] on textarea at bounding box center [752, 172] width 206 height 25
drag, startPoint x: 705, startPoint y: 168, endPoint x: 845, endPoint y: 175, distance: 140.6
click at [705, 167] on textarea "Estimada, no e s viable pocesar" at bounding box center [752, 172] width 206 height 25
click at [790, 165] on textarea "Estimada, no es viable pocesar" at bounding box center [752, 172] width 206 height 25
click at [789, 174] on textarea "Estimada, no es viable porcesar" at bounding box center [752, 172] width 206 height 25
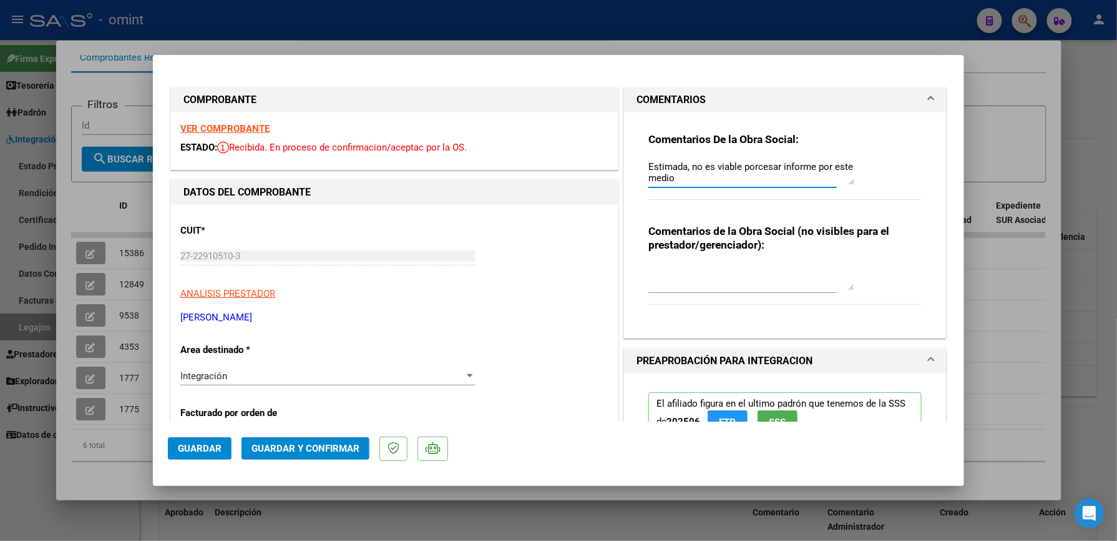
drag, startPoint x: 750, startPoint y: 166, endPoint x: 1129, endPoint y: 232, distance: 384.7
click at [690, 174] on textarea "Estimada, no es viable procesar informe por este medio" at bounding box center [752, 172] width 206 height 25
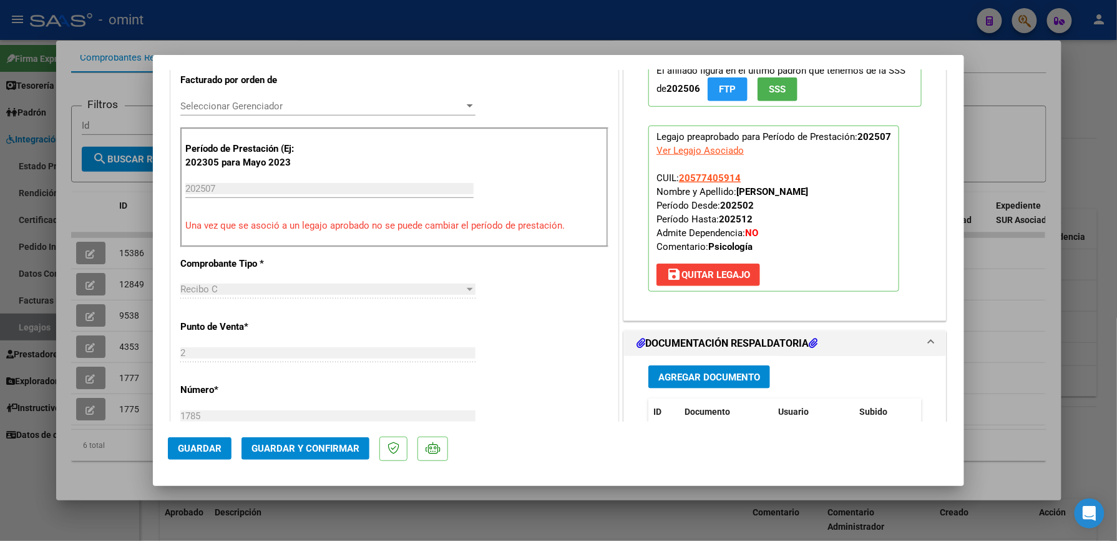
click at [448, 356] on mat-dialog-container "COMPROBANTE VER COMPROBANTE ESTADO: Recibida. En proceso de confirmacion/acepta…" at bounding box center [559, 270] width 812 height 430
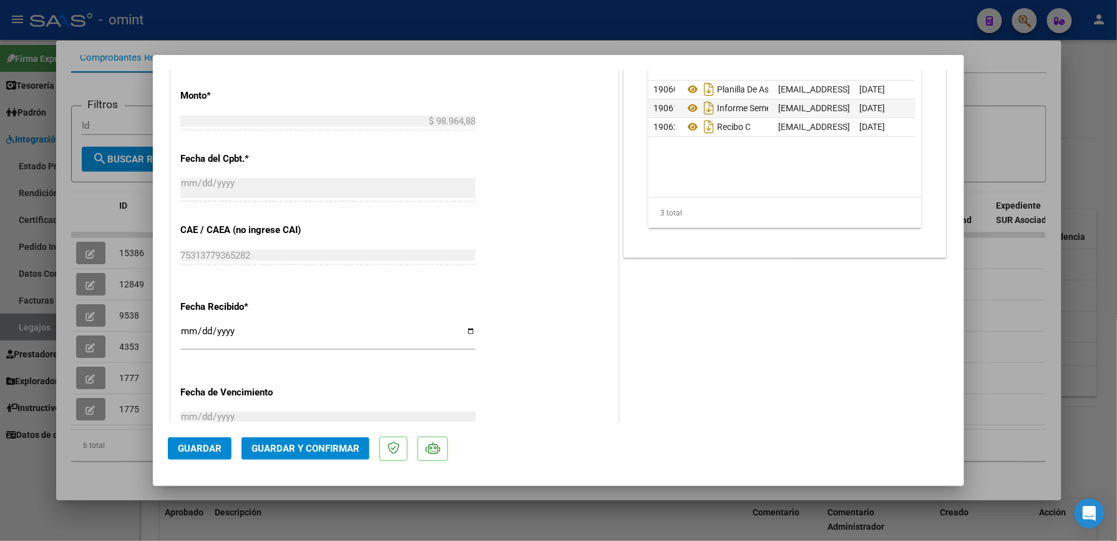
scroll to position [524, 0]
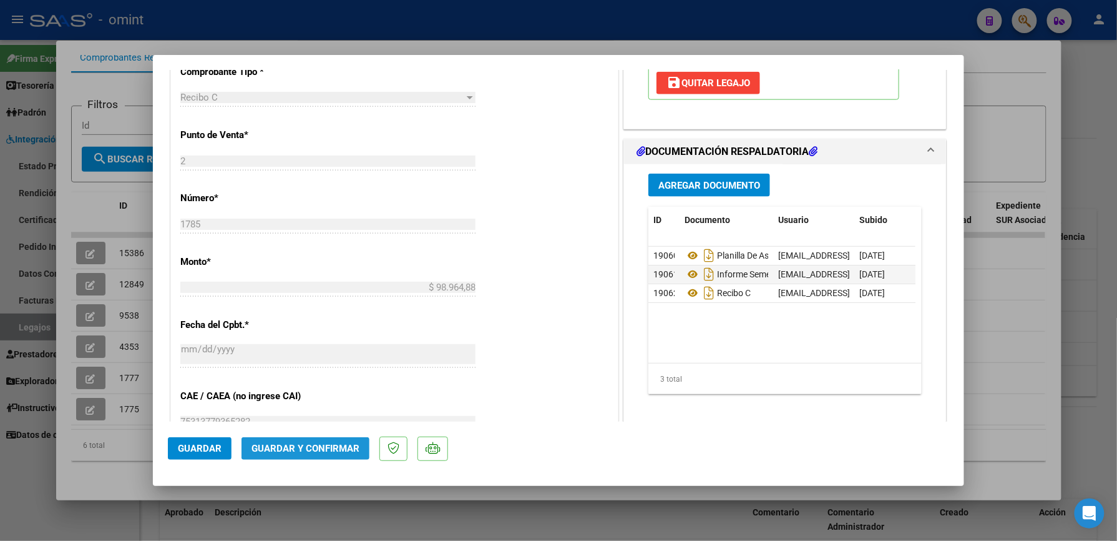
click at [303, 445] on span "Guardar y Confirmar" at bounding box center [306, 448] width 108 height 11
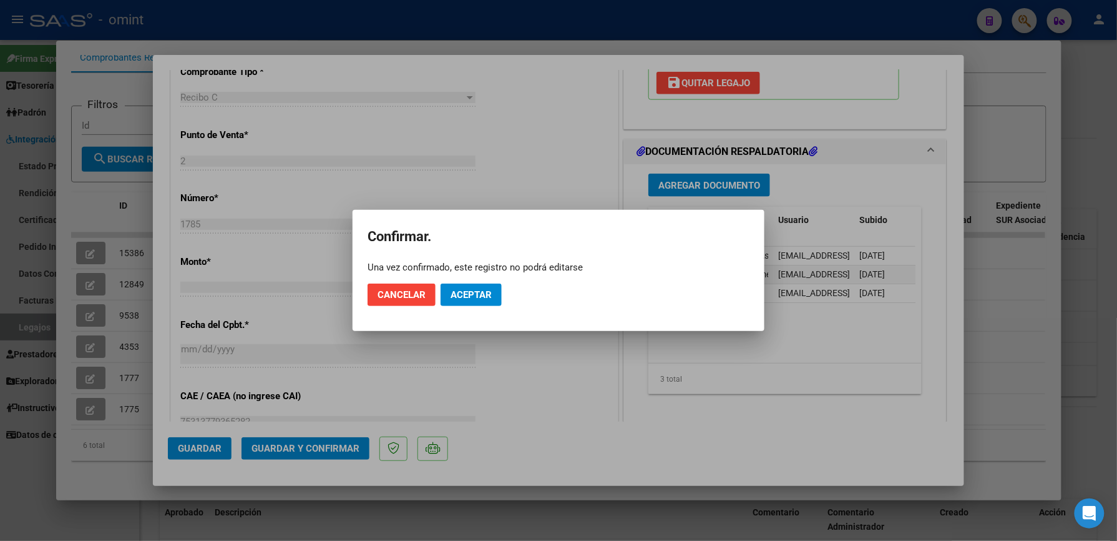
click at [476, 306] on mat-dialog-actions "Cancelar Aceptar" at bounding box center [559, 294] width 382 height 42
click at [476, 302] on button "Aceptar" at bounding box center [471, 294] width 61 height 22
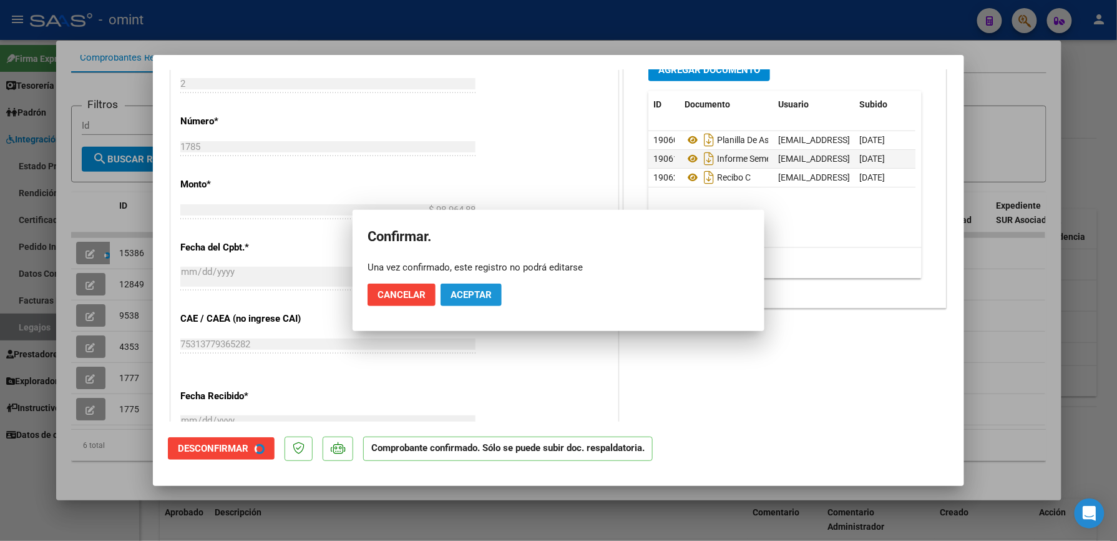
scroll to position [523, 0]
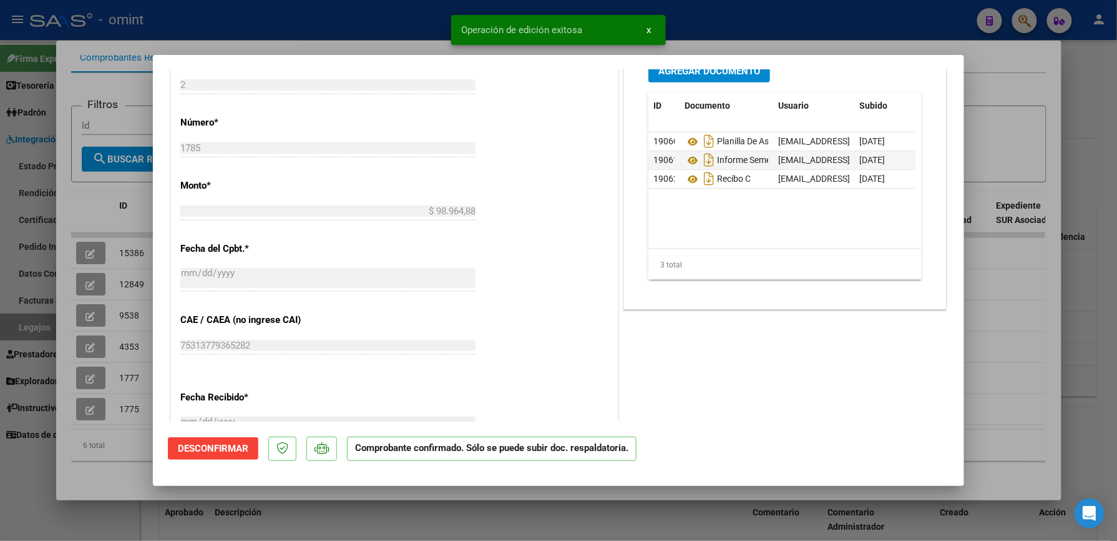
click at [1029, 105] on div at bounding box center [558, 270] width 1117 height 541
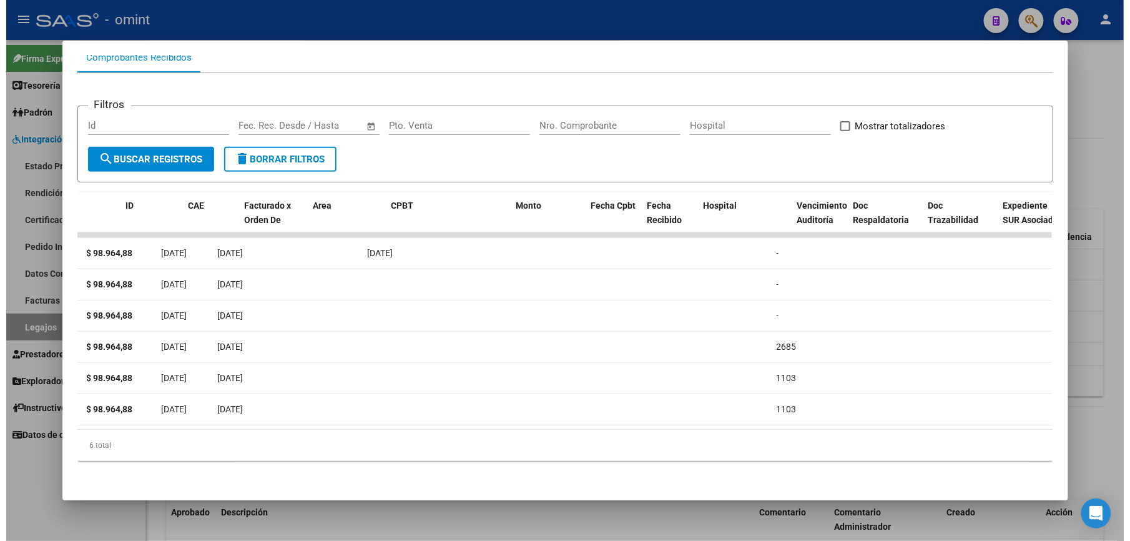
scroll to position [0, 0]
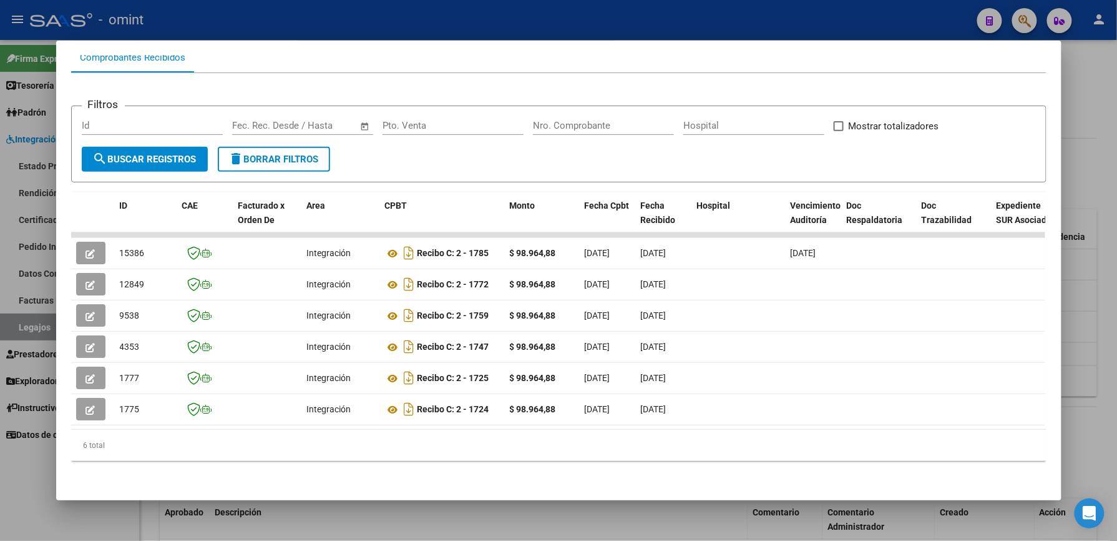
click at [1099, 180] on div at bounding box center [558, 270] width 1117 height 541
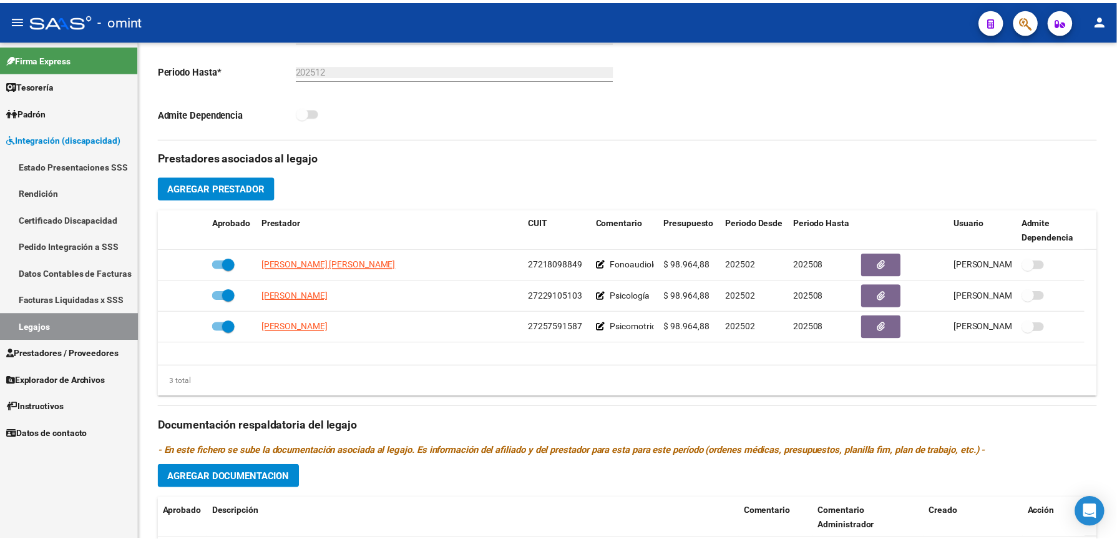
scroll to position [333, 0]
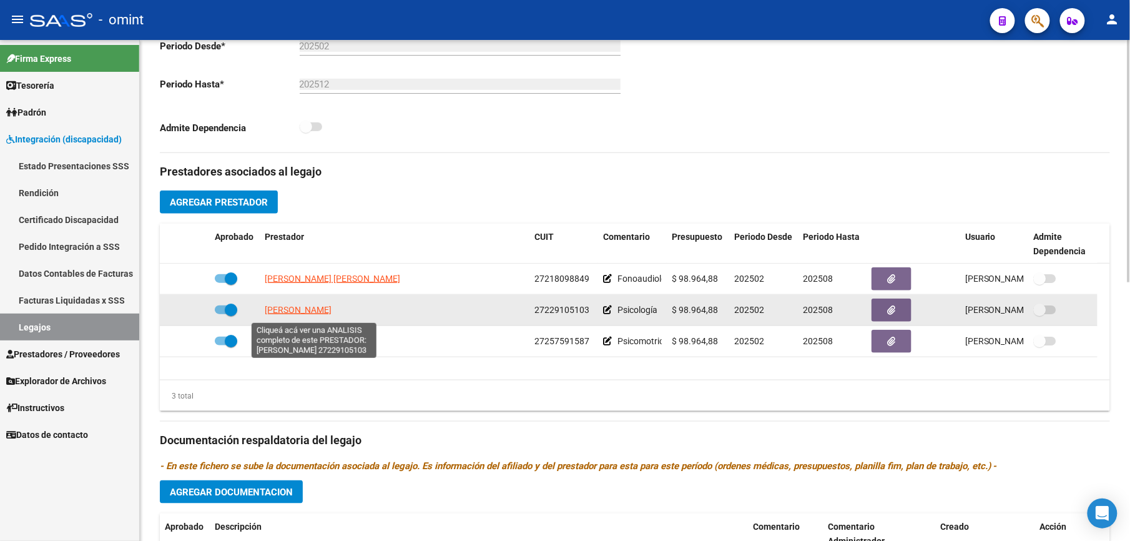
click at [297, 312] on span "[PERSON_NAME]" at bounding box center [298, 310] width 67 height 10
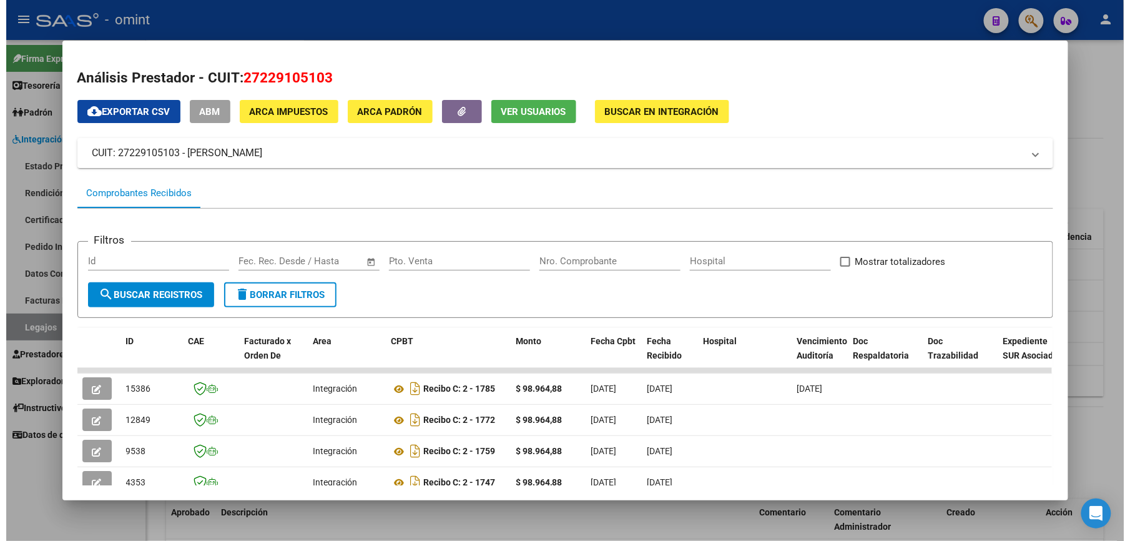
scroll to position [83, 0]
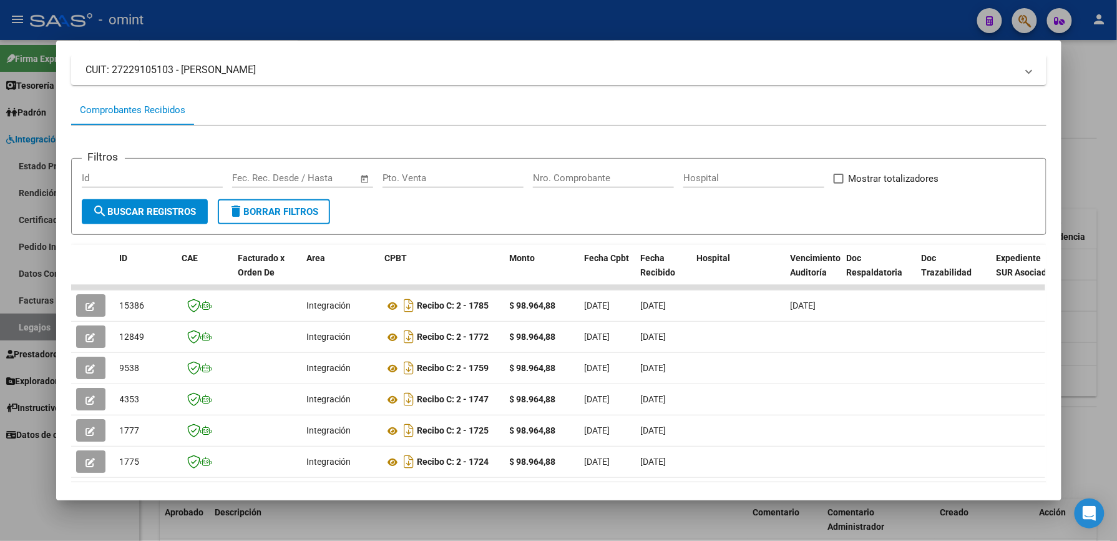
click at [1094, 195] on div at bounding box center [558, 270] width 1117 height 541
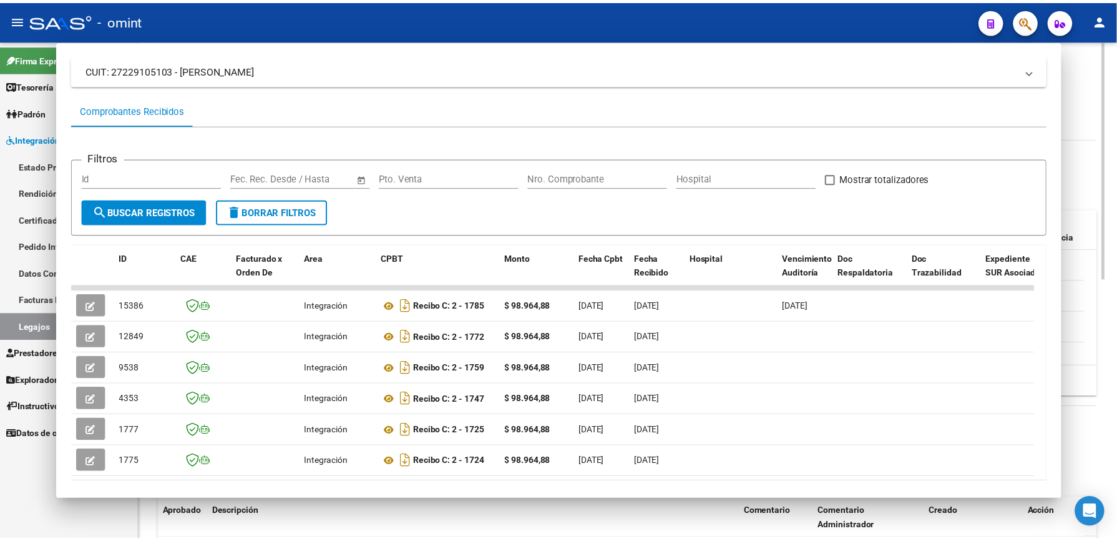
scroll to position [333, 0]
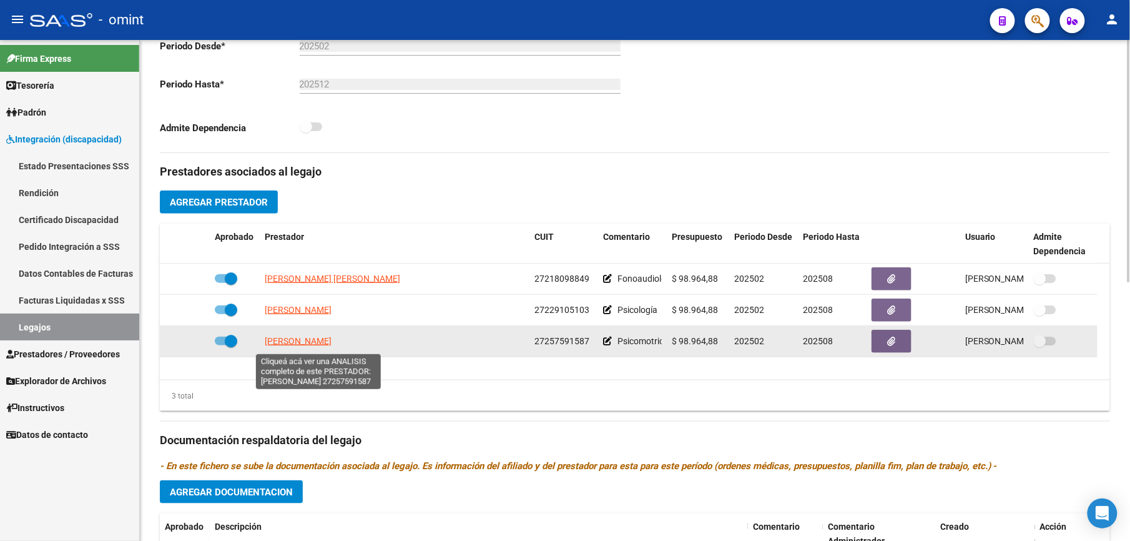
click at [323, 342] on span "ARGUELLO LORENA NOEMI" at bounding box center [298, 341] width 67 height 10
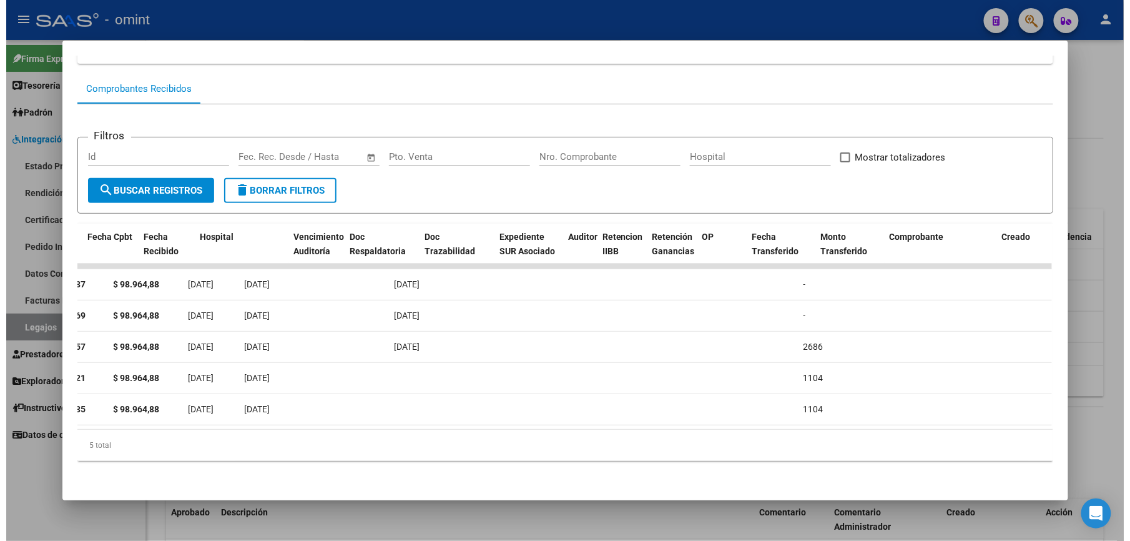
scroll to position [0, 0]
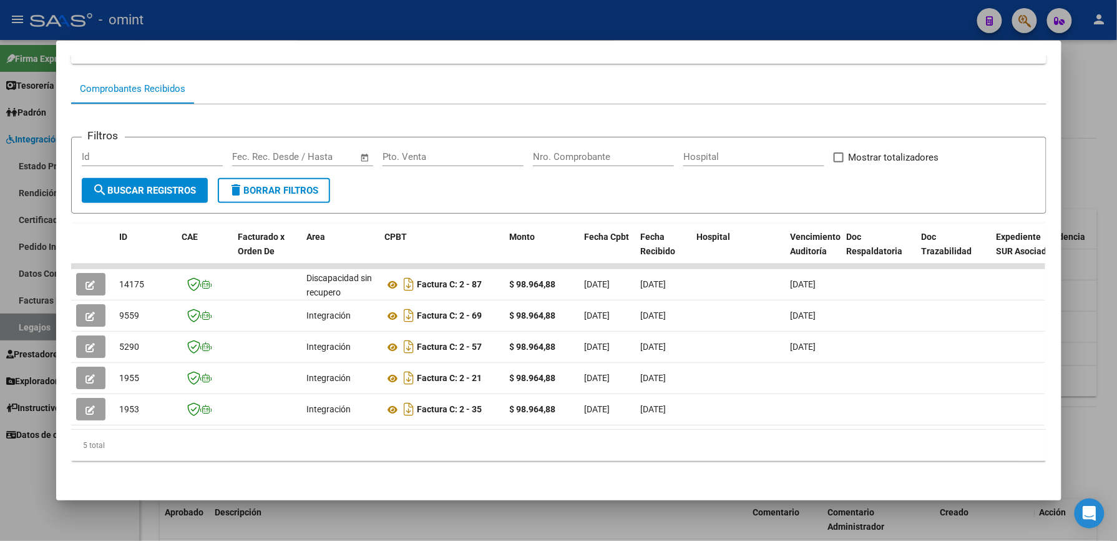
click at [1079, 169] on div at bounding box center [558, 270] width 1117 height 541
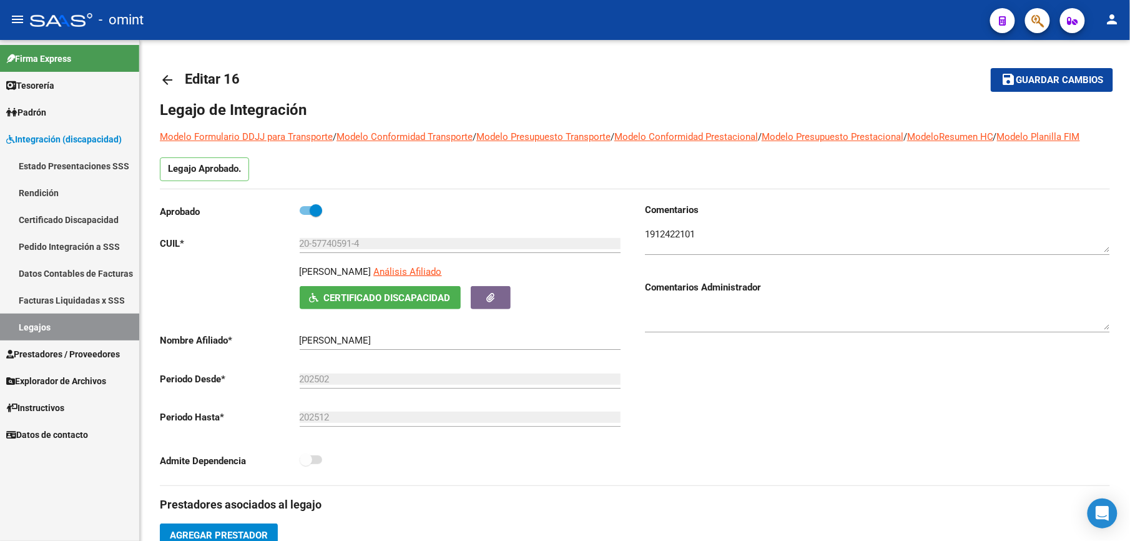
click at [33, 320] on link "Legajos" at bounding box center [69, 326] width 139 height 27
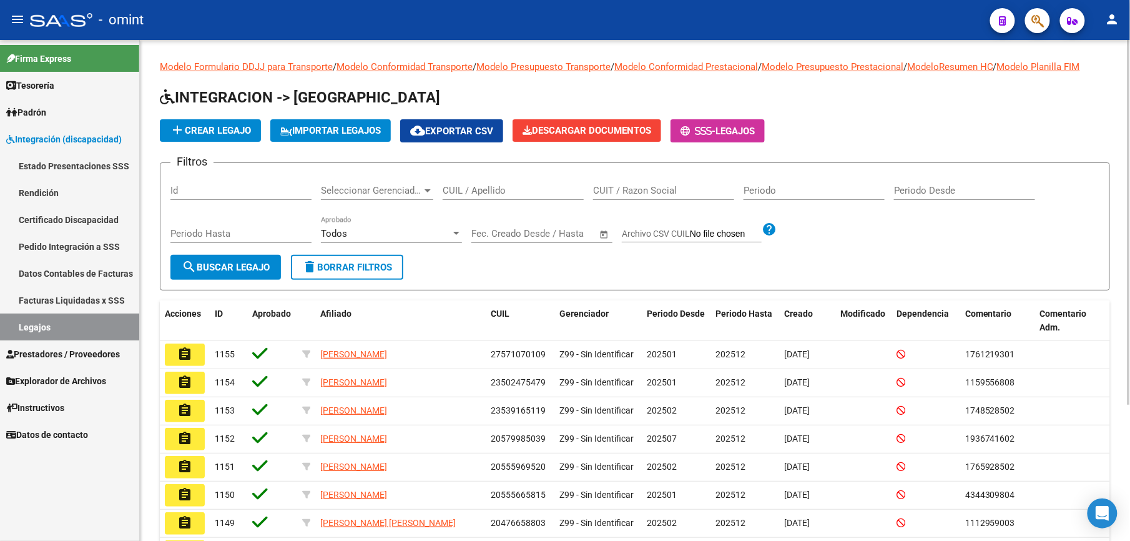
click at [472, 183] on div "CUIL / Apellido" at bounding box center [513, 186] width 141 height 27
paste input "20579427850"
click at [233, 248] on div "Periodo Hasta" at bounding box center [240, 235] width 141 height 39
click at [228, 273] on button "search Buscar Legajo" at bounding box center [225, 267] width 111 height 25
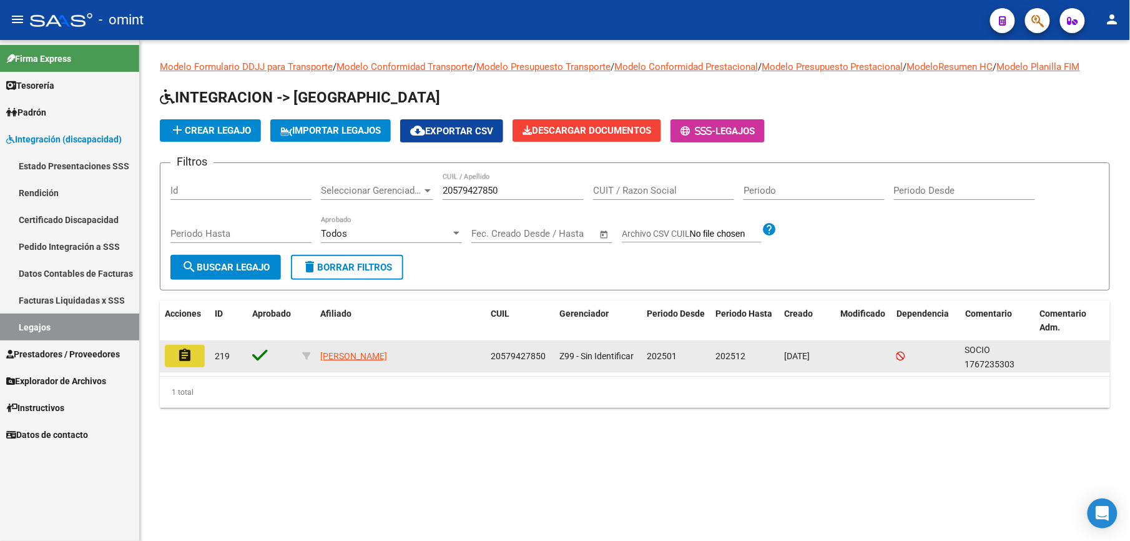
click at [181, 353] on mat-icon "assignment" at bounding box center [184, 355] width 15 height 15
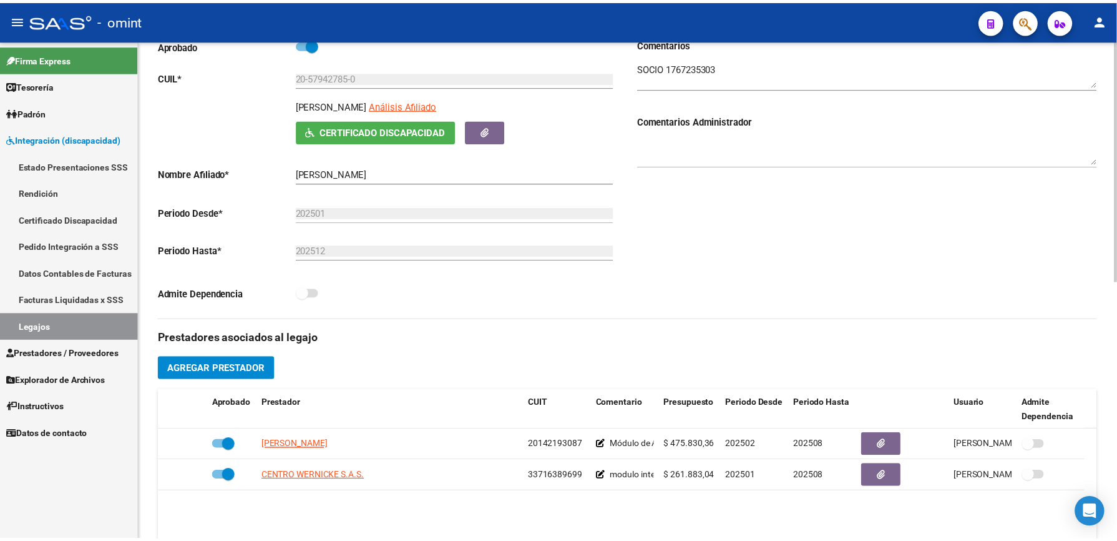
scroll to position [250, 0]
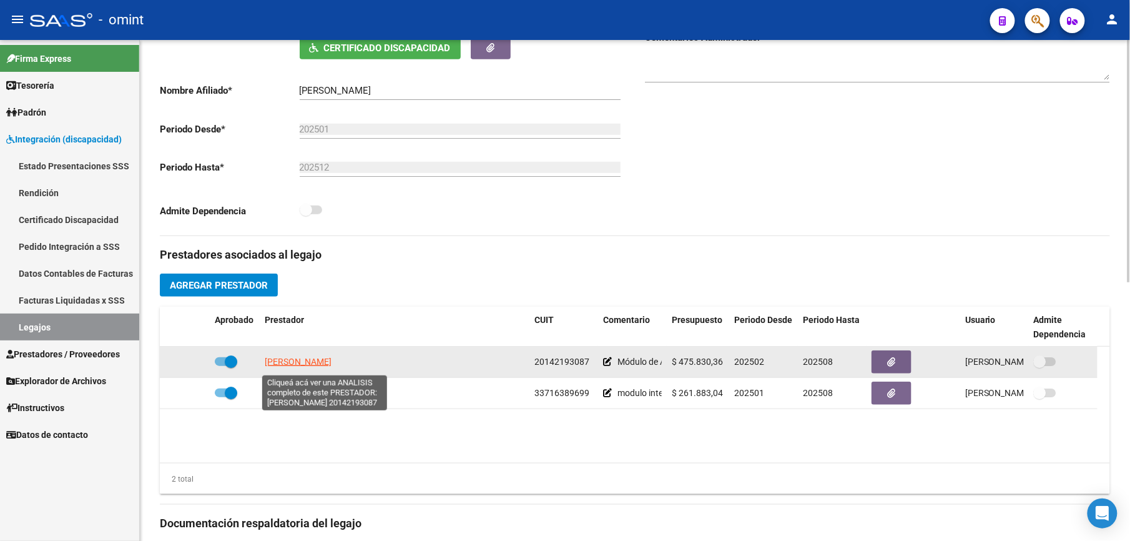
click at [312, 362] on span "JURE RUBIN EDUARDO PABLO" at bounding box center [298, 361] width 67 height 10
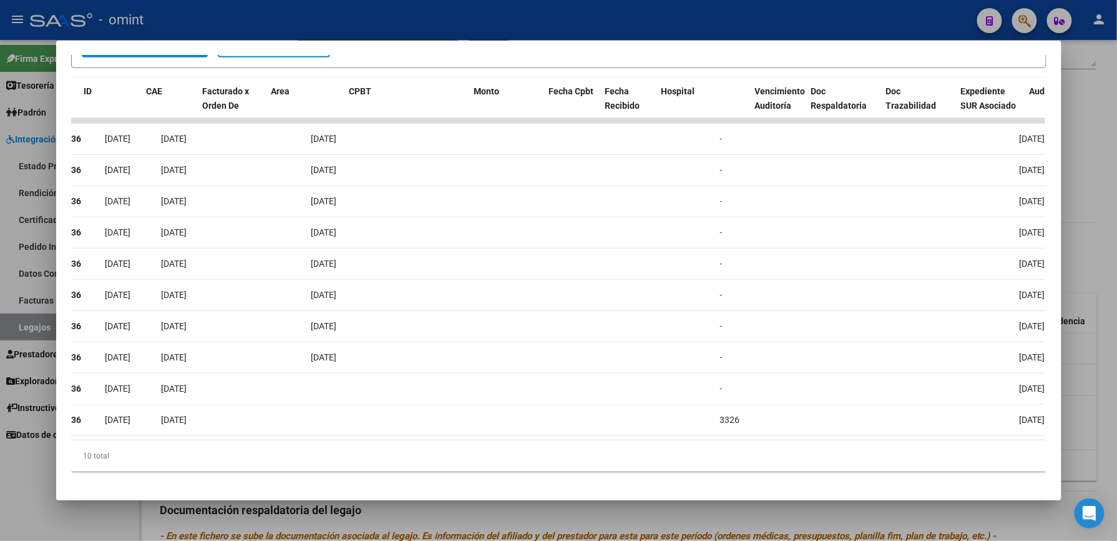
scroll to position [0, 0]
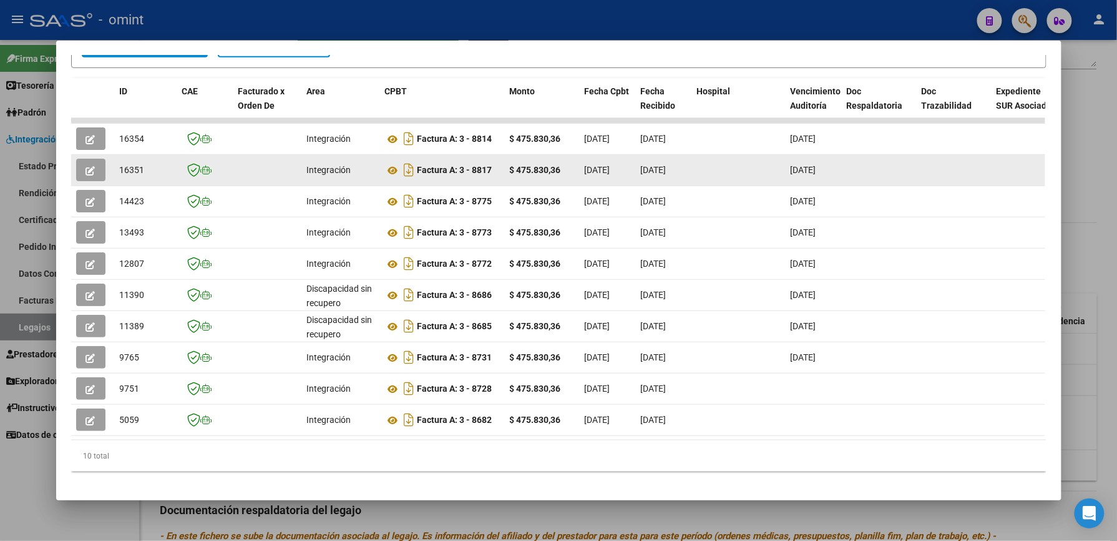
click at [86, 175] on icon "button" at bounding box center [90, 170] width 9 height 9
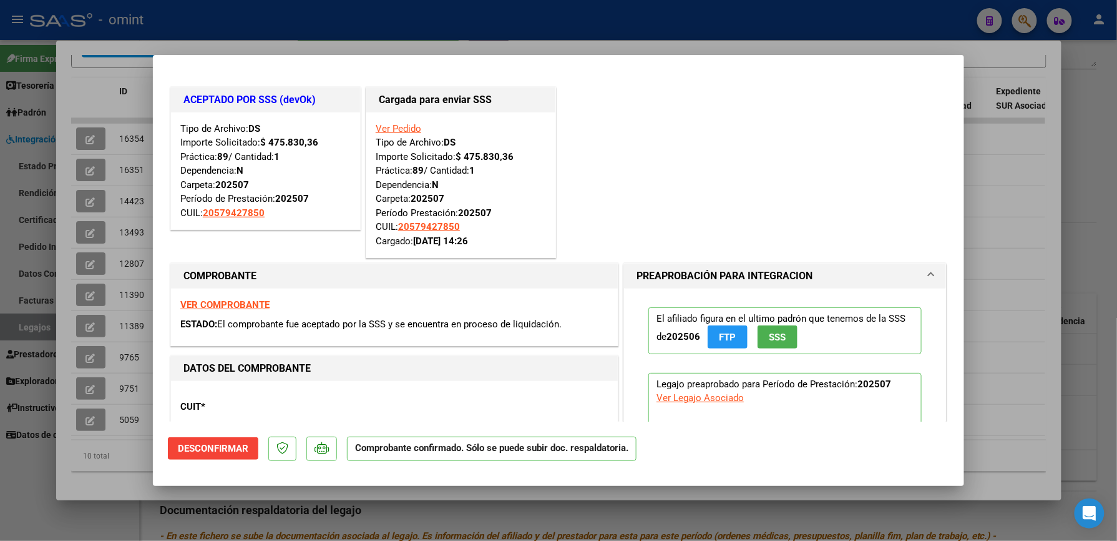
click at [1009, 178] on div at bounding box center [558, 270] width 1117 height 541
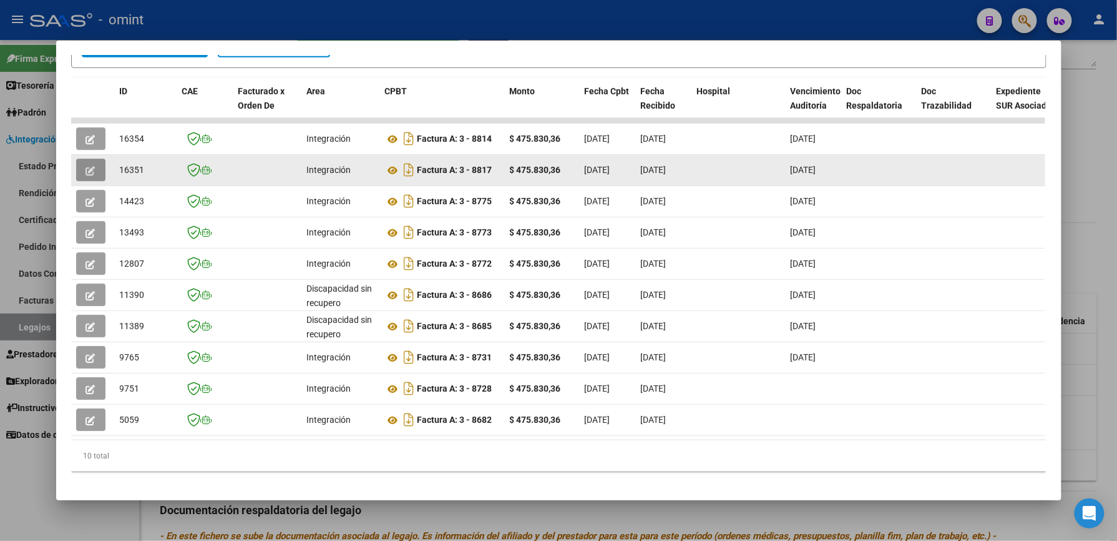
click at [86, 167] on icon "button" at bounding box center [90, 170] width 9 height 9
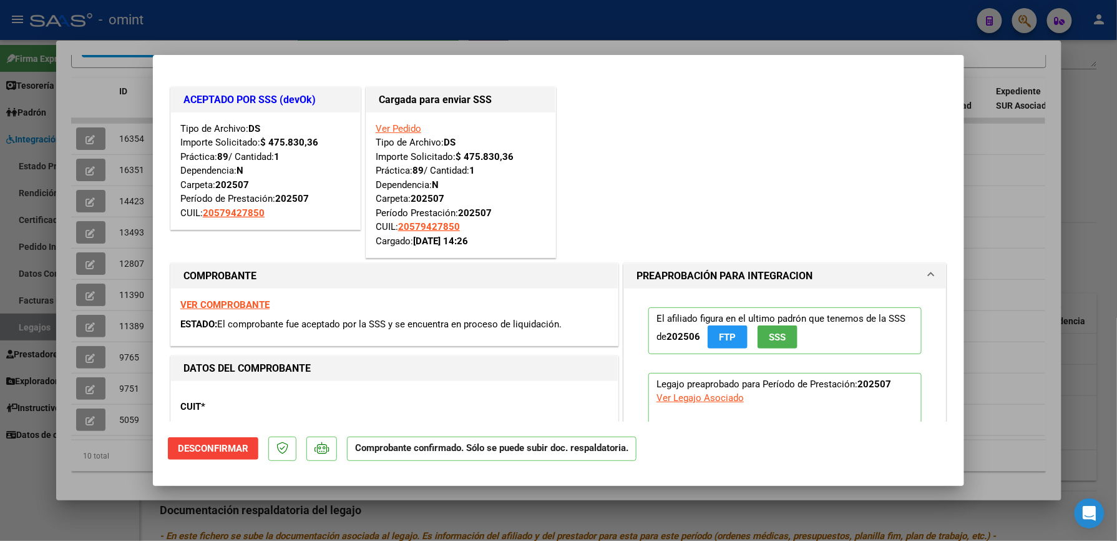
click at [1023, 160] on div at bounding box center [558, 270] width 1117 height 541
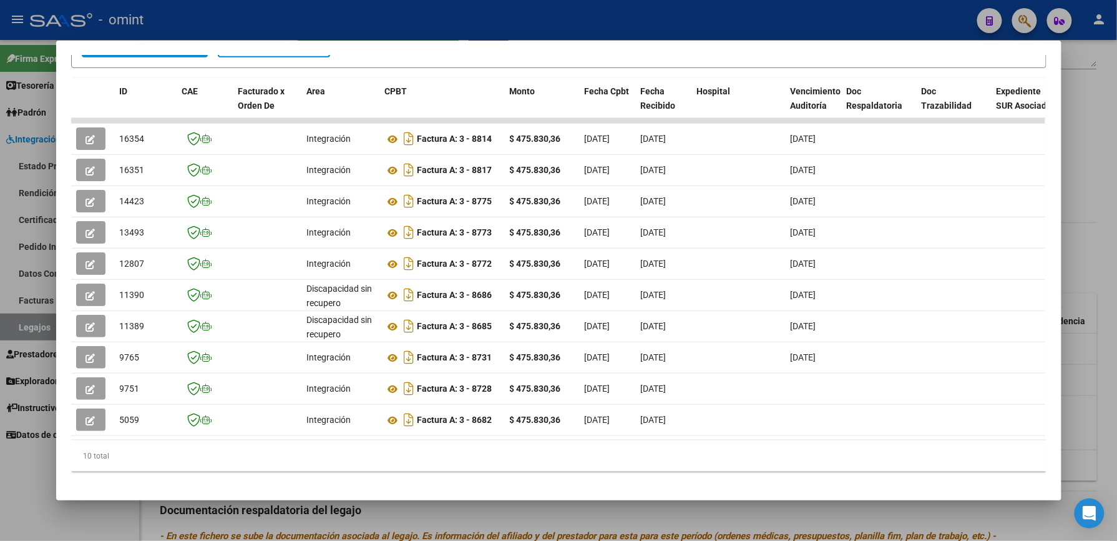
click at [1075, 139] on div at bounding box center [558, 270] width 1117 height 541
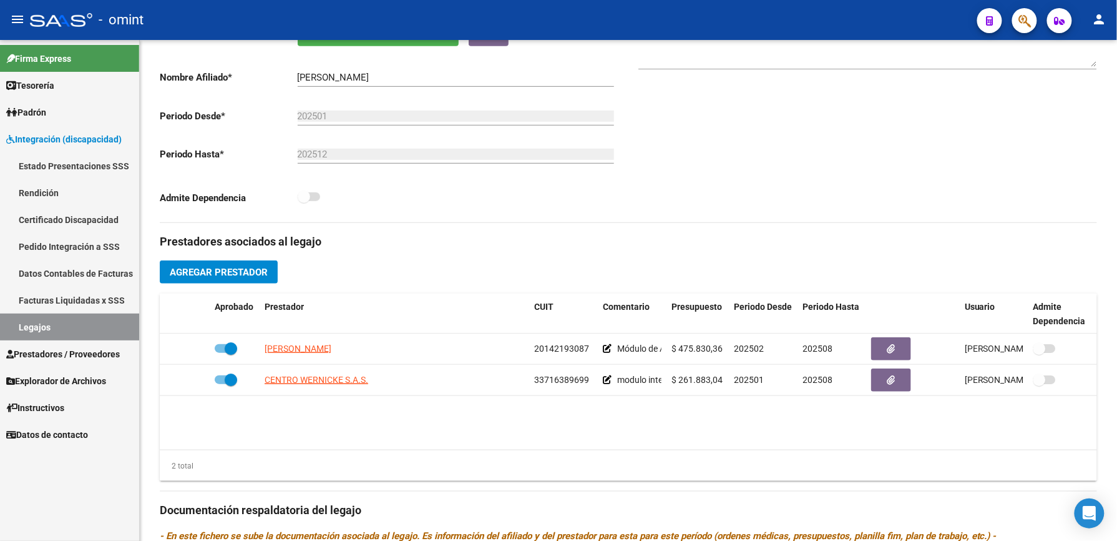
scroll to position [250, 0]
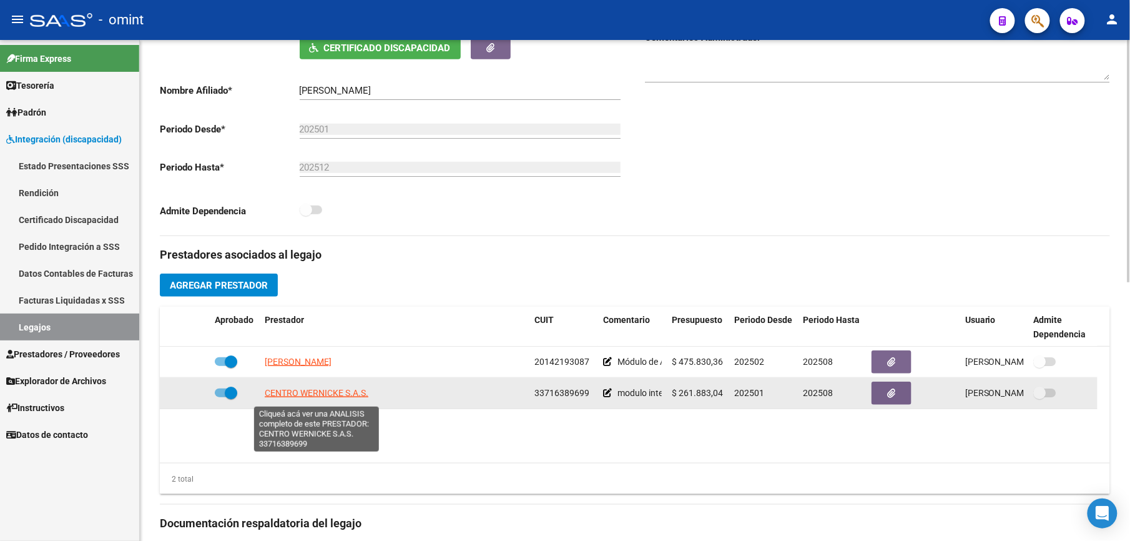
click at [293, 398] on span "CENTRO WERNICKE S.A.S." at bounding box center [317, 393] width 104 height 10
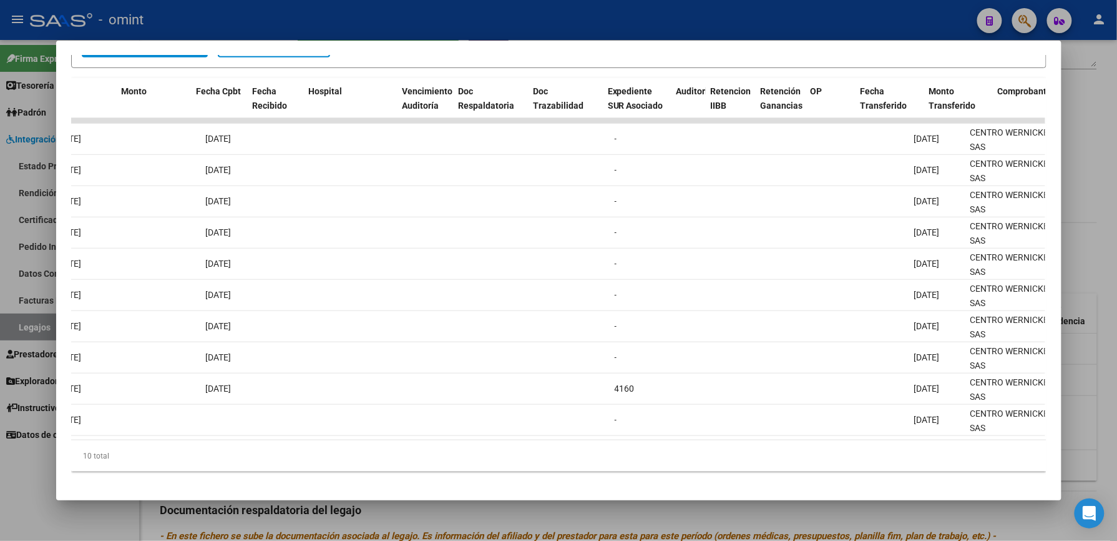
scroll to position [0, 0]
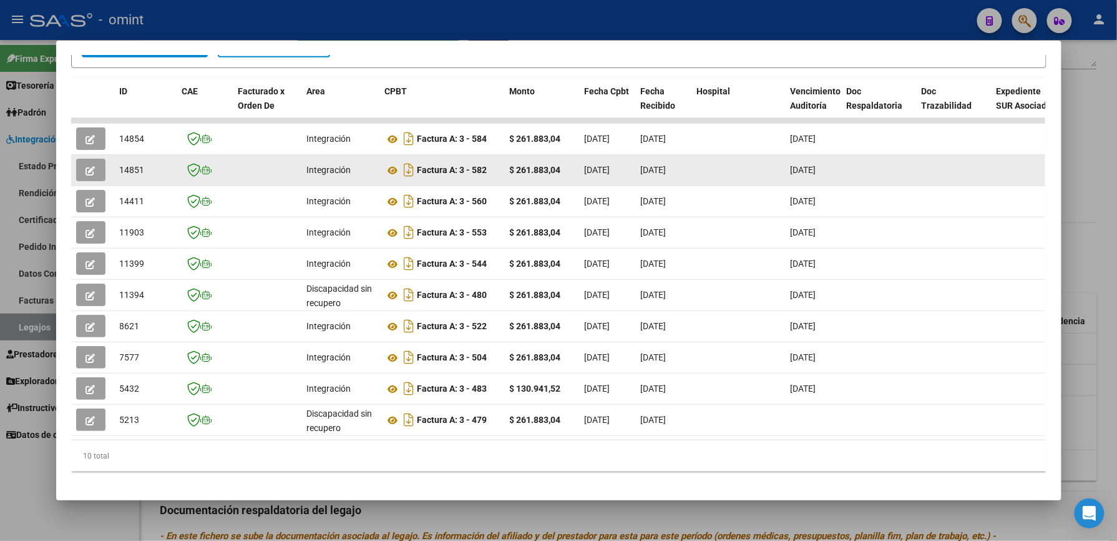
click at [77, 165] on button "button" at bounding box center [90, 170] width 29 height 22
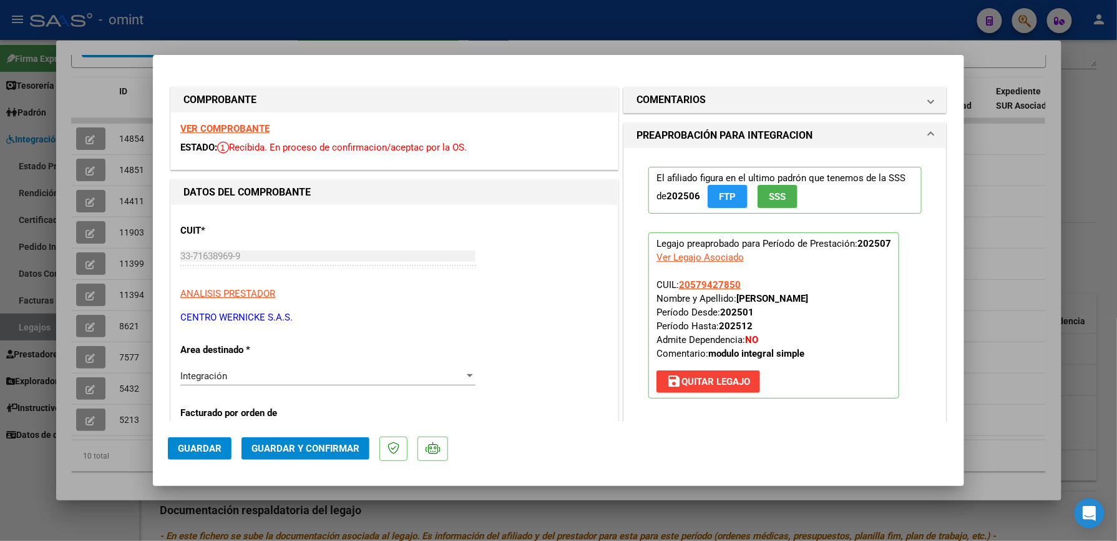
click at [246, 123] on strong "VER COMPROBANTE" at bounding box center [224, 128] width 89 height 11
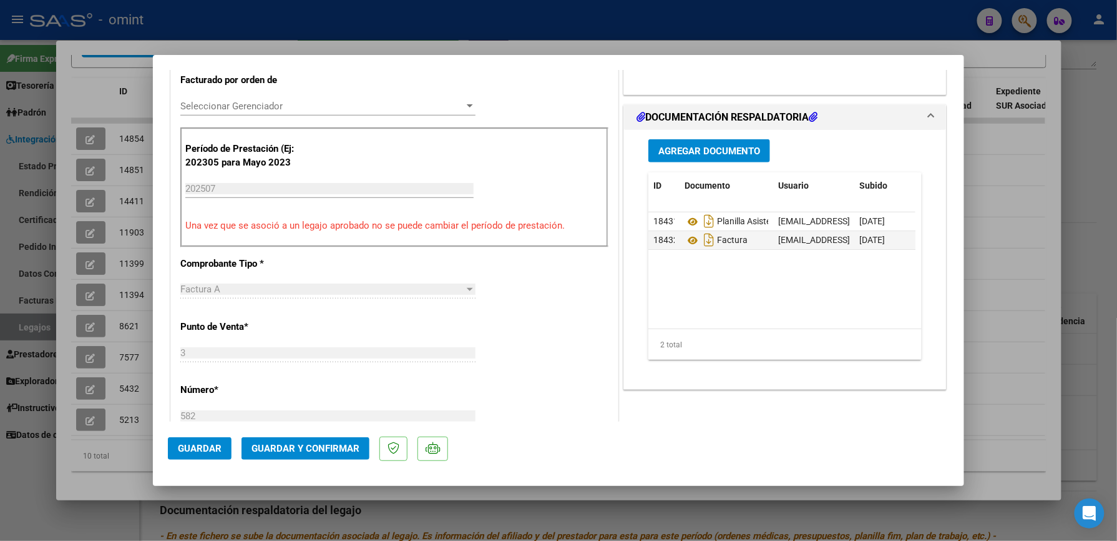
scroll to position [416, 0]
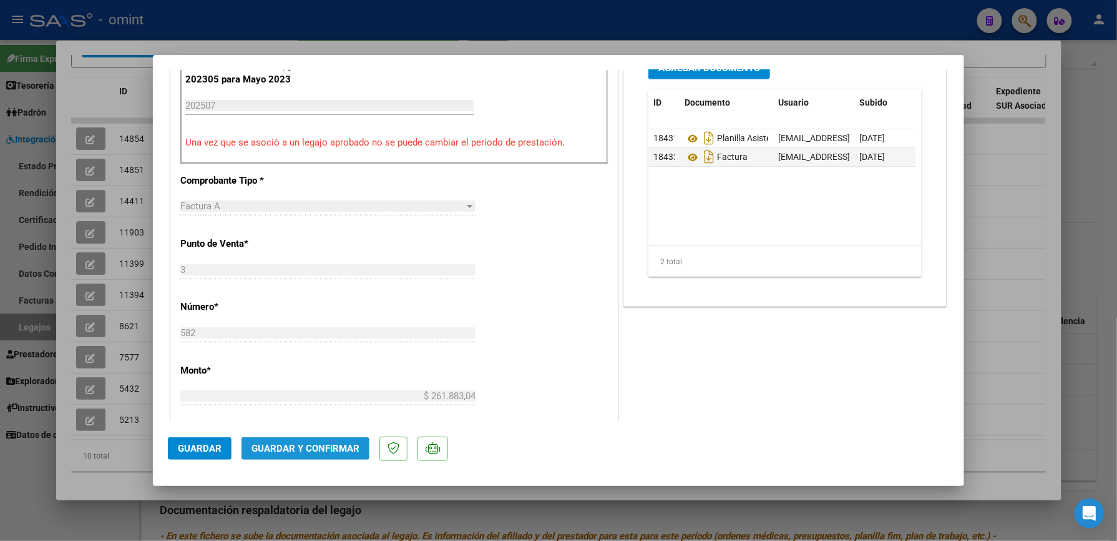
click at [308, 453] on span "Guardar y Confirmar" at bounding box center [306, 448] width 108 height 11
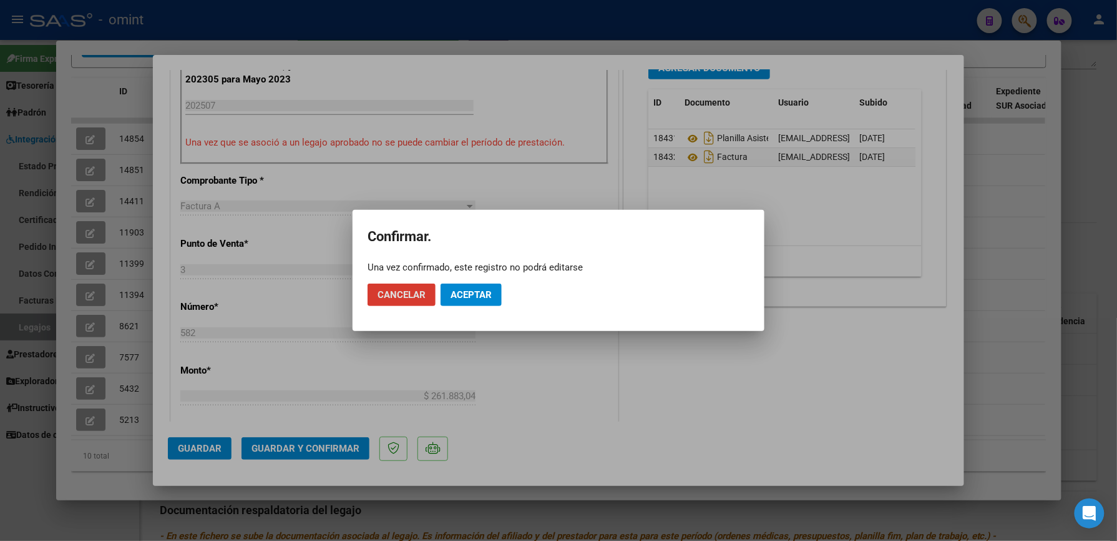
click at [474, 296] on span "Aceptar" at bounding box center [471, 294] width 41 height 11
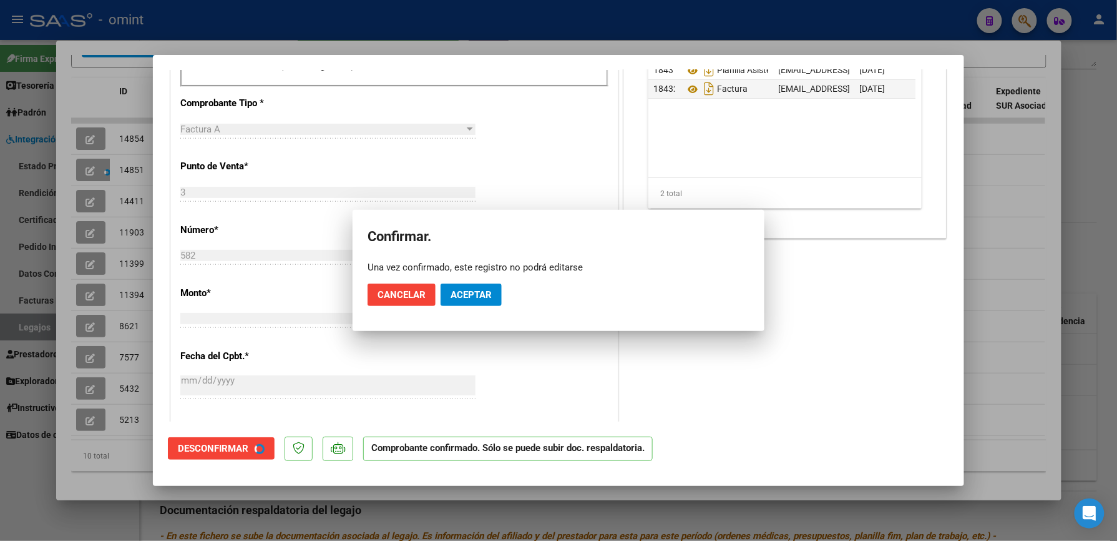
scroll to position [415, 0]
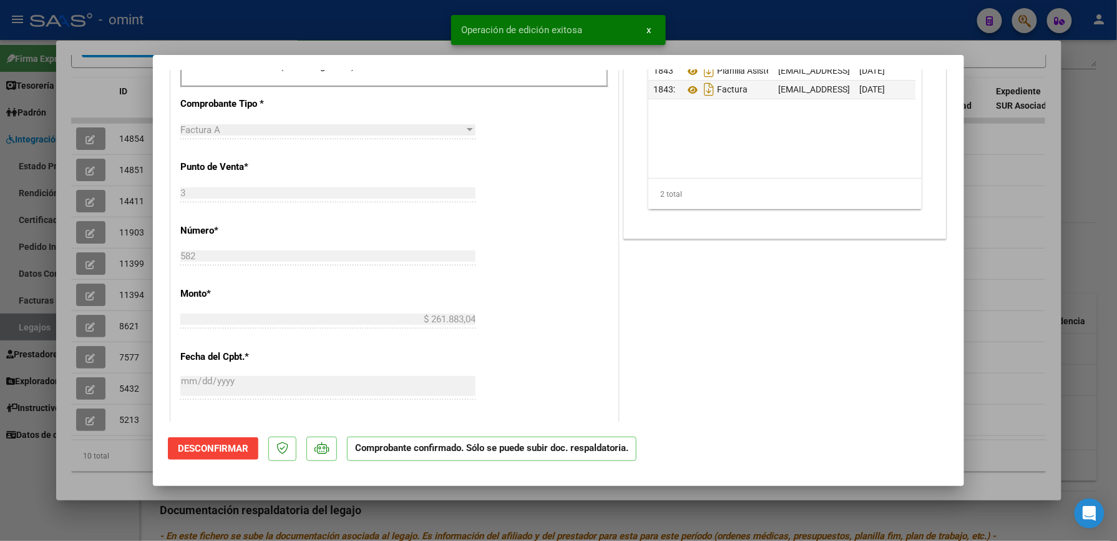
click at [802, 20] on div at bounding box center [558, 270] width 1117 height 541
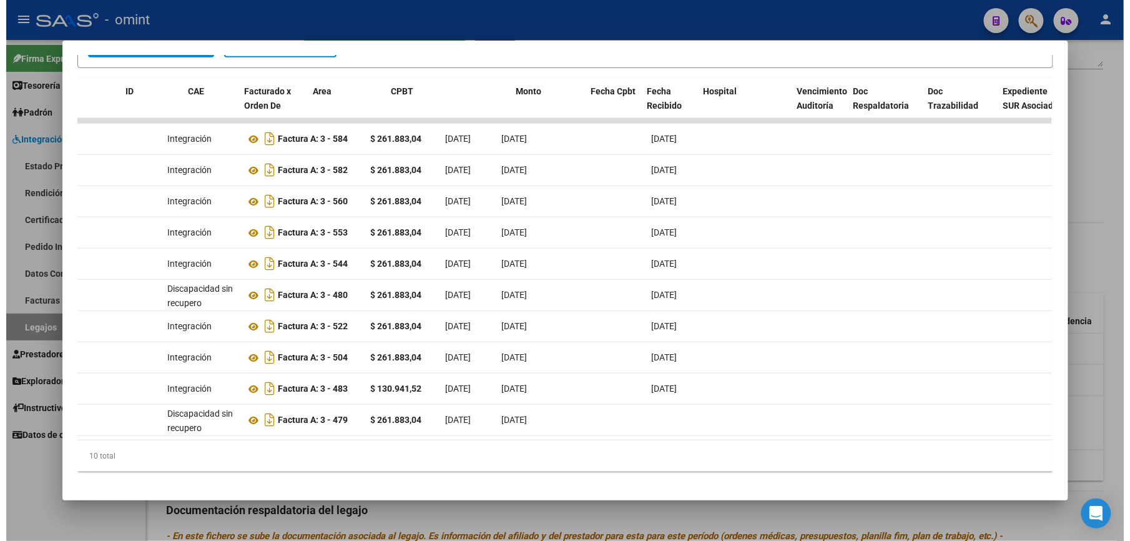
scroll to position [0, 0]
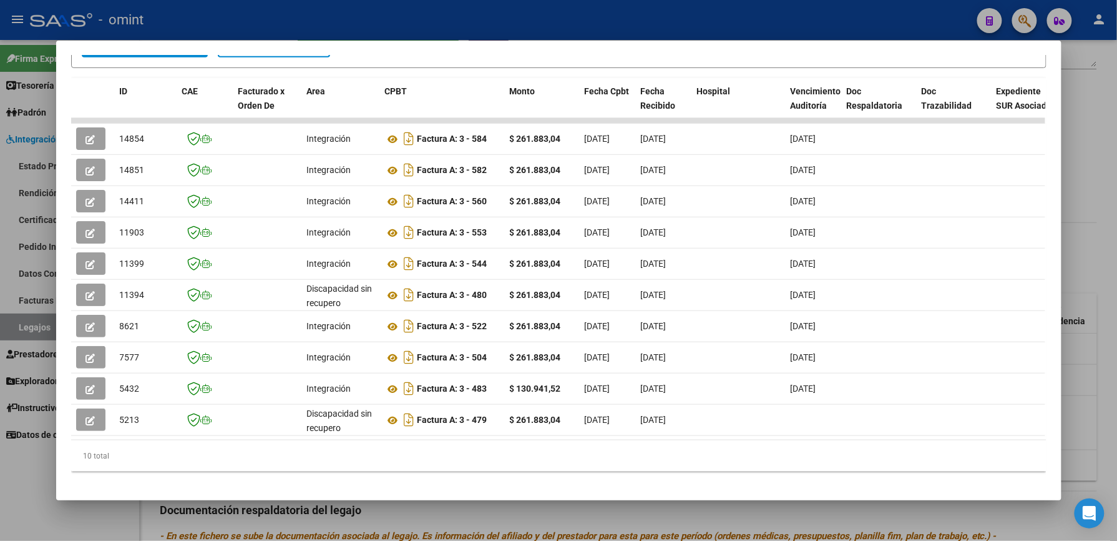
click at [1104, 251] on div at bounding box center [558, 270] width 1117 height 541
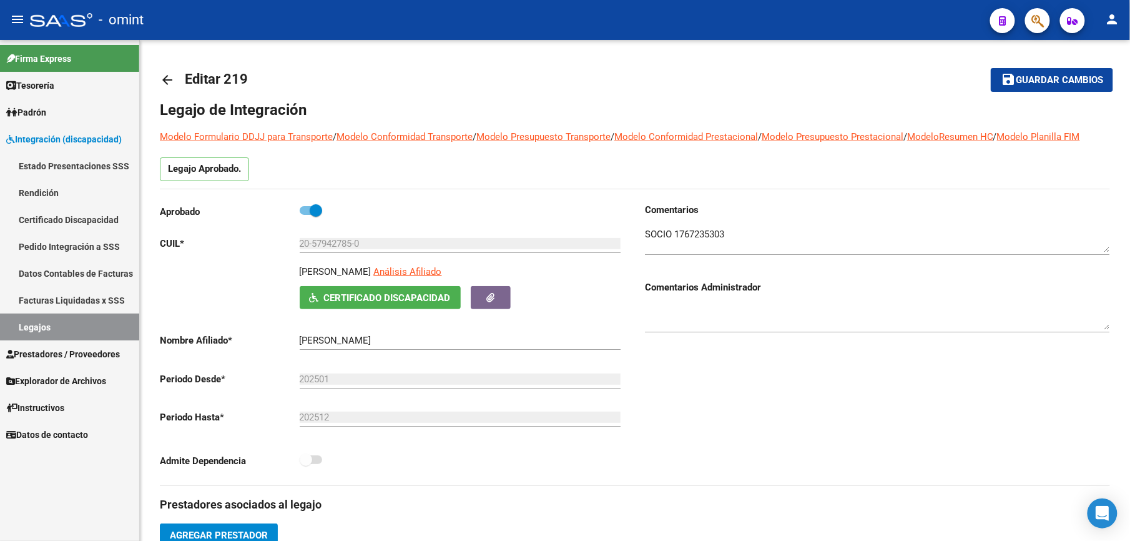
click at [31, 320] on link "Legajos" at bounding box center [69, 326] width 139 height 27
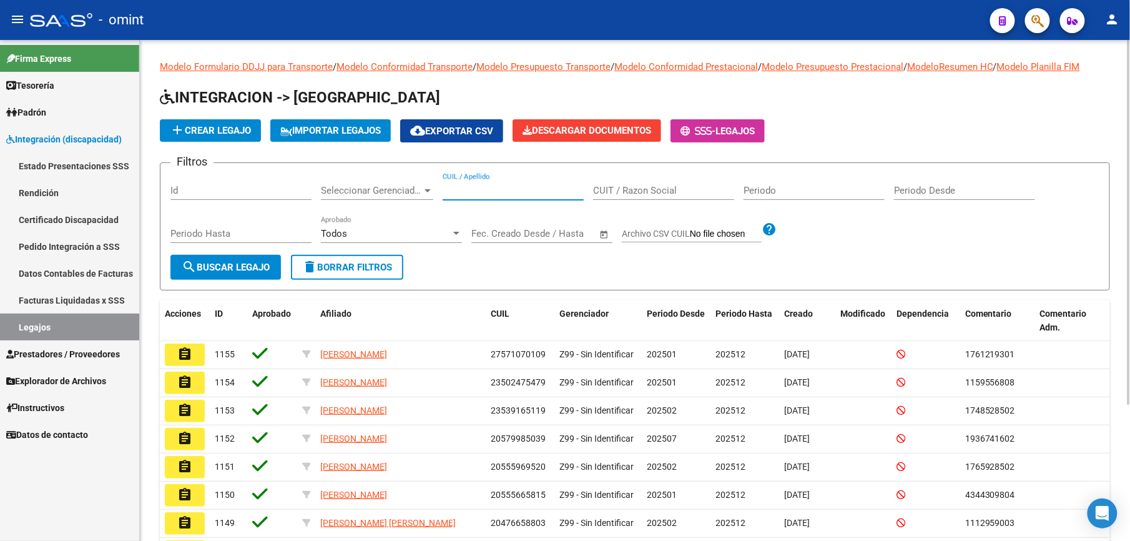
click at [467, 189] on input "CUIL / Apellido" at bounding box center [513, 190] width 141 height 11
paste input "23465076089"
click at [240, 260] on button "search Buscar Legajo" at bounding box center [225, 267] width 111 height 25
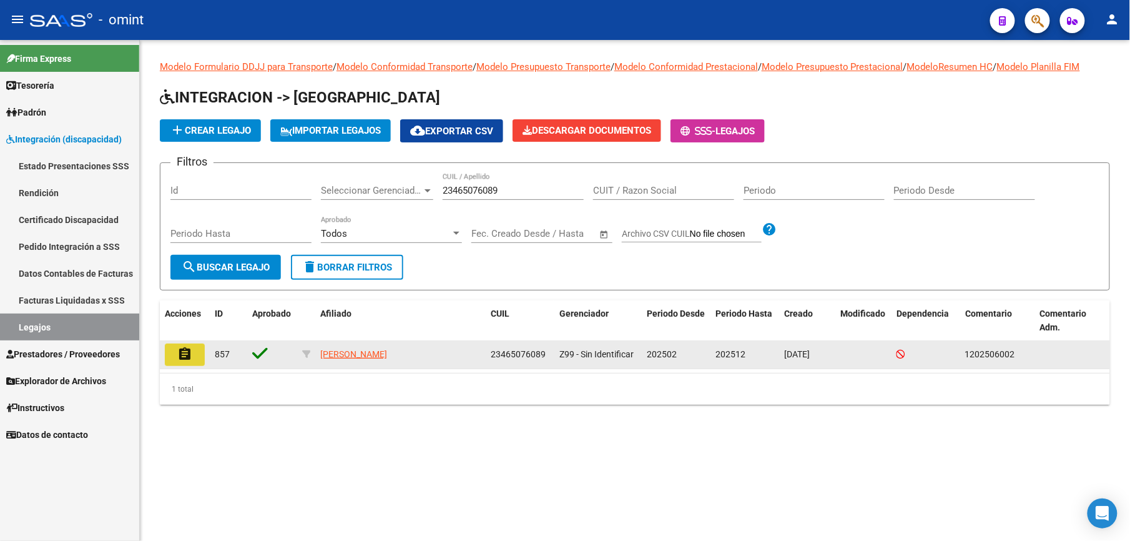
click at [180, 355] on mat-icon "assignment" at bounding box center [184, 353] width 15 height 15
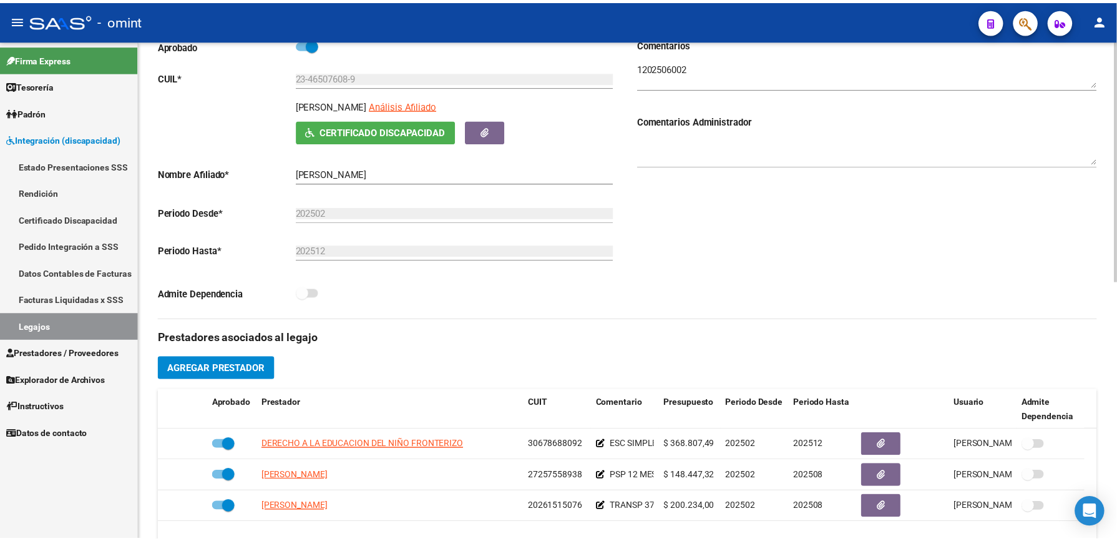
scroll to position [333, 0]
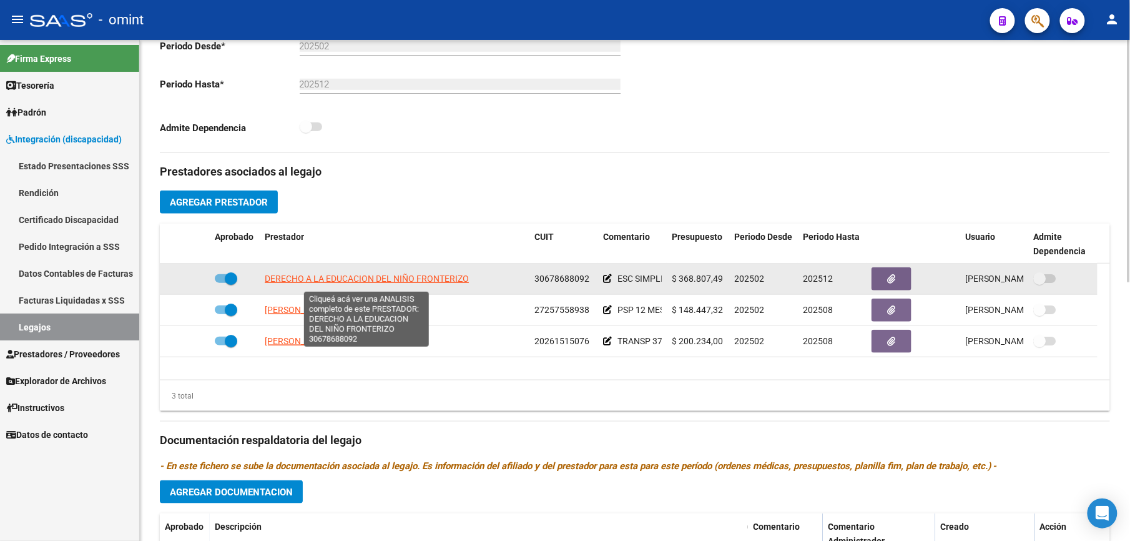
click at [340, 282] on span "DERECHO A LA EDUCACION DEL NIÑO FRONTERIZO" at bounding box center [367, 278] width 204 height 10
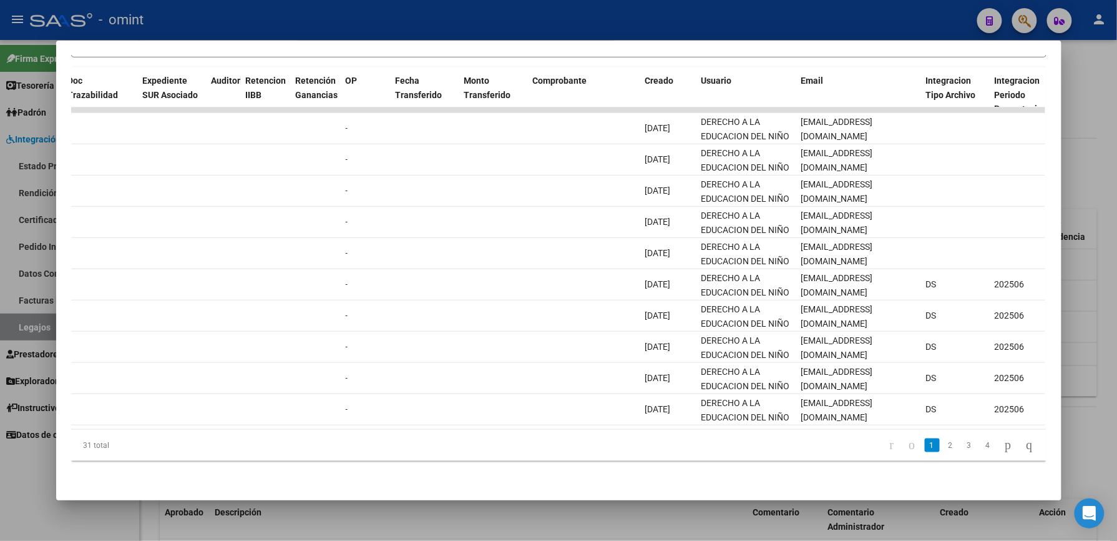
scroll to position [0, 0]
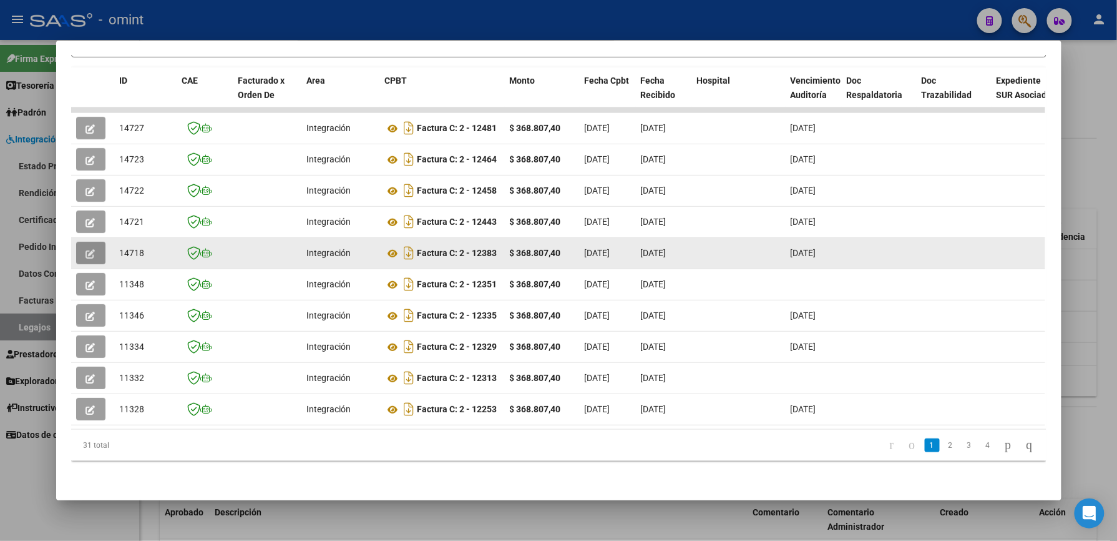
click at [89, 247] on span "button" at bounding box center [90, 252] width 9 height 11
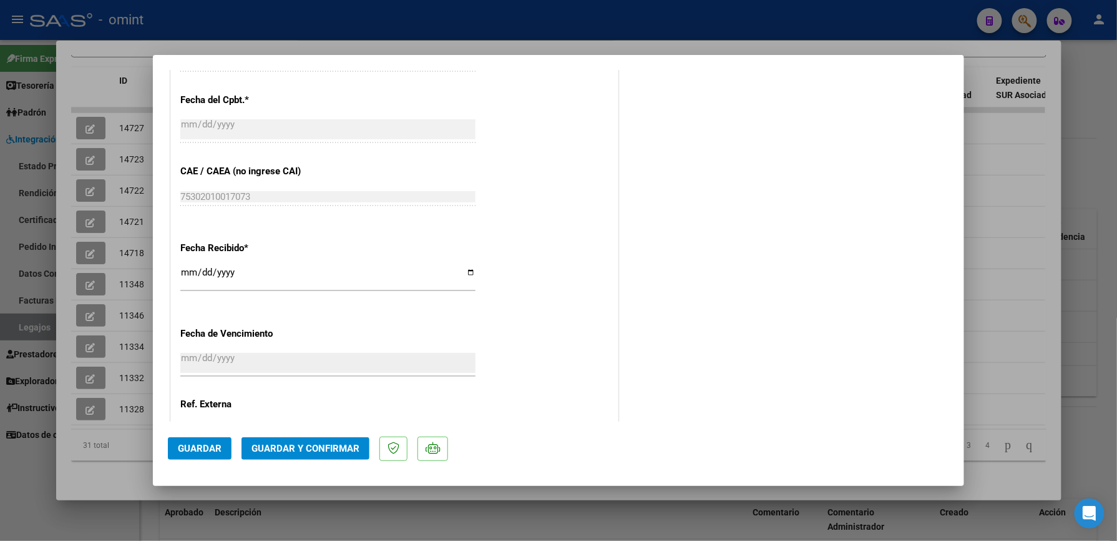
scroll to position [857, 0]
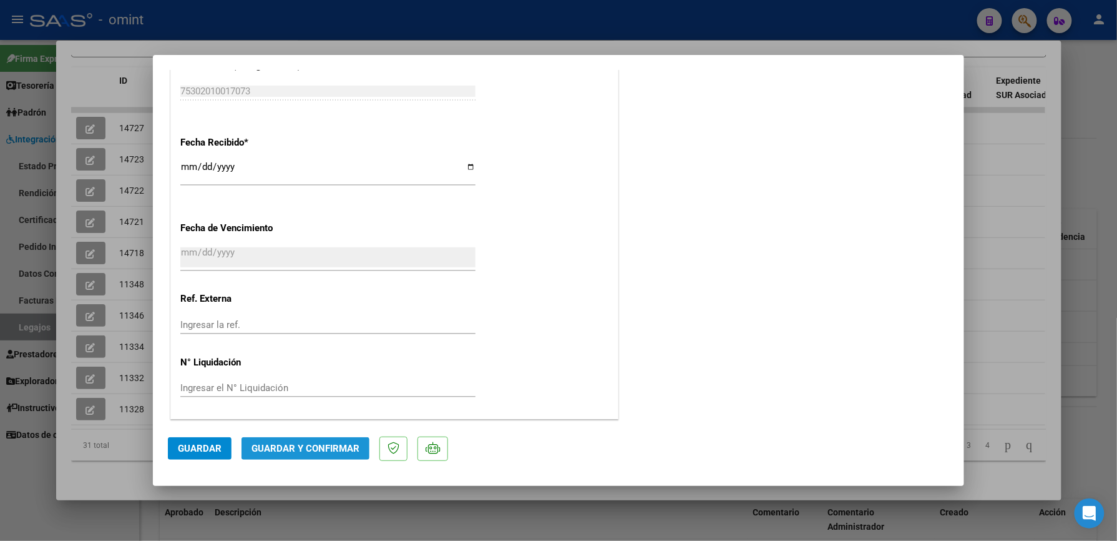
click at [311, 440] on button "Guardar y Confirmar" at bounding box center [306, 448] width 128 height 22
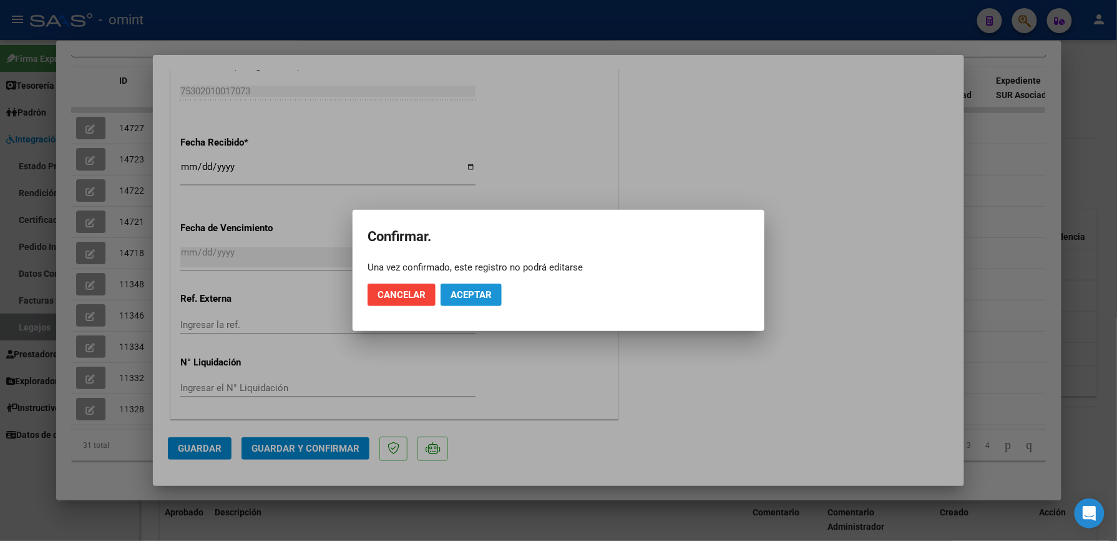
click at [468, 300] on span "Aceptar" at bounding box center [471, 294] width 41 height 11
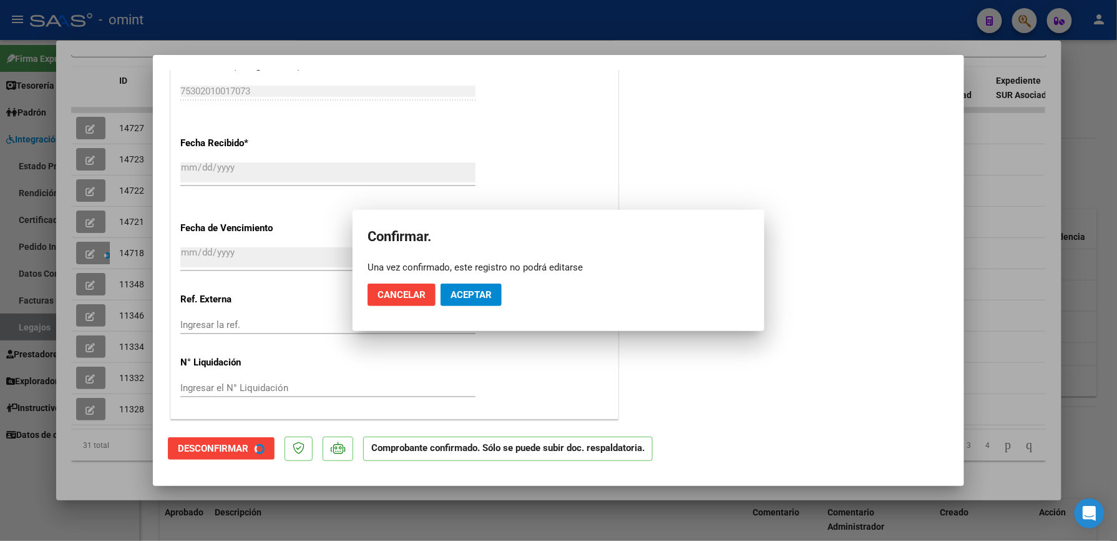
scroll to position [778, 0]
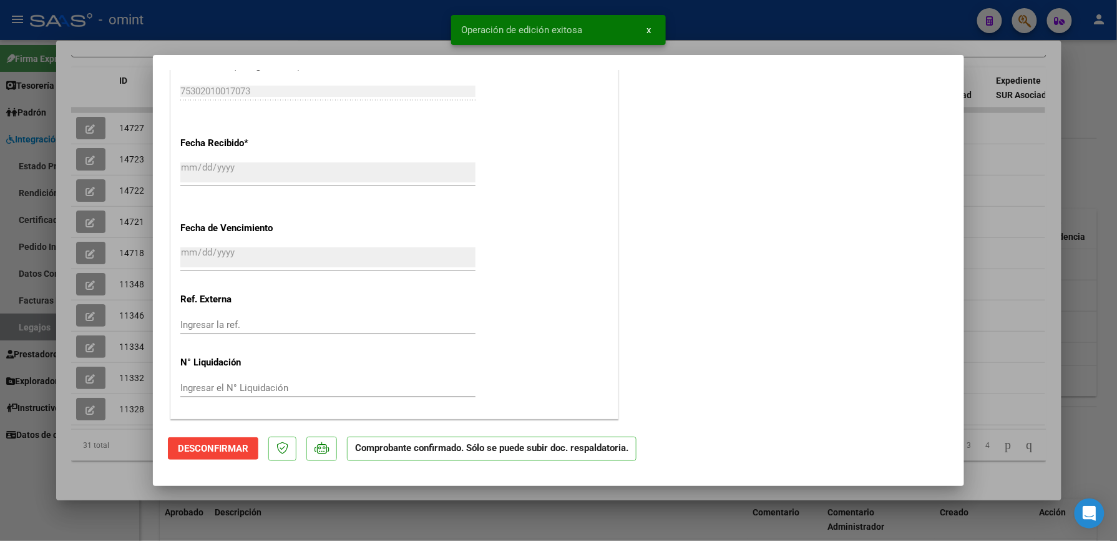
click at [999, 128] on div at bounding box center [558, 270] width 1117 height 541
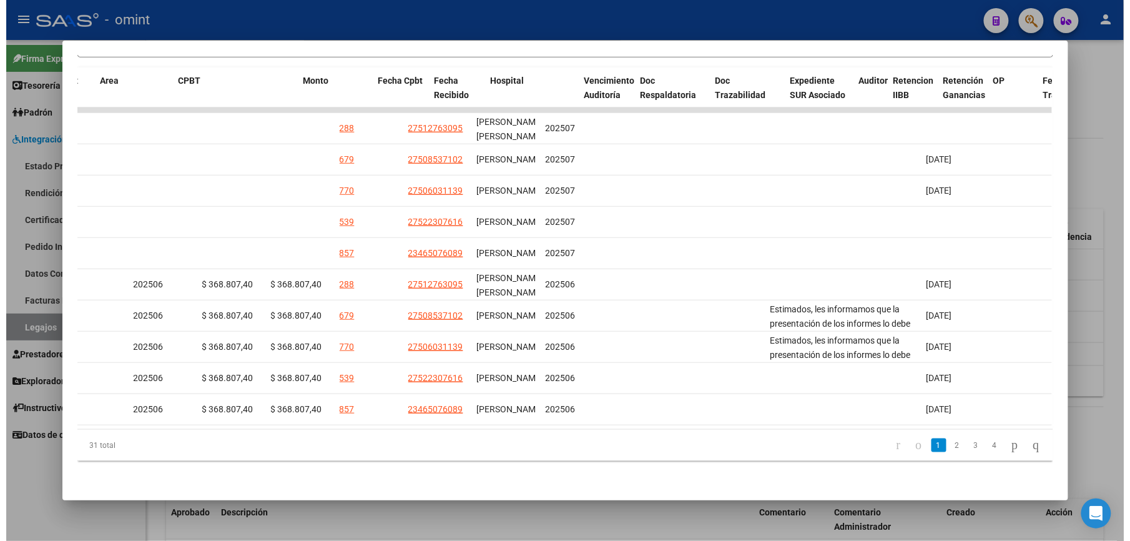
scroll to position [0, 0]
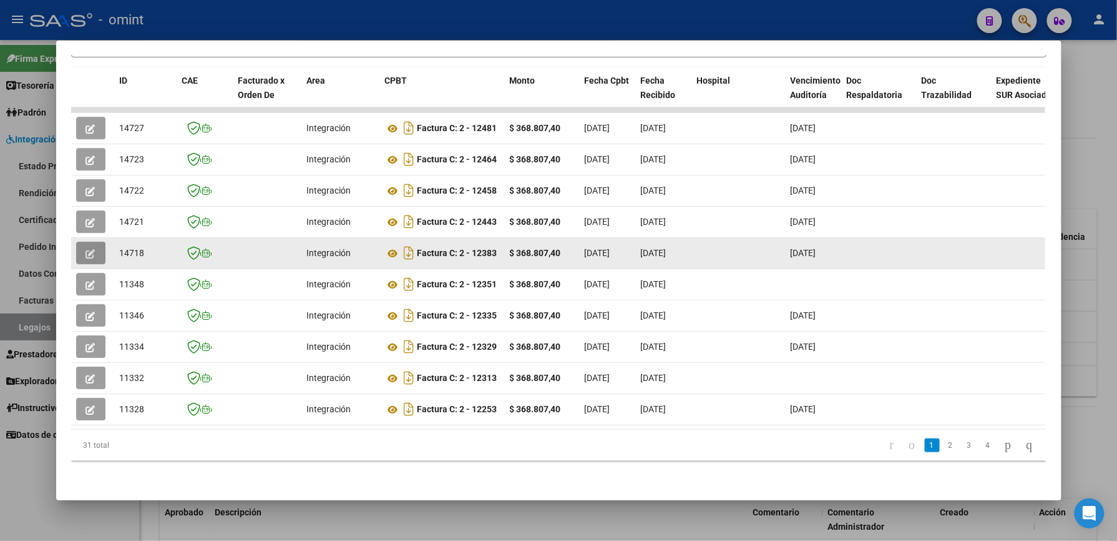
click at [86, 249] on icon "button" at bounding box center [90, 253] width 9 height 9
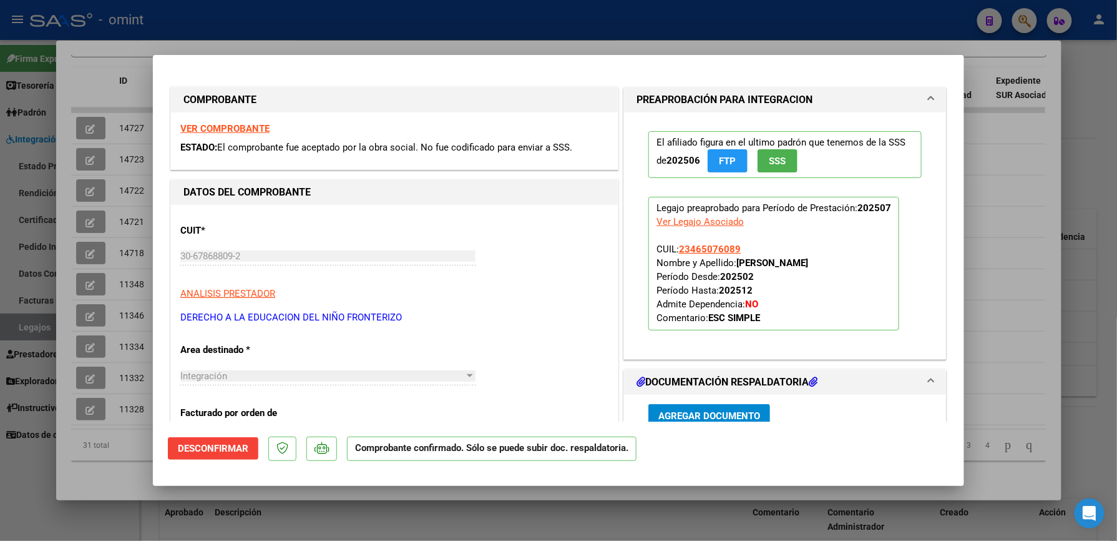
click at [1098, 152] on div at bounding box center [558, 270] width 1117 height 541
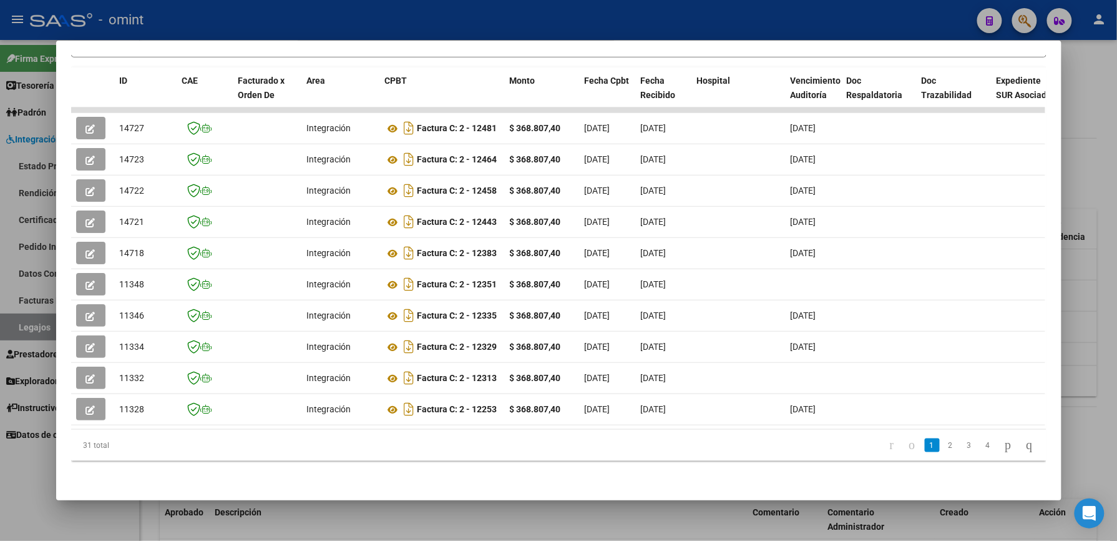
click at [1096, 197] on div at bounding box center [558, 270] width 1117 height 541
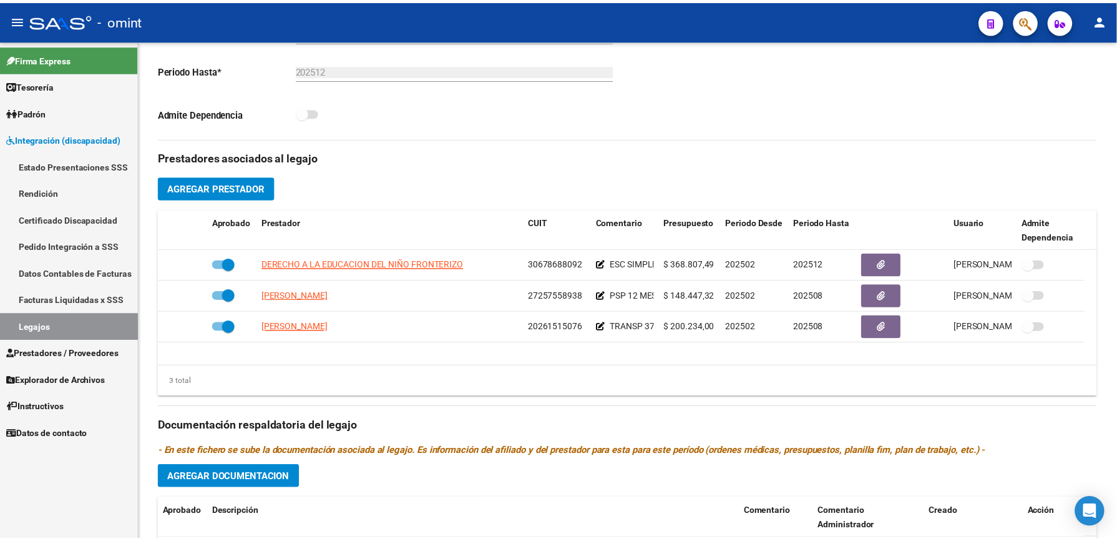
scroll to position [333, 0]
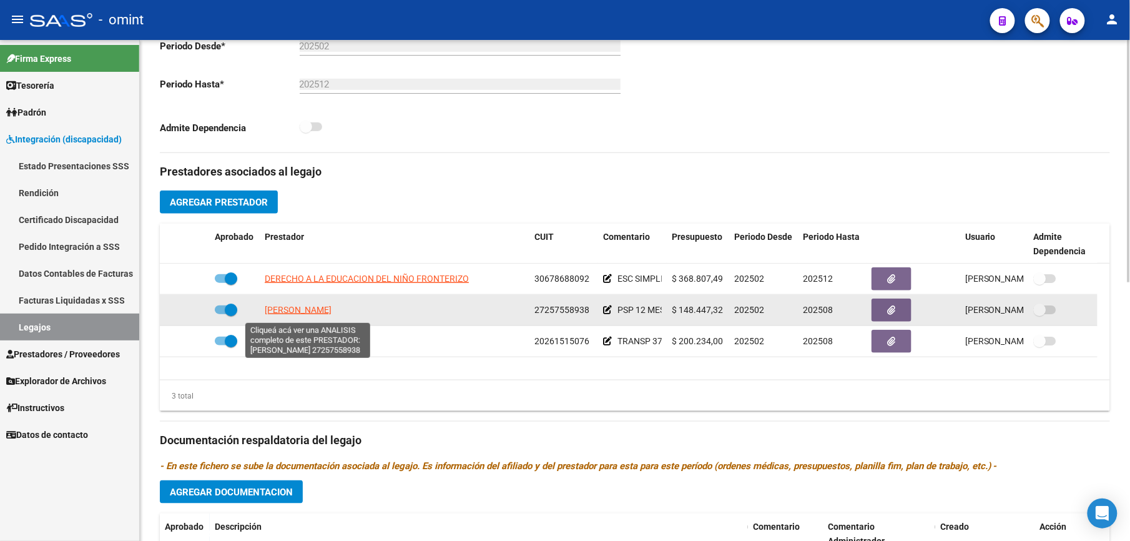
click at [308, 313] on span "[PERSON_NAME]" at bounding box center [298, 310] width 67 height 10
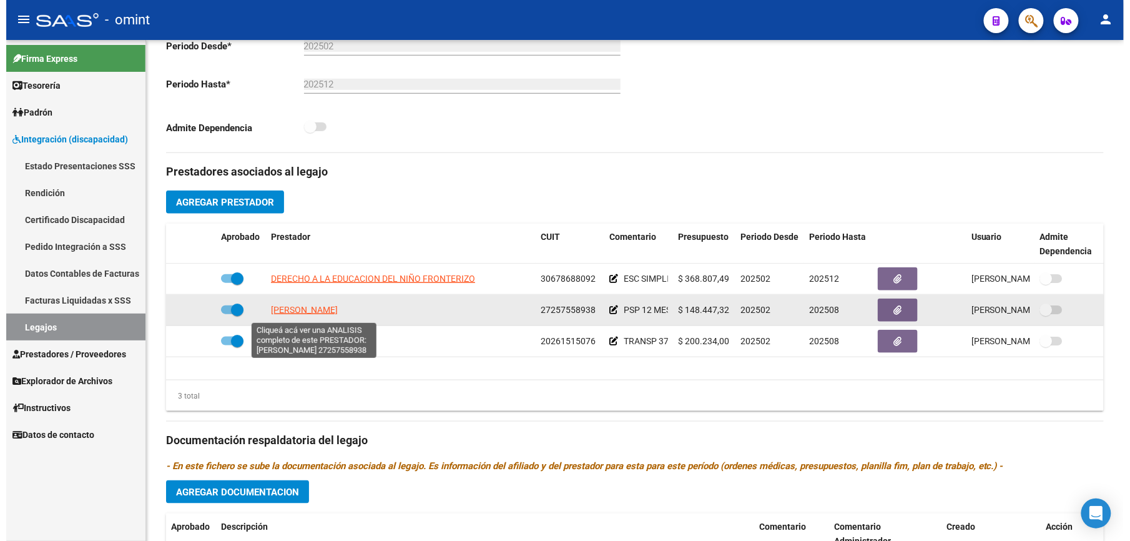
scroll to position [347, 0]
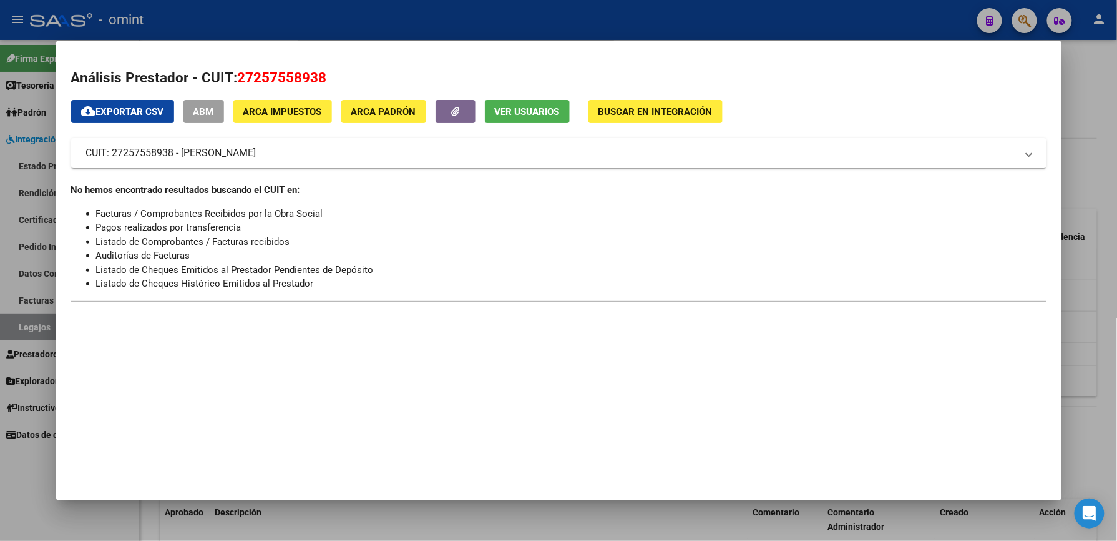
click at [1094, 115] on div at bounding box center [558, 270] width 1117 height 541
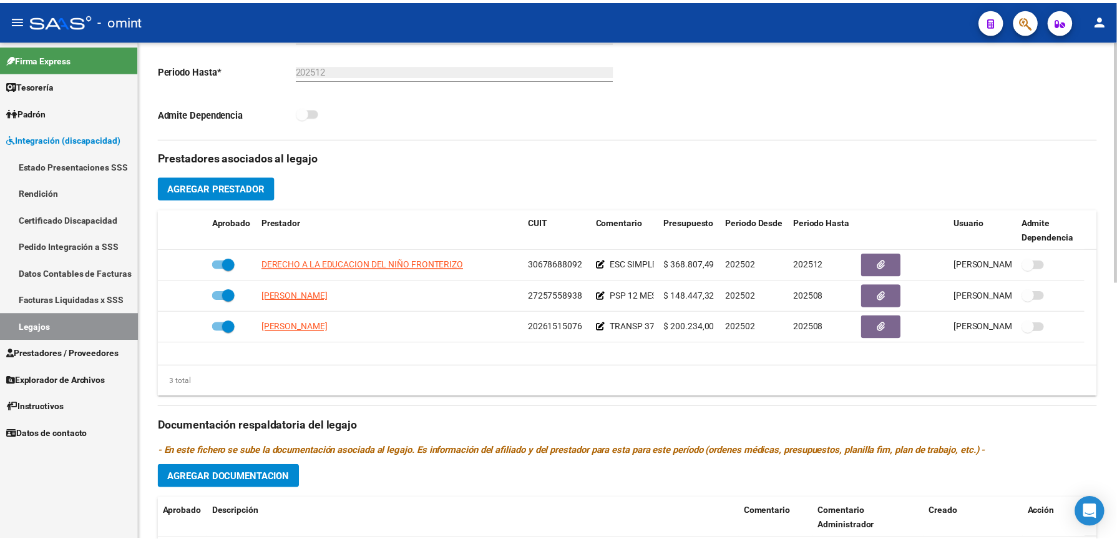
scroll to position [333, 0]
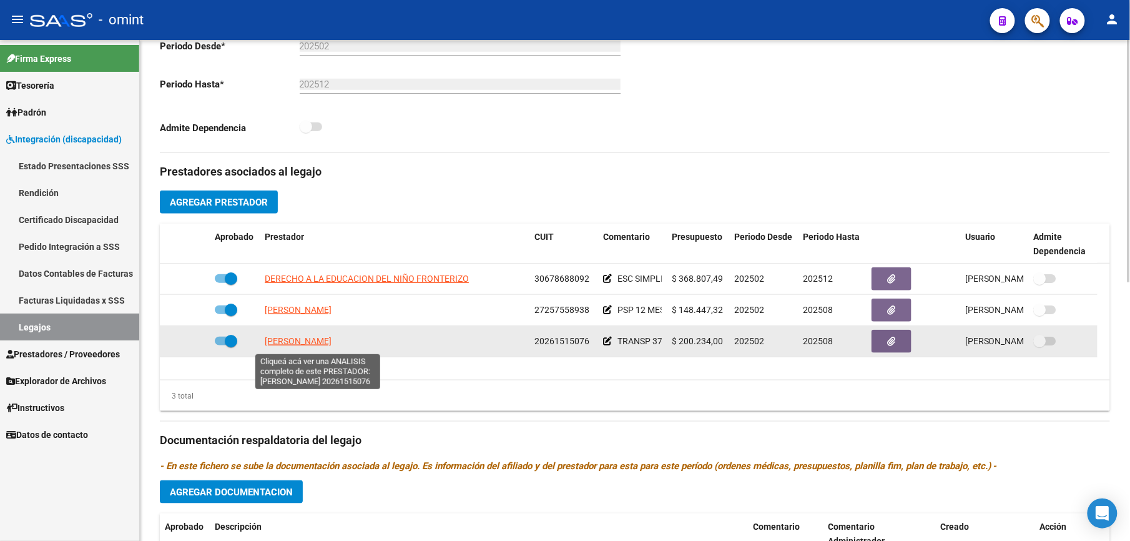
click at [332, 338] on span "[PERSON_NAME]" at bounding box center [298, 341] width 67 height 10
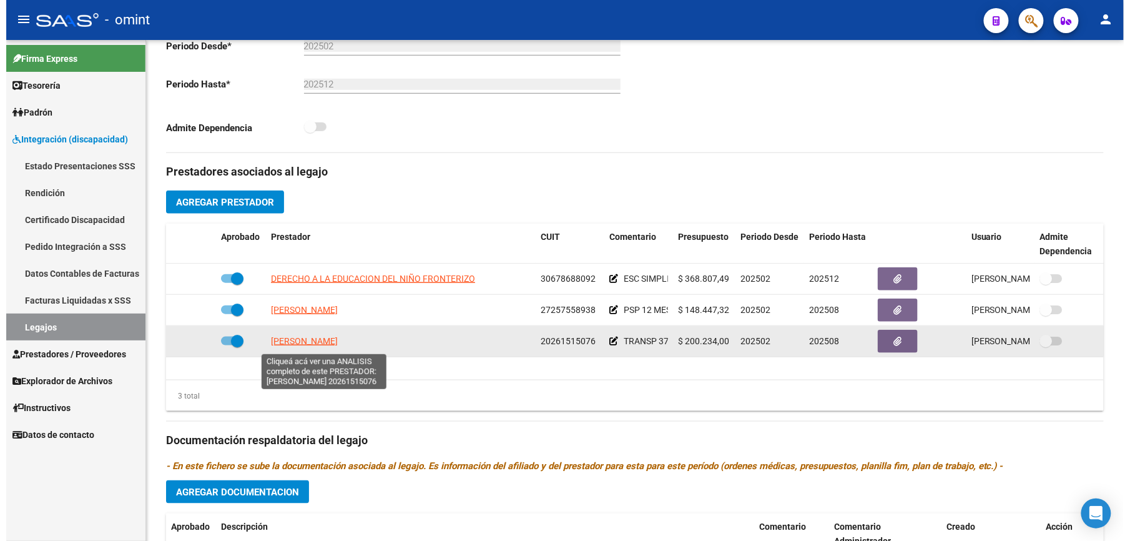
scroll to position [347, 0]
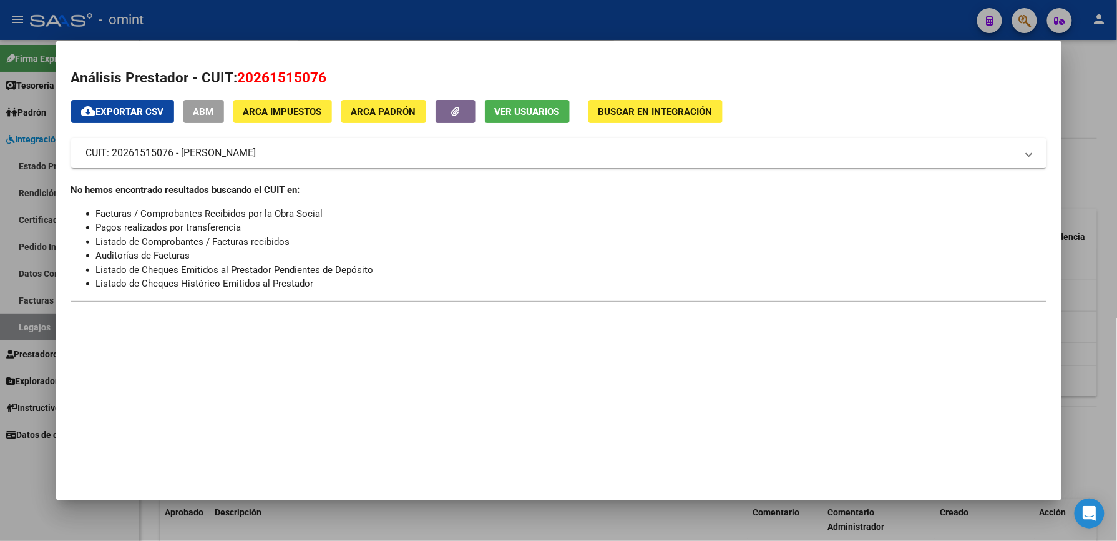
click at [1087, 60] on div at bounding box center [558, 270] width 1117 height 541
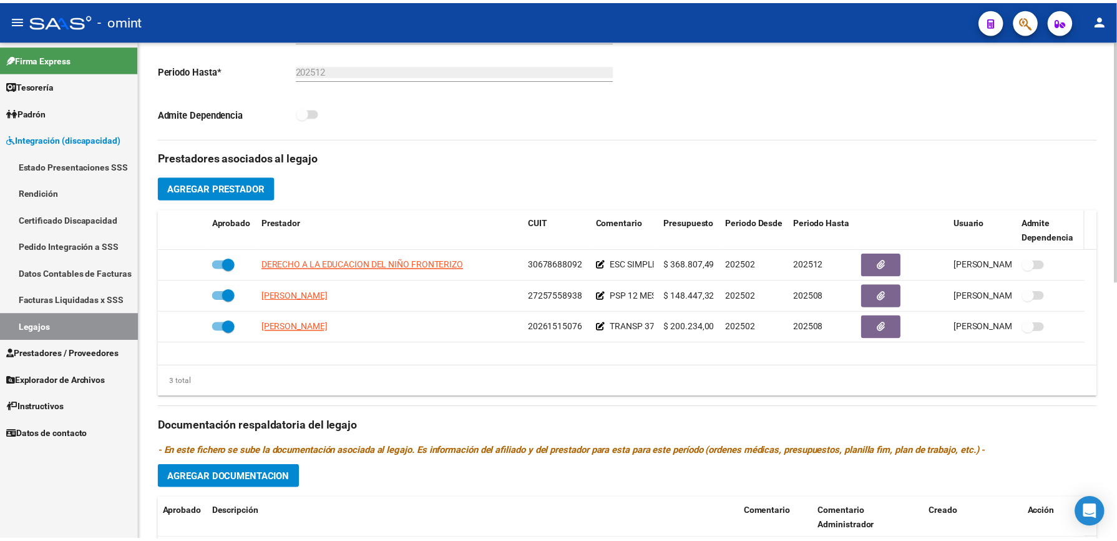
scroll to position [333, 0]
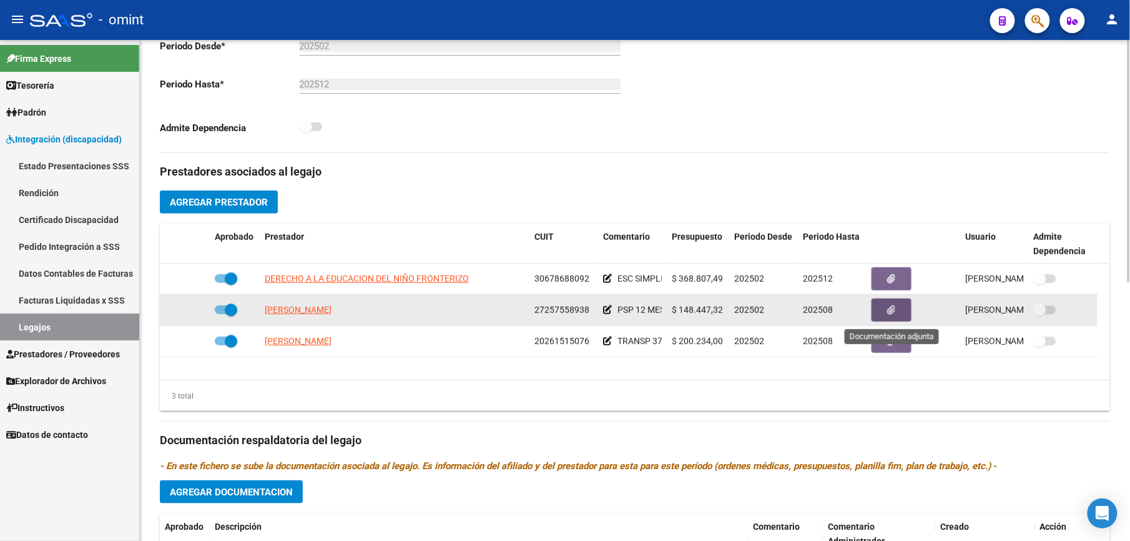
click at [901, 315] on button "button" at bounding box center [892, 309] width 40 height 23
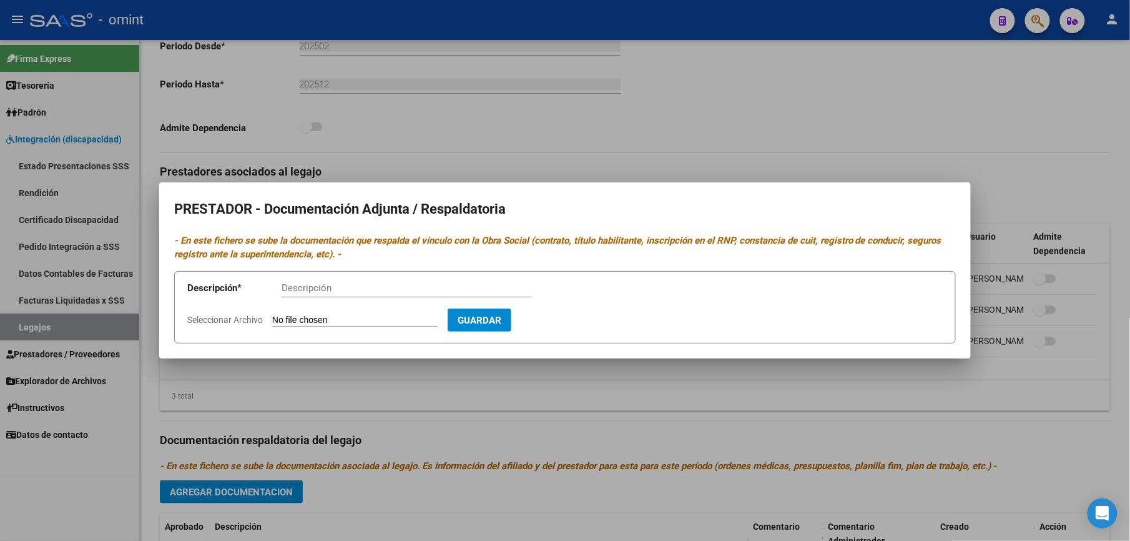
scroll to position [347, 0]
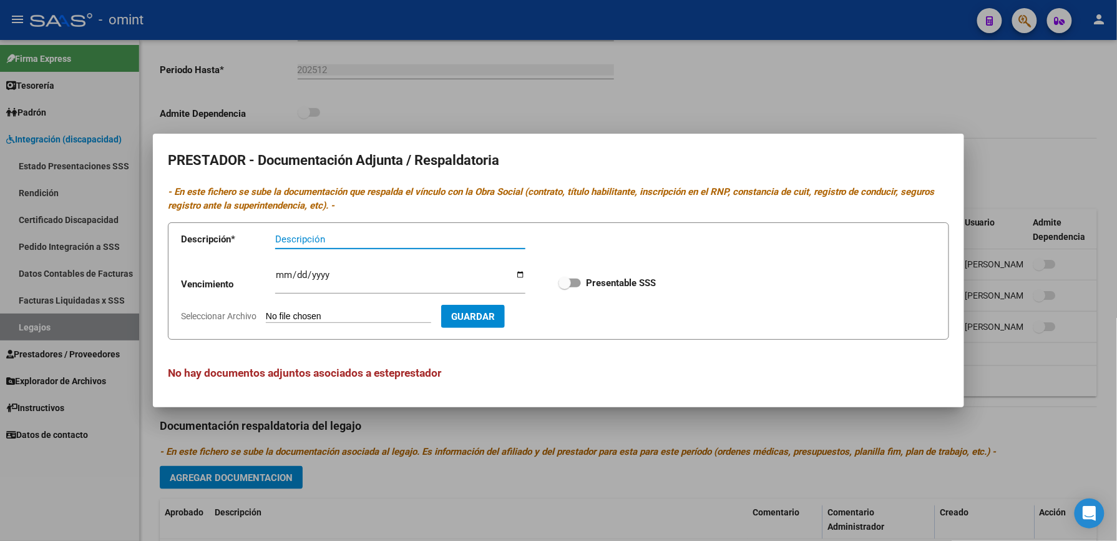
click at [1059, 48] on div at bounding box center [558, 270] width 1117 height 541
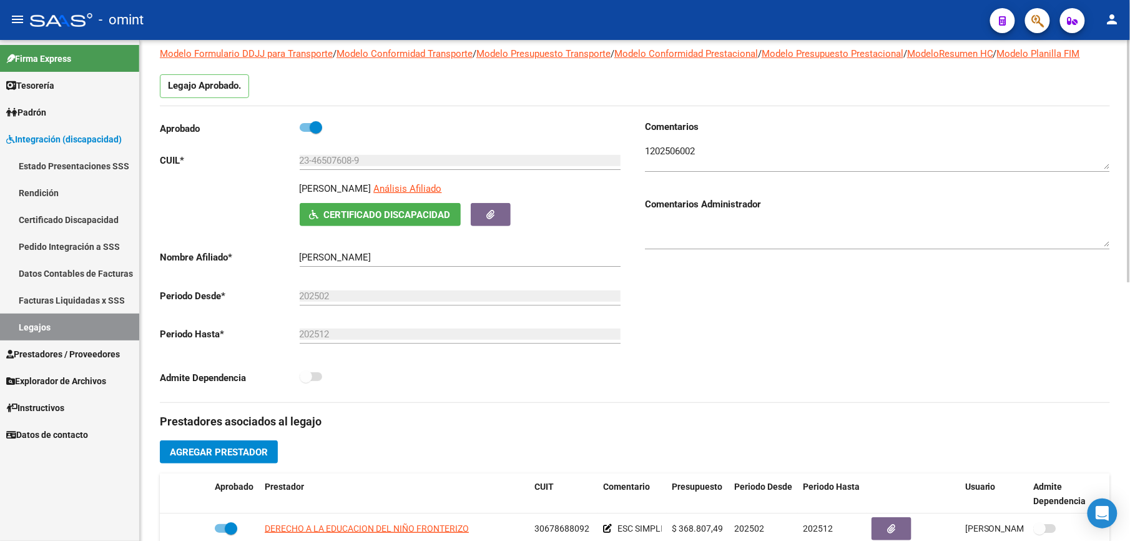
scroll to position [0, 0]
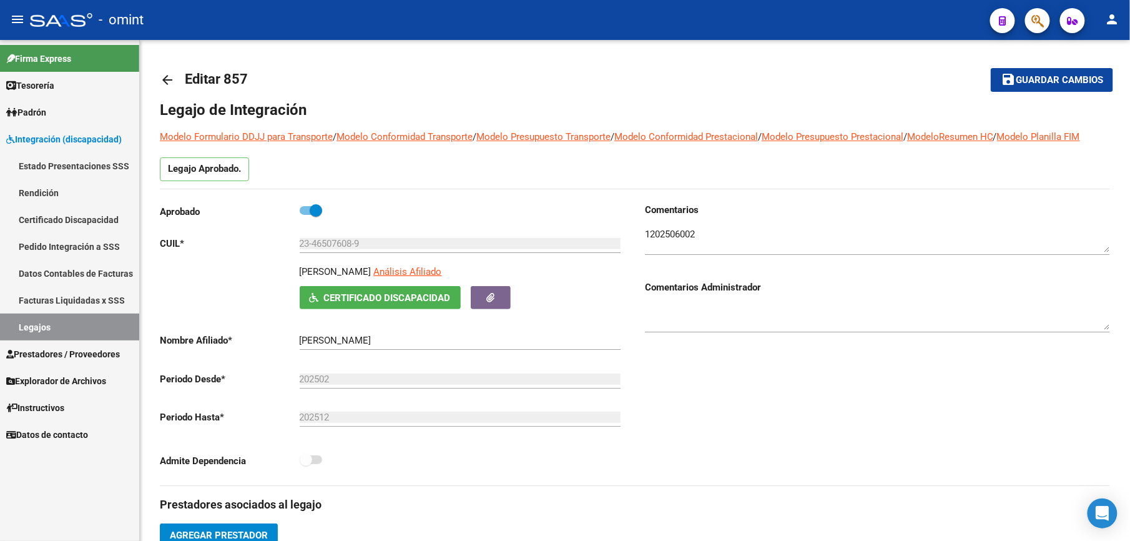
click at [74, 242] on link "Pedido Integración a SSS" at bounding box center [69, 246] width 139 height 27
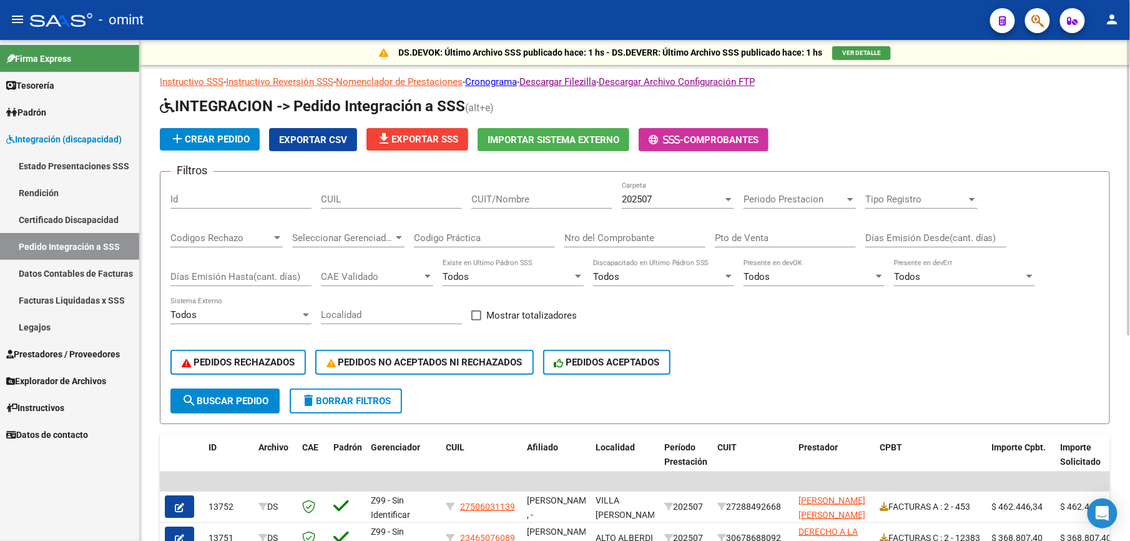
click at [718, 199] on div "202507" at bounding box center [672, 199] width 101 height 11
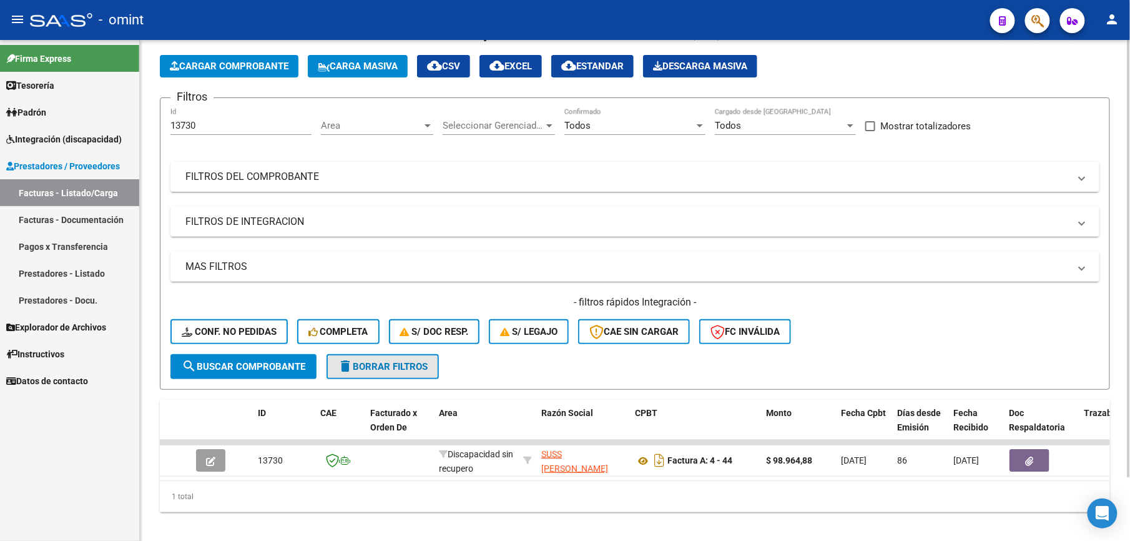
click at [392, 368] on span "delete Borrar Filtros" at bounding box center [383, 366] width 90 height 11
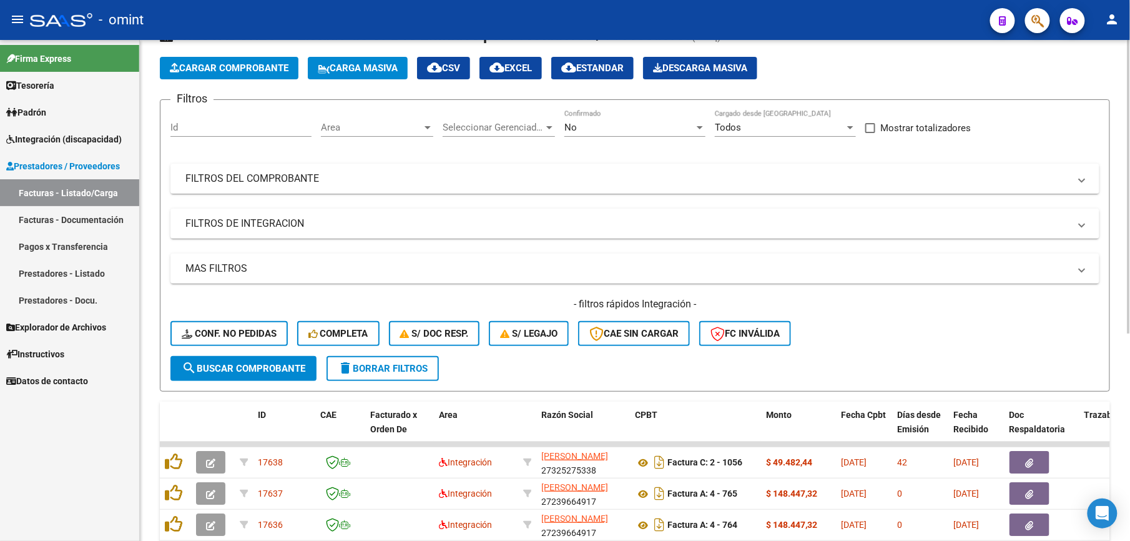
scroll to position [51, 0]
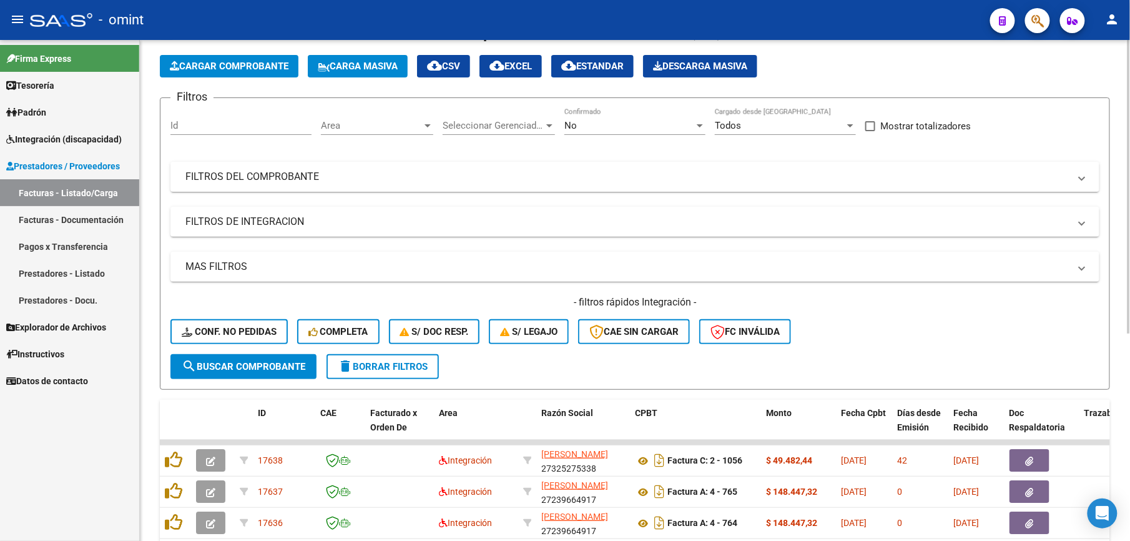
click at [194, 130] on input "Id" at bounding box center [240, 125] width 141 height 11
type input "15847"
click at [250, 365] on span "search Buscar Comprobante" at bounding box center [244, 366] width 124 height 11
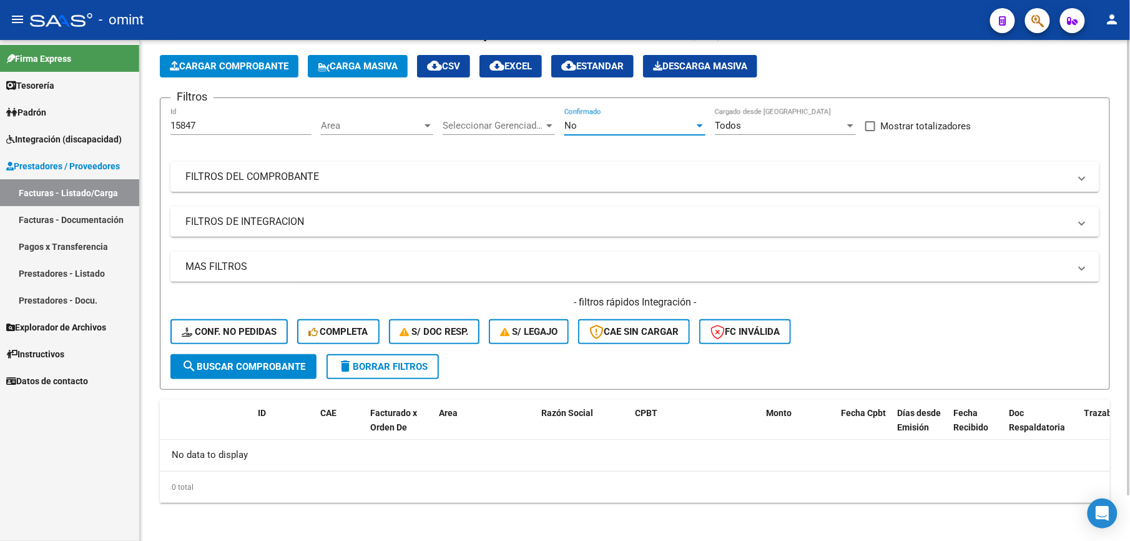
click at [702, 122] on div at bounding box center [699, 125] width 11 height 10
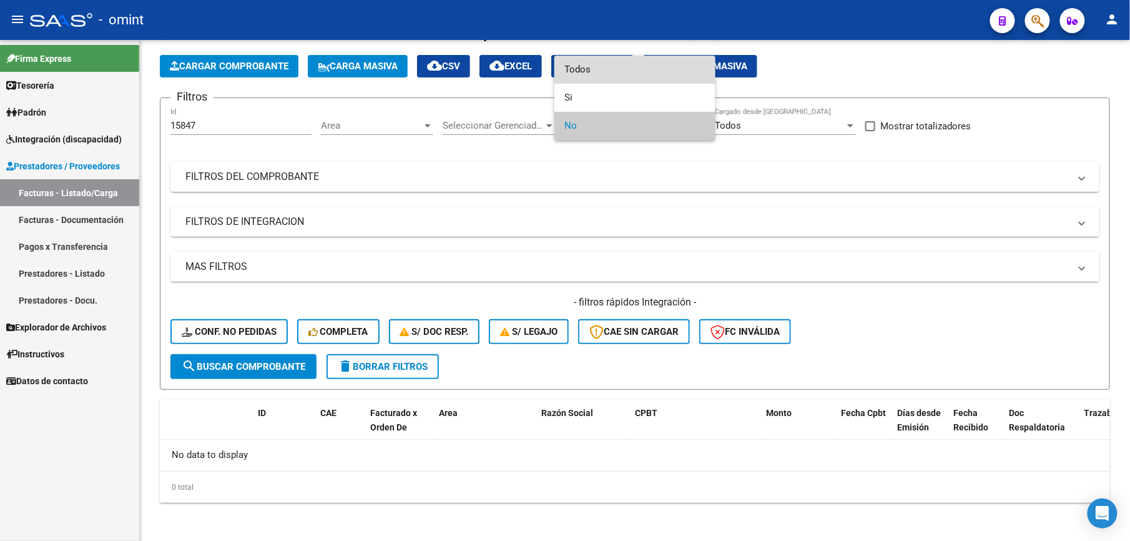
click at [582, 71] on span "Todos" at bounding box center [634, 70] width 141 height 28
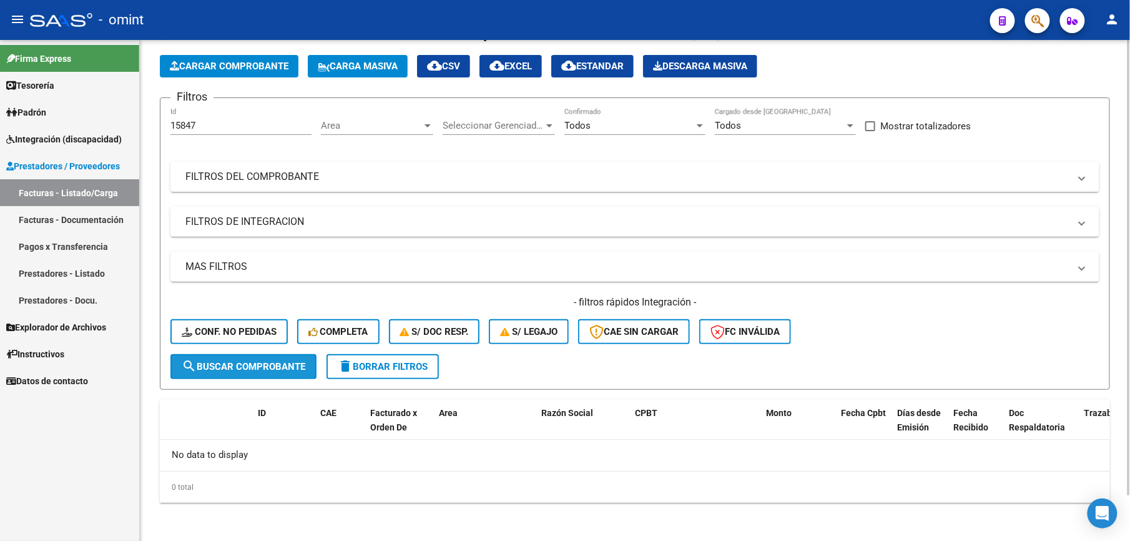
click at [250, 363] on span "search Buscar Comprobante" at bounding box center [244, 366] width 124 height 11
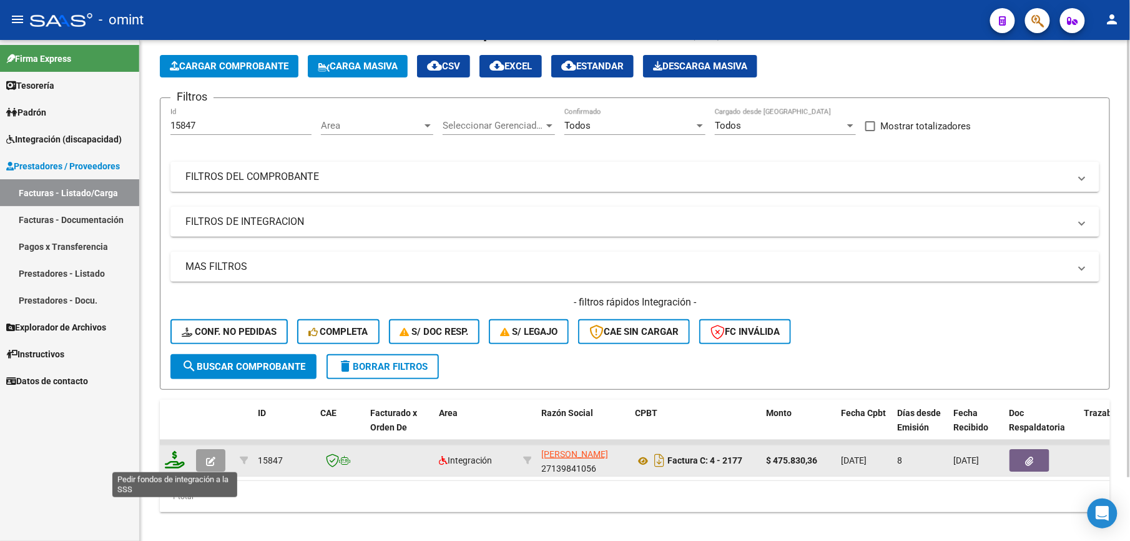
click at [172, 463] on icon at bounding box center [175, 459] width 20 height 17
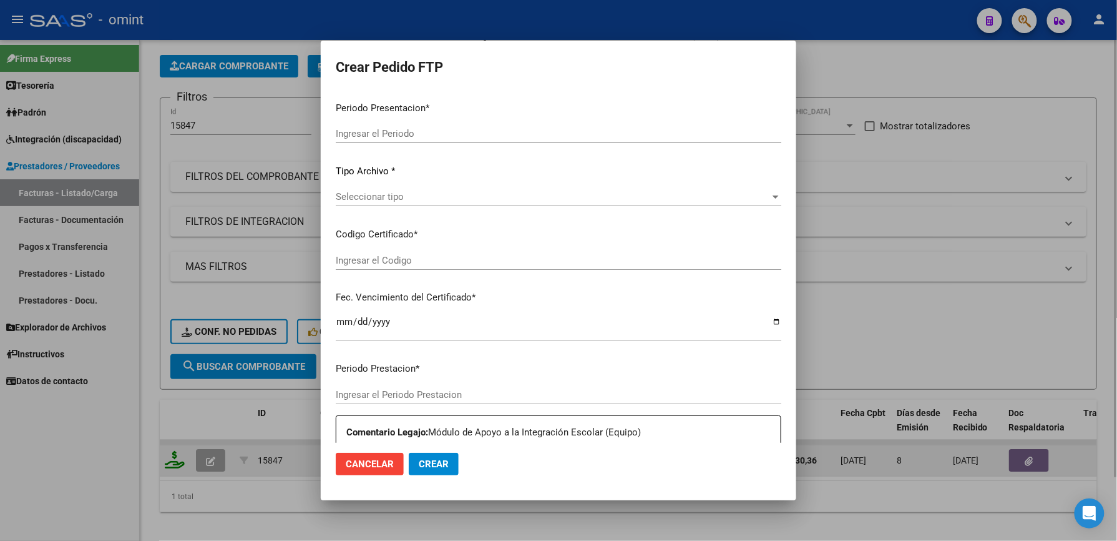
type input "202507"
type input "$ 475.830,36"
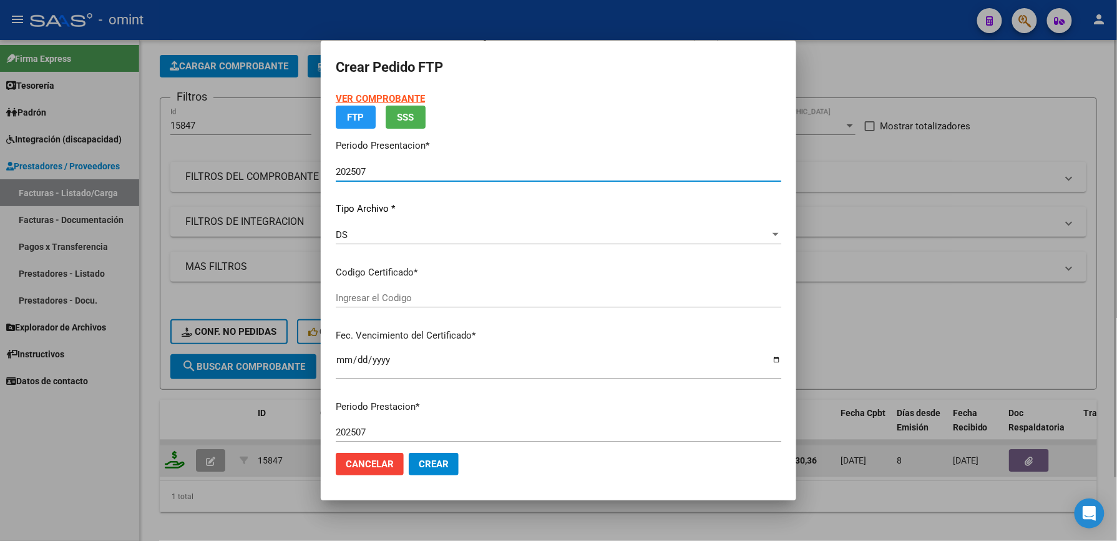
type input "1665430991"
type input "2027-06-18"
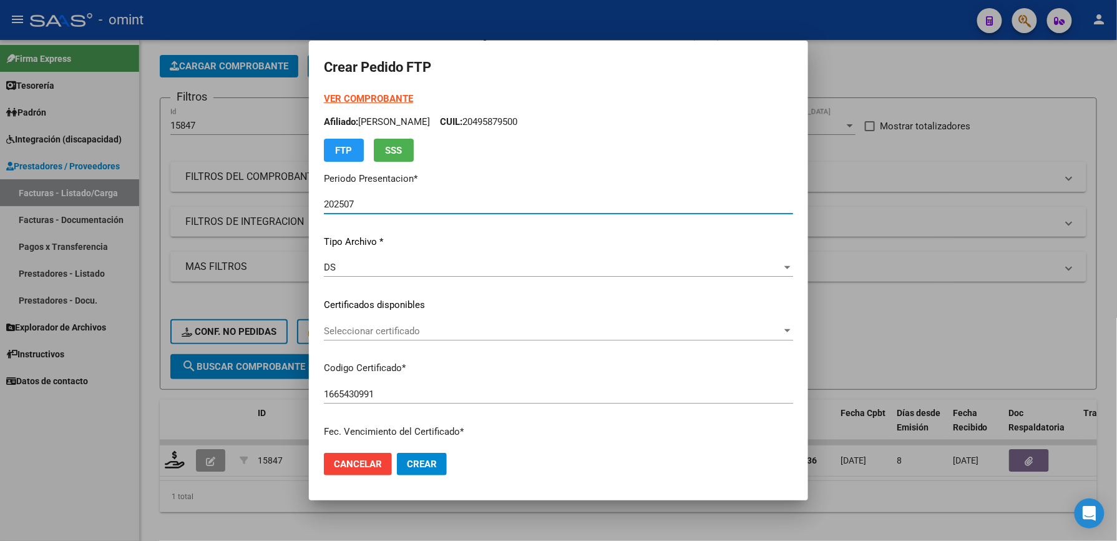
scroll to position [83, 0]
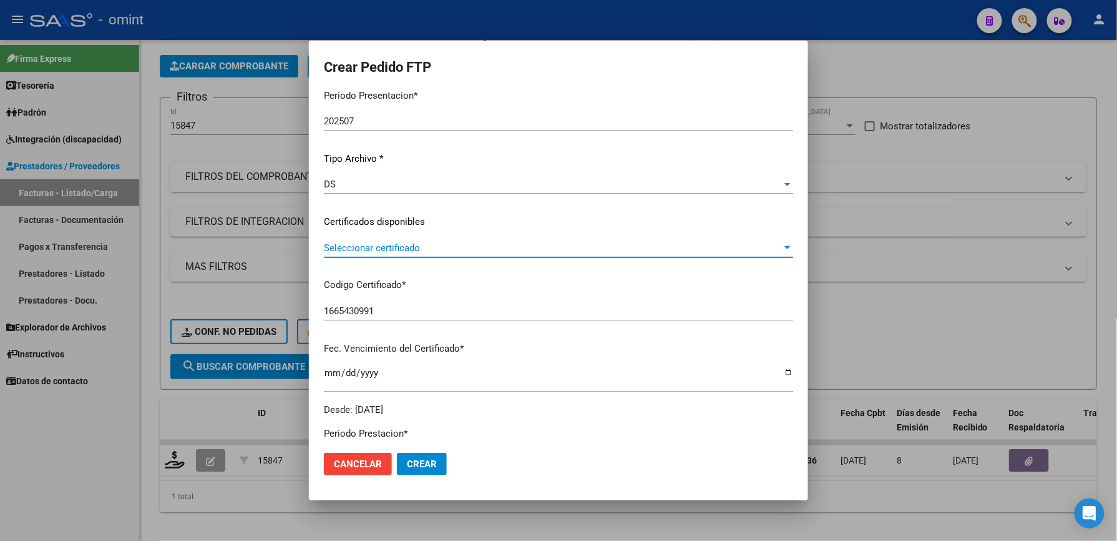
click at [380, 243] on span "Seleccionar certificado" at bounding box center [553, 247] width 458 height 11
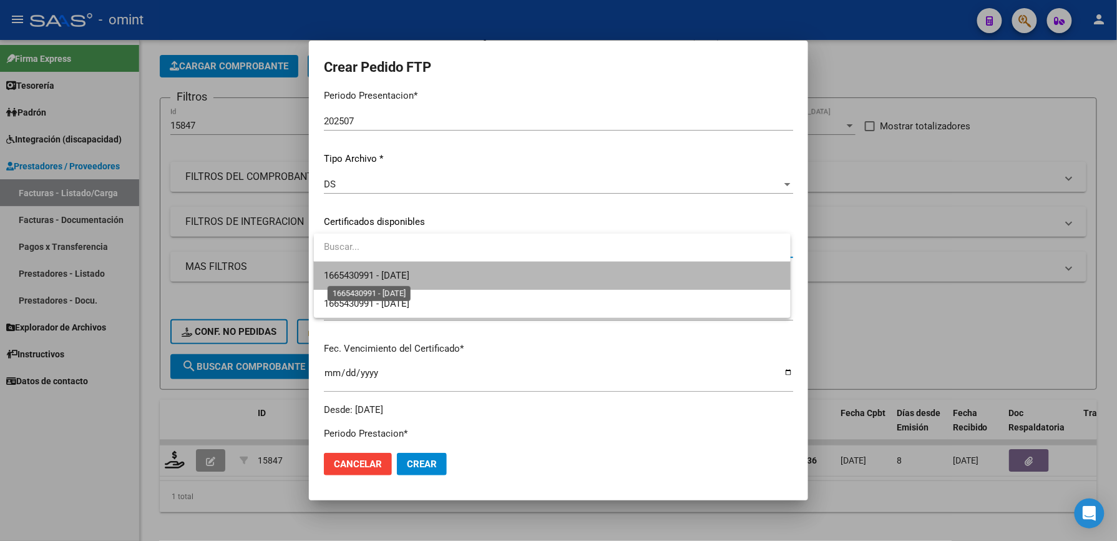
click at [380, 278] on span "1665430991 - 2027-06-18" at bounding box center [367, 275] width 86 height 11
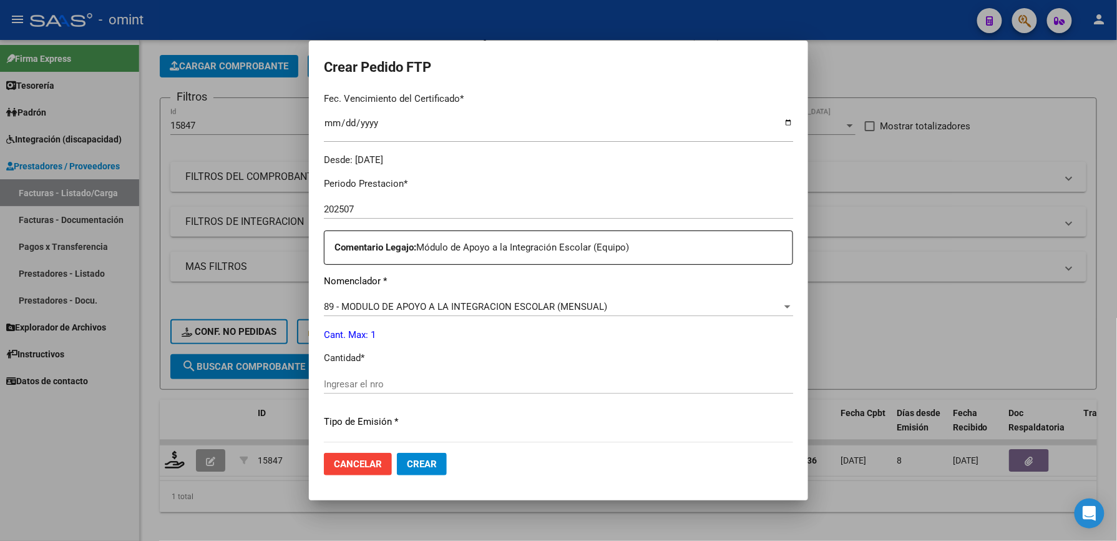
scroll to position [416, 0]
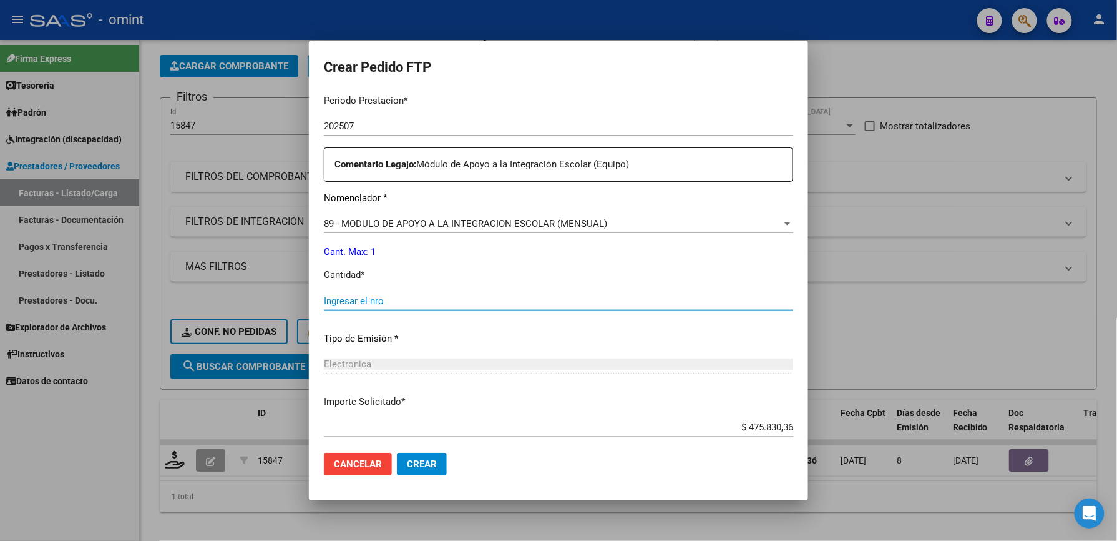
drag, startPoint x: 341, startPoint y: 300, endPoint x: 348, endPoint y: 300, distance: 7.5
click at [341, 300] on input "Ingresar el nro" at bounding box center [558, 300] width 469 height 11
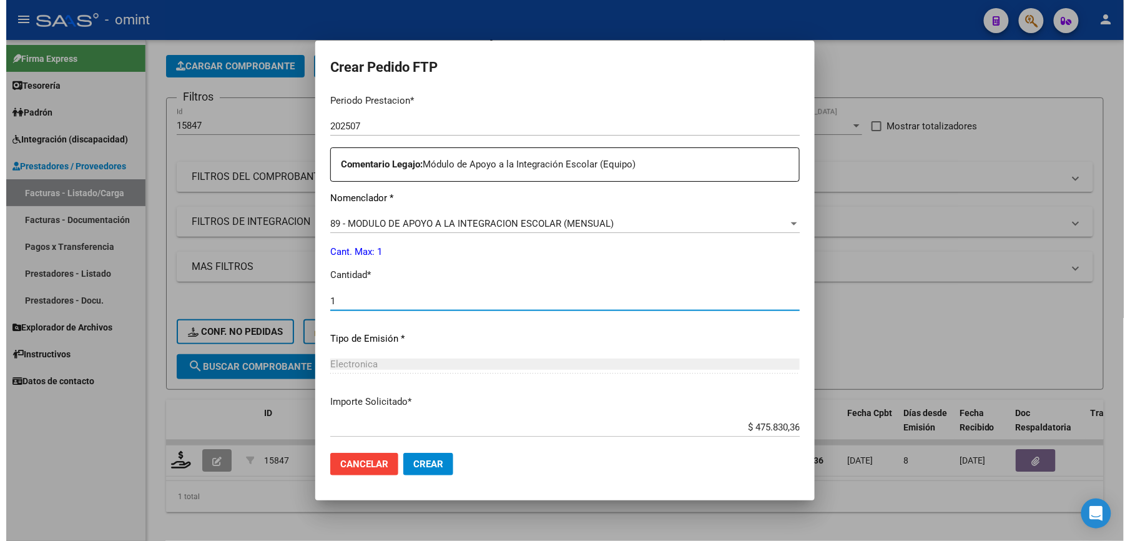
scroll to position [483, 0]
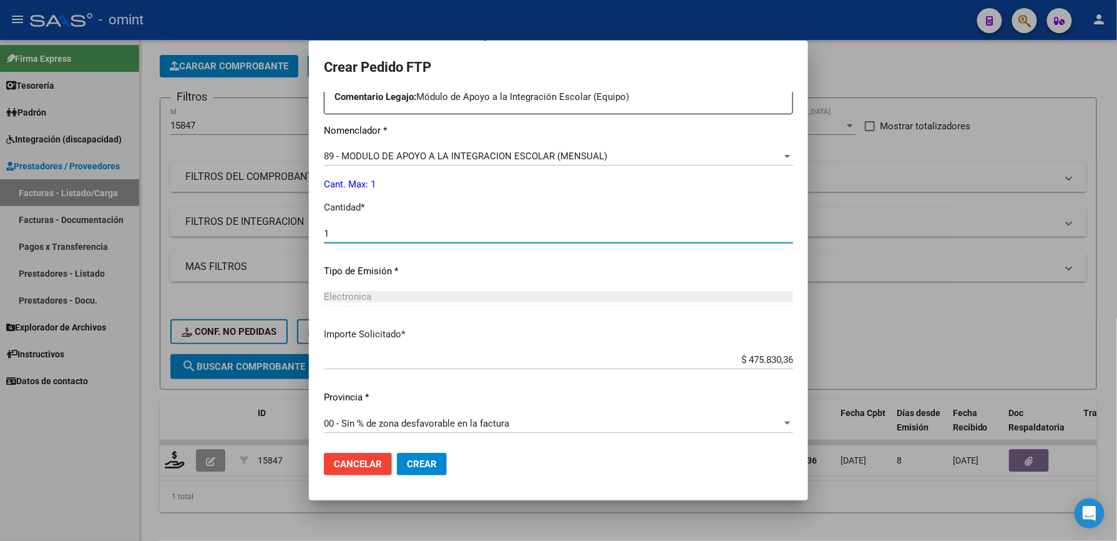
type input "1"
click at [425, 466] on span "Crear" at bounding box center [422, 463] width 30 height 11
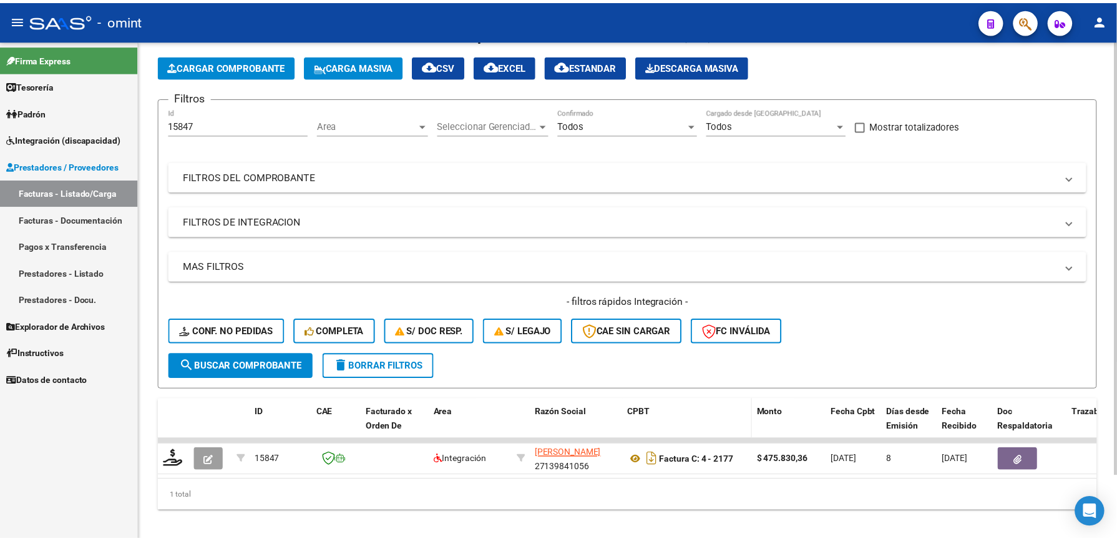
scroll to position [74, 0]
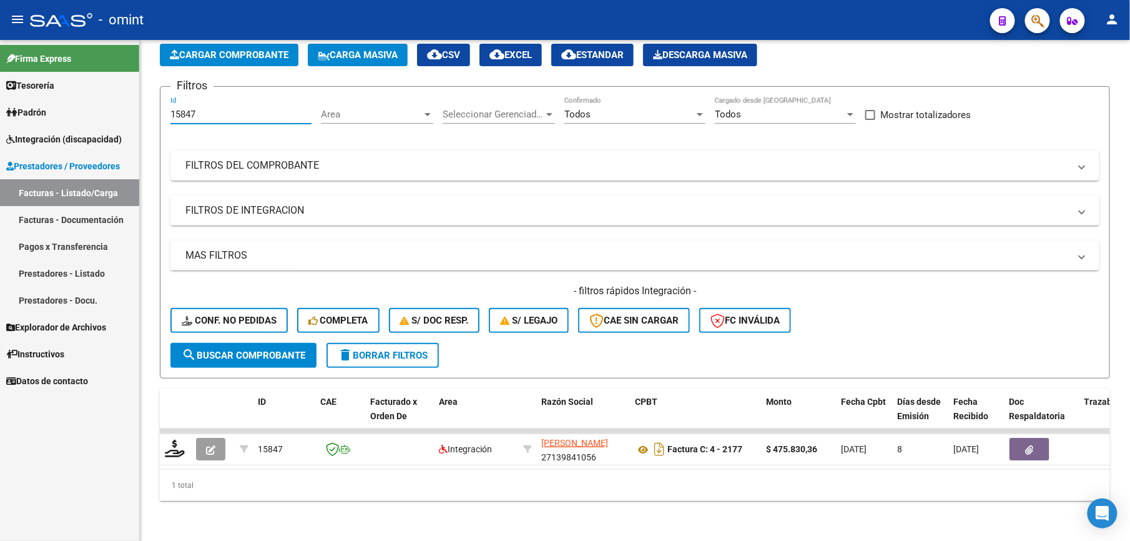
drag, startPoint x: 210, startPoint y: 106, endPoint x: 23, endPoint y: 106, distance: 187.3
click at [23, 106] on mat-sidenav-container "Firma Express Tesorería Extractos Procesados (csv) Extractos Originales (pdf) P…" at bounding box center [565, 290] width 1130 height 501
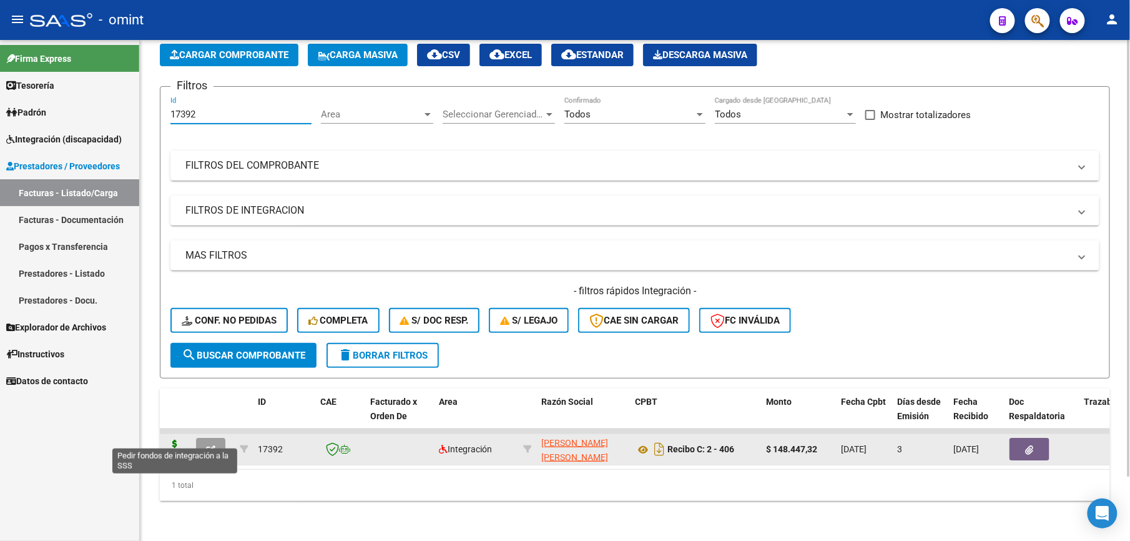
type input "17392"
click at [180, 440] on icon at bounding box center [175, 448] width 20 height 17
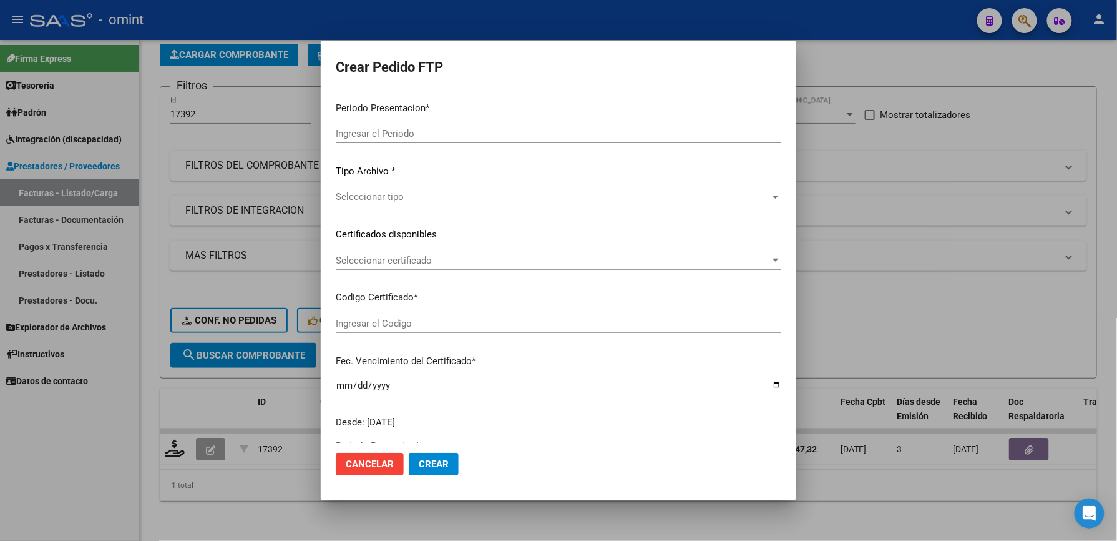
type input "202507"
type input "$ 148.447,32"
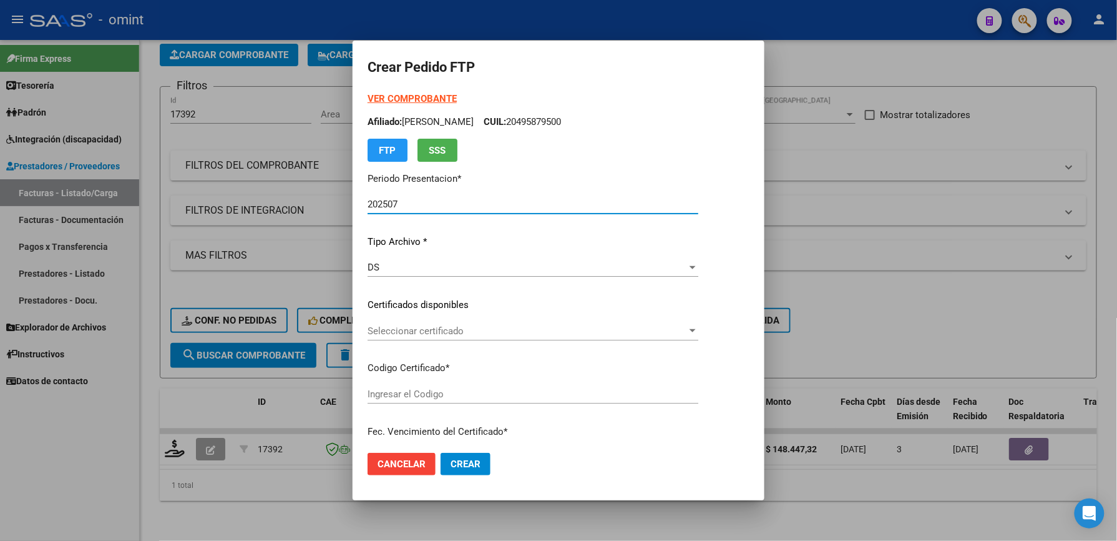
type input "1665430991"
type input "2027-06-18"
click at [435, 331] on span "Seleccionar certificado" at bounding box center [528, 330] width 320 height 11
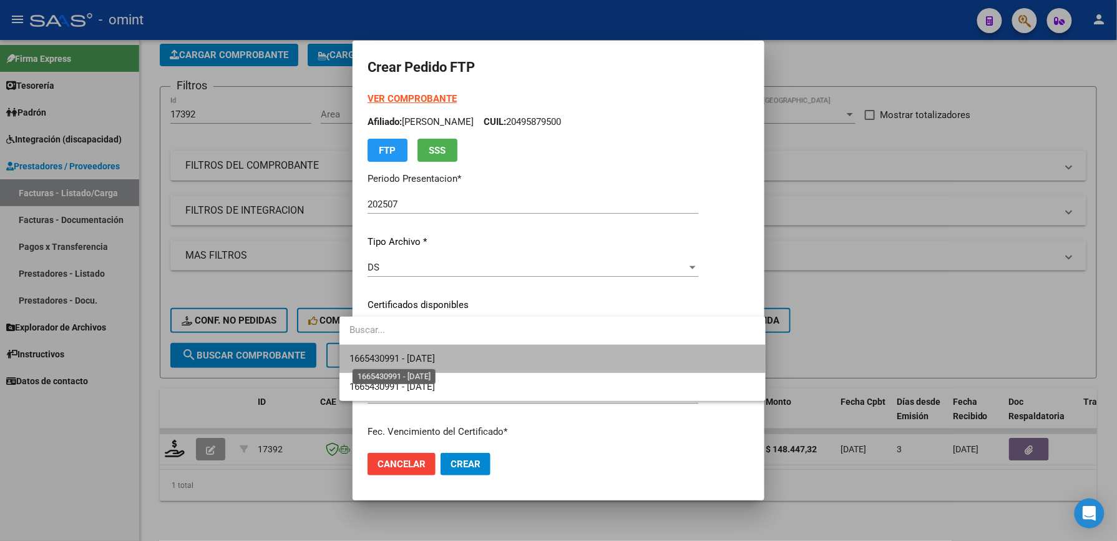
click at [433, 360] on span "1665430991 - 2027-06-18" at bounding box center [393, 358] width 86 height 11
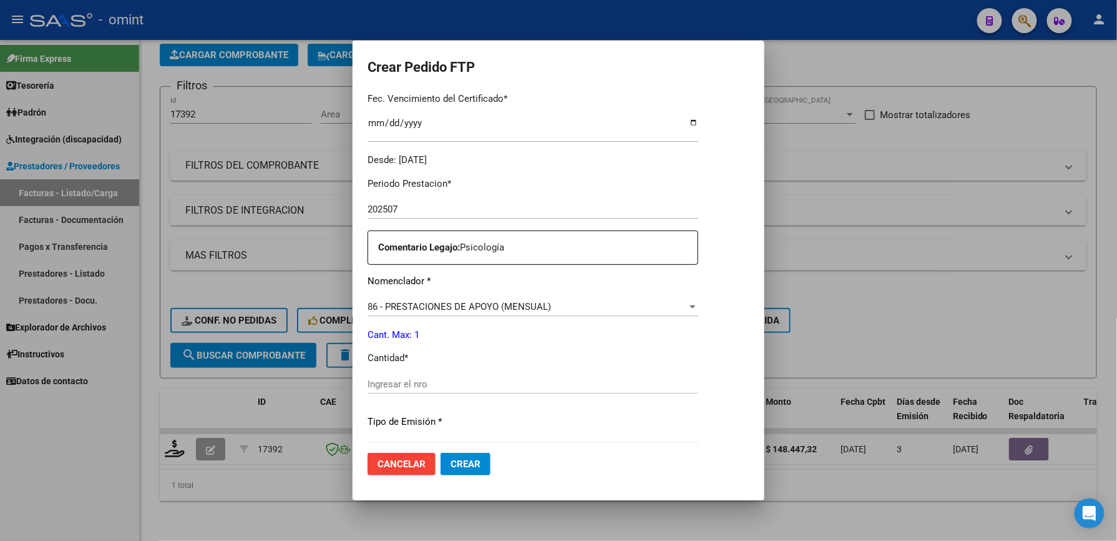
scroll to position [416, 0]
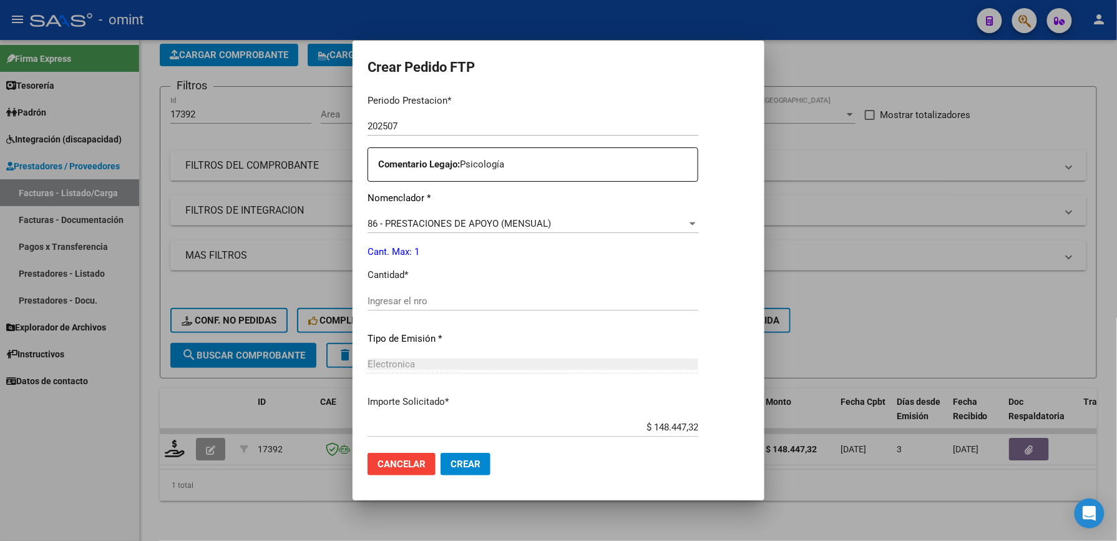
click at [408, 307] on div "Ingresar el nro" at bounding box center [533, 301] width 331 height 19
type input "1"
click at [456, 458] on button "Crear" at bounding box center [466, 464] width 50 height 22
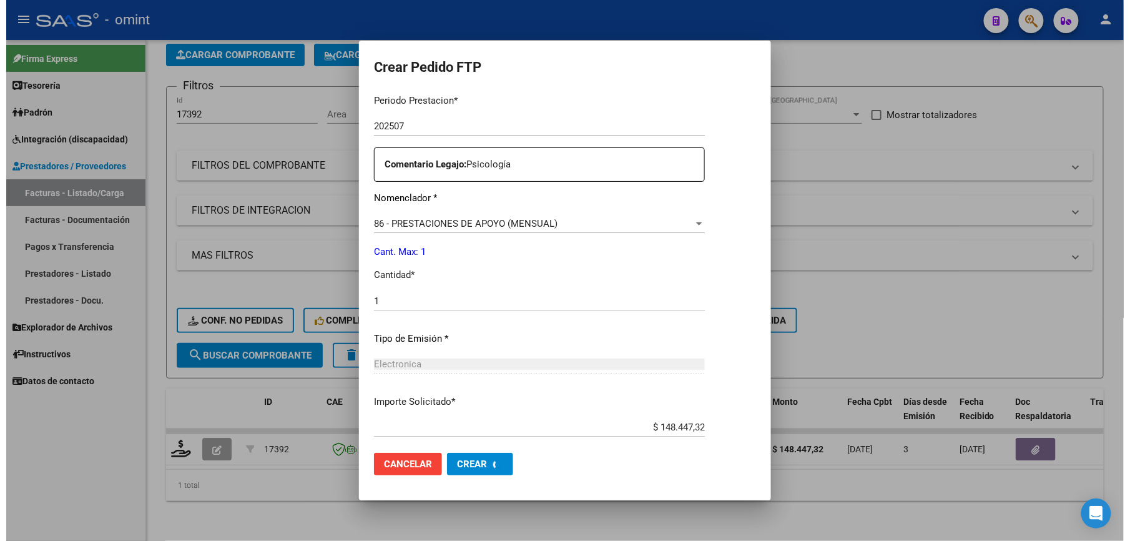
scroll to position [0, 0]
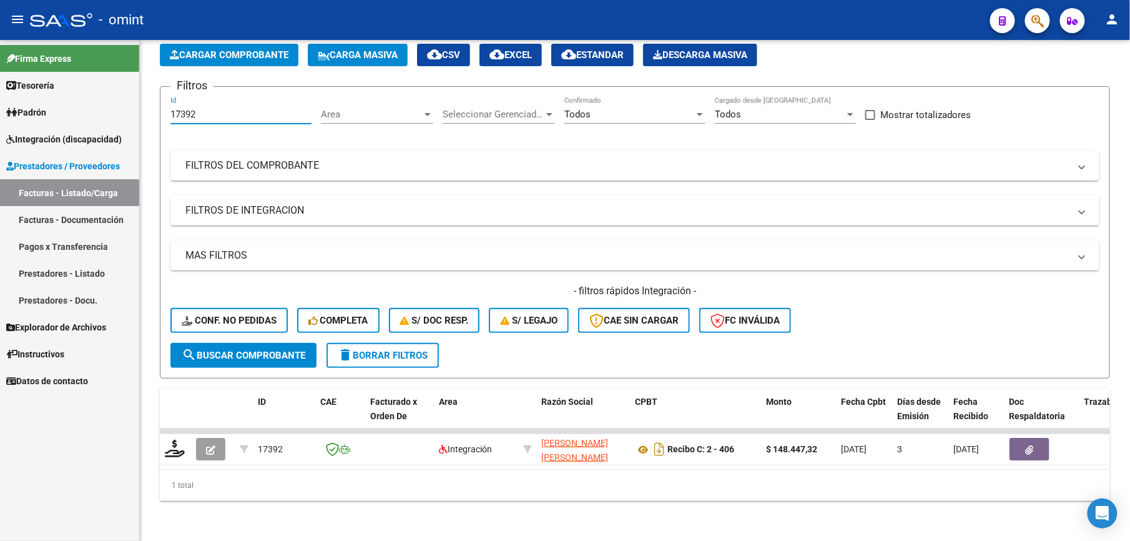
drag, startPoint x: 195, startPoint y: 101, endPoint x: 127, endPoint y: 103, distance: 68.1
click at [127, 103] on mat-sidenav-container "Firma Express Tesorería Extractos Procesados (csv) Extractos Originales (pdf) P…" at bounding box center [565, 290] width 1130 height 501
type input "15349"
click at [423, 355] on form "Filtros 15349 Id Area Area Seleccionar Gerenciador Seleccionar Gerenciador Todo…" at bounding box center [635, 232] width 950 height 292
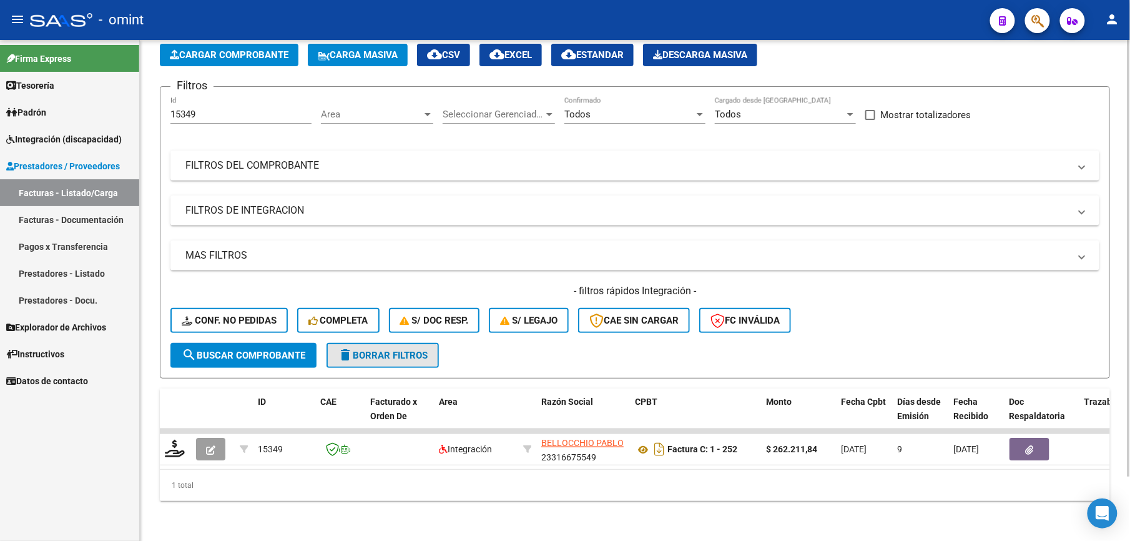
click at [420, 350] on span "delete Borrar Filtros" at bounding box center [383, 355] width 90 height 11
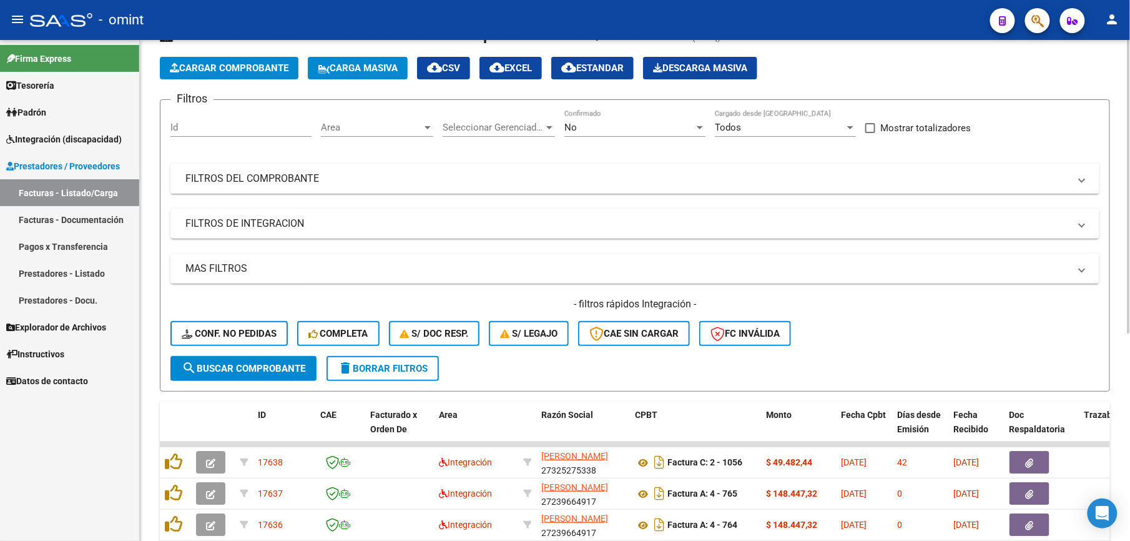
scroll to position [74, 0]
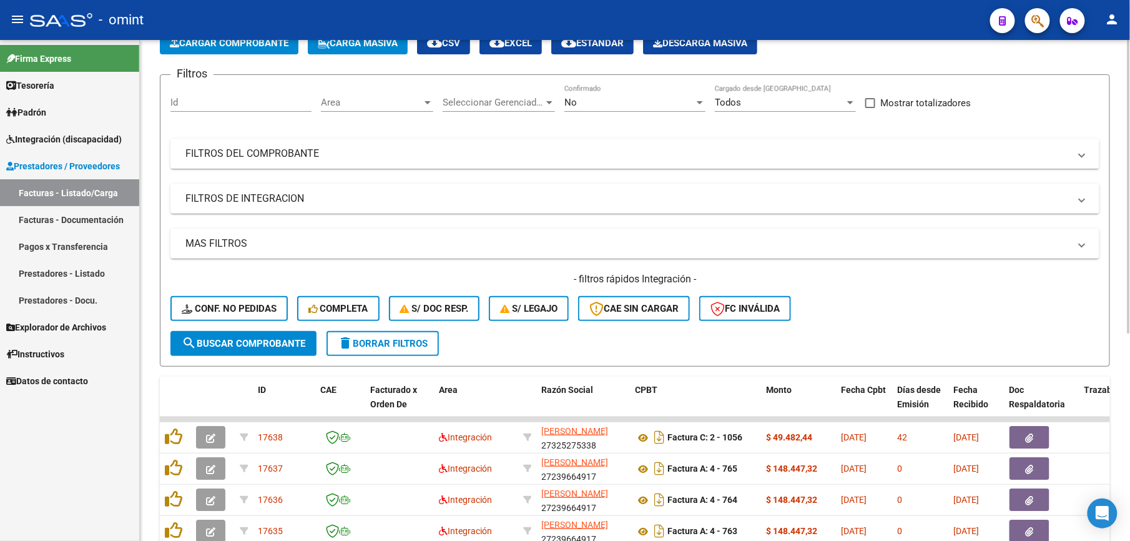
click at [193, 130] on div "Filtros Id Area Area Seleccionar Gerenciador Seleccionar Gerenciador No Confirm…" at bounding box center [634, 208] width 929 height 246
click at [192, 104] on input "Id" at bounding box center [240, 102] width 141 height 11
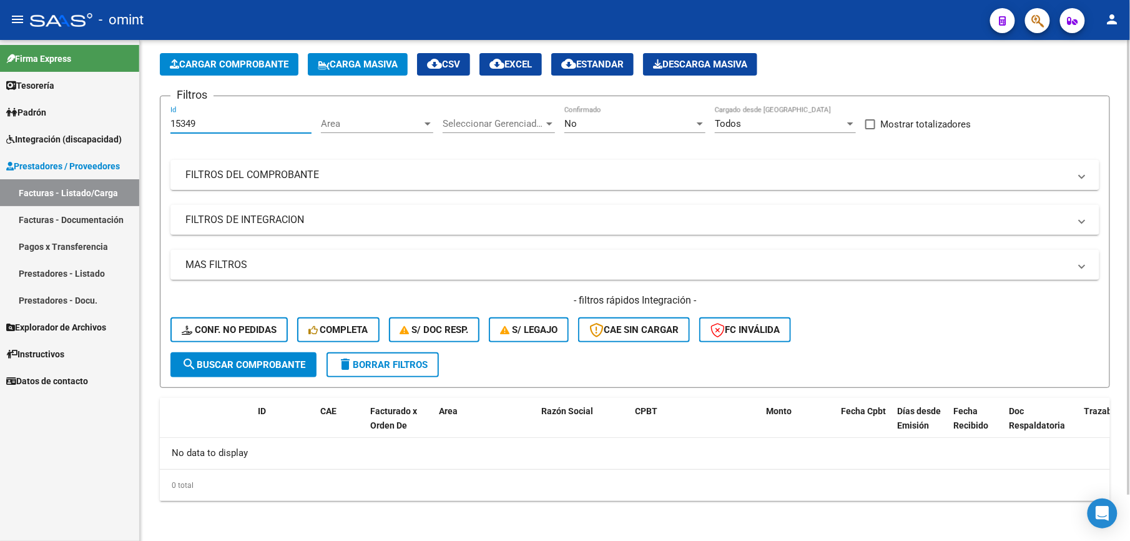
scroll to position [51, 0]
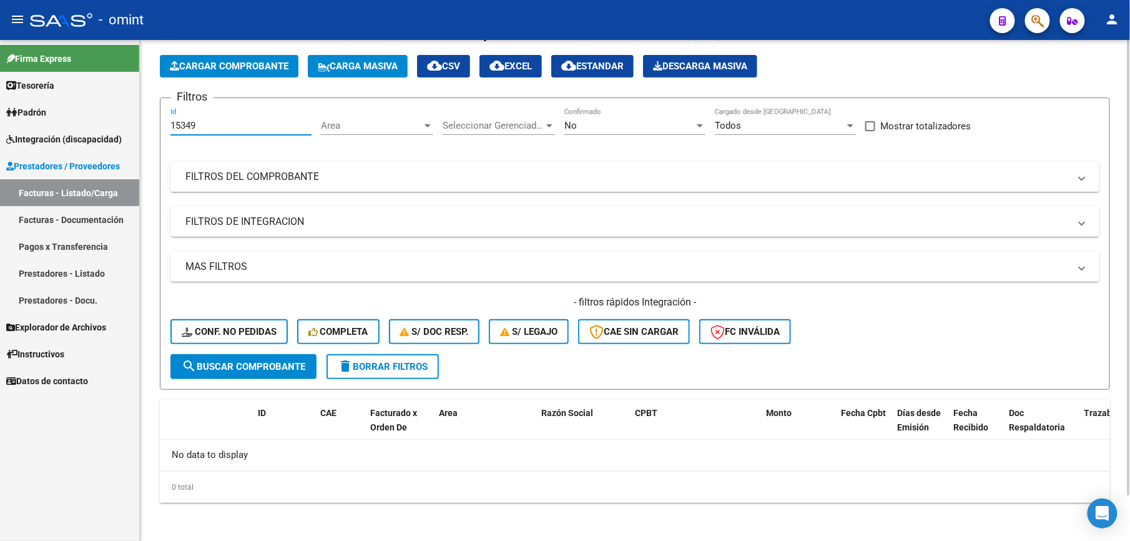
type input "15349"
click at [698, 121] on div at bounding box center [699, 125] width 11 height 10
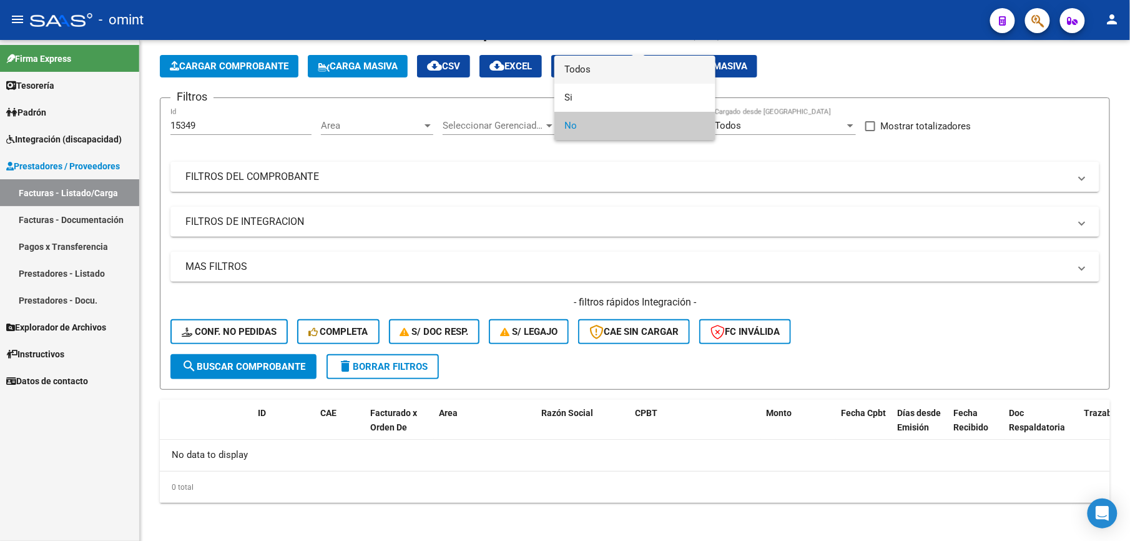
click at [597, 70] on span "Todos" at bounding box center [634, 70] width 141 height 28
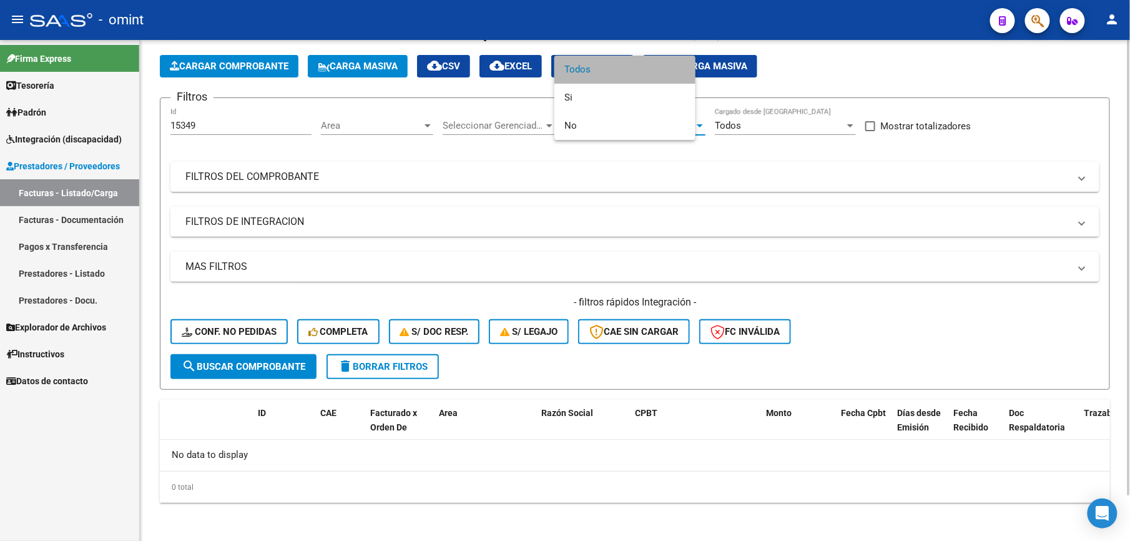
click at [606, 62] on span "cloud_download Estandar" at bounding box center [592, 66] width 62 height 11
click at [606, 42] on span "PRESTADORES -> Listado de CPBTs Emitidos por Prestadores / Proveedores" at bounding box center [426, 32] width 532 height 17
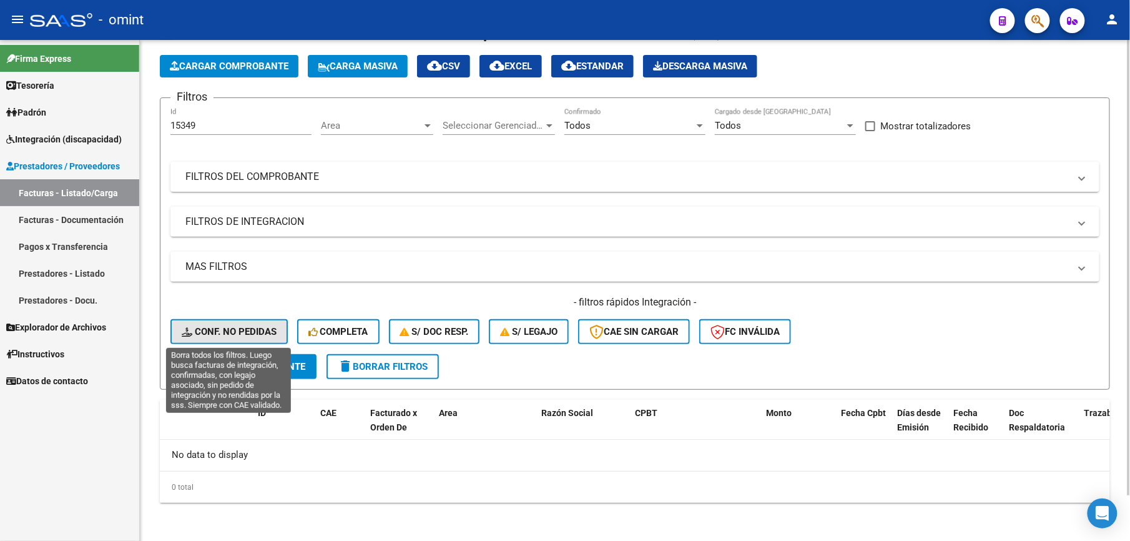
click at [263, 328] on span "Conf. no pedidas" at bounding box center [229, 331] width 95 height 11
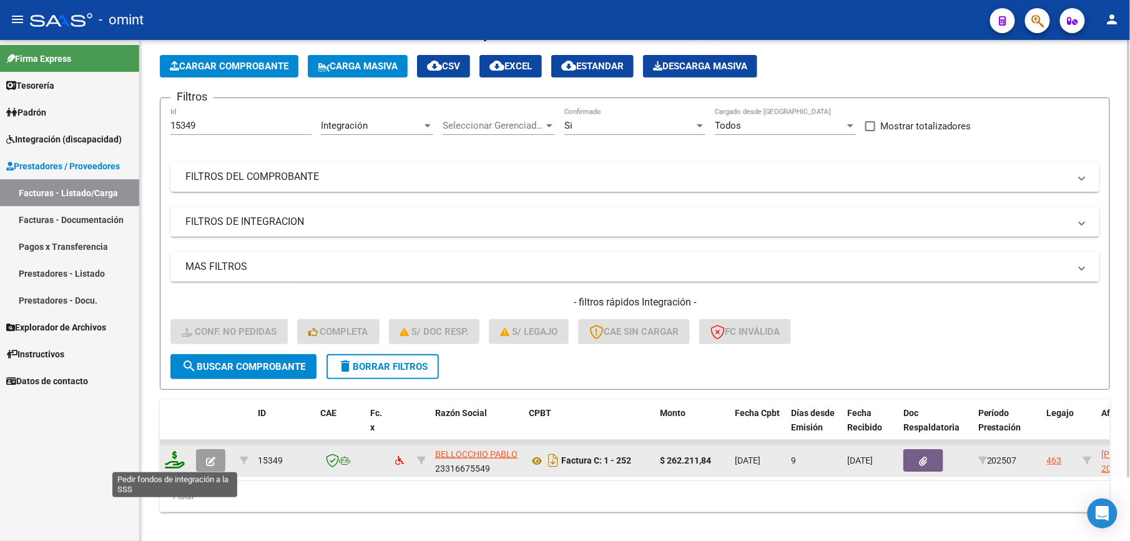
click at [170, 460] on icon at bounding box center [175, 459] width 20 height 17
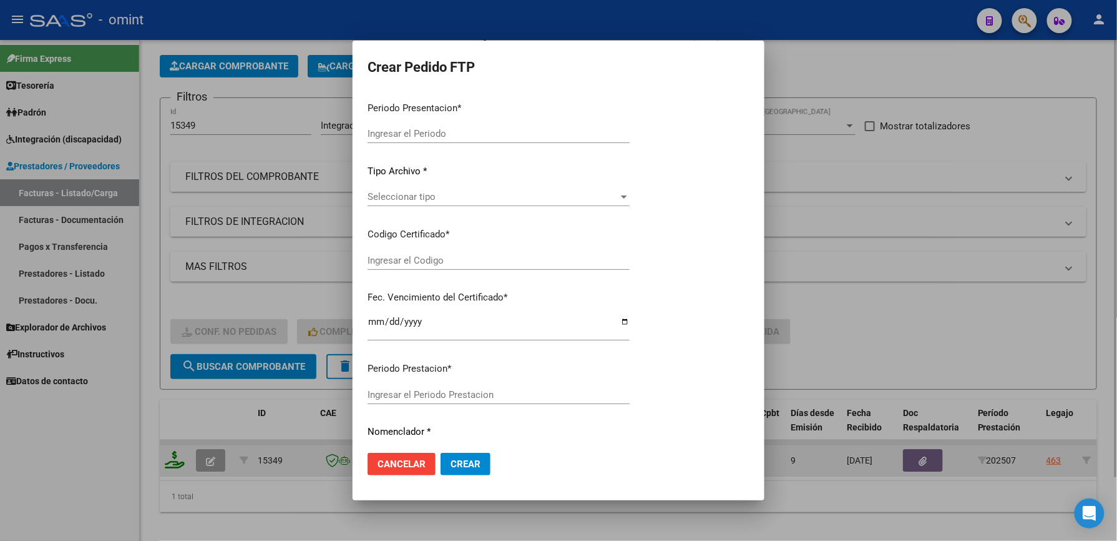
type input "202507"
type input "$ 262.211,84"
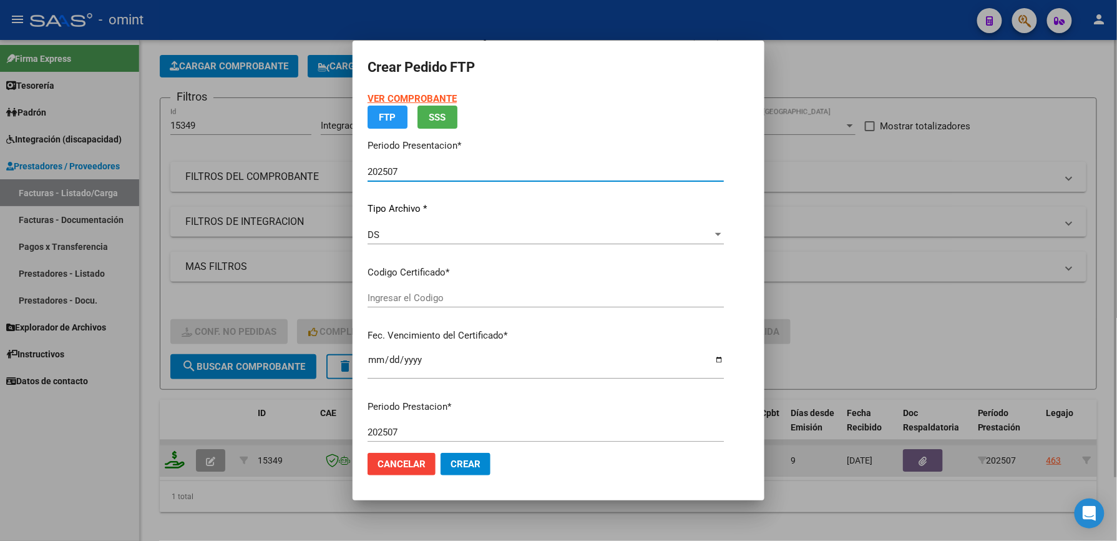
type input "1665430991"
type input "2027-06-18"
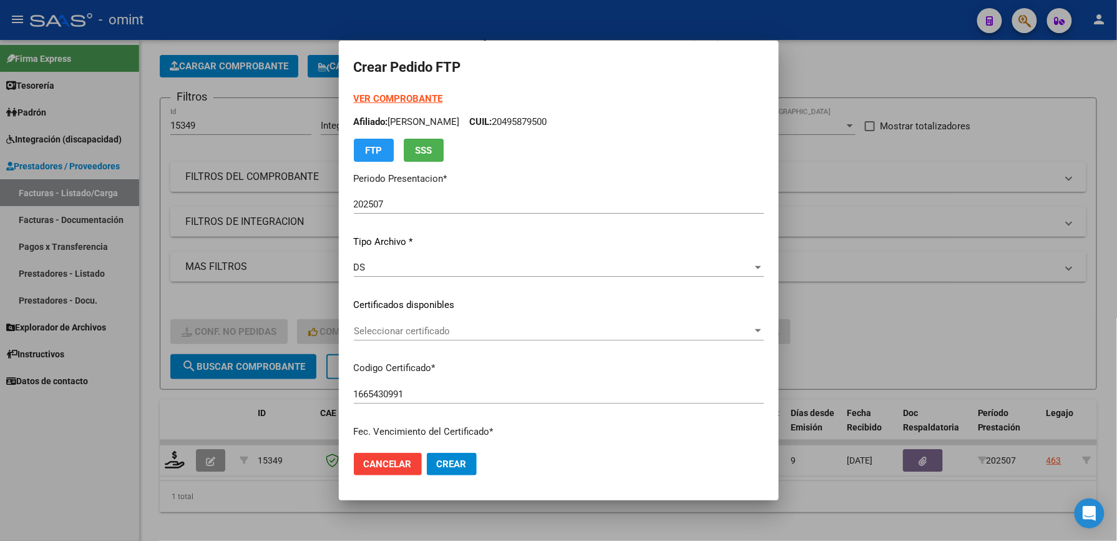
click at [418, 337] on div "Seleccionar certificado Seleccionar certificado" at bounding box center [559, 331] width 410 height 19
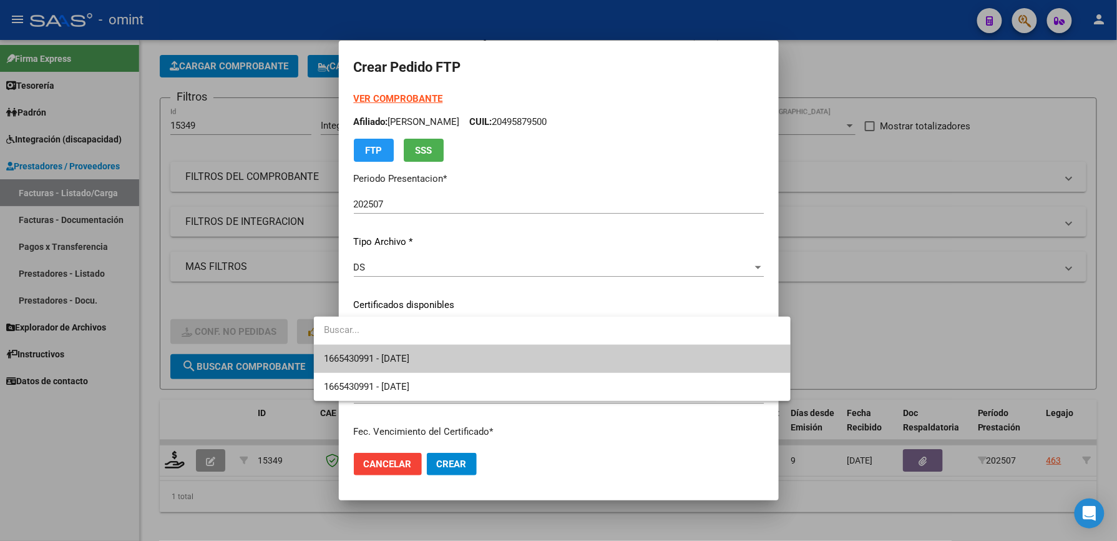
click at [368, 365] on span "1665430991 - 2027-06-18" at bounding box center [552, 359] width 457 height 28
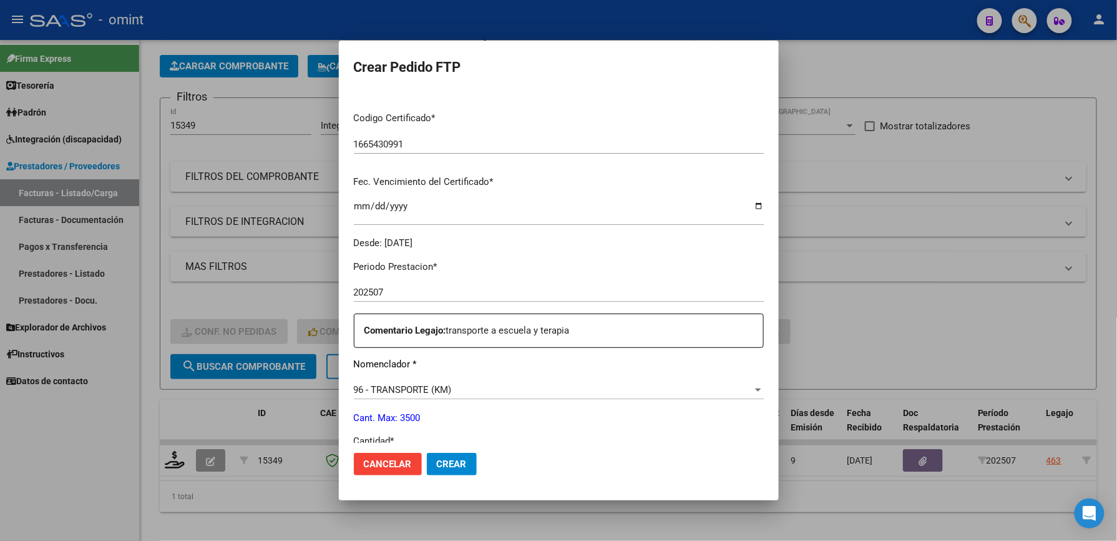
scroll to position [416, 0]
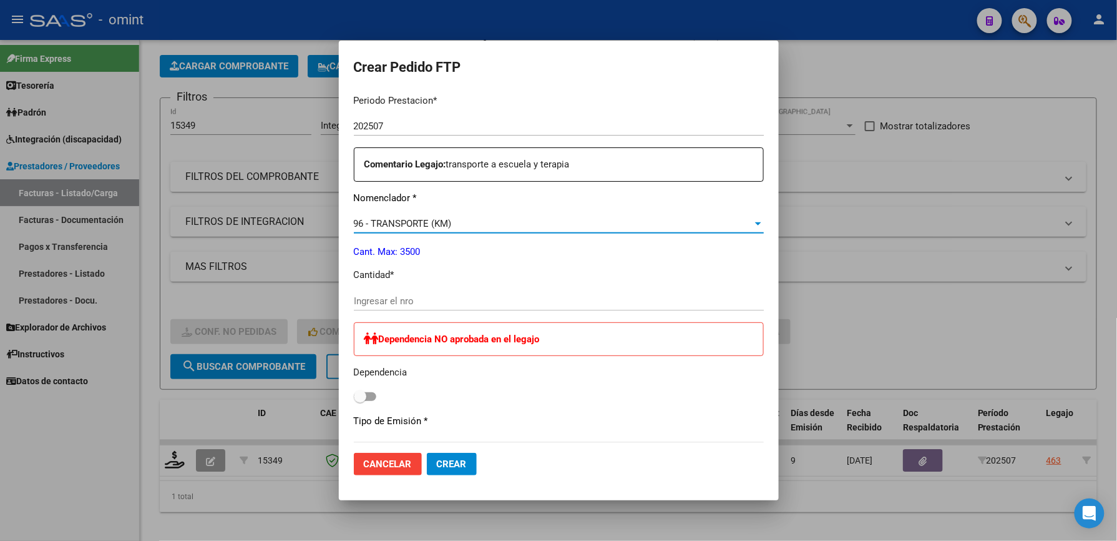
click at [382, 219] on span "96 - TRANSPORTE (KM)" at bounding box center [403, 223] width 98 height 11
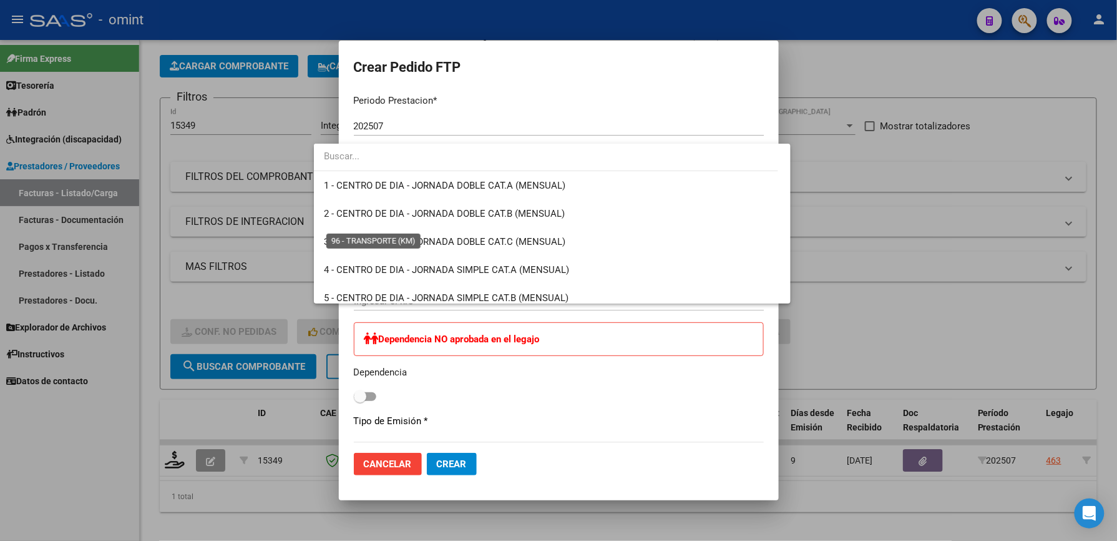
scroll to position [2631, 0]
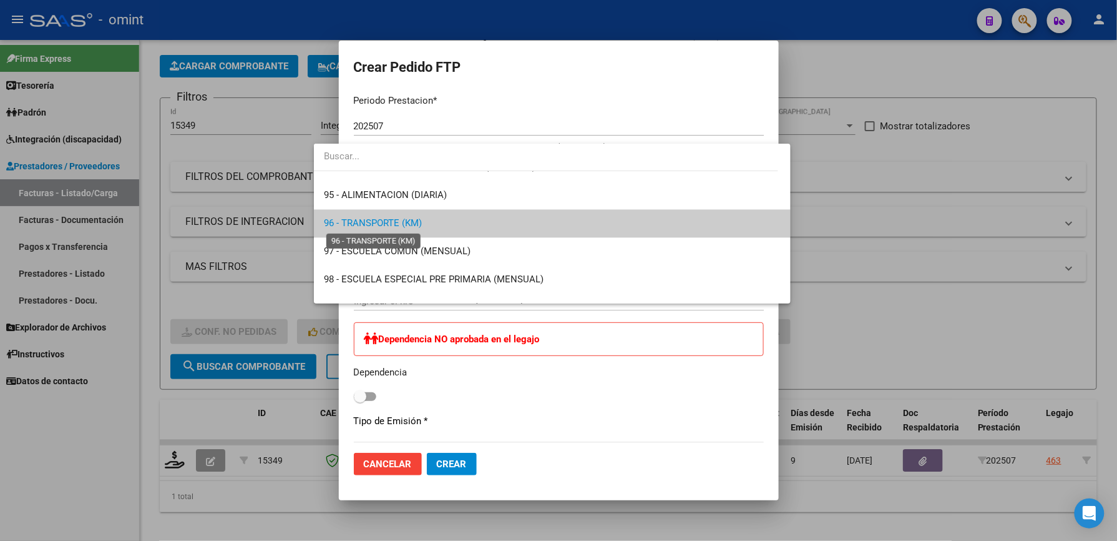
click at [382, 219] on span "96 - TRANSPORTE (KM)" at bounding box center [373, 223] width 98 height 11
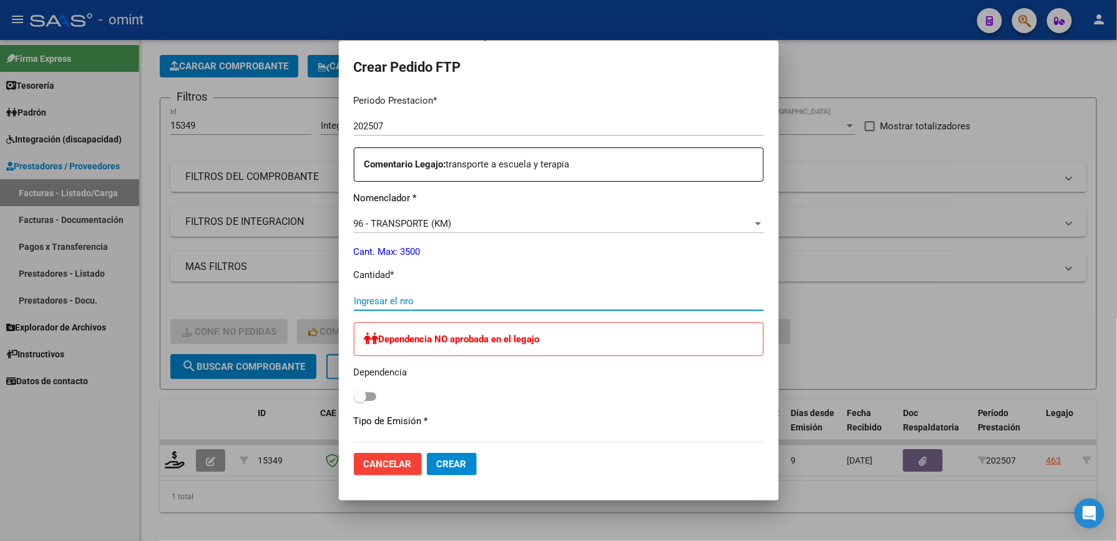
click at [354, 305] on input "Ingresar el nro" at bounding box center [559, 300] width 410 height 11
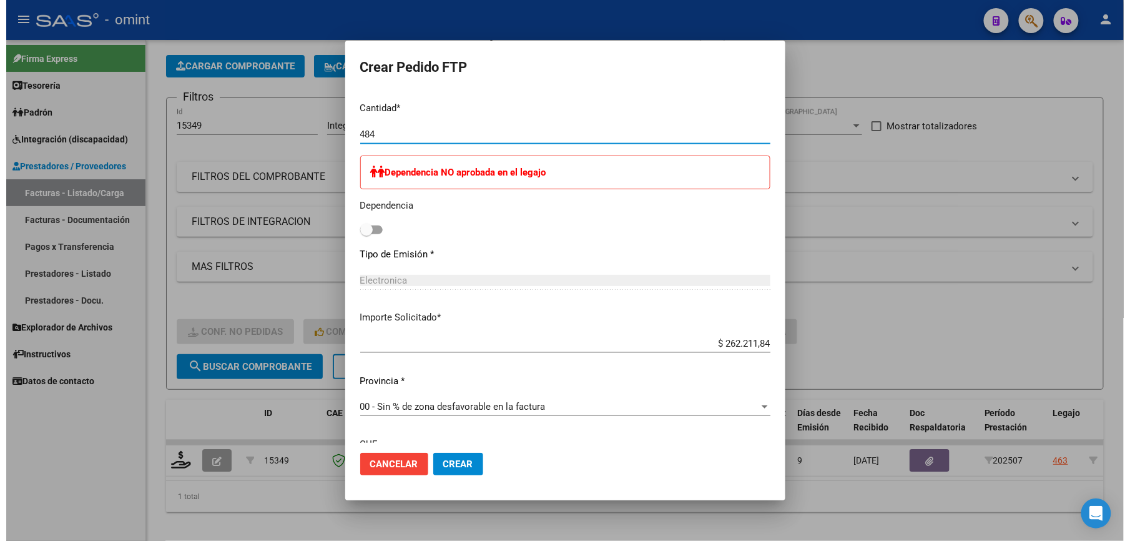
scroll to position [695, 0]
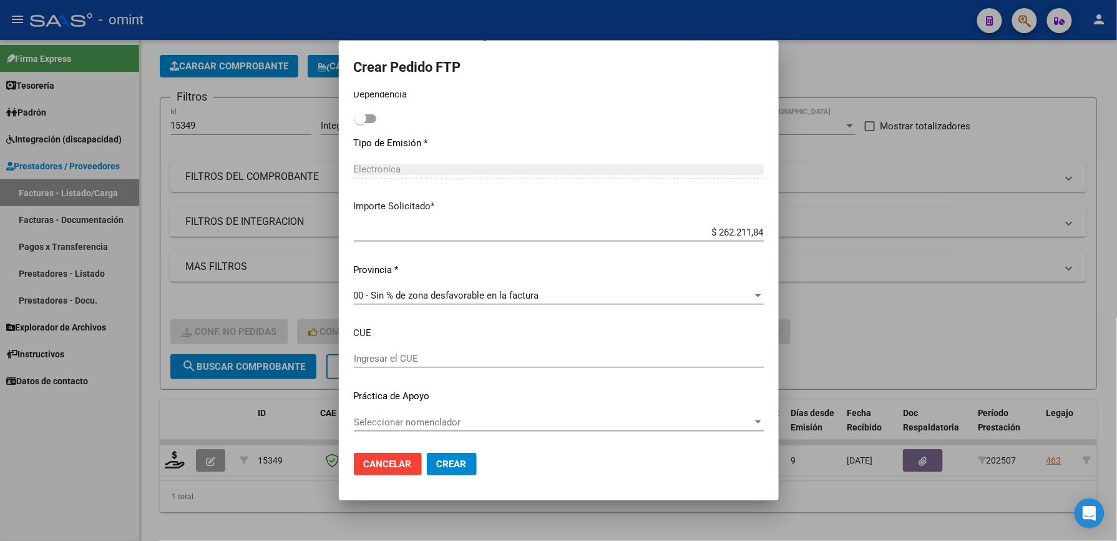
type input "484"
click at [437, 466] on span "Crear" at bounding box center [452, 463] width 30 height 11
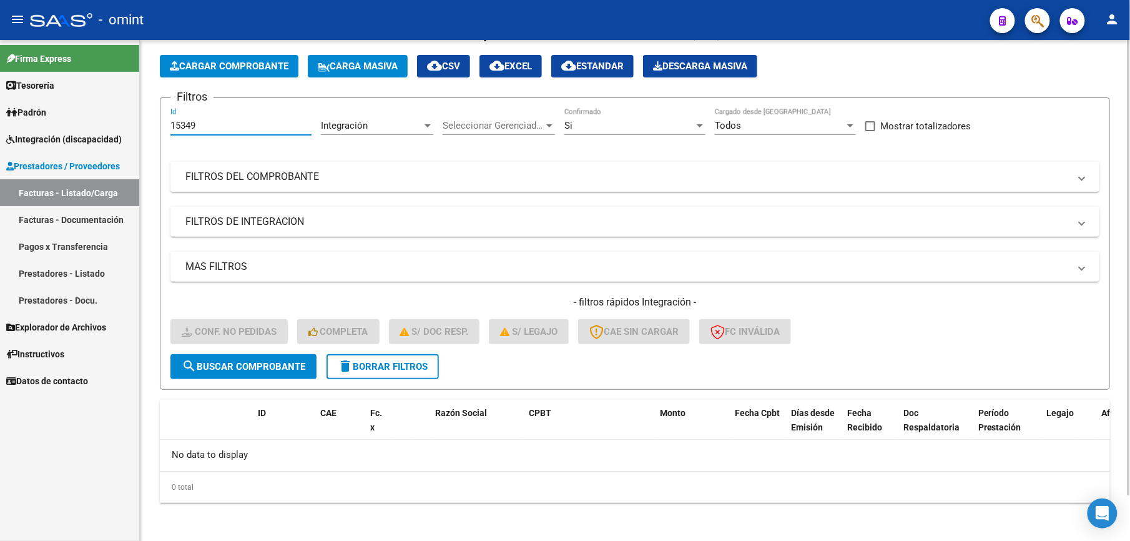
click at [211, 129] on input "15349" at bounding box center [240, 125] width 141 height 11
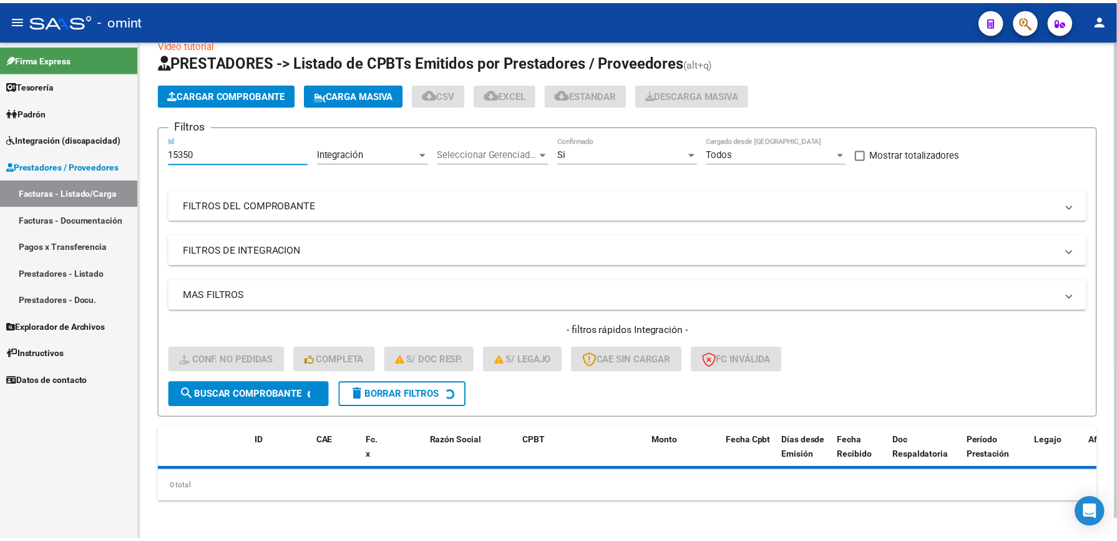
scroll to position [51, 0]
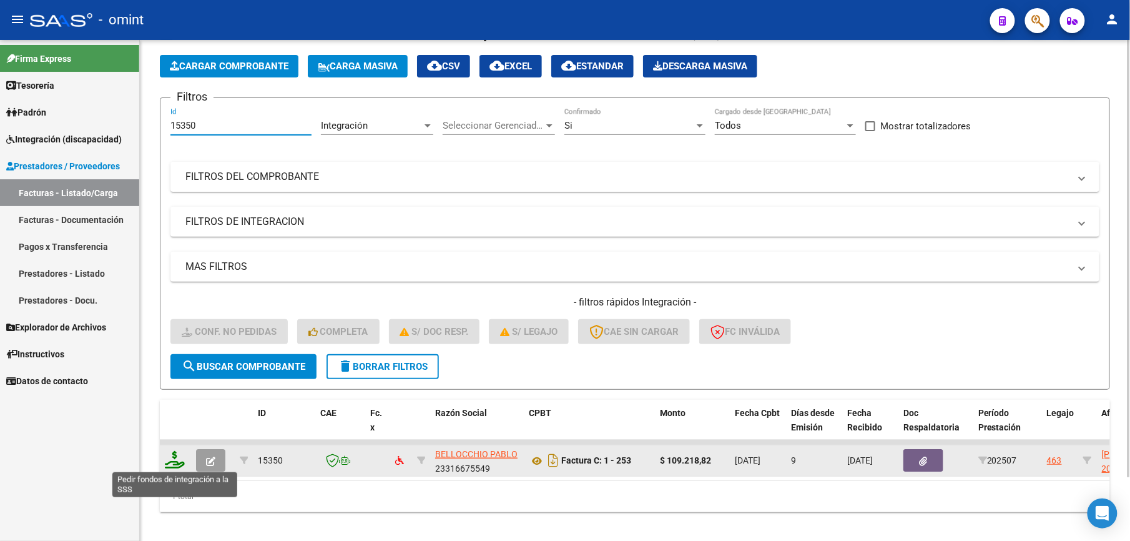
type input "15350"
click at [170, 464] on icon at bounding box center [175, 459] width 20 height 17
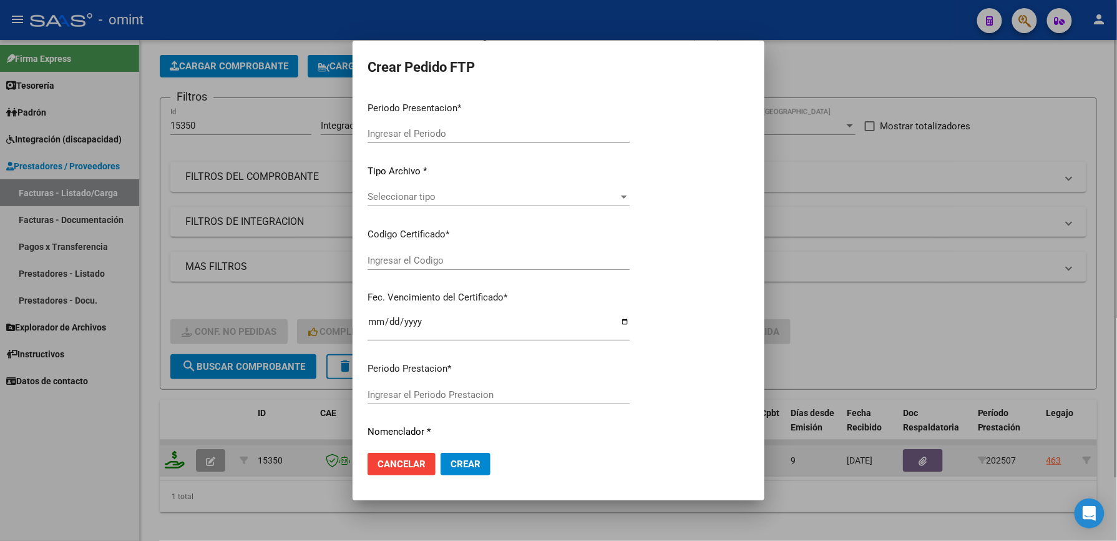
type input "202507"
type input "$ 109.218,82"
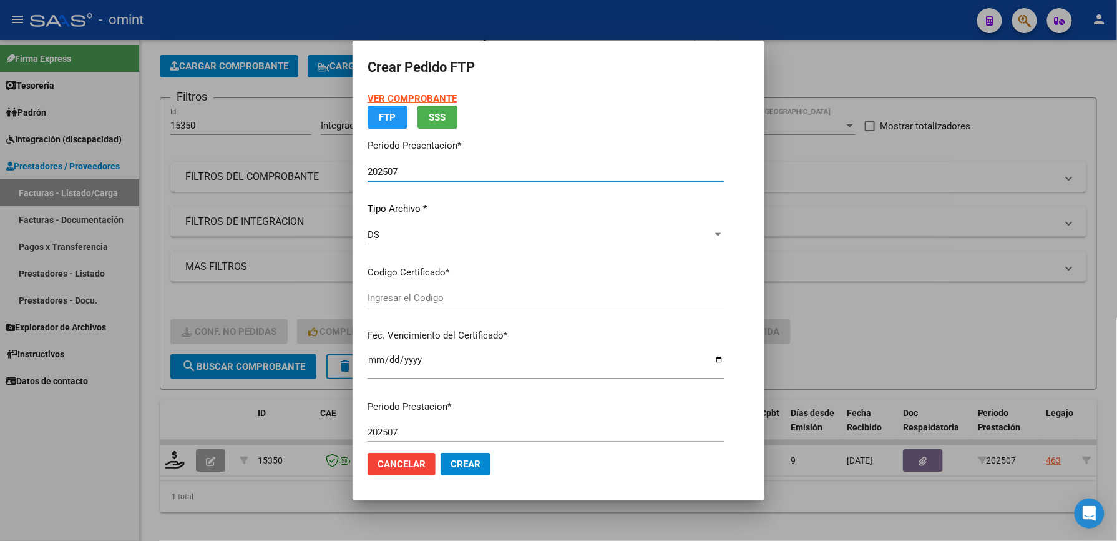
type input "1665430991"
type input "2027-06-18"
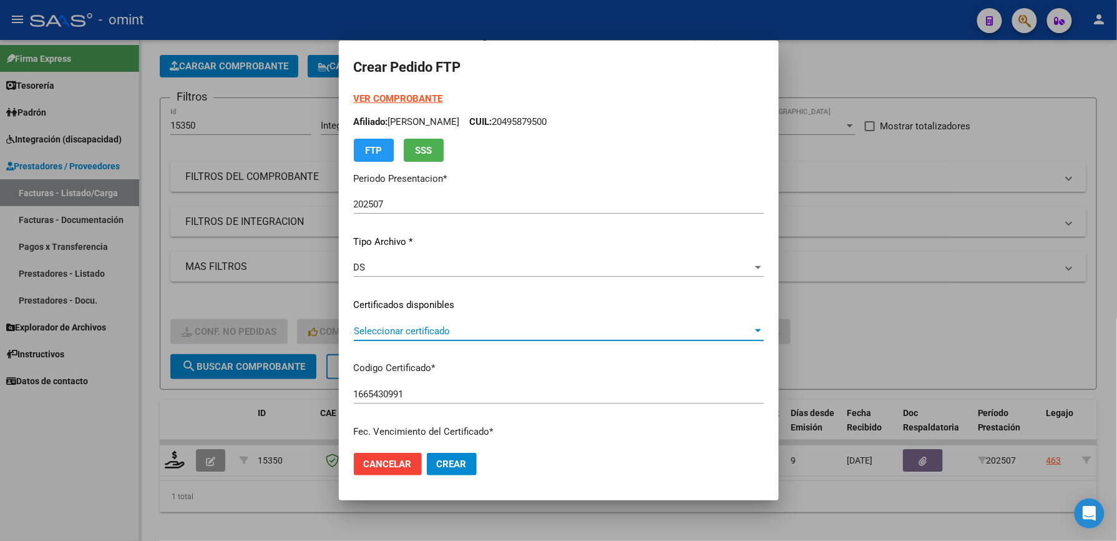
click at [383, 335] on span "Seleccionar certificado" at bounding box center [553, 330] width 399 height 11
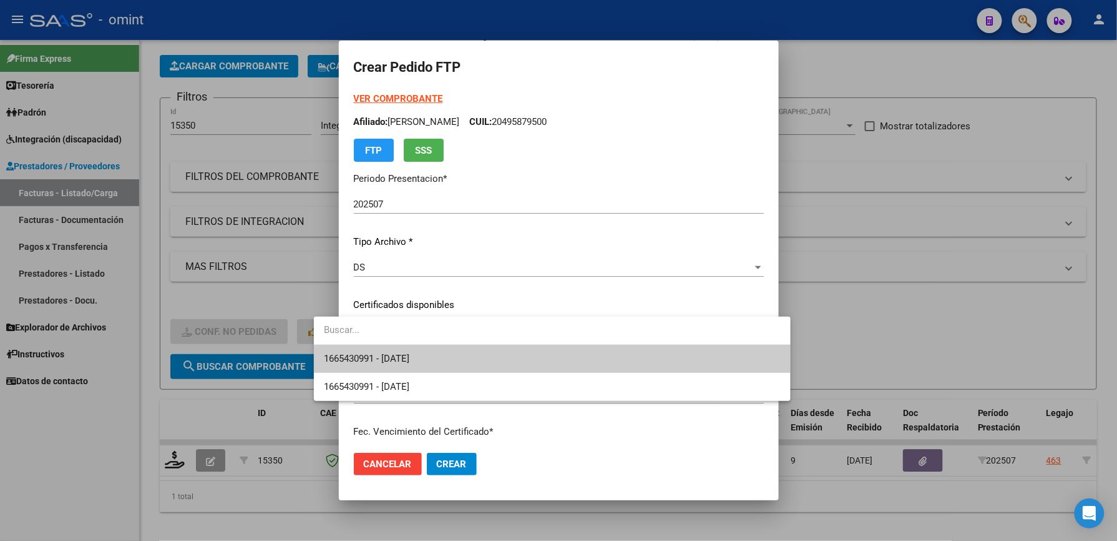
click at [375, 345] on div at bounding box center [552, 331] width 477 height 28
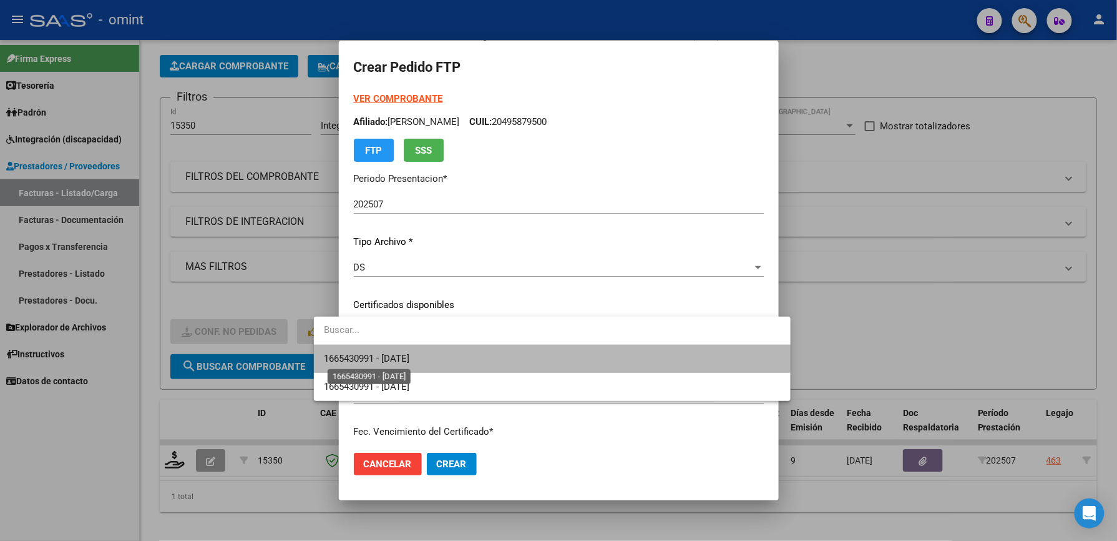
click at [375, 355] on span "1665430991 - 2027-06-18" at bounding box center [367, 358] width 86 height 11
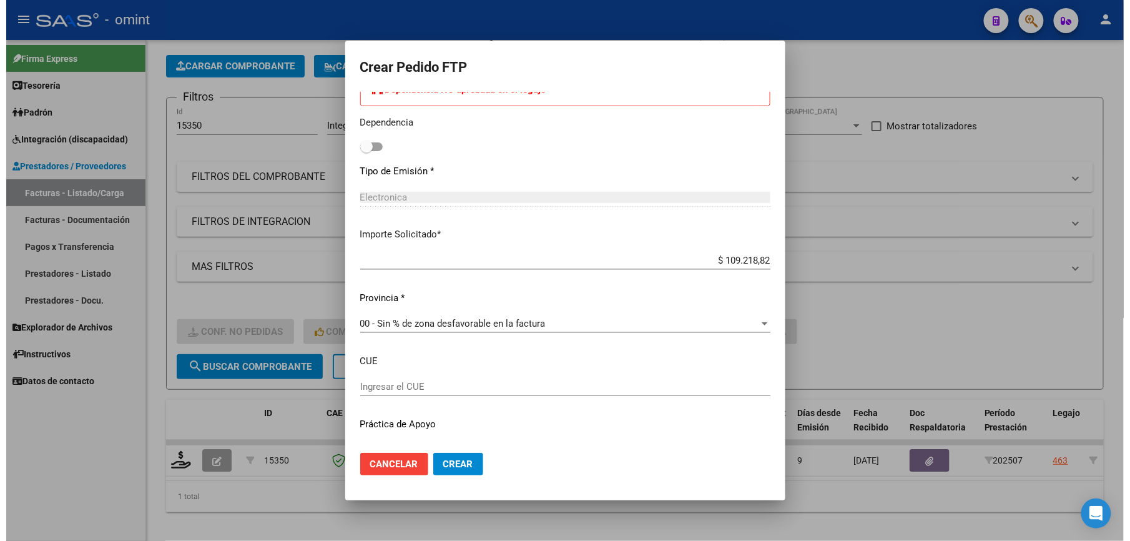
scroll to position [333, 0]
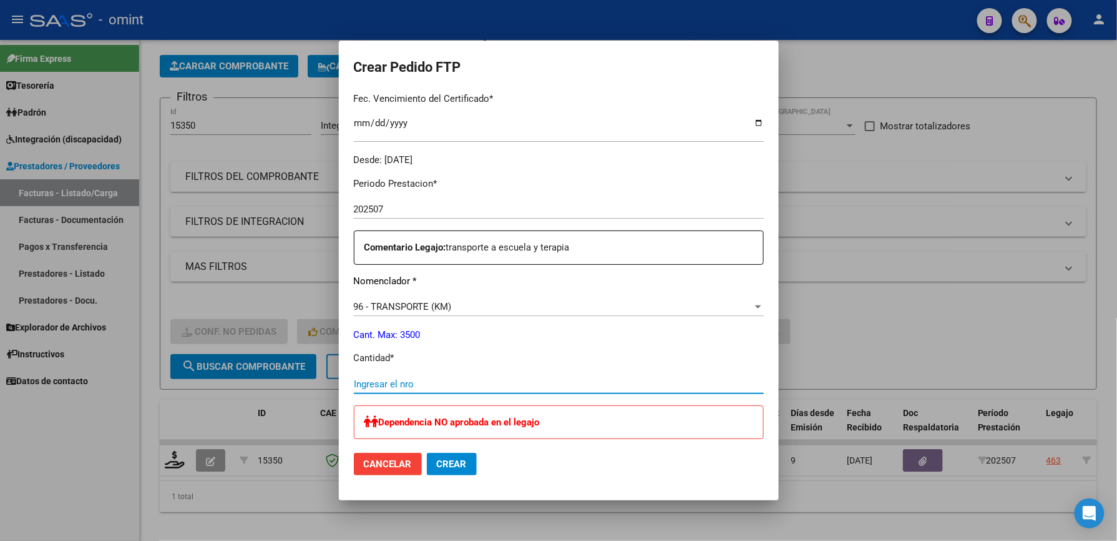
click at [357, 380] on input "Ingresar el nro" at bounding box center [559, 383] width 410 height 11
type input "202"
click at [437, 463] on span "Crear" at bounding box center [452, 463] width 30 height 11
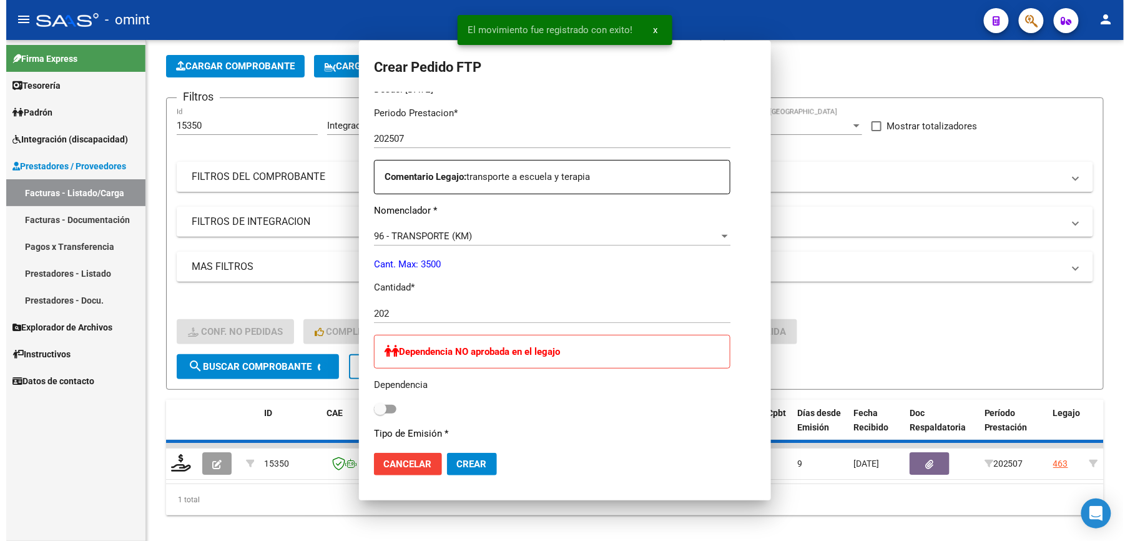
scroll to position [0, 0]
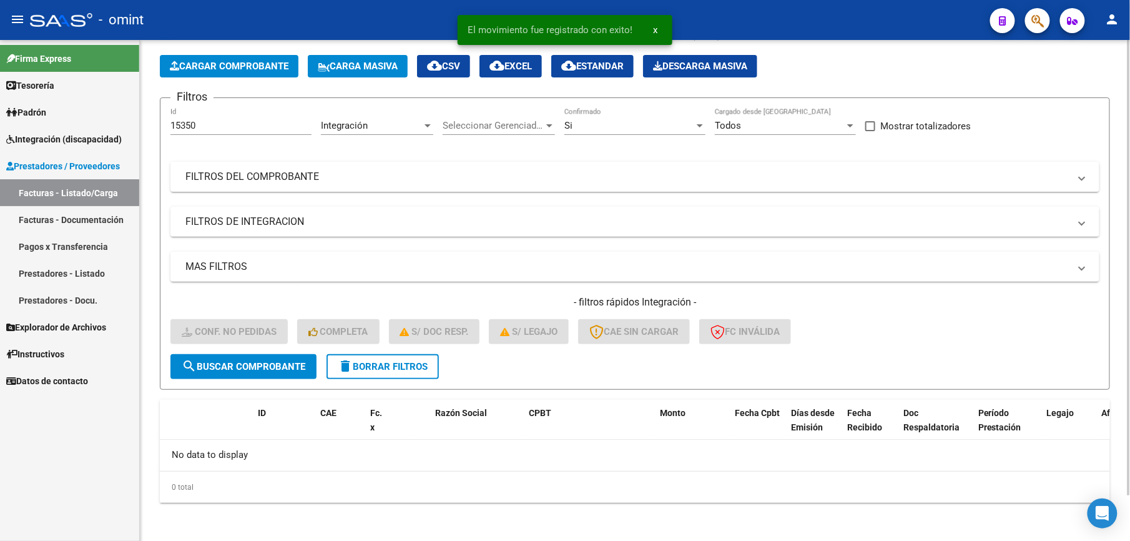
click at [652, 539] on div "Video tutorial PRESTADORES -> Listado de CPBTs Emitidos por Prestadores / Prove…" at bounding box center [635, 265] width 990 height 553
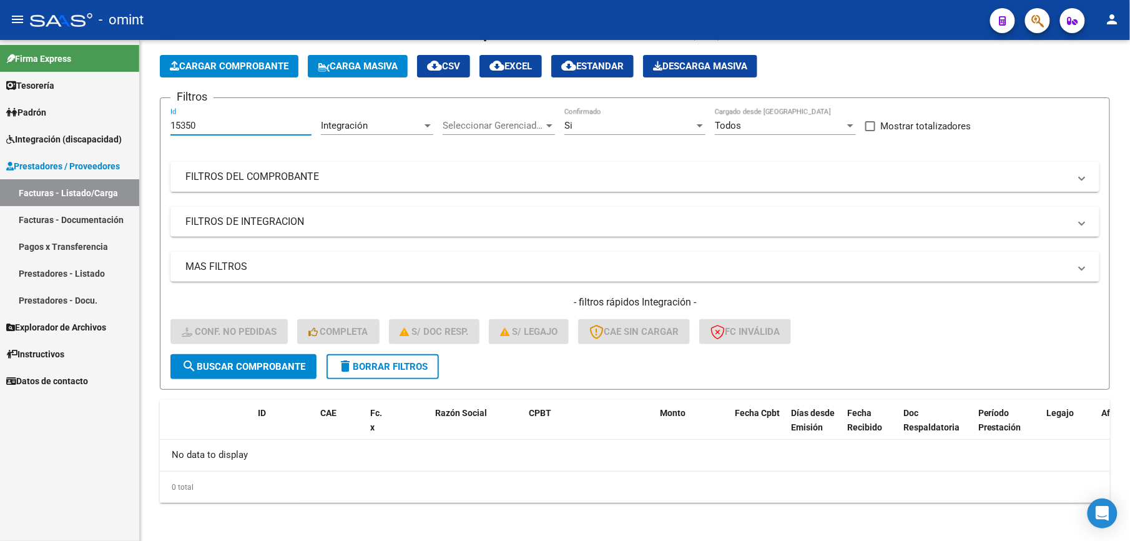
drag, startPoint x: 202, startPoint y: 120, endPoint x: -4, endPoint y: 120, distance: 206.0
click at [0, 120] on html "menu - omint person Firma Express Tesorería Extractos Procesados (csv) Extracto…" at bounding box center [565, 270] width 1130 height 541
type input "17128"
click at [231, 366] on span "search Buscar Comprobante" at bounding box center [244, 366] width 124 height 11
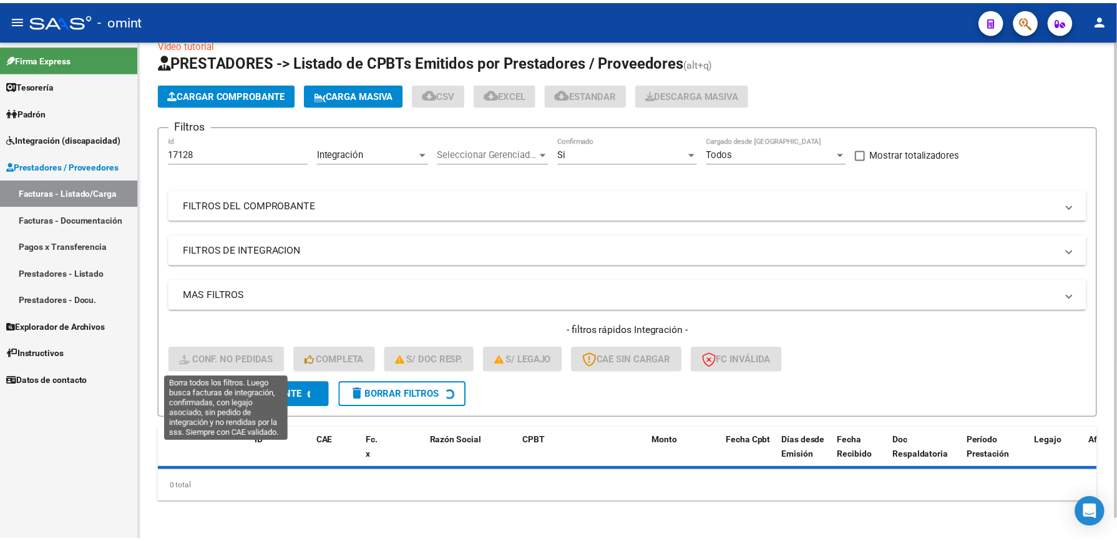
scroll to position [51, 0]
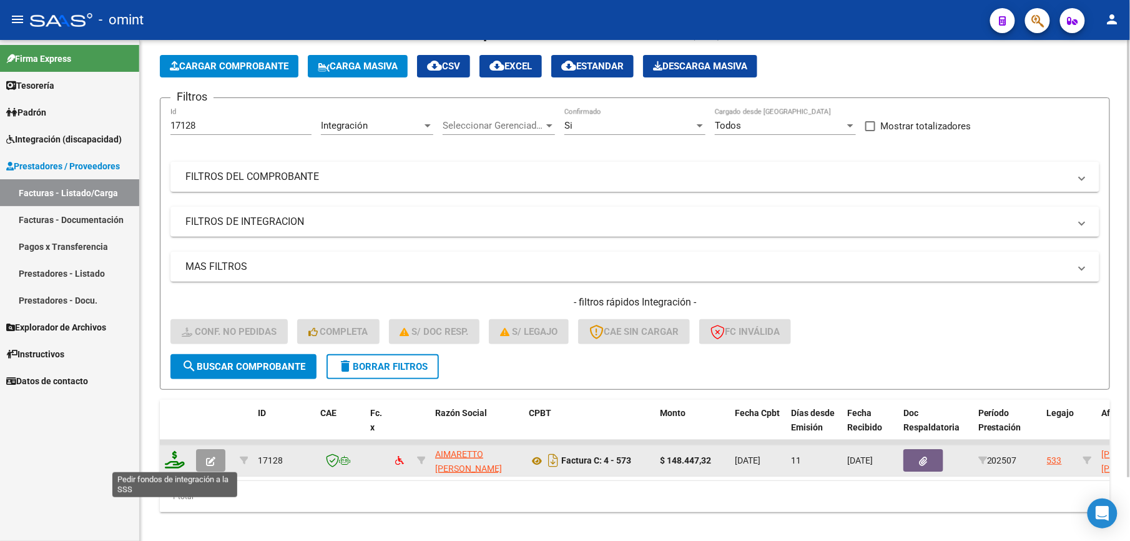
click at [172, 460] on icon at bounding box center [175, 459] width 20 height 17
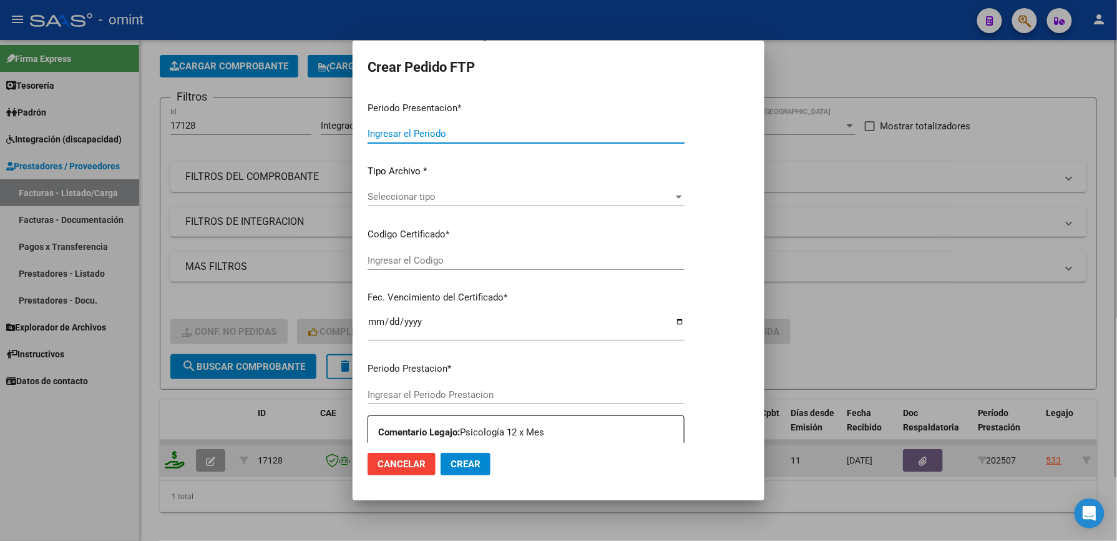
type input "202507"
type input "$ 148.447,32"
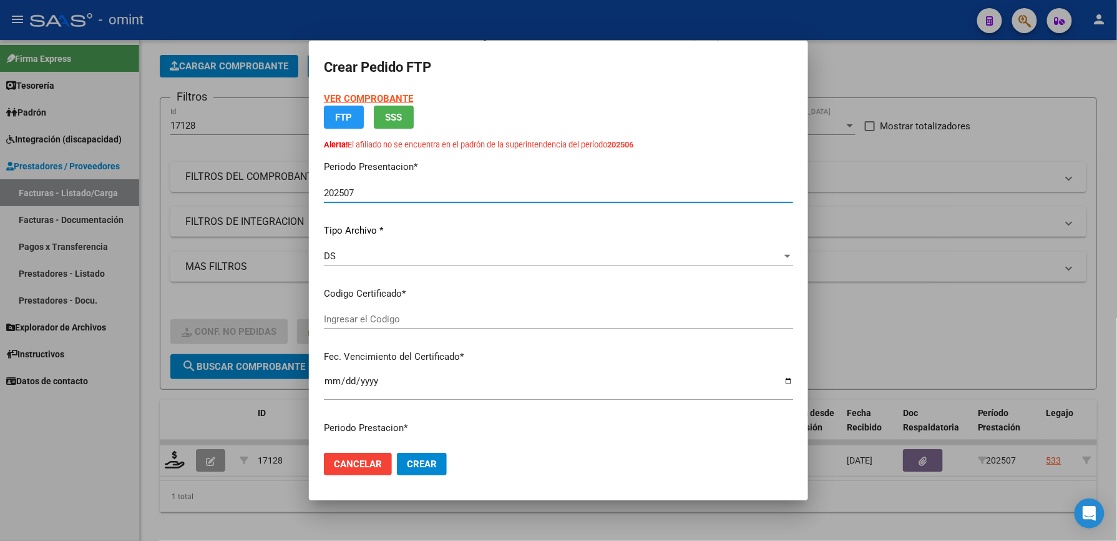
type input "1665430991"
type input "2027-06-18"
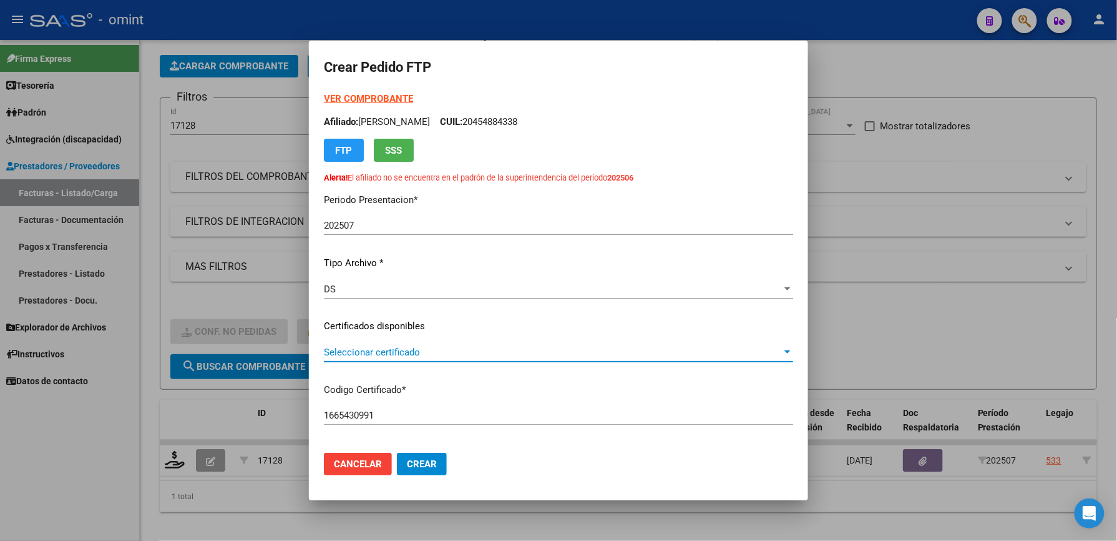
click at [400, 350] on span "Seleccionar certificado" at bounding box center [553, 351] width 458 height 11
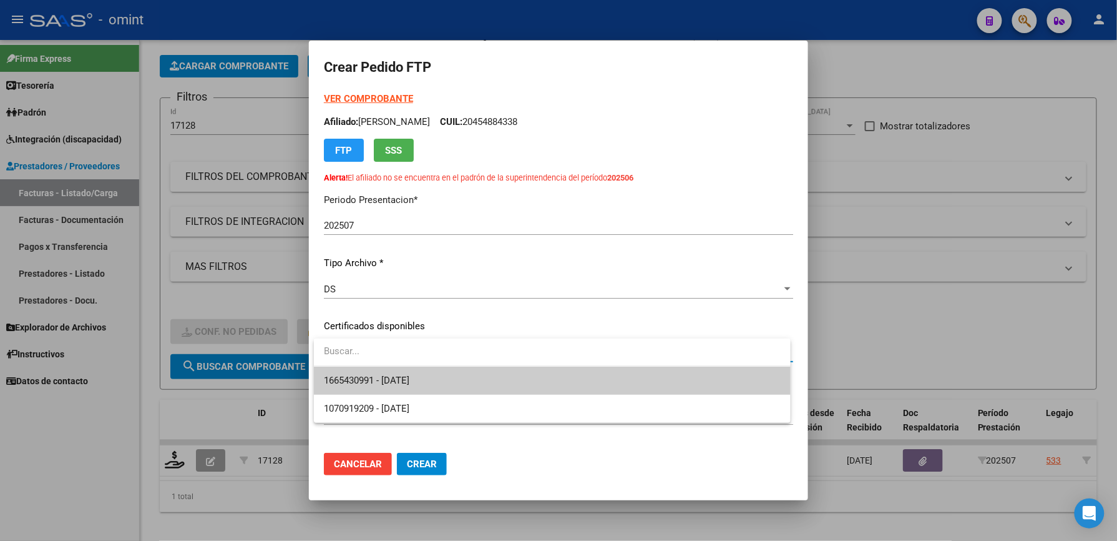
click at [378, 390] on span "1665430991 - 2027-06-18" at bounding box center [552, 380] width 457 height 28
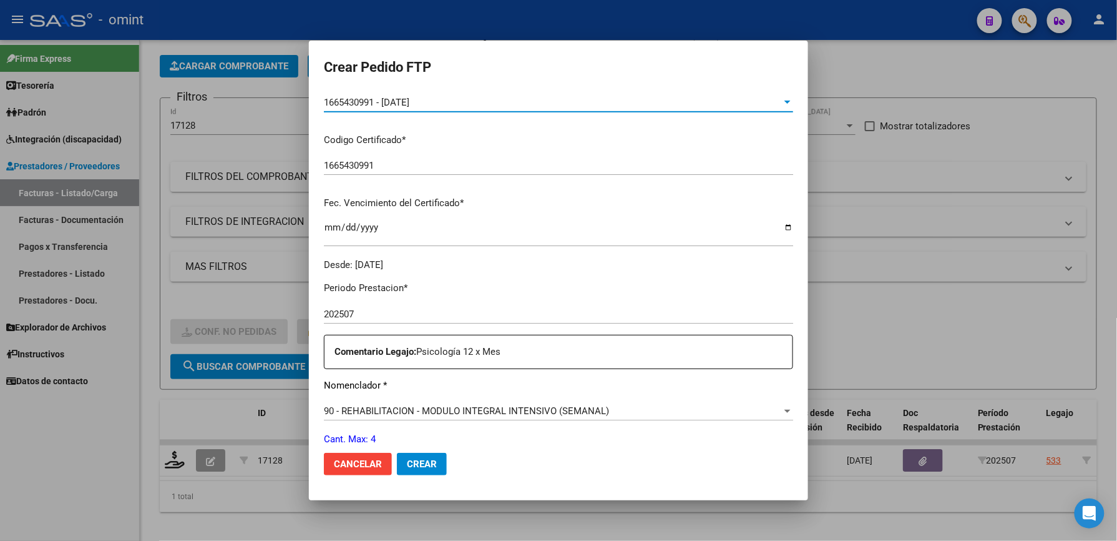
scroll to position [333, 0]
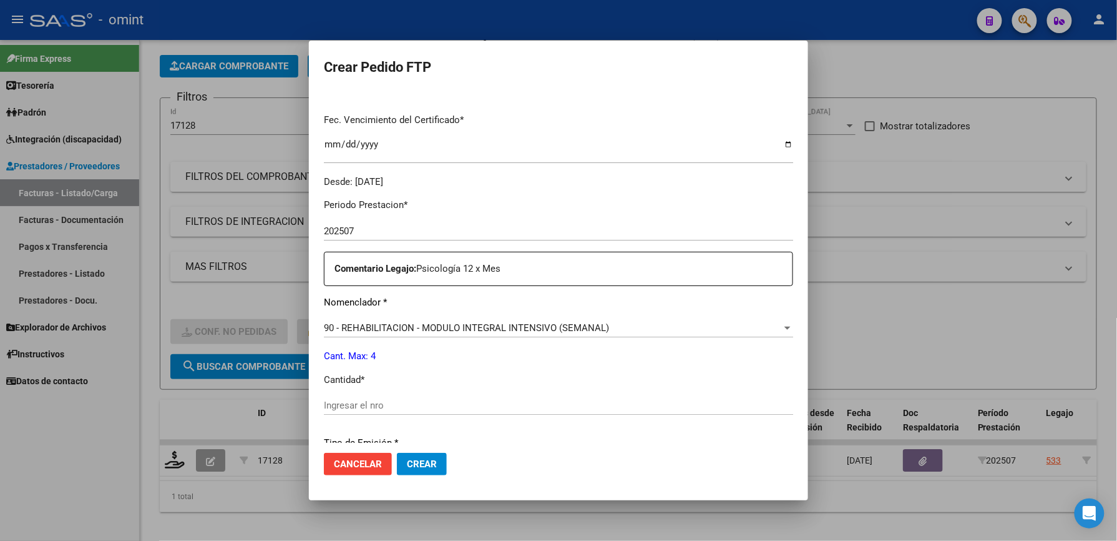
click at [378, 397] on div "Ingresar el nro" at bounding box center [558, 405] width 469 height 19
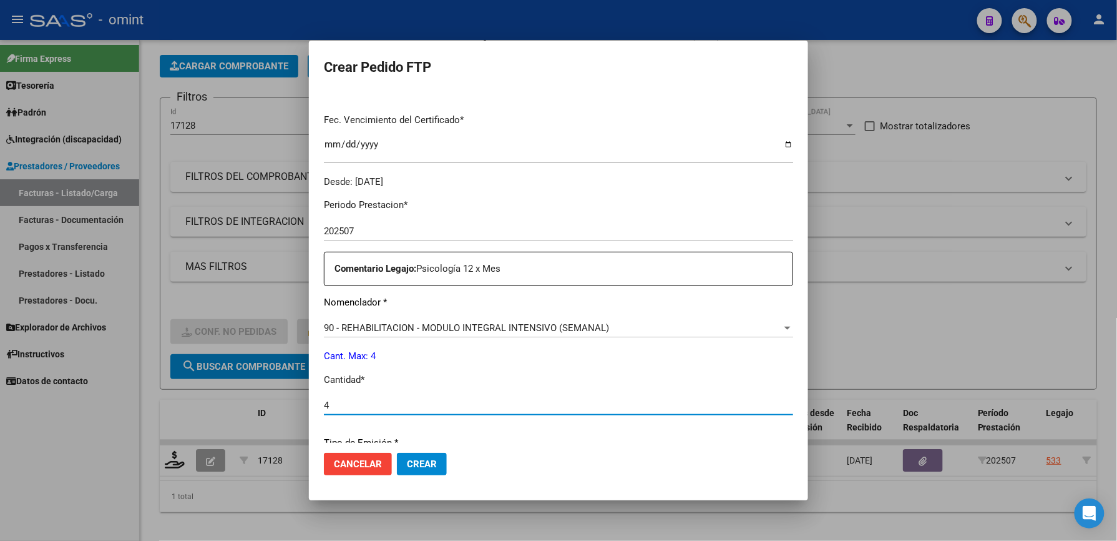
type input "4"
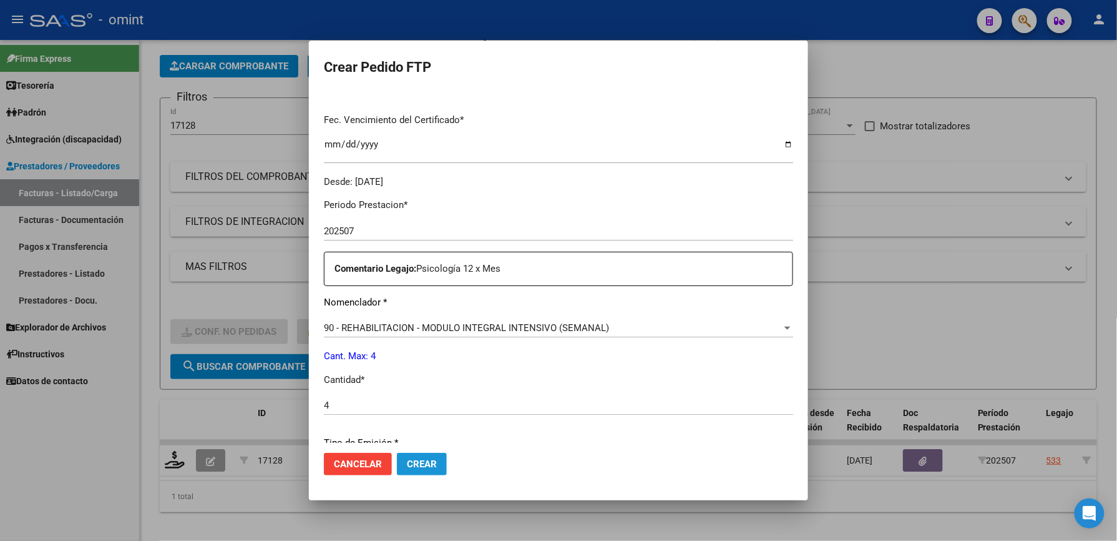
click at [436, 467] on button "Crear" at bounding box center [422, 464] width 50 height 22
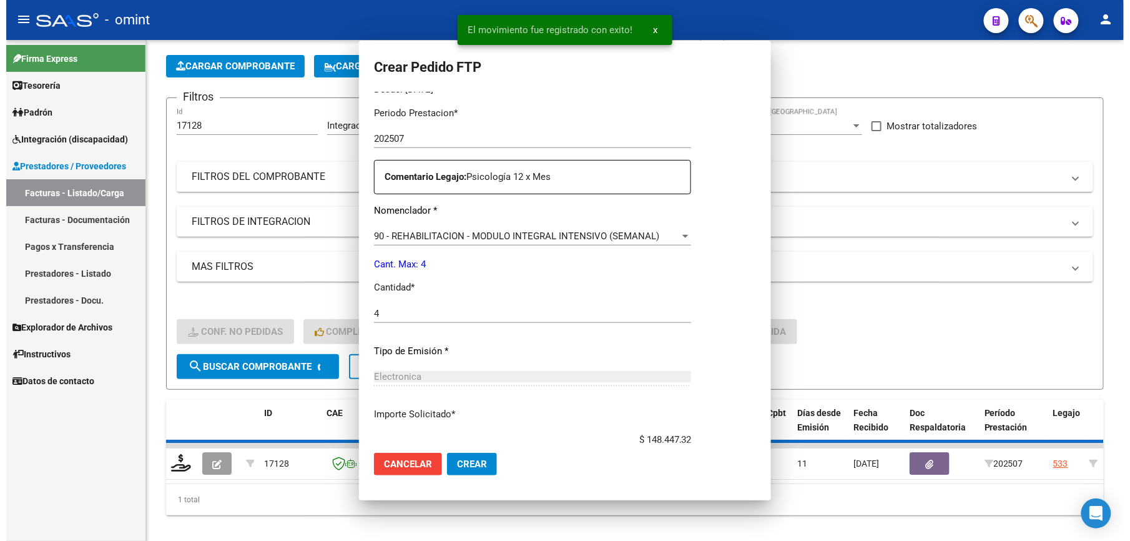
scroll to position [0, 0]
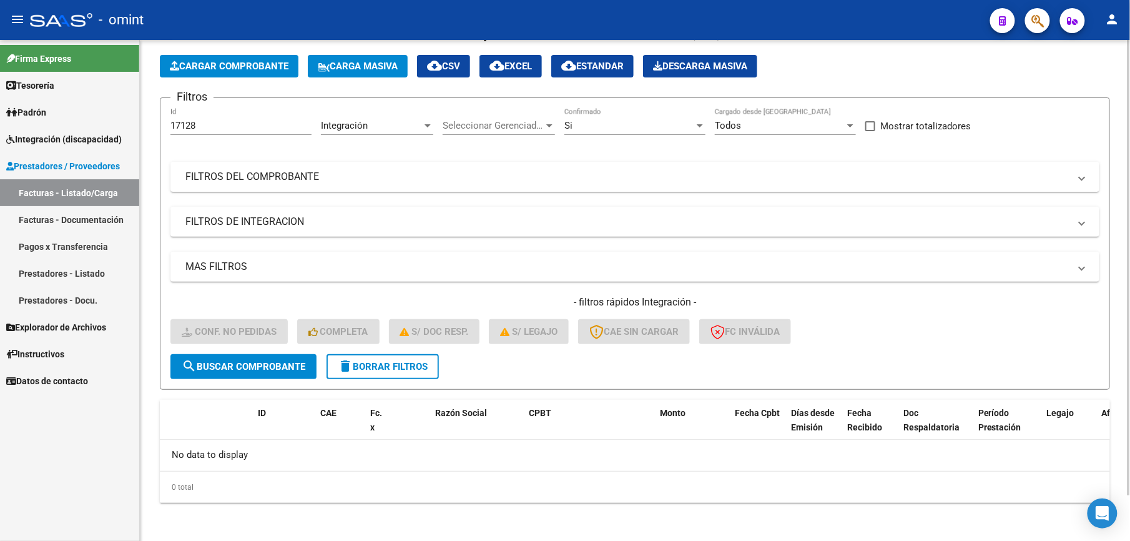
drag, startPoint x: 200, startPoint y: 119, endPoint x: 194, endPoint y: 120, distance: 7.1
click at [194, 120] on div "17128 Id" at bounding box center [240, 121] width 141 height 27
click at [398, 358] on button "delete Borrar Filtros" at bounding box center [383, 366] width 112 height 25
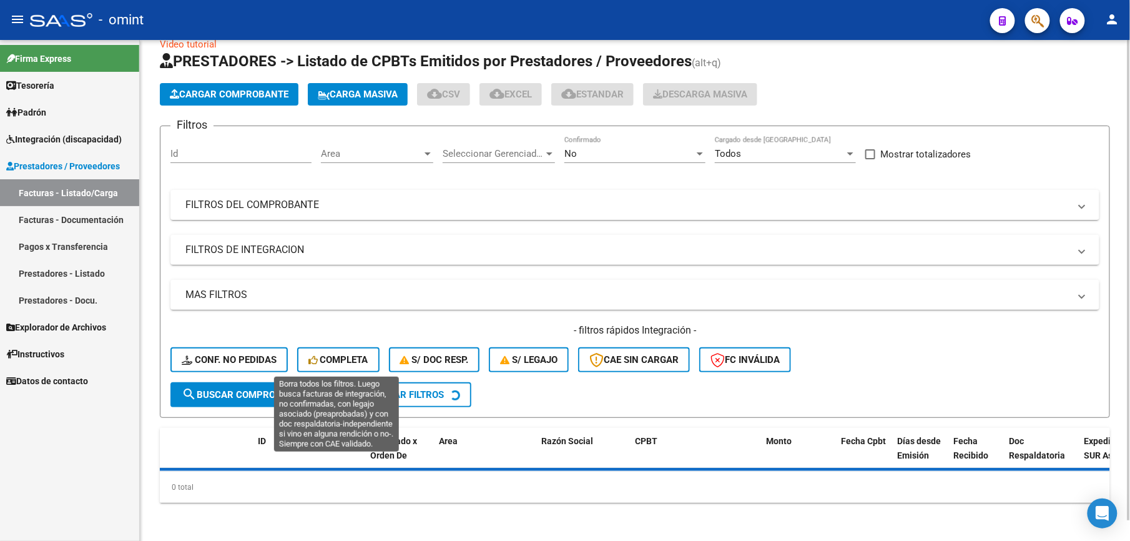
click at [219, 352] on div "- filtros rápidos Integración - Conf. no pedidas Completa S/ Doc Resp. S/ legaj…" at bounding box center [634, 352] width 929 height 59
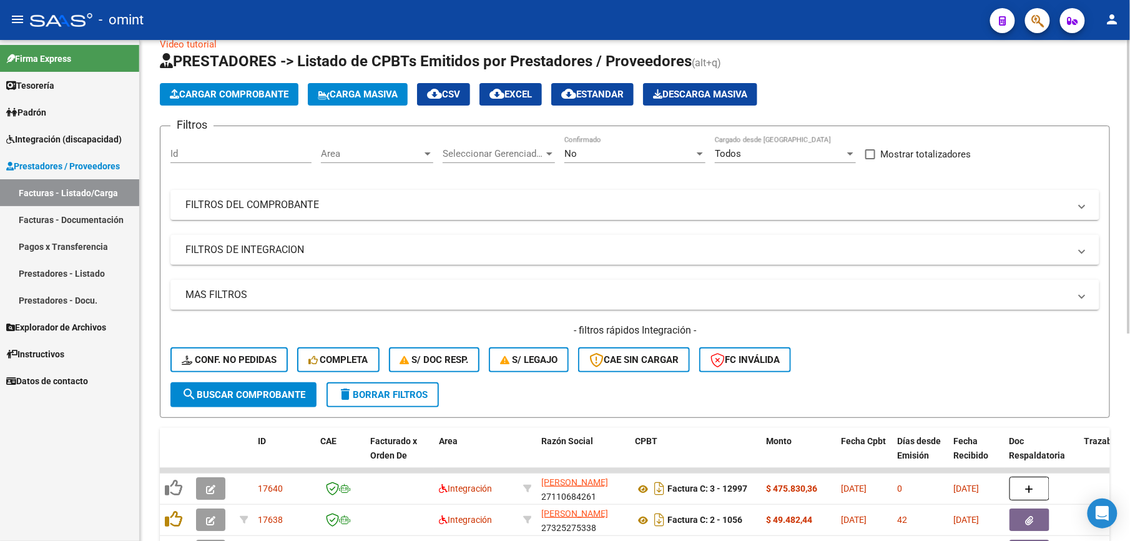
scroll to position [51, 0]
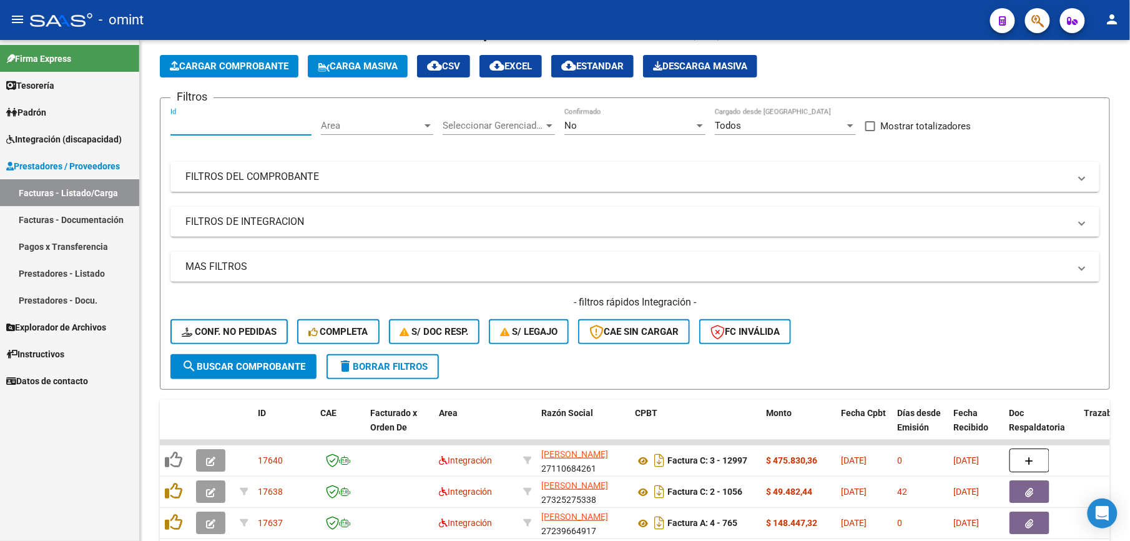
drag, startPoint x: 194, startPoint y: 125, endPoint x: 80, endPoint y: 125, distance: 113.6
click at [80, 125] on mat-sidenav-container "Firma Express Tesorería Extractos Procesados (csv) Extractos Originales (pdf) P…" at bounding box center [565, 290] width 1130 height 501
type input "15619"
click at [227, 363] on span "search Buscar Comprobante" at bounding box center [244, 366] width 124 height 11
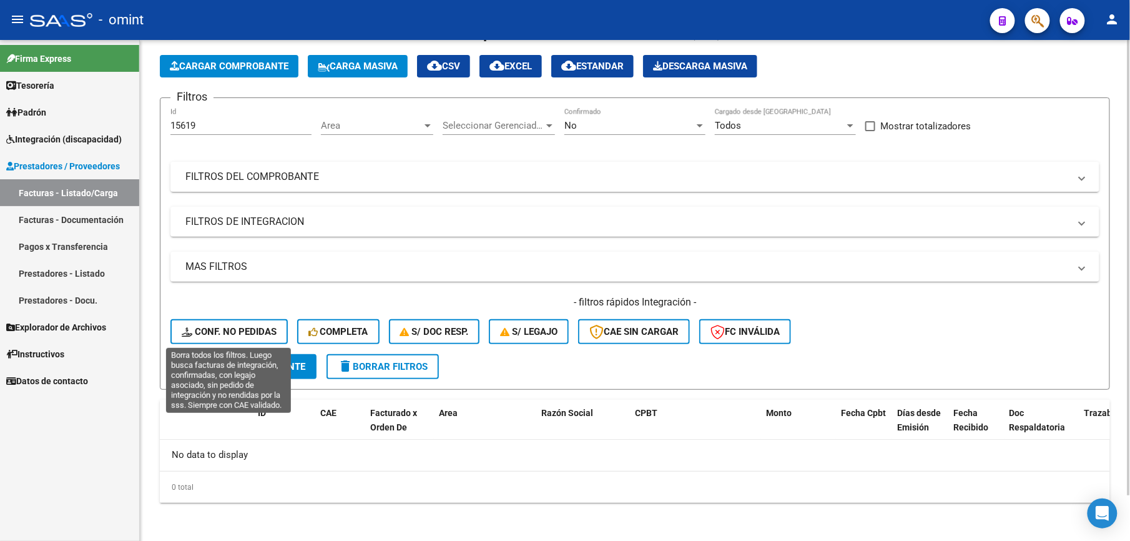
click at [231, 330] on span "Conf. no pedidas" at bounding box center [229, 331] width 95 height 11
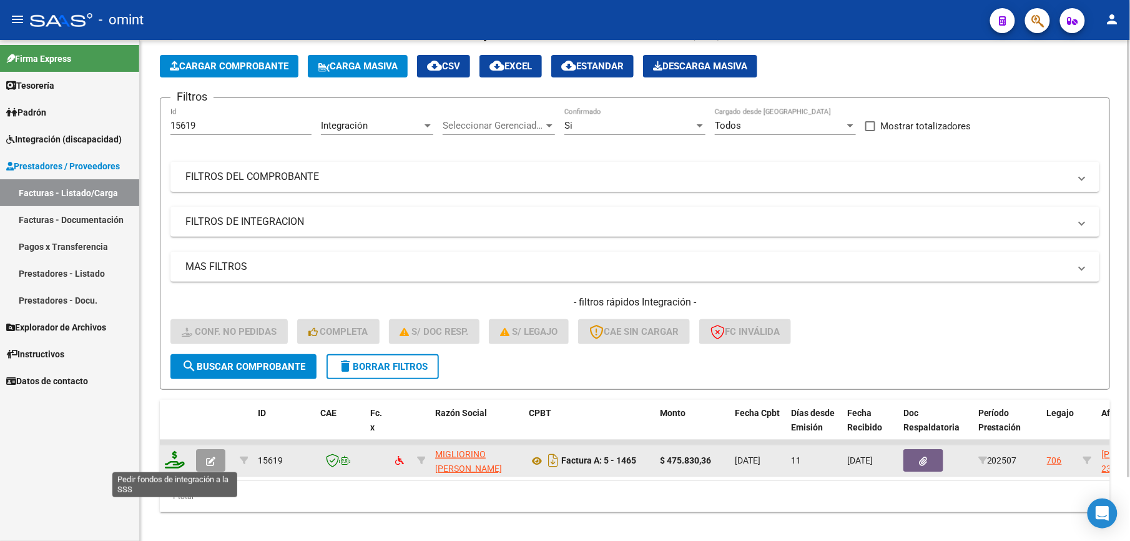
click at [175, 458] on icon at bounding box center [175, 459] width 20 height 17
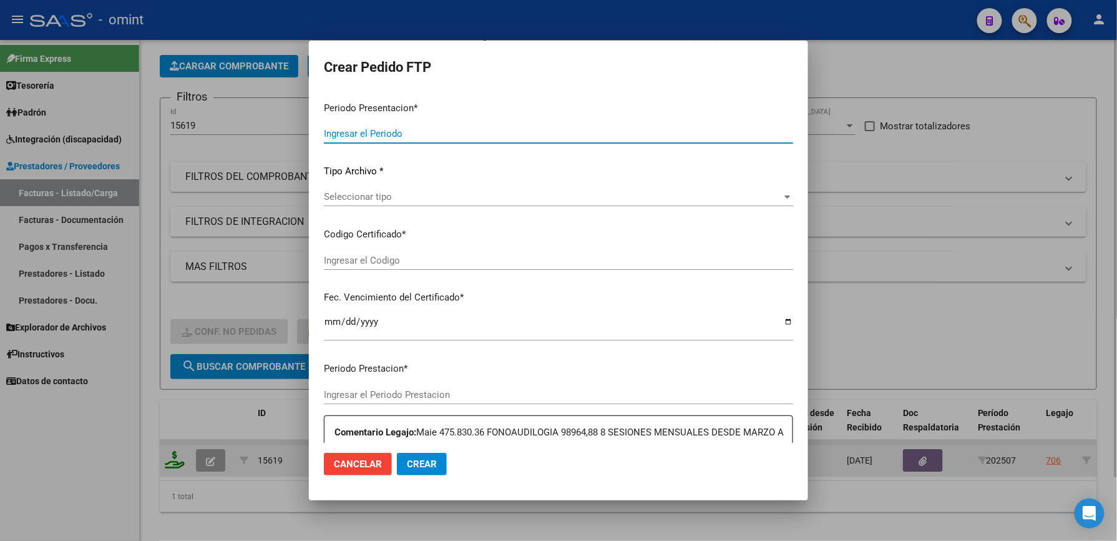
type input "202507"
type input "$ 475.830,36"
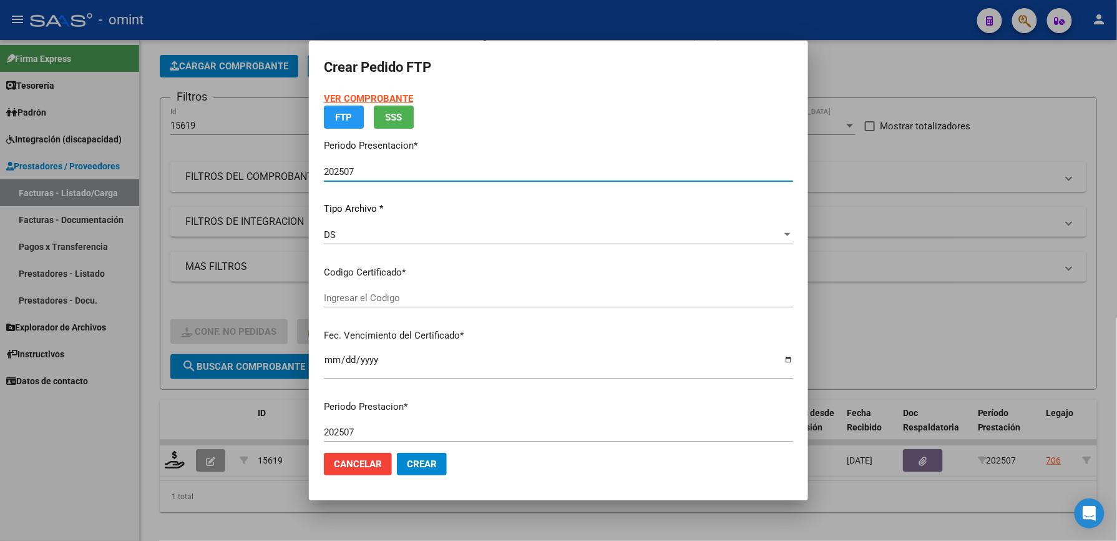
type input "4279398808"
type input "2025-06-06"
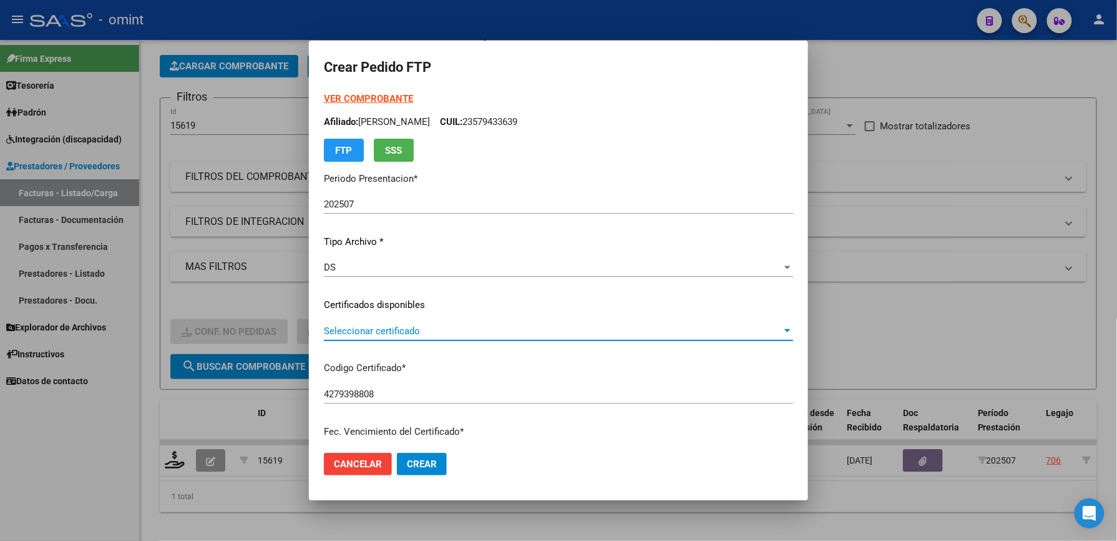
click at [416, 330] on span "Seleccionar certificado" at bounding box center [553, 330] width 458 height 11
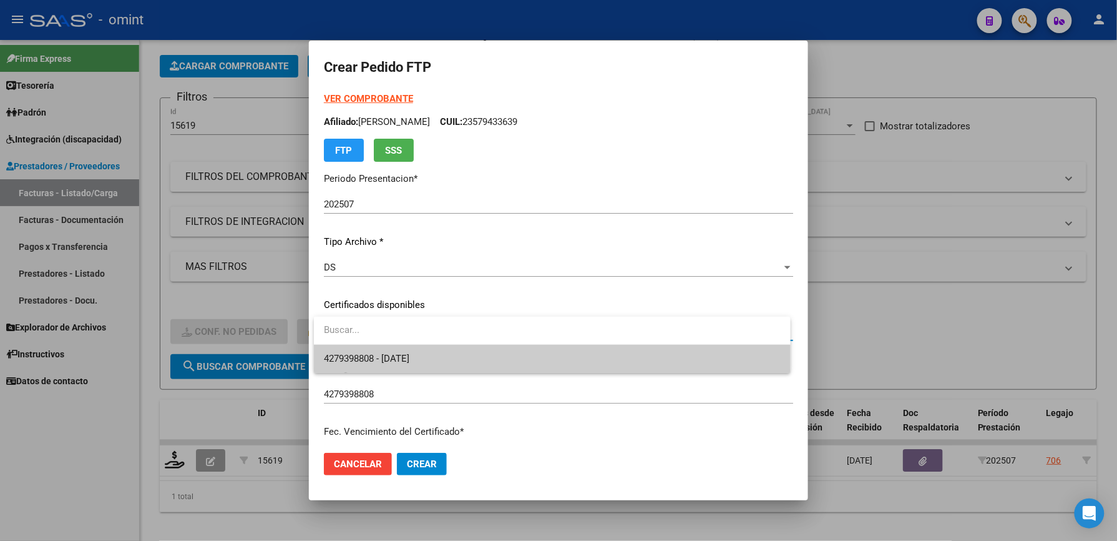
click at [347, 366] on span "4279398808 - 2025-06-06" at bounding box center [552, 359] width 457 height 28
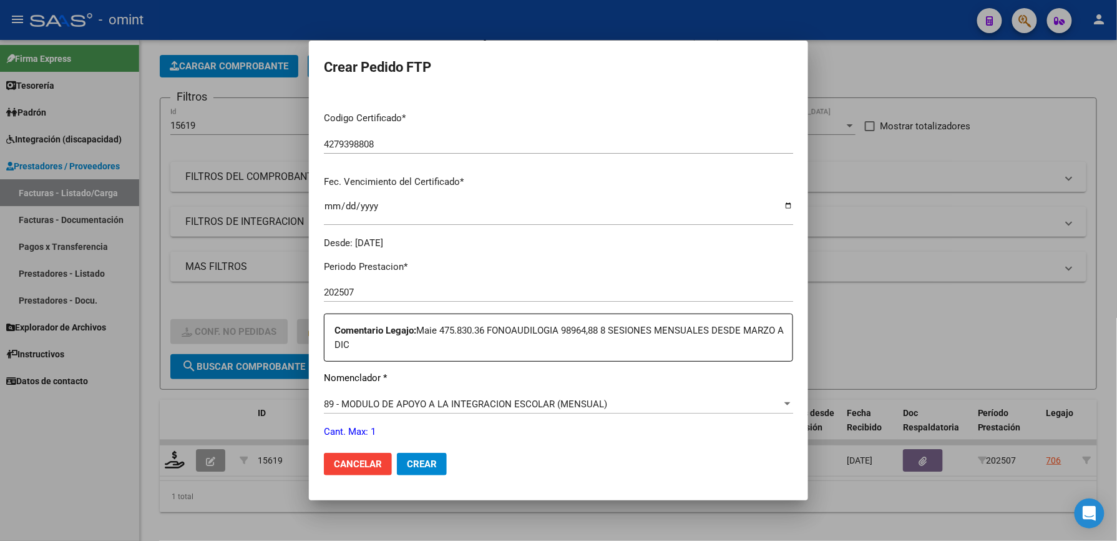
scroll to position [333, 0]
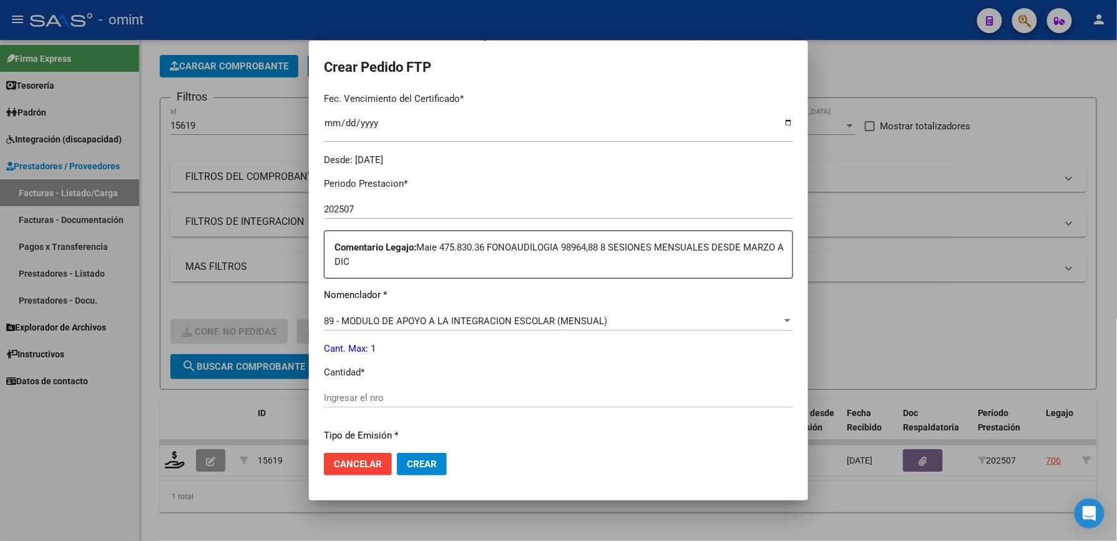
click at [370, 413] on div "Ingresar el nro" at bounding box center [558, 403] width 469 height 31
click at [360, 405] on div "Ingresar el nro" at bounding box center [558, 397] width 469 height 19
click at [360, 400] on input "Ingresar el nro" at bounding box center [558, 397] width 469 height 11
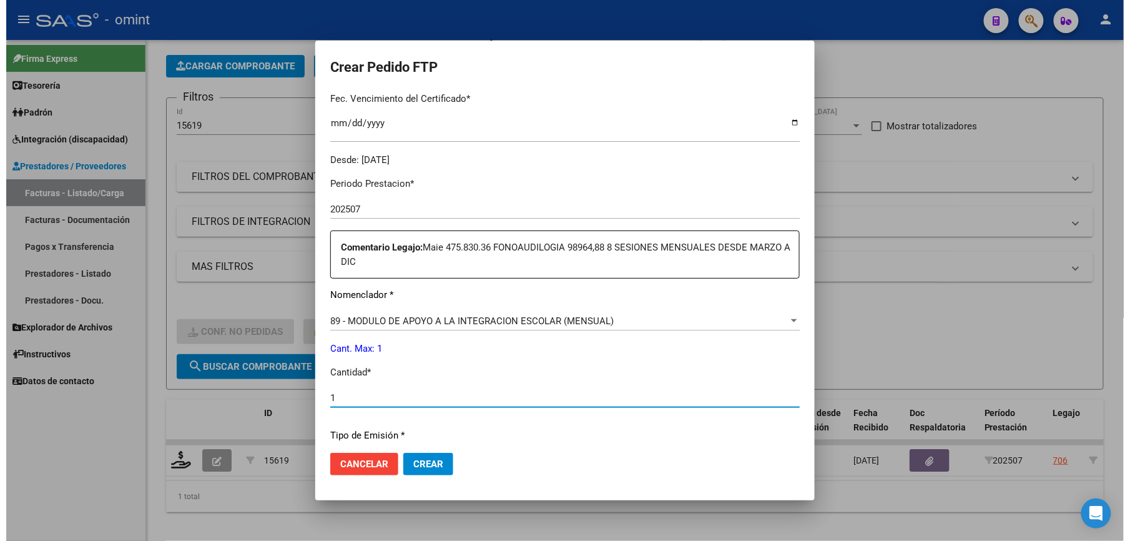
scroll to position [416, 0]
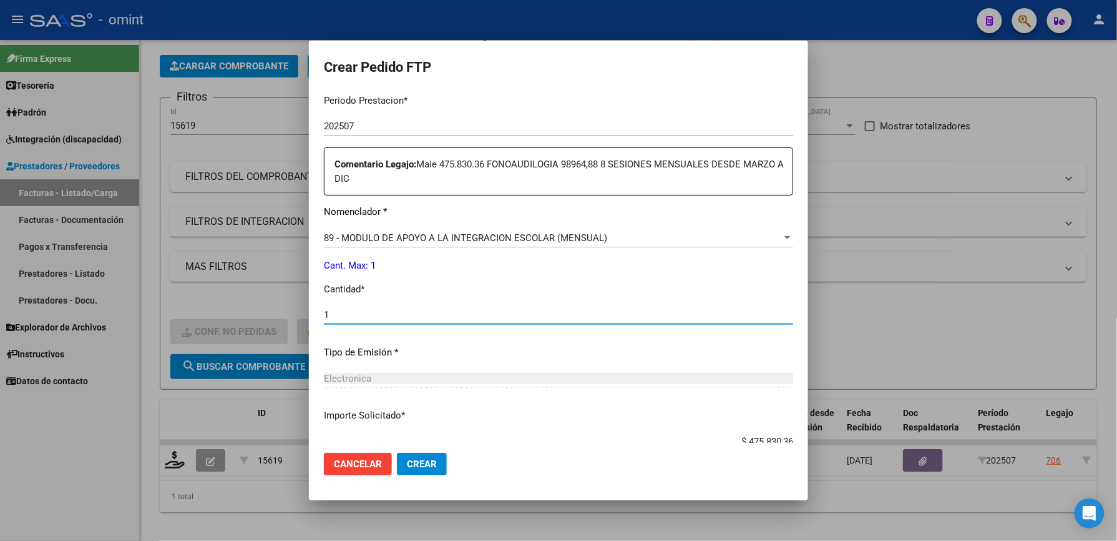
type input "1"
click at [418, 464] on span "Crear" at bounding box center [422, 463] width 30 height 11
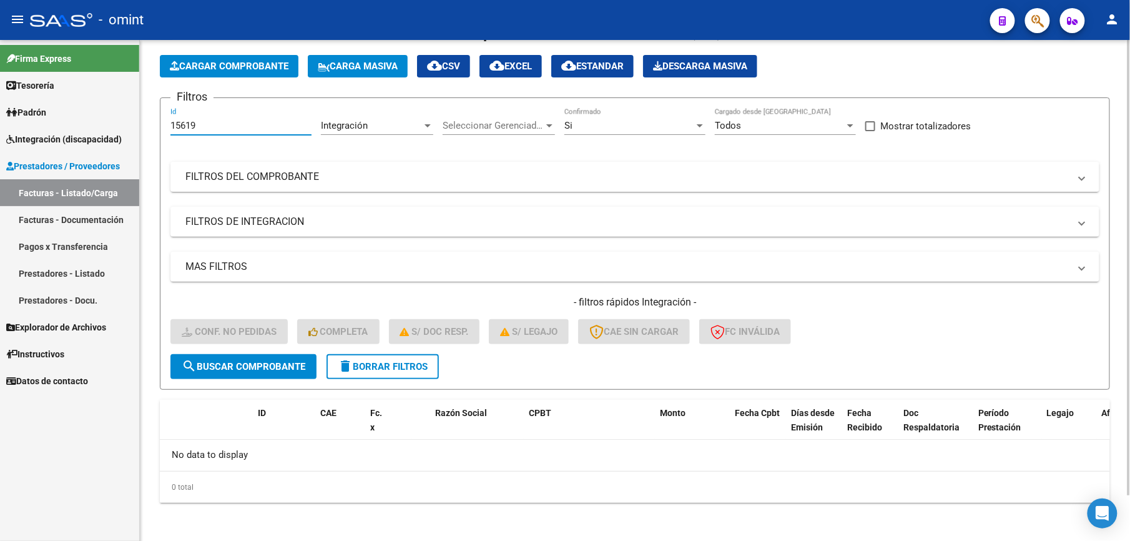
click at [204, 126] on input "15619" at bounding box center [240, 125] width 141 height 11
type input "15620"
click at [226, 352] on div "- filtros rápidos Integración - Conf. no pedidas Completa S/ Doc Resp. S/ legaj…" at bounding box center [634, 324] width 929 height 59
click at [267, 361] on span "search Buscar Comprobante" at bounding box center [244, 366] width 124 height 11
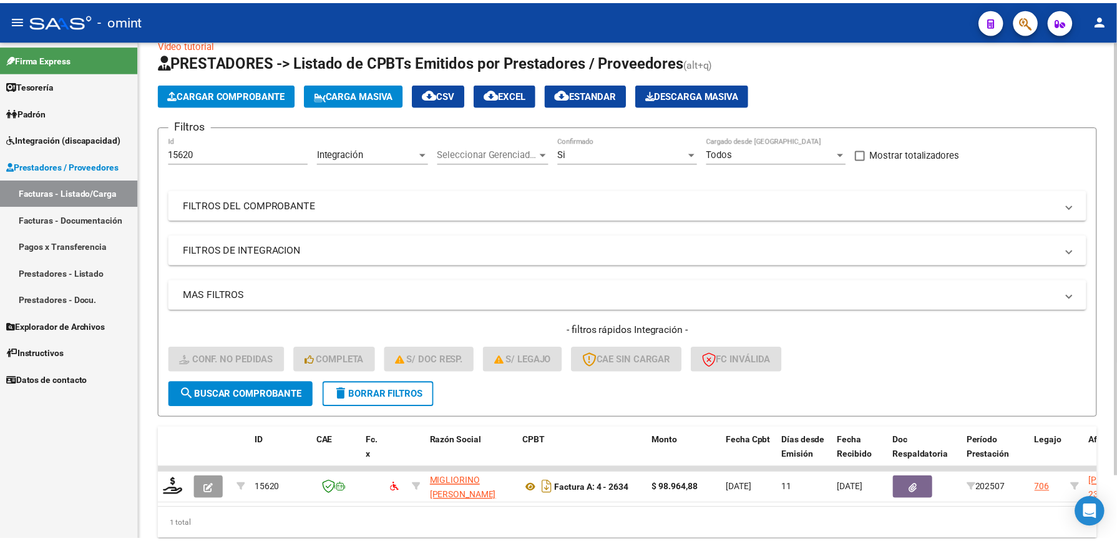
scroll to position [51, 0]
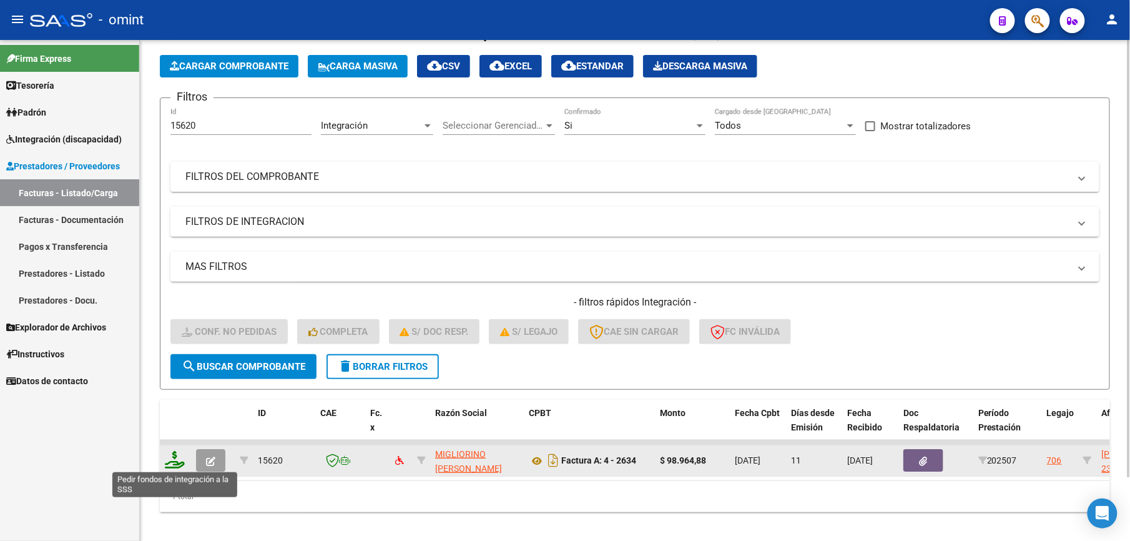
click at [180, 460] on icon at bounding box center [175, 459] width 20 height 17
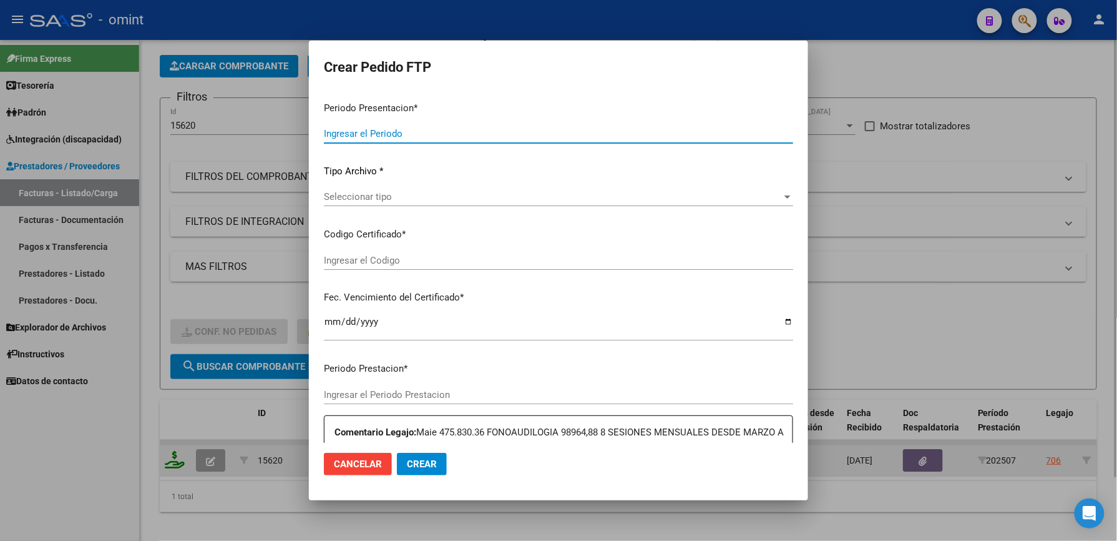
type input "202507"
type input "$ 98.964,88"
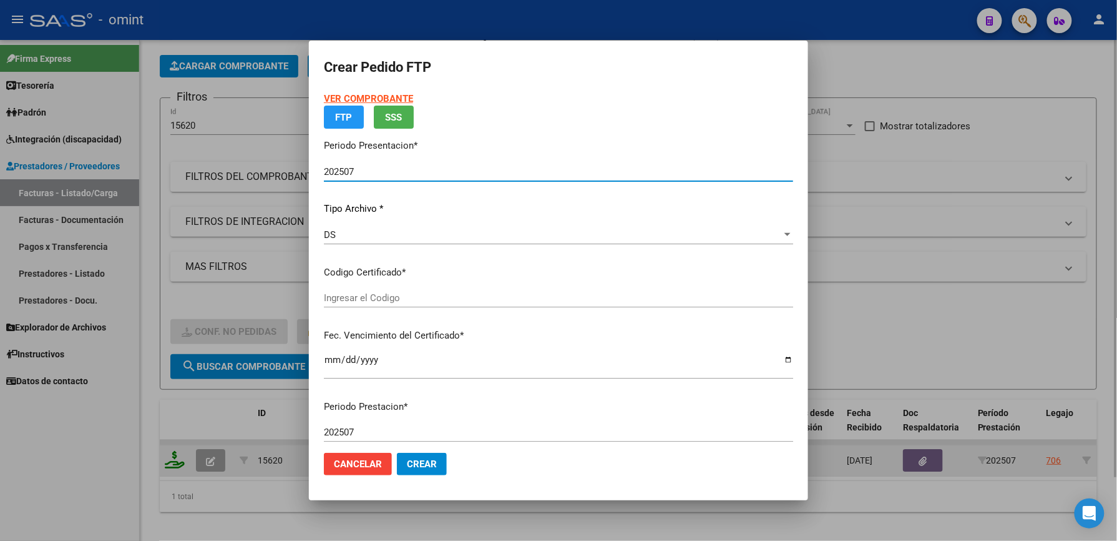
type input "4279398808"
type input "2025-06-06"
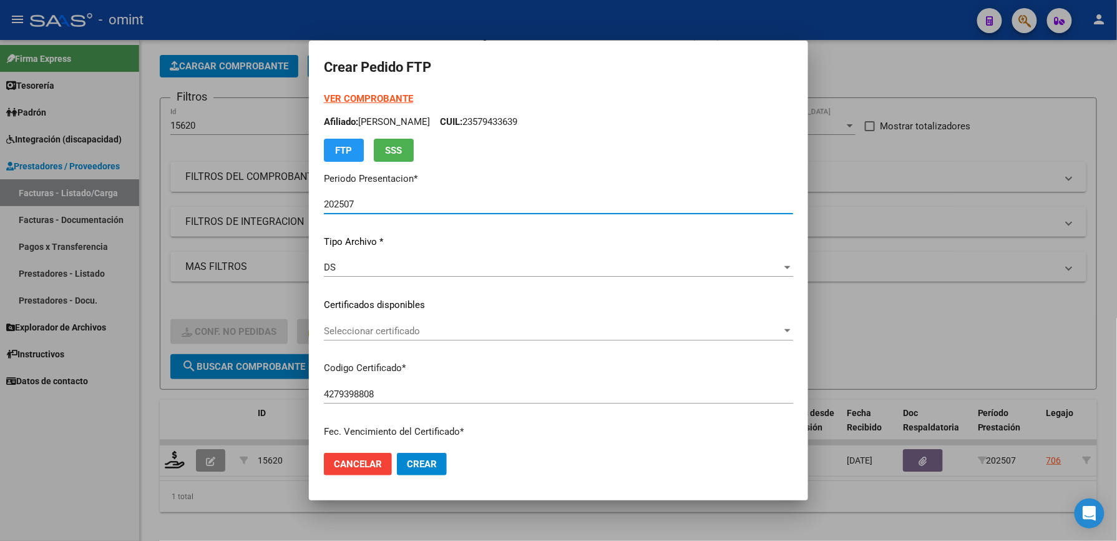
scroll to position [83, 0]
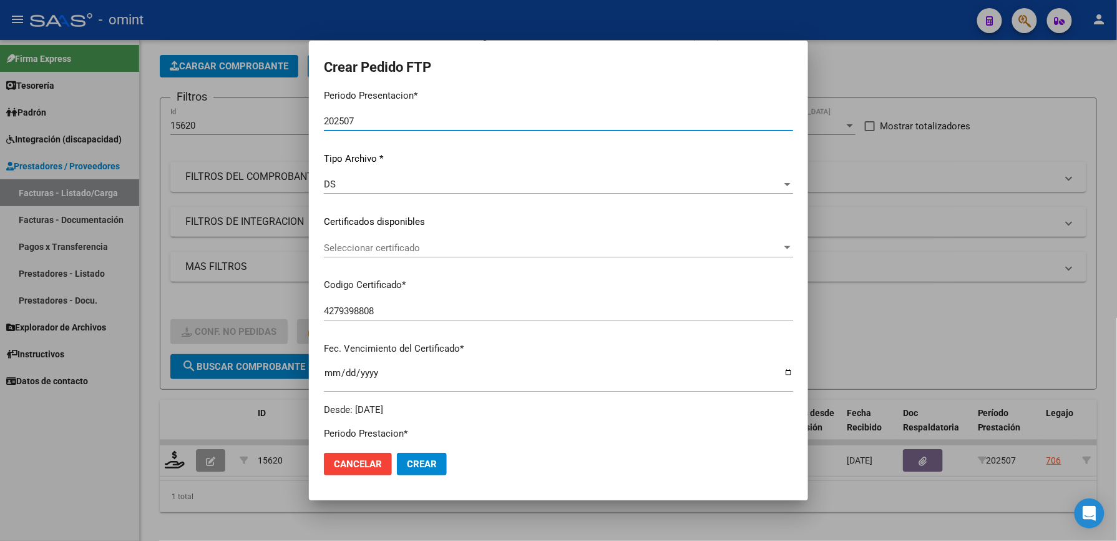
click at [396, 238] on div "Seleccionar certificado Seleccionar certificado" at bounding box center [558, 247] width 469 height 19
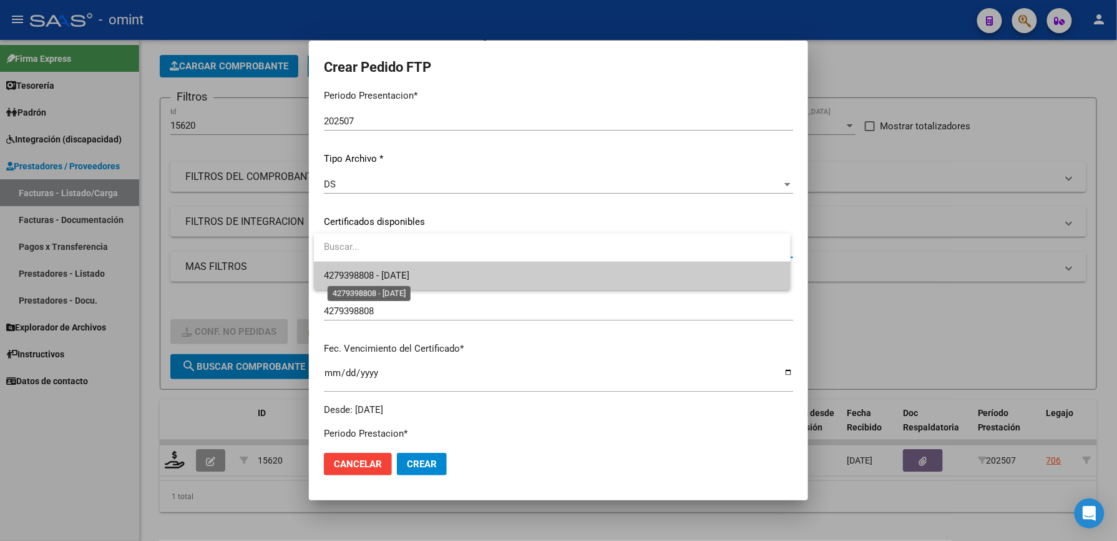
click at [398, 271] on span "4279398808 - 2025-06-06" at bounding box center [367, 275] width 86 height 11
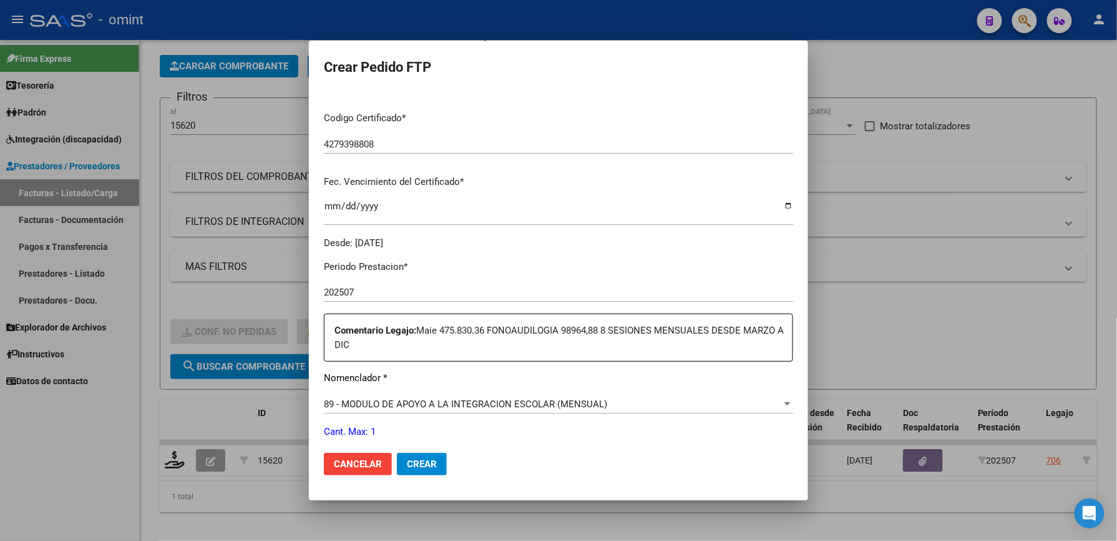
scroll to position [416, 0]
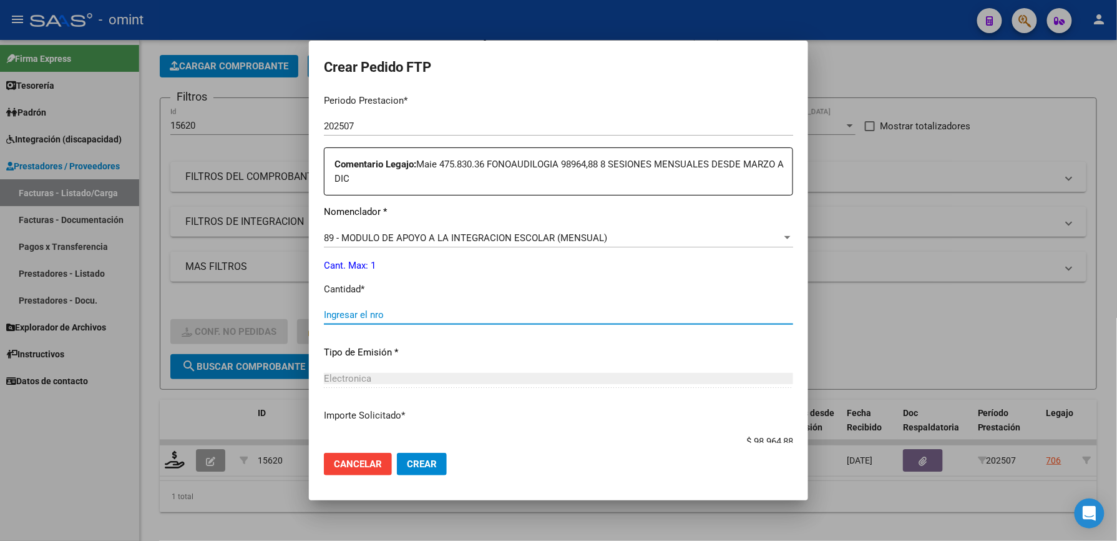
click at [345, 313] on input "Ingresar el nro" at bounding box center [558, 314] width 469 height 11
type input "1"
click at [785, 236] on div at bounding box center [788, 237] width 6 height 3
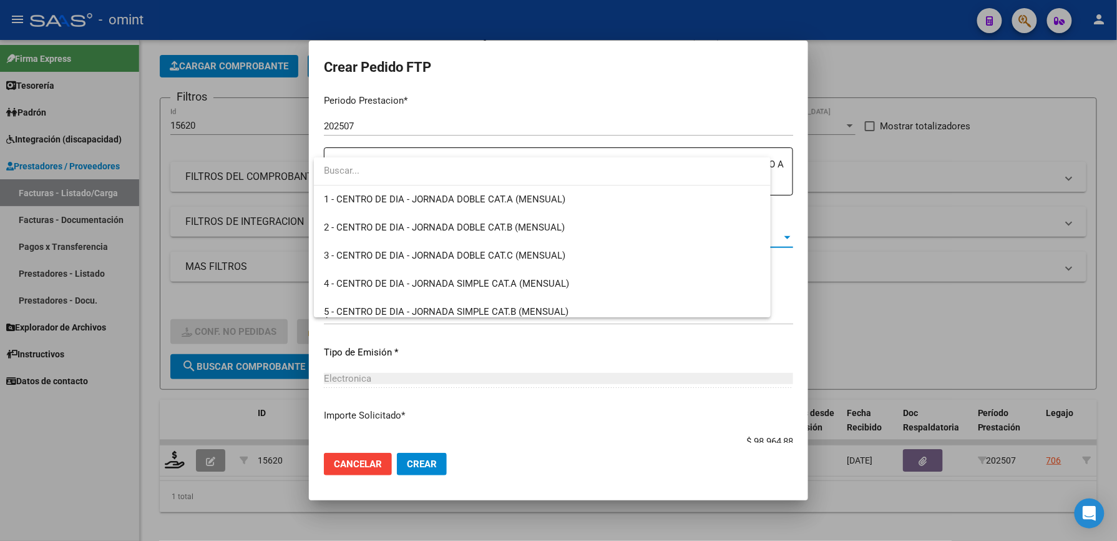
scroll to position [2435, 0]
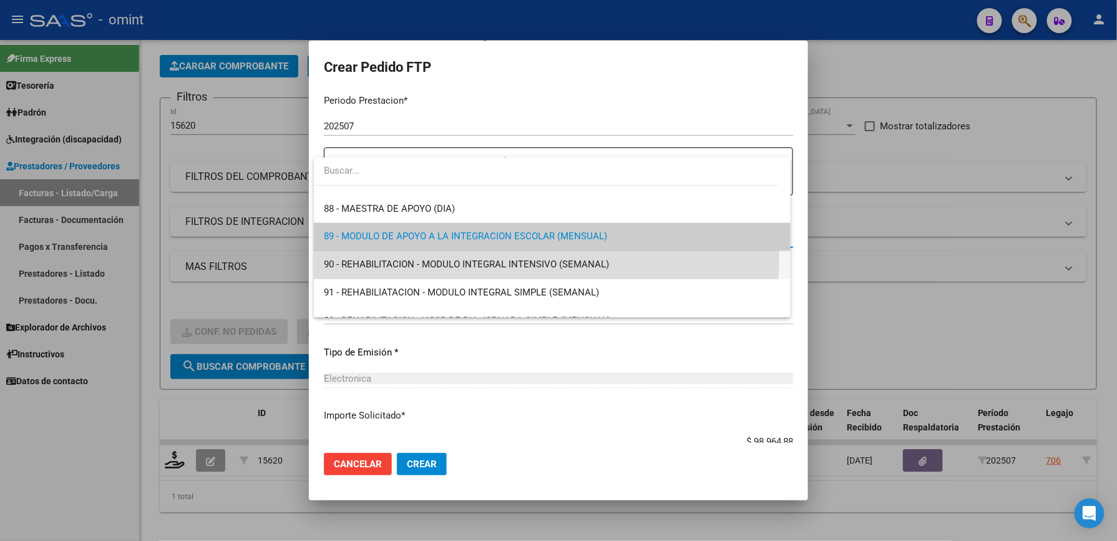
click at [499, 258] on span "90 - REHABILITACION - MODULO INTEGRAL INTENSIVO (SEMANAL)" at bounding box center [552, 265] width 457 height 28
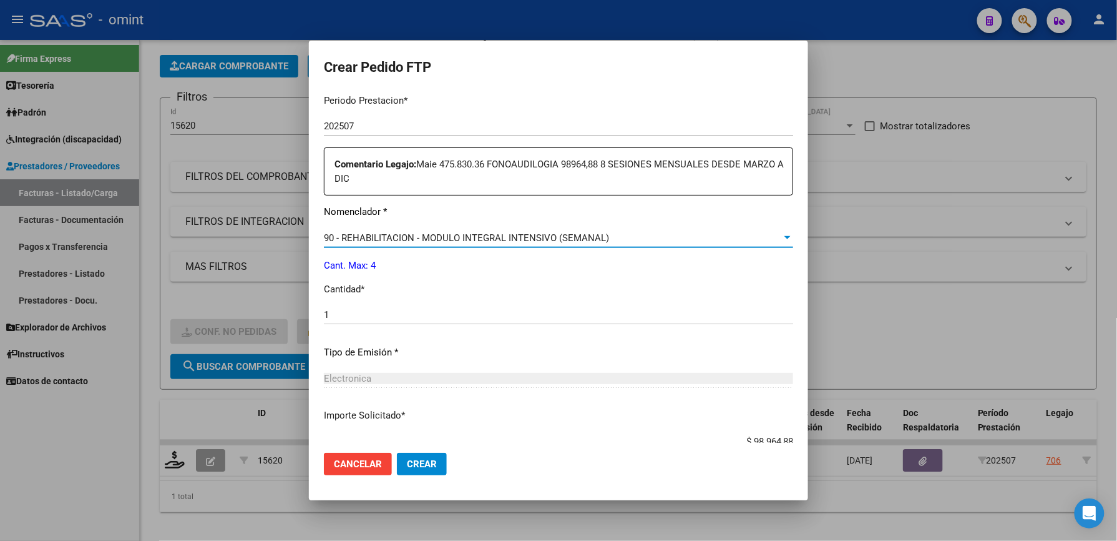
click at [570, 233] on span "90 - REHABILITACION - MODULO INTEGRAL INTENSIVO (SEMANAL)" at bounding box center [466, 237] width 285 height 11
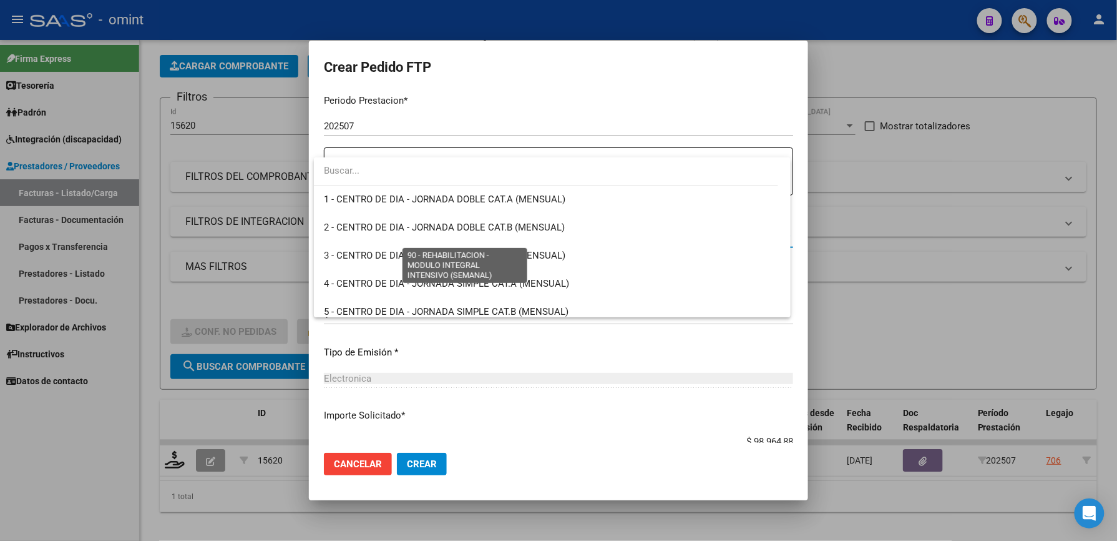
scroll to position [2462, 0]
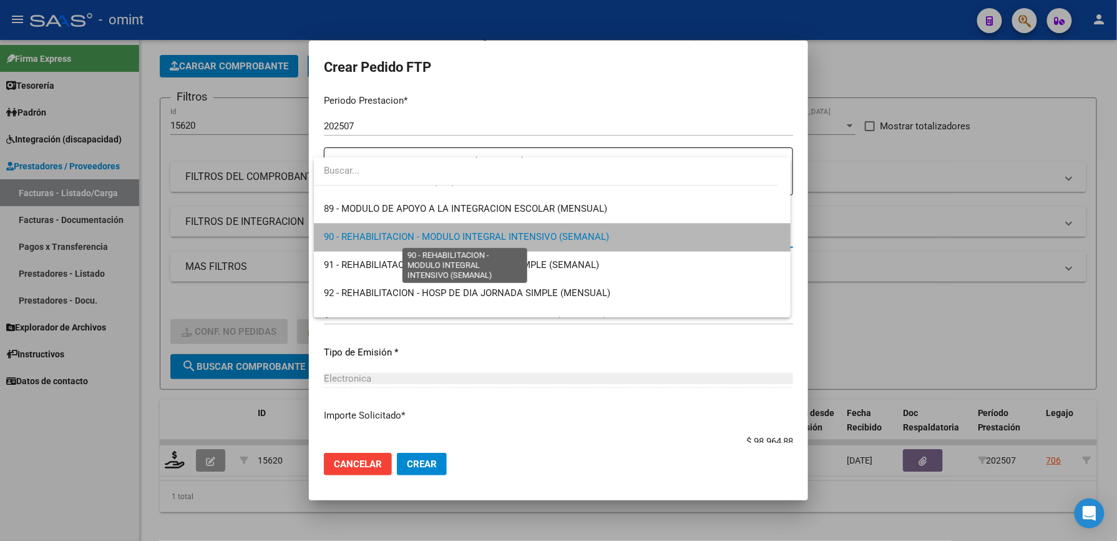
click at [570, 233] on span "90 - REHABILITACION - MODULO INTEGRAL INTENSIVO (SEMANAL)" at bounding box center [466, 237] width 285 height 11
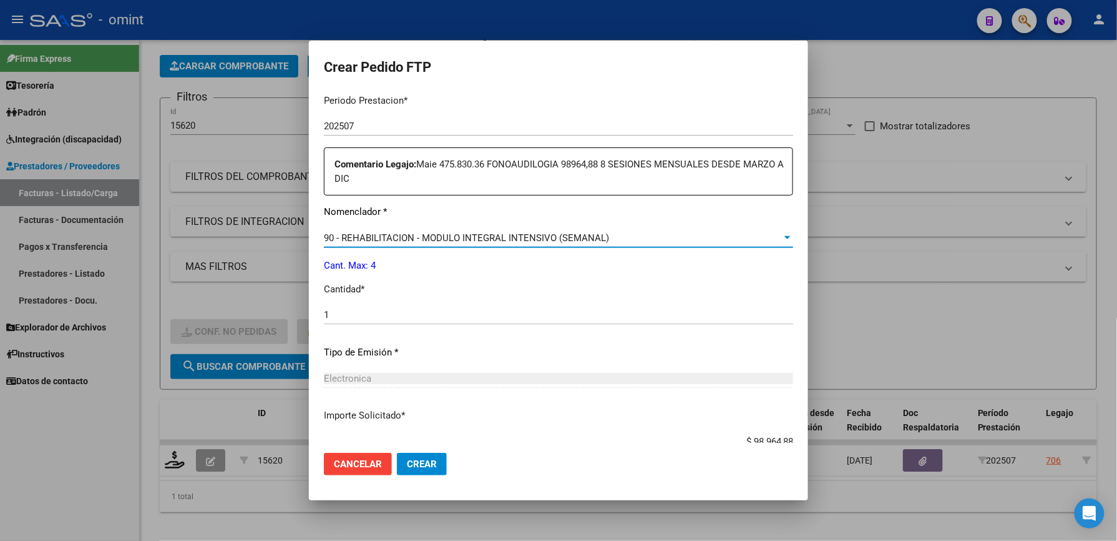
click at [785, 238] on div at bounding box center [788, 237] width 6 height 3
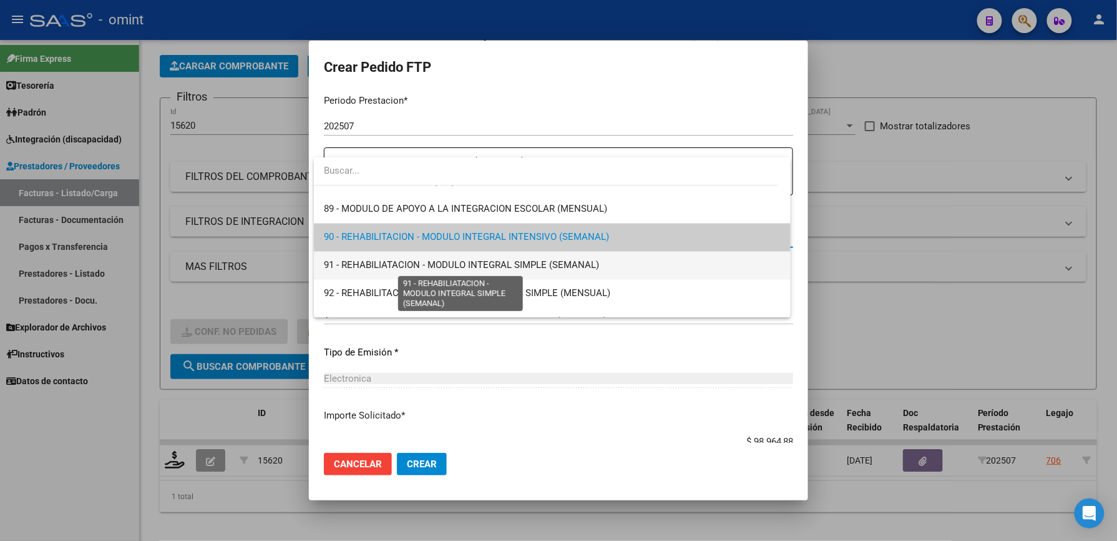
click at [533, 268] on span "91 - REHABILIATACION - MODULO INTEGRAL SIMPLE (SEMANAL)" at bounding box center [461, 265] width 275 height 11
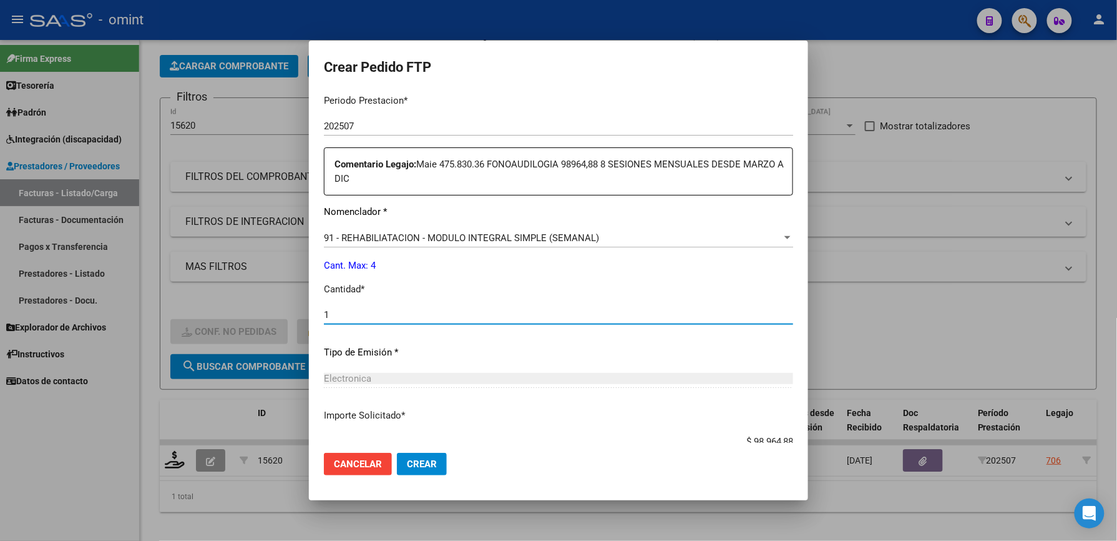
click at [460, 310] on input "1" at bounding box center [558, 314] width 469 height 11
type input "4"
click at [423, 461] on span "Crear" at bounding box center [422, 463] width 30 height 11
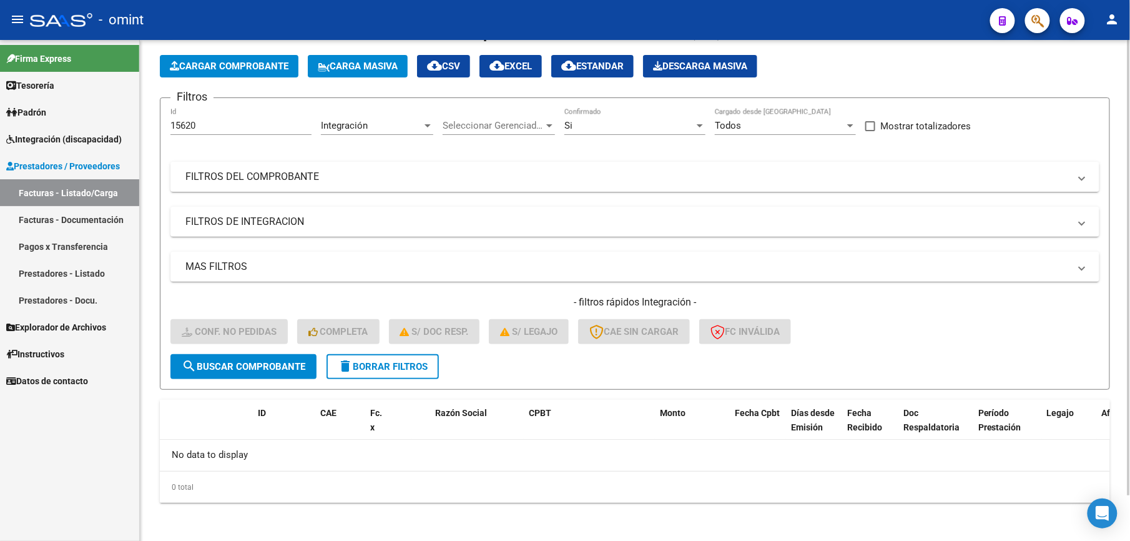
click at [201, 125] on input "15620" at bounding box center [240, 125] width 141 height 11
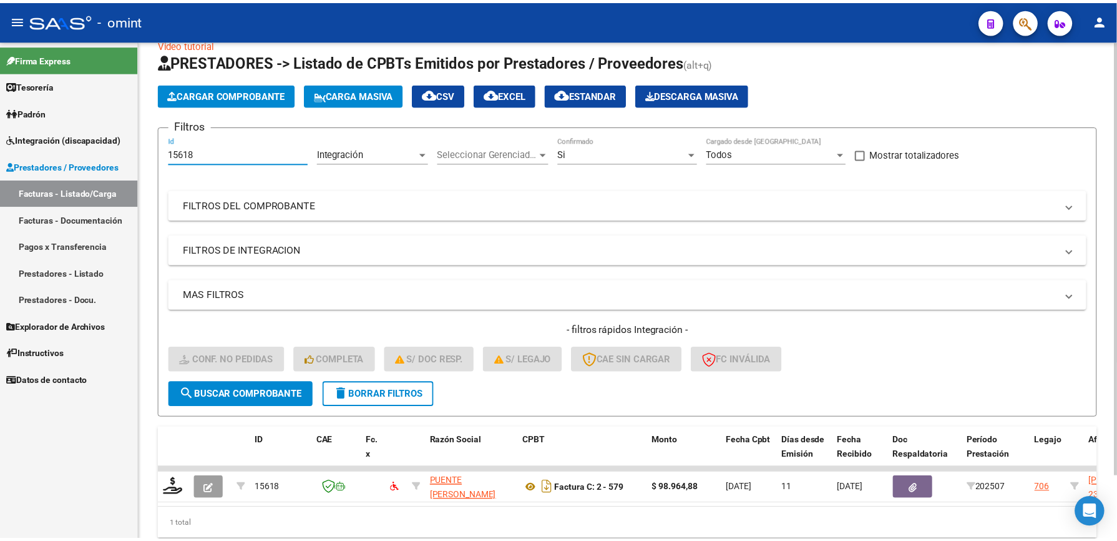
scroll to position [51, 0]
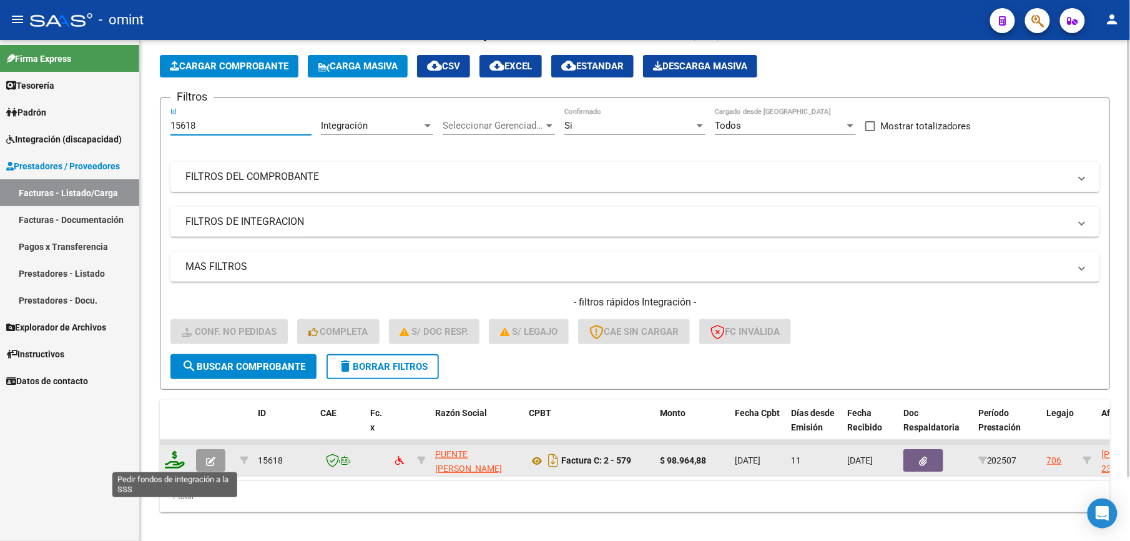
type input "15618"
click at [170, 458] on icon at bounding box center [175, 459] width 20 height 17
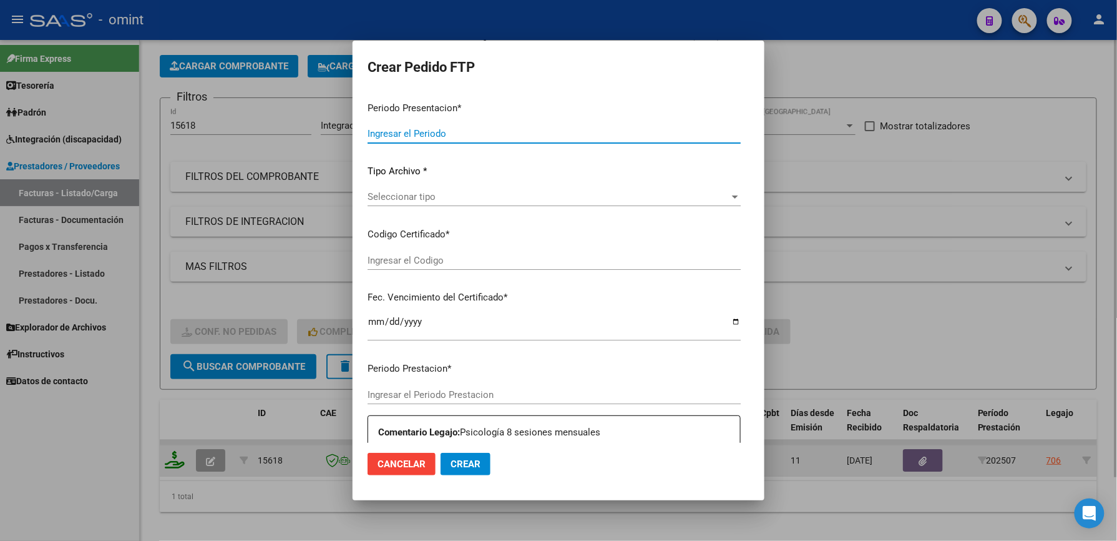
type input "202507"
type input "$ 98.964,88"
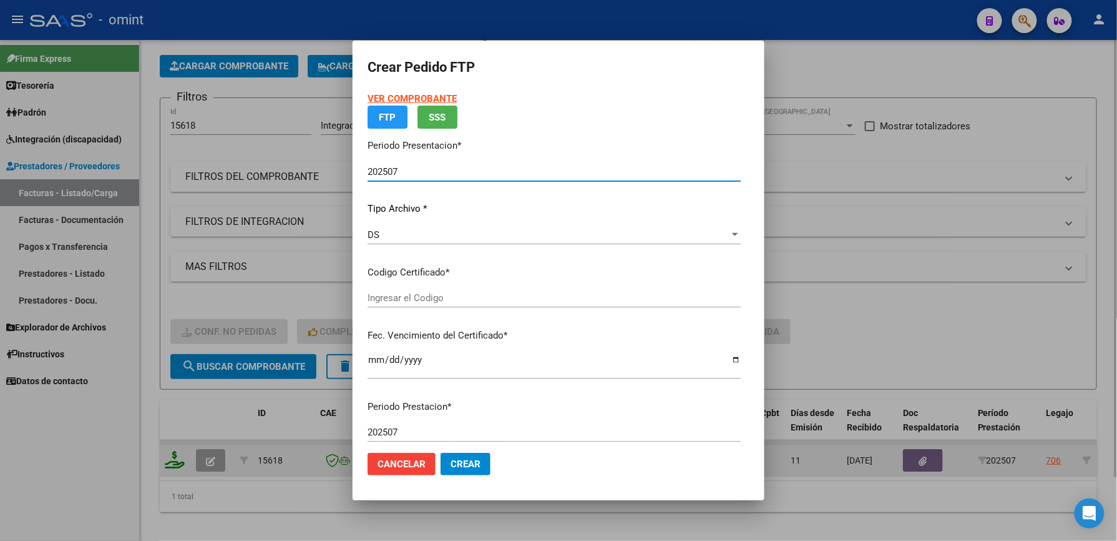
type input "4279398808"
type input "2025-06-06"
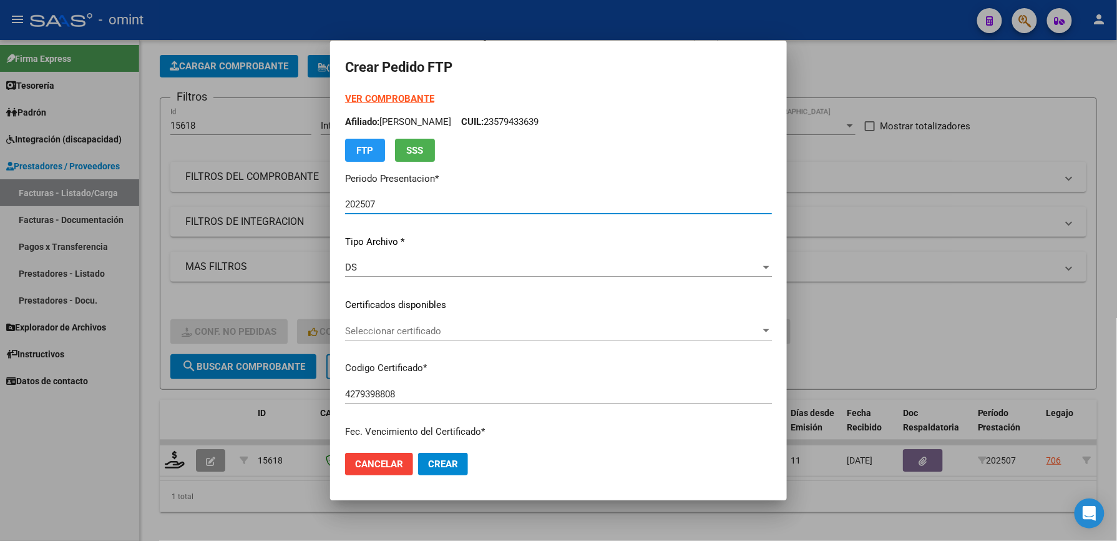
click at [377, 325] on span "Seleccionar certificado" at bounding box center [553, 330] width 416 height 11
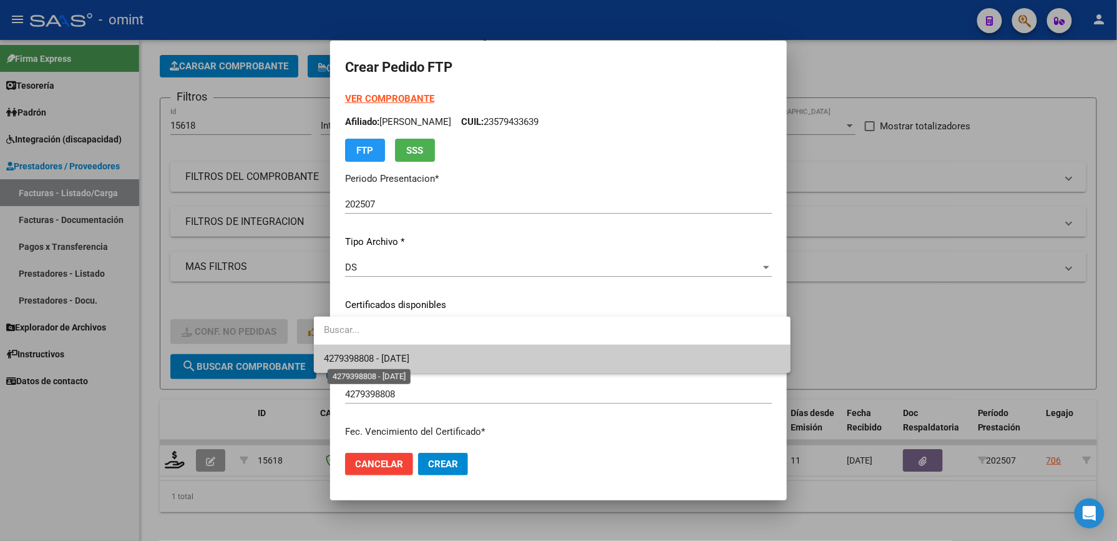
click at [377, 361] on span "4279398808 - 2025-06-06" at bounding box center [367, 358] width 86 height 11
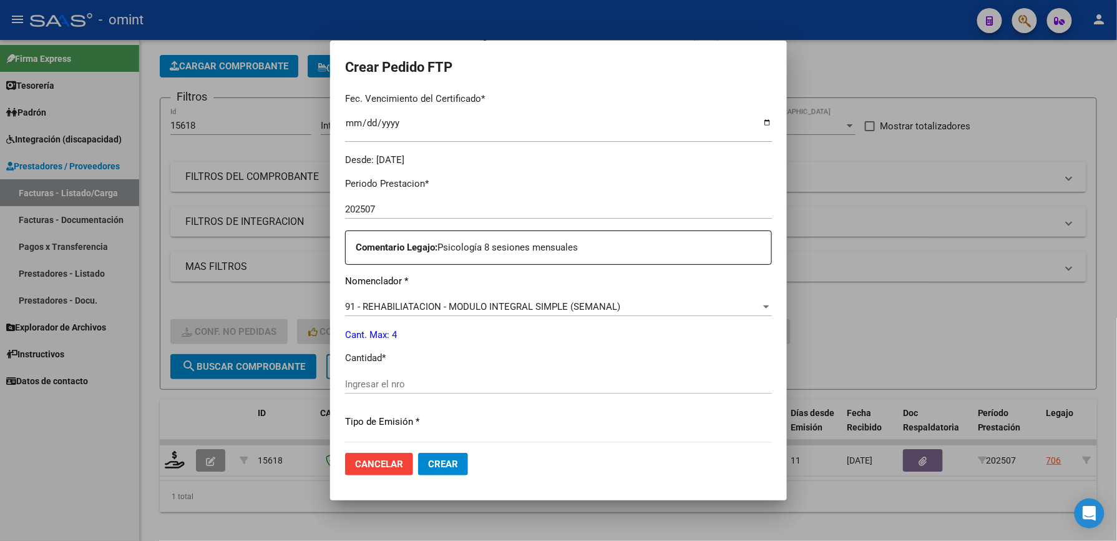
scroll to position [416, 0]
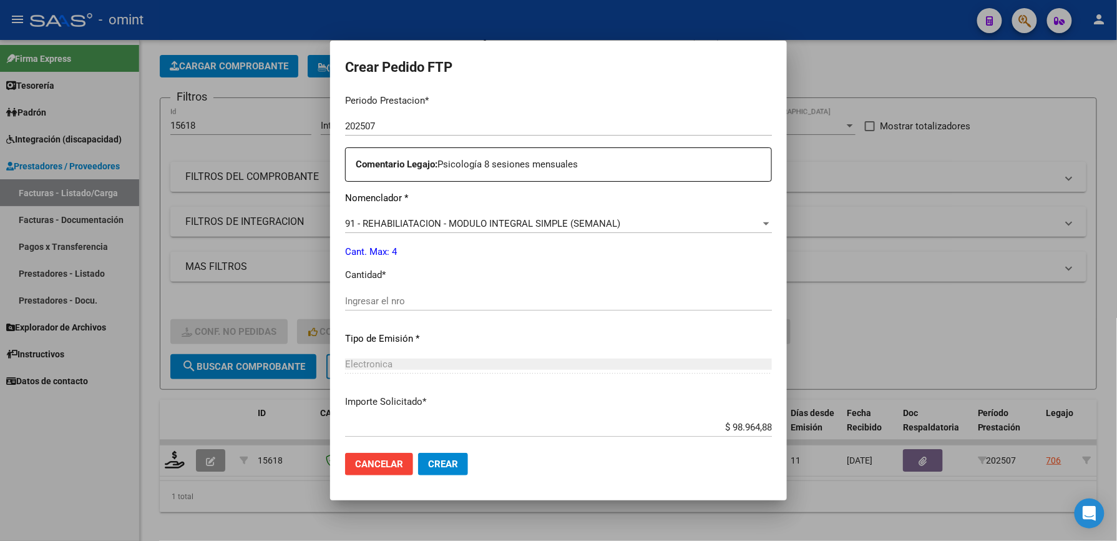
click at [345, 290] on div "Periodo Prestacion * 202507 Ingresar el Periodo Prestacion Comentario Legajo: P…" at bounding box center [558, 298] width 427 height 428
click at [345, 292] on div "Ingresar el nro" at bounding box center [558, 301] width 427 height 19
type input "4"
click at [430, 458] on span "Crear" at bounding box center [443, 463] width 30 height 11
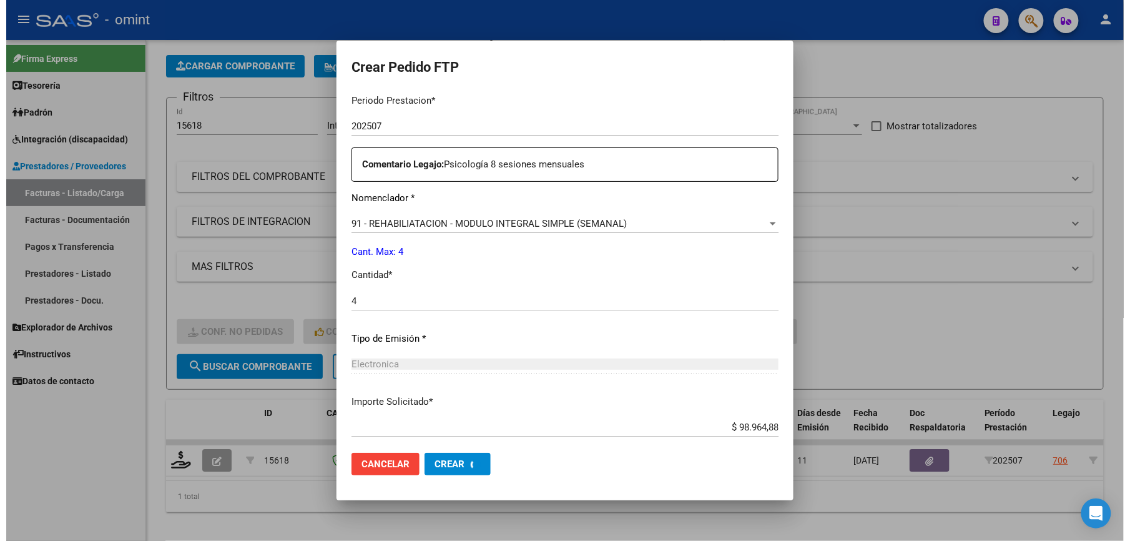
scroll to position [0, 0]
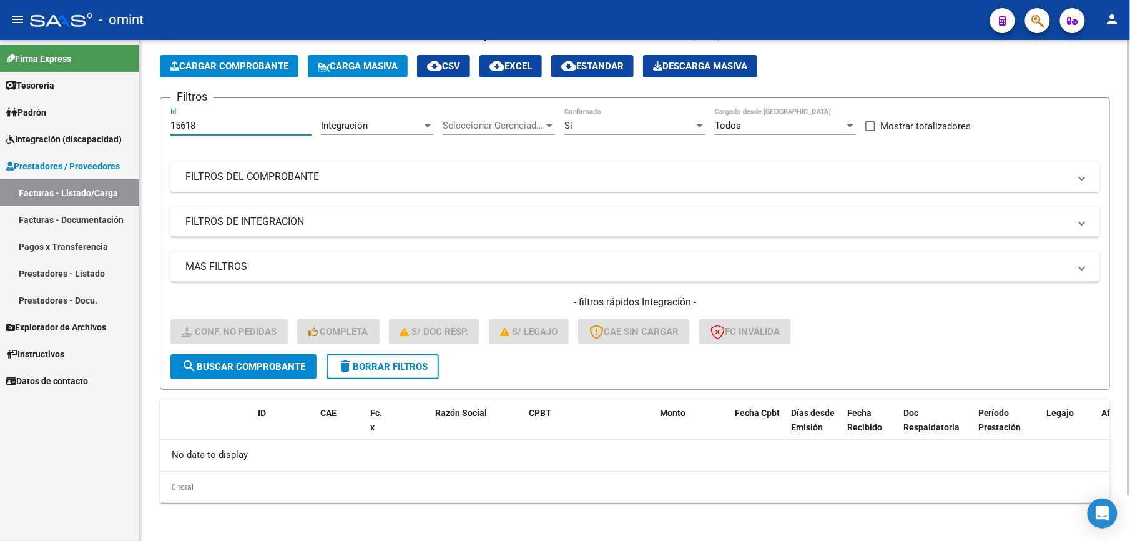
click at [210, 128] on input "15618" at bounding box center [240, 125] width 141 height 11
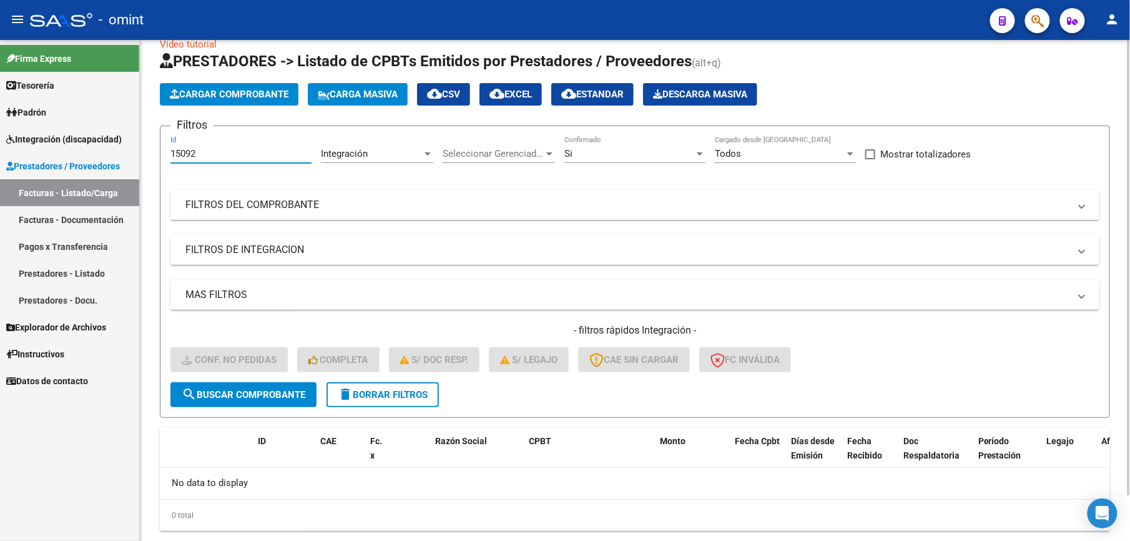
scroll to position [51, 0]
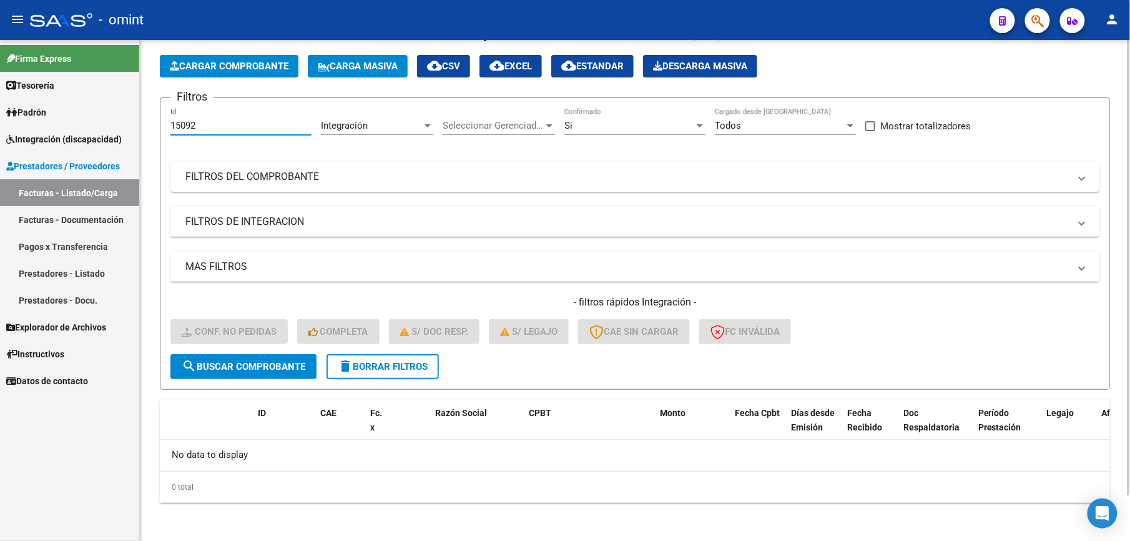
type input "15092"
click at [241, 371] on button "search Buscar Comprobante" at bounding box center [243, 366] width 146 height 25
click at [400, 368] on span "delete Borrar Filtros" at bounding box center [383, 366] width 90 height 11
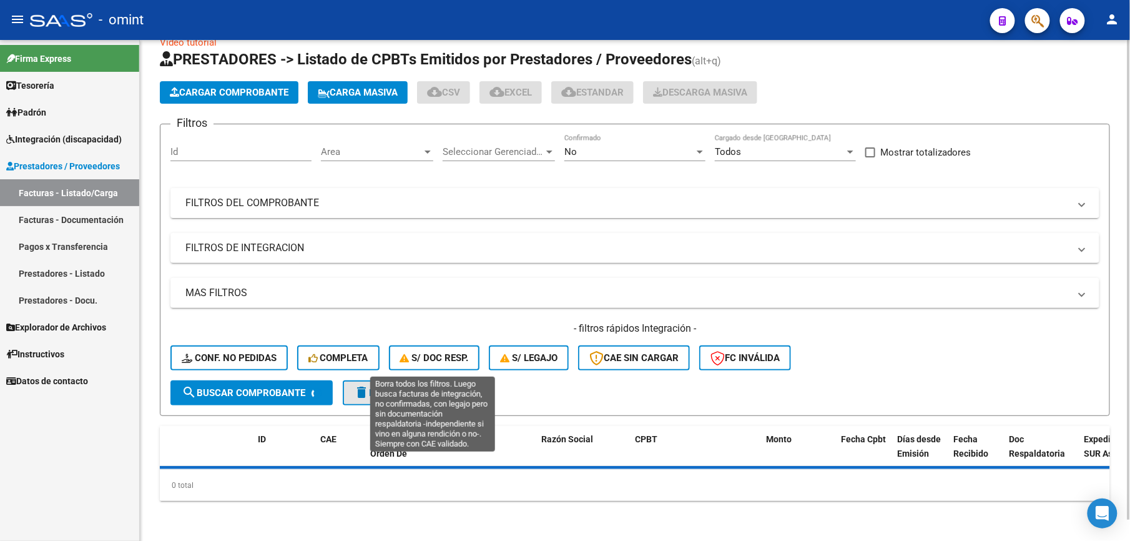
scroll to position [22, 0]
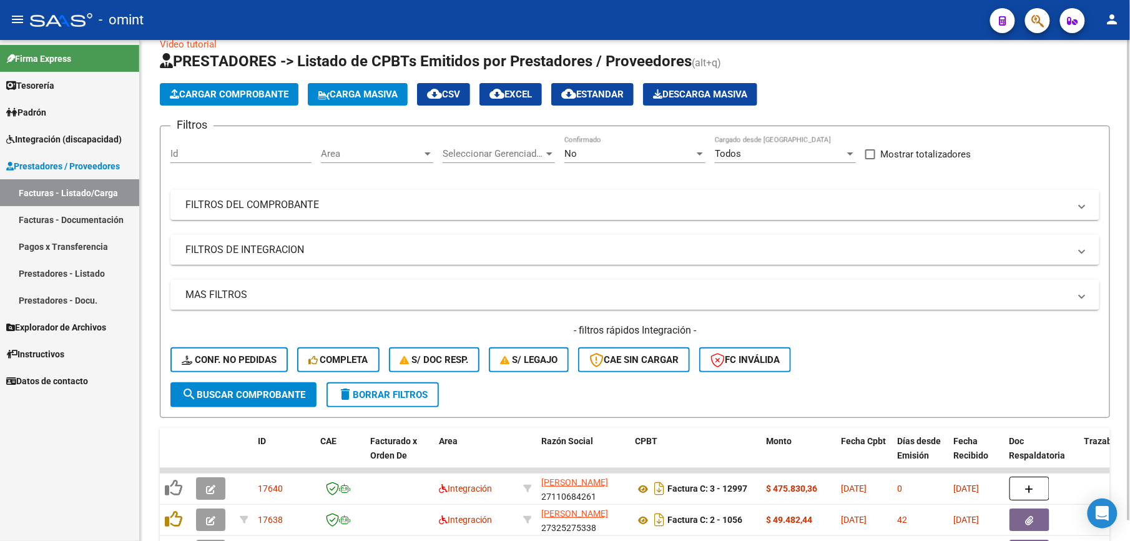
click at [241, 389] on span "search Buscar Comprobante" at bounding box center [244, 394] width 124 height 11
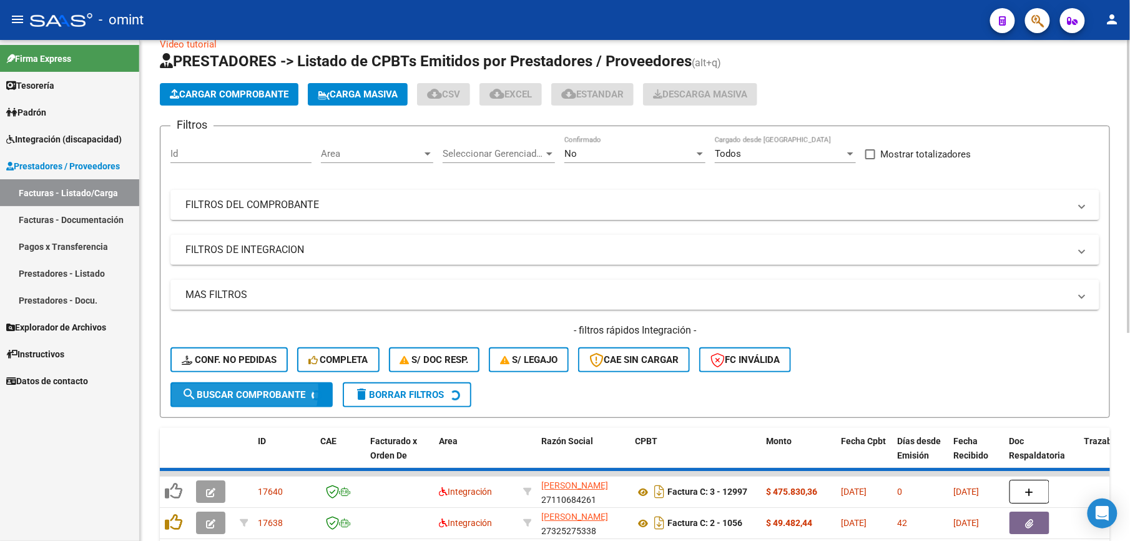
scroll to position [51, 0]
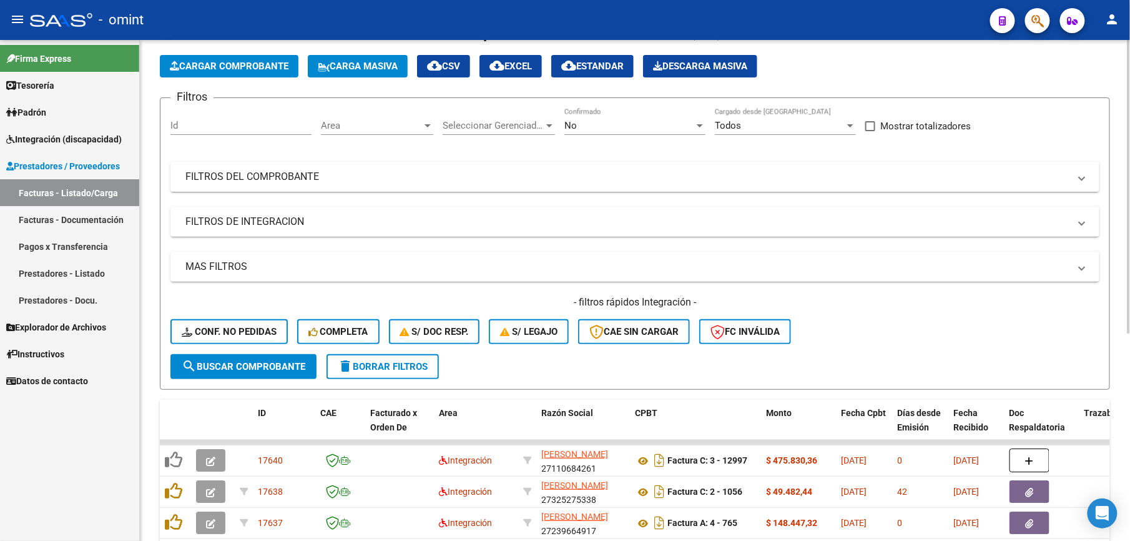
click at [209, 133] on div "Id" at bounding box center [240, 121] width 141 height 27
click at [209, 120] on input "Id" at bounding box center [240, 125] width 141 height 11
type input "15092"
click at [252, 366] on span "search Buscar Comprobante" at bounding box center [244, 366] width 124 height 11
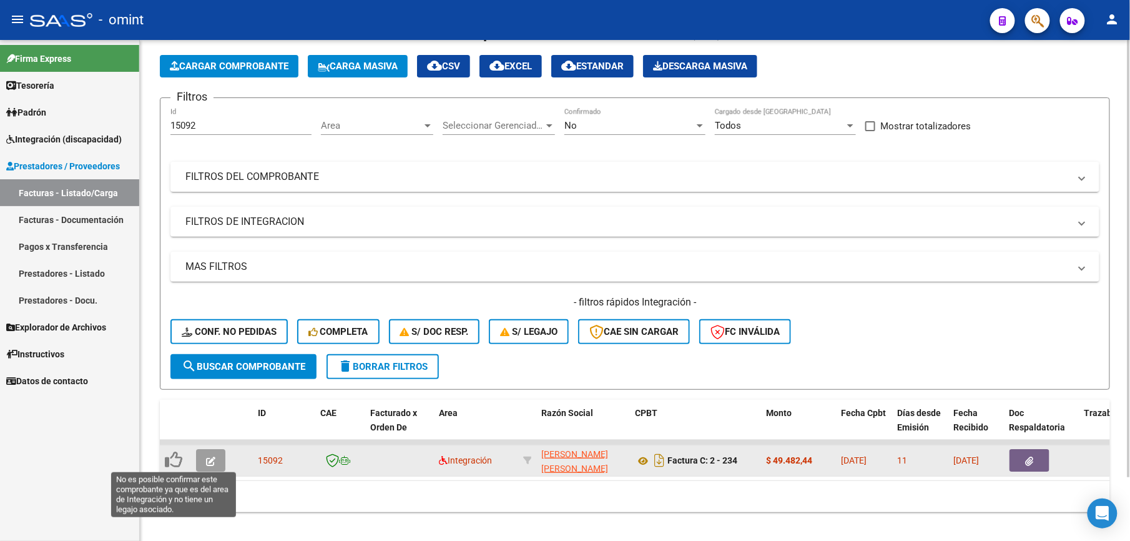
click at [165, 458] on icon at bounding box center [173, 459] width 17 height 17
click at [175, 461] on icon at bounding box center [173, 459] width 17 height 17
click at [210, 456] on icon "button" at bounding box center [210, 460] width 9 height 9
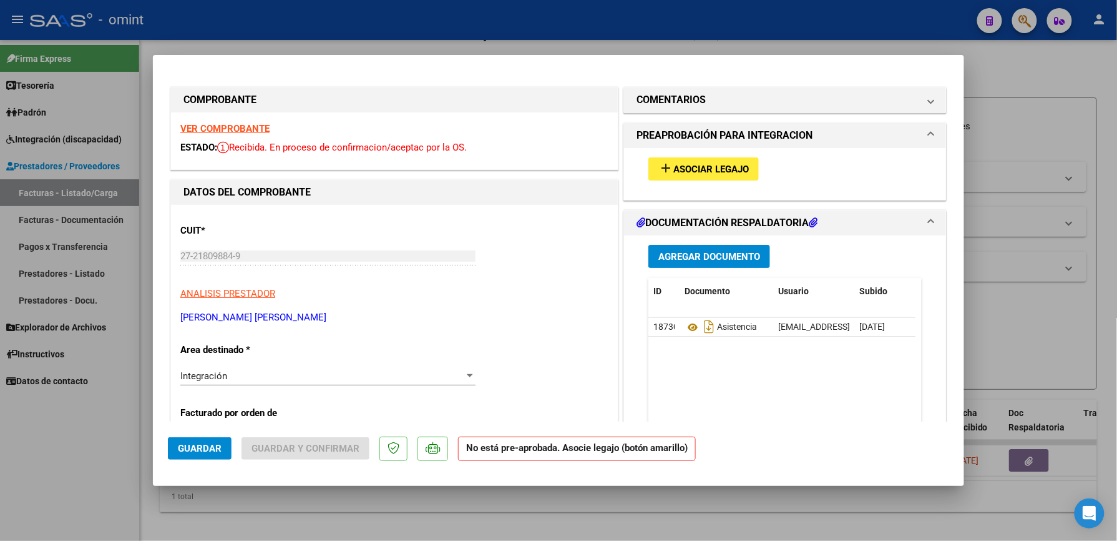
click at [237, 120] on div "VER COMPROBANTE ESTADO: Recibida. En proceso de confirmacion/aceptac por la OS." at bounding box center [394, 140] width 447 height 57
click at [248, 127] on strong "VER COMPROBANTE" at bounding box center [224, 128] width 89 height 11
click at [1051, 104] on div at bounding box center [558, 270] width 1117 height 541
type input "$ 0,00"
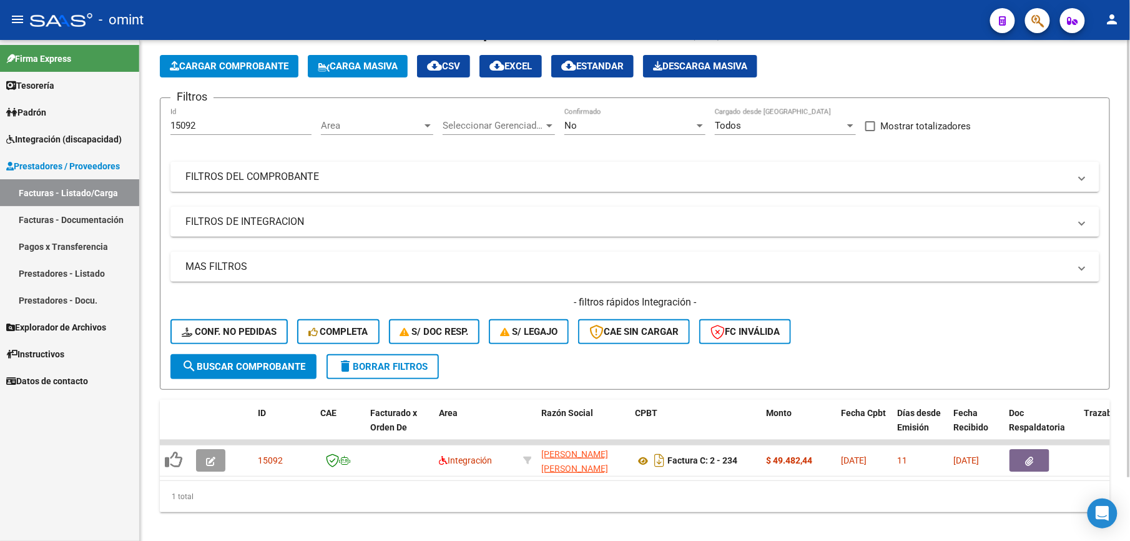
drag, startPoint x: 190, startPoint y: 113, endPoint x: 214, endPoint y: 132, distance: 30.1
click at [195, 115] on div "15092 Id" at bounding box center [240, 121] width 141 height 27
click at [207, 130] on input "15092" at bounding box center [240, 125] width 141 height 11
type input "15093"
click at [252, 368] on span "search Buscar Comprobante" at bounding box center [244, 366] width 124 height 11
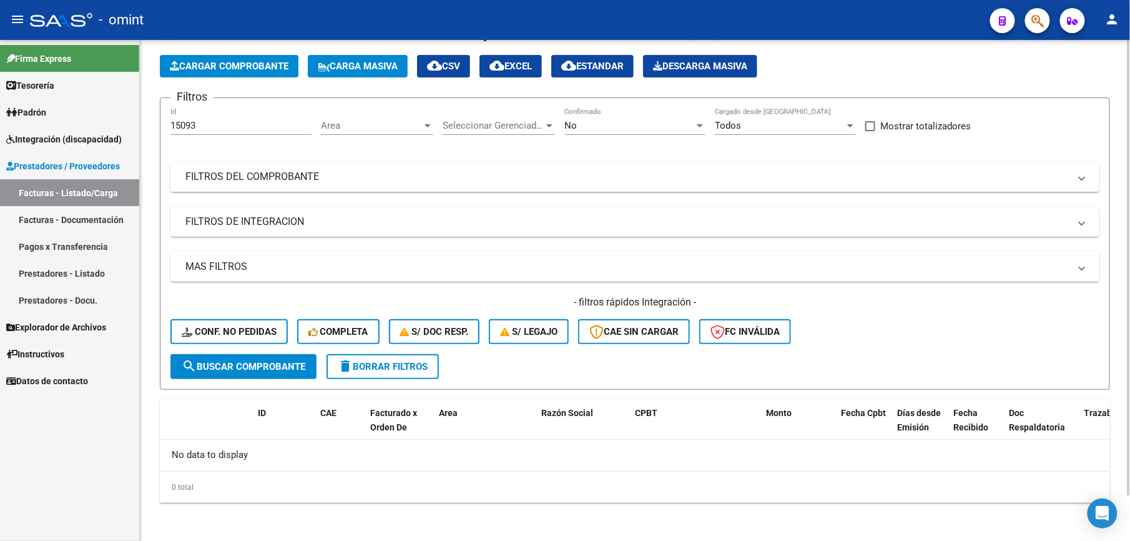
click at [260, 358] on button "search Buscar Comprobante" at bounding box center [243, 366] width 146 height 25
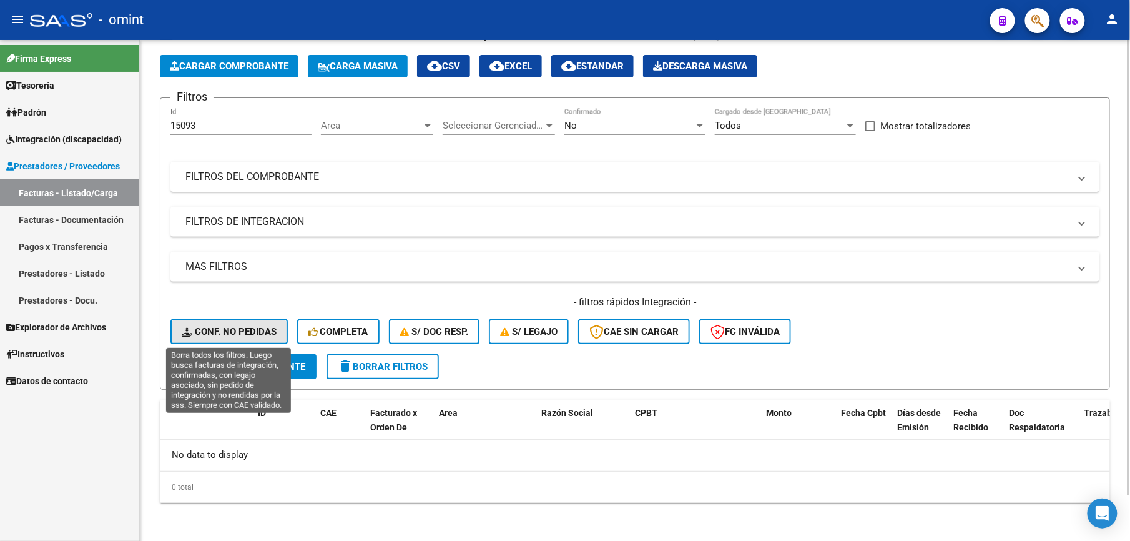
click at [240, 330] on span "Conf. no pedidas" at bounding box center [229, 331] width 95 height 11
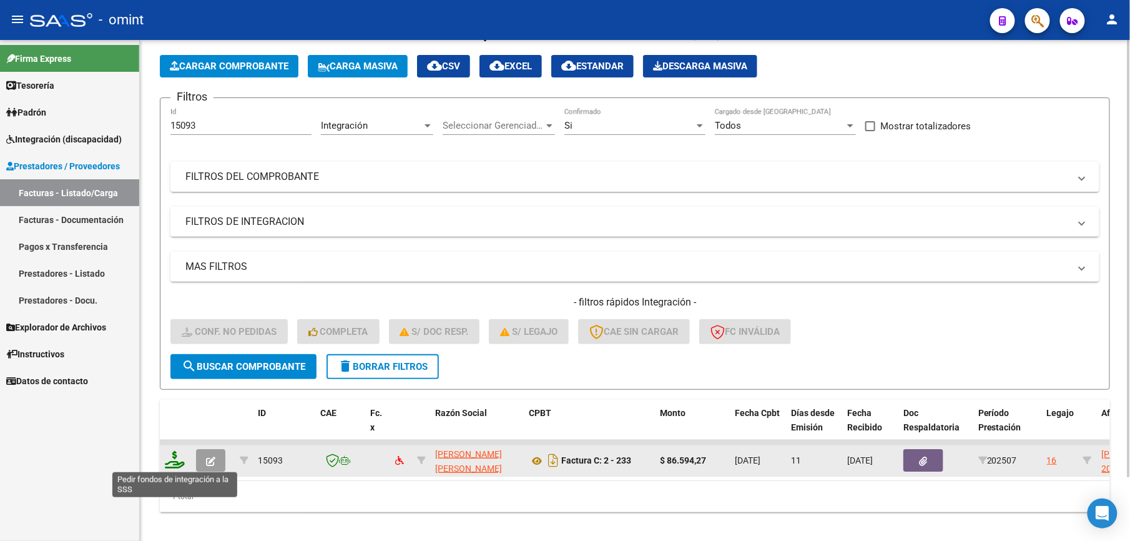
click at [175, 460] on icon at bounding box center [175, 459] width 20 height 17
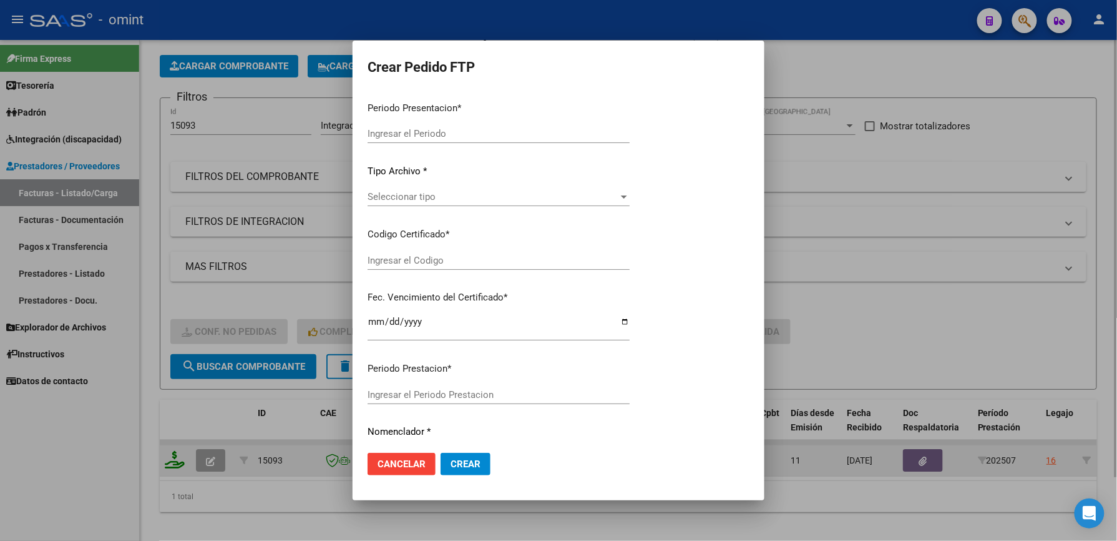
type input "202507"
type input "$ 86.594,27"
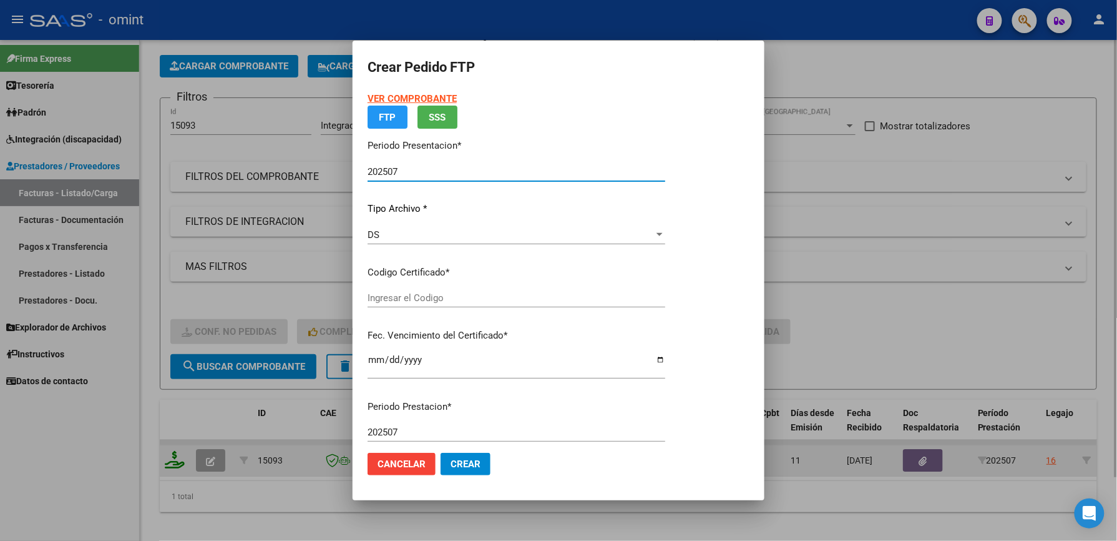
type input "8008519531"
type input "2026-12-31"
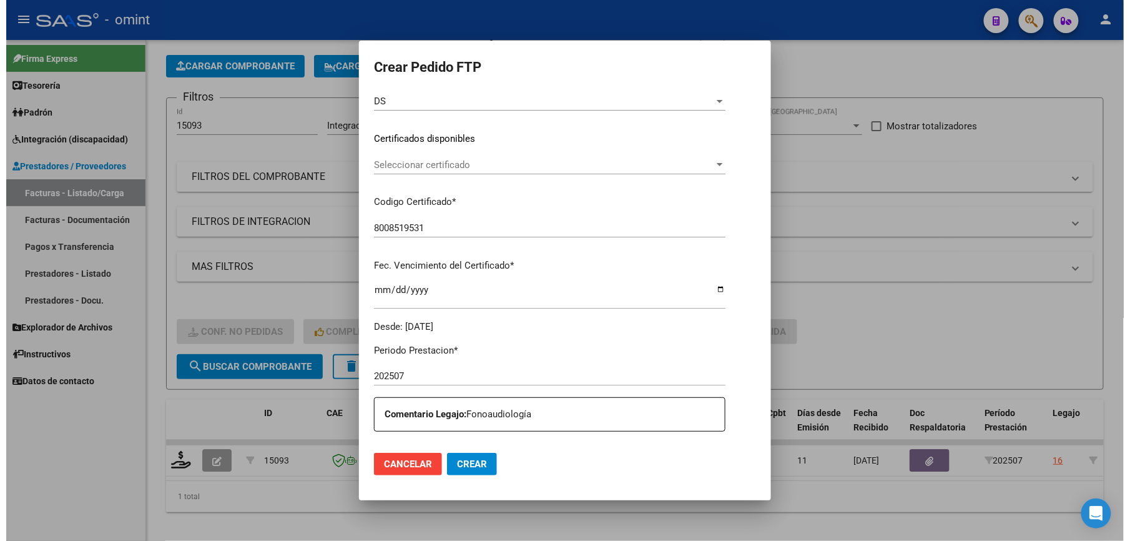
scroll to position [416, 0]
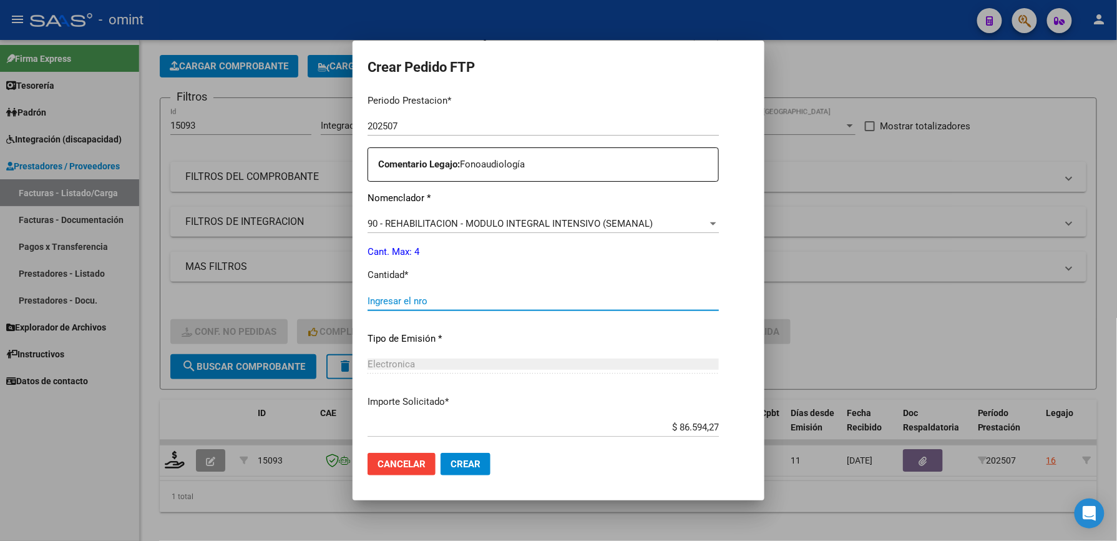
click at [390, 303] on input "Ingresar el nro" at bounding box center [543, 300] width 351 height 11
type input "4"
click at [452, 456] on button "Crear" at bounding box center [466, 464] width 50 height 22
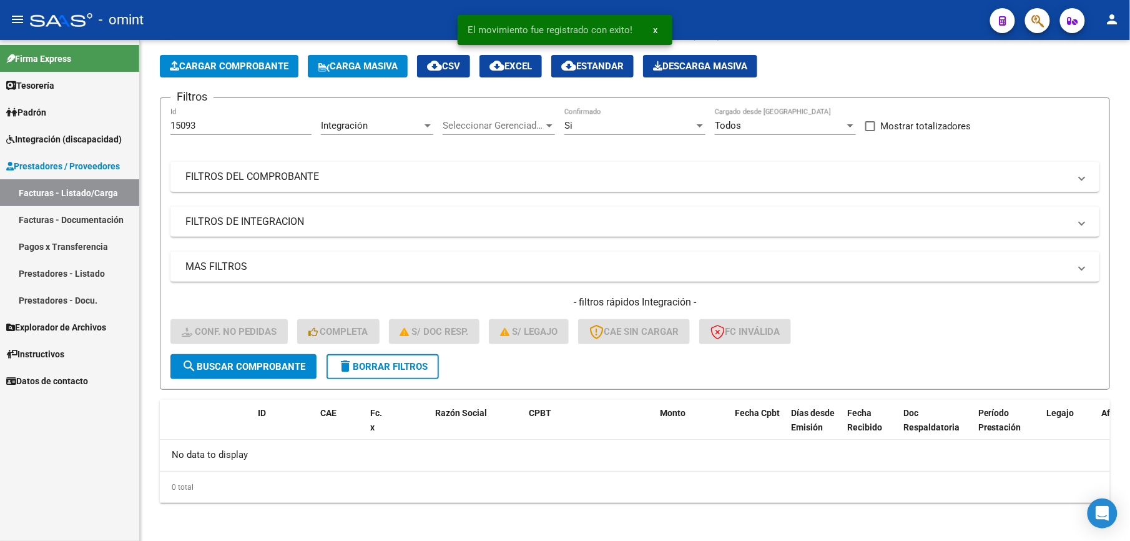
click at [90, 112] on link "Padrón" at bounding box center [69, 112] width 139 height 27
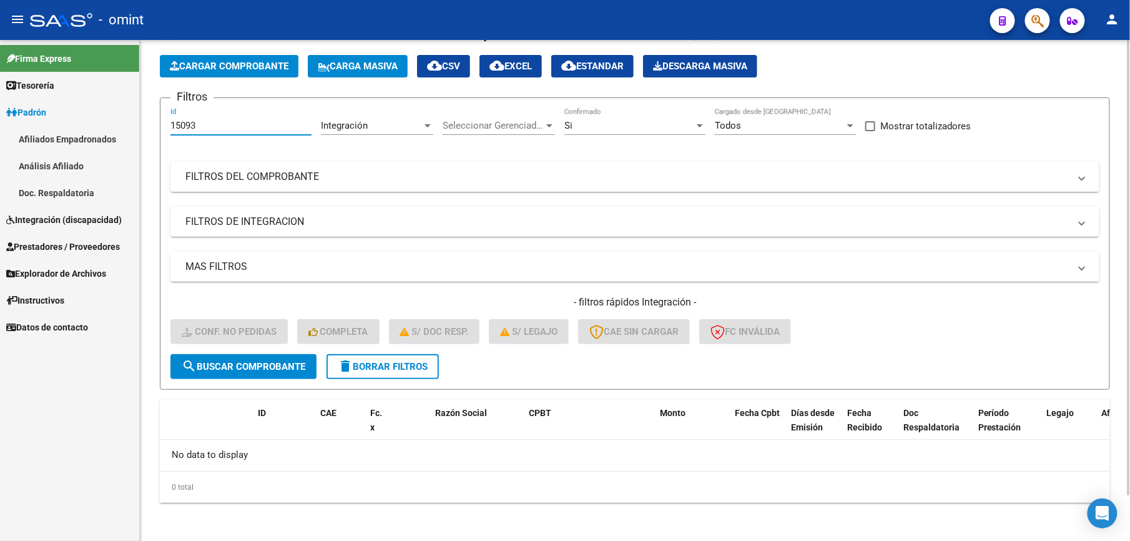
click at [210, 123] on input "15093" at bounding box center [240, 125] width 141 height 11
type input "15386"
click at [296, 361] on span "search Buscar Comprobante" at bounding box center [244, 366] width 124 height 11
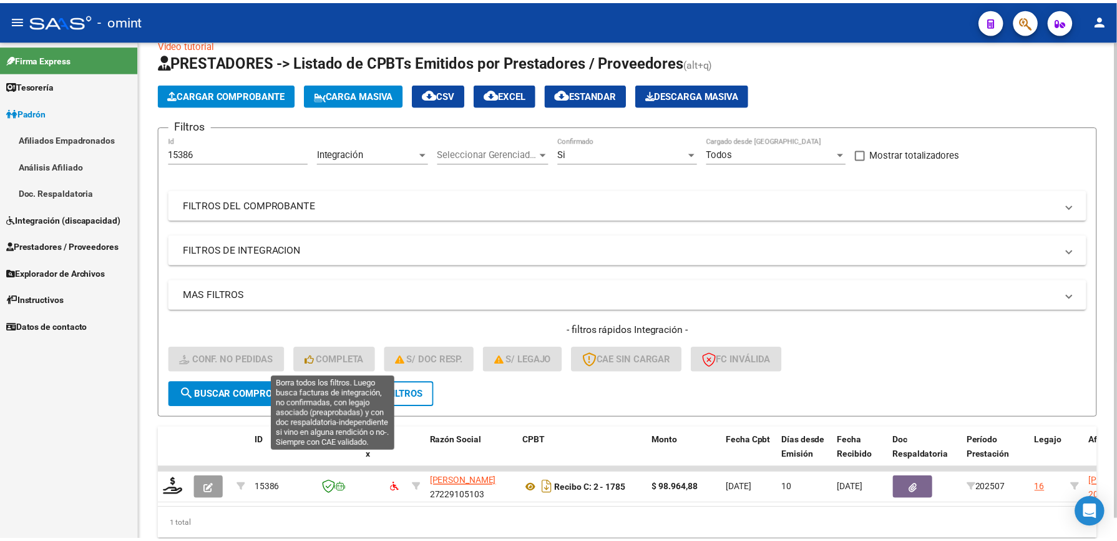
scroll to position [51, 0]
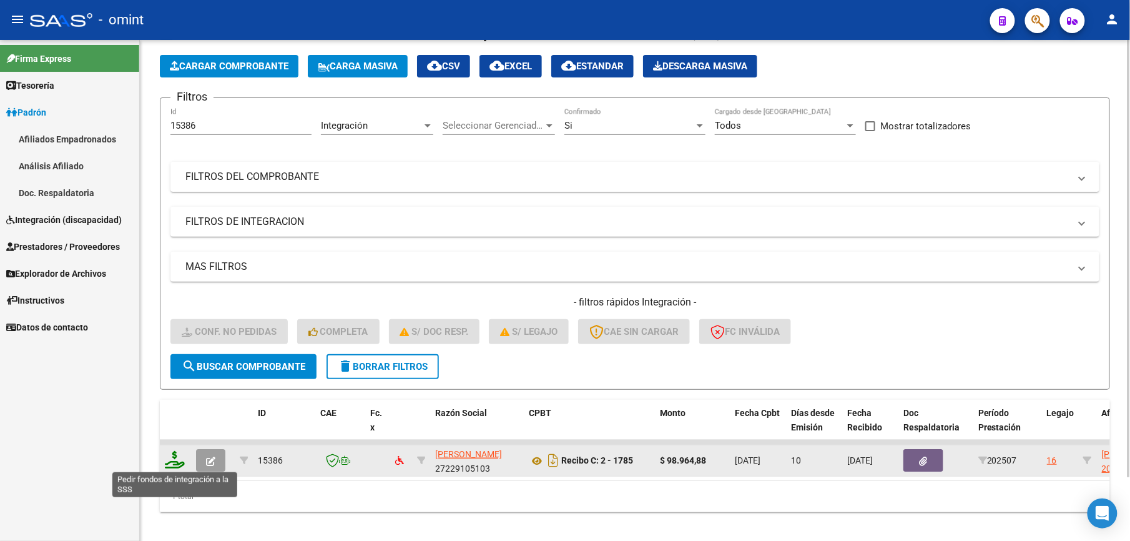
click at [178, 452] on icon at bounding box center [175, 459] width 20 height 17
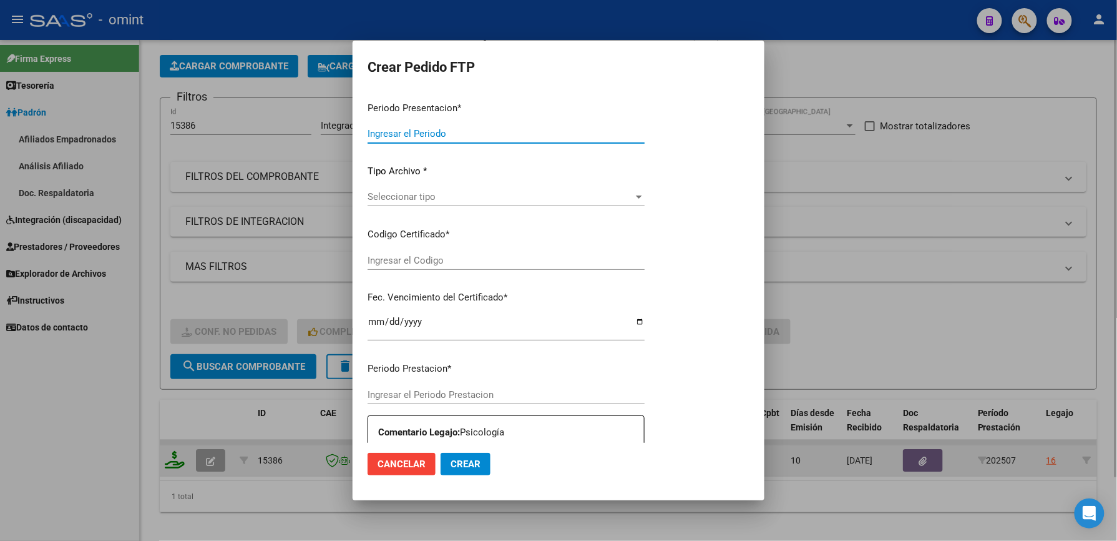
type input "202507"
type input "$ 98.964,88"
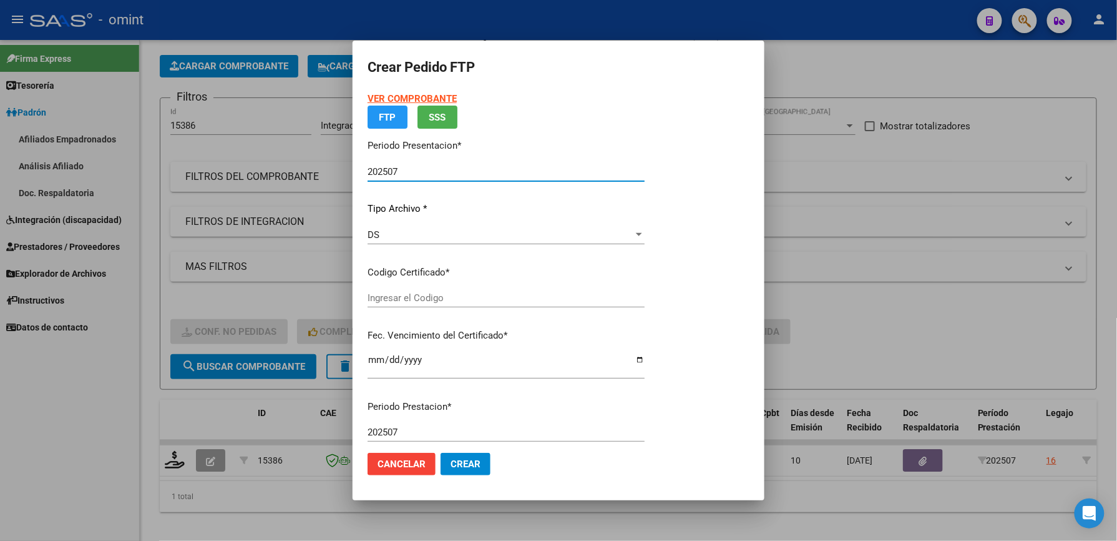
type input "8008519531"
type input "2026-12-31"
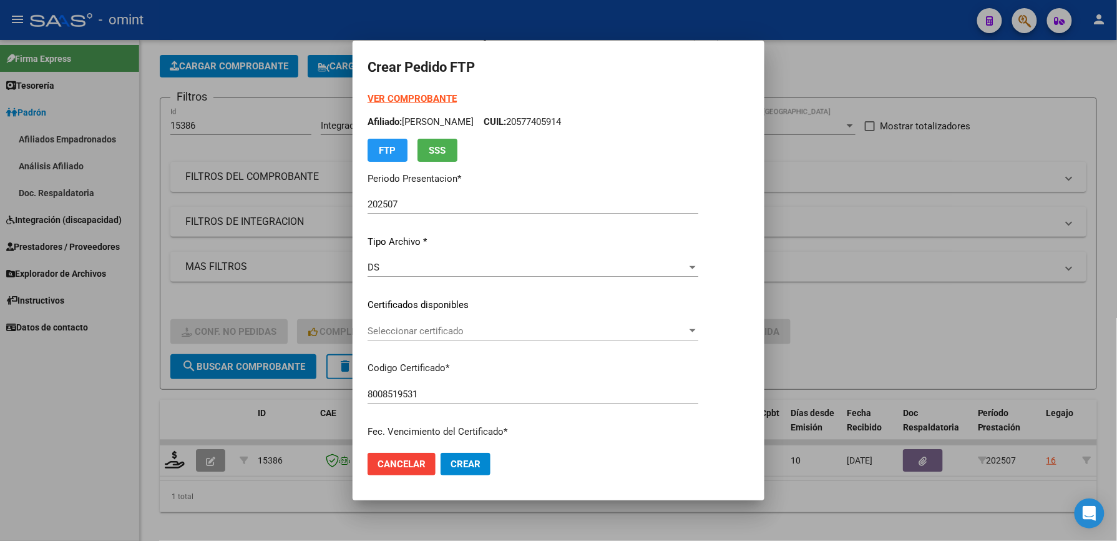
click at [390, 323] on div "Seleccionar certificado Seleccionar certificado" at bounding box center [533, 331] width 331 height 19
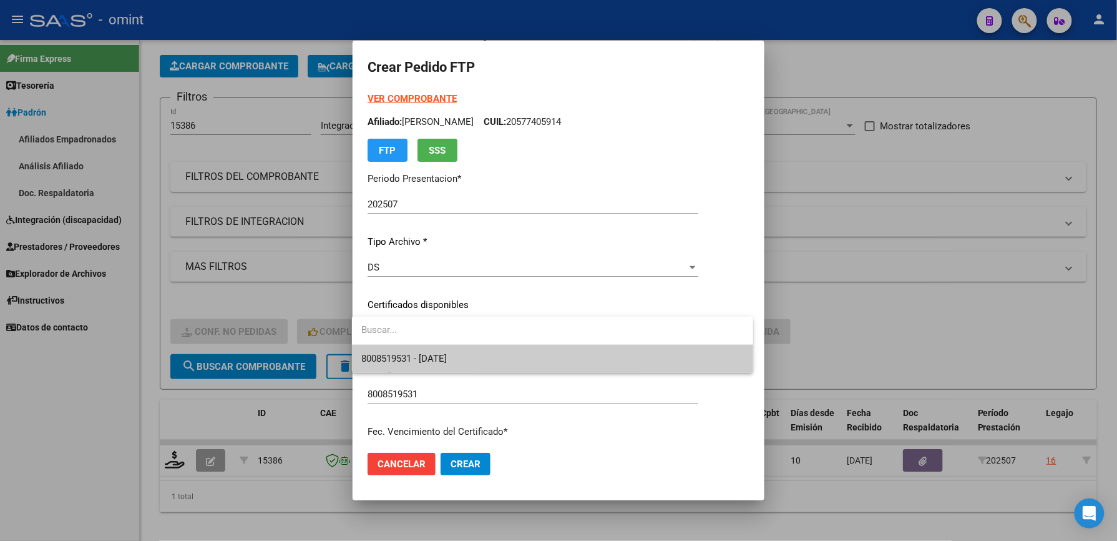
click at [380, 365] on span "8008519531 - 2026-12-31" at bounding box center [552, 359] width 381 height 28
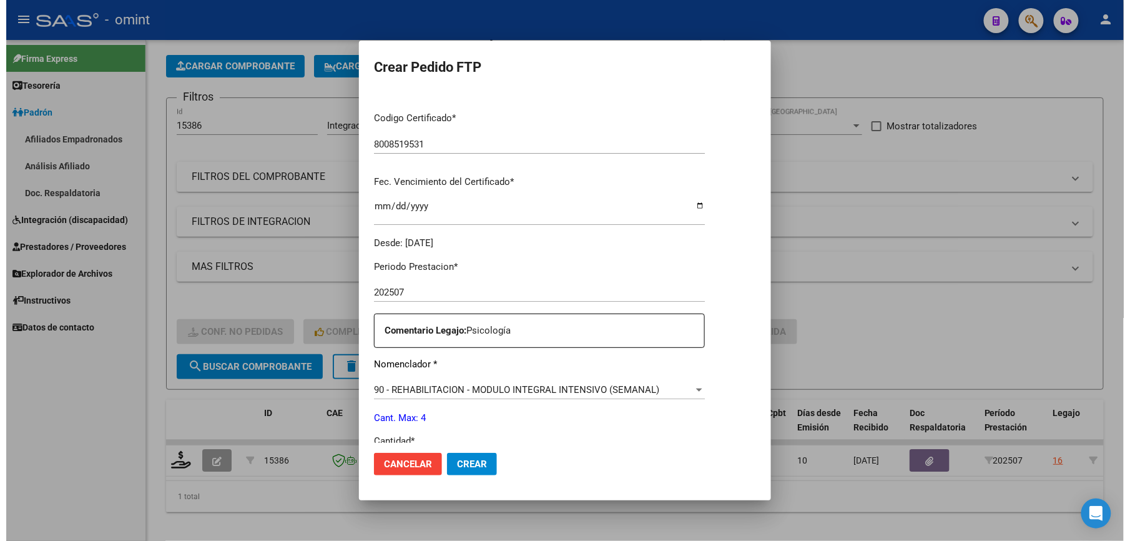
scroll to position [416, 0]
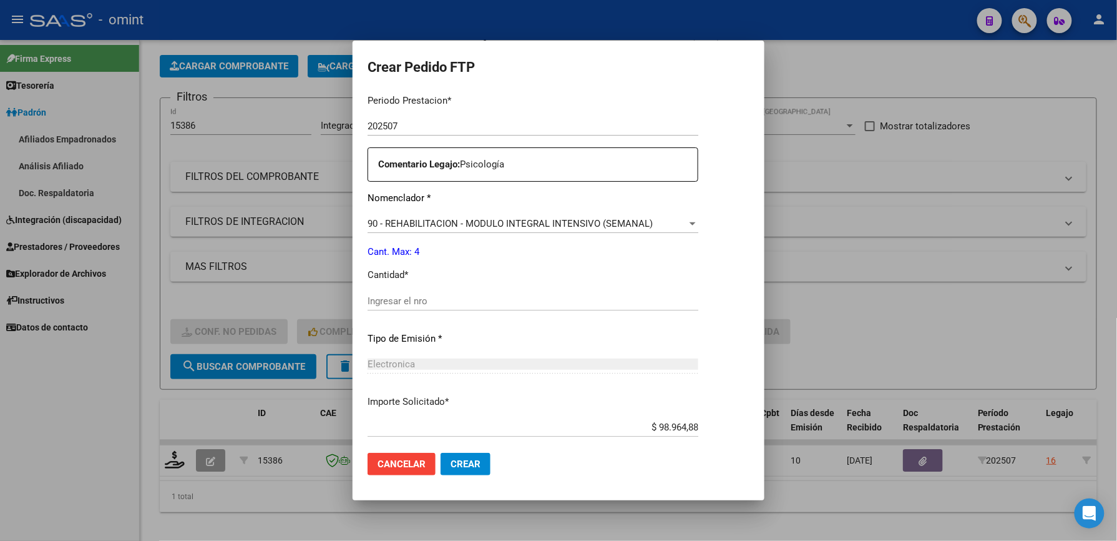
click at [386, 292] on div "Ingresar el nro" at bounding box center [533, 301] width 331 height 19
type input "4"
click at [441, 459] on button "Crear" at bounding box center [466, 464] width 50 height 22
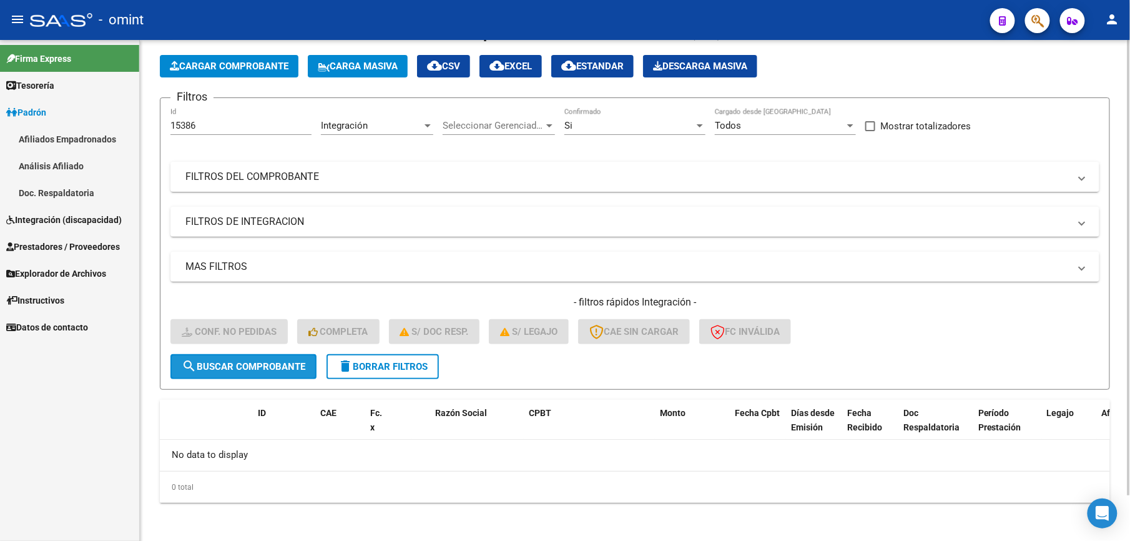
click at [282, 366] on span "search Buscar Comprobante" at bounding box center [244, 366] width 124 height 11
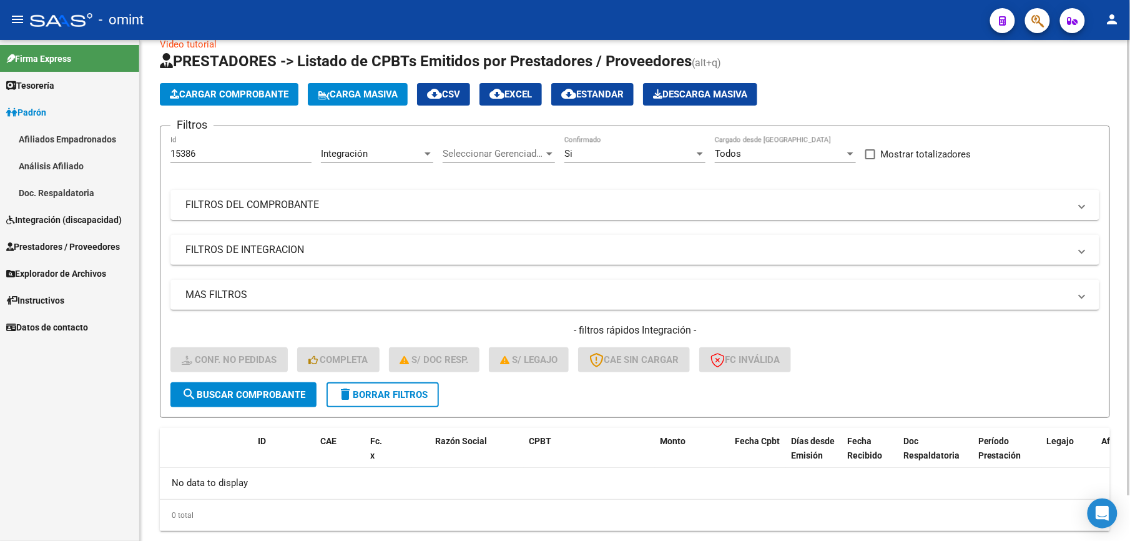
scroll to position [51, 0]
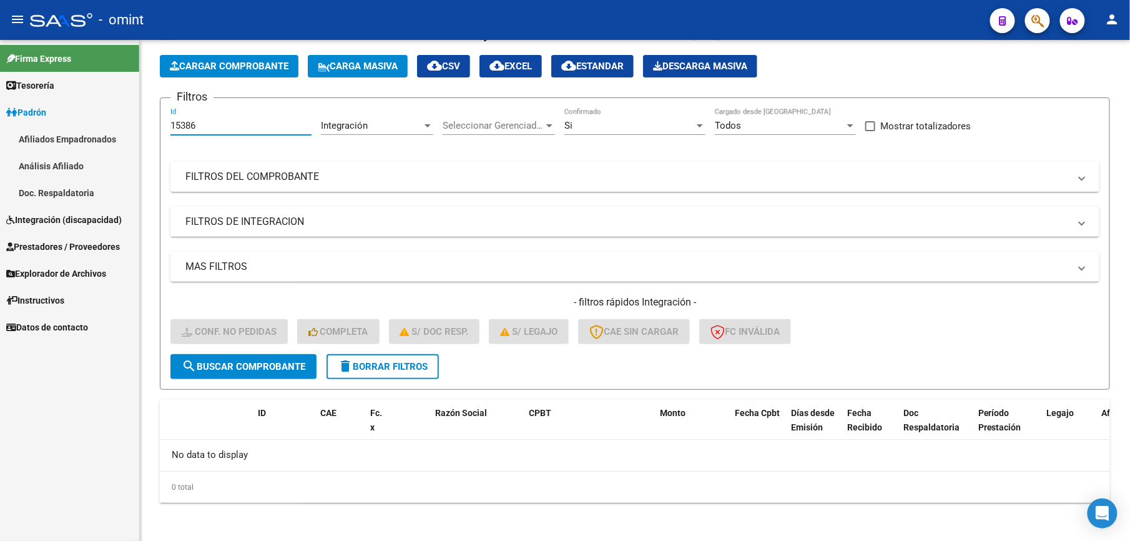
drag, startPoint x: 206, startPoint y: 125, endPoint x: 99, endPoint y: 126, distance: 107.4
click at [99, 126] on mat-sidenav-container "Firma Express Tesorería Extractos Procesados (csv) Extractos Originales (pdf) P…" at bounding box center [565, 290] width 1130 height 501
drag, startPoint x: 203, startPoint y: 128, endPoint x: 45, endPoint y: 132, distance: 158.0
click at [45, 132] on mat-sidenav-container "Firma Express Tesorería Extractos Procesados (csv) Extractos Originales (pdf) P…" at bounding box center [565, 290] width 1130 height 501
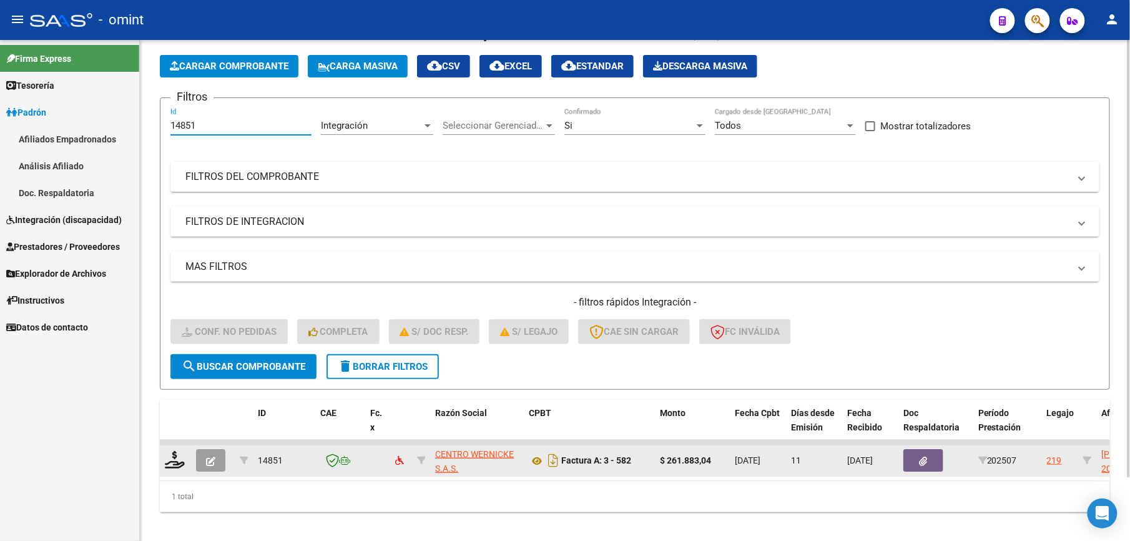
type input "14851"
click at [175, 467] on div at bounding box center [175, 460] width 21 height 19
click at [175, 459] on icon at bounding box center [175, 459] width 20 height 17
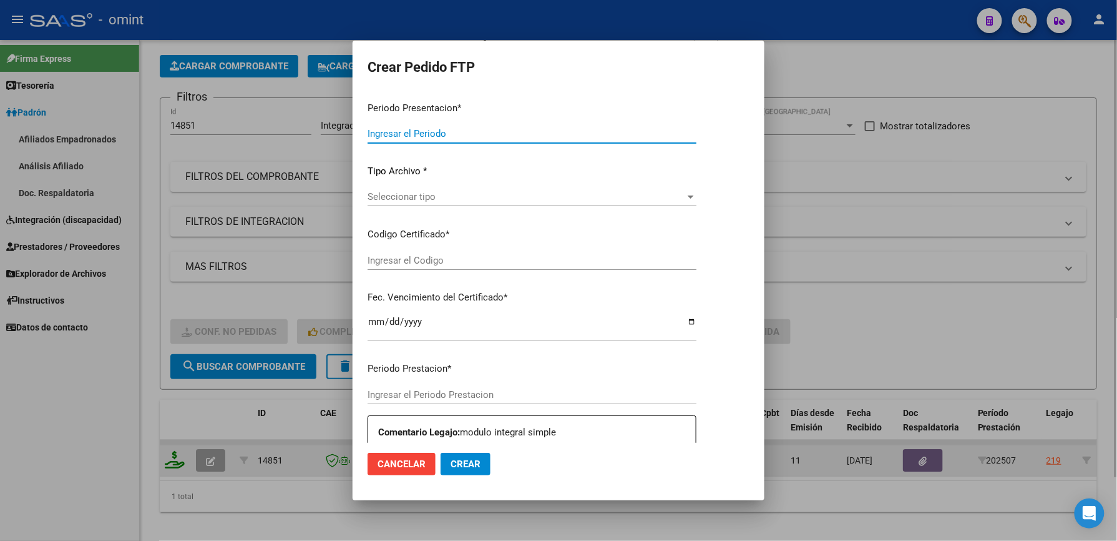
type input "202507"
type input "$ 261.883,04"
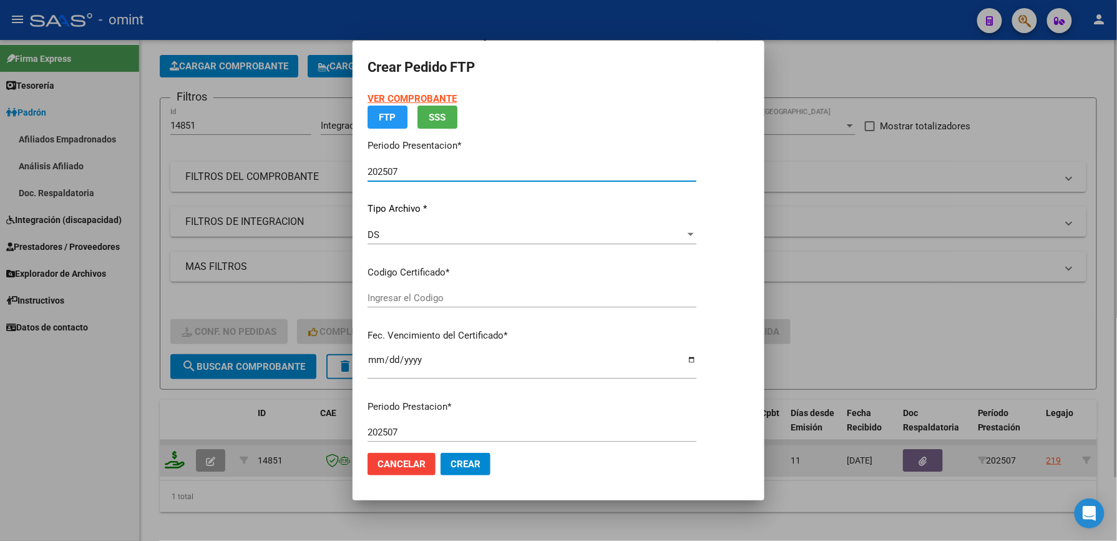
type input "684256465"
type input "2029-04-17"
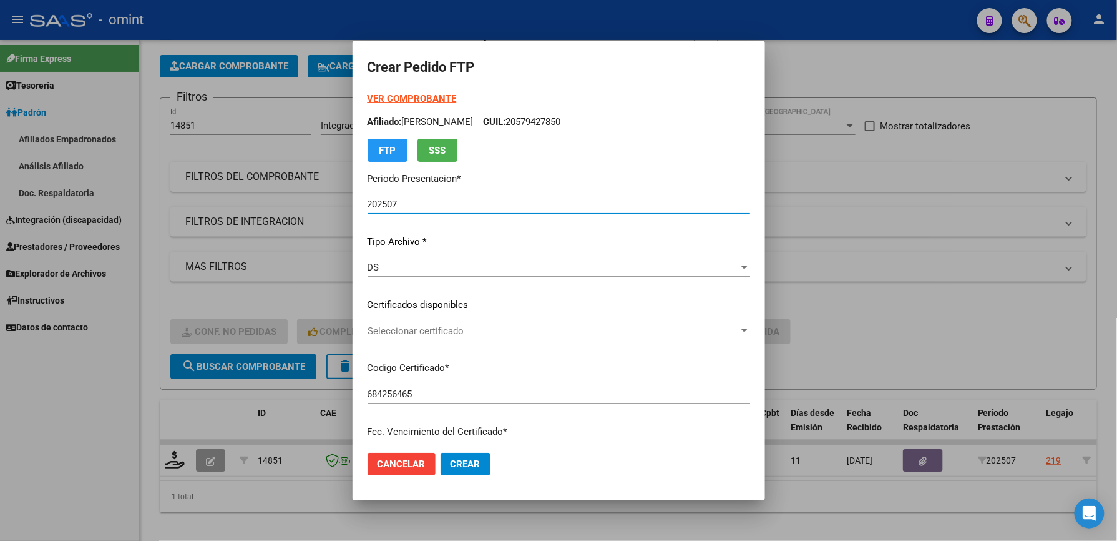
click at [458, 315] on div "VER COMPROBANTE ARCA Padrón Afiliado: ALFERI BENJAMIN URIEL CUIL: 20579427850 F…" at bounding box center [559, 296] width 383 height 408
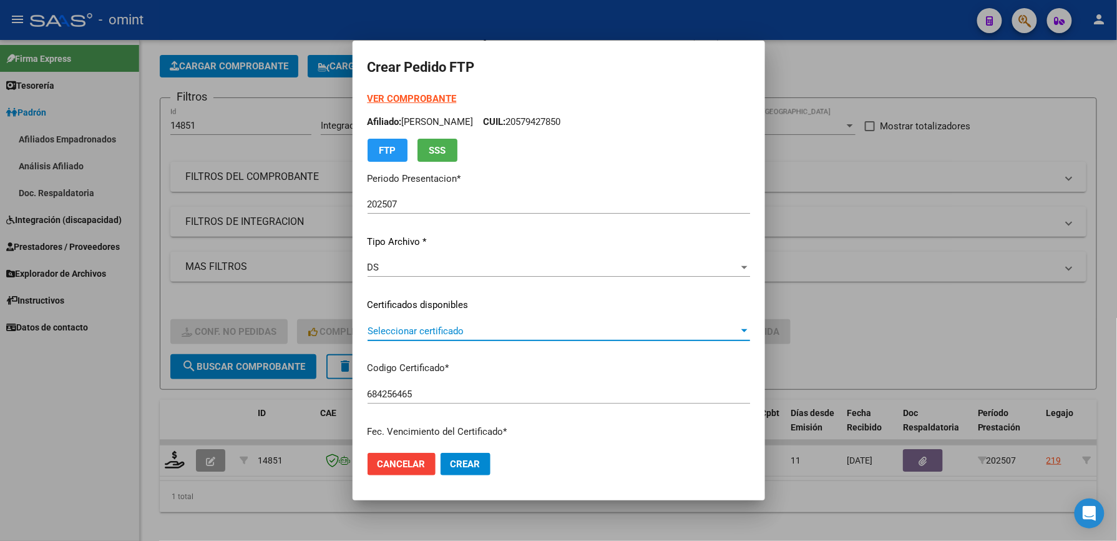
click at [403, 325] on span "Seleccionar certificado" at bounding box center [553, 330] width 371 height 11
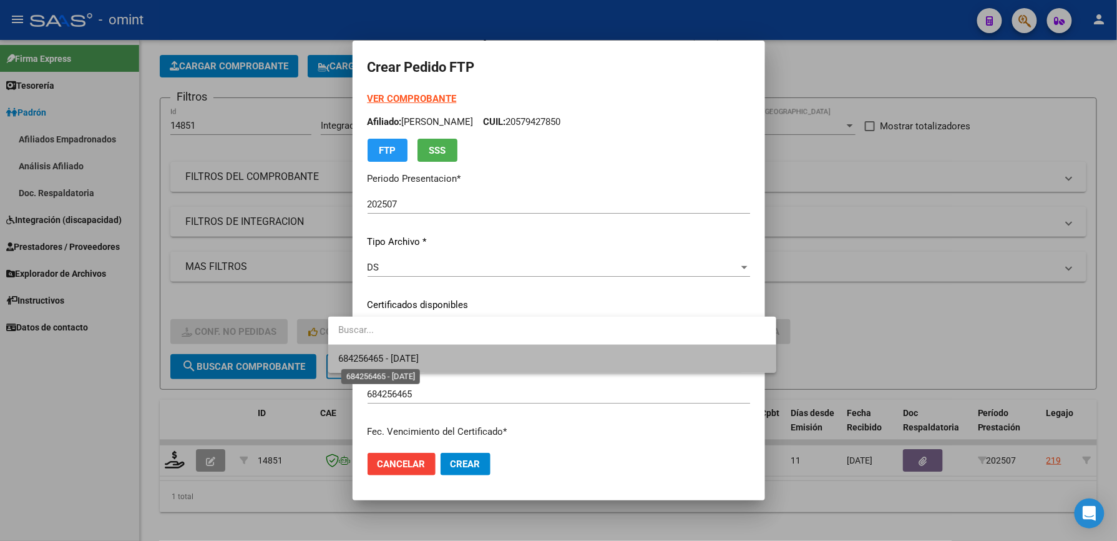
click at [363, 353] on span "684256465 - 2029-04-17" at bounding box center [378, 358] width 81 height 11
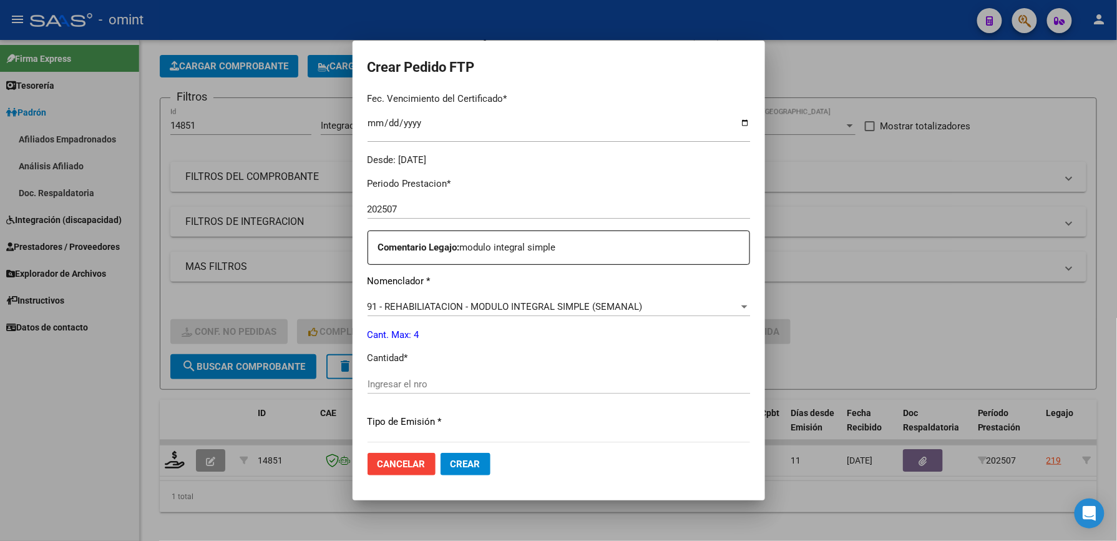
scroll to position [416, 0]
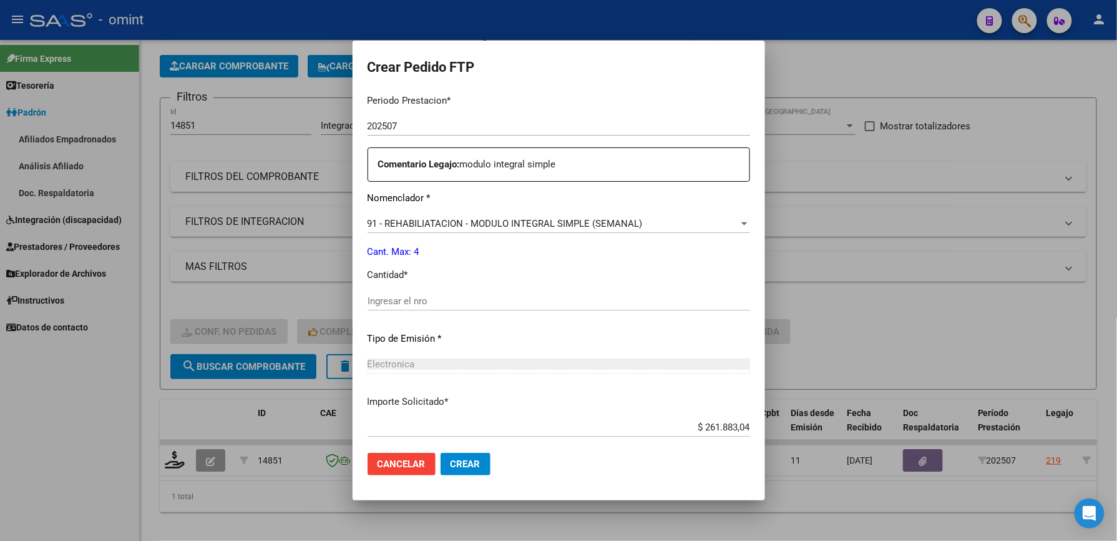
click at [368, 293] on div "Ingresar el nro" at bounding box center [559, 301] width 383 height 19
drag, startPoint x: 356, startPoint y: 303, endPoint x: 363, endPoint y: 283, distance: 20.5
click at [368, 303] on input "Ingresar el nro" at bounding box center [559, 300] width 383 height 11
click at [368, 302] on input "4" at bounding box center [559, 300] width 383 height 11
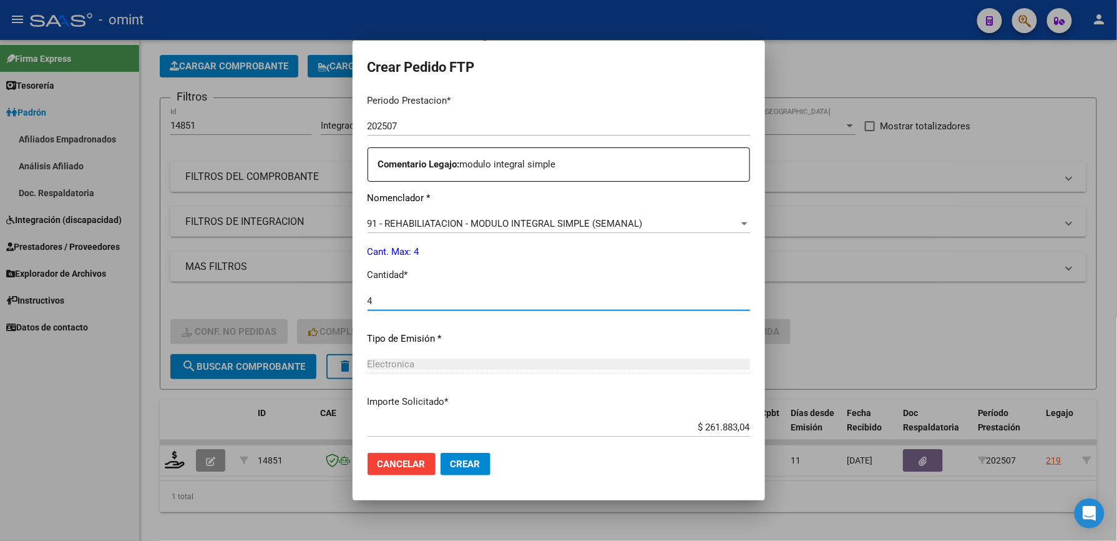
type input "4"
click at [451, 461] on span "Crear" at bounding box center [466, 463] width 30 height 11
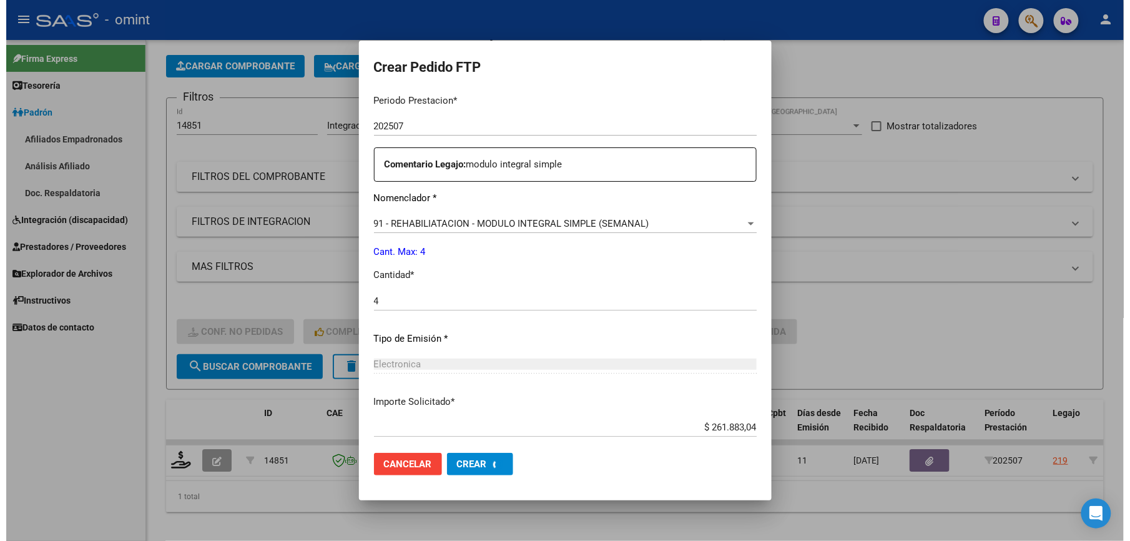
scroll to position [345, 0]
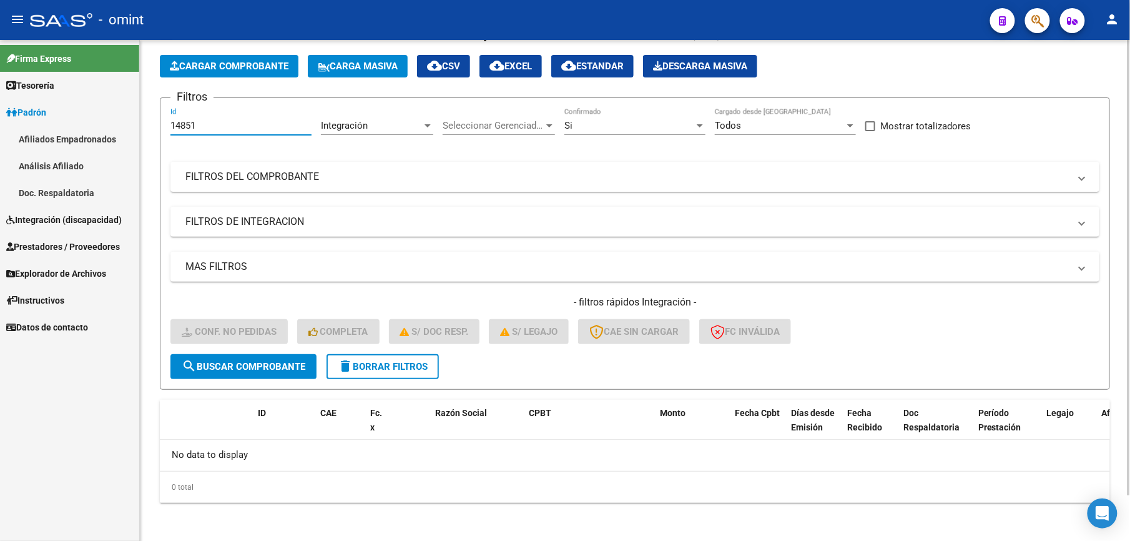
click at [226, 124] on input "14851" at bounding box center [240, 125] width 141 height 11
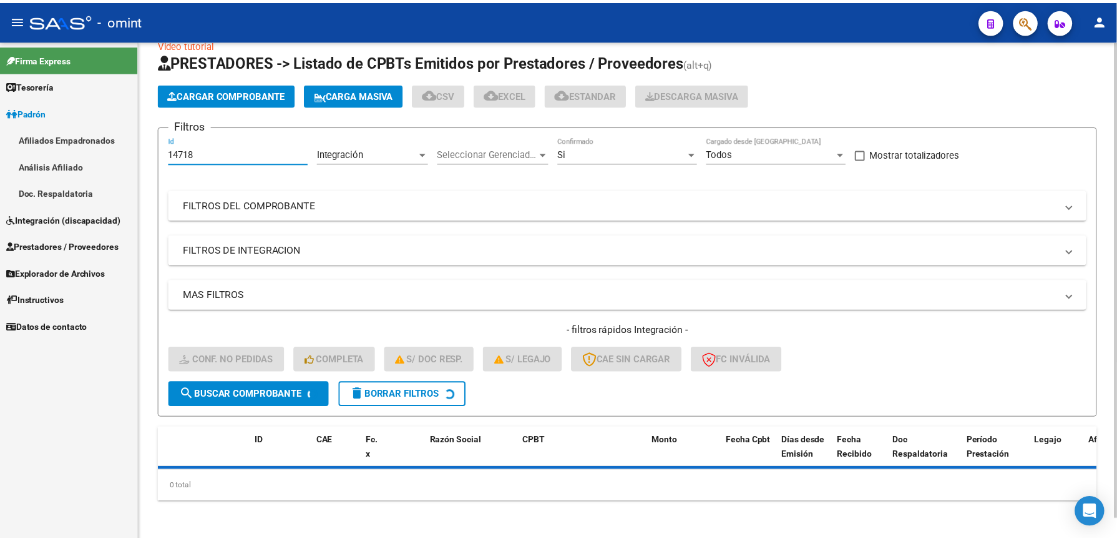
scroll to position [51, 0]
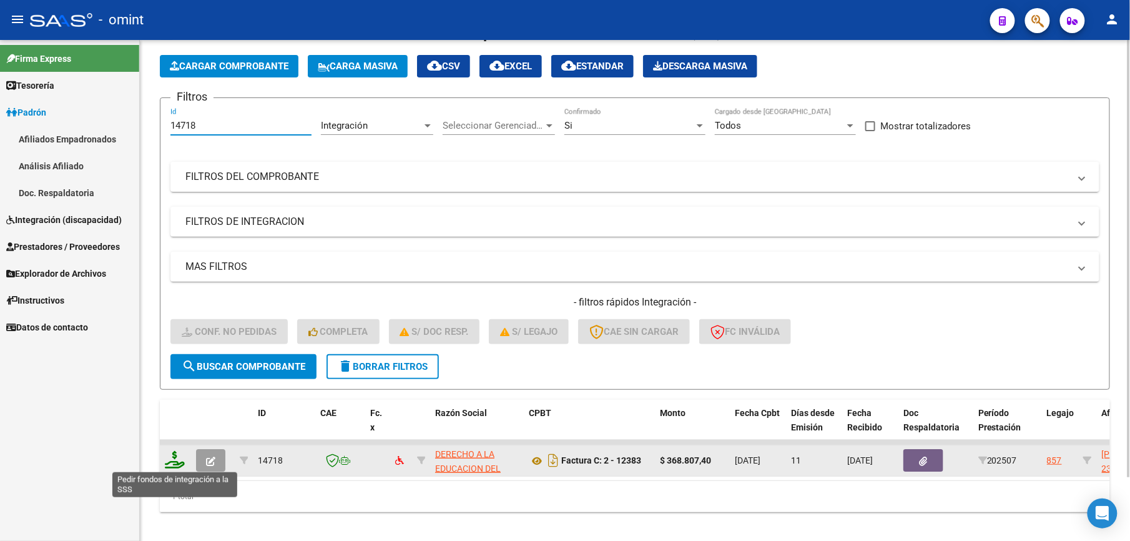
type input "14718"
click at [176, 461] on icon at bounding box center [175, 459] width 20 height 17
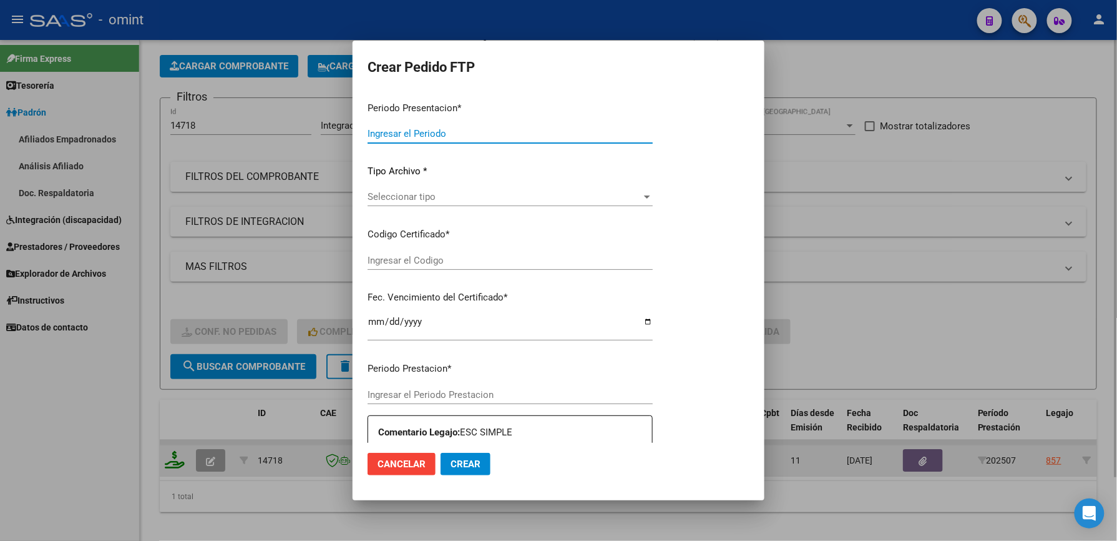
type input "202507"
type input "$ 368.807,40"
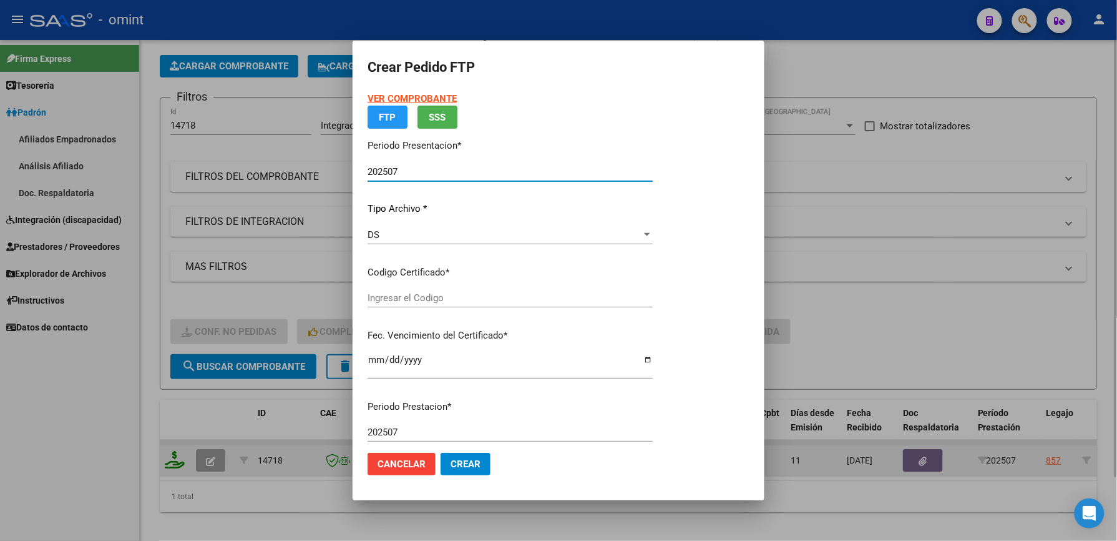
type input "8997688418"
type input "[DATE]"
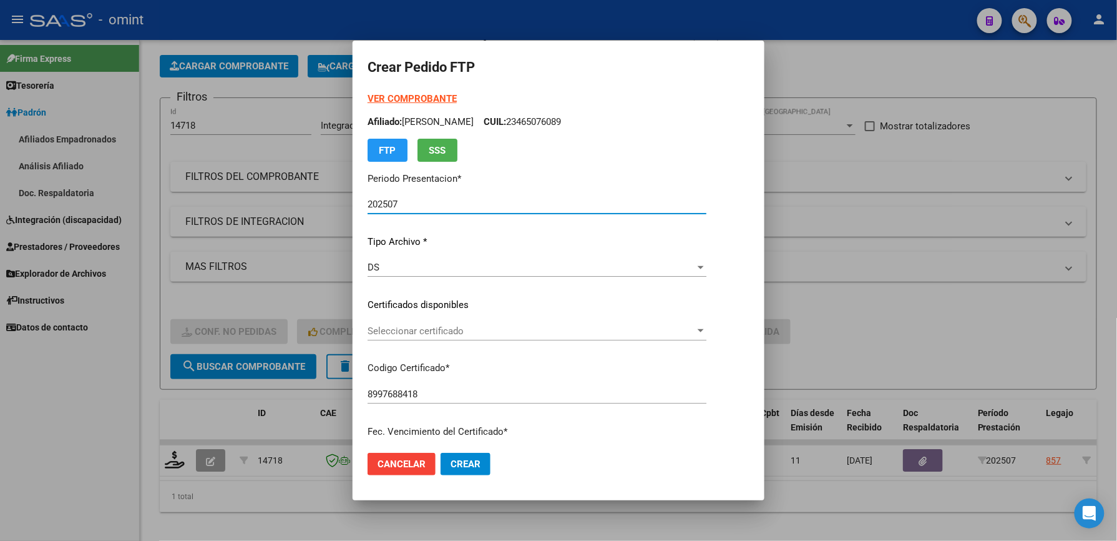
click at [408, 340] on div "Seleccionar certificado Seleccionar certificado" at bounding box center [537, 331] width 339 height 19
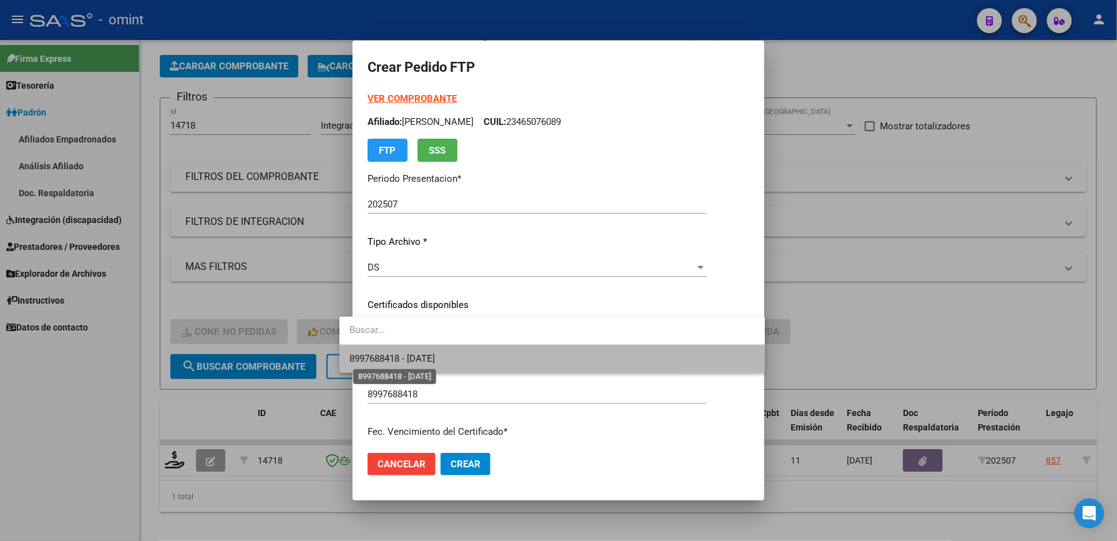
click at [403, 360] on span "8997688418 - [DATE]" at bounding box center [393, 358] width 86 height 11
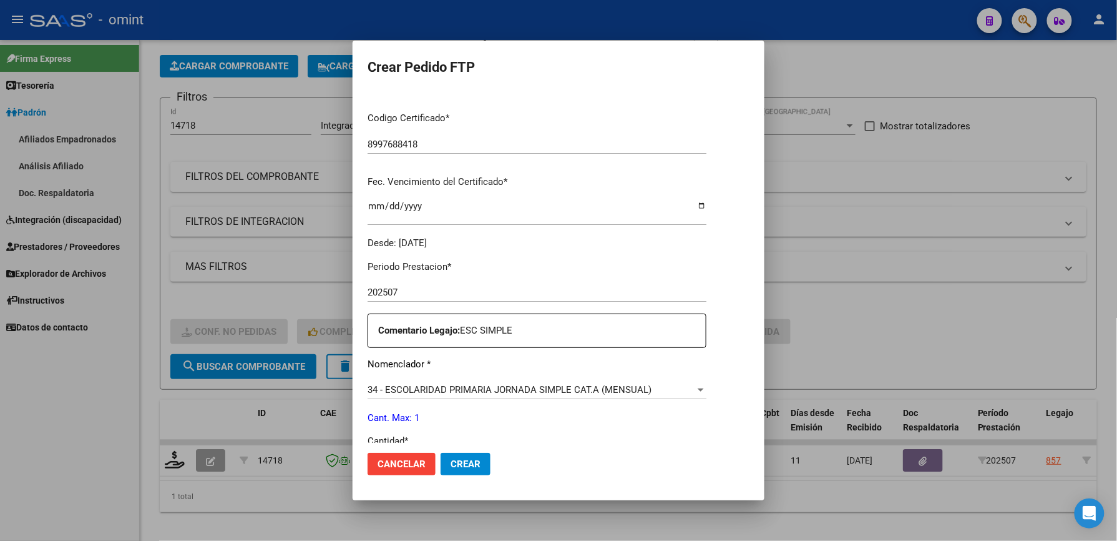
scroll to position [416, 0]
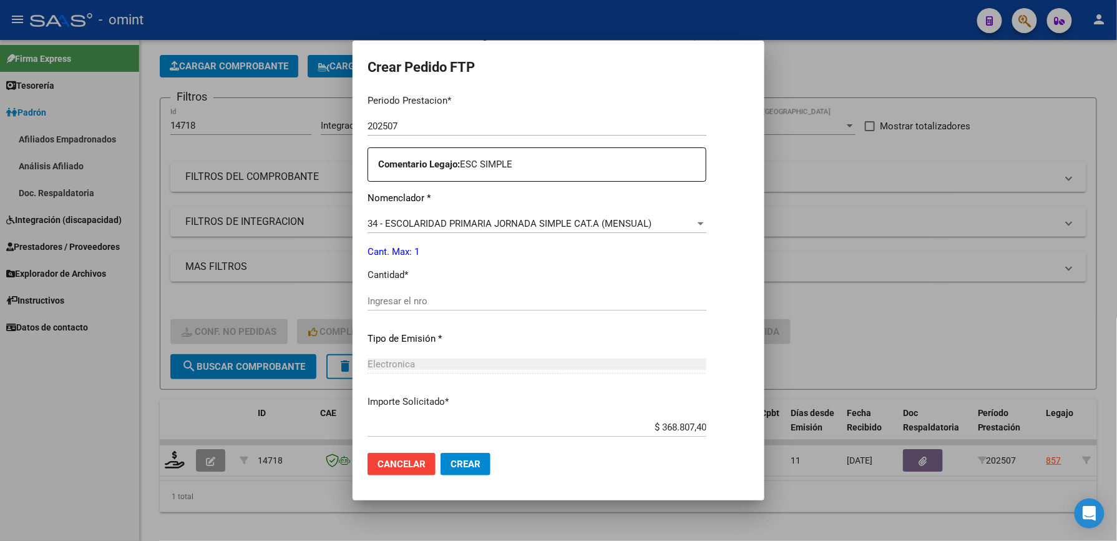
click at [373, 300] on input "Ingresar el nro" at bounding box center [537, 300] width 339 height 11
type input "1"
click at [453, 454] on button "Crear" at bounding box center [466, 464] width 50 height 22
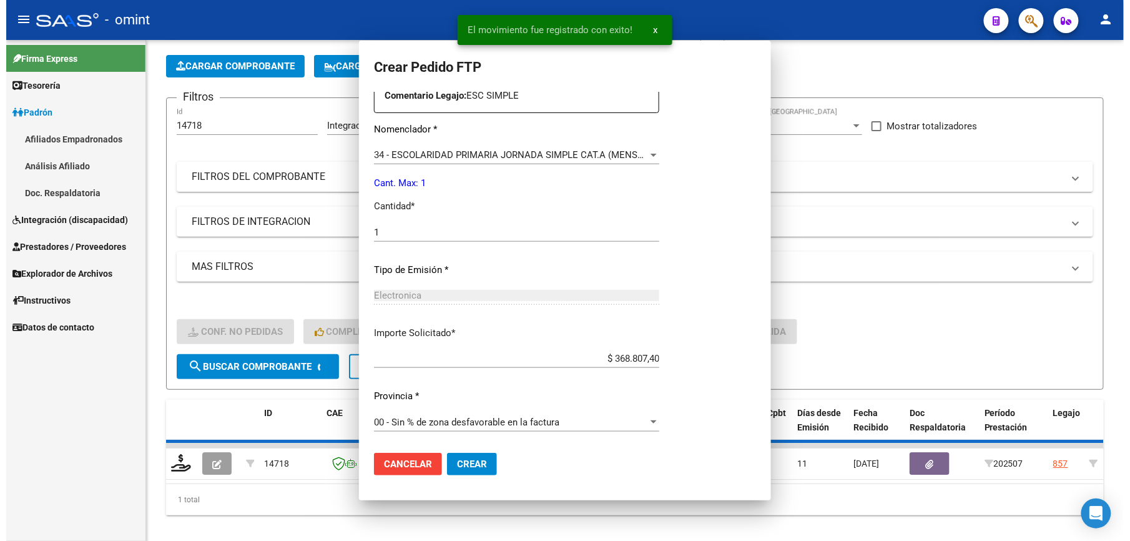
scroll to position [0, 0]
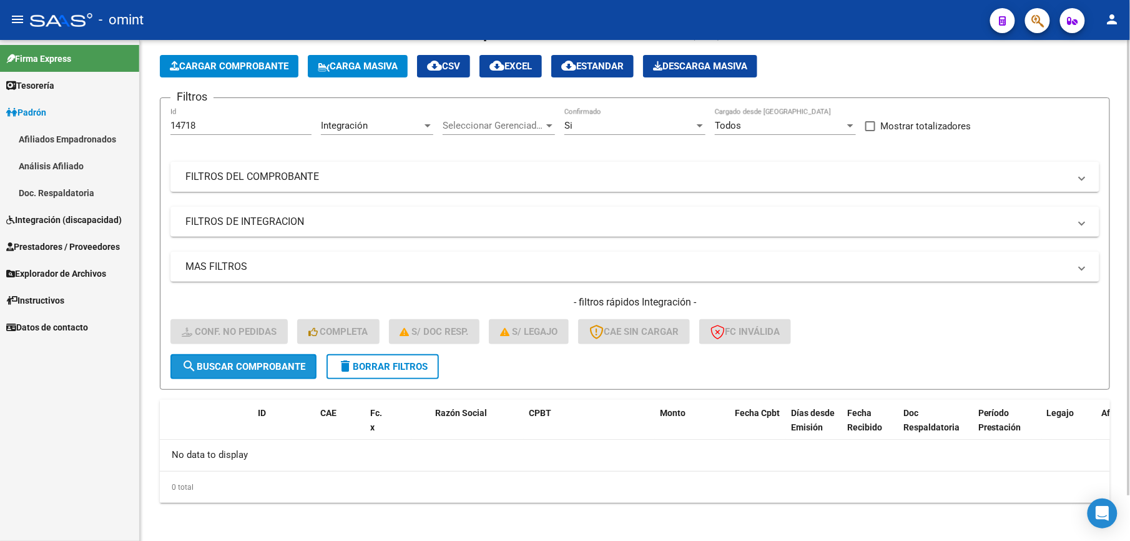
click at [258, 355] on button "search Buscar Comprobante" at bounding box center [243, 366] width 146 height 25
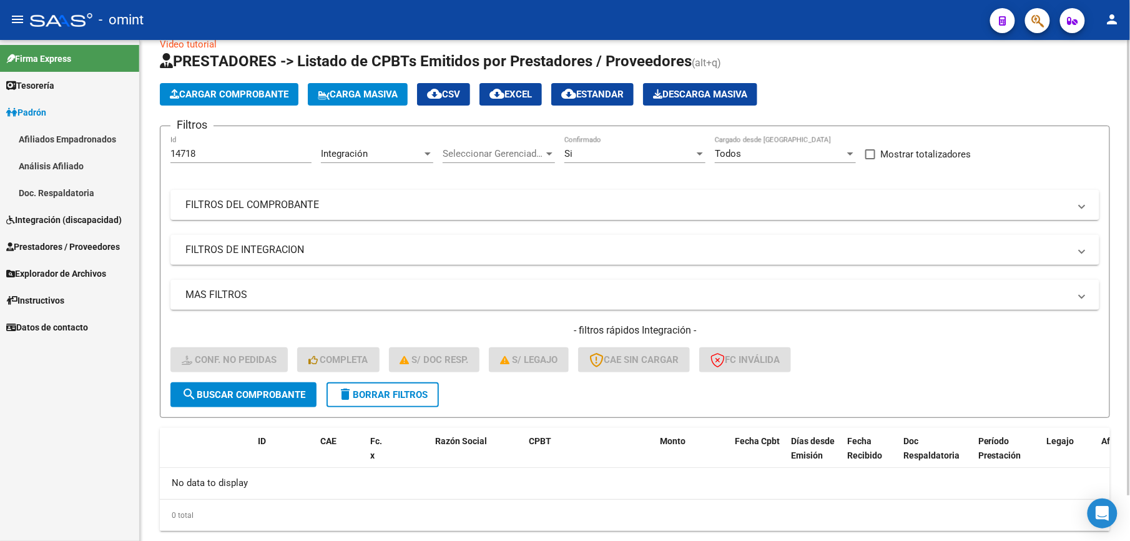
scroll to position [51, 0]
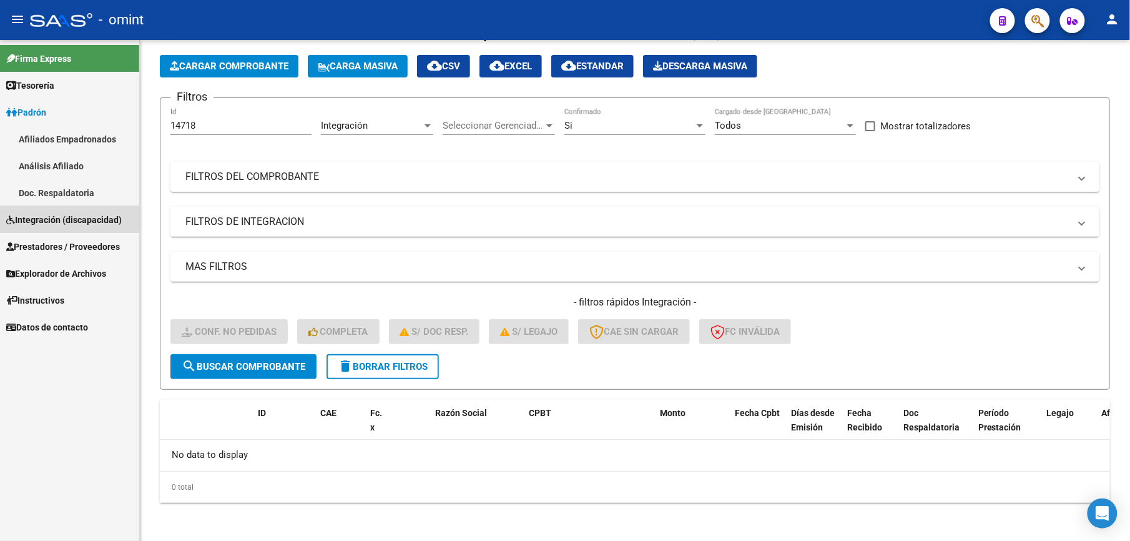
click at [82, 214] on span "Integración (discapacidad)" at bounding box center [63, 220] width 115 height 14
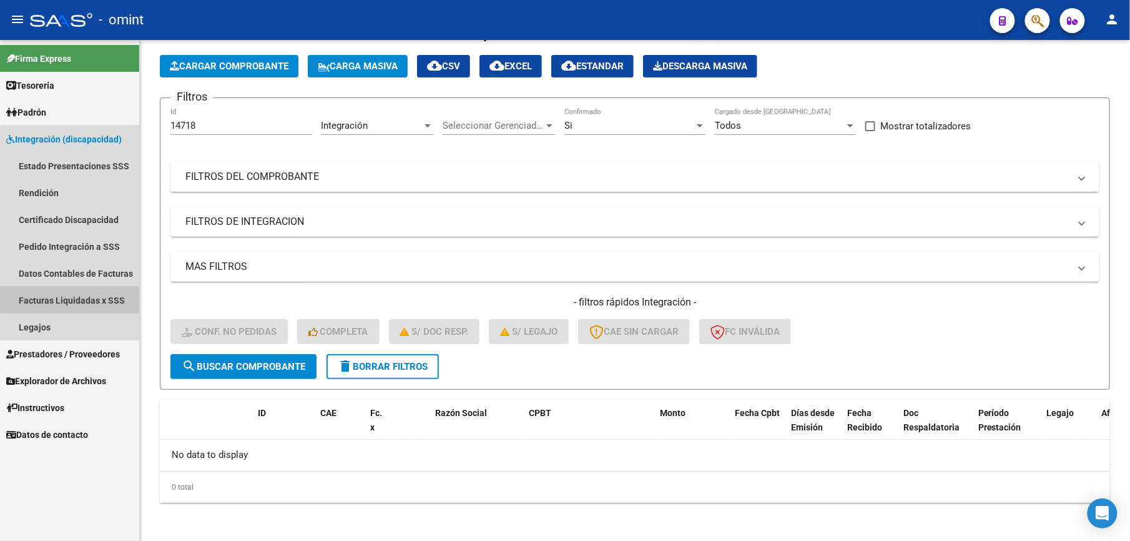
click at [71, 296] on link "Facturas Liquidadas x SSS" at bounding box center [69, 300] width 139 height 27
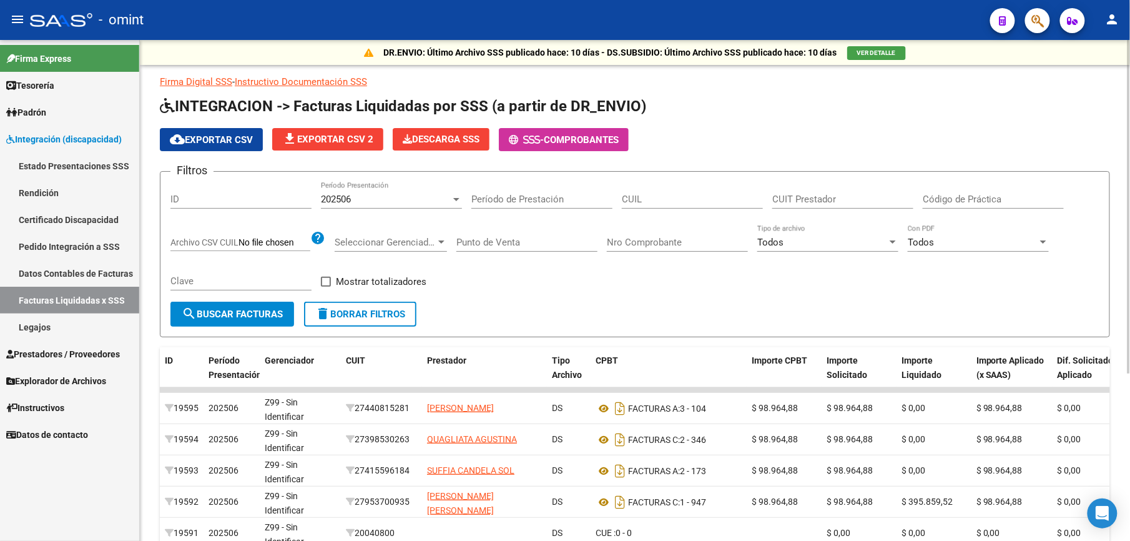
click at [505, 200] on input "Período de Prestación" at bounding box center [541, 199] width 141 height 11
click at [343, 203] on span "202506" at bounding box center [336, 199] width 30 height 11
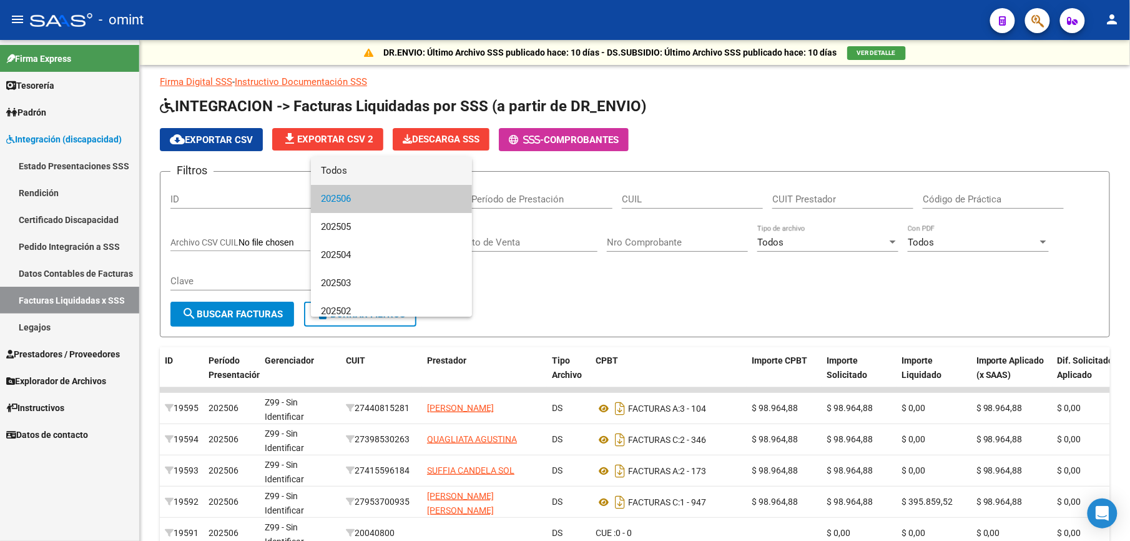
click at [332, 167] on span "Todos" at bounding box center [391, 171] width 141 height 28
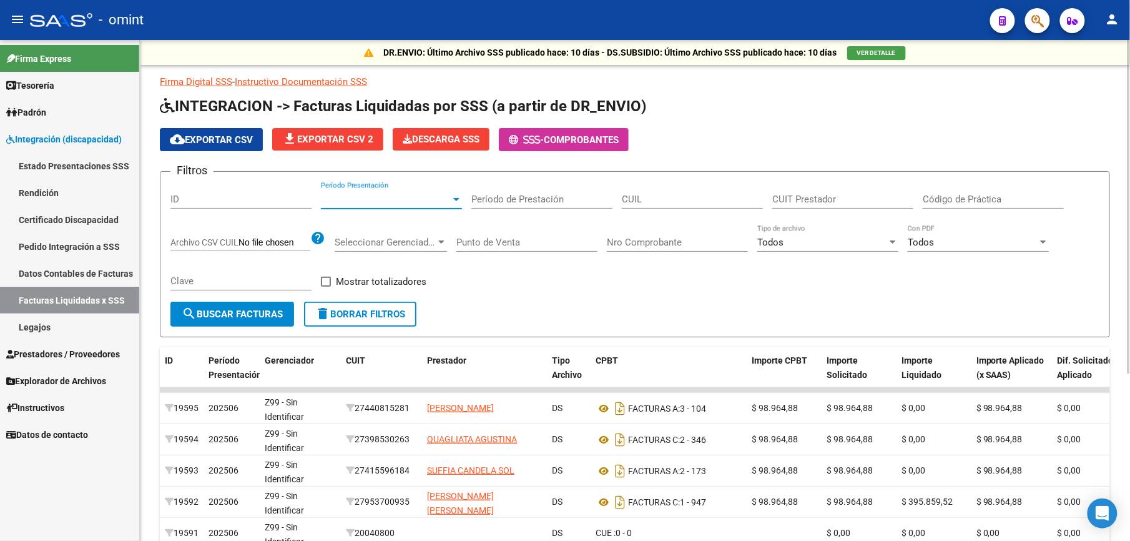
click at [630, 201] on input "CUIL" at bounding box center [692, 199] width 141 height 11
paste input "27-25755893-8"
click at [262, 312] on span "search Buscar Facturas" at bounding box center [232, 313] width 101 height 11
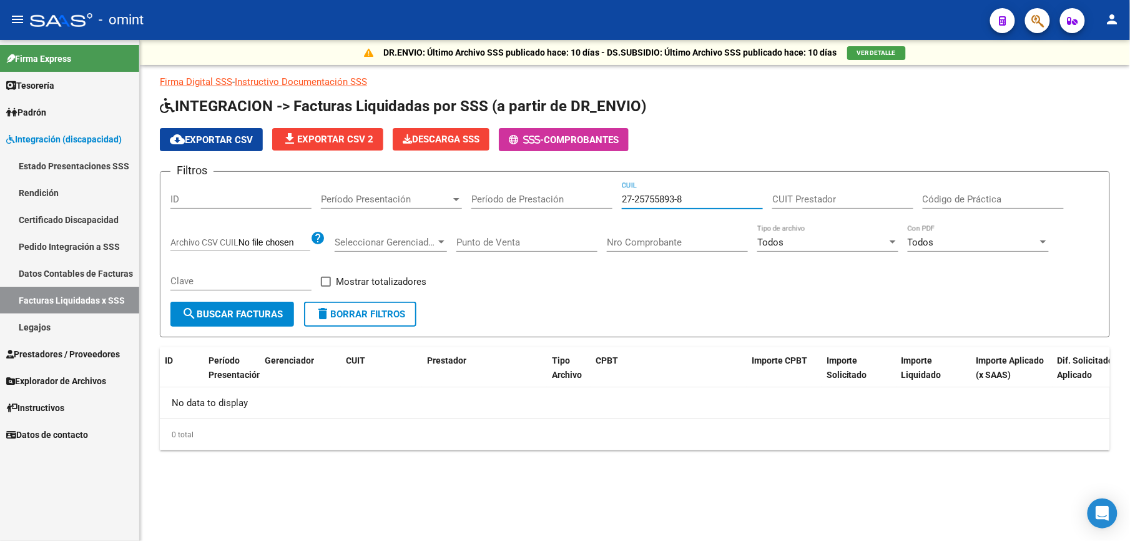
click at [710, 196] on input "27-25755893-8" at bounding box center [692, 199] width 141 height 11
click at [195, 313] on mat-icon "search" at bounding box center [189, 313] width 15 height 15
drag, startPoint x: 223, startPoint y: 312, endPoint x: 208, endPoint y: 287, distance: 29.4
click at [225, 310] on span "search Buscar Facturas" at bounding box center [232, 313] width 101 height 11
click at [240, 313] on span "search Buscar Facturas" at bounding box center [232, 313] width 101 height 11
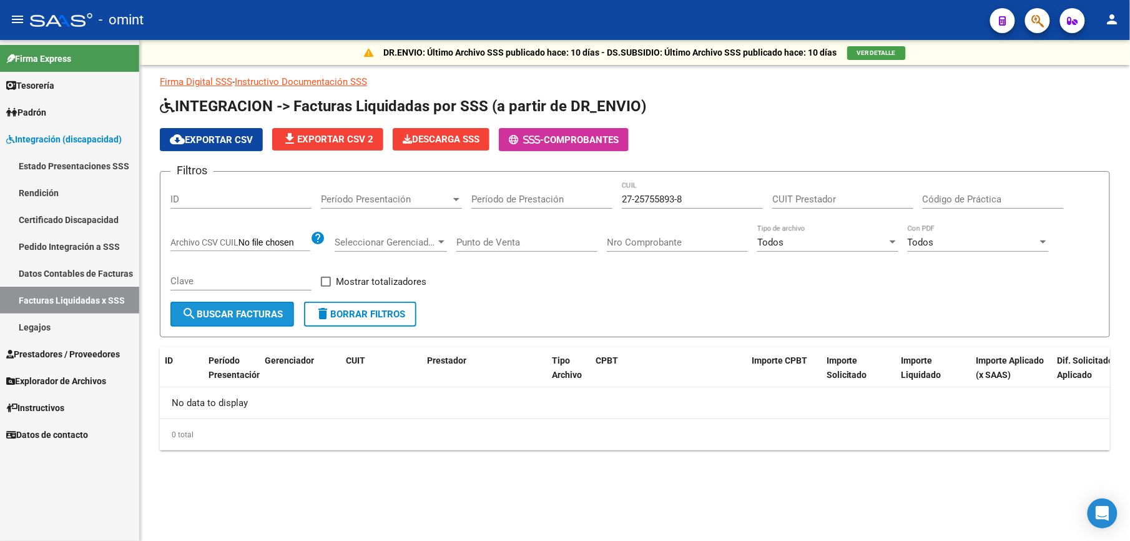
click at [263, 311] on span "search Buscar Facturas" at bounding box center [232, 313] width 101 height 11
click at [256, 310] on span "search Buscar Facturas" at bounding box center [232, 313] width 101 height 11
click at [83, 298] on link "Facturas Liquidadas x SSS" at bounding box center [69, 300] width 139 height 27
click at [682, 202] on input "27-25755893-8" at bounding box center [692, 199] width 141 height 11
drag, startPoint x: 685, startPoint y: 195, endPoint x: 533, endPoint y: 193, distance: 152.3
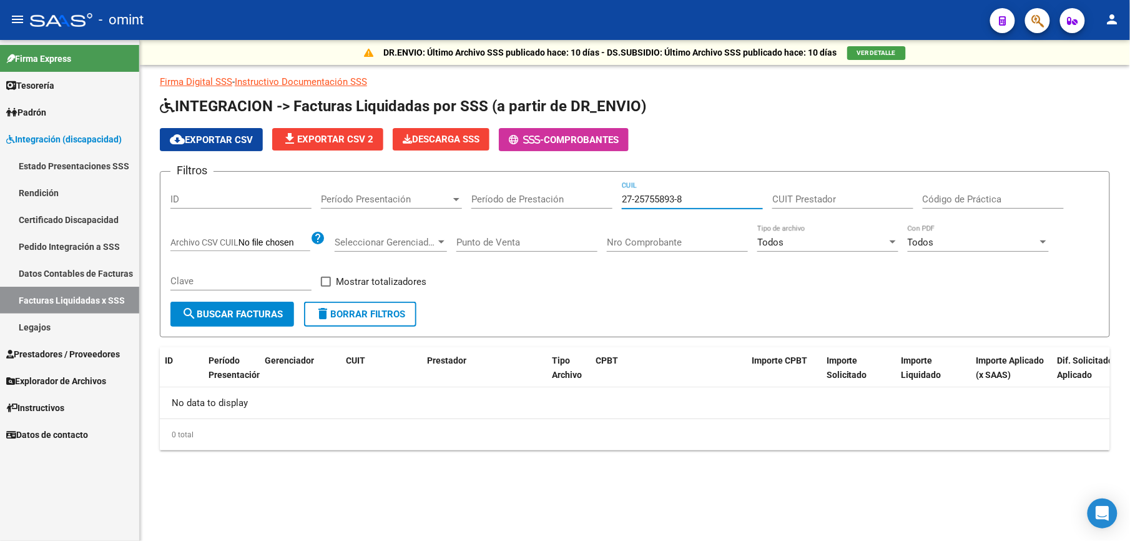
click at [534, 194] on div "Filtros ID Período Presentación Período Presentación Período de Prestación 27-2…" at bounding box center [634, 242] width 929 height 120
paste input "3-46507608-9"
type input "23-46507608-9"
click at [252, 315] on span "search Buscar Facturas" at bounding box center [232, 313] width 101 height 11
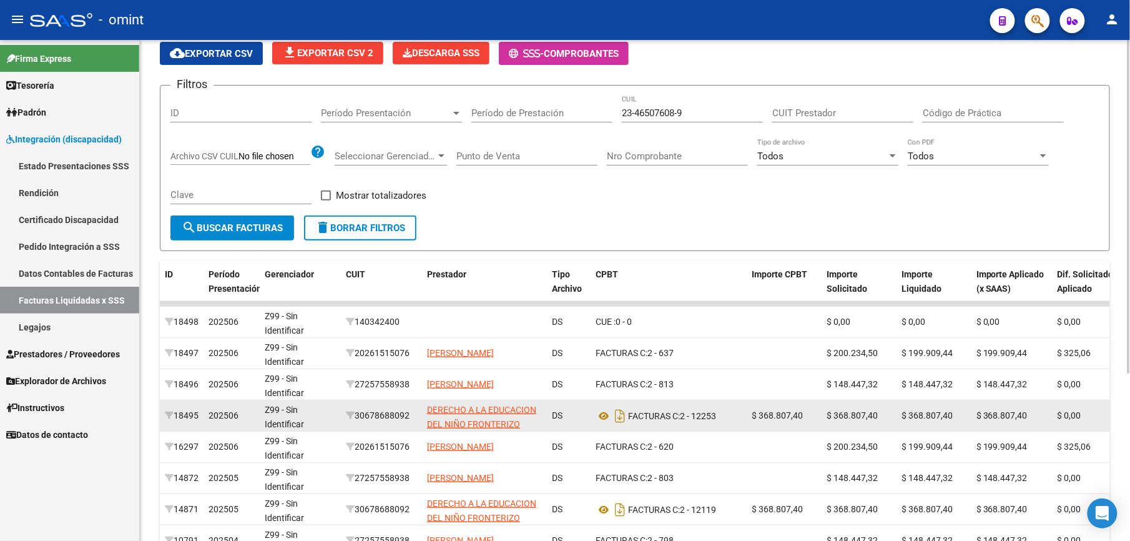
scroll to position [170, 0]
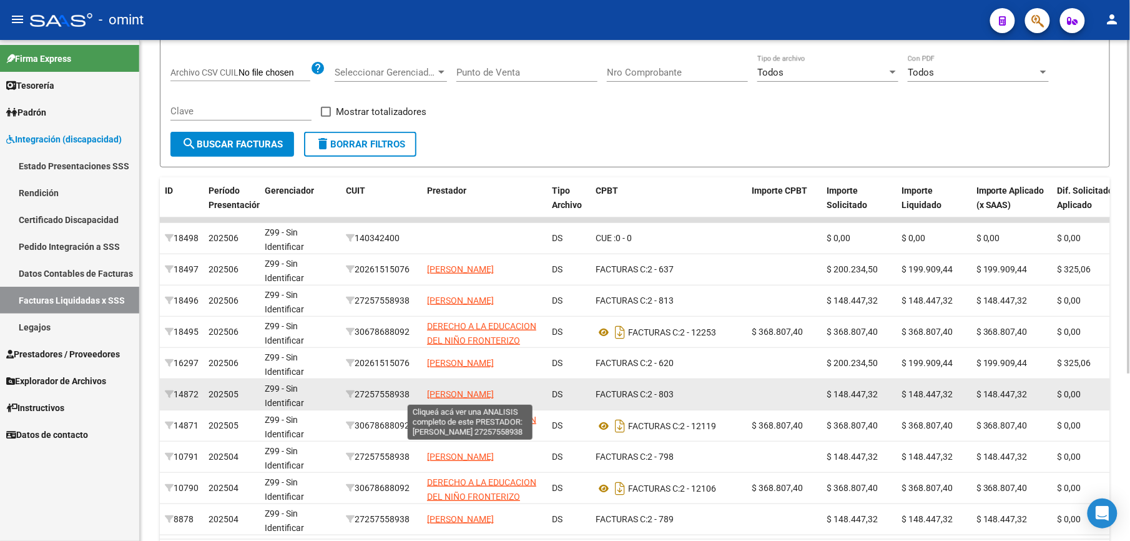
click at [478, 396] on span "[PERSON_NAME]" at bounding box center [460, 394] width 67 height 10
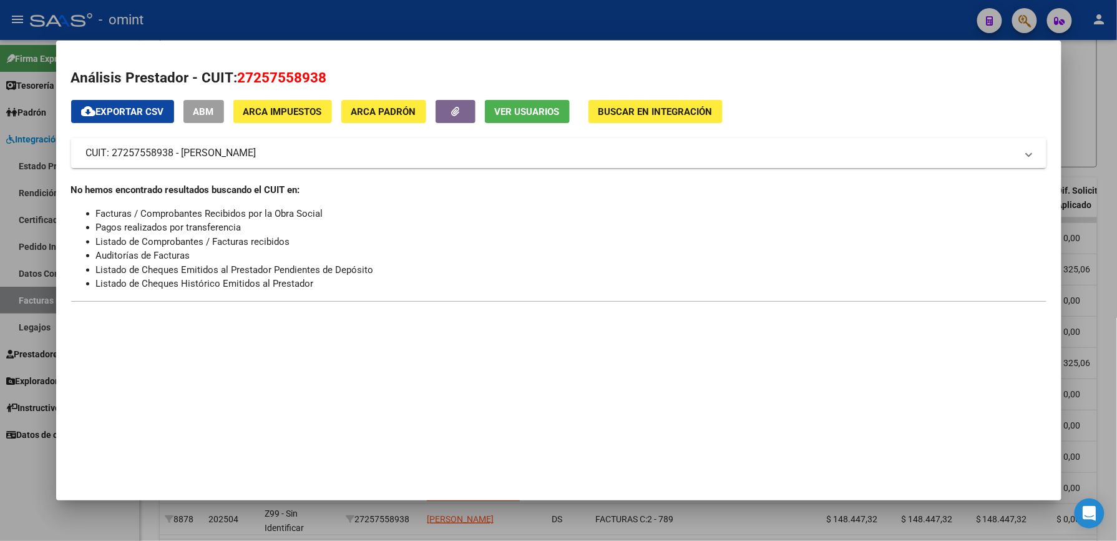
click at [1086, 68] on div at bounding box center [558, 270] width 1117 height 541
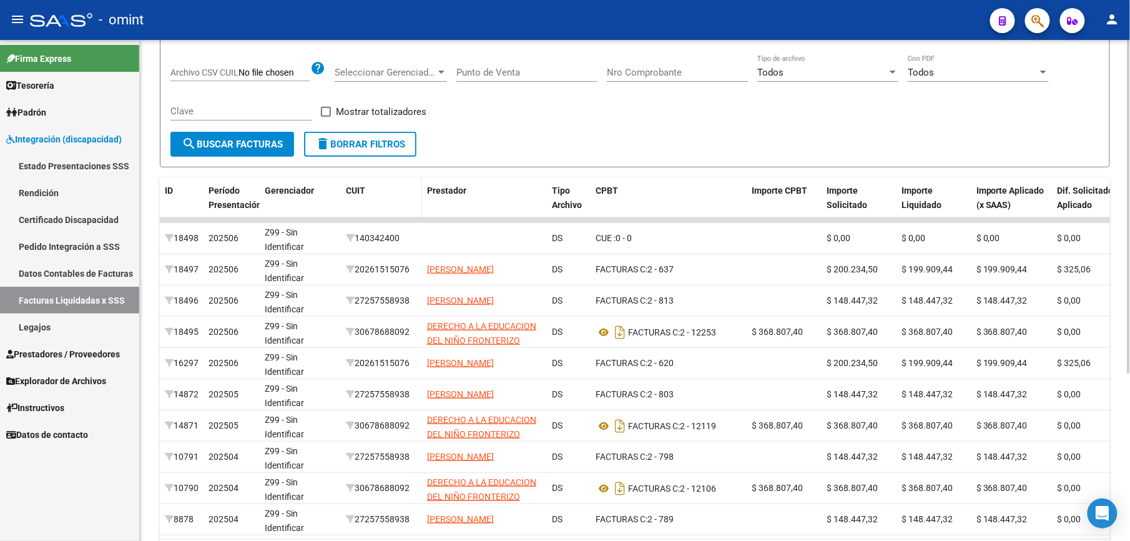
scroll to position [0, 0]
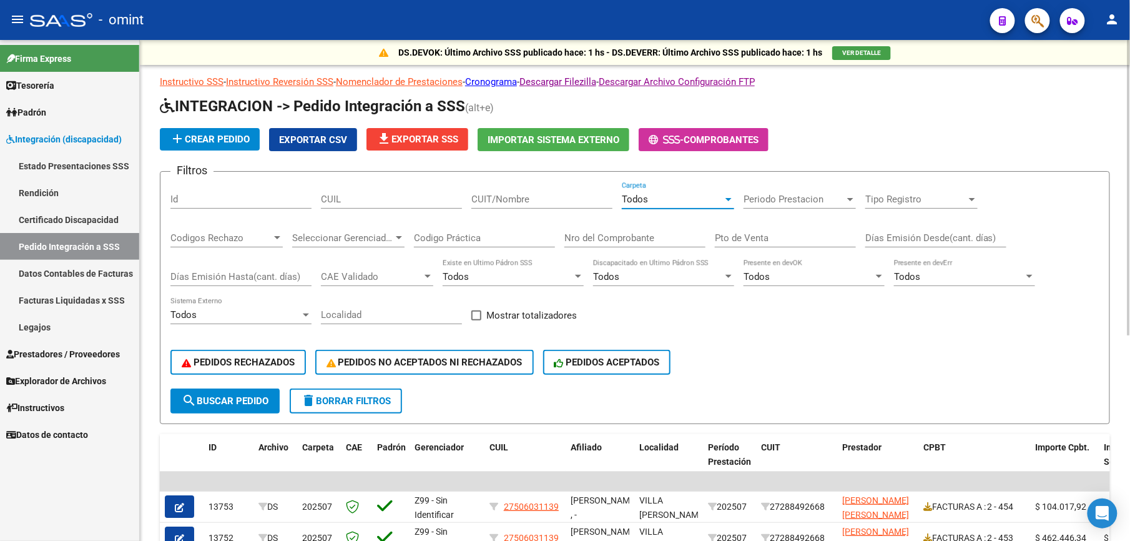
click at [330, 197] on input "CUIL" at bounding box center [391, 199] width 141 height 11
paste input "1202506002"
type input "1202506002"
drag, startPoint x: 371, startPoint y: 200, endPoint x: 178, endPoint y: 200, distance: 192.9
click at [178, 200] on div "Filtros Id 1202506002 CUIL CUIT/Nombre Todos Carpeta Periodo Prestacion Periodo…" at bounding box center [634, 285] width 929 height 207
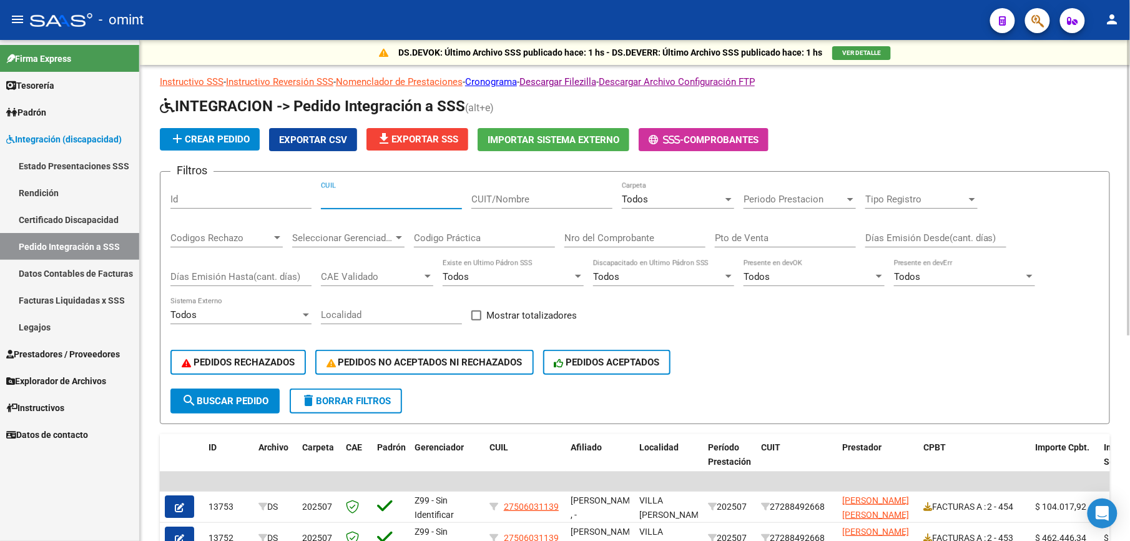
paste input "23465076089"
type input "23465076089"
click at [227, 393] on button "search Buscar Pedido" at bounding box center [224, 400] width 109 height 25
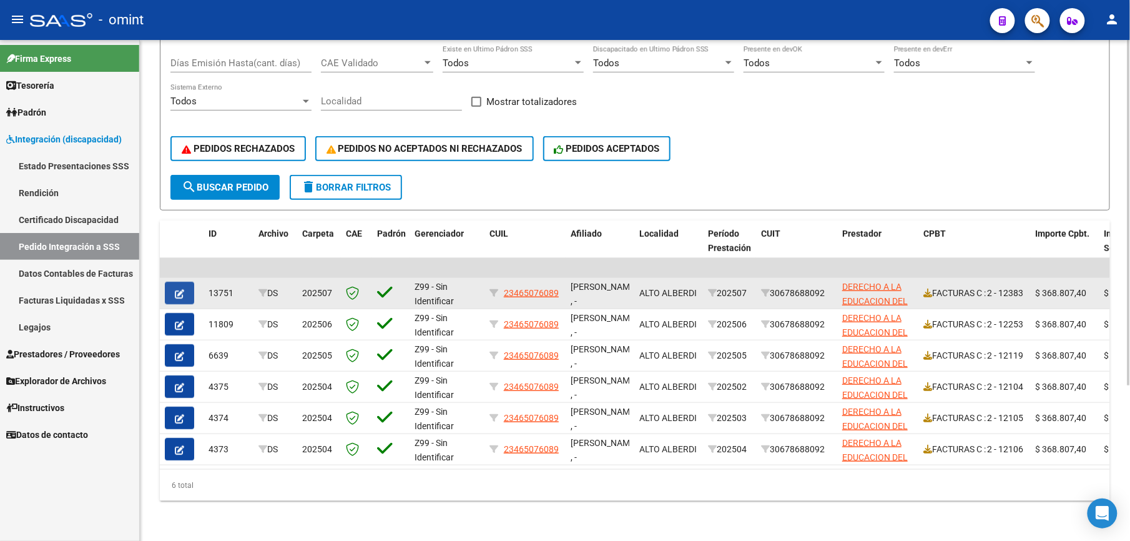
click at [182, 289] on icon "button" at bounding box center [179, 293] width 9 height 9
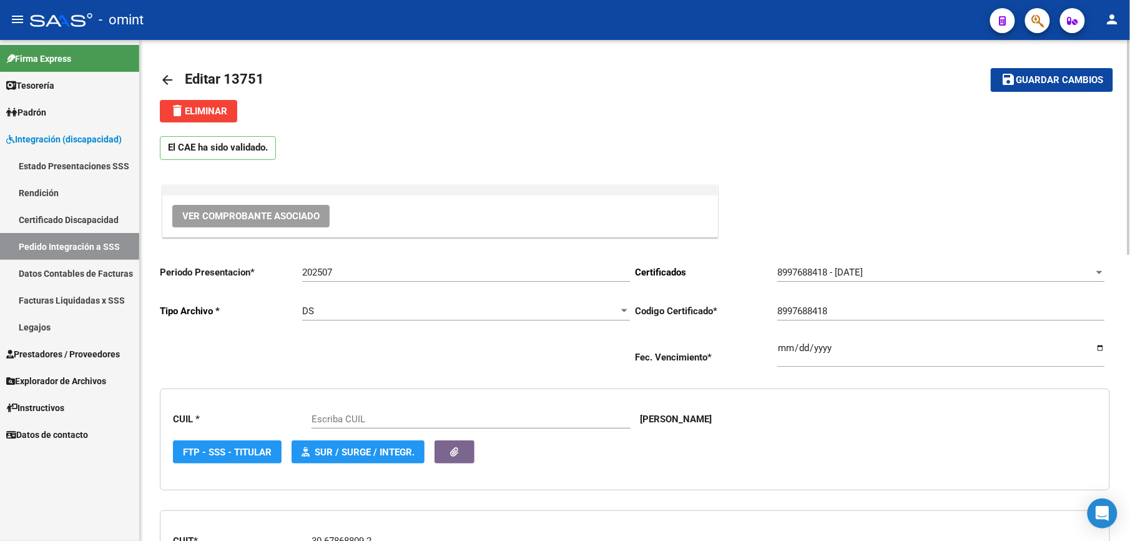
type input "23465076089"
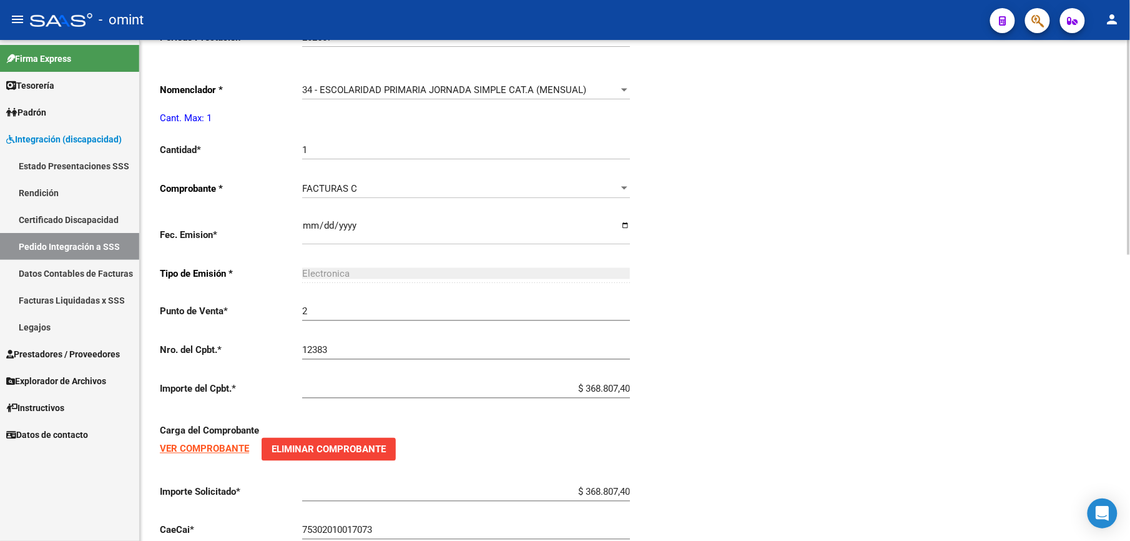
scroll to position [670, 0]
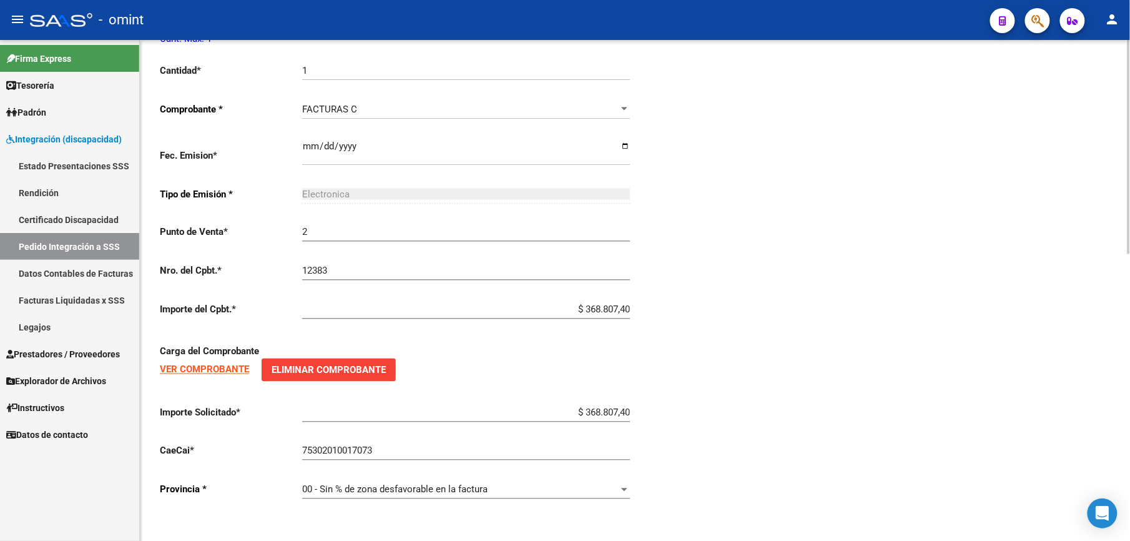
click at [980, 228] on div "Periodo Presentacion * 202507 Ingresar el Periodo Tipo Archivo * DS Seleccionar…" at bounding box center [635, 49] width 950 height 923
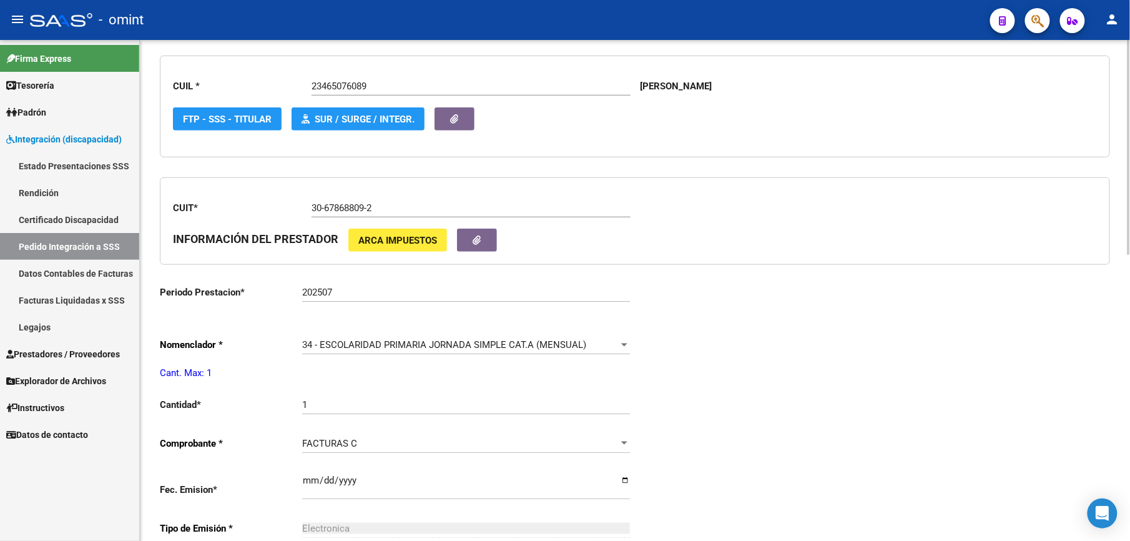
scroll to position [416, 0]
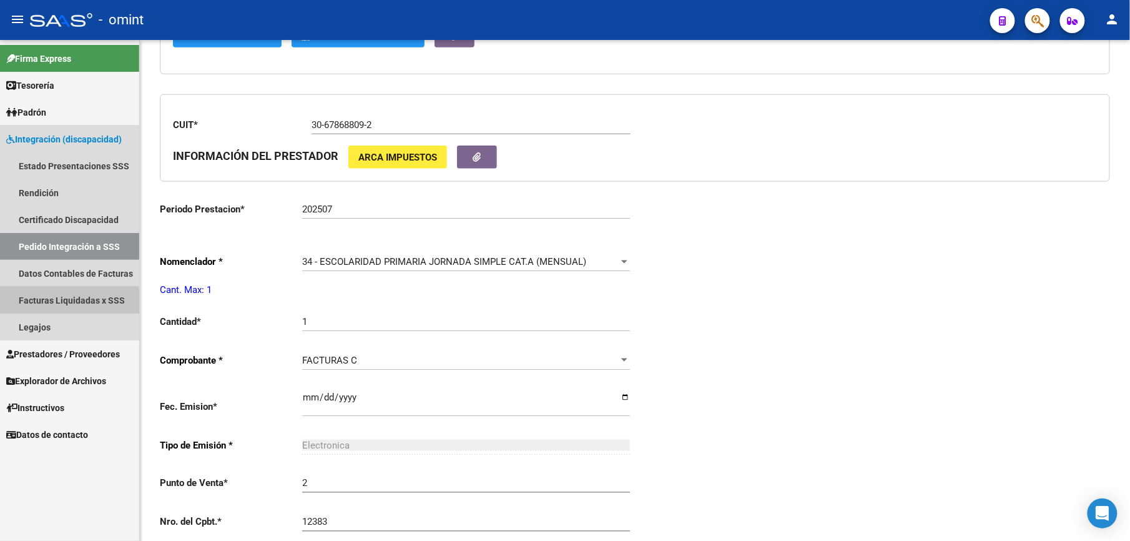
click at [56, 303] on link "Facturas Liquidadas x SSS" at bounding box center [69, 300] width 139 height 27
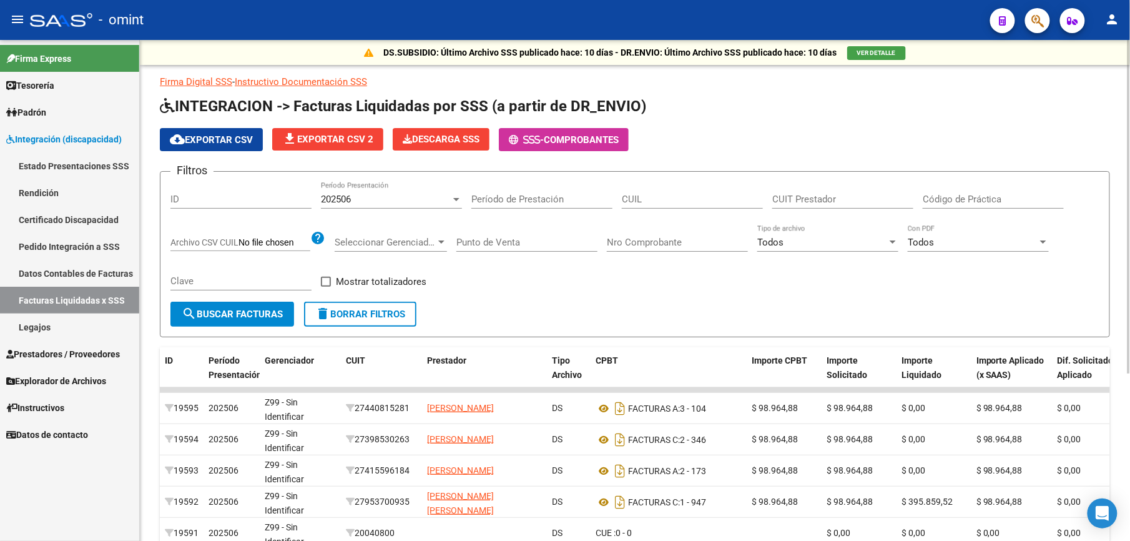
click at [396, 197] on div "202506" at bounding box center [386, 199] width 130 height 11
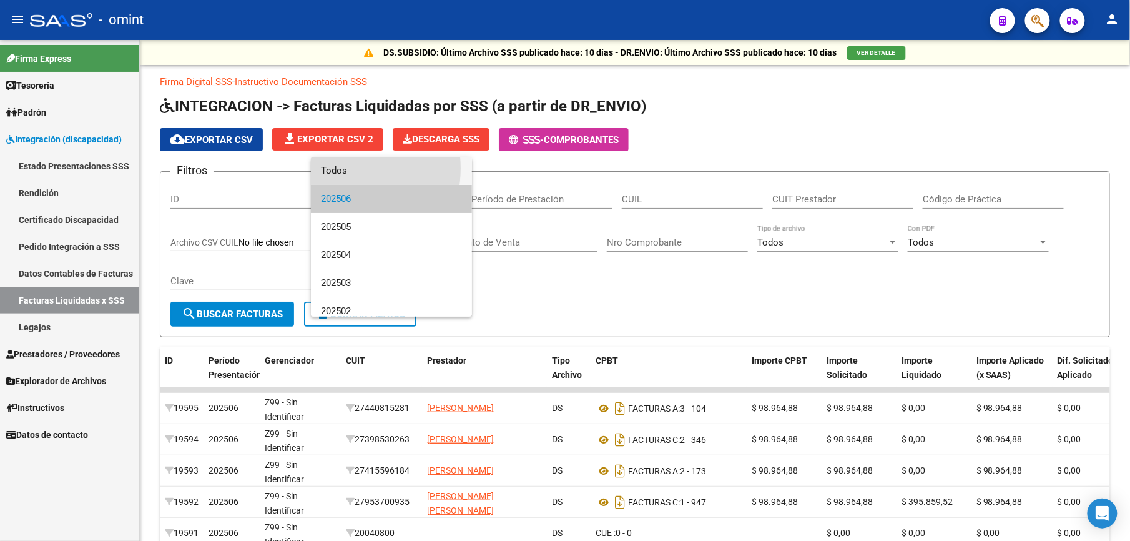
click at [335, 168] on span "Todos" at bounding box center [391, 171] width 141 height 28
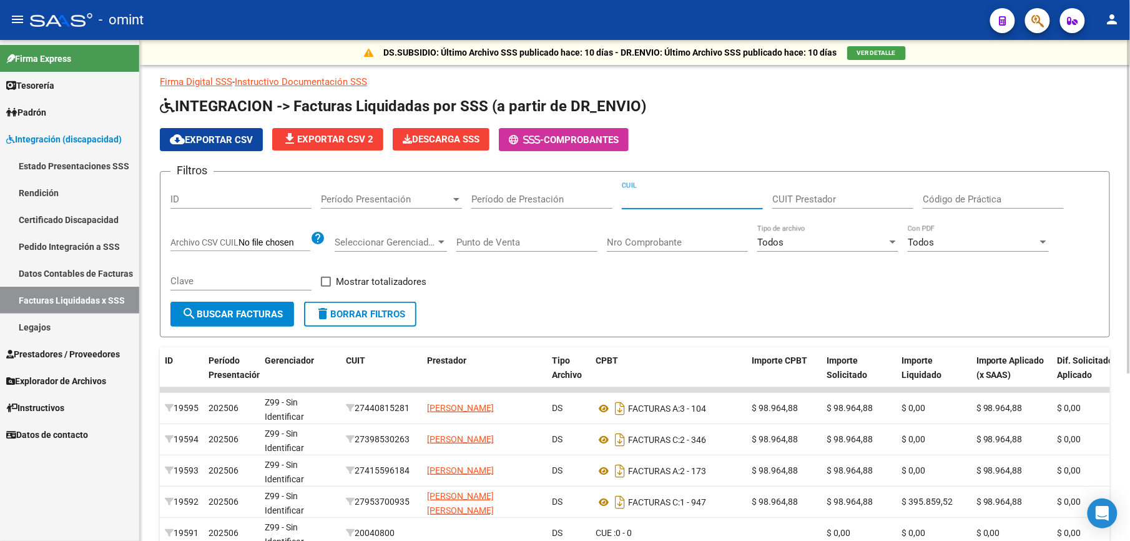
click at [682, 194] on input "CUIL" at bounding box center [692, 199] width 141 height 11
paste input "23-46507608-9"
type input "23-46507608-9"
click at [211, 328] on form "Filtros ID Período Presentación Período Presentación Período de Prestación 23-4…" at bounding box center [635, 254] width 950 height 166
click at [218, 318] on span "search Buscar Facturas" at bounding box center [232, 313] width 101 height 11
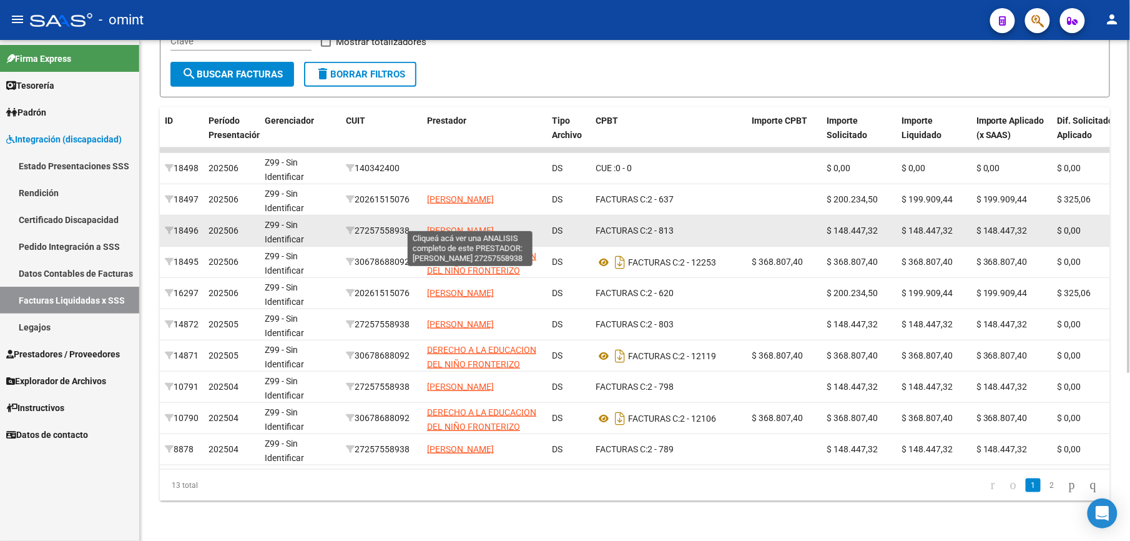
click at [464, 225] on span "[PERSON_NAME]" at bounding box center [460, 230] width 67 height 10
type textarea "27257558938"
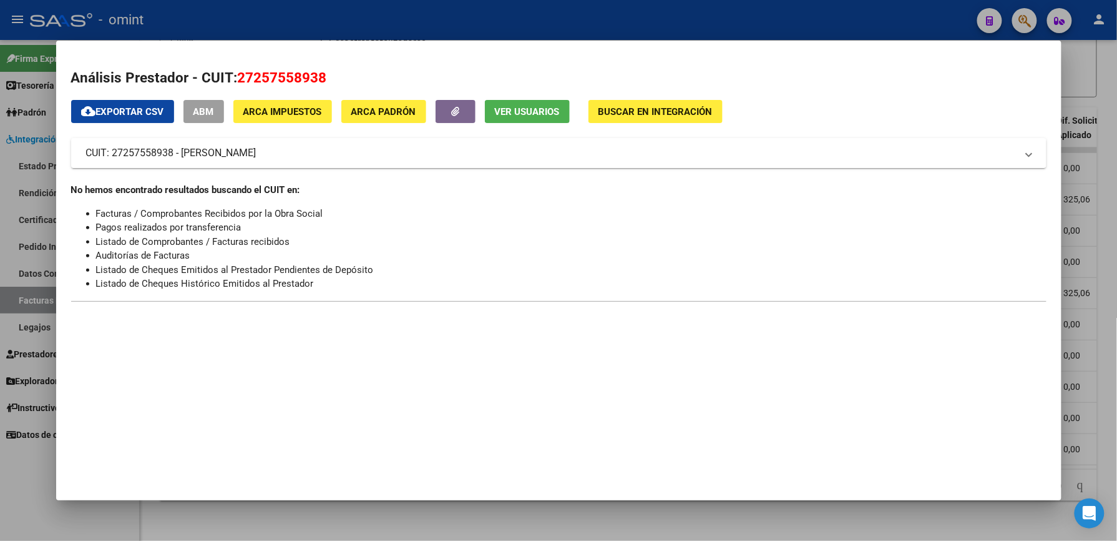
click at [1094, 62] on div at bounding box center [558, 270] width 1117 height 541
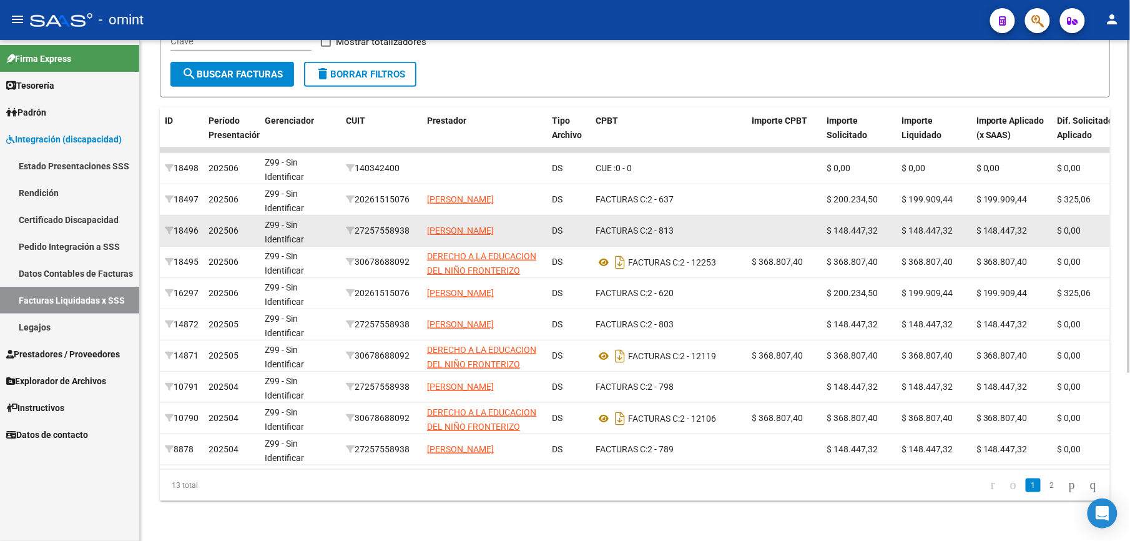
click at [660, 223] on div "FACTURAS C: 2 - 813" at bounding box center [669, 230] width 146 height 14
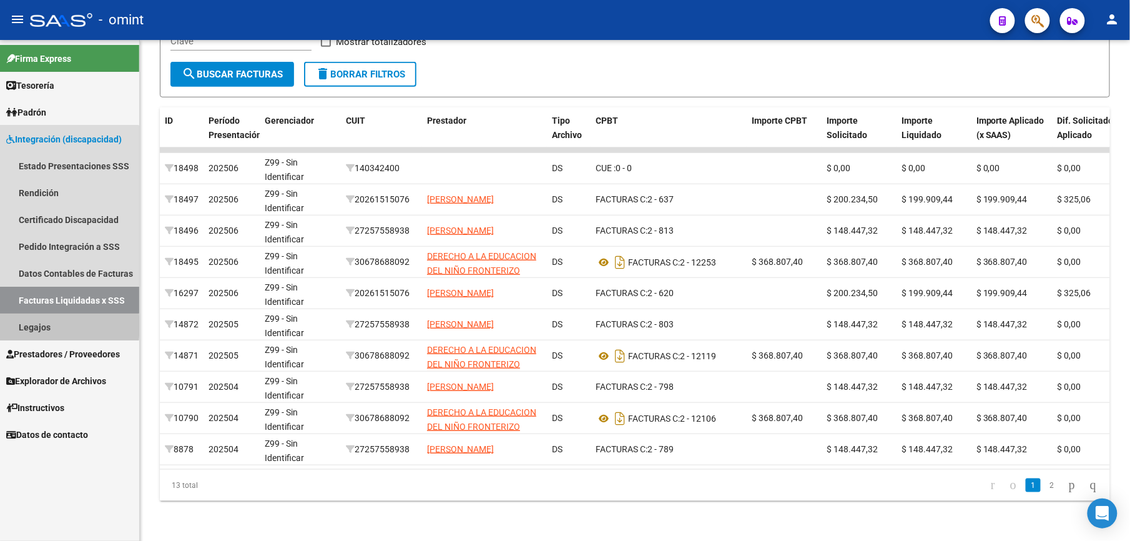
click at [41, 326] on link "Legajos" at bounding box center [69, 326] width 139 height 27
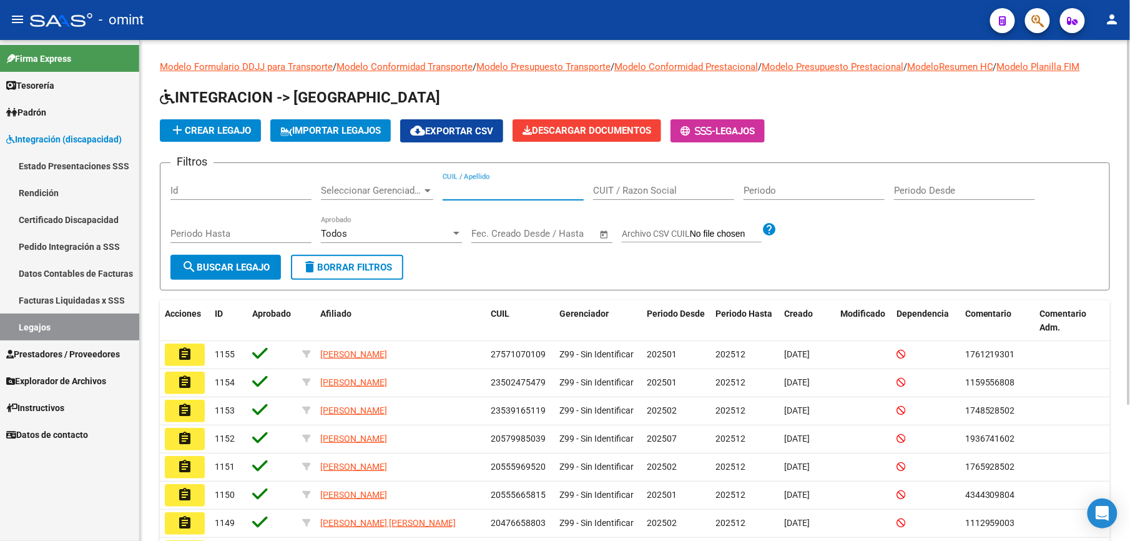
click at [501, 192] on input "CUIL / Apellido" at bounding box center [513, 190] width 141 height 11
paste input "27257558938"
click at [247, 263] on span "search Buscar Legajo" at bounding box center [226, 267] width 88 height 11
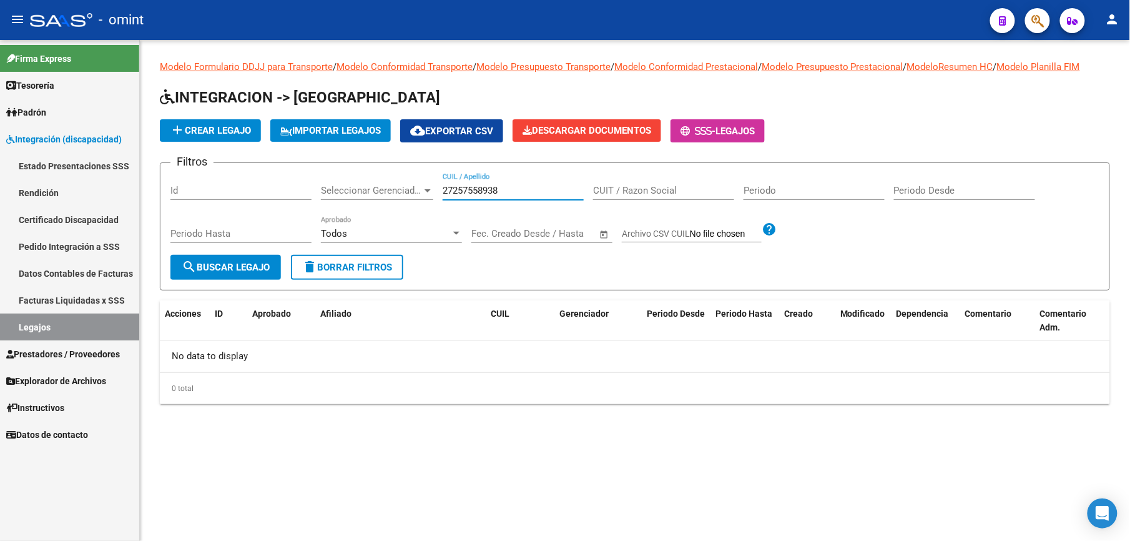
drag, startPoint x: 506, startPoint y: 194, endPoint x: 286, endPoint y: 184, distance: 220.0
click at [286, 184] on div "Filtros Id Seleccionar Gerenciador Seleccionar Gerenciador 27257558938 CUIL / A…" at bounding box center [634, 214] width 929 height 82
paste input "3465076089"
type input "23465076089"
click at [268, 263] on span "search Buscar Legajo" at bounding box center [226, 267] width 88 height 11
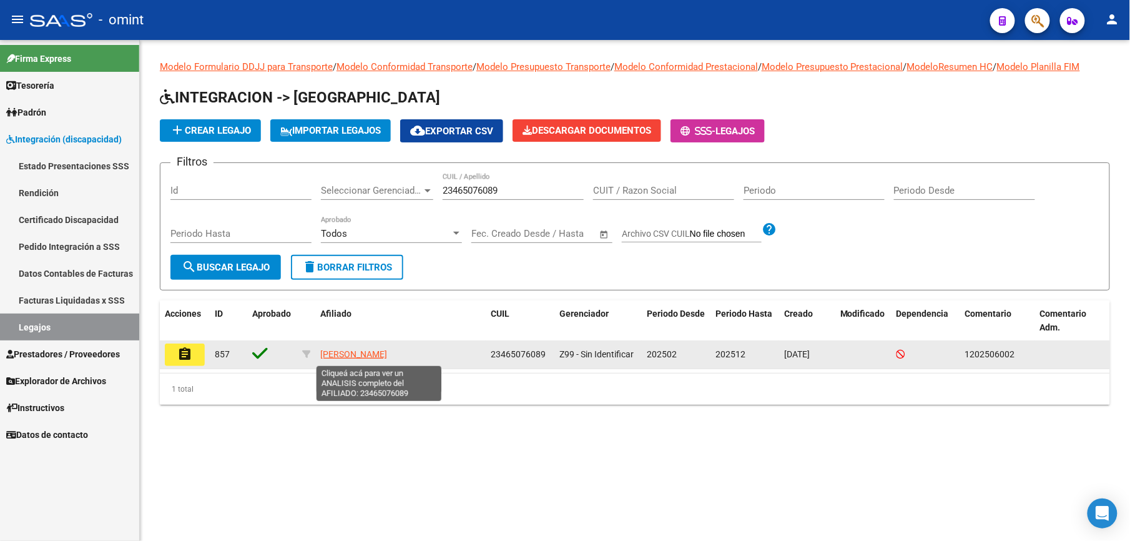
click at [387, 350] on span "[PERSON_NAME]" at bounding box center [353, 354] width 67 height 10
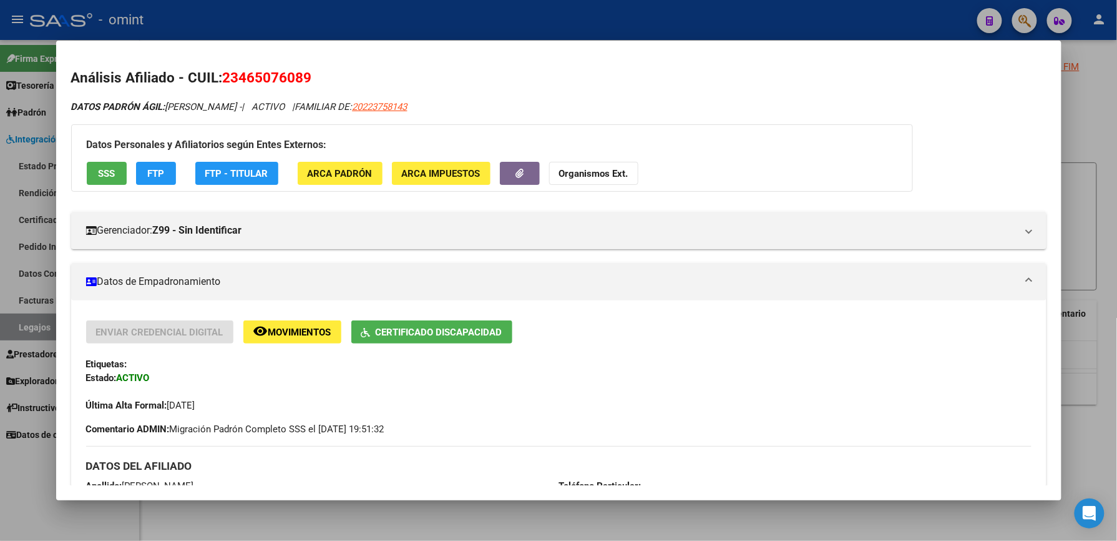
click at [1087, 155] on div at bounding box center [558, 270] width 1117 height 541
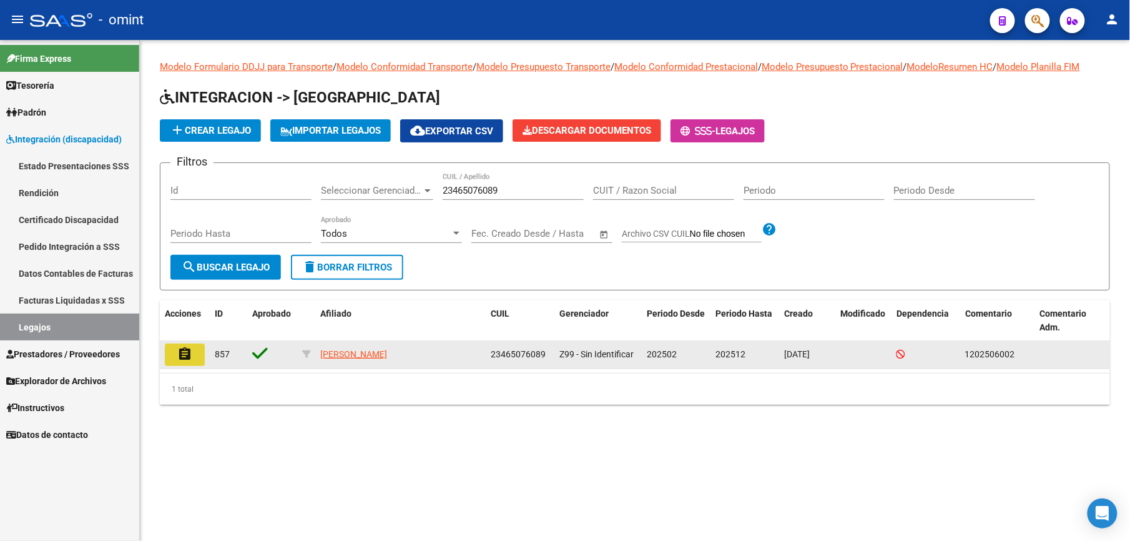
click at [190, 352] on mat-icon "assignment" at bounding box center [184, 353] width 15 height 15
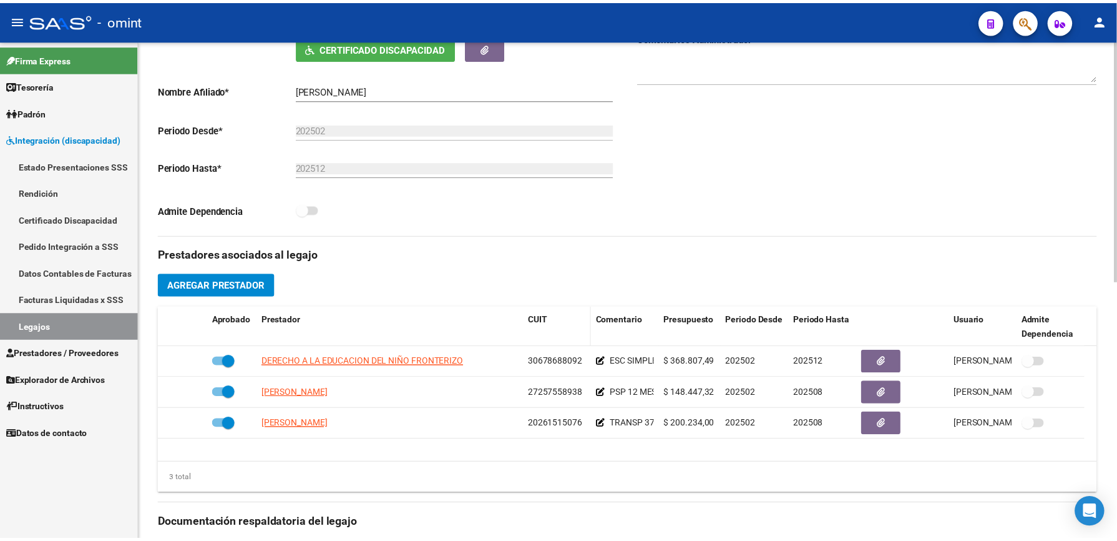
scroll to position [333, 0]
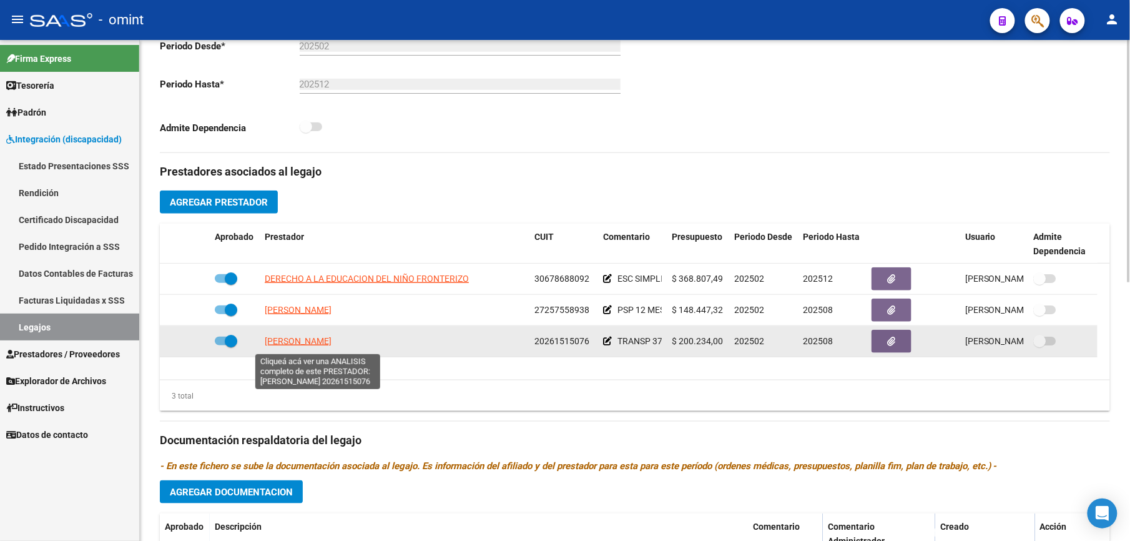
click at [318, 338] on span "[PERSON_NAME]" at bounding box center [298, 341] width 67 height 10
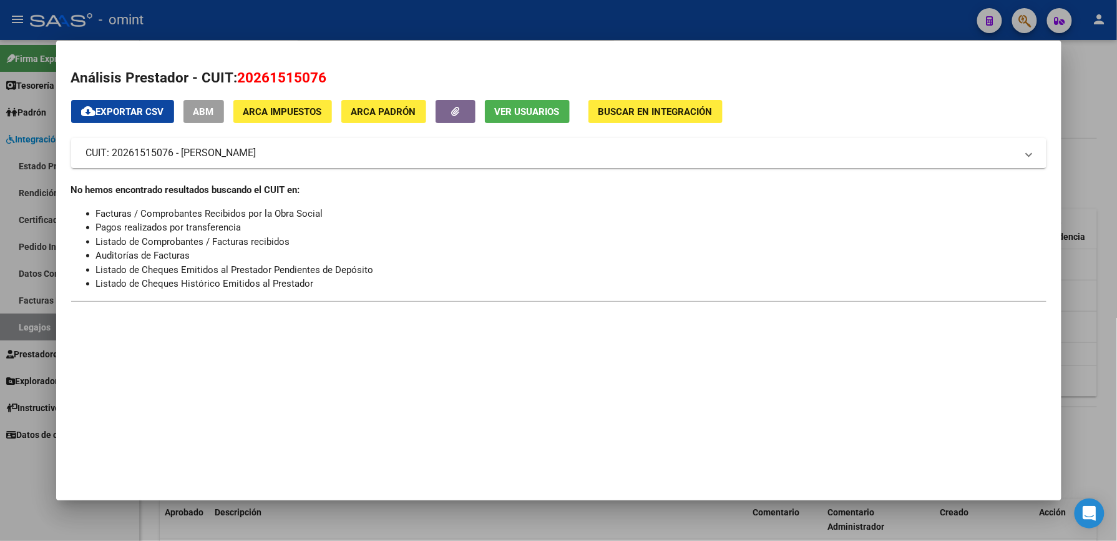
click at [1105, 180] on div at bounding box center [558, 270] width 1117 height 541
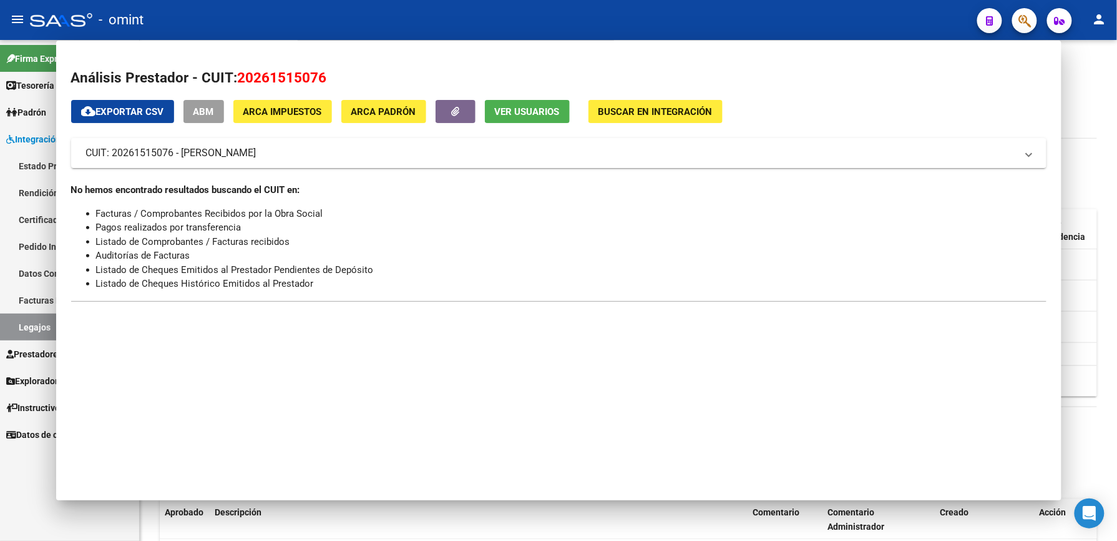
scroll to position [333, 0]
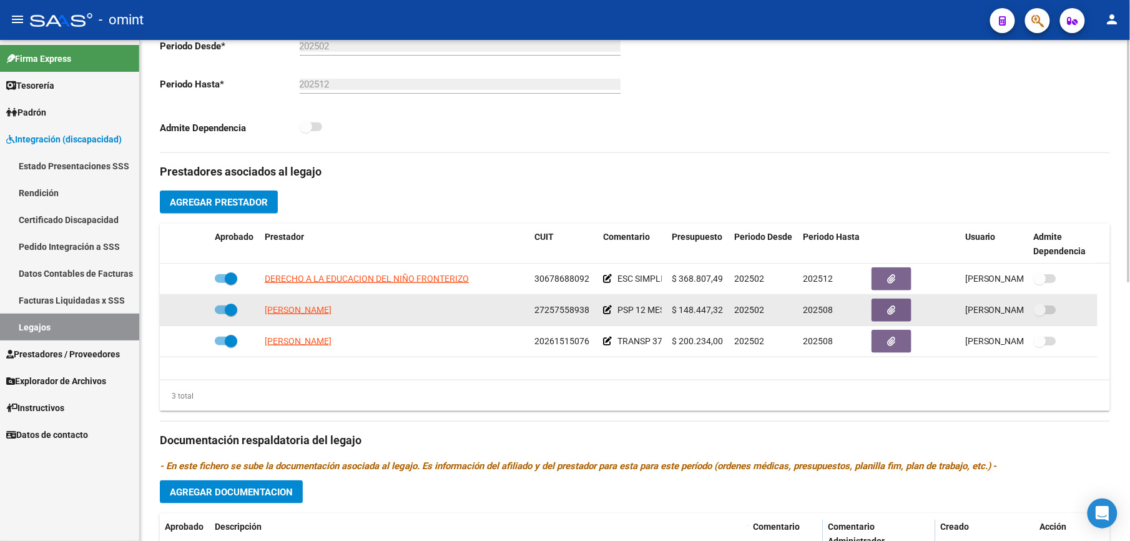
click at [317, 317] on app-link-go-to "[PERSON_NAME]" at bounding box center [298, 310] width 67 height 14
click at [322, 315] on span "[PERSON_NAME]" at bounding box center [298, 310] width 67 height 10
type textarea "27257558938"
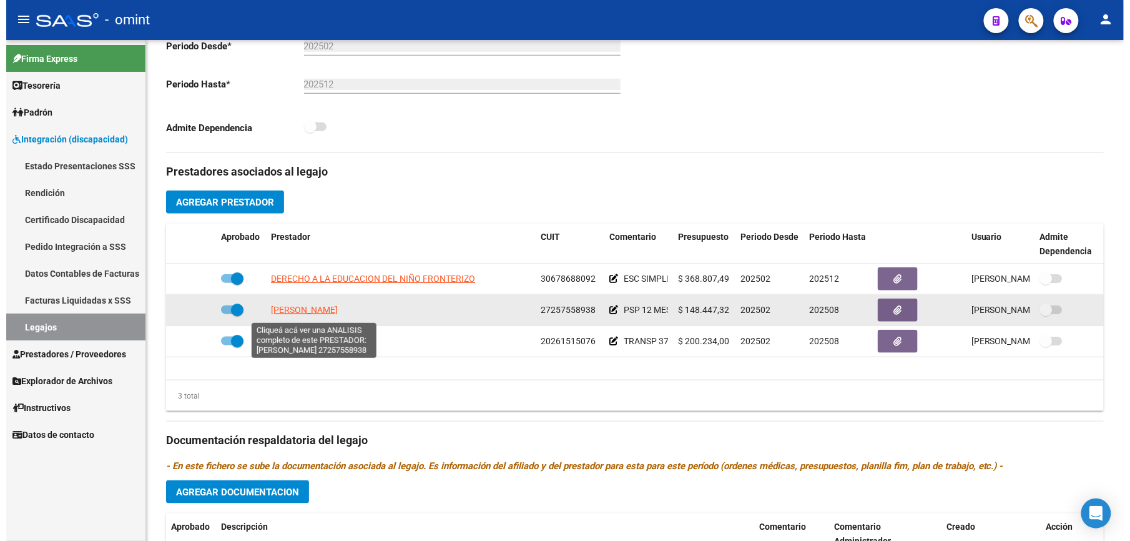
scroll to position [347, 0]
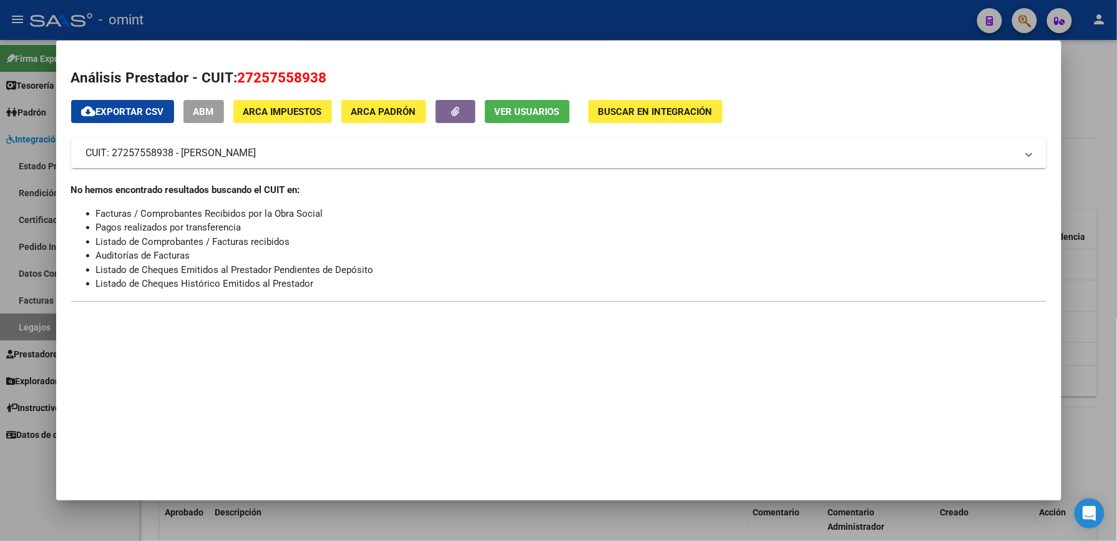
click at [1090, 75] on div at bounding box center [558, 270] width 1117 height 541
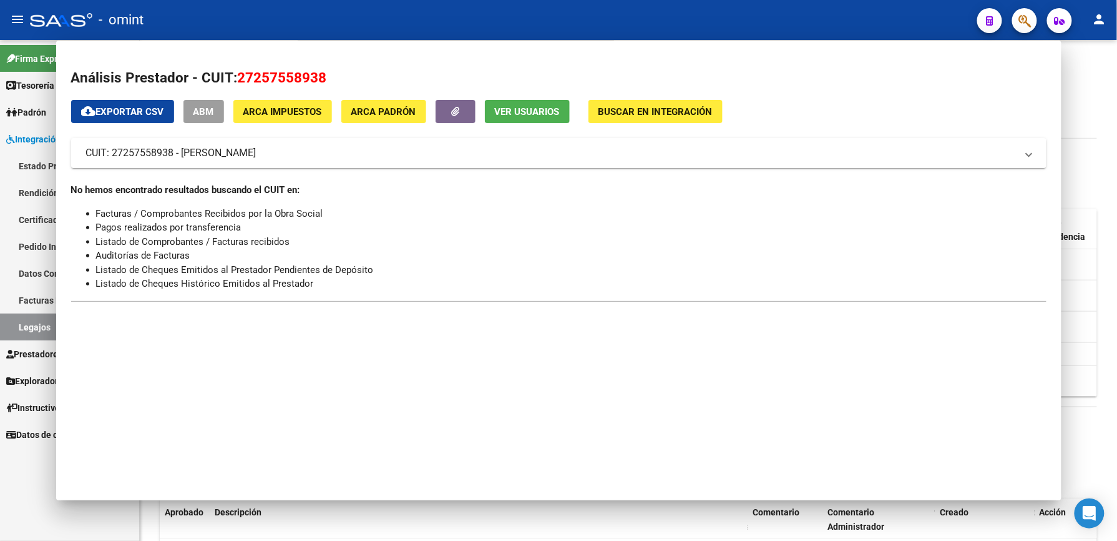
scroll to position [333, 0]
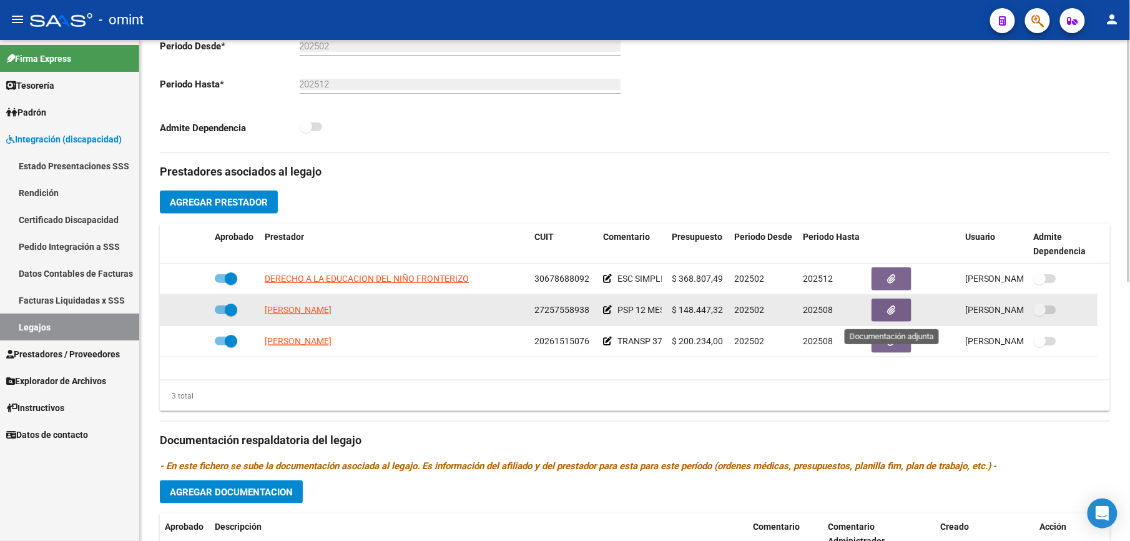
click at [892, 313] on icon "button" at bounding box center [892, 309] width 8 height 9
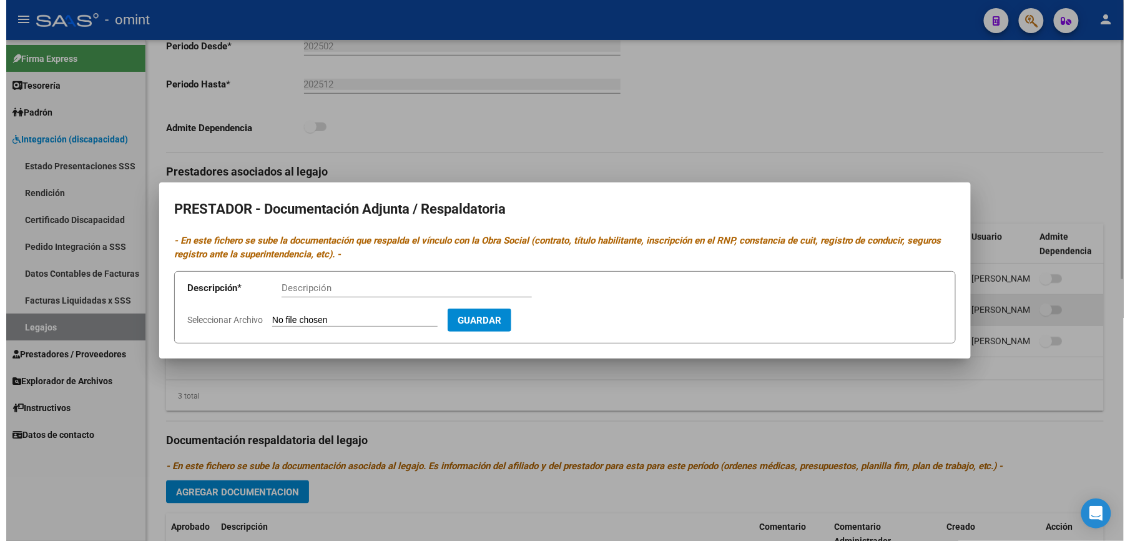
scroll to position [347, 0]
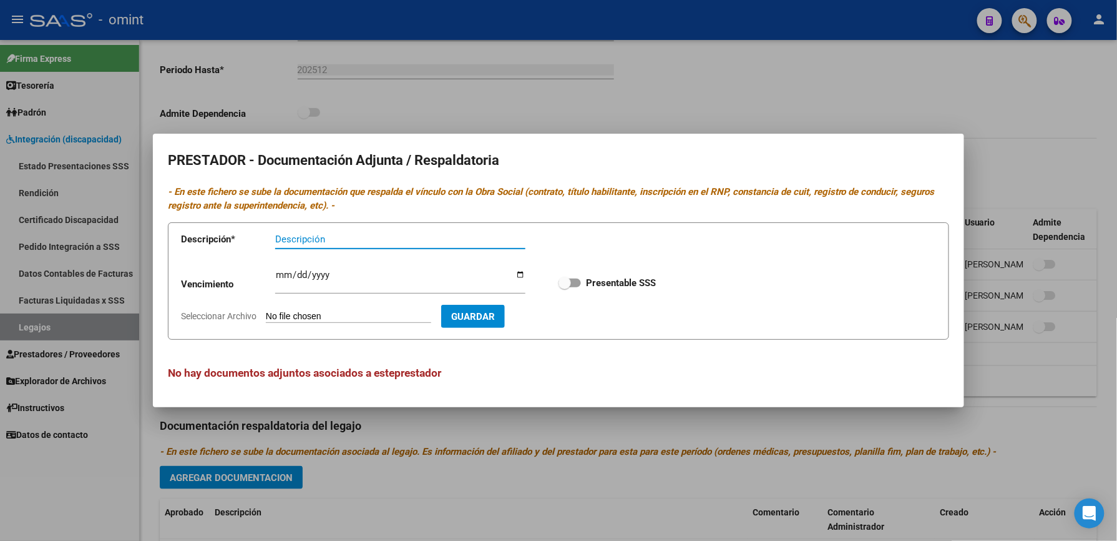
click at [336, 315] on input "Seleccionar Archivo" at bounding box center [348, 317] width 165 height 12
click at [1040, 115] on div at bounding box center [558, 270] width 1117 height 541
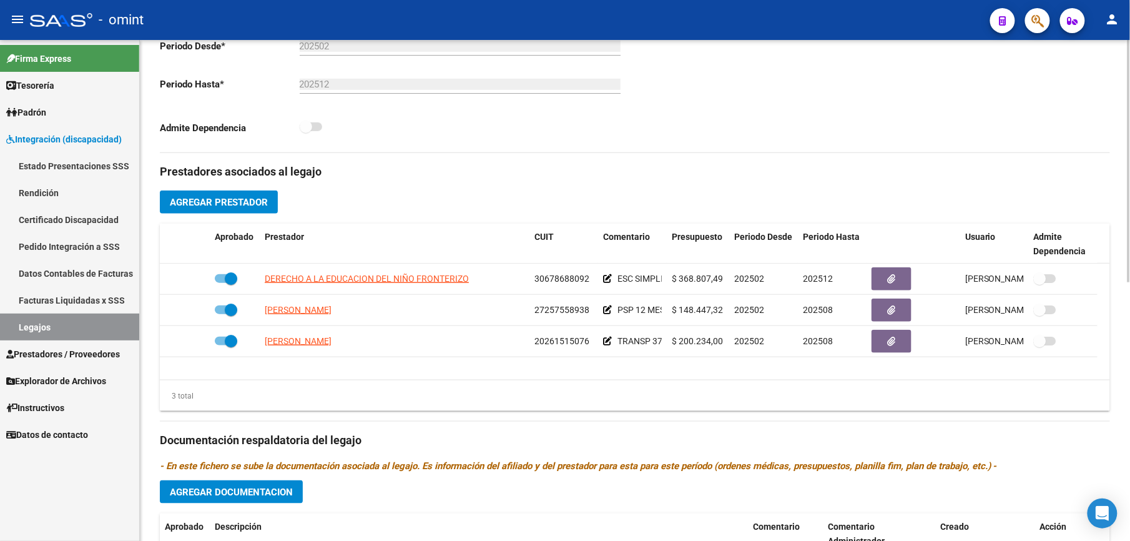
scroll to position [0, 0]
